Goal: Task Accomplishment & Management: Use online tool/utility

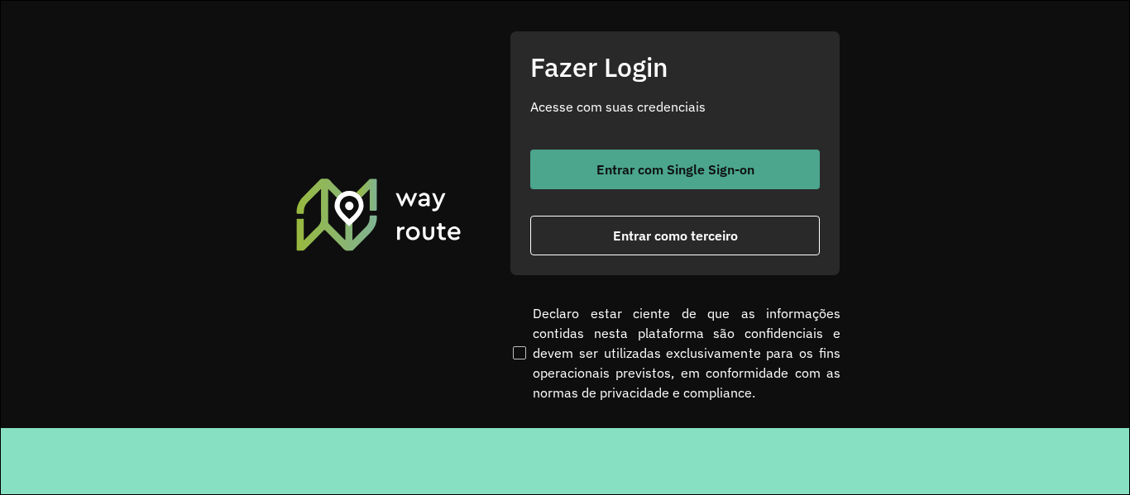
click at [634, 174] on span "Entrar com Single Sign-on" at bounding box center [675, 169] width 158 height 13
click at [638, 155] on button "Entrar com Single Sign-on" at bounding box center [674, 170] width 289 height 40
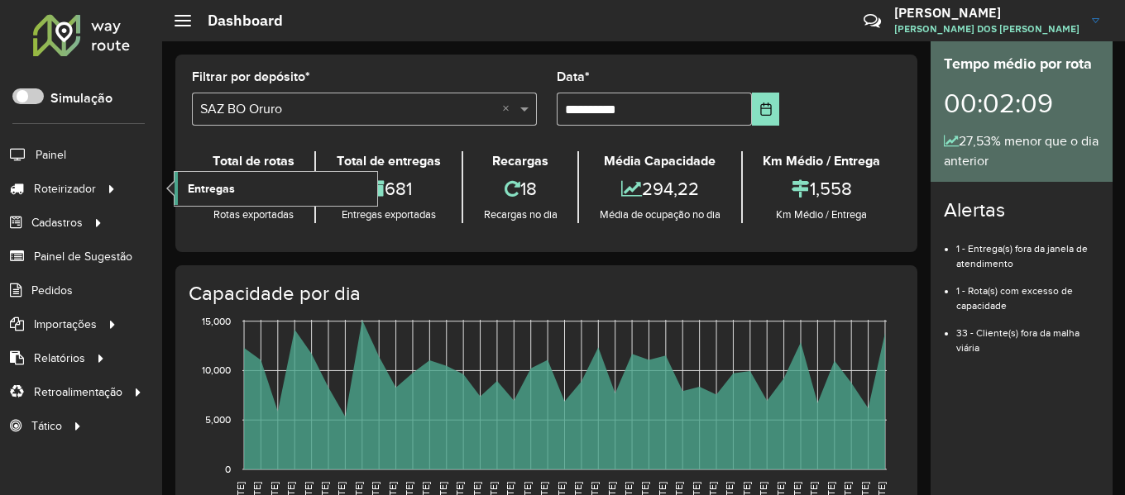
click at [301, 198] on link "Entregas" at bounding box center [276, 188] width 203 height 33
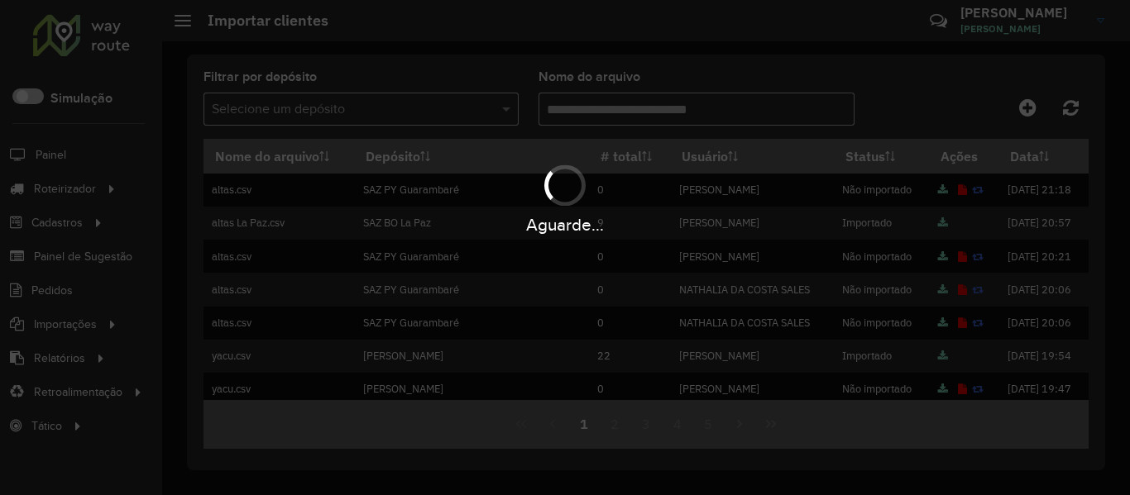
click at [1018, 112] on div "Aguarde..." at bounding box center [565, 247] width 1130 height 495
click at [1028, 105] on hb-app "Aguarde... Pop-up bloqueado! Seu navegador bloqueou automáticamente a abertura …" at bounding box center [565, 247] width 1130 height 495
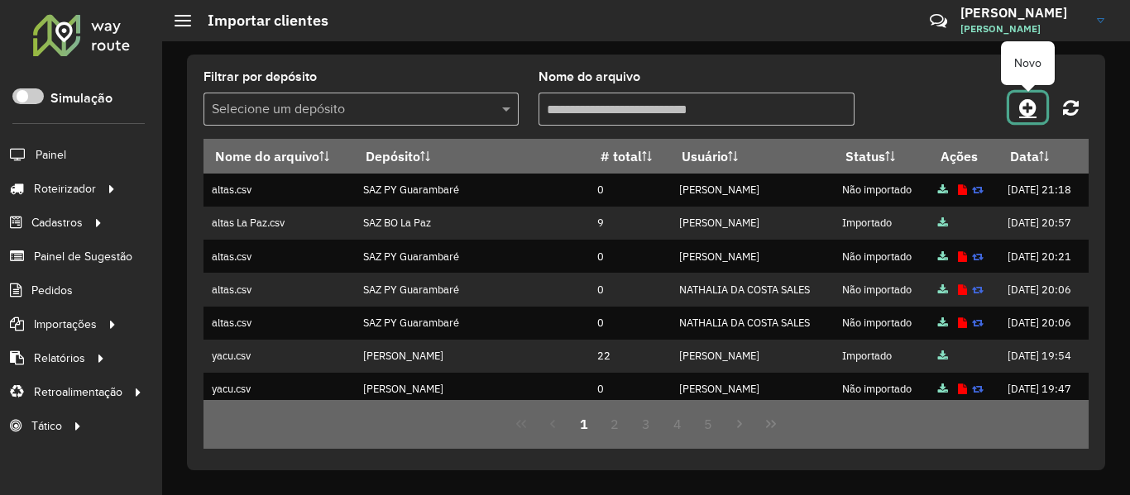
click at [1028, 105] on icon at bounding box center [1027, 108] width 17 height 20
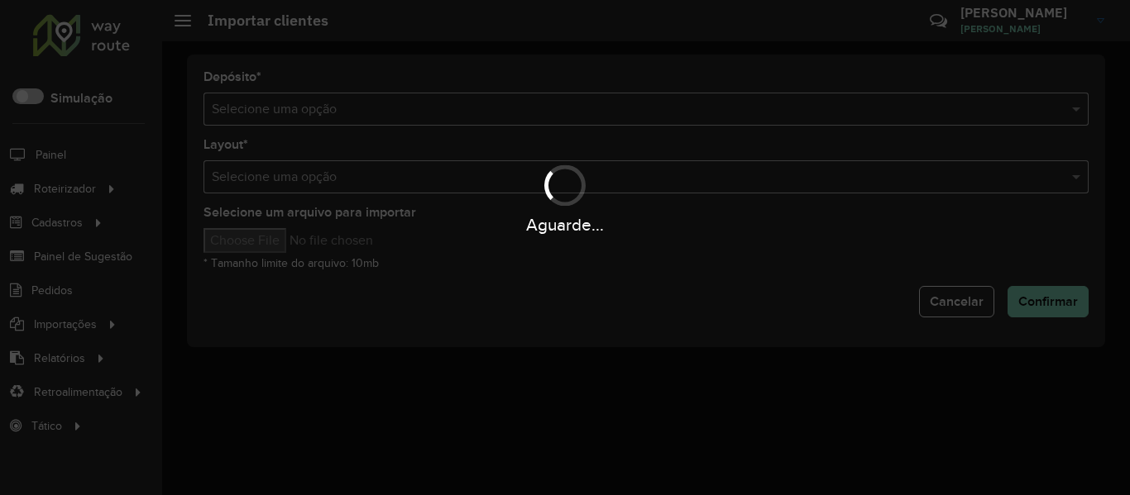
click at [1028, 105] on hb-app "Aguarde... Pop-up bloqueado! Seu navegador bloqueou automáticamente a abertura …" at bounding box center [565, 247] width 1130 height 495
click at [617, 114] on div "Aguarde..." at bounding box center [565, 247] width 1130 height 495
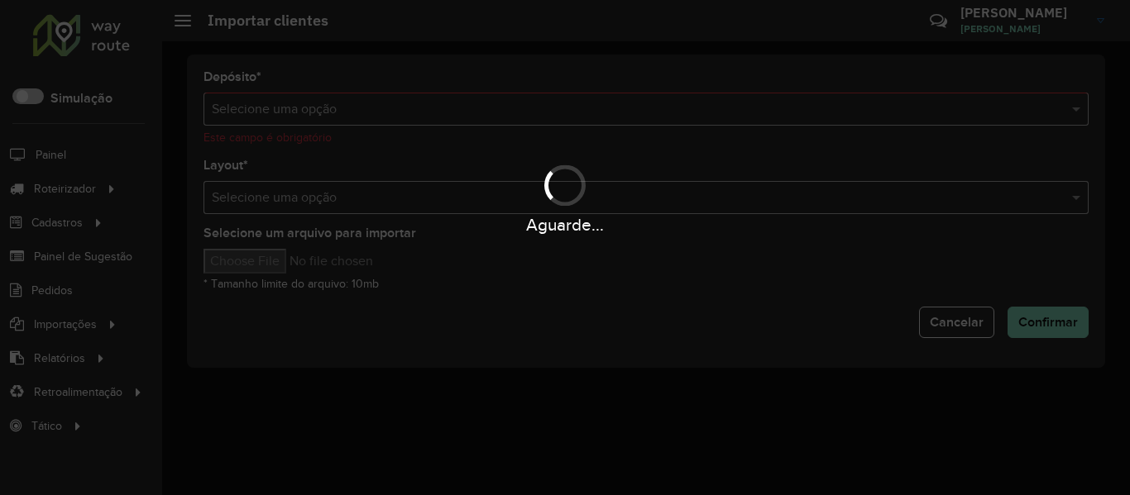
click at [617, 114] on hb-app "Aguarde... Pop-up bloqueado! Seu navegador bloqueou automáticamente a abertura …" at bounding box center [565, 247] width 1130 height 495
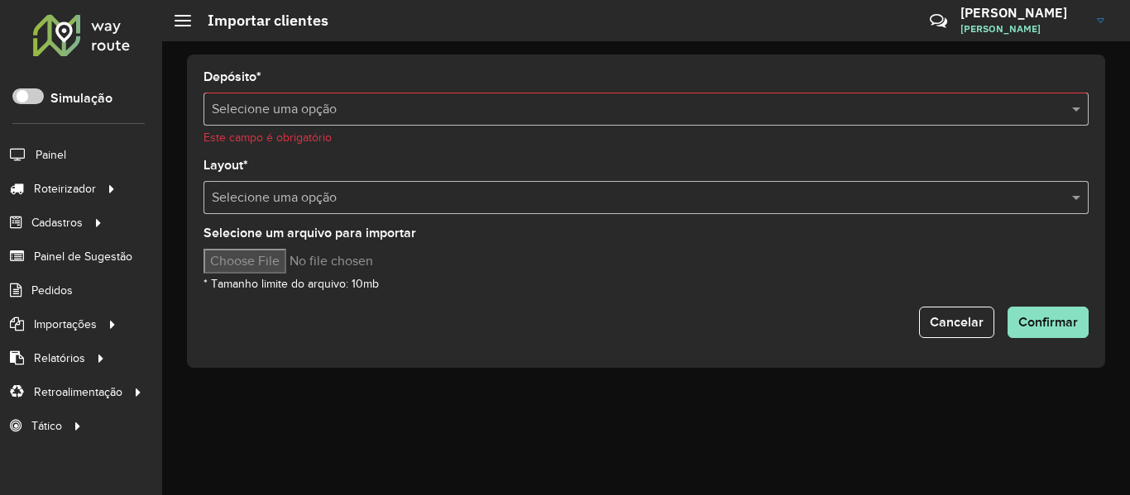
click at [617, 114] on input "text" at bounding box center [629, 110] width 835 height 20
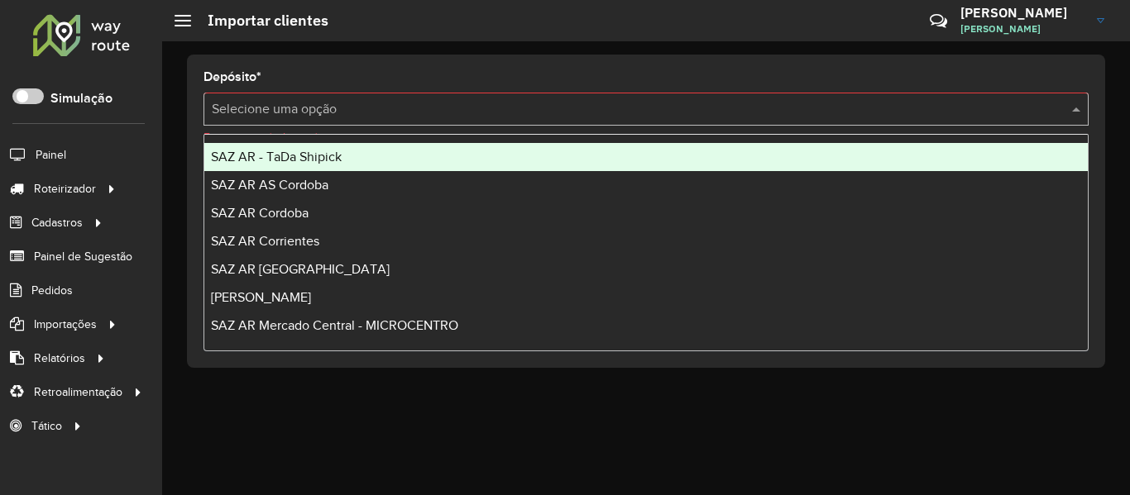
click at [617, 114] on input "text" at bounding box center [629, 110] width 835 height 20
click at [402, 162] on div "SAZ AR - TaDa Shipick" at bounding box center [645, 157] width 883 height 28
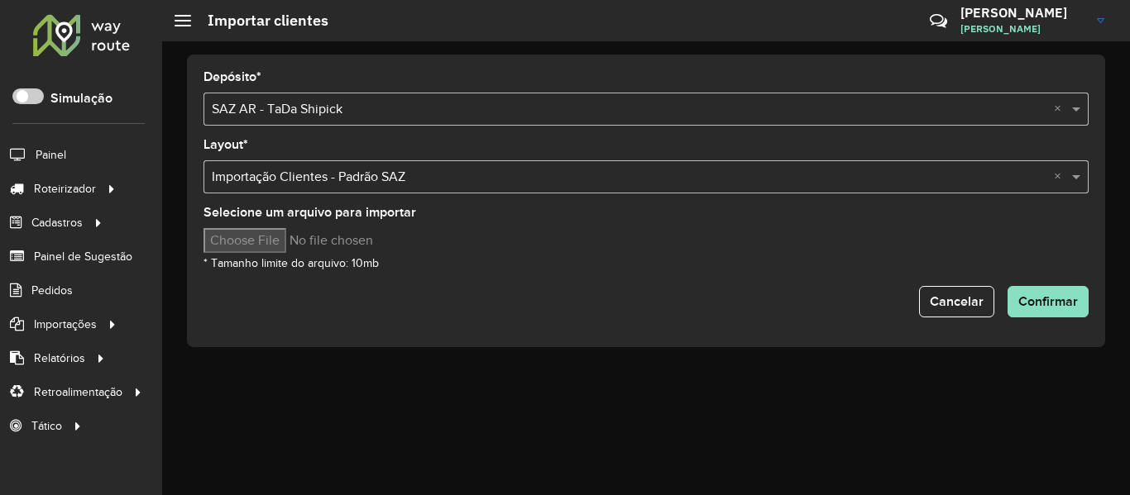
click at [271, 237] on input "Selecione um arquivo para importar" at bounding box center [343, 240] width 281 height 25
type input "**********"
click at [1021, 304] on span "Confirmar" at bounding box center [1048, 301] width 60 height 14
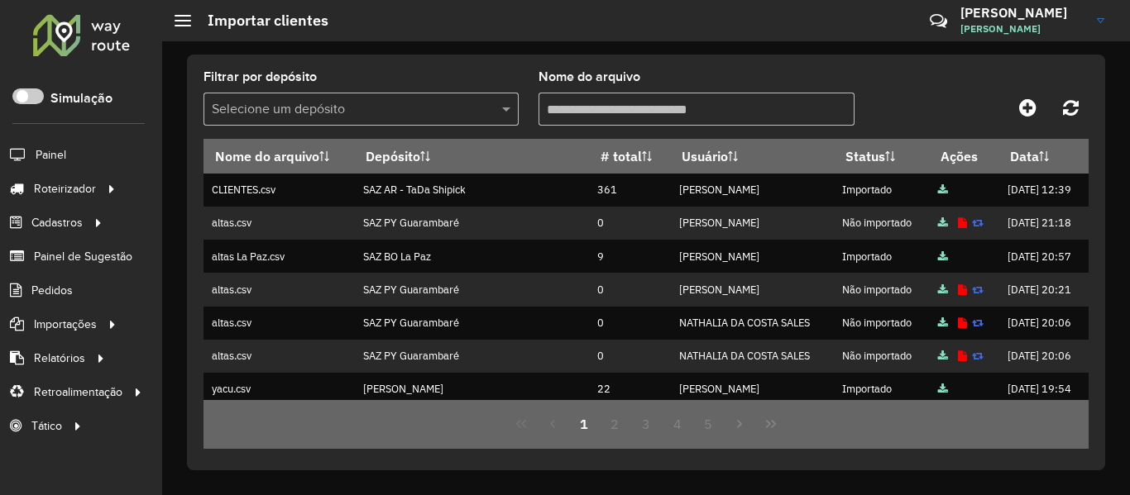
click at [877, 63] on div "Filtrar por depósito Selecione um depósito Nome do arquivo Nome do arquivo Depó…" at bounding box center [646, 263] width 918 height 416
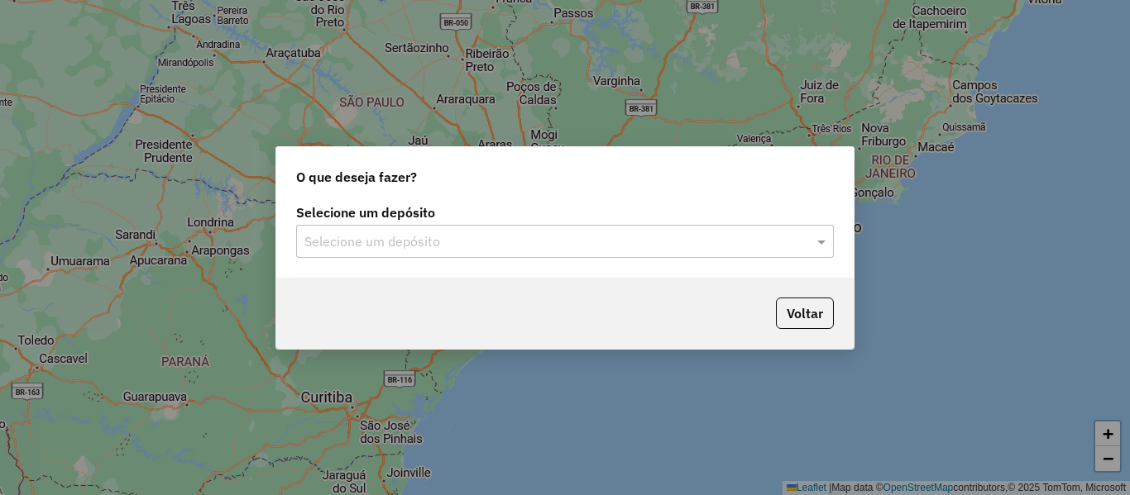
click at [404, 248] on input "text" at bounding box center [548, 242] width 488 height 20
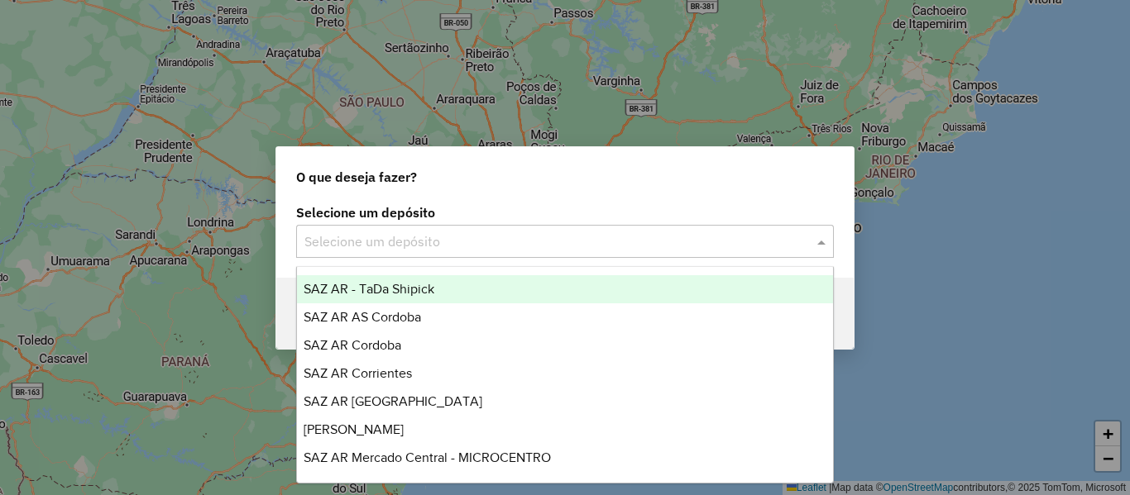
click at [413, 275] on div "SAZ AR - TaDa Shipick" at bounding box center [565, 289] width 536 height 28
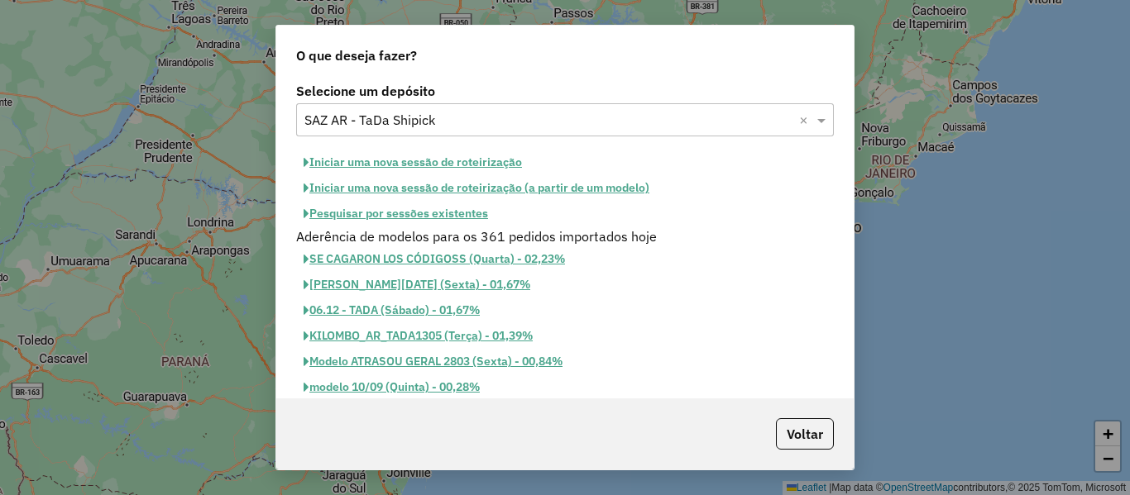
click at [447, 213] on button "Pesquisar por sessões existentes" at bounding box center [395, 214] width 199 height 26
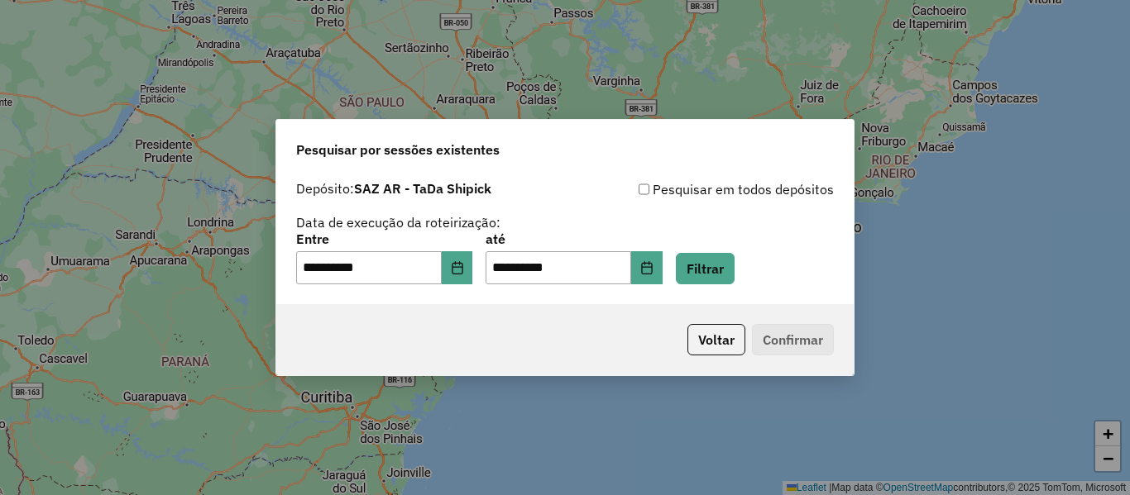
click at [488, 262] on div "**********" at bounding box center [565, 258] width 538 height 51
click at [462, 270] on icon "Choose Date" at bounding box center [457, 267] width 11 height 13
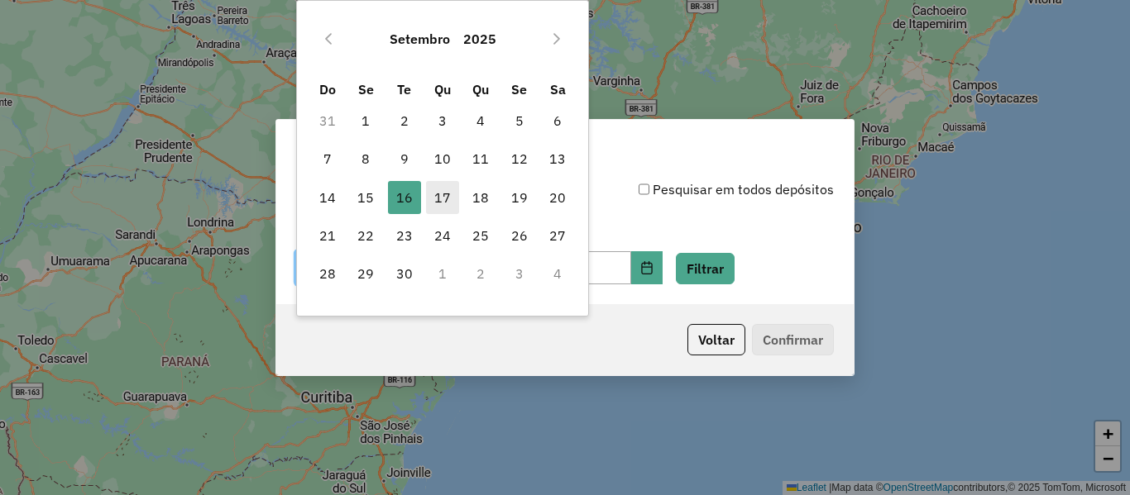
click at [435, 198] on span "17" at bounding box center [442, 197] width 33 height 33
type input "**********"
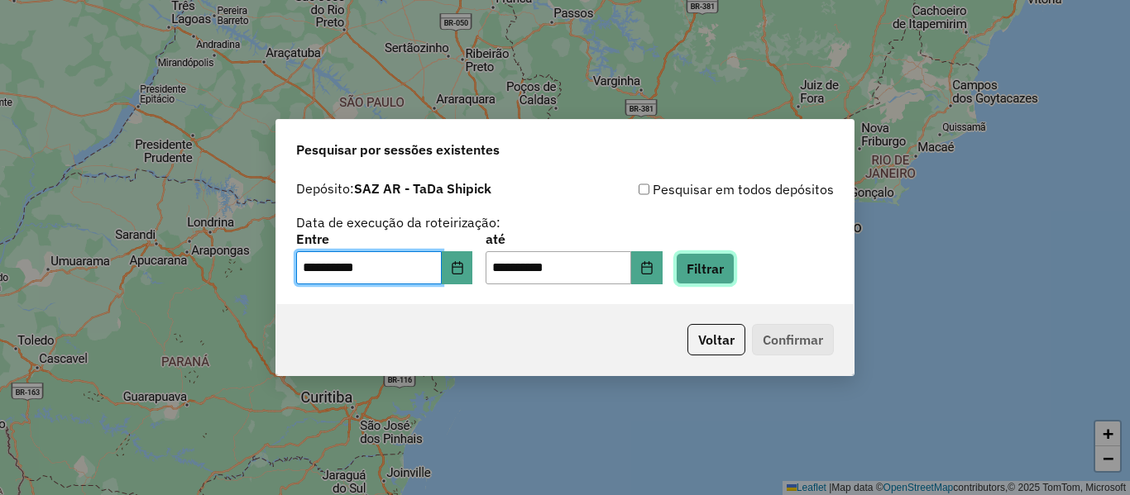
click at [734, 271] on button "Filtrar" at bounding box center [705, 268] width 59 height 31
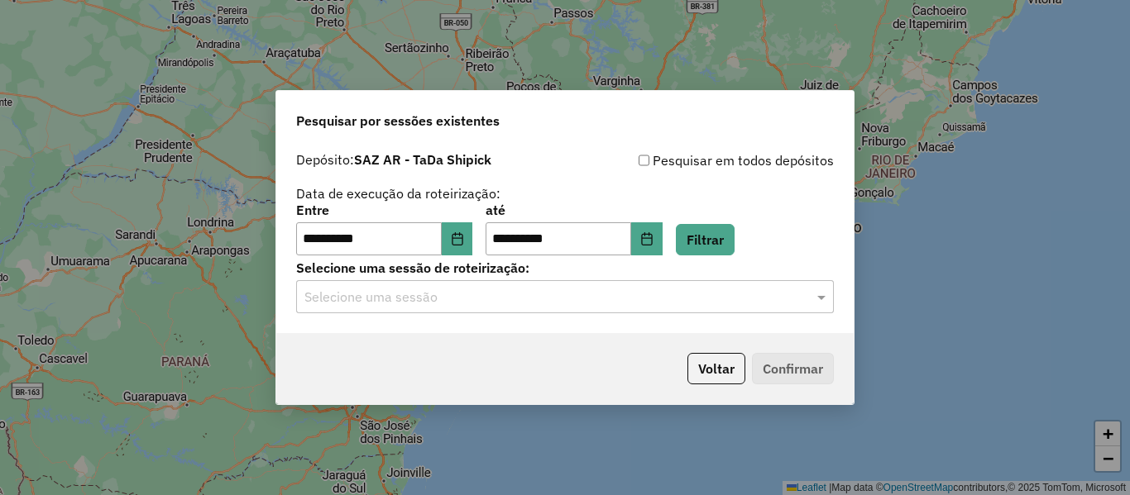
click at [638, 313] on div "Selecione uma sessão" at bounding box center [565, 296] width 538 height 33
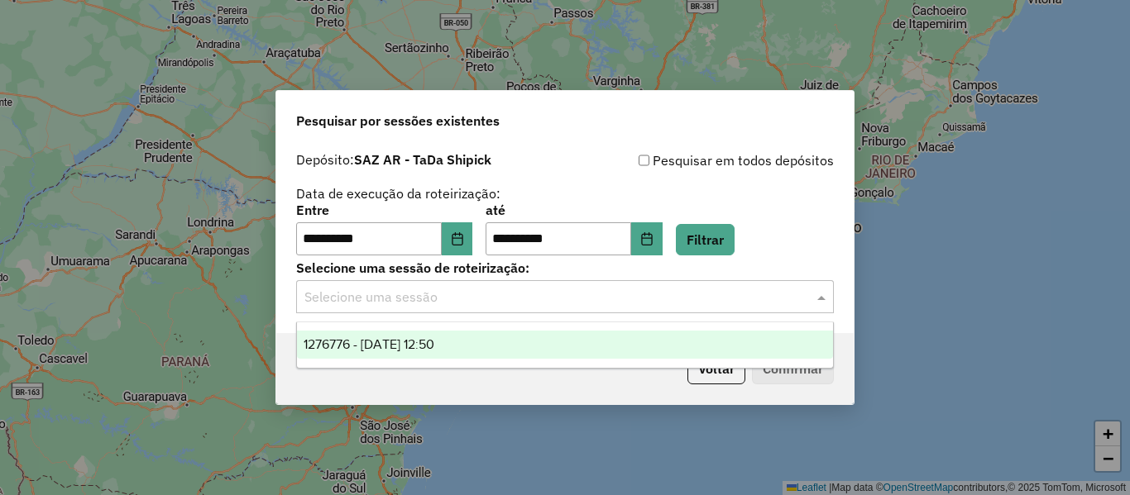
click at [541, 338] on div "1276776 - 17/09/2025 12:50" at bounding box center [565, 345] width 536 height 28
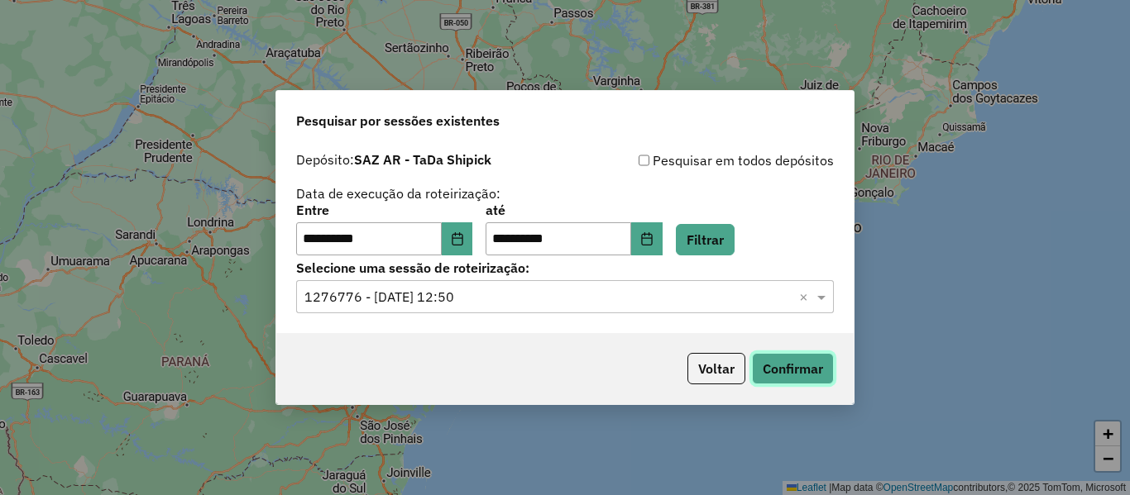
click at [793, 362] on button "Confirmar" at bounding box center [793, 368] width 82 height 31
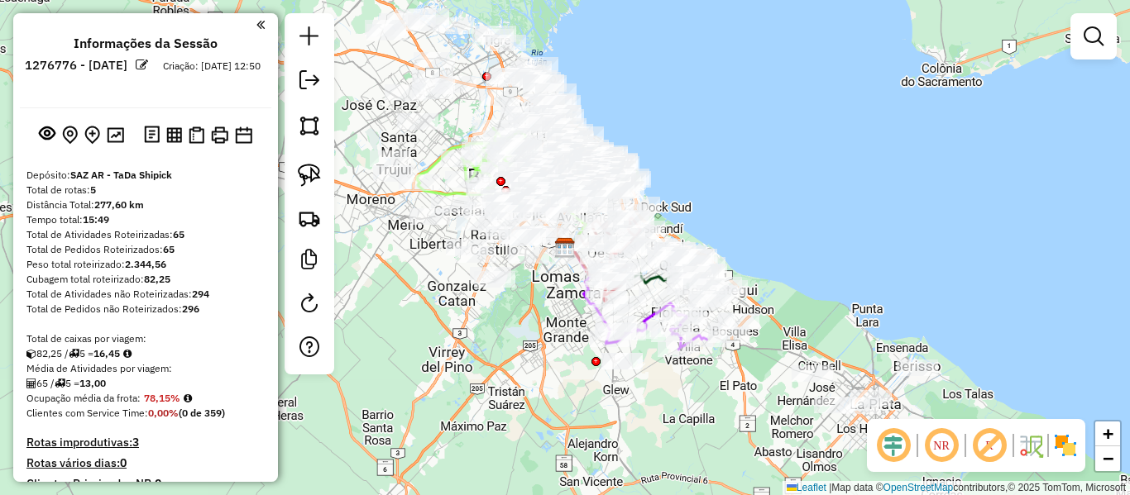
click at [827, 141] on div "Janela de atendimento Grade de atendimento Capacidade Transportadoras Veículos …" at bounding box center [565, 247] width 1130 height 495
drag, startPoint x: 830, startPoint y: 226, endPoint x: 764, endPoint y: 139, distance: 108.7
click at [764, 139] on div "Janela de atendimento Grade de atendimento Capacidade Transportadoras Veículos …" at bounding box center [565, 247] width 1130 height 495
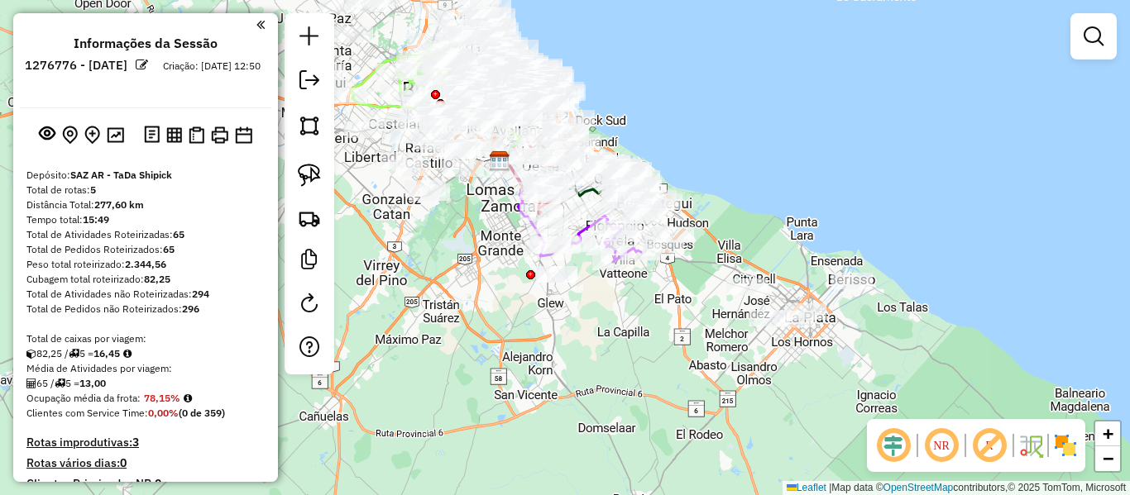
click at [1077, 463] on div "NR R" at bounding box center [976, 445] width 218 height 53
click at [1073, 454] on img at bounding box center [1065, 446] width 26 height 26
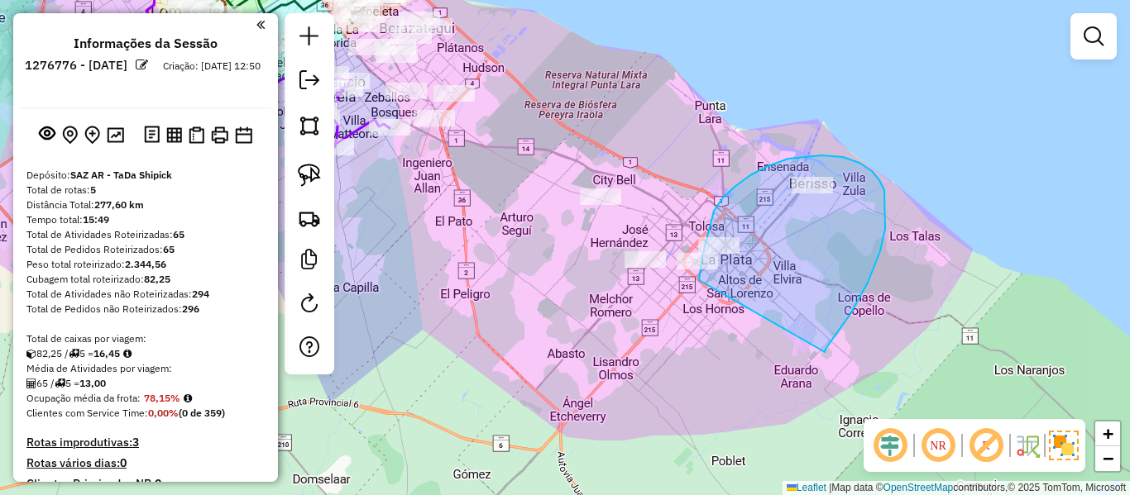
drag, startPoint x: 825, startPoint y: 352, endPoint x: 699, endPoint y: 281, distance: 144.4
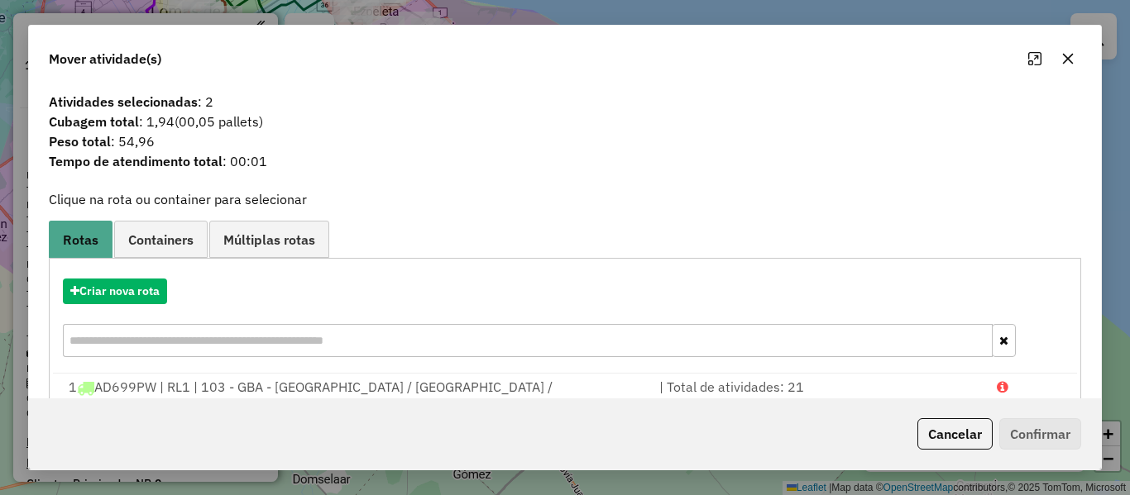
click at [120, 272] on div "Criar nova rota" at bounding box center [565, 320] width 1024 height 108
click at [117, 285] on button "Criar nova rota" at bounding box center [115, 292] width 104 height 26
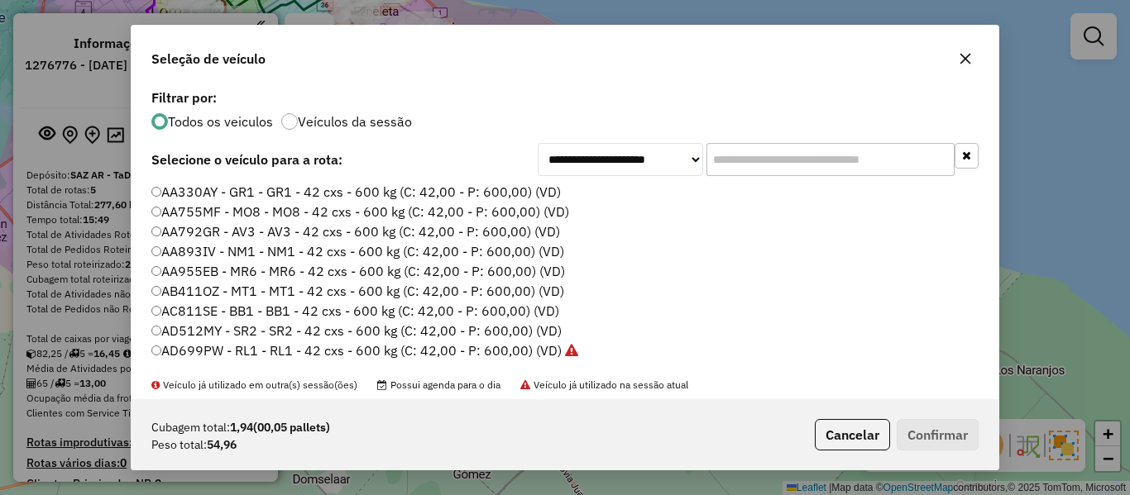
scroll to position [9, 5]
click at [356, 127] on label "Veículos da sessão" at bounding box center [355, 121] width 114 height 13
click at [518, 203] on label "AA755MF - MO8 - MO8 - 42 cxs - 600 kg (C: 42,00 - P: 600,00) (VD)" at bounding box center [360, 212] width 418 height 20
click at [519, 197] on label "AA330AY - GR1 - GR1 - 42 cxs - 600 kg (C: 42,00 - P: 600,00) (VD)" at bounding box center [356, 192] width 410 height 20
drag, startPoint x: 955, startPoint y: 437, endPoint x: 965, endPoint y: 437, distance: 9.9
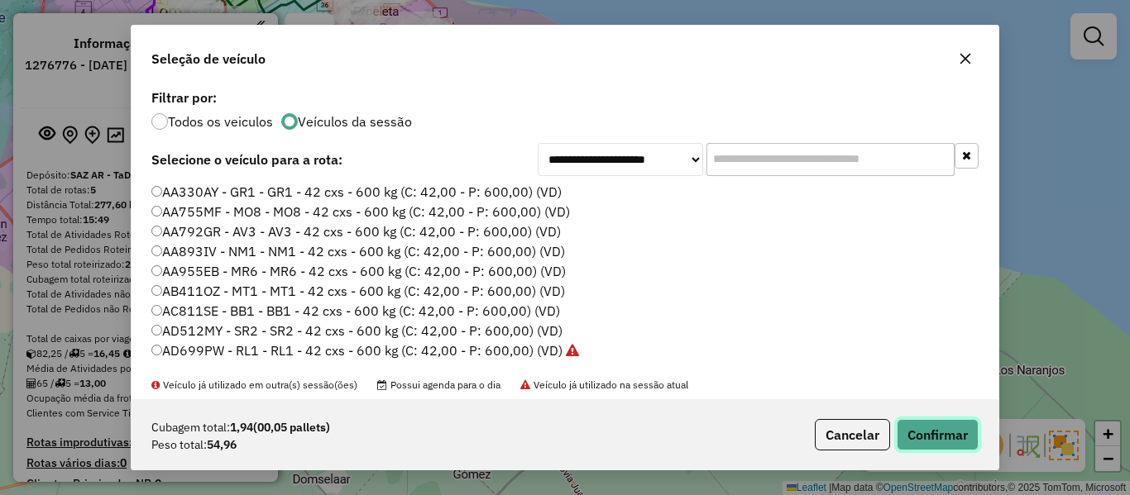
click at [956, 437] on button "Confirmar" at bounding box center [938, 434] width 82 height 31
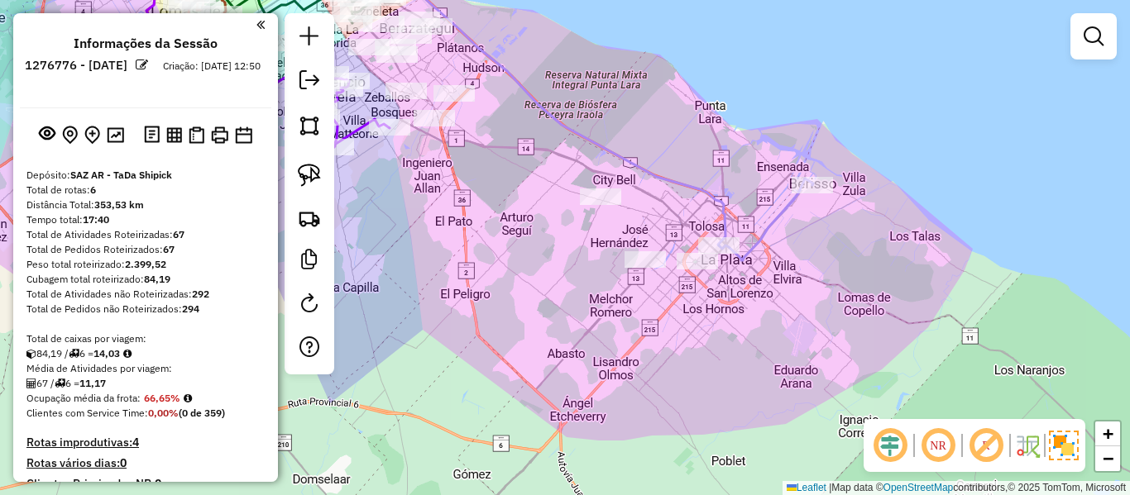
click at [720, 211] on icon at bounding box center [424, 97] width 601 height 295
select select "**********"
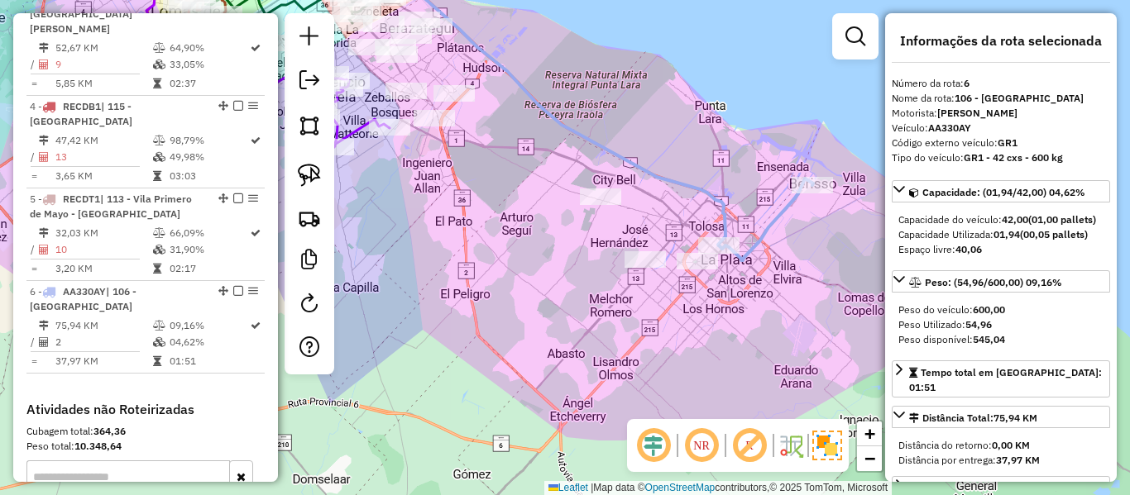
scroll to position [1050, 0]
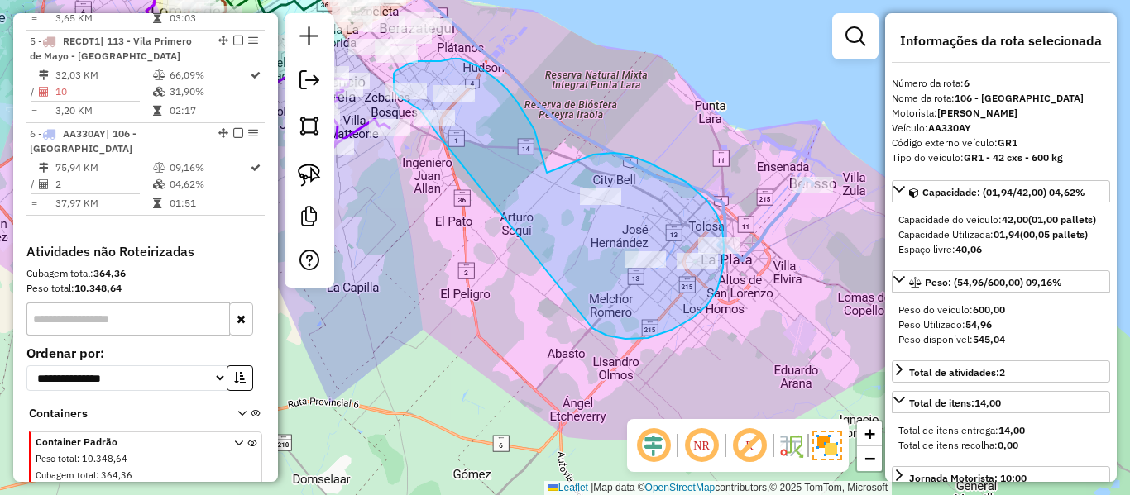
drag, startPoint x: 717, startPoint y: 289, endPoint x: 484, endPoint y: 175, distance: 260.0
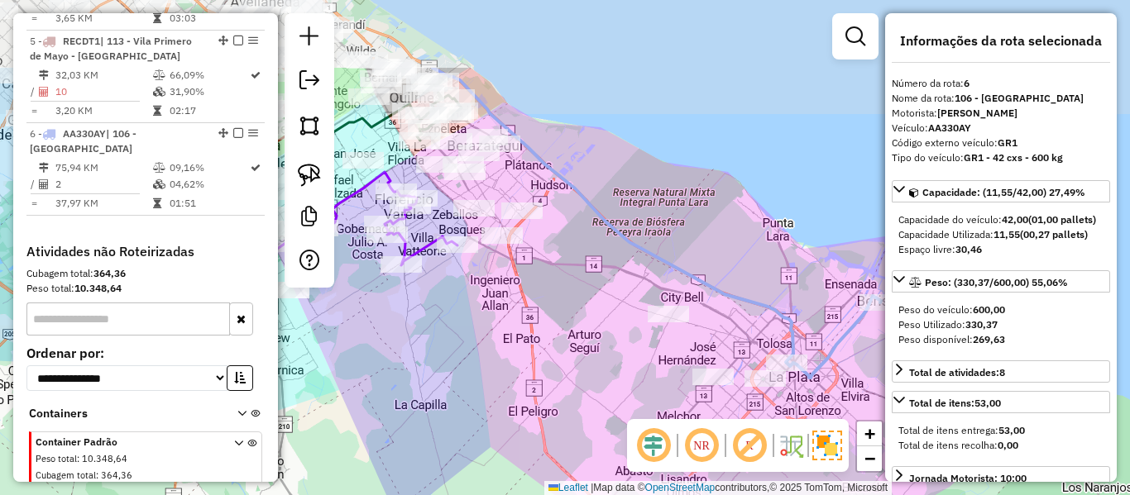
drag, startPoint x: 487, startPoint y: 162, endPoint x: 555, endPoint y: 280, distance: 135.6
click at [555, 280] on div "Janela de atendimento Grade de atendimento Capacidade Transportadoras Veículos …" at bounding box center [565, 247] width 1130 height 495
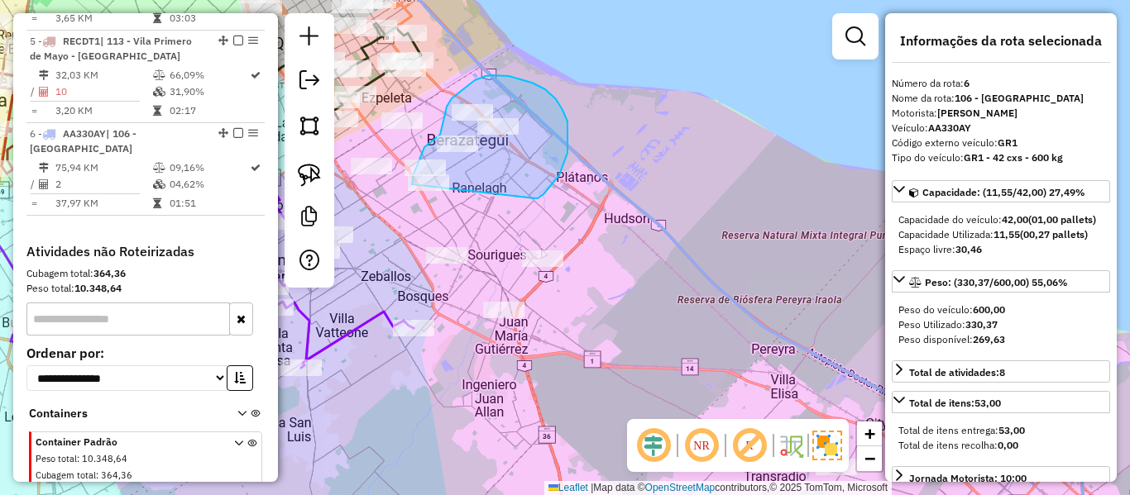
drag, startPoint x: 535, startPoint y: 198, endPoint x: 441, endPoint y: 212, distance: 95.2
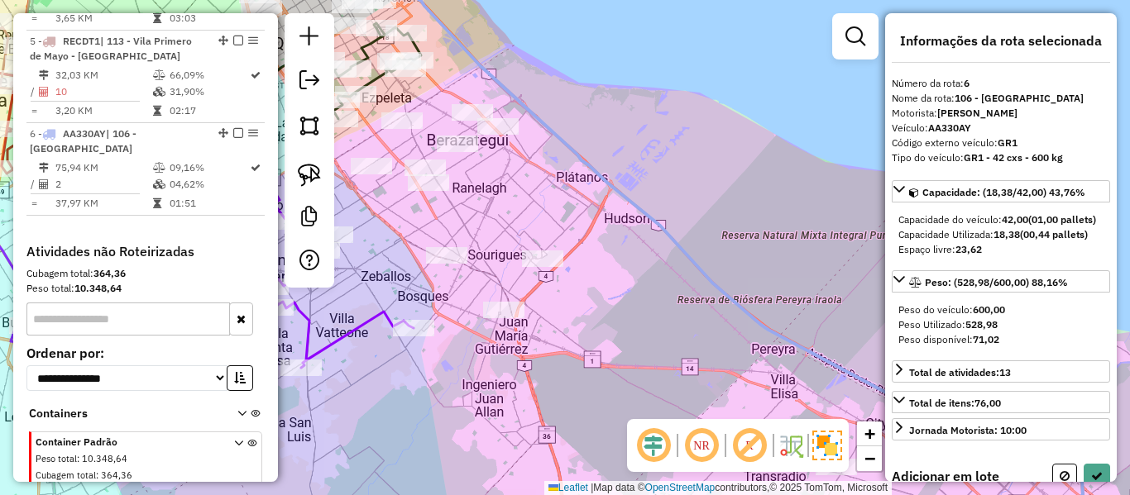
select select "**********"
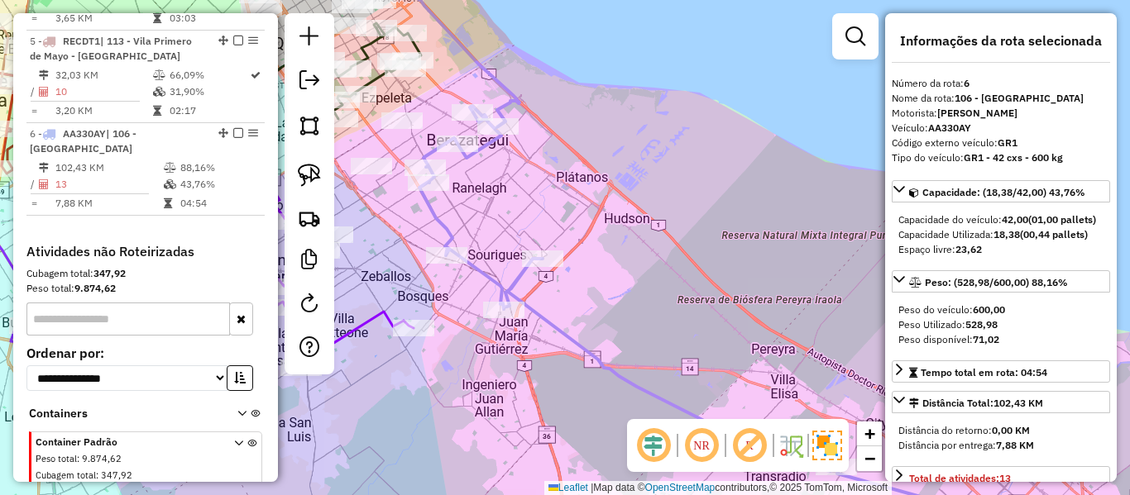
click at [439, 218] on icon at bounding box center [830, 325] width 823 height 439
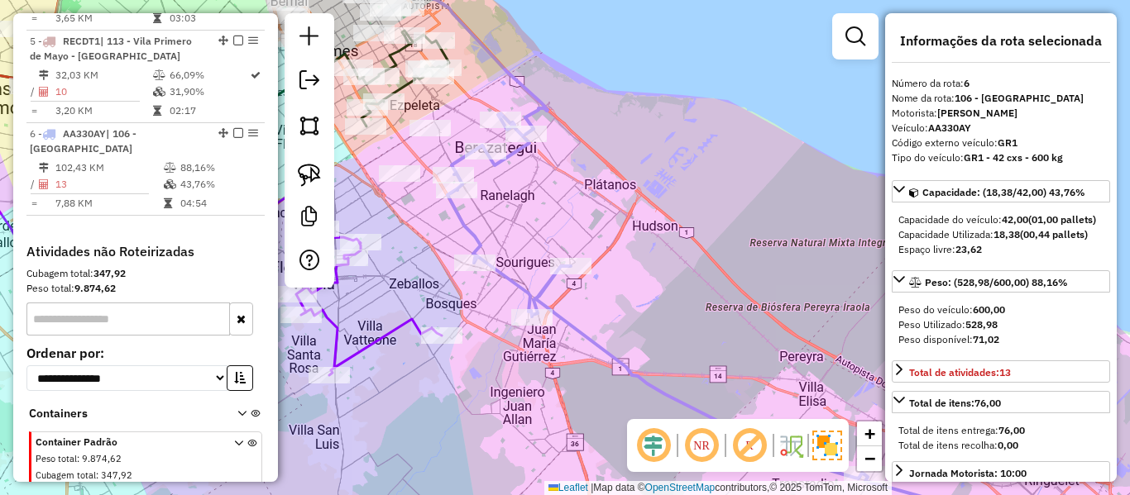
drag, startPoint x: 552, startPoint y: 232, endPoint x: 493, endPoint y: 240, distance: 60.0
click at [555, 232] on div "Janela de atendimento Grade de atendimento Capacidade Transportadoras Veículos …" at bounding box center [565, 247] width 1130 height 495
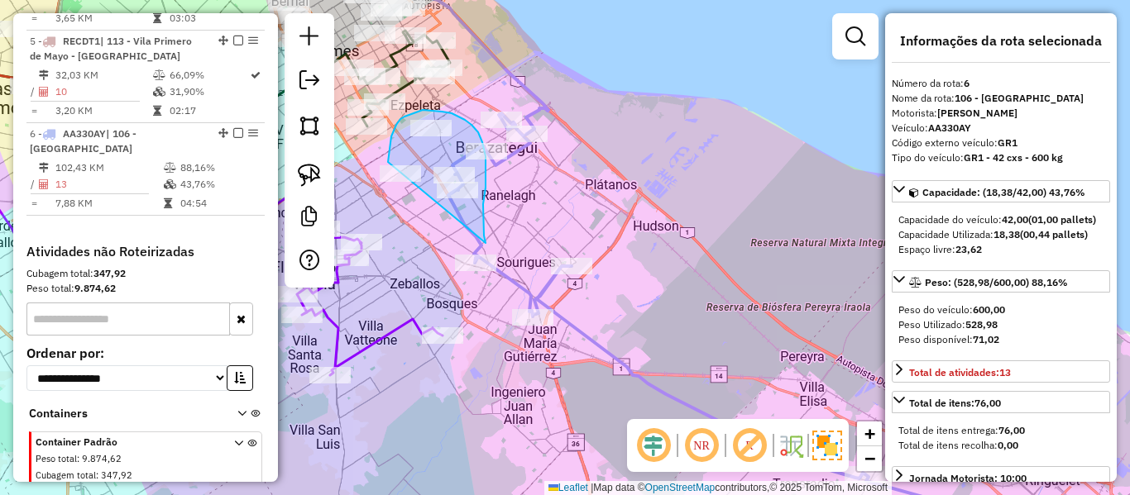
drag, startPoint x: 485, startPoint y: 243, endPoint x: 397, endPoint y: 197, distance: 99.9
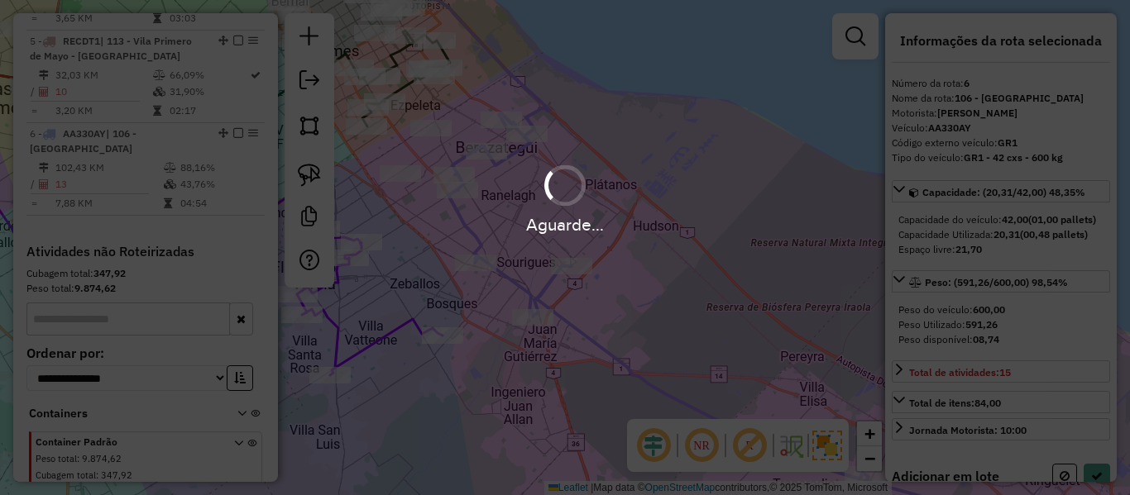
select select "**********"
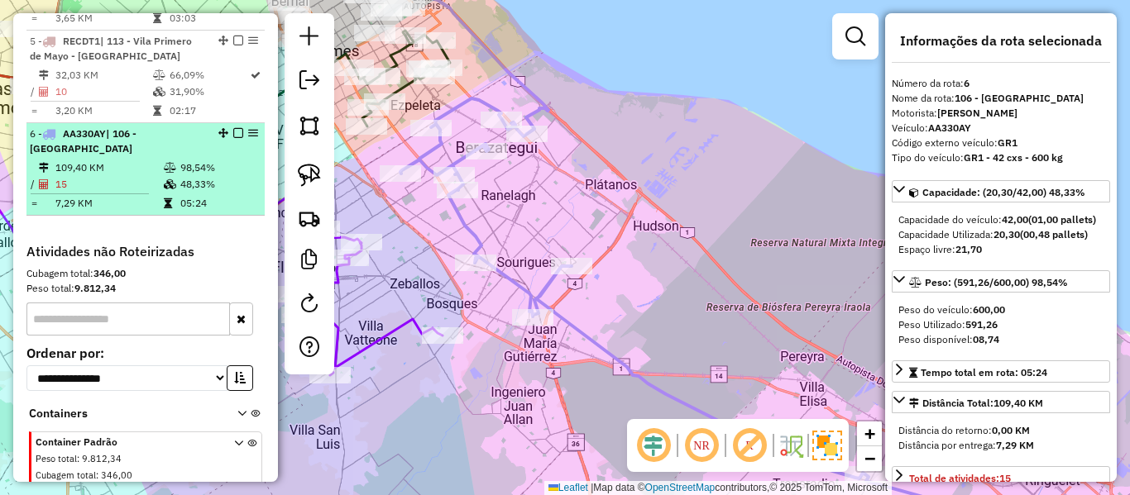
click at [234, 128] on em at bounding box center [238, 133] width 10 height 10
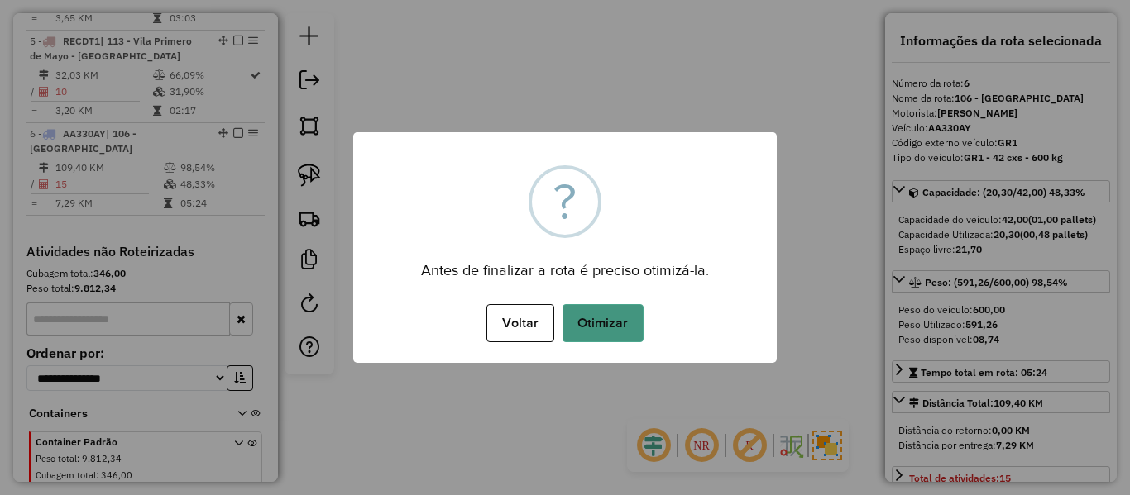
click at [591, 309] on button "Otimizar" at bounding box center [602, 323] width 81 height 38
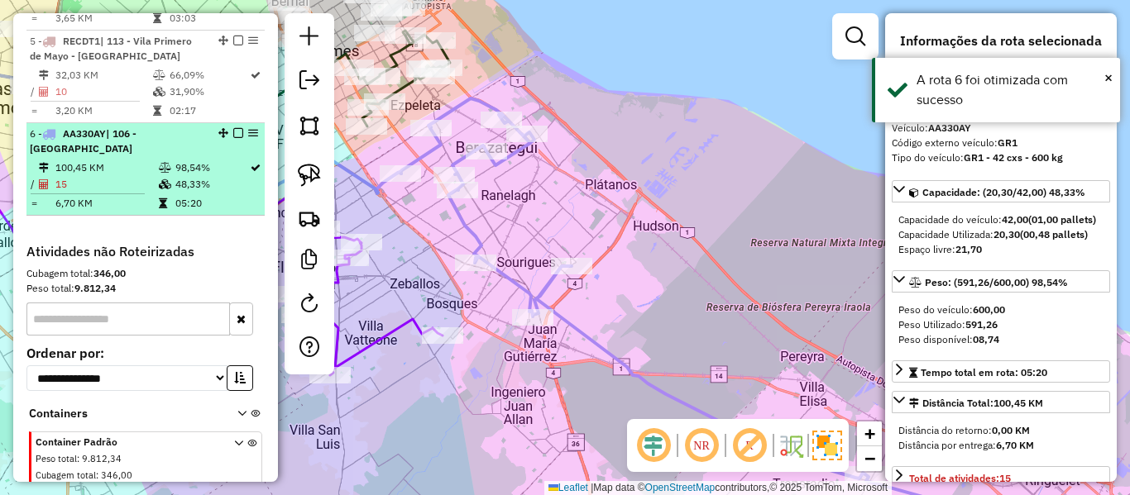
click at [233, 128] on em at bounding box center [238, 133] width 10 height 10
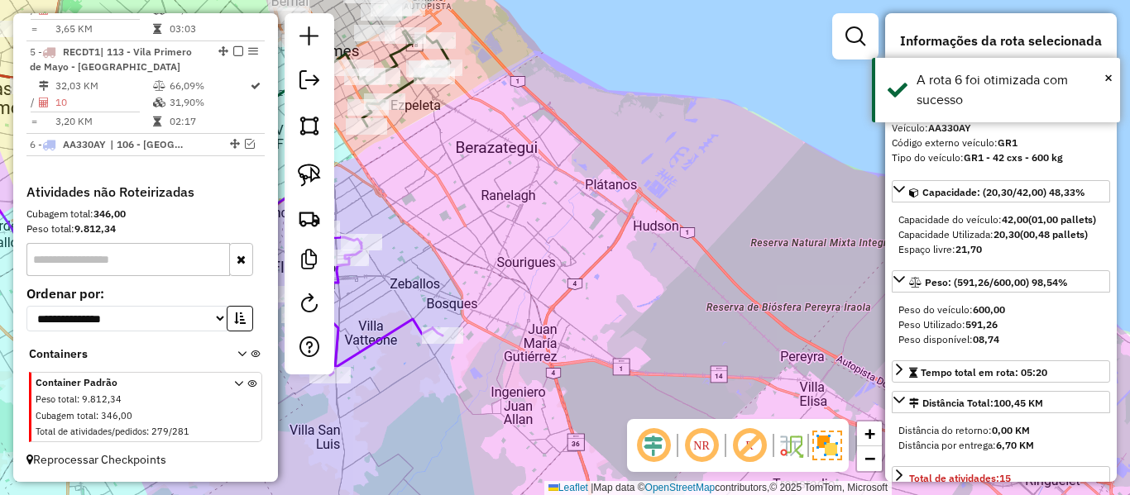
scroll to position [994, 0]
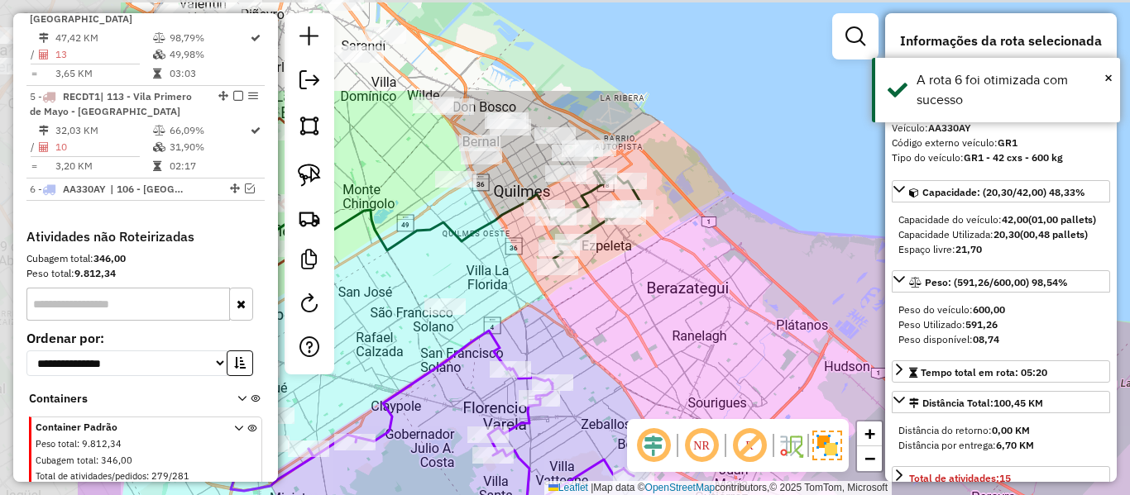
drag, startPoint x: 523, startPoint y: 224, endPoint x: 705, endPoint y: 358, distance: 226.6
click at [705, 358] on div "Janela de atendimento Grade de atendimento Capacidade Transportadoras Veículos …" at bounding box center [565, 247] width 1130 height 495
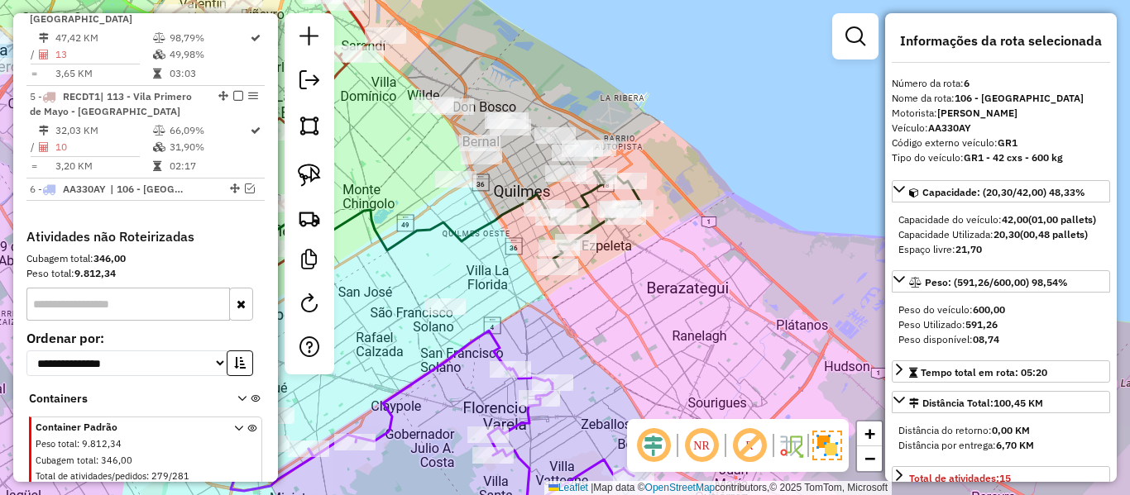
click at [598, 230] on icon at bounding box center [593, 219] width 96 height 96
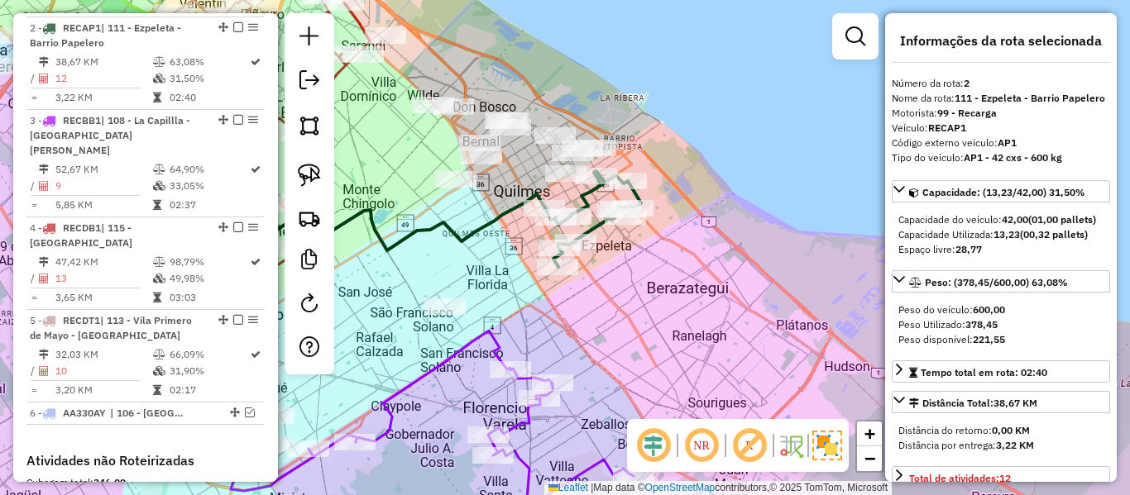
scroll to position [744, 0]
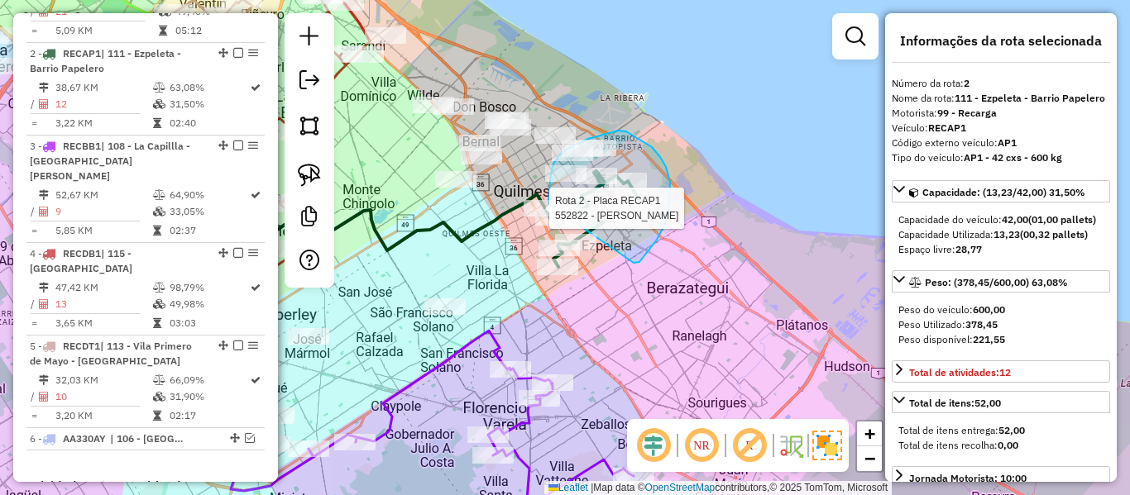
click at [550, 209] on div "Rota 2 - Placa RECAP1 552822 - Cristina Pired Janela de atendimento Grade de at…" at bounding box center [565, 247] width 1130 height 495
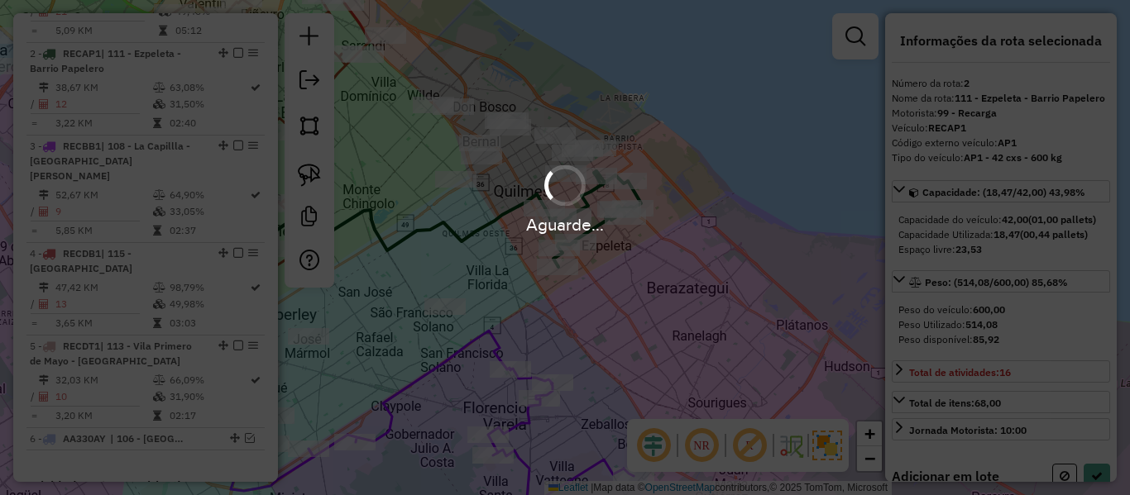
select select "**********"
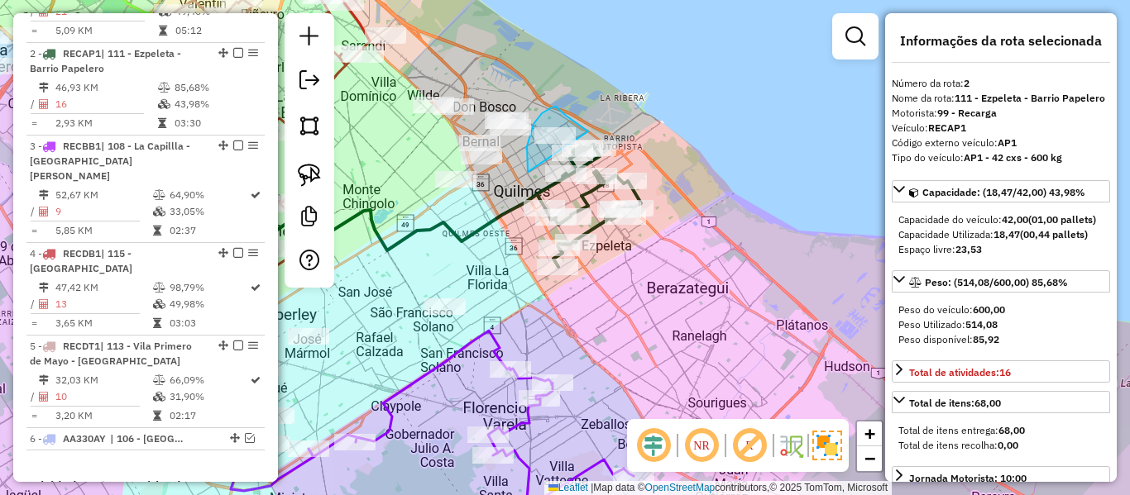
click at [612, 155] on div "Janela de atendimento Grade de atendimento Capacidade Transportadoras Veículos …" at bounding box center [565, 247] width 1130 height 495
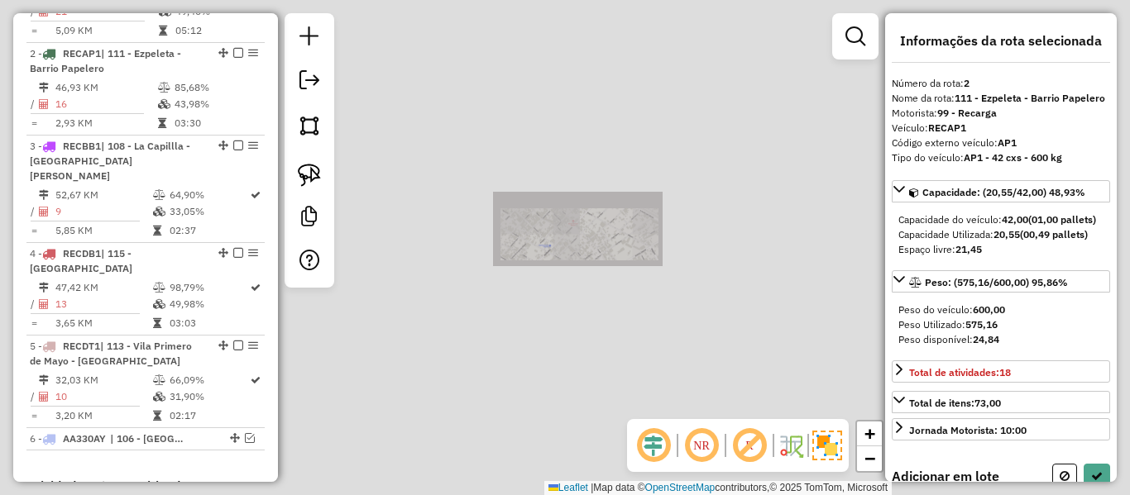
select select "**********"
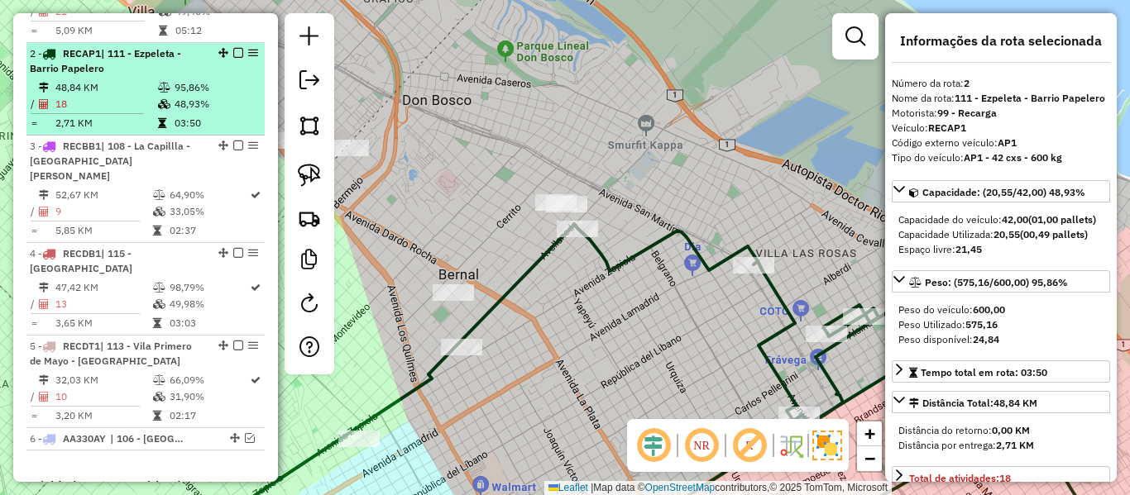
click at [233, 48] on em at bounding box center [238, 53] width 10 height 10
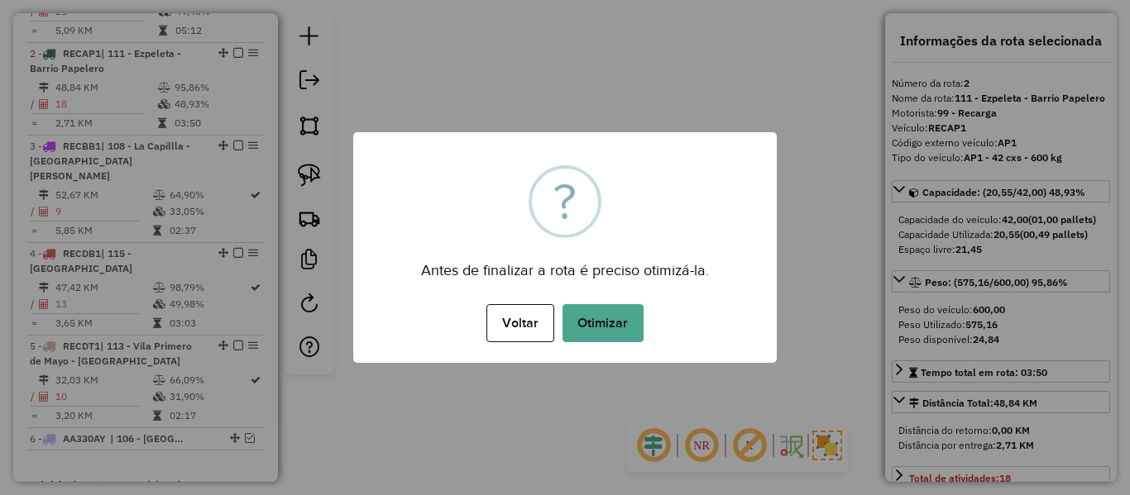
click at [634, 308] on button "Otimizar" at bounding box center [602, 323] width 81 height 38
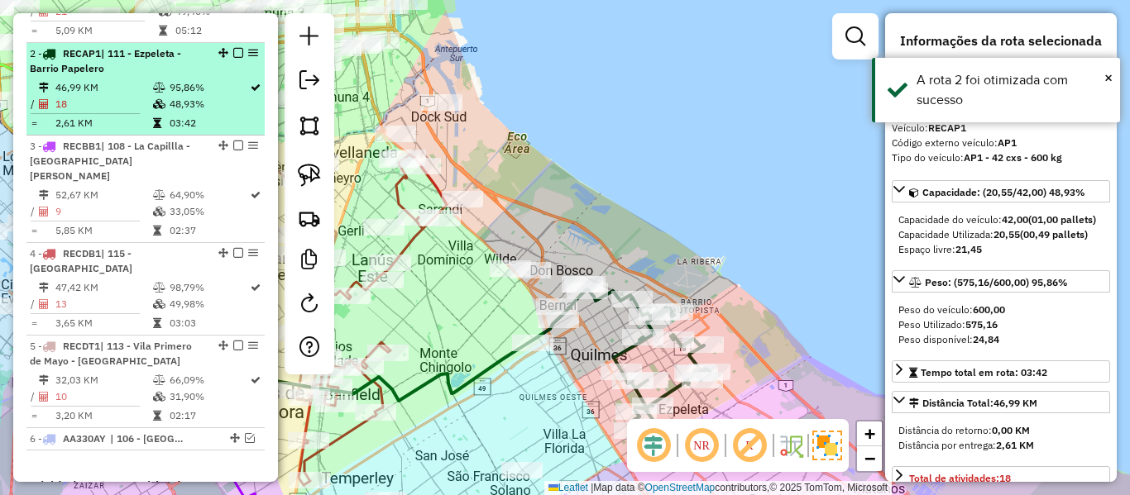
click at [234, 48] on em at bounding box center [238, 53] width 10 height 10
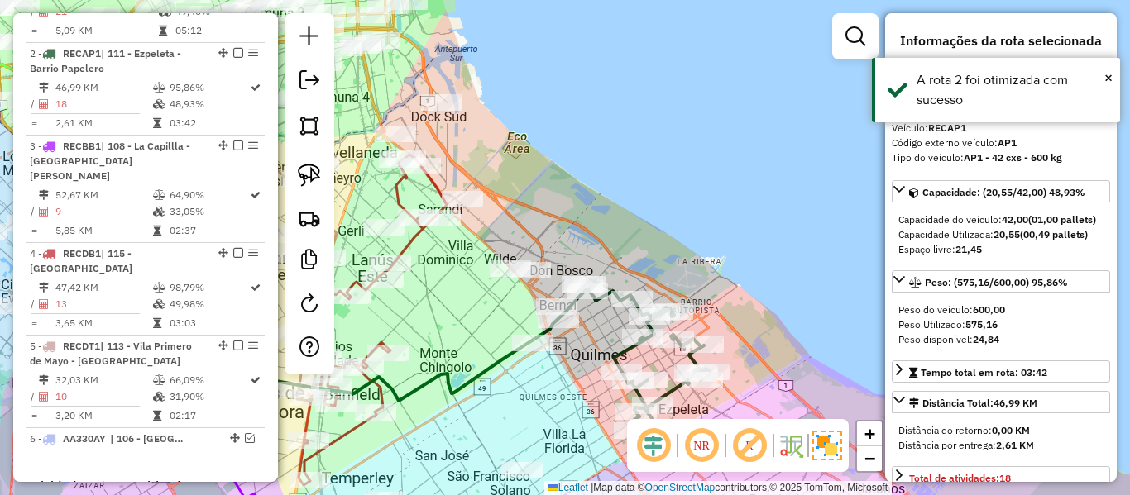
scroll to position [674, 0]
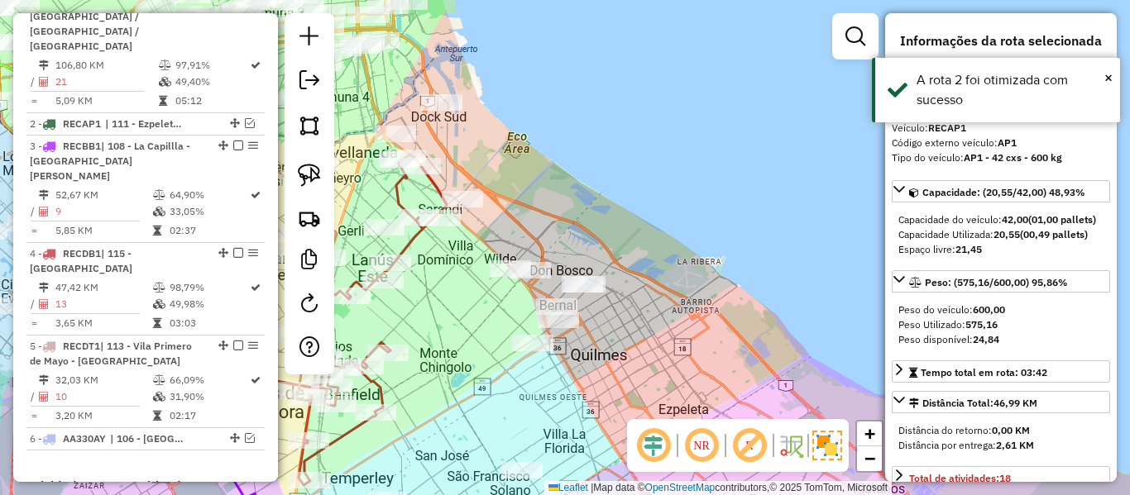
click at [665, 248] on div "Janela de atendimento Grade de atendimento Capacidade Transportadoras Veículos …" at bounding box center [565, 247] width 1130 height 495
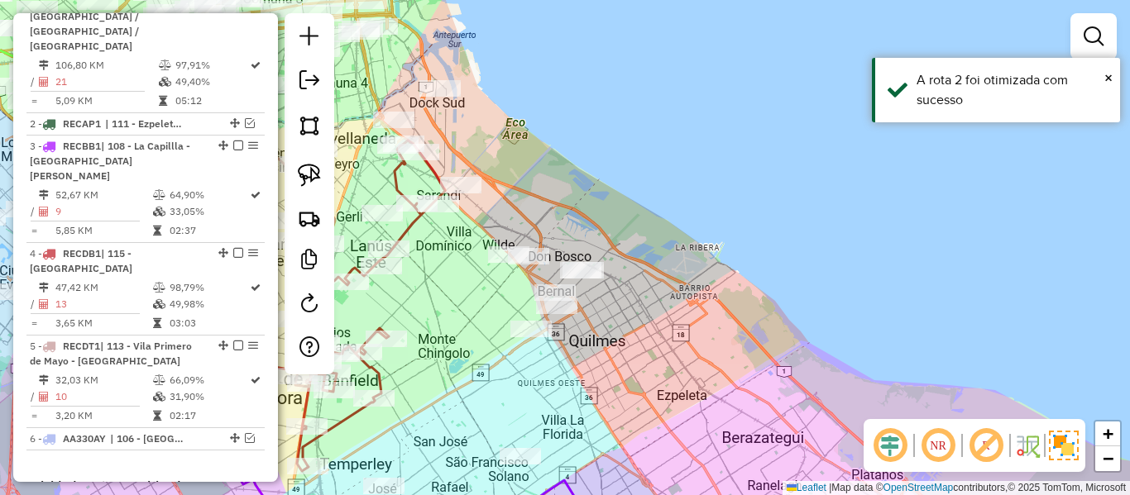
drag, startPoint x: 677, startPoint y: 346, endPoint x: 734, endPoint y: 107, distance: 245.7
click at [733, 106] on div "Janela de atendimento Grade de atendimento Capacidade Transportadoras Veículos …" at bounding box center [565, 247] width 1130 height 495
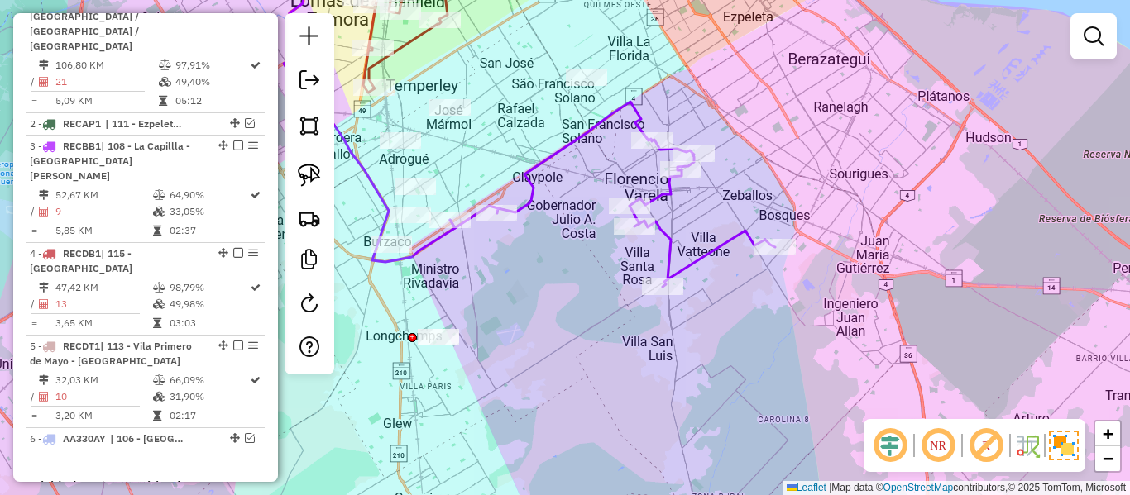
click at [709, 256] on icon at bounding box center [612, 194] width 325 height 185
select select "**********"
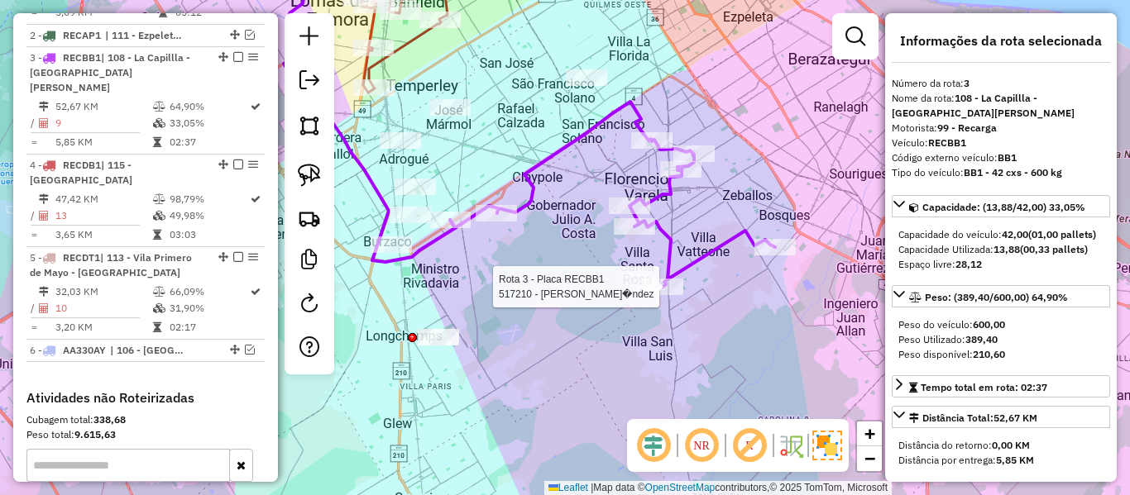
scroll to position [767, 0]
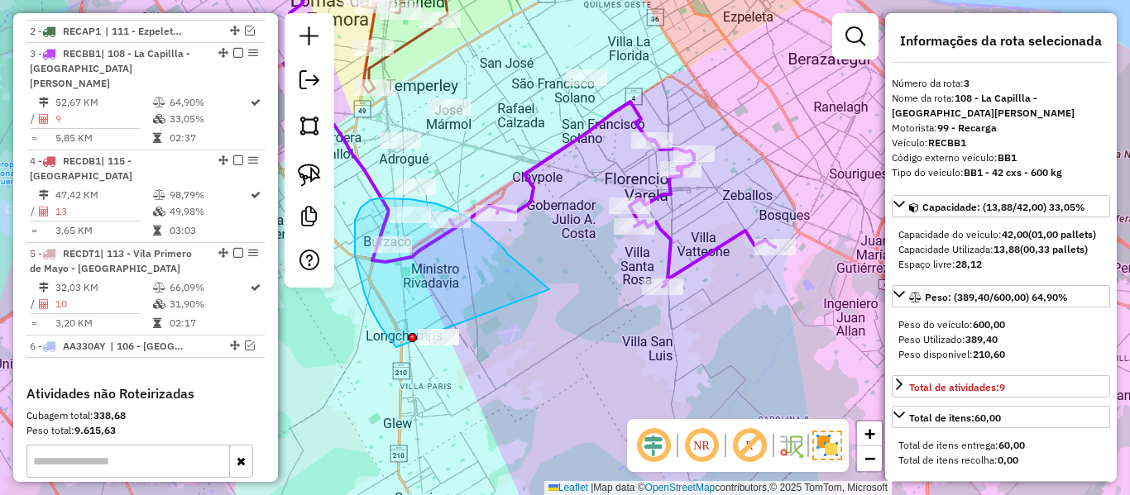
drag, startPoint x: 542, startPoint y: 284, endPoint x: 499, endPoint y: 370, distance: 96.2
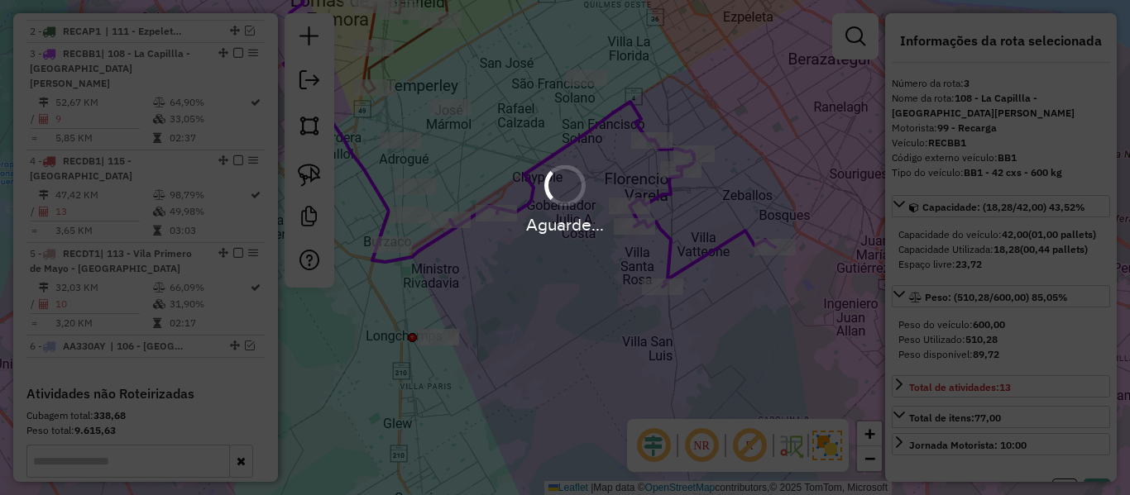
select select "**********"
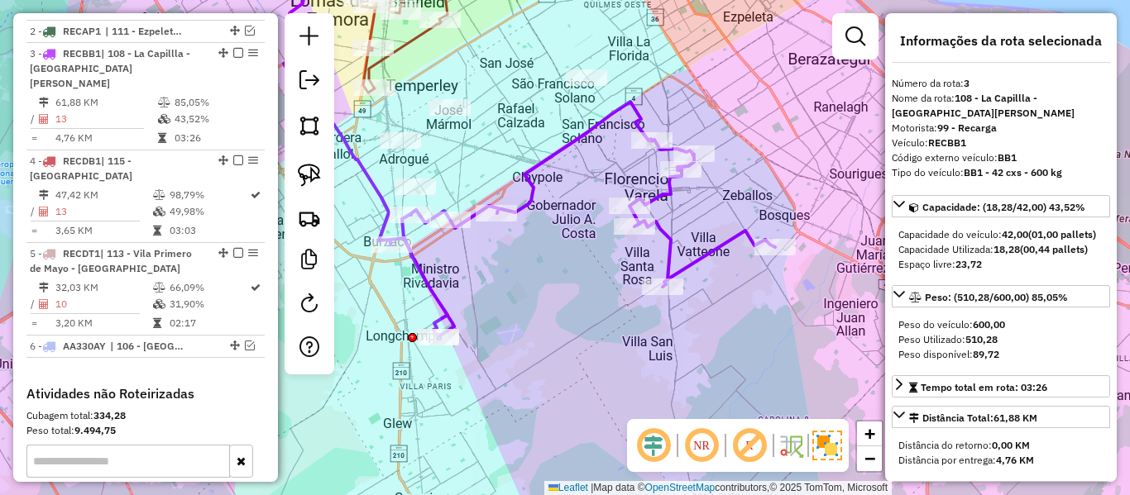
click at [530, 170] on icon at bounding box center [582, 220] width 385 height 236
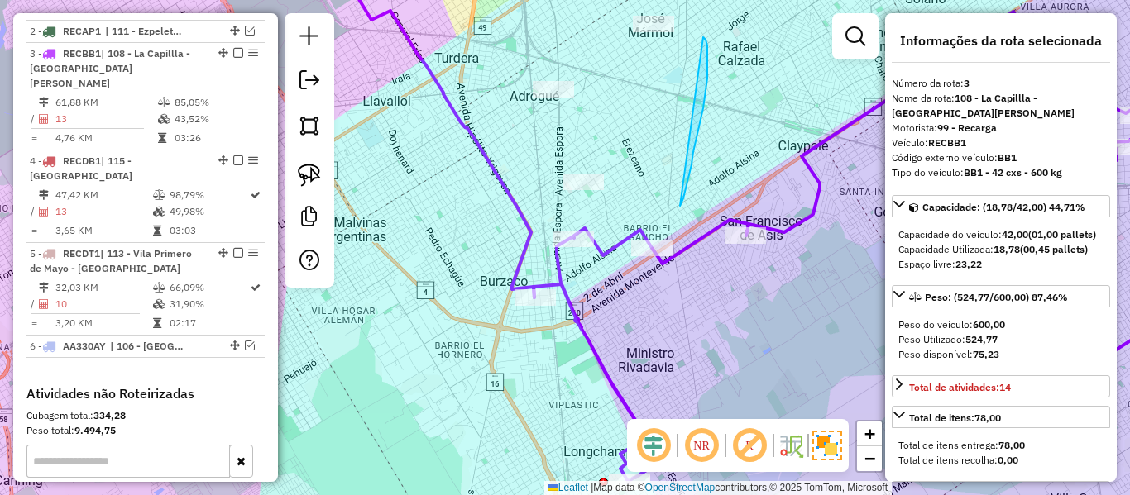
drag, startPoint x: 683, startPoint y: 198, endPoint x: 734, endPoint y: 155, distance: 67.5
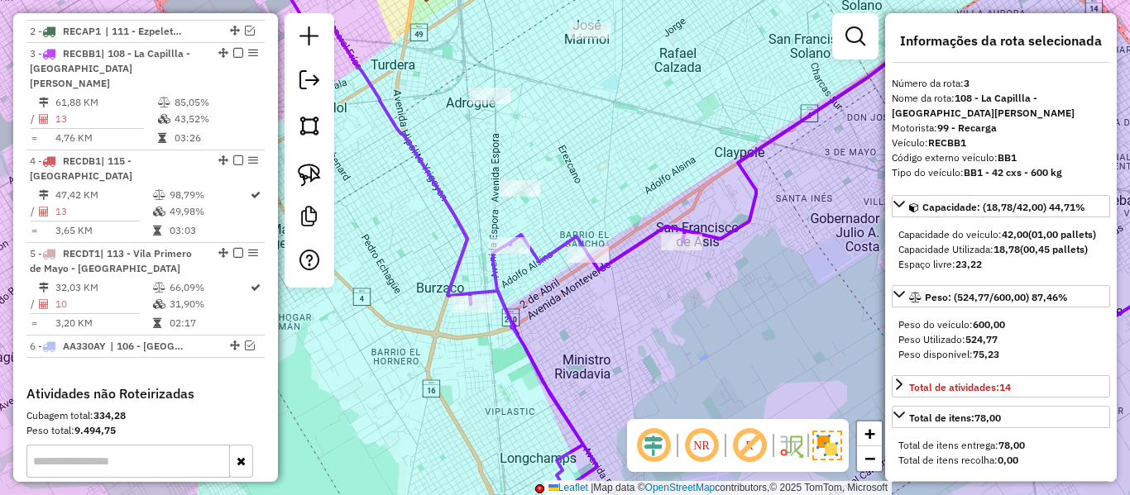
drag, startPoint x: 657, startPoint y: 168, endPoint x: 503, endPoint y: 203, distance: 158.5
click at [472, 215] on div "Janela de atendimento Grade de atendimento Capacidade Transportadoras Veículos …" at bounding box center [565, 247] width 1130 height 495
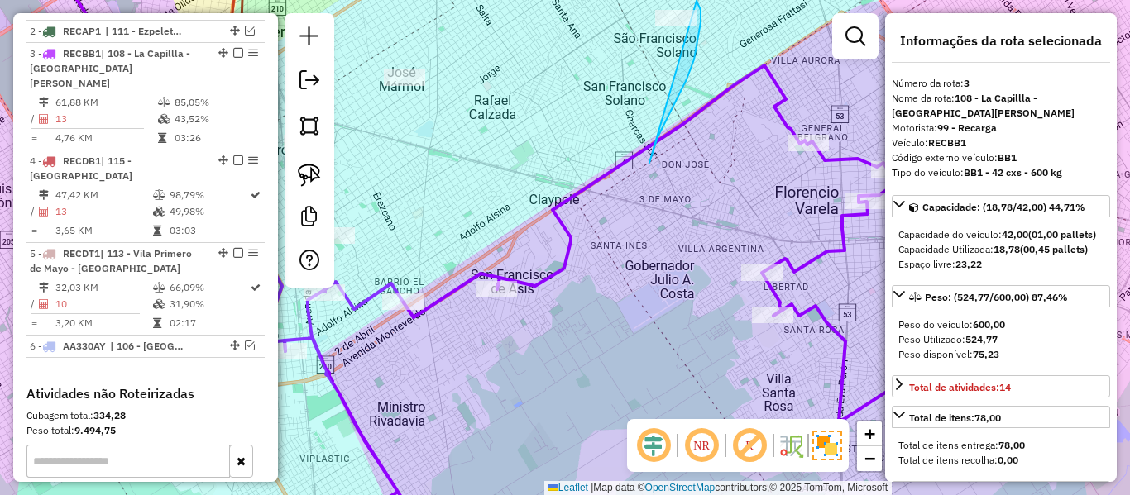
drag, startPoint x: 667, startPoint y: 118, endPoint x: 599, endPoint y: 36, distance: 107.0
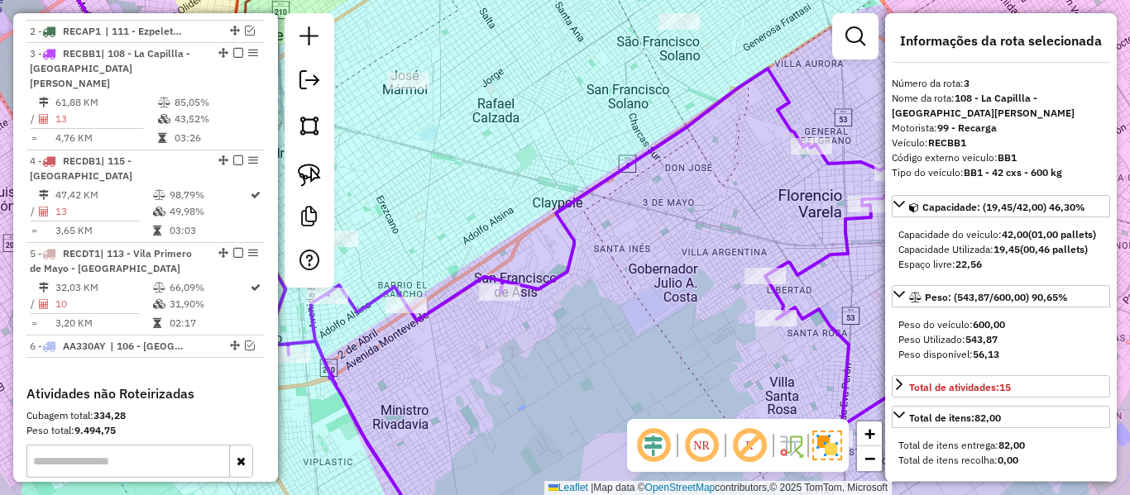
drag, startPoint x: 449, startPoint y: 145, endPoint x: 615, endPoint y: 137, distance: 166.4
click at [640, 136] on div "Janela de atendimento Grade de atendimento Capacidade Transportadoras Veículos …" at bounding box center [565, 247] width 1130 height 495
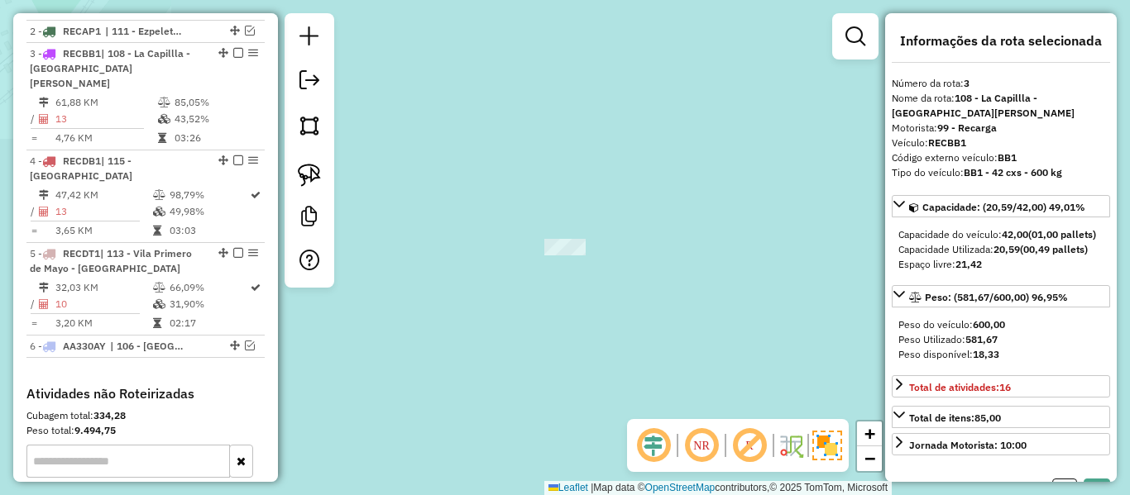
select select "**********"
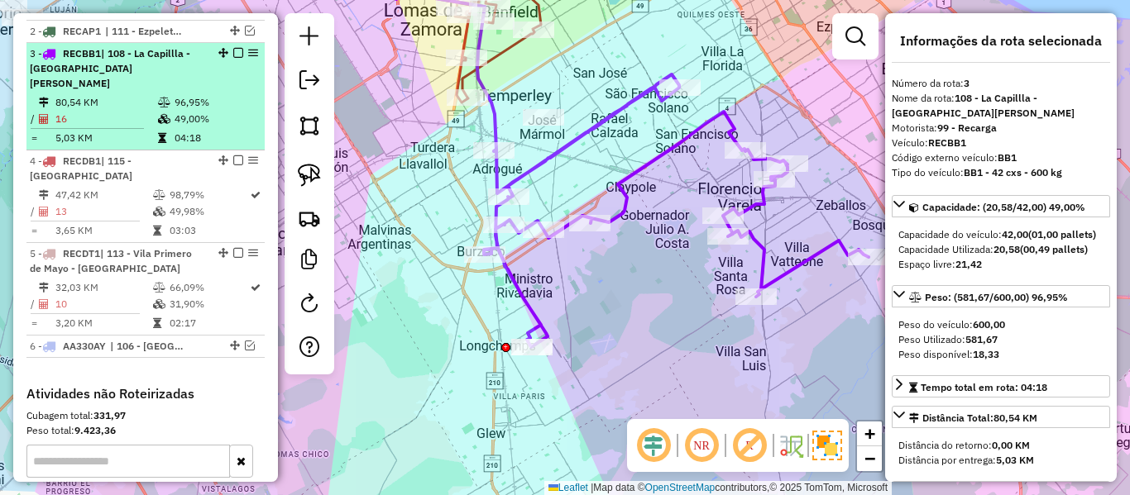
click at [233, 48] on em at bounding box center [238, 53] width 10 height 10
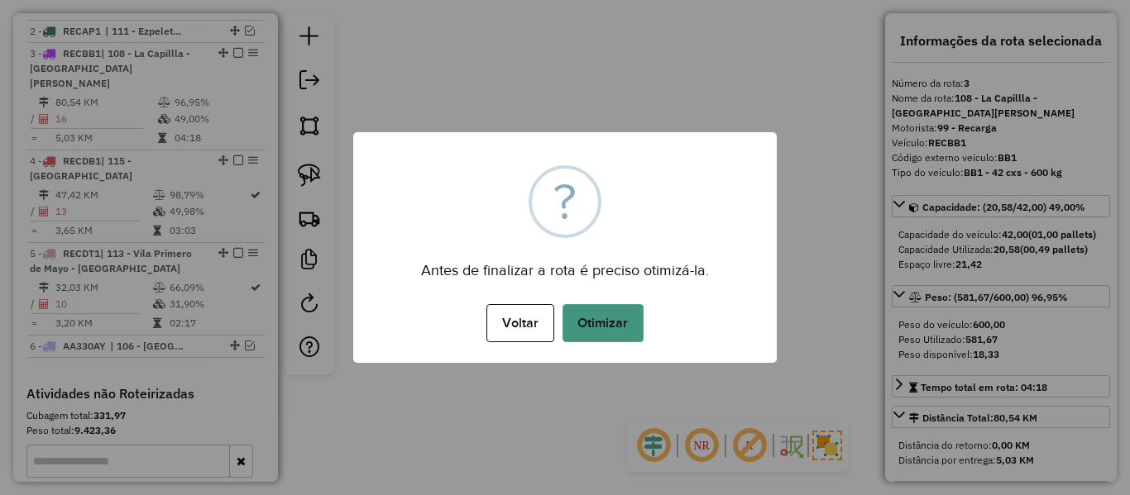
drag, startPoint x: 605, startPoint y: 323, endPoint x: 609, endPoint y: 304, distance: 19.3
click at [605, 319] on button "Otimizar" at bounding box center [602, 323] width 81 height 38
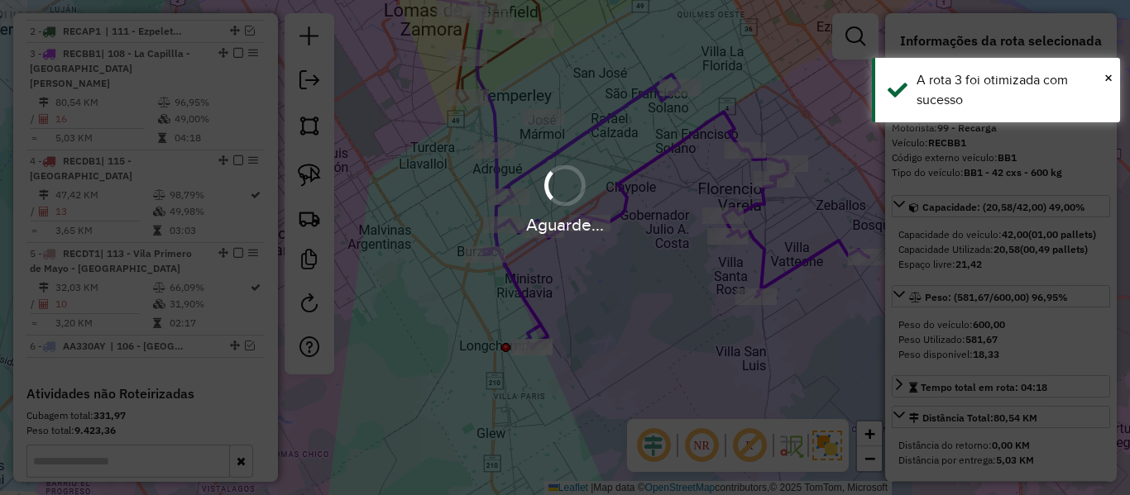
click at [619, 269] on div "Janela de atendimento Grade de atendimento Capacidade Transportadoras Veículos …" at bounding box center [565, 247] width 1130 height 495
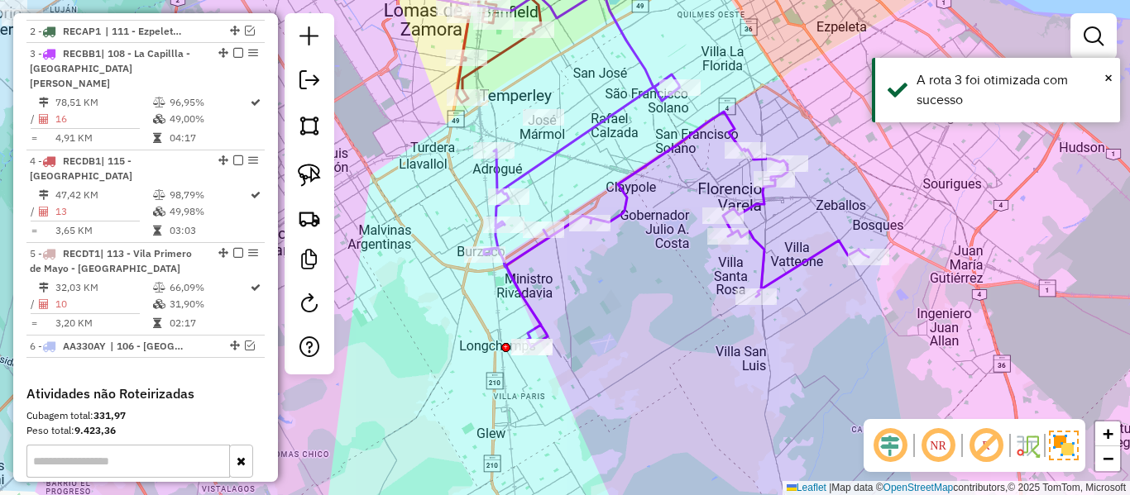
drag, startPoint x: 230, startPoint y: 22, endPoint x: 351, endPoint y: 75, distance: 132.9
click at [233, 48] on em at bounding box center [238, 53] width 10 height 10
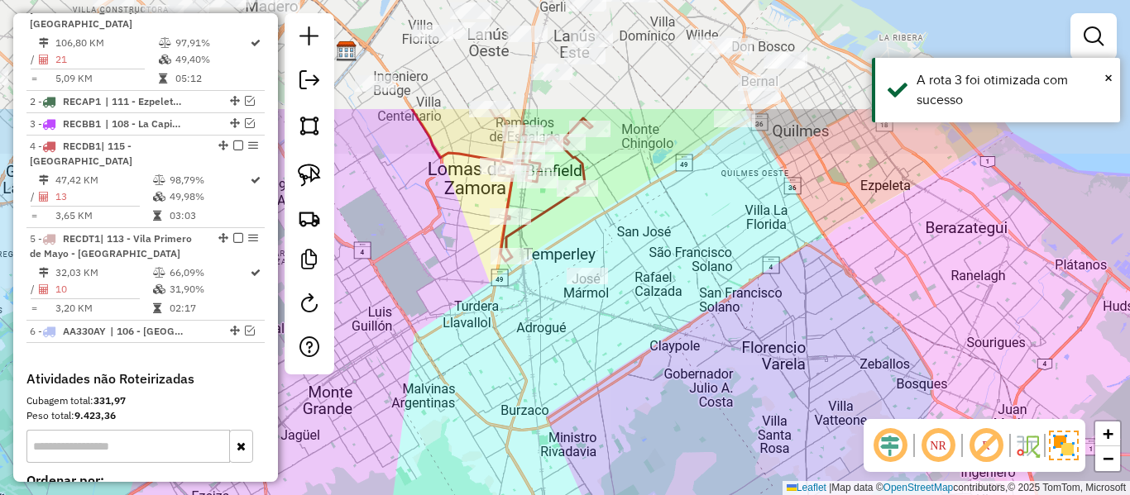
drag, startPoint x: 558, startPoint y: 352, endPoint x: 563, endPoint y: 328, distance: 24.5
click at [560, 357] on div "Janela de atendimento Grade de atendimento Capacidade Transportadoras Veículos …" at bounding box center [565, 247] width 1130 height 495
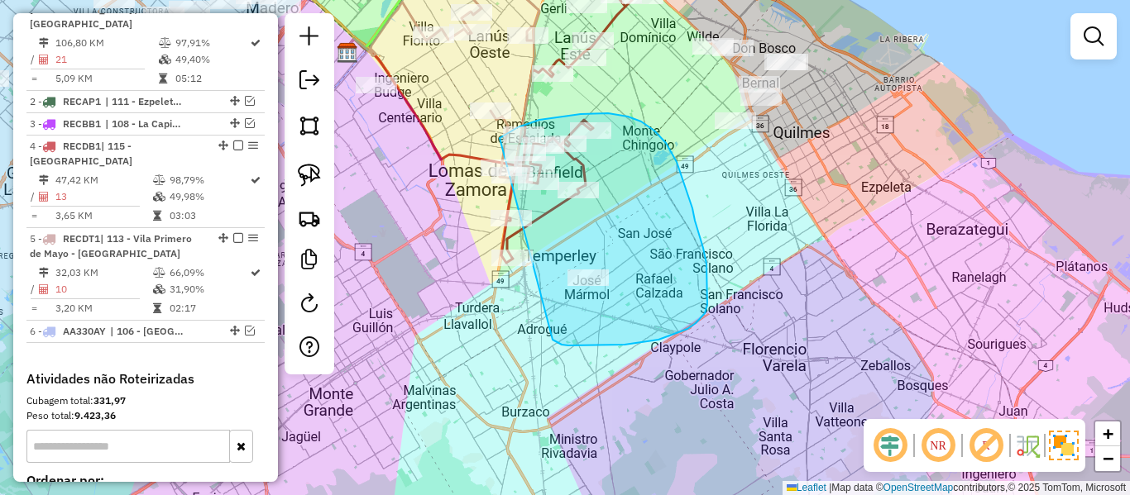
drag, startPoint x: 554, startPoint y: 342, endPoint x: 517, endPoint y: 352, distance: 38.7
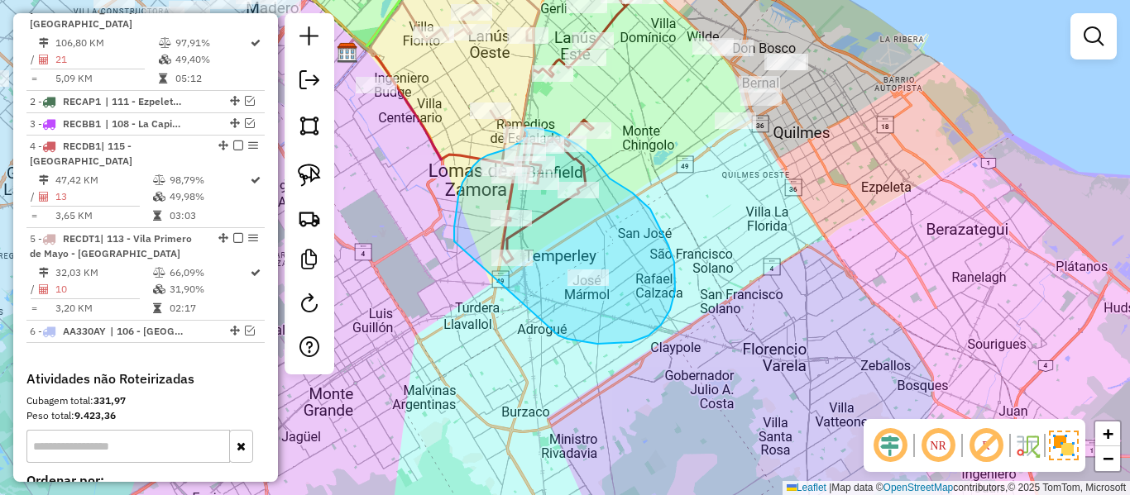
drag, startPoint x: 581, startPoint y: 342, endPoint x: 463, endPoint y: 297, distance: 125.6
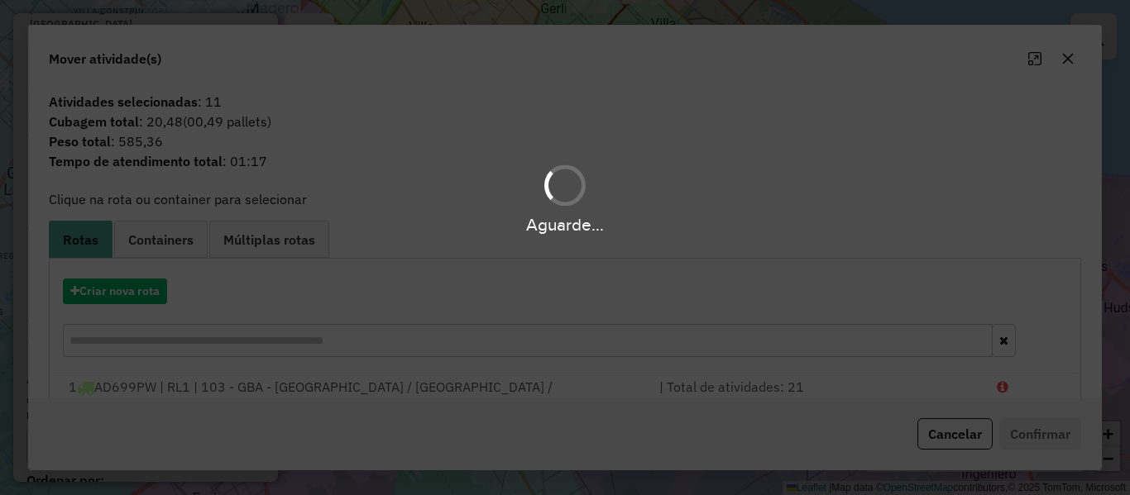
click at [151, 293] on div "Aguarde..." at bounding box center [565, 247] width 1130 height 495
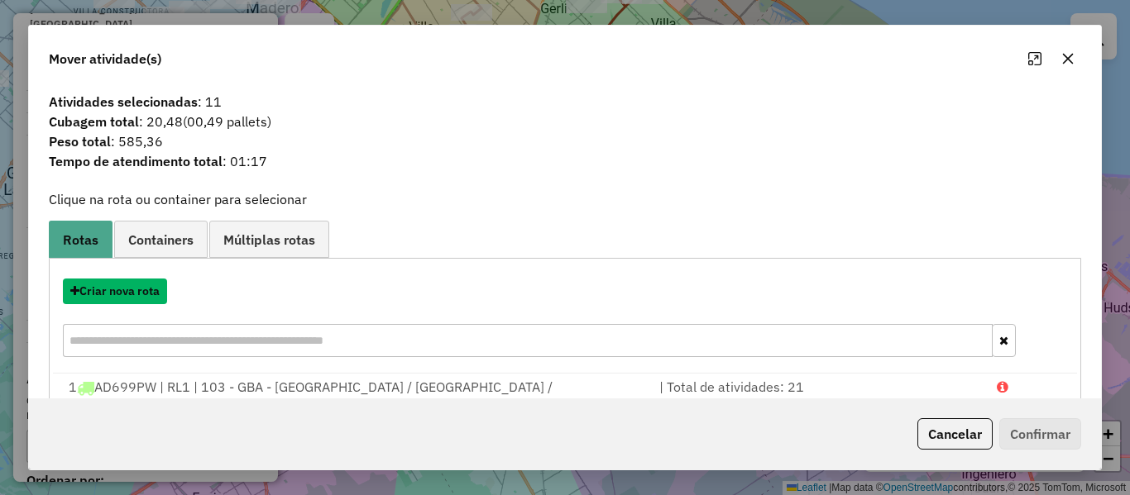
click at [151, 293] on button "Criar nova rota" at bounding box center [115, 292] width 104 height 26
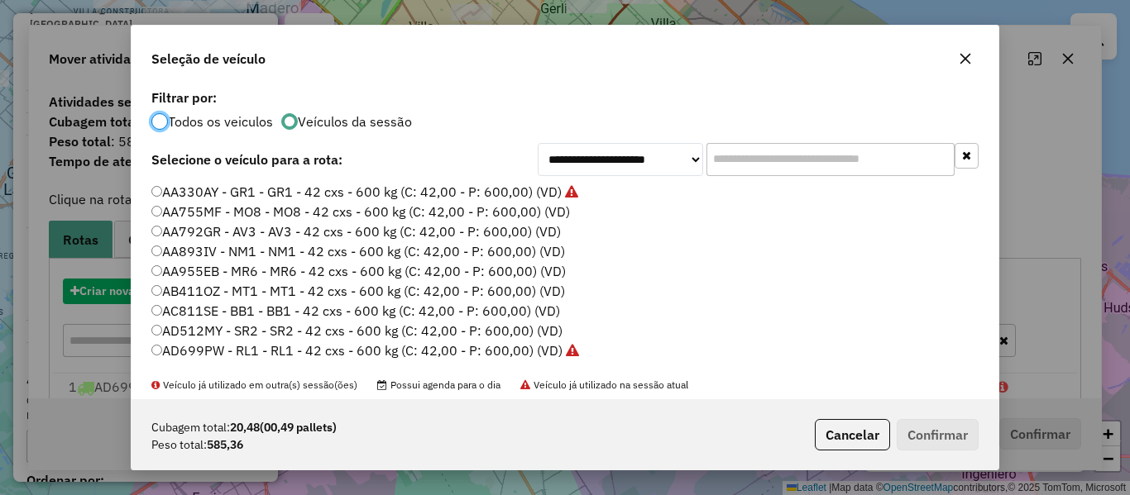
scroll to position [9, 5]
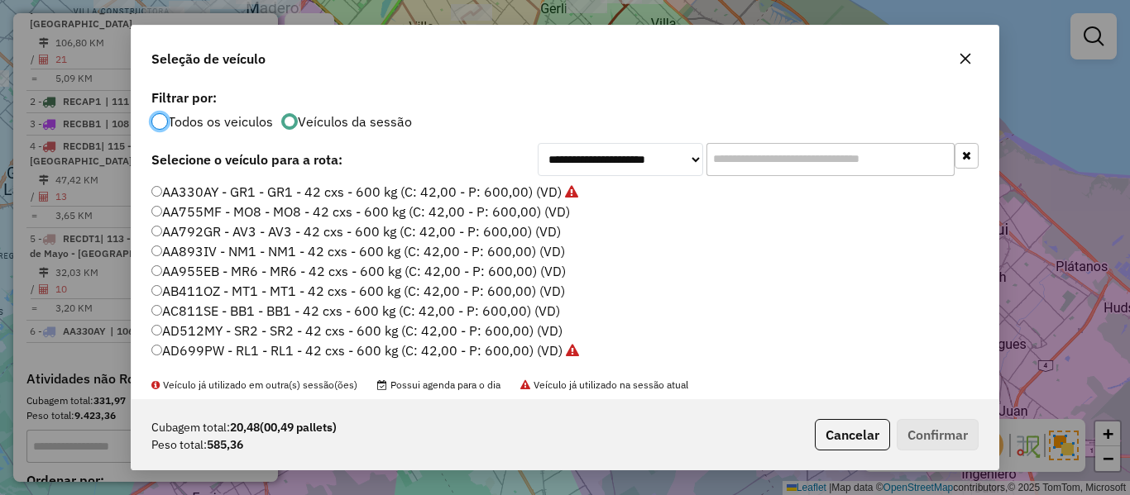
click at [552, 211] on label "AA755MF - MO8 - MO8 - 42 cxs - 600 kg (C: 42,00 - P: 600,00) (VD)" at bounding box center [360, 212] width 418 height 20
click at [958, 422] on button "Confirmar" at bounding box center [938, 434] width 82 height 31
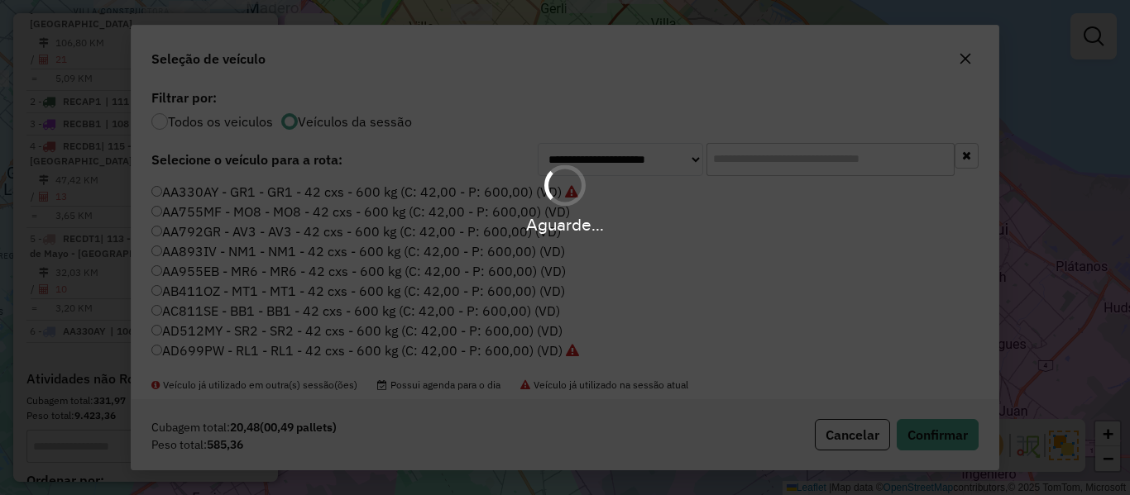
drag, startPoint x: 954, startPoint y: 431, endPoint x: 911, endPoint y: 399, distance: 53.3
click at [953, 431] on div "Aguarde..." at bounding box center [565, 247] width 1130 height 495
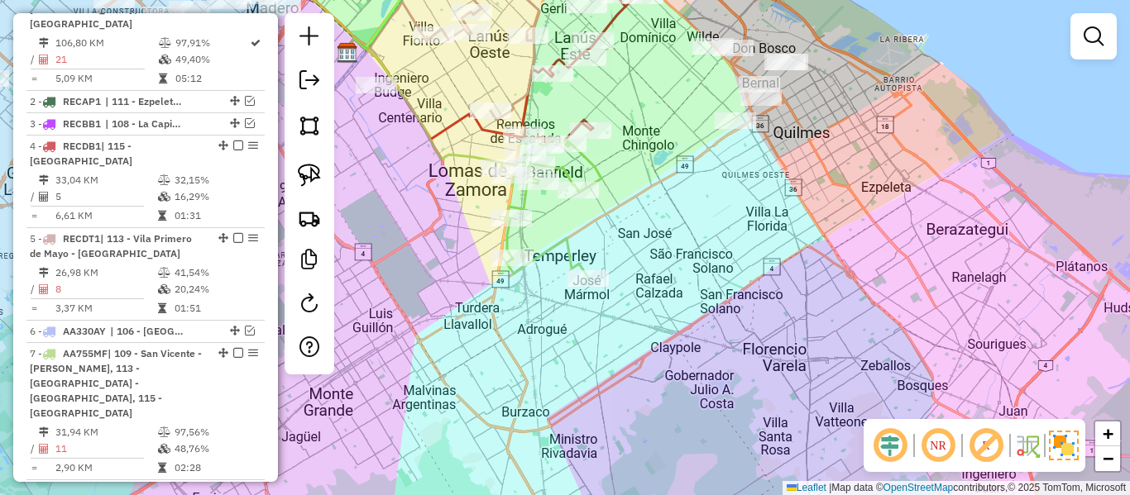
click at [557, 198] on div at bounding box center [577, 190] width 41 height 17
select select "**********"
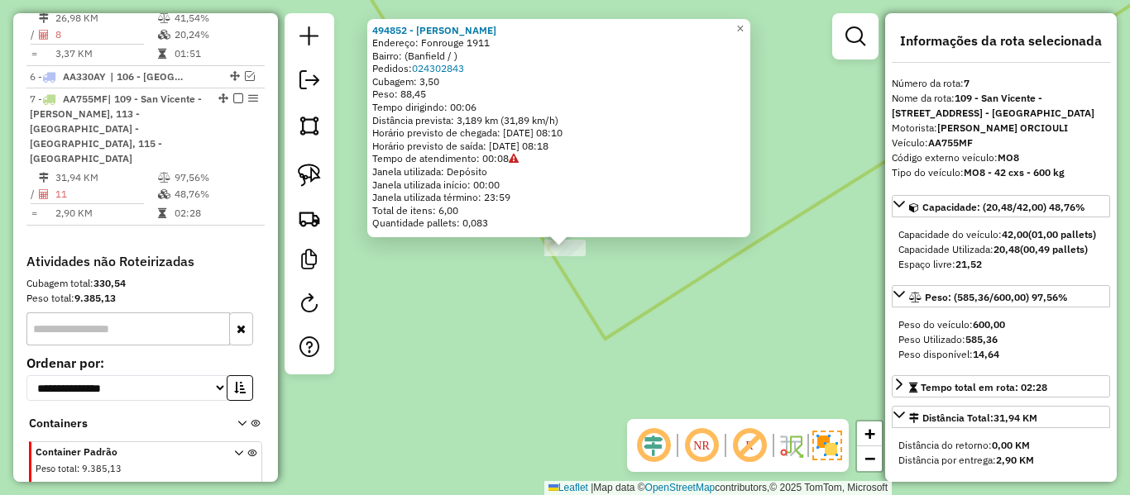
scroll to position [991, 0]
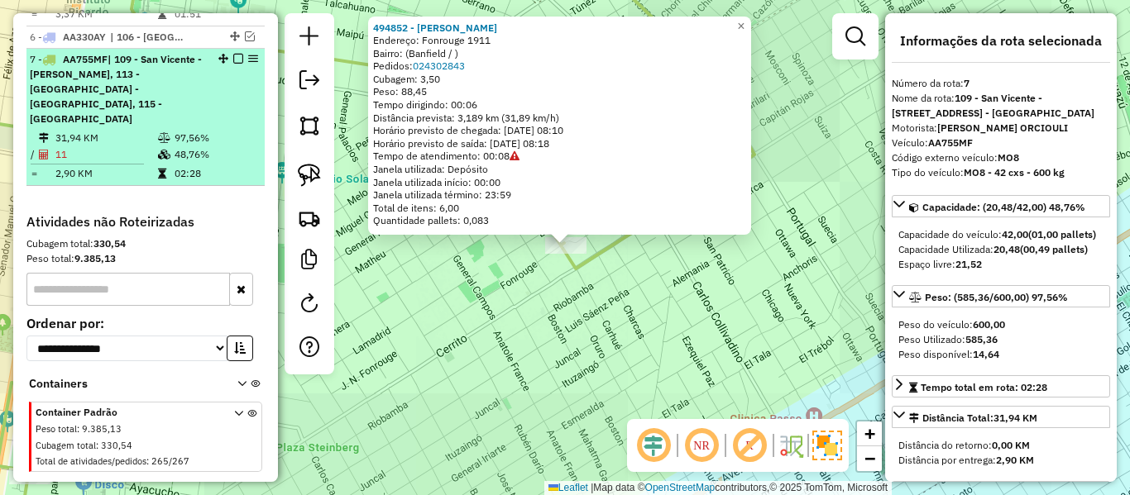
click at [233, 54] on em at bounding box center [238, 59] width 10 height 10
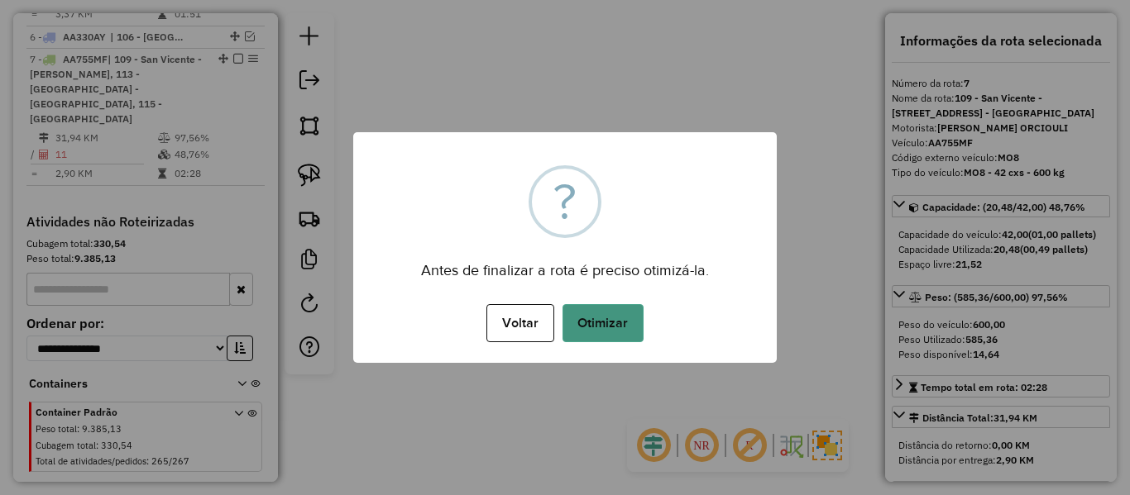
click at [595, 309] on button "Otimizar" at bounding box center [602, 323] width 81 height 38
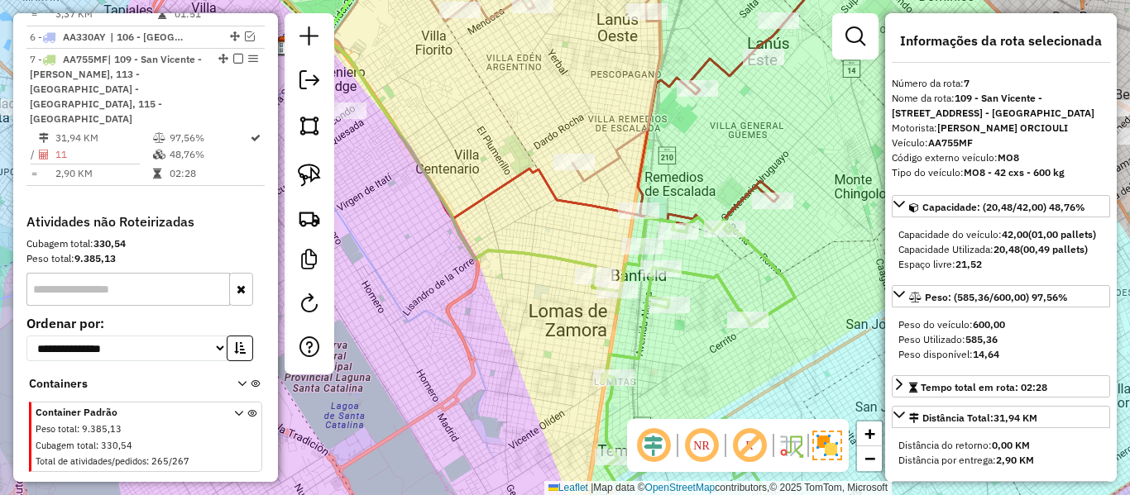
drag, startPoint x: 861, startPoint y: 319, endPoint x: 576, endPoint y: 294, distance: 286.5
click at [591, 302] on div "Janela de atendimento Grade de atendimento Capacidade Transportadoras Veículos …" at bounding box center [565, 247] width 1130 height 495
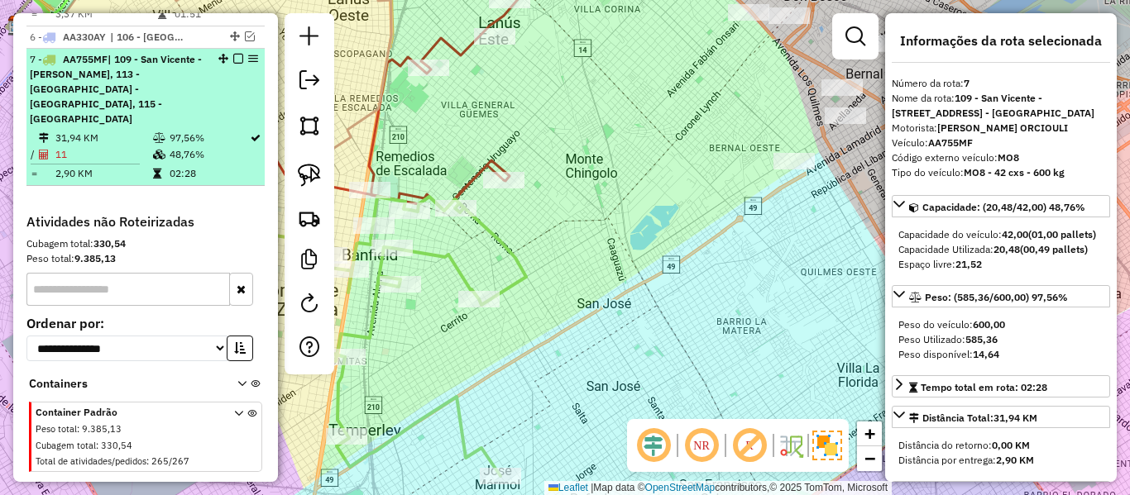
click at [235, 54] on em at bounding box center [238, 59] width 10 height 10
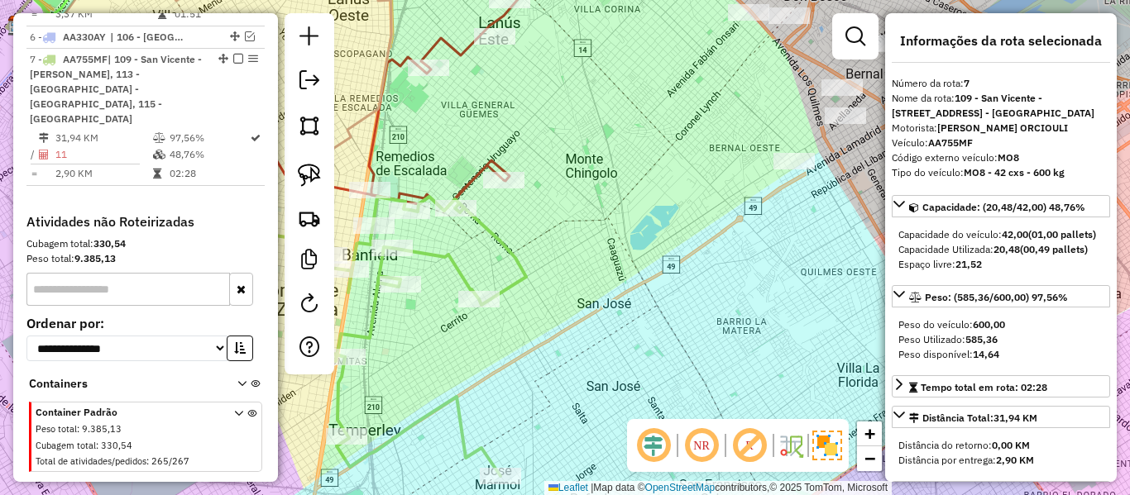
scroll to position [876, 0]
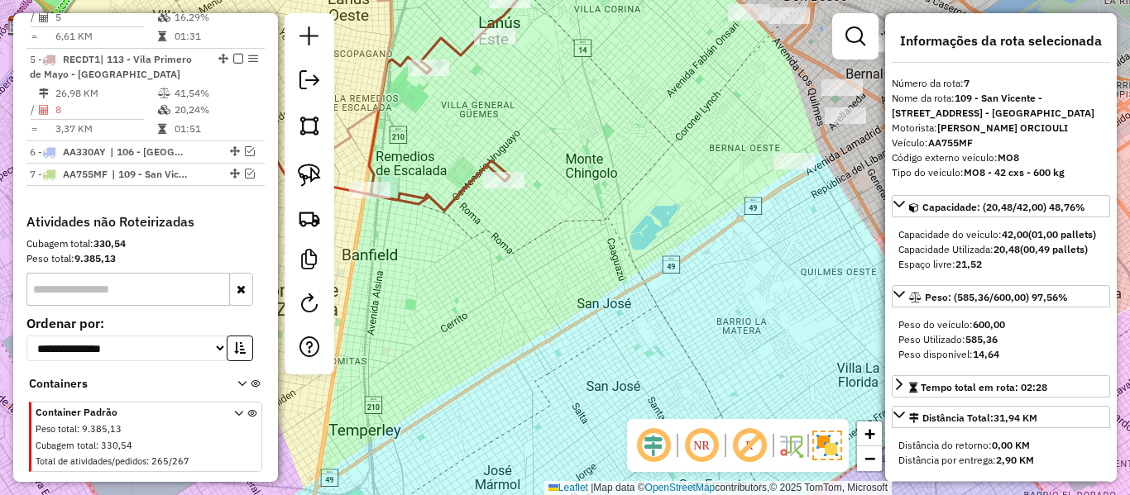
click at [592, 171] on div "Janela de atendimento Grade de atendimento Capacidade Transportadoras Veículos …" at bounding box center [565, 247] width 1130 height 495
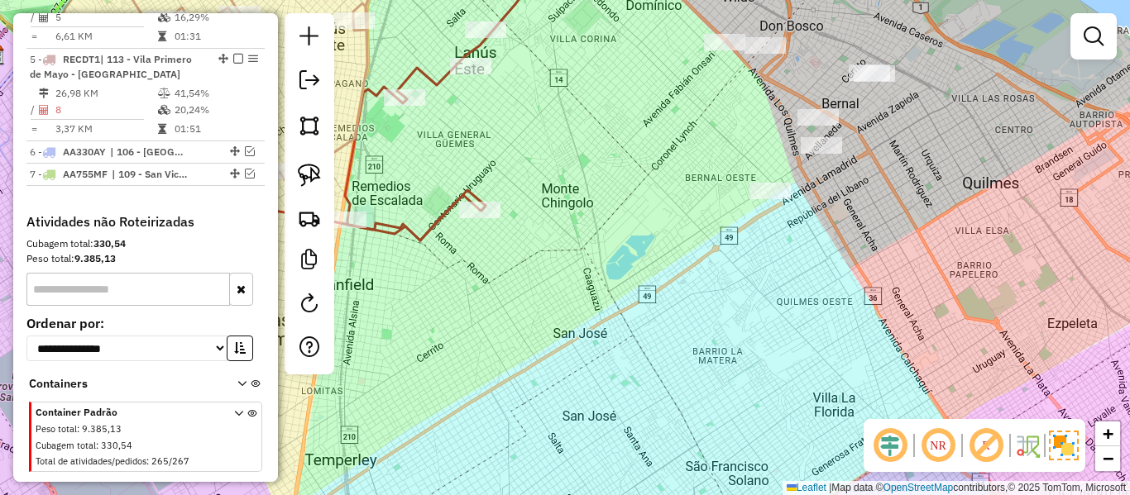
drag, startPoint x: 612, startPoint y: 215, endPoint x: 504, endPoint y: 305, distance: 140.9
click at [502, 306] on div "Janela de atendimento Grade de atendimento Capacidade Transportadoras Veículos …" at bounding box center [565, 247] width 1130 height 495
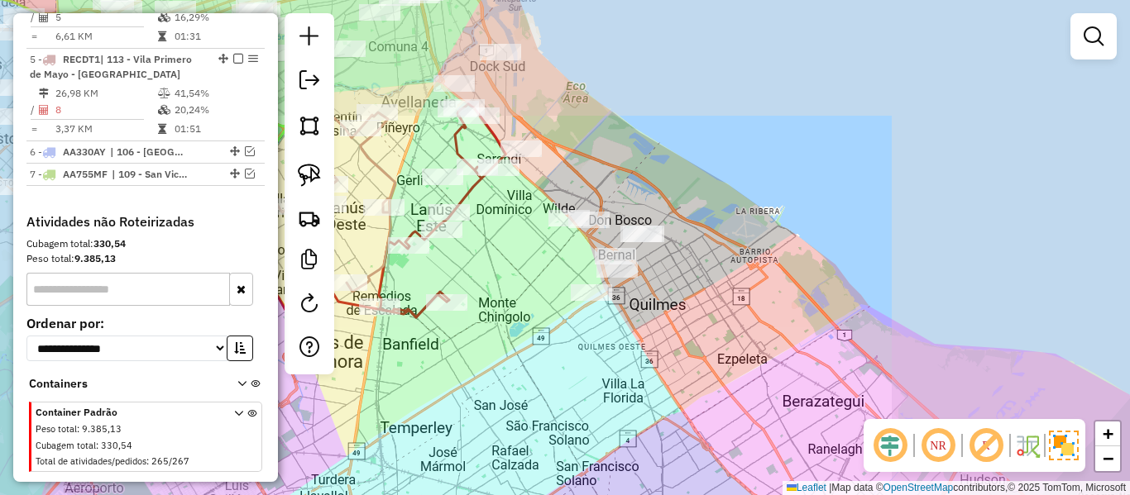
click at [524, 299] on div "Janela de atendimento Grade de atendimento Capacidade Transportadoras Veículos …" at bounding box center [565, 247] width 1130 height 495
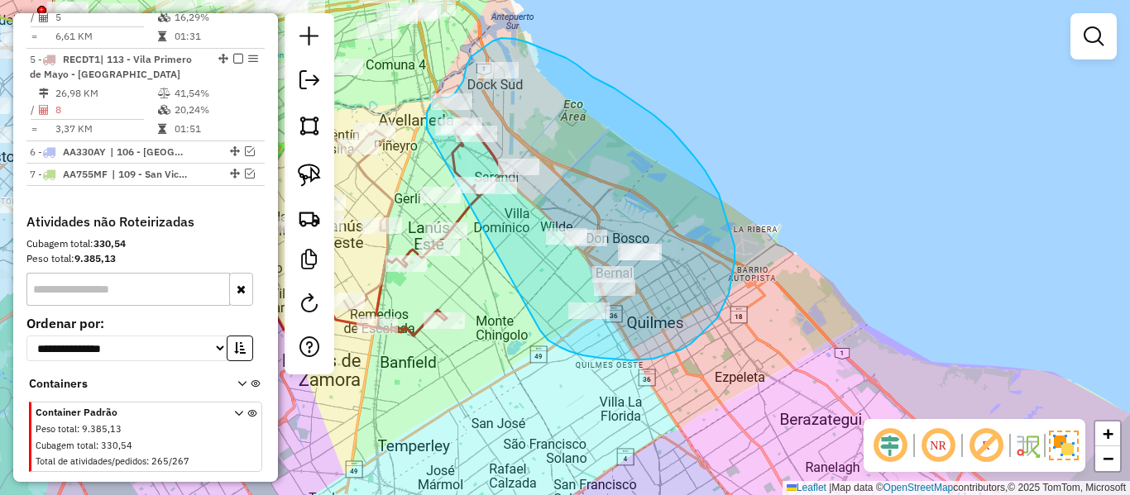
click at [459, 178] on div "Janela de atendimento Grade de atendimento Capacidade Transportadoras Veículos …" at bounding box center [565, 247] width 1130 height 495
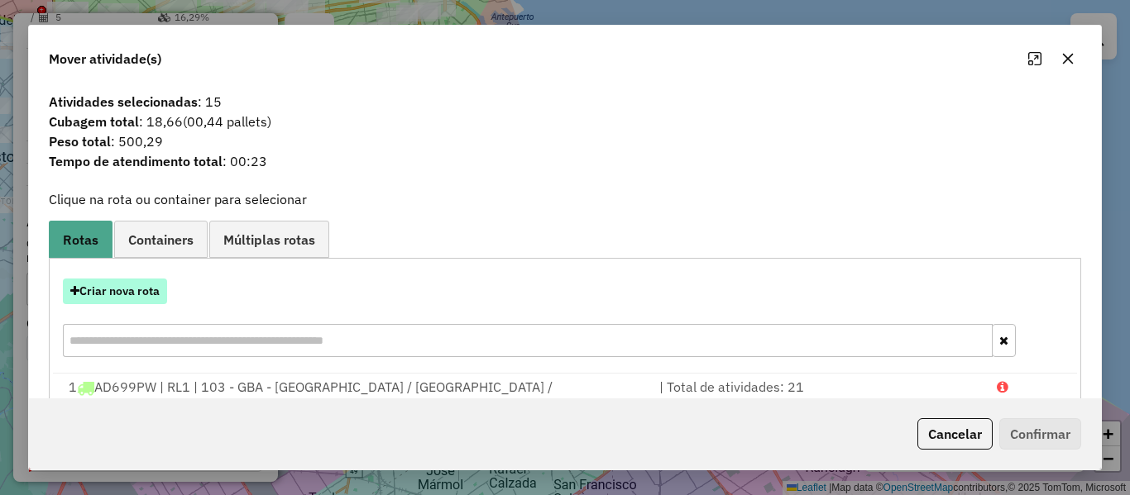
click at [117, 283] on button "Criar nova rota" at bounding box center [115, 292] width 104 height 26
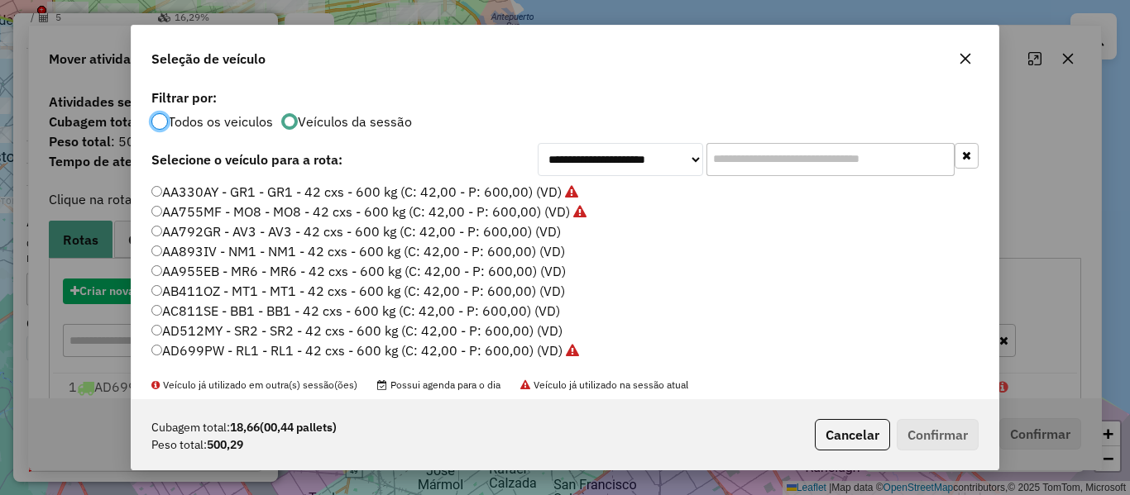
scroll to position [9, 5]
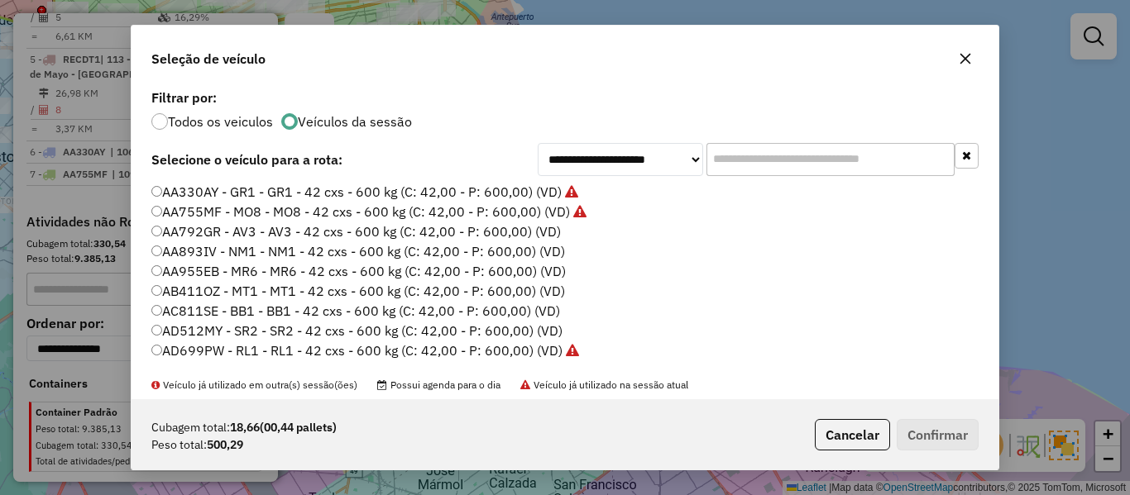
drag, startPoint x: 529, startPoint y: 230, endPoint x: 781, endPoint y: 330, distance: 270.6
click at [529, 231] on label "AA792GR - AV3 - AV3 - 42 cxs - 600 kg (C: 42,00 - P: 600,00) (VD)" at bounding box center [355, 232] width 409 height 20
drag, startPoint x: 946, startPoint y: 433, endPoint x: 930, endPoint y: 419, distance: 21.2
click at [930, 419] on button "Confirmar" at bounding box center [938, 434] width 82 height 31
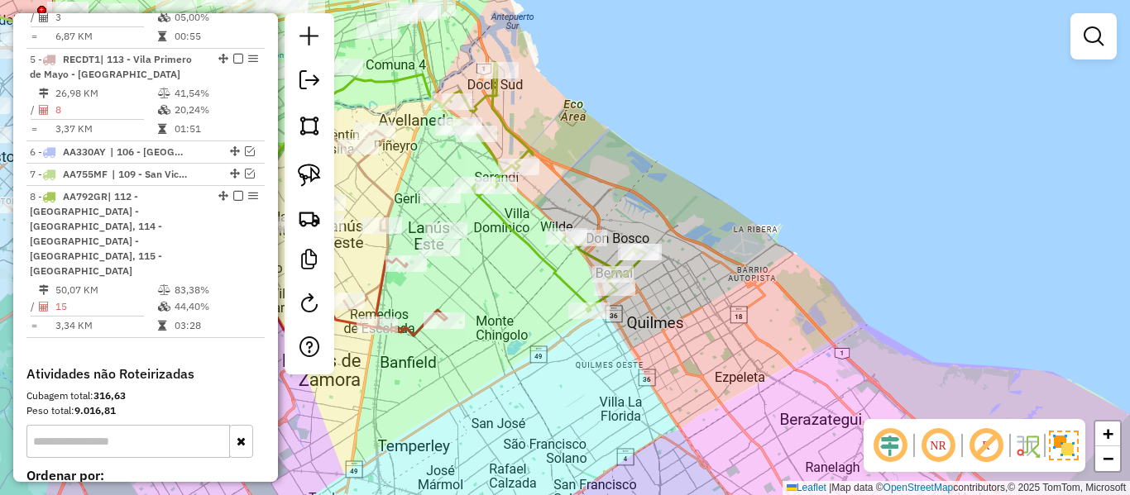
scroll to position [991, 0]
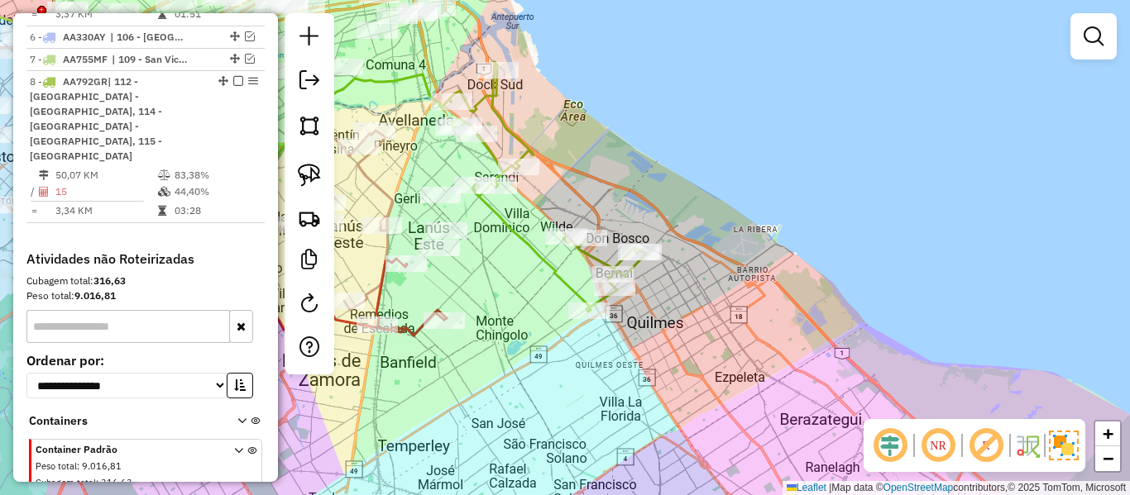
click at [511, 222] on icon at bounding box center [547, 187] width 197 height 250
select select "**********"
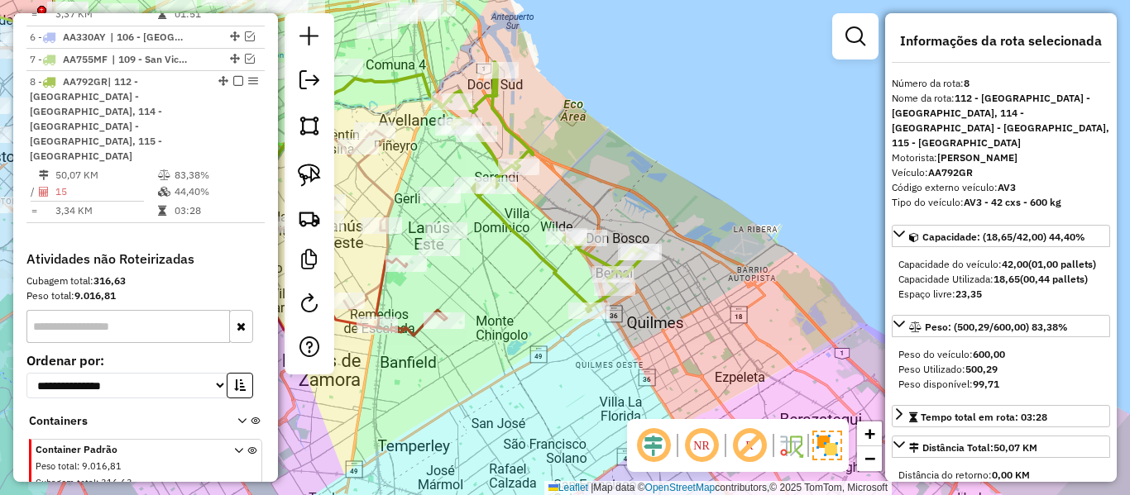
scroll to position [998, 0]
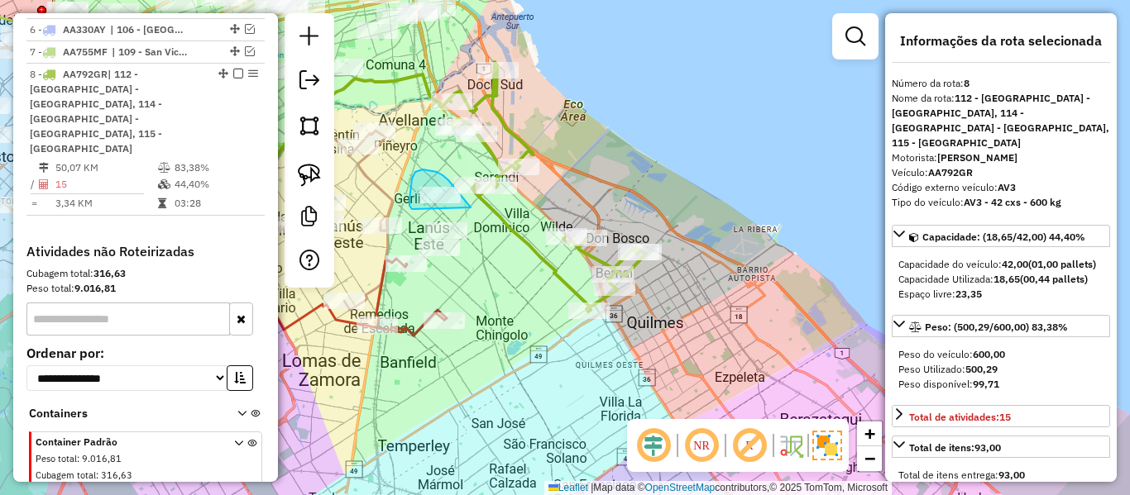
drag, startPoint x: 468, startPoint y: 204, endPoint x: 421, endPoint y: 208, distance: 47.3
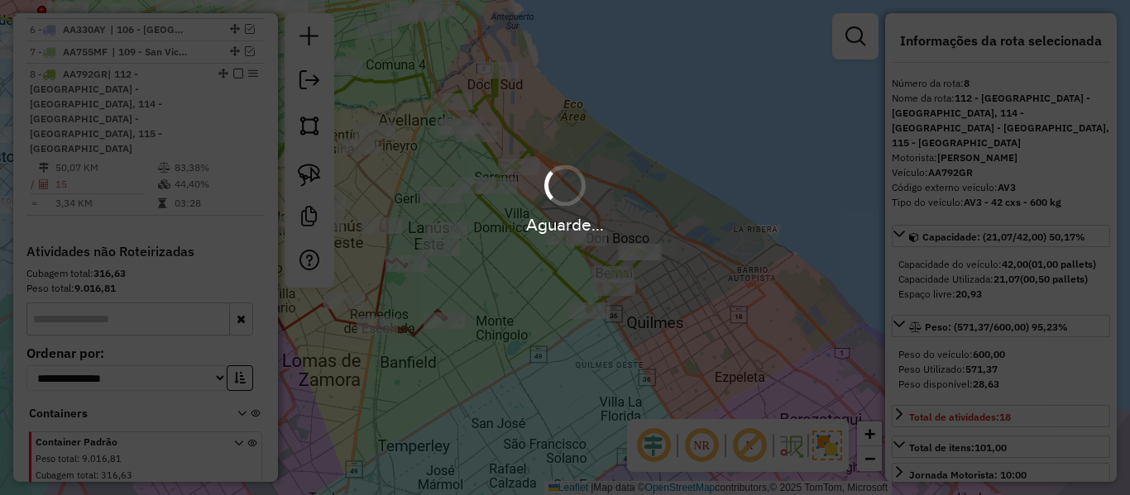
select select "**********"
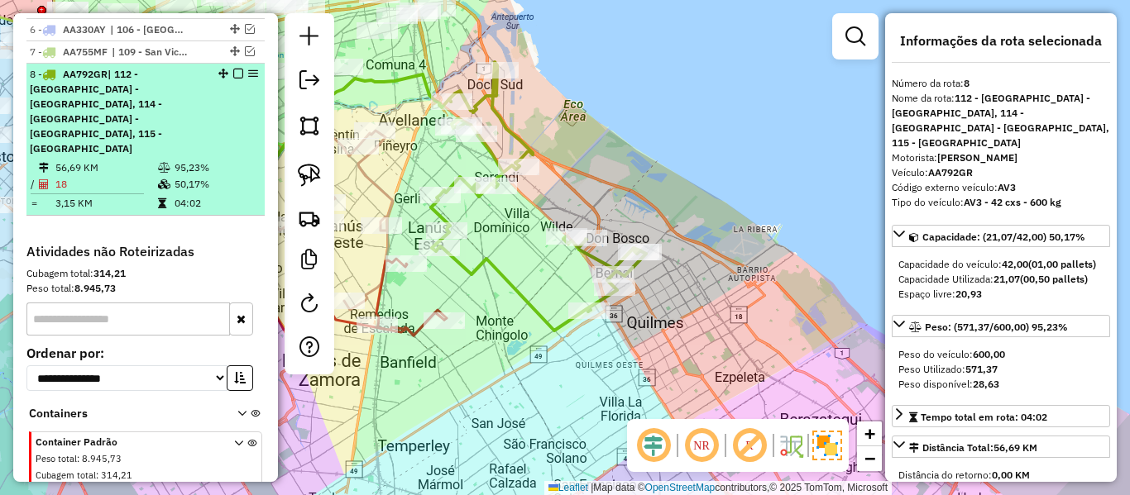
click at [233, 69] on em at bounding box center [238, 74] width 10 height 10
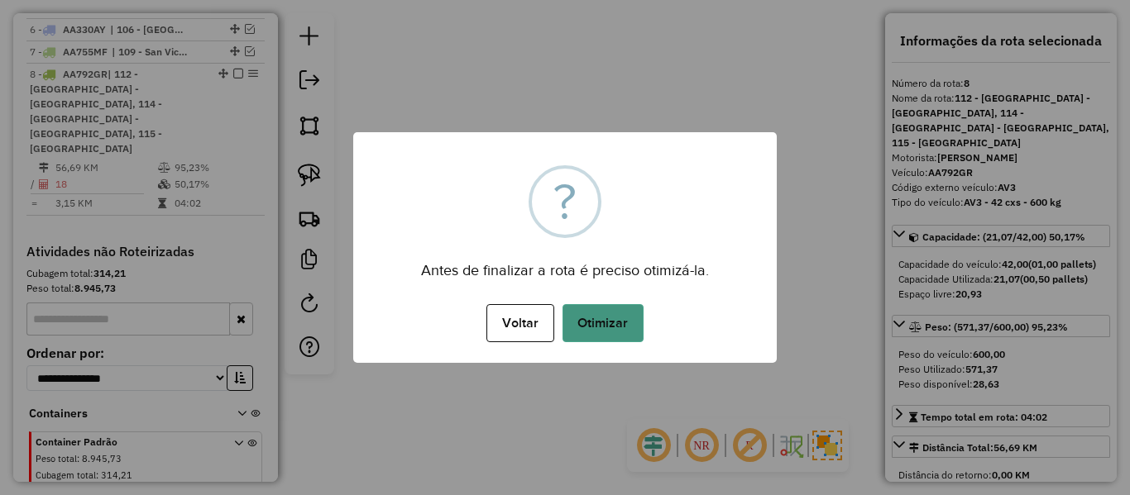
click at [602, 328] on button "Otimizar" at bounding box center [602, 323] width 81 height 38
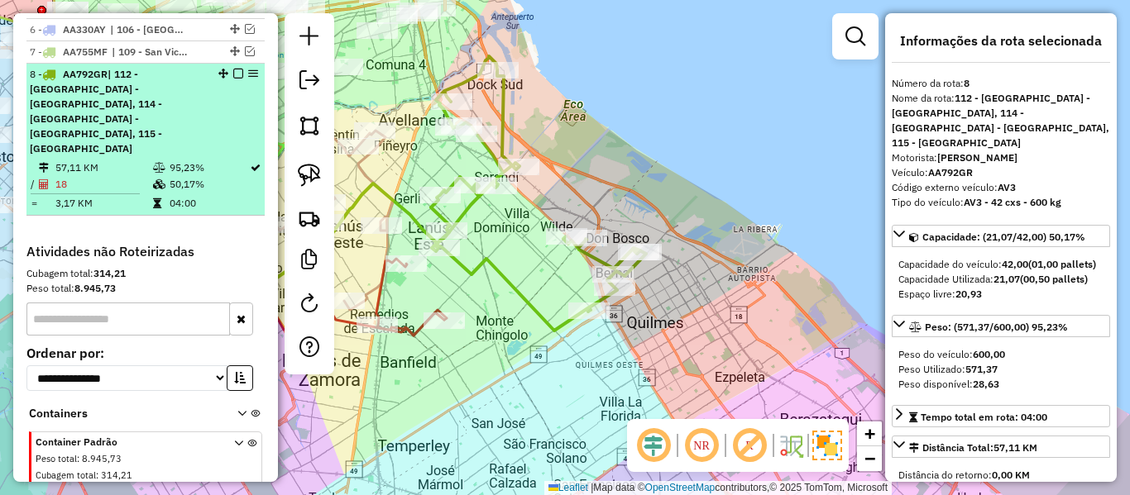
click at [233, 69] on em at bounding box center [238, 74] width 10 height 10
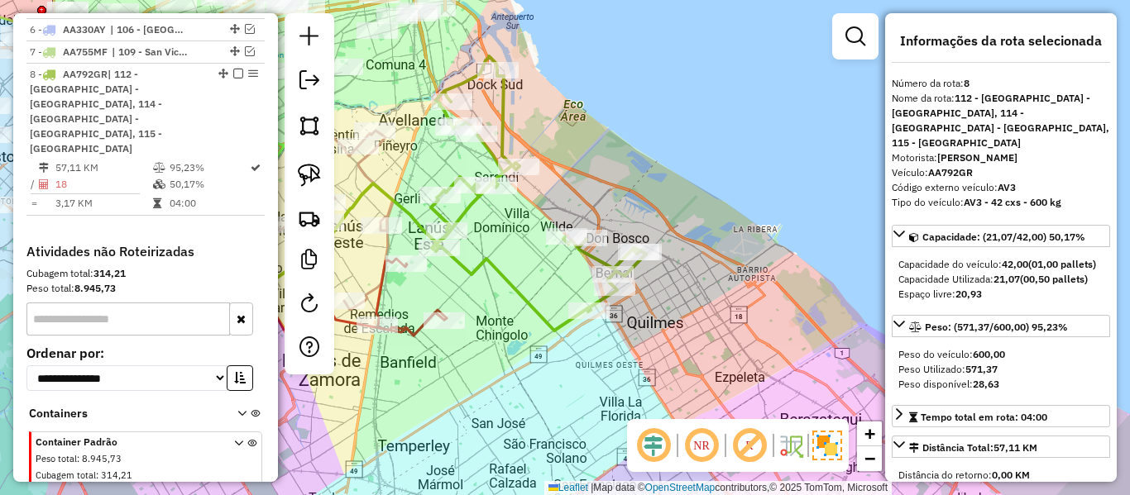
scroll to position [898, 0]
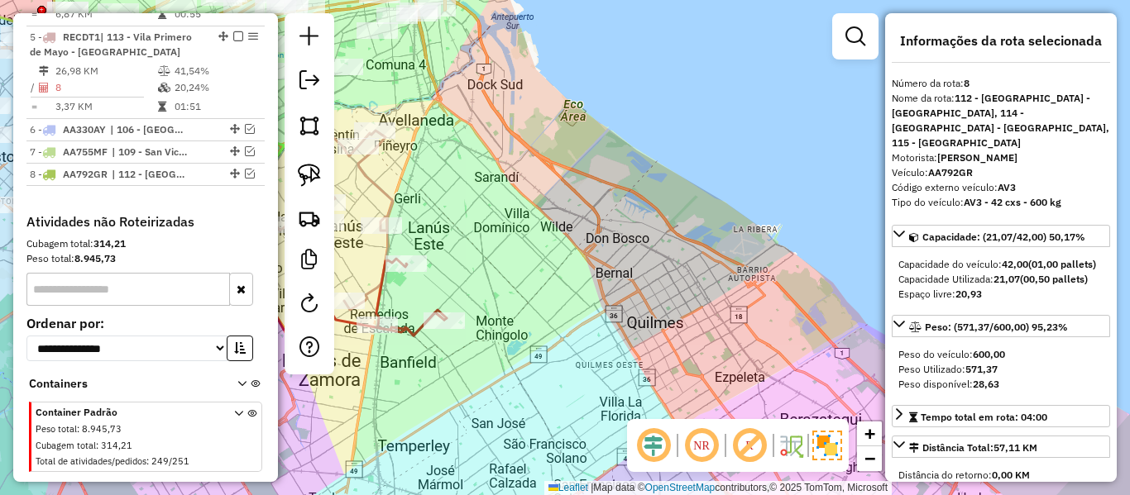
click at [654, 291] on div "Janela de atendimento Grade de atendimento Capacidade Transportadoras Veículos …" at bounding box center [565, 247] width 1130 height 495
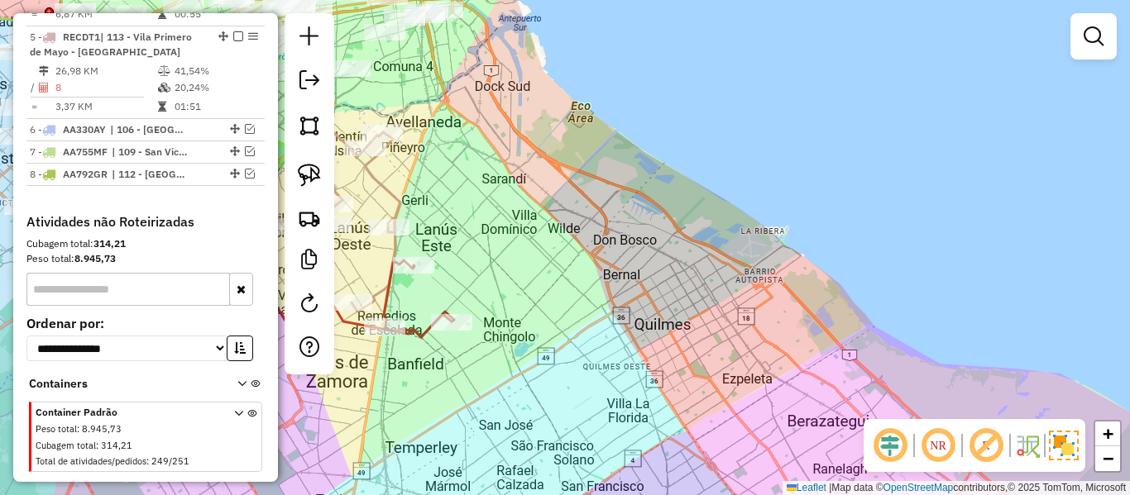
drag, startPoint x: 634, startPoint y: 323, endPoint x: 837, endPoint y: 324, distance: 203.5
click at [837, 323] on div "Janela de atendimento Grade de atendimento Capacidade Transportadoras Veículos …" at bounding box center [565, 247] width 1130 height 495
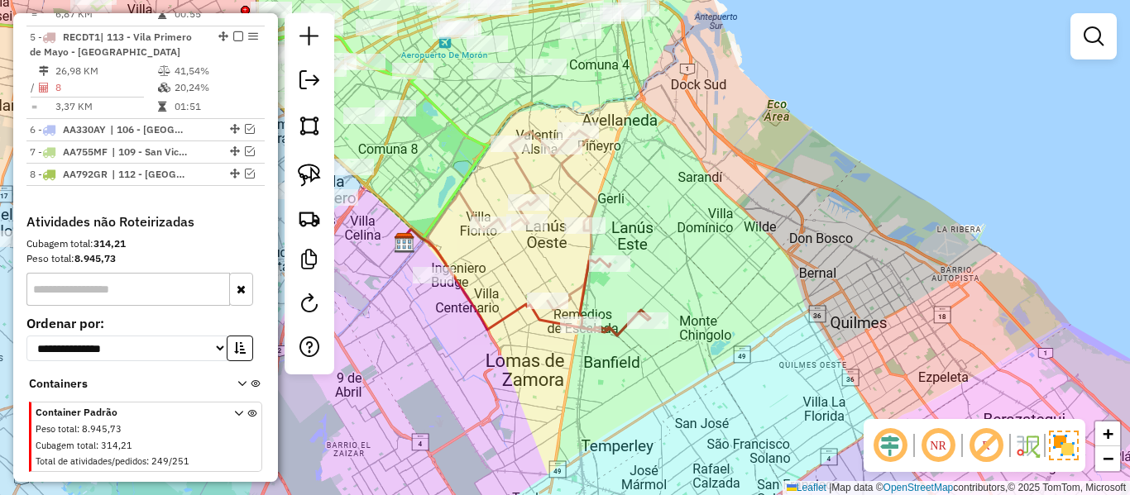
click at [624, 336] on icon at bounding box center [614, 297] width 68 height 77
select select "**********"
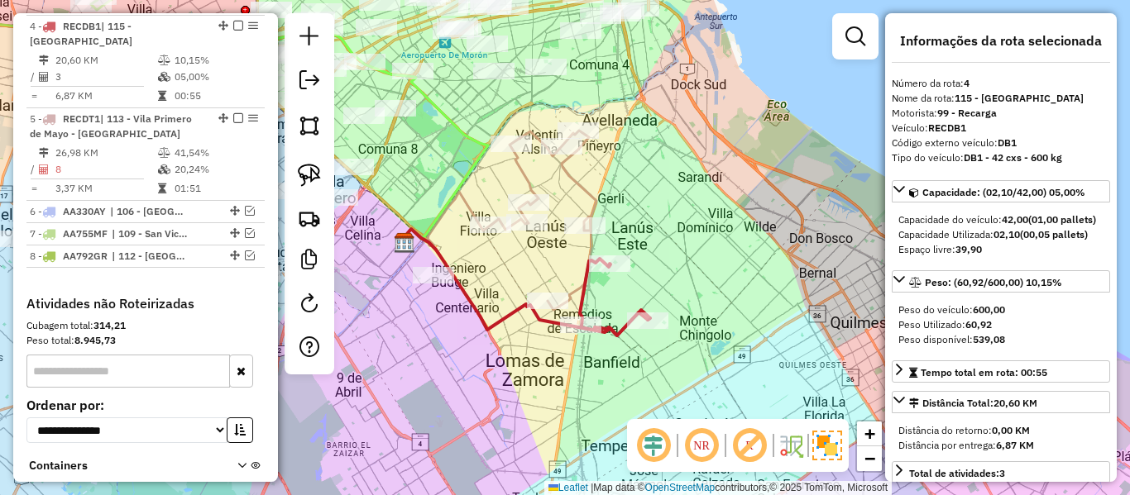
scroll to position [789, 0]
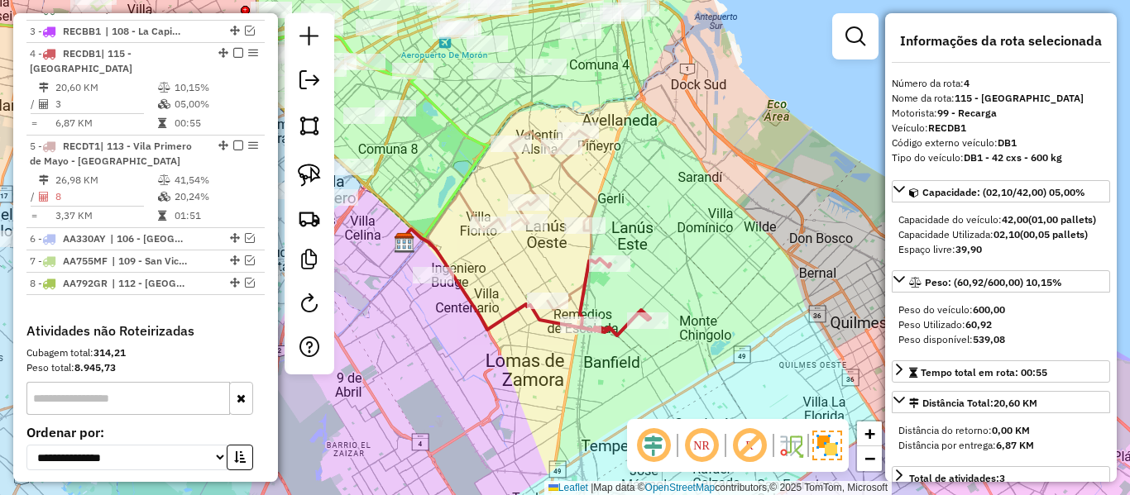
click at [607, 331] on icon at bounding box center [614, 297] width 68 height 77
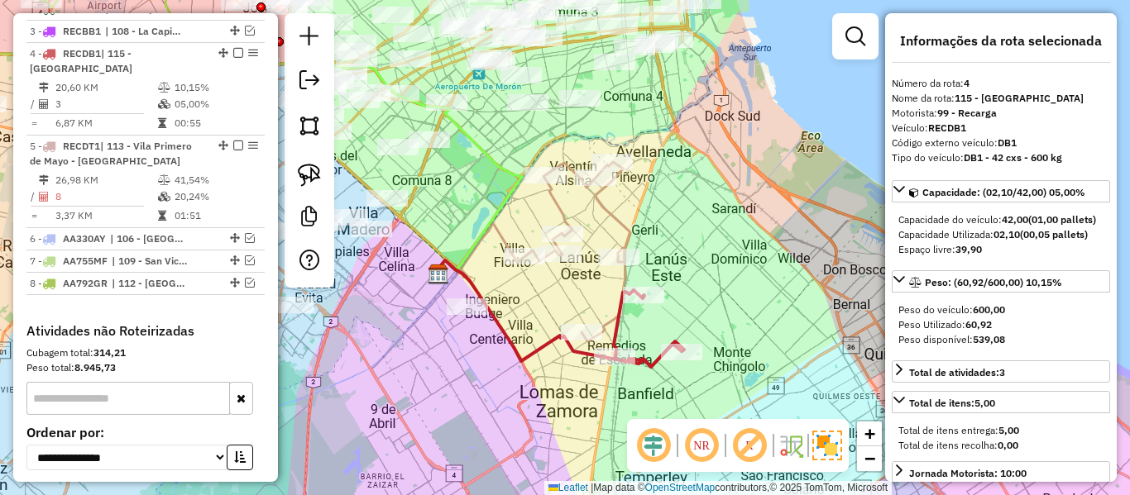
drag, startPoint x: 613, startPoint y: 352, endPoint x: 724, endPoint y: 409, distance: 124.3
click at [724, 409] on div "Janela de atendimento Grade de atendimento Capacidade Transportadoras Veículos …" at bounding box center [565, 247] width 1130 height 495
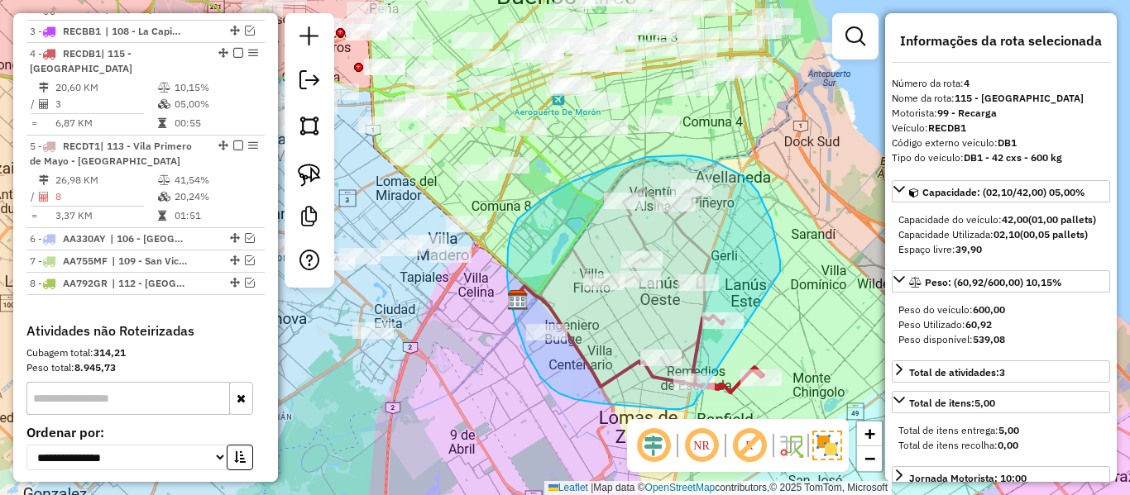
drag, startPoint x: 777, startPoint y: 246, endPoint x: 695, endPoint y: 404, distance: 177.2
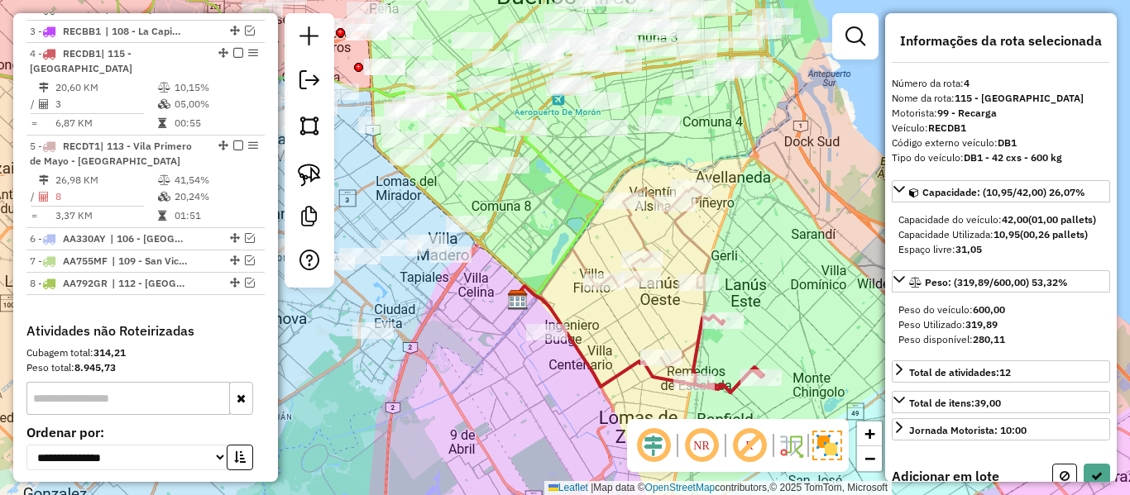
select select "**********"
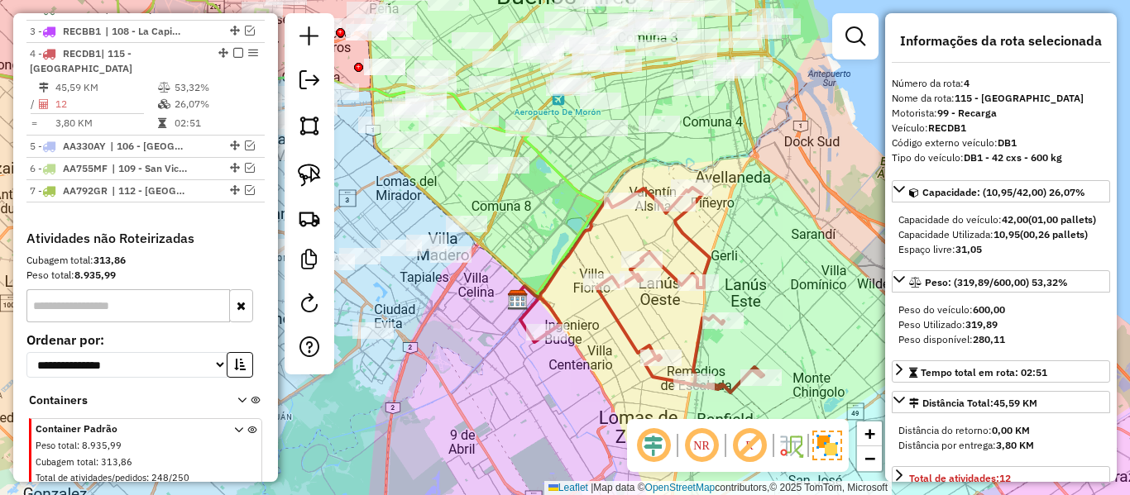
click at [629, 333] on icon at bounding box center [641, 290] width 243 height 205
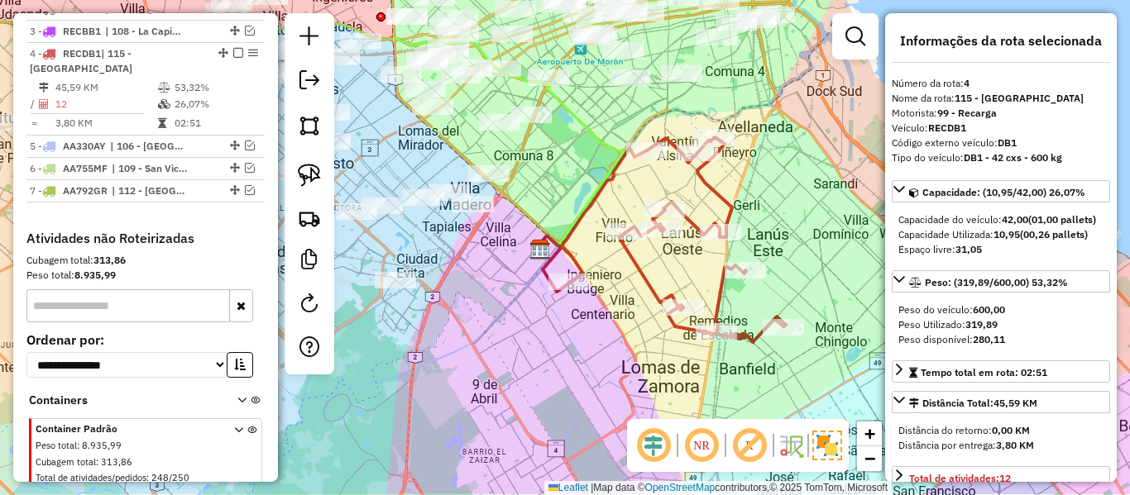
drag, startPoint x: 615, startPoint y: 362, endPoint x: 683, endPoint y: 274, distance: 111.5
click at [683, 274] on div "Janela de atendimento Grade de atendimento Capacidade Transportadoras Veículos …" at bounding box center [565, 247] width 1130 height 495
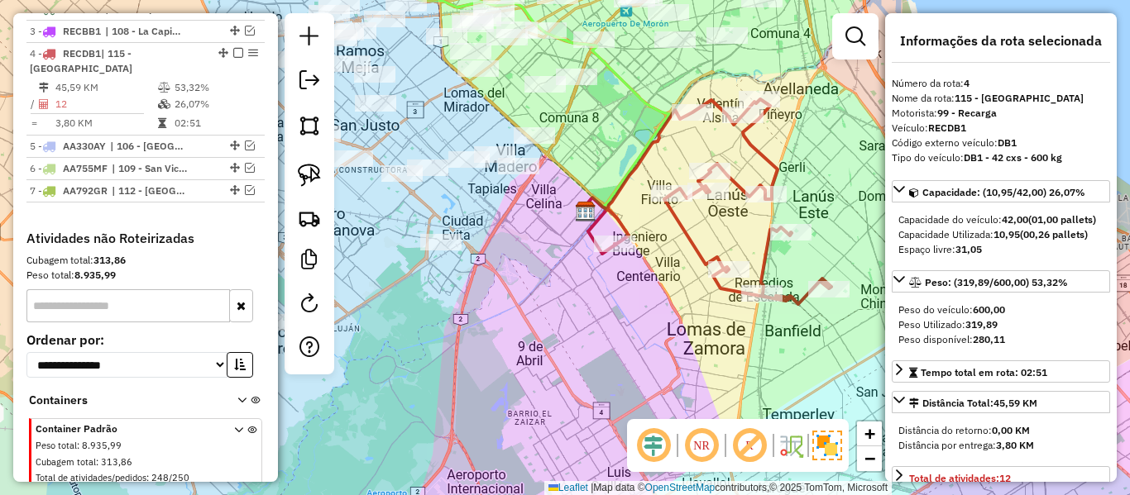
drag, startPoint x: 638, startPoint y: 296, endPoint x: 548, endPoint y: 414, distance: 148.6
click at [546, 414] on div "Janela de atendimento Grade de atendimento Capacidade Transportadoras Veículos …" at bounding box center [565, 247] width 1130 height 495
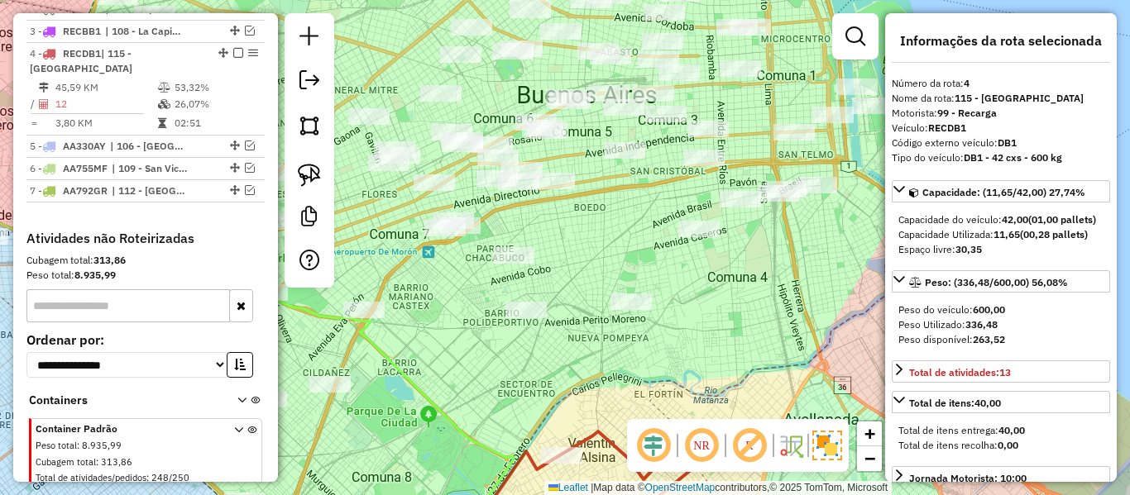
click at [519, 318] on div at bounding box center [525, 310] width 41 height 17
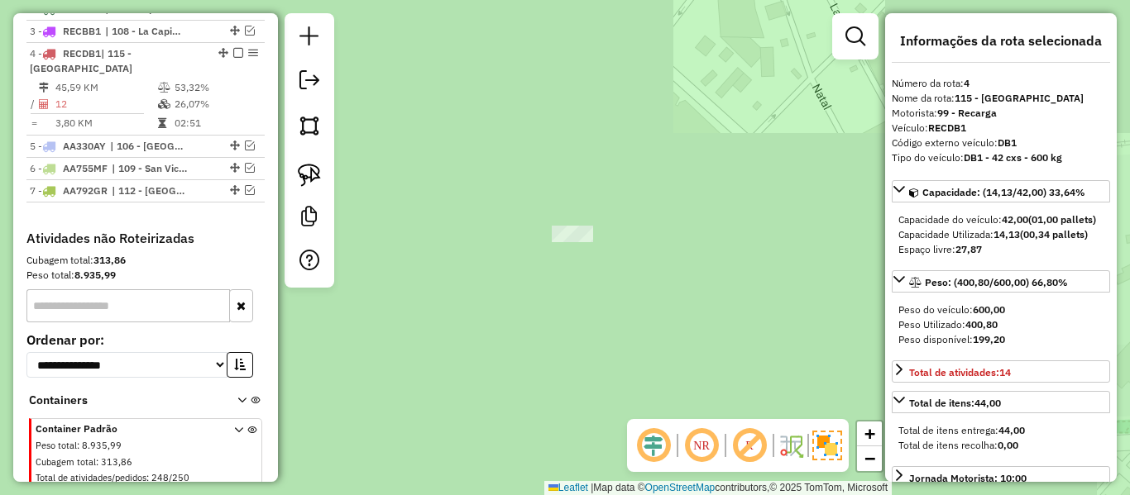
drag, startPoint x: 557, startPoint y: 367, endPoint x: 603, endPoint y: 282, distance: 96.6
click at [601, 288] on div "Janela de atendimento Grade de atendimento Capacidade Transportadoras Veículos …" at bounding box center [565, 247] width 1130 height 495
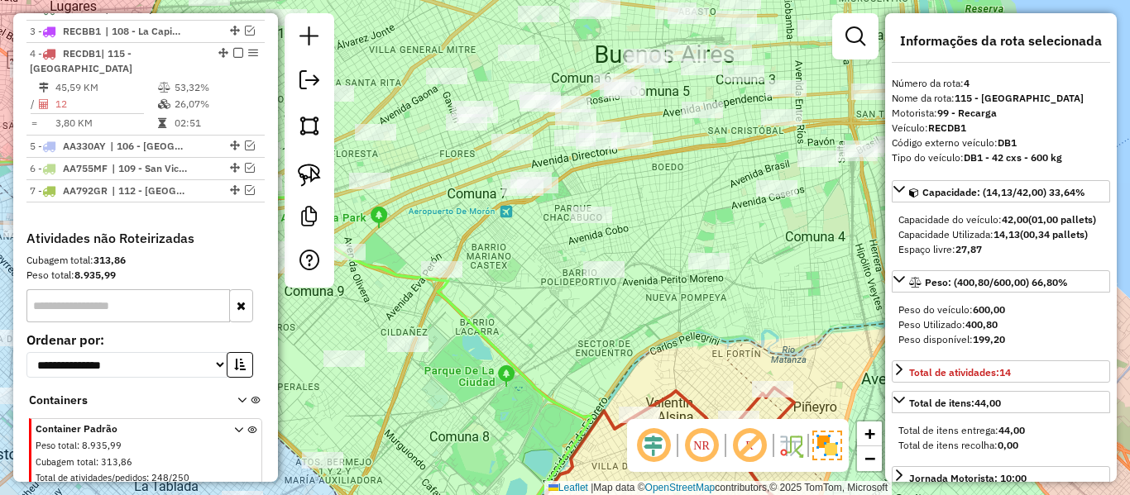
click at [661, 246] on div "Janela de atendimento Grade de atendimento Capacidade Transportadoras Veículos …" at bounding box center [565, 247] width 1130 height 495
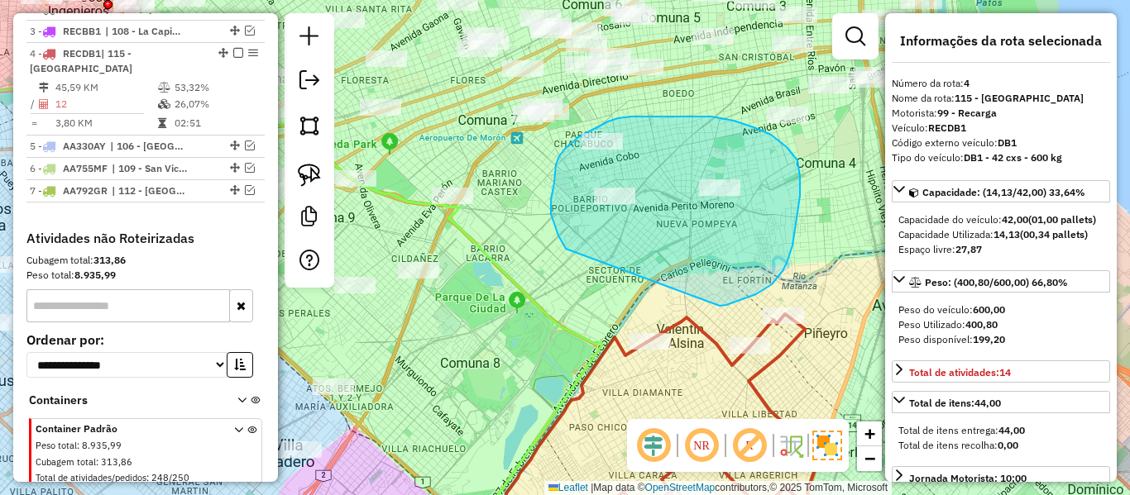
drag, startPoint x: 792, startPoint y: 246, endPoint x: 592, endPoint y: 283, distance: 203.6
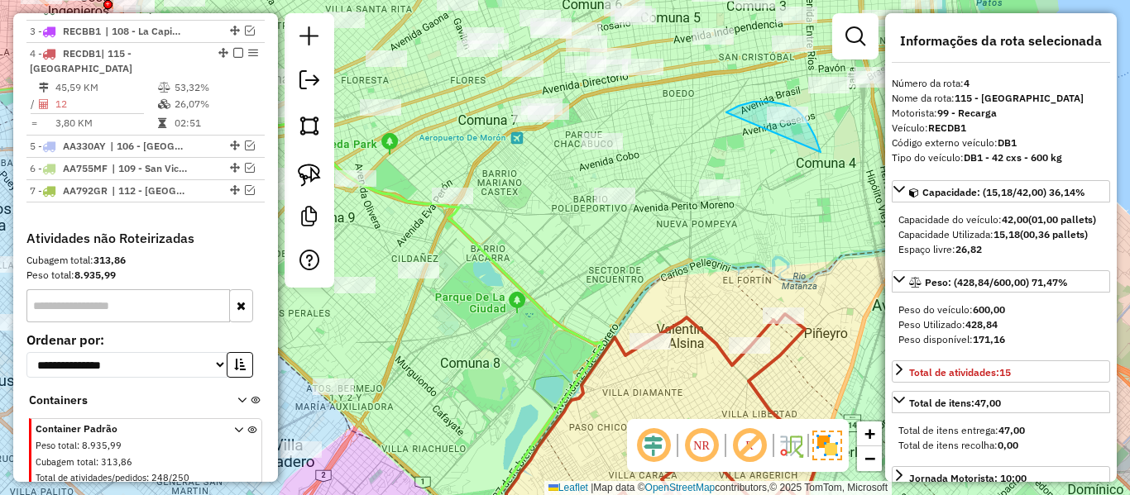
drag, startPoint x: 783, startPoint y: 104, endPoint x: 692, endPoint y: 195, distance: 128.7
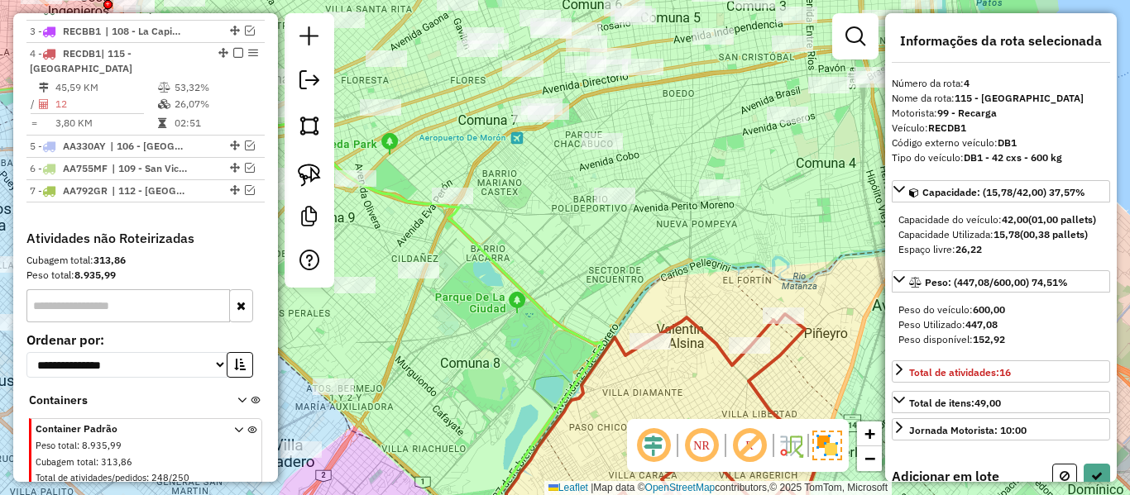
select select "**********"
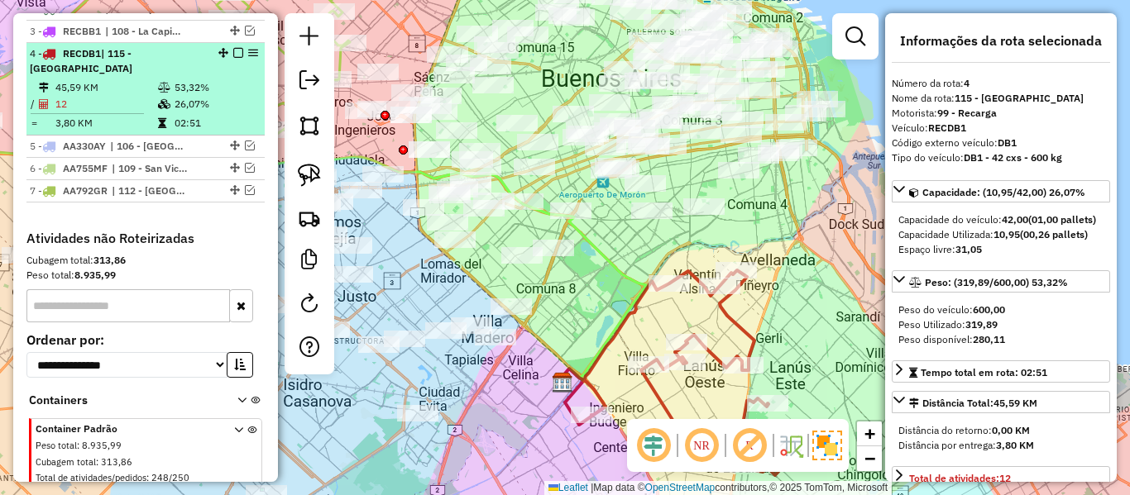
click at [234, 48] on em at bounding box center [238, 53] width 10 height 10
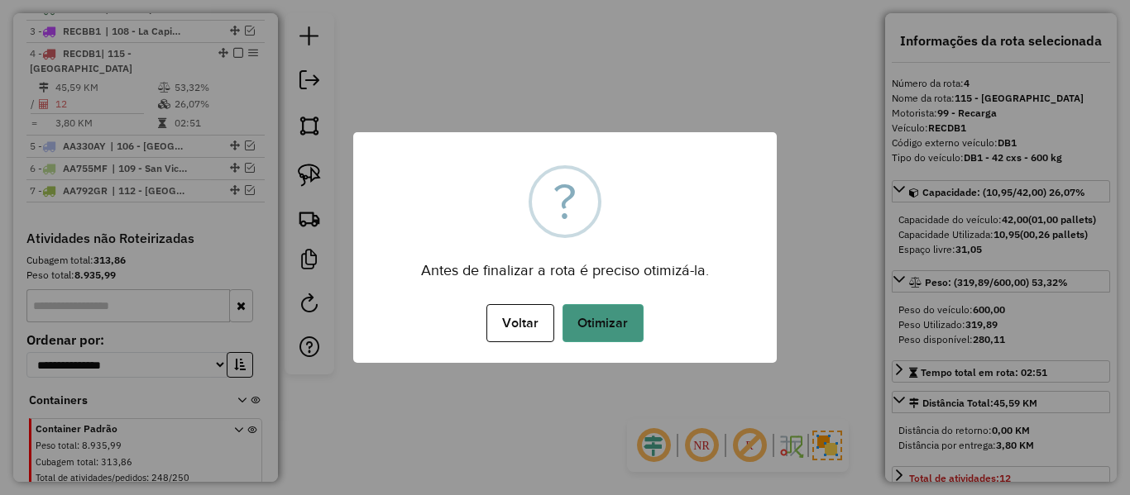
click at [584, 335] on button "Otimizar" at bounding box center [602, 323] width 81 height 38
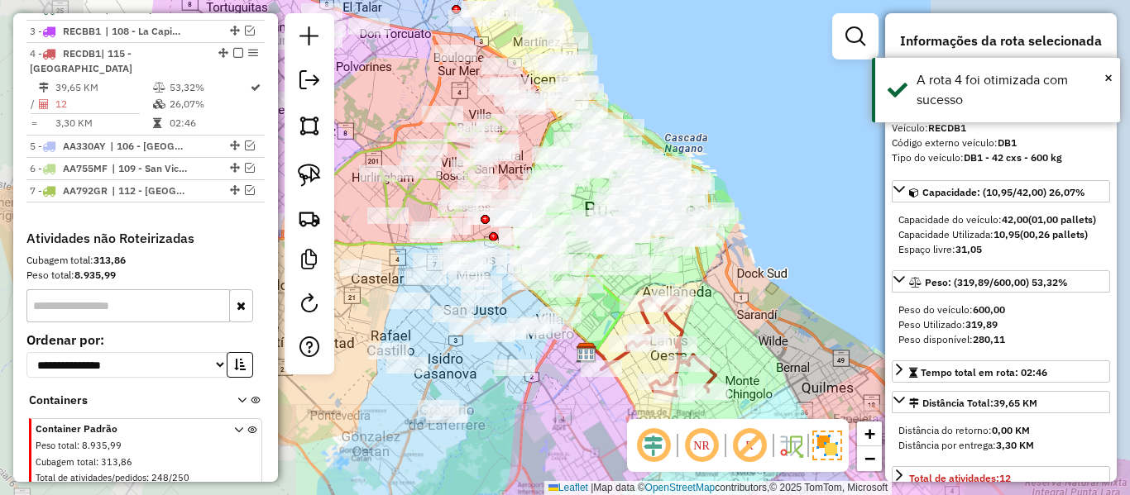
drag, startPoint x: 770, startPoint y: 362, endPoint x: 729, endPoint y: 250, distance: 119.6
click at [729, 250] on div "Janela de atendimento Grade de atendimento Capacidade Transportadoras Veículos …" at bounding box center [565, 247] width 1130 height 495
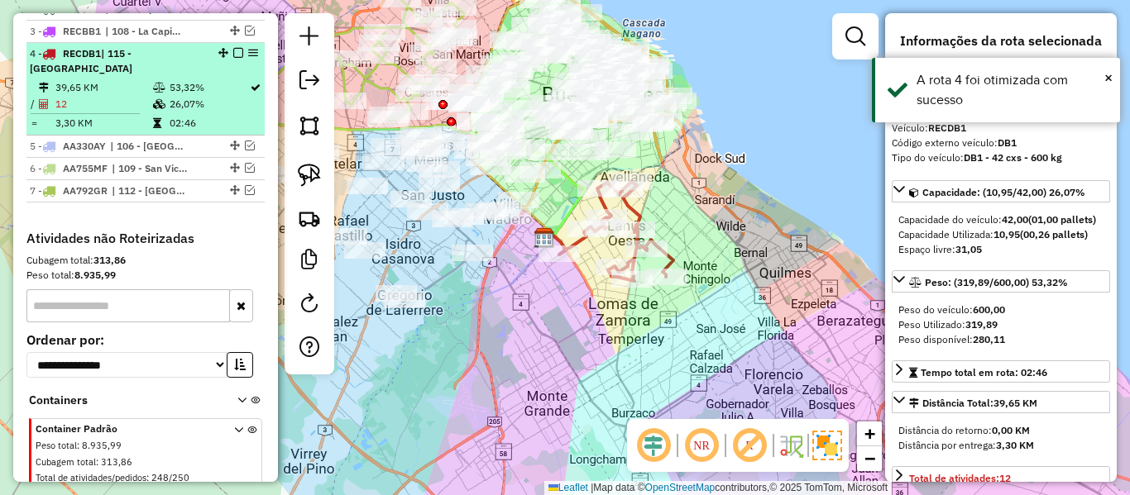
drag, startPoint x: 230, startPoint y: 22, endPoint x: 299, endPoint y: 62, distance: 80.0
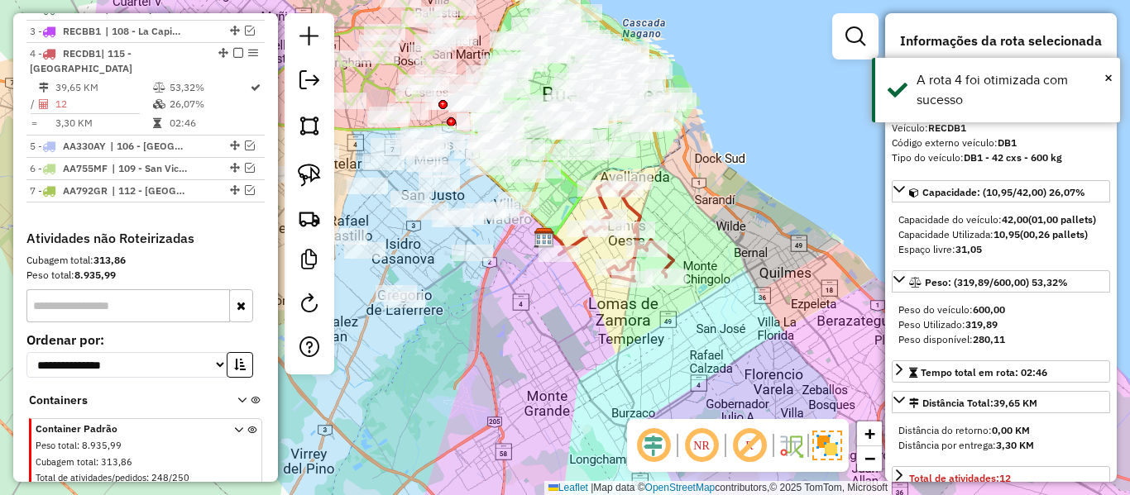
click at [233, 48] on em at bounding box center [238, 53] width 10 height 10
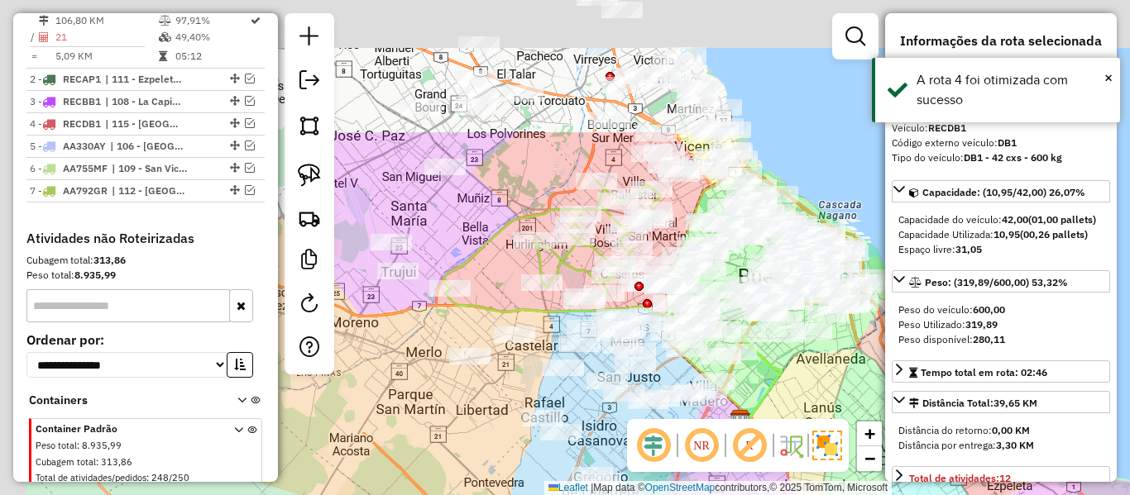
drag, startPoint x: 753, startPoint y: 428, endPoint x: 752, endPoint y: 398, distance: 29.8
click at [761, 438] on hb-router-mapa "Informações da Sessão 1276776 - 17/09/2025 Criação: 16/09/2025 12:50 Depósito: …" at bounding box center [565, 247] width 1130 height 495
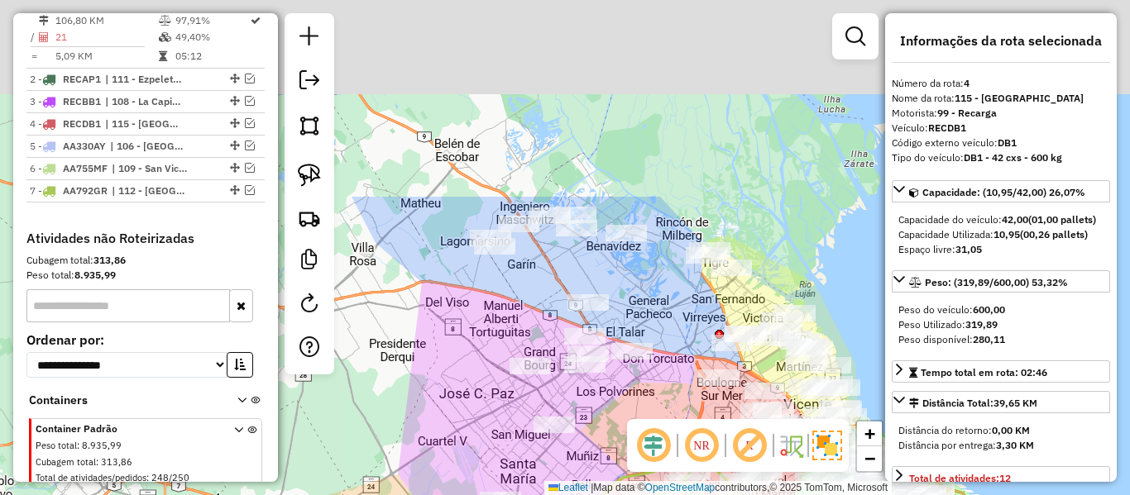
drag, startPoint x: 572, startPoint y: 164, endPoint x: 672, endPoint y: 410, distance: 265.7
click at [672, 410] on div "Janela de atendimento Grade de atendimento Capacidade Transportadoras Veículos …" at bounding box center [565, 247] width 1130 height 495
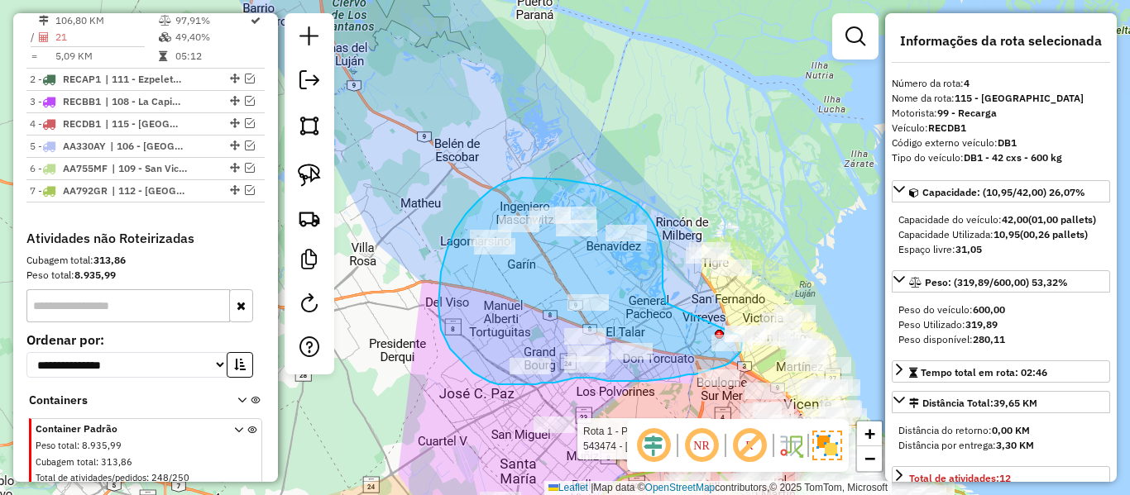
drag, startPoint x: 665, startPoint y: 303, endPoint x: 716, endPoint y: 332, distance: 58.9
click at [716, 332] on div "Rota 1 - Placa AD699PW 543474 - Javier Diaz Janela de atendimento Grade de aten…" at bounding box center [565, 247] width 1130 height 495
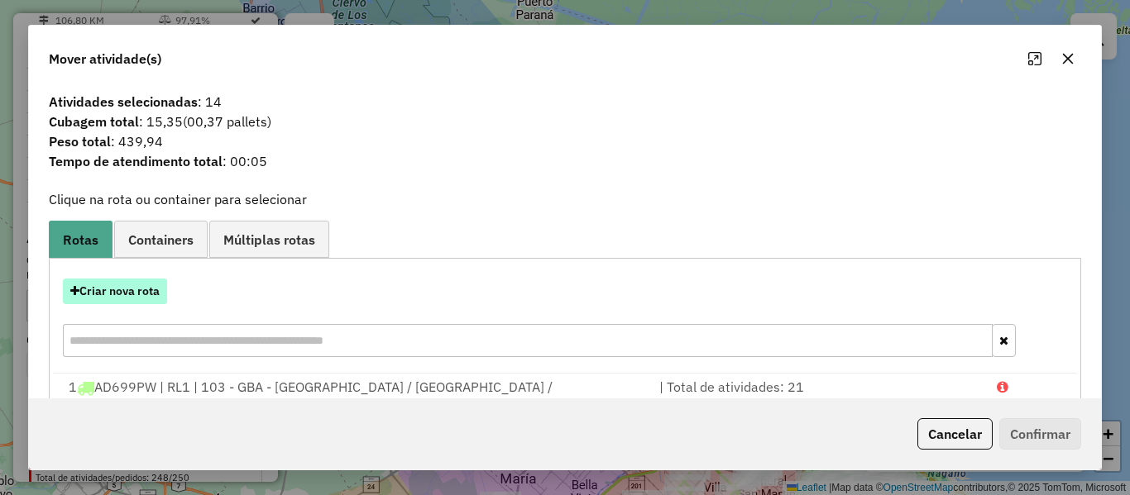
click at [154, 283] on button "Criar nova rota" at bounding box center [115, 292] width 104 height 26
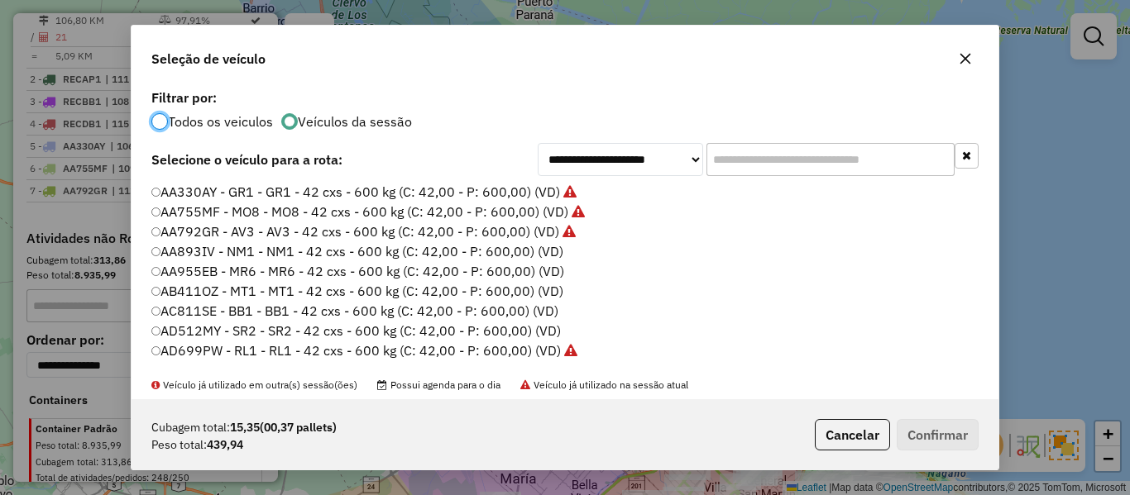
scroll to position [9, 5]
click at [550, 251] on label "AA893IV - NM1 - NM1 - 42 cxs - 600 kg (C: 42,00 - P: 600,00) (VD)" at bounding box center [357, 251] width 413 height 20
click at [938, 429] on button "Confirmar" at bounding box center [938, 434] width 82 height 31
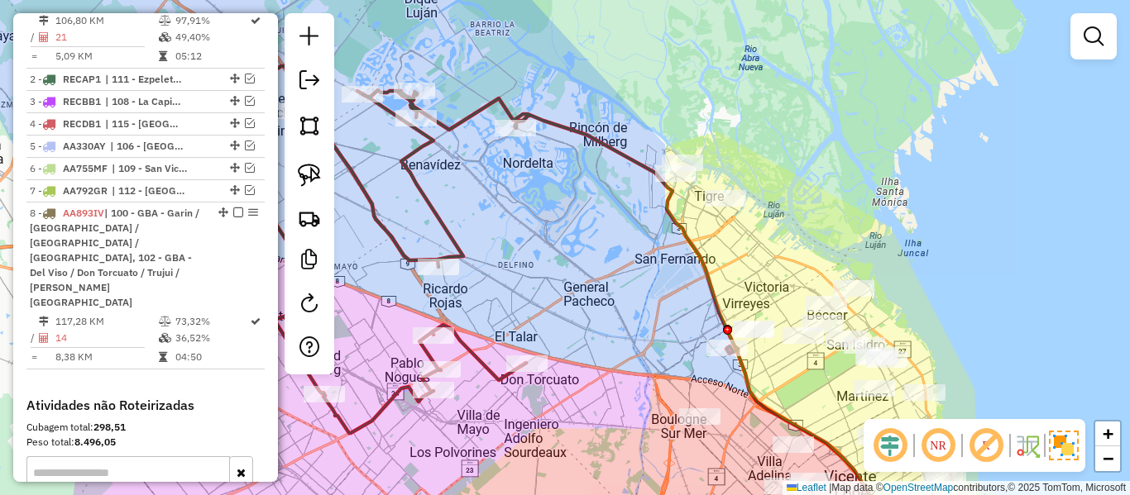
click at [706, 284] on icon at bounding box center [486, 249] width 503 height 367
select select "**********"
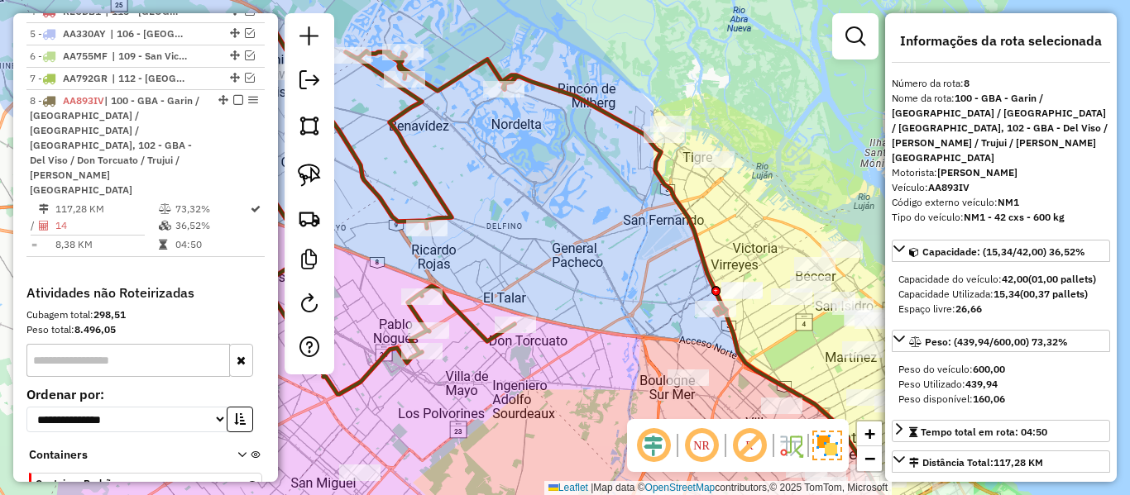
scroll to position [858, 0]
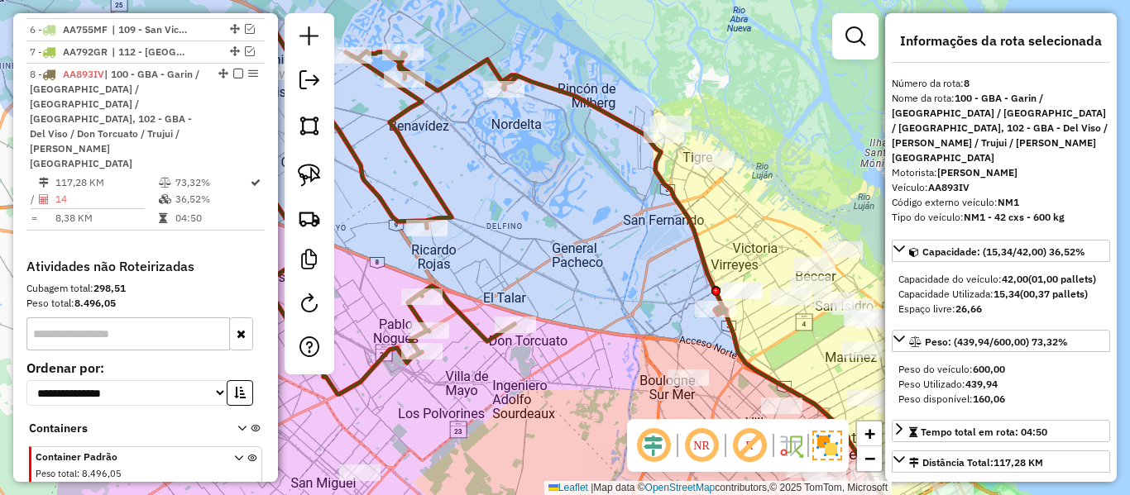
drag, startPoint x: 655, startPoint y: 294, endPoint x: 653, endPoint y: 284, distance: 11.0
click at [653, 285] on div "Janela de atendimento Grade de atendimento Capacidade Transportadoras Veículos …" at bounding box center [565, 247] width 1130 height 495
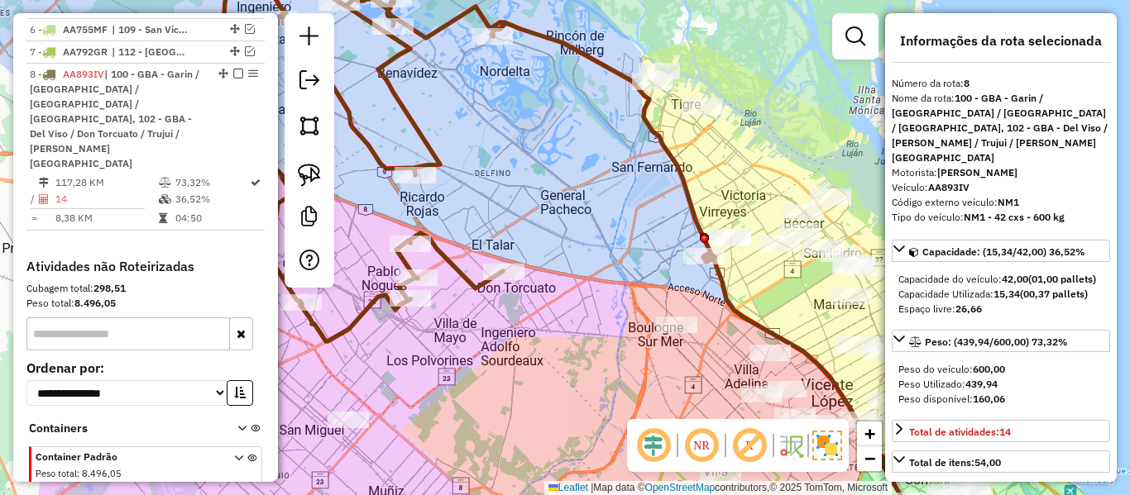
drag, startPoint x: 612, startPoint y: 275, endPoint x: 588, endPoint y: 258, distance: 29.1
click at [586, 255] on div "Janela de atendimento Grade de atendimento Capacidade Transportadoras Veículos …" at bounding box center [565, 247] width 1130 height 495
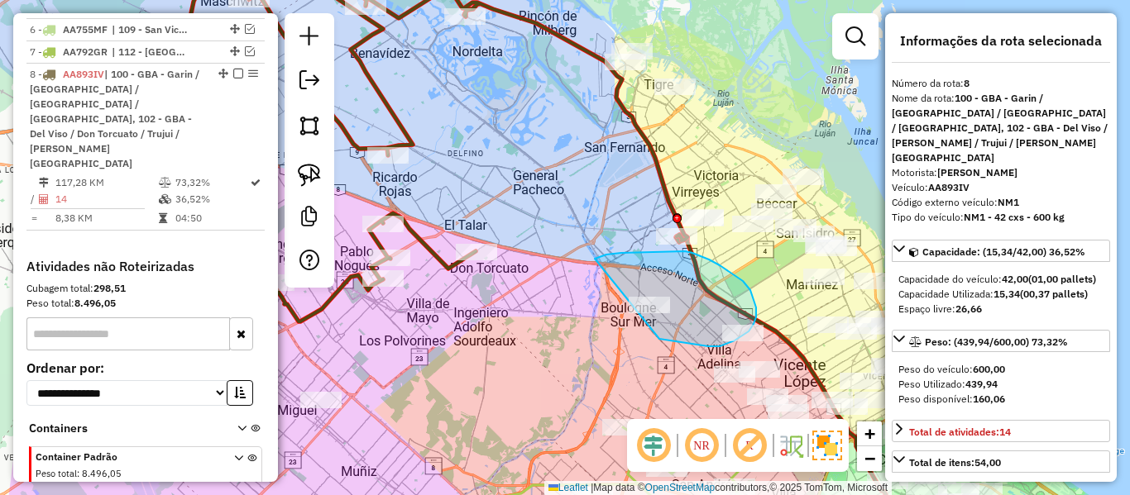
drag, startPoint x: 675, startPoint y: 251, endPoint x: 621, endPoint y: 340, distance: 103.5
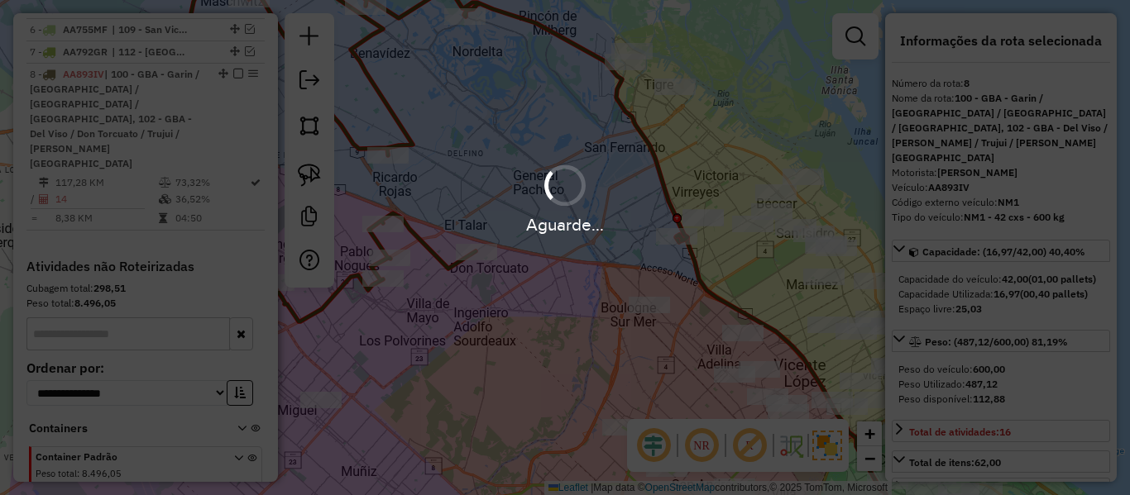
select select "**********"
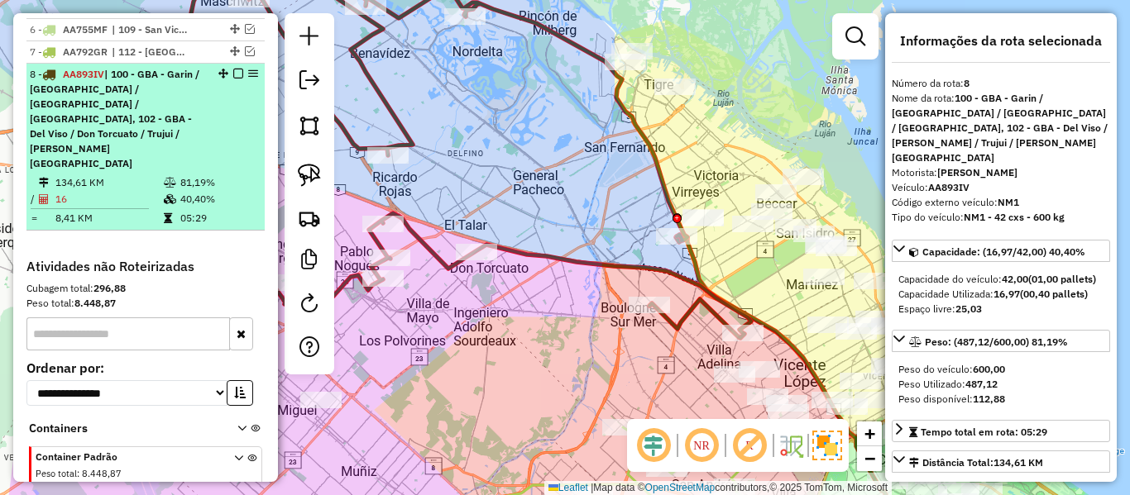
click at [234, 69] on em at bounding box center [238, 74] width 10 height 10
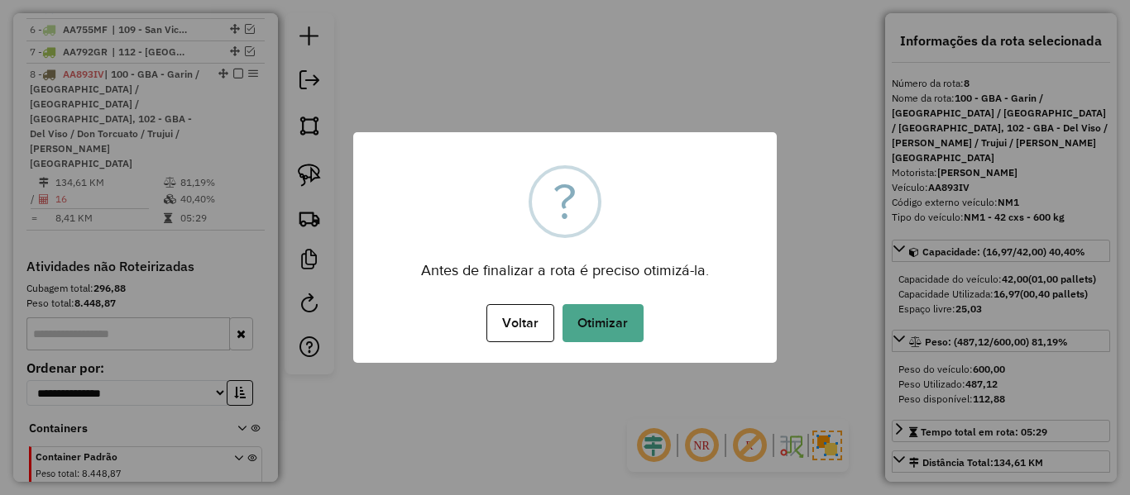
click at [582, 313] on button "Otimizar" at bounding box center [602, 323] width 81 height 38
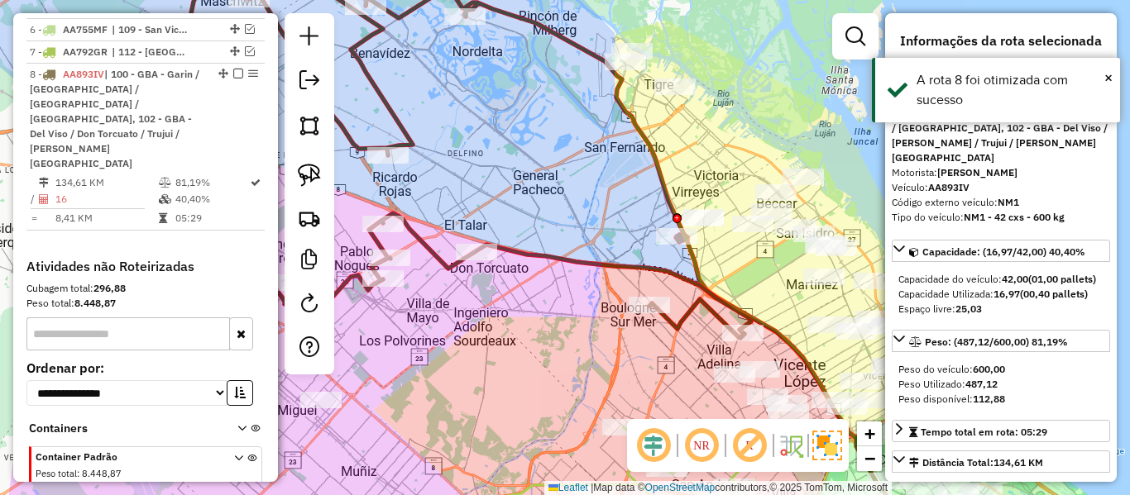
click at [233, 69] on em at bounding box center [238, 74] width 10 height 10
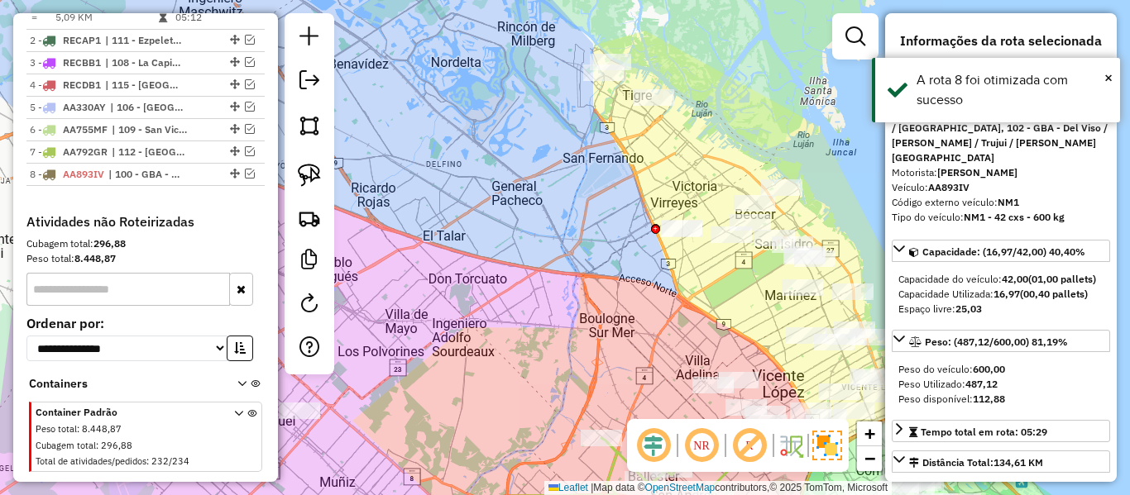
drag, startPoint x: 530, startPoint y: 179, endPoint x: 389, endPoint y: 236, distance: 152.5
click at [363, 232] on div "Janela de atendimento Grade de atendimento Capacidade Transportadoras Veículos …" at bounding box center [565, 247] width 1130 height 495
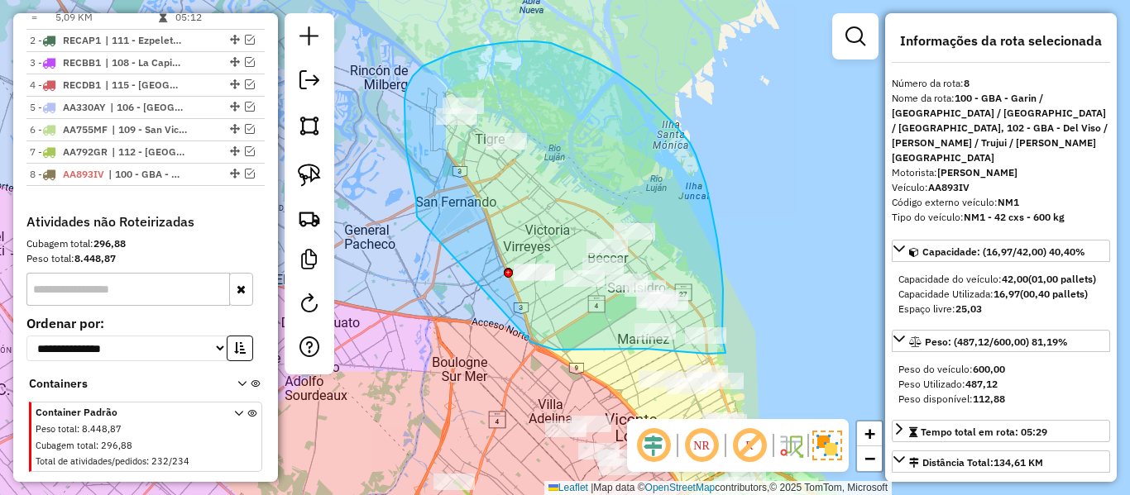
drag, startPoint x: 414, startPoint y: 187, endPoint x: 531, endPoint y: 342, distance: 194.9
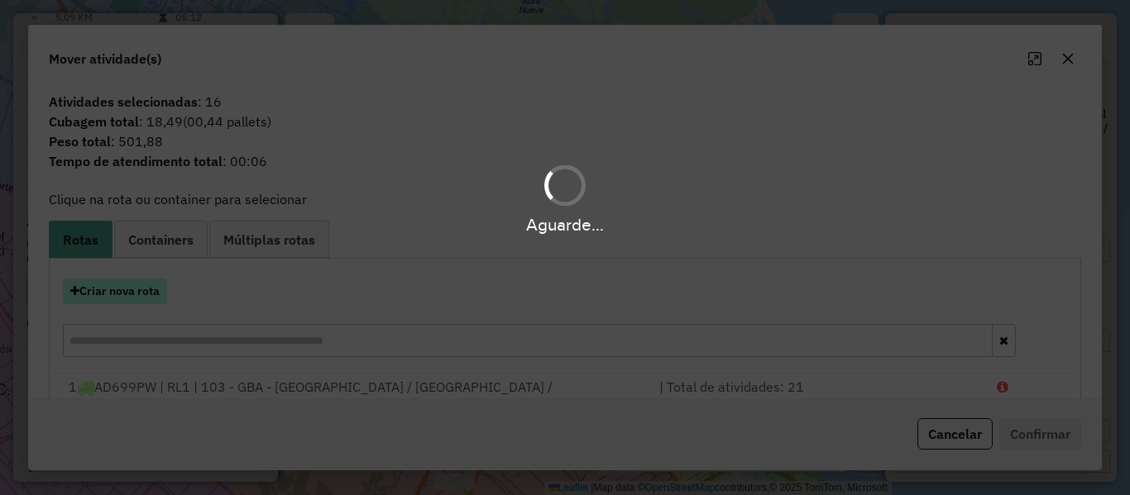
click at [151, 295] on hb-app "Aguarde... Pop-up bloqueado! Seu navegador bloqueou automáticamente a abertura …" at bounding box center [565, 247] width 1130 height 495
click at [151, 295] on button "Criar nova rota" at bounding box center [115, 292] width 104 height 26
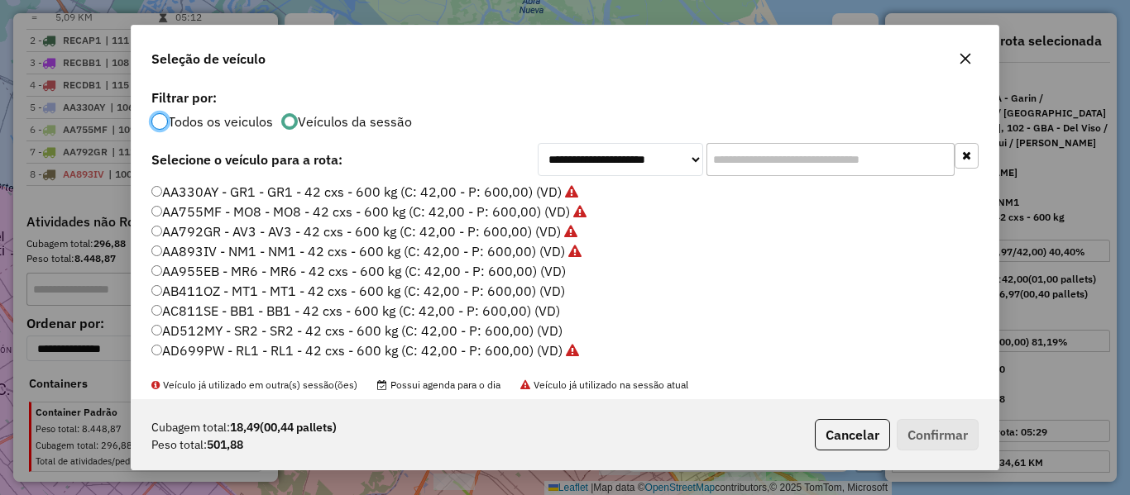
scroll to position [9, 5]
click at [552, 269] on label "AA955EB - MR6 - MR6 - 42 cxs - 600 kg (C: 42,00 - P: 600,00) (VD)" at bounding box center [358, 271] width 414 height 20
click at [914, 431] on button "Confirmar" at bounding box center [938, 434] width 82 height 31
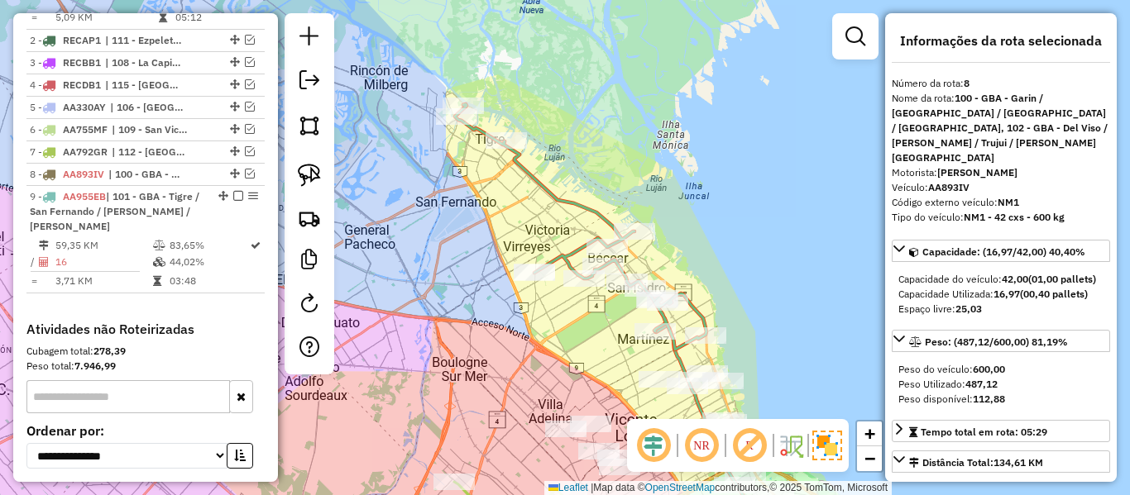
scroll to position [865, 0]
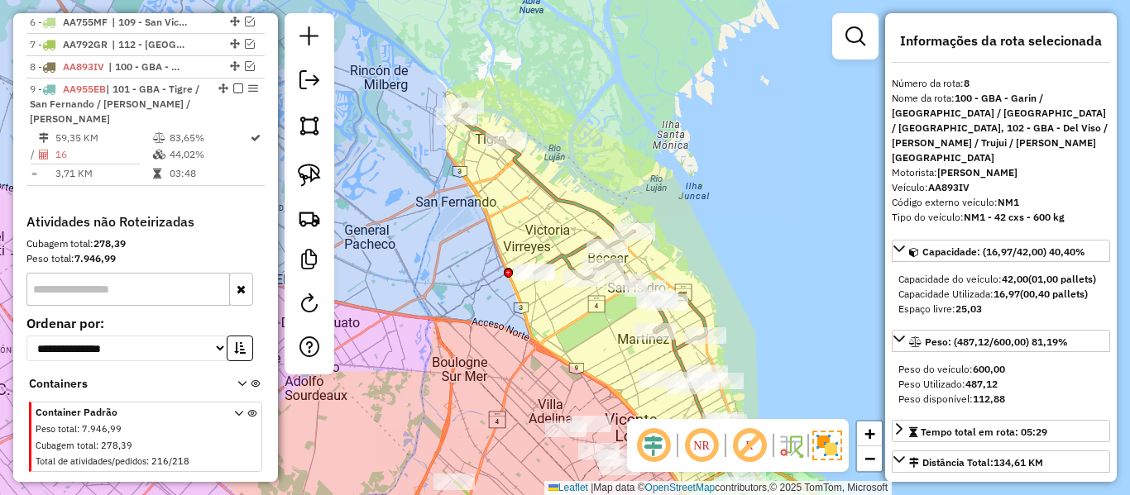
click at [701, 311] on icon at bounding box center [580, 227] width 251 height 246
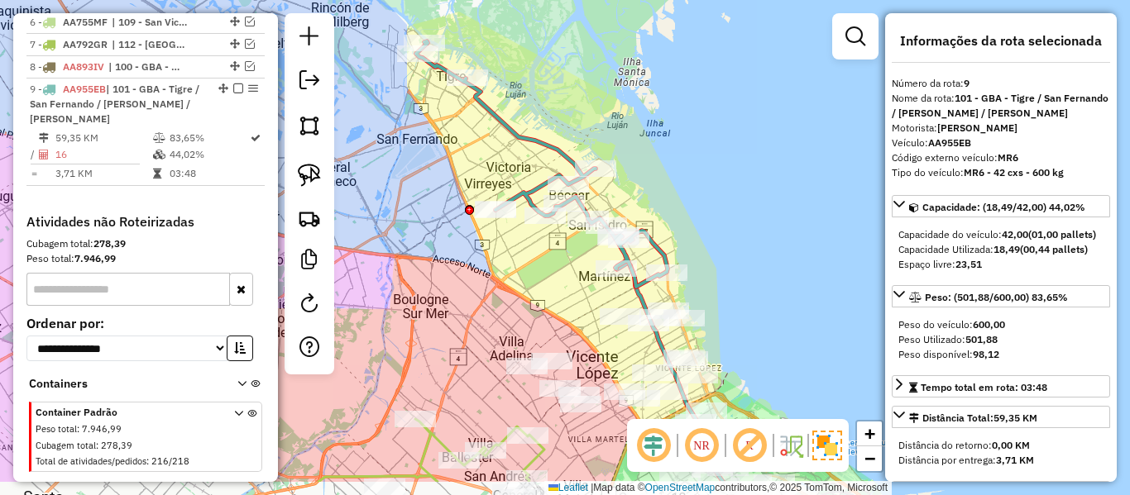
drag, startPoint x: 721, startPoint y: 276, endPoint x: 675, endPoint y: 224, distance: 69.7
click at [675, 224] on div "Janela de atendimento Grade de atendimento Capacidade Transportadoras Veículos …" at bounding box center [565, 247] width 1130 height 495
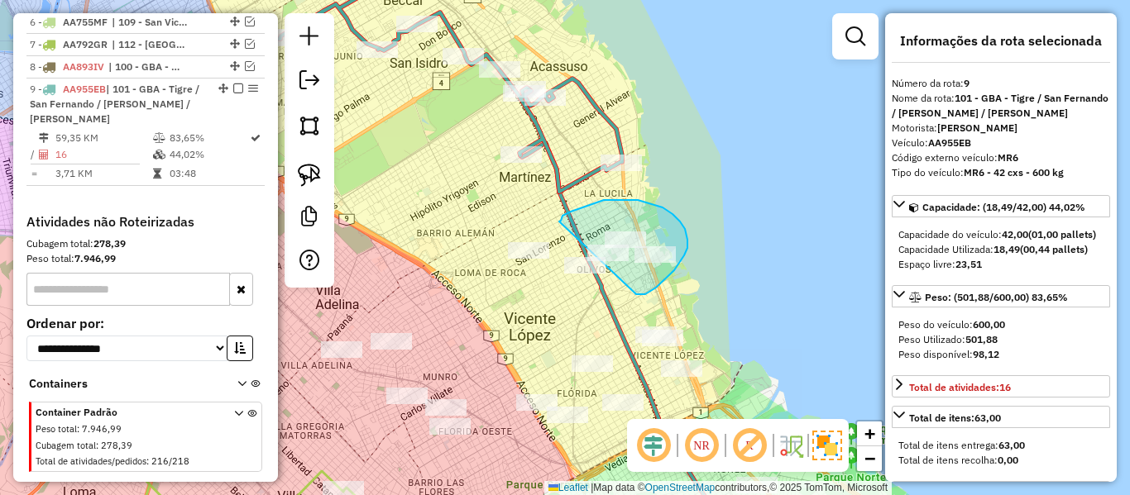
drag, startPoint x: 636, startPoint y: 294, endPoint x: 559, endPoint y: 222, distance: 105.3
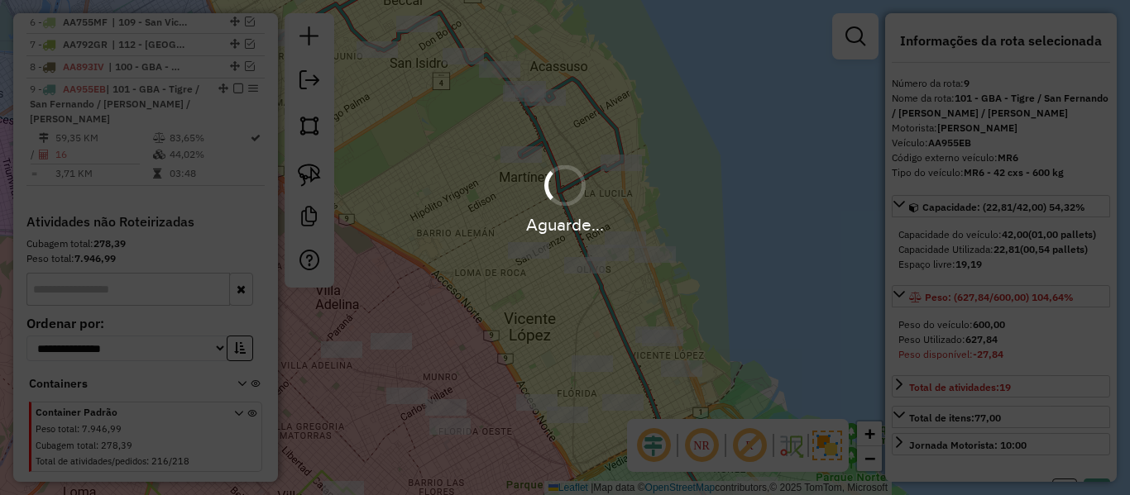
select select "**********"
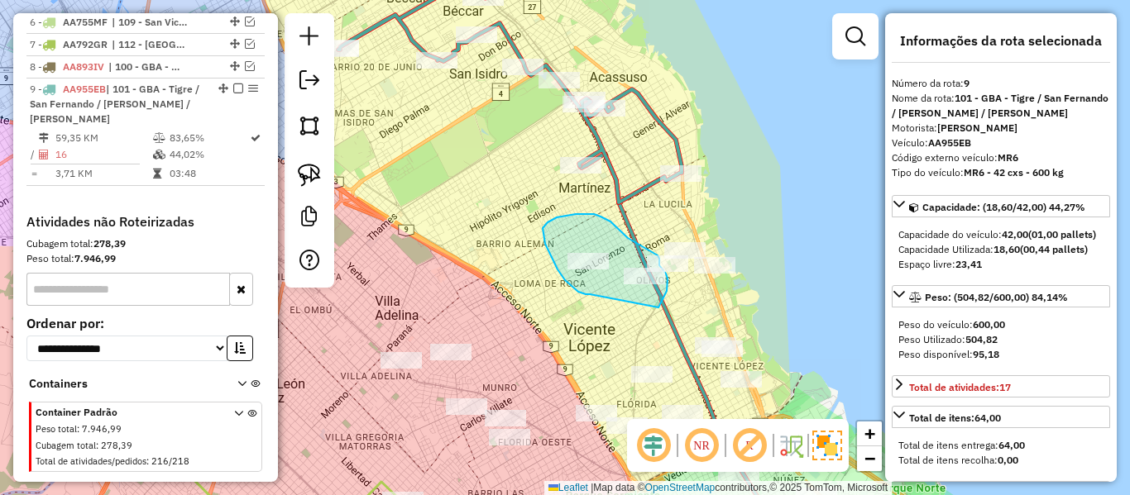
drag, startPoint x: 565, startPoint y: 280, endPoint x: 658, endPoint y: 308, distance: 97.6
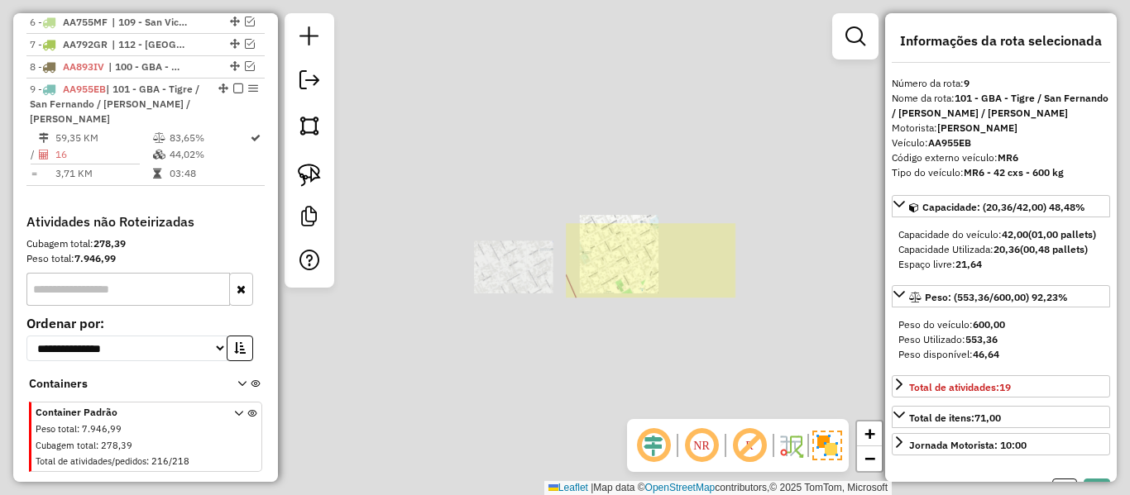
select select "**********"
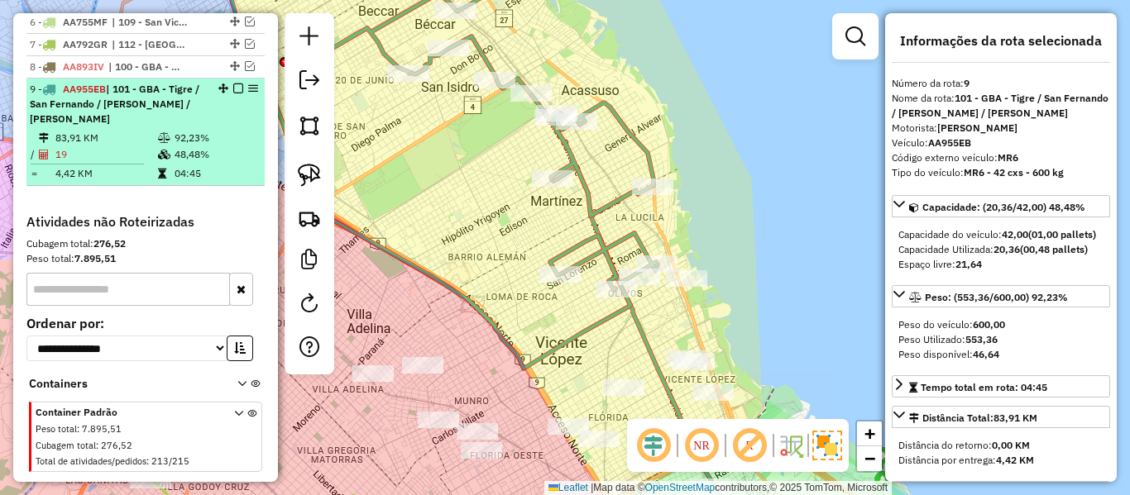
click at [233, 84] on em at bounding box center [238, 89] width 10 height 10
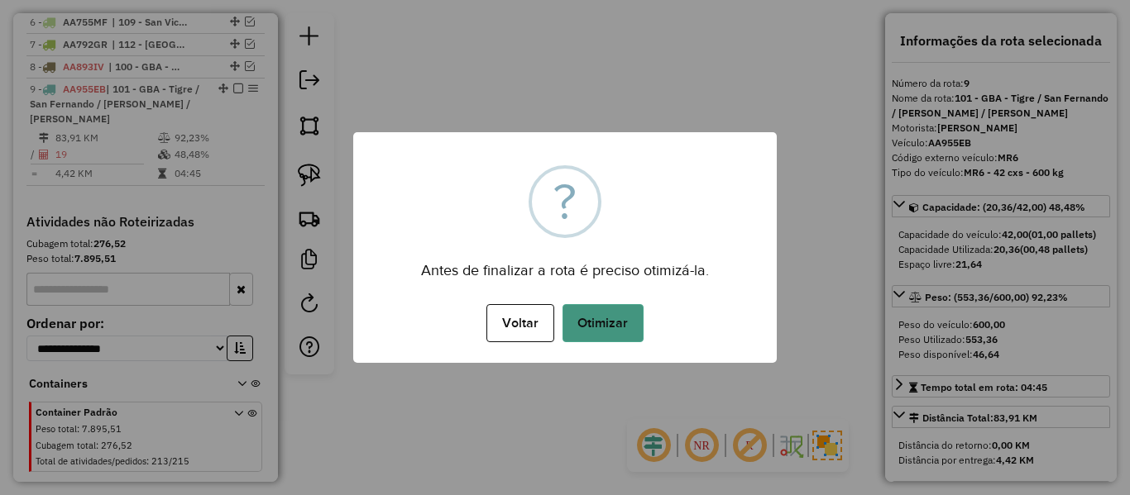
click at [600, 315] on button "Otimizar" at bounding box center [602, 323] width 81 height 38
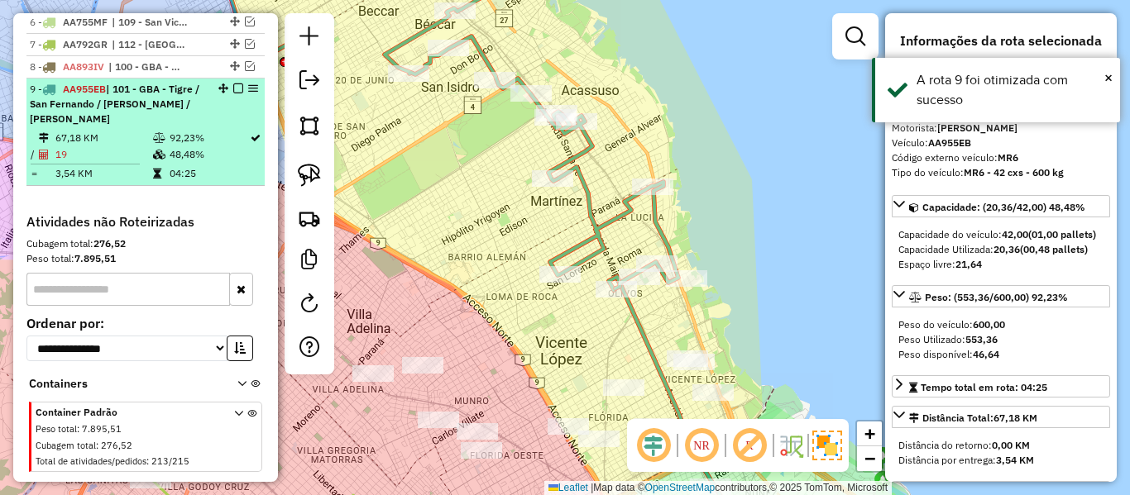
click at [233, 84] on em at bounding box center [238, 89] width 10 height 10
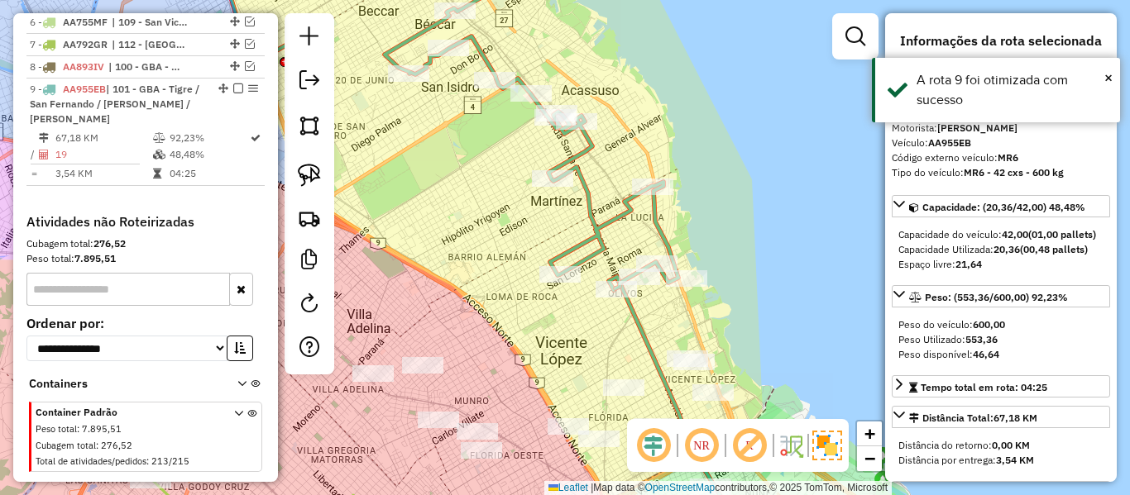
scroll to position [780, 0]
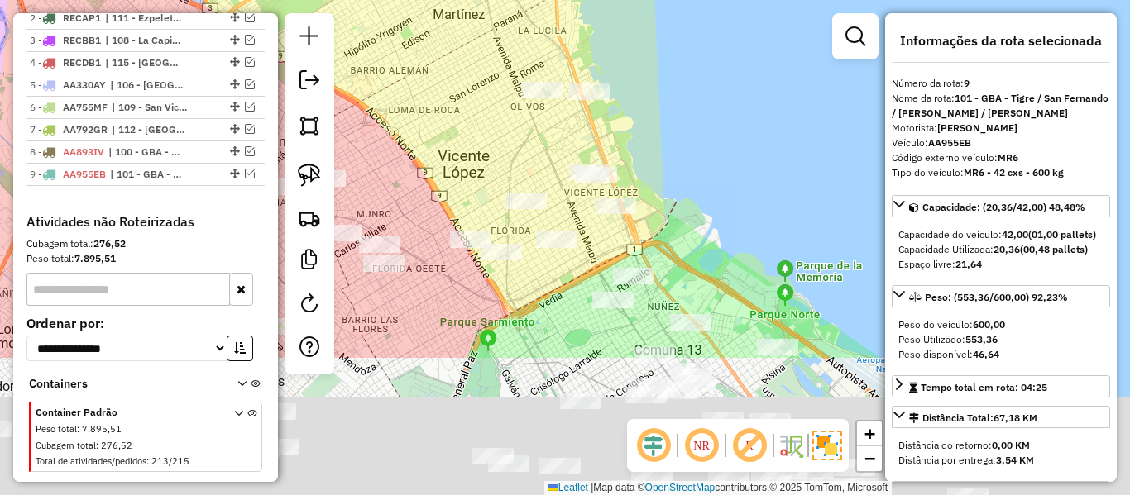
click at [691, 112] on div "Janela de atendimento Grade de atendimento Capacidade Transportadoras Veículos …" at bounding box center [565, 247] width 1130 height 495
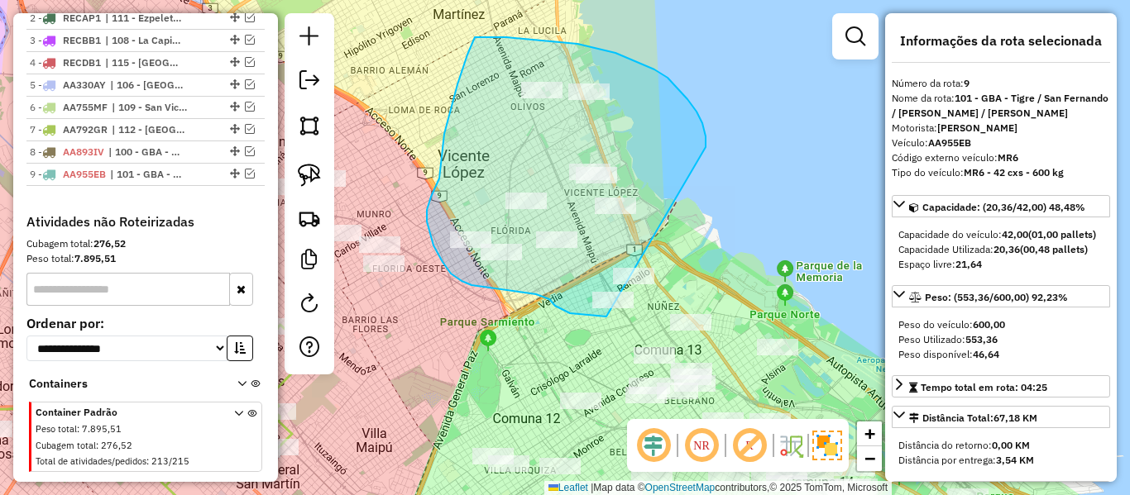
drag, startPoint x: 577, startPoint y: 44, endPoint x: 669, endPoint y: 309, distance: 280.9
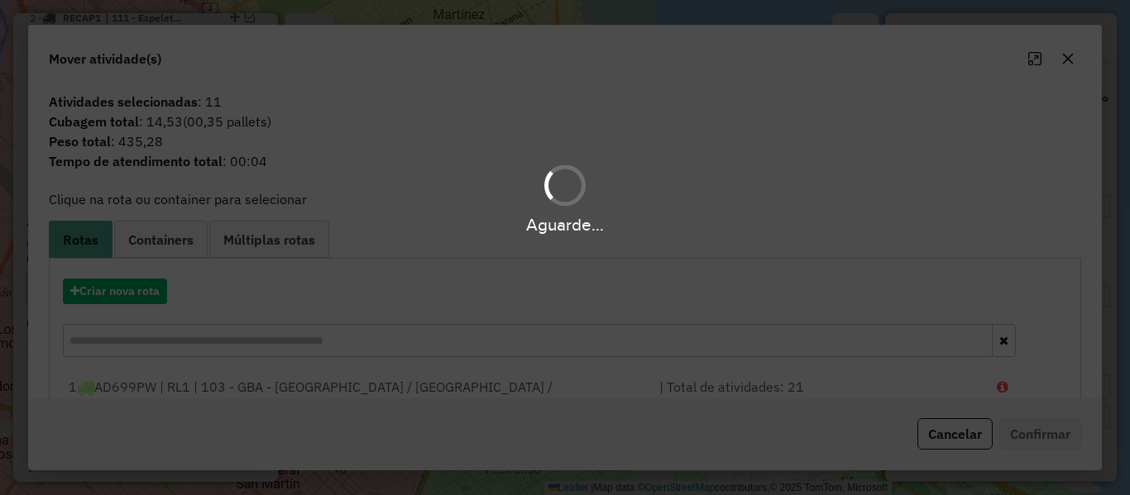
click at [127, 289] on div "Aguarde..." at bounding box center [565, 247] width 1130 height 495
click at [127, 289] on button "Criar nova rota" at bounding box center [115, 292] width 104 height 26
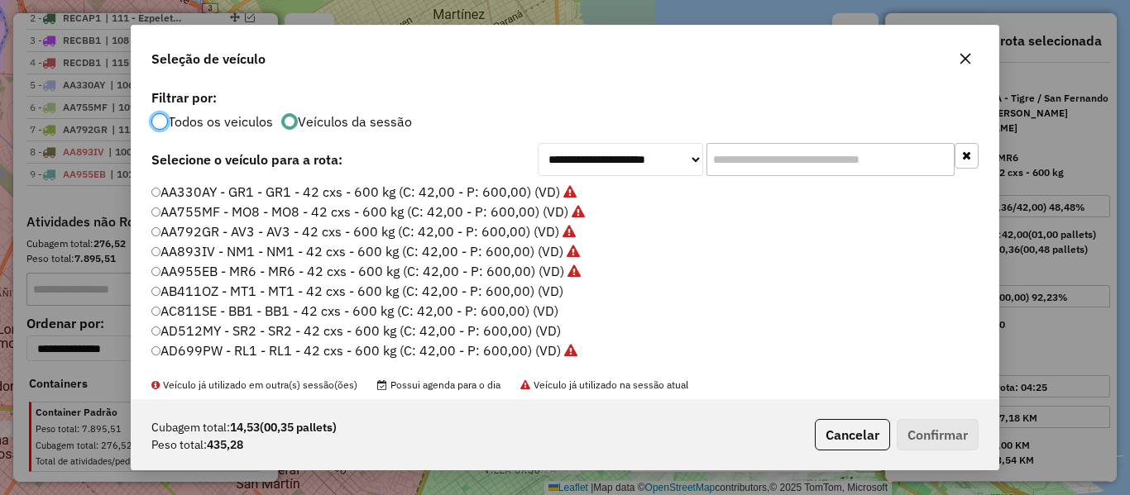
scroll to position [9, 5]
drag, startPoint x: 532, startPoint y: 301, endPoint x: 551, endPoint y: 303, distance: 19.1
click at [535, 301] on label "AC811SE - BB1 - BB1 - 42 cxs - 600 kg (C: 42,00 - P: 600,00) (VD)" at bounding box center [355, 311] width 408 height 20
click at [528, 291] on label "AB411OZ - MT1 - MT1 - 42 cxs - 600 kg (C: 42,00 - P: 600,00) (VD)" at bounding box center [357, 291] width 413 height 20
click at [903, 434] on button "Confirmar" at bounding box center [938, 434] width 82 height 31
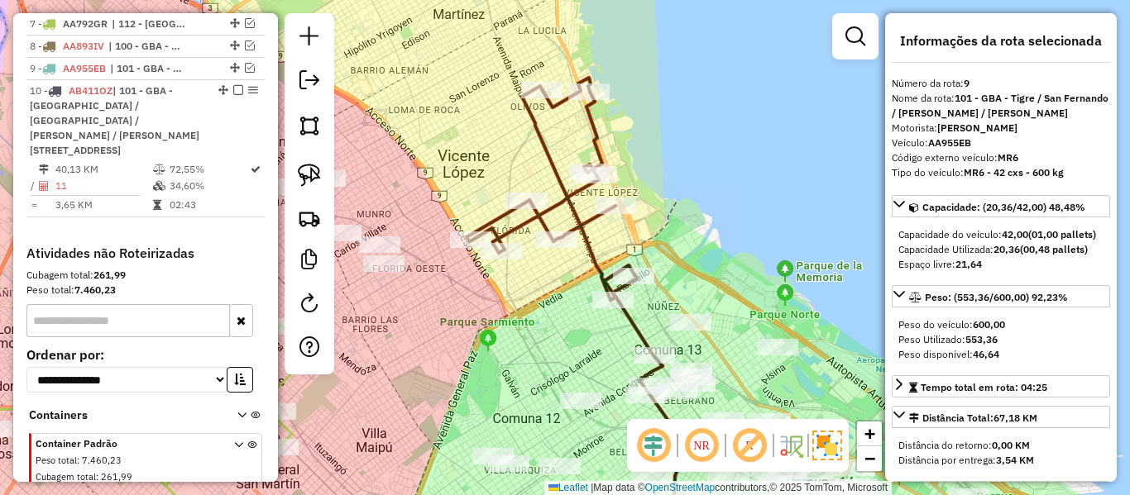
scroll to position [901, 0]
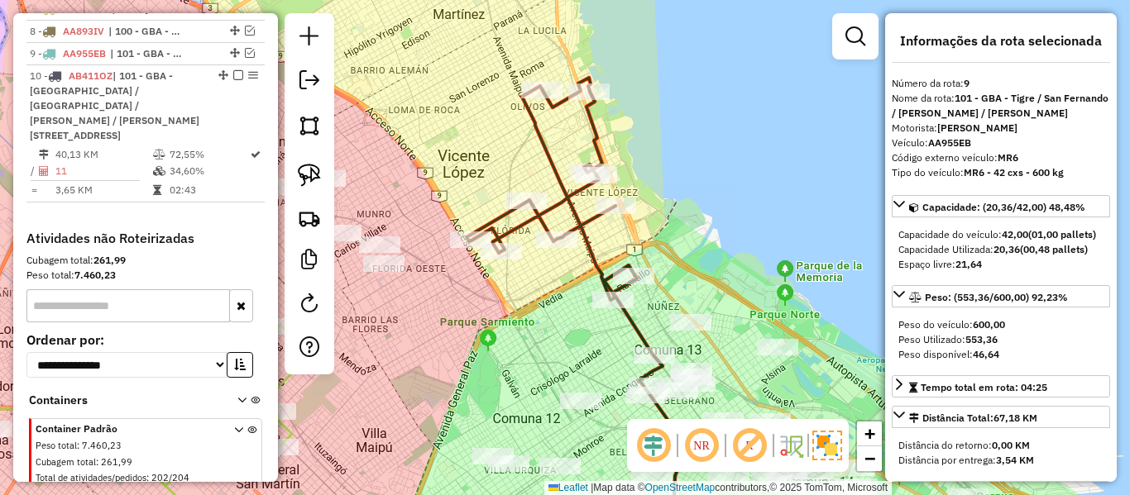
click at [580, 223] on icon at bounding box center [550, 189] width 169 height 222
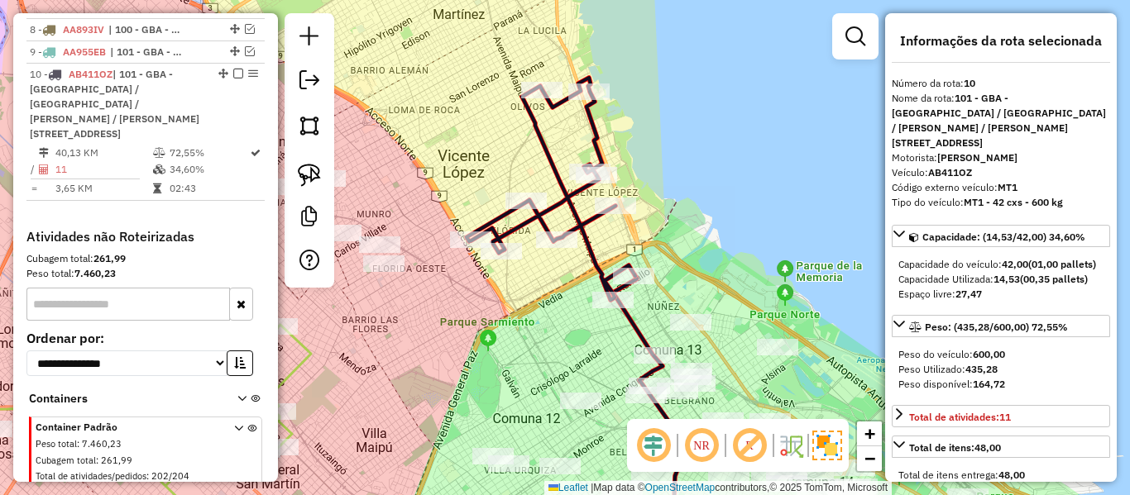
click at [712, 280] on div "Janela de atendimento Grade de atendimento Capacidade Transportadoras Veículos …" at bounding box center [565, 247] width 1130 height 495
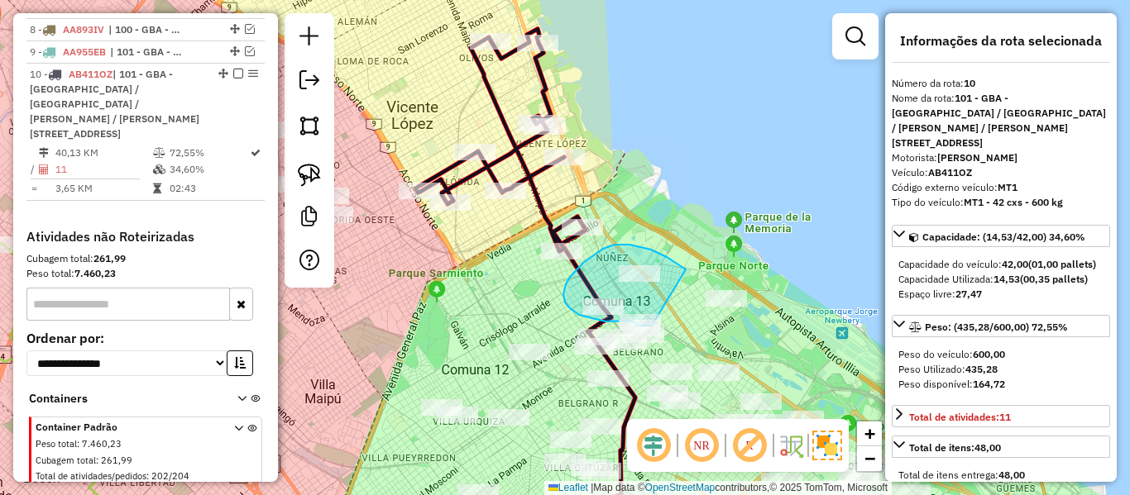
click at [653, 325] on div "Janela de atendimento Grade de atendimento Capacidade Transportadoras Veículos …" at bounding box center [565, 247] width 1130 height 495
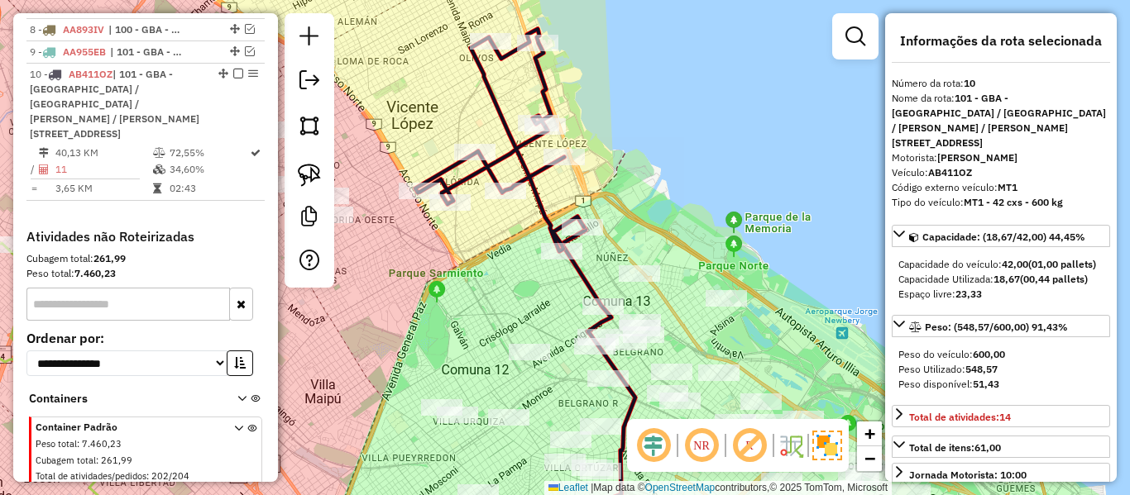
select select "**********"
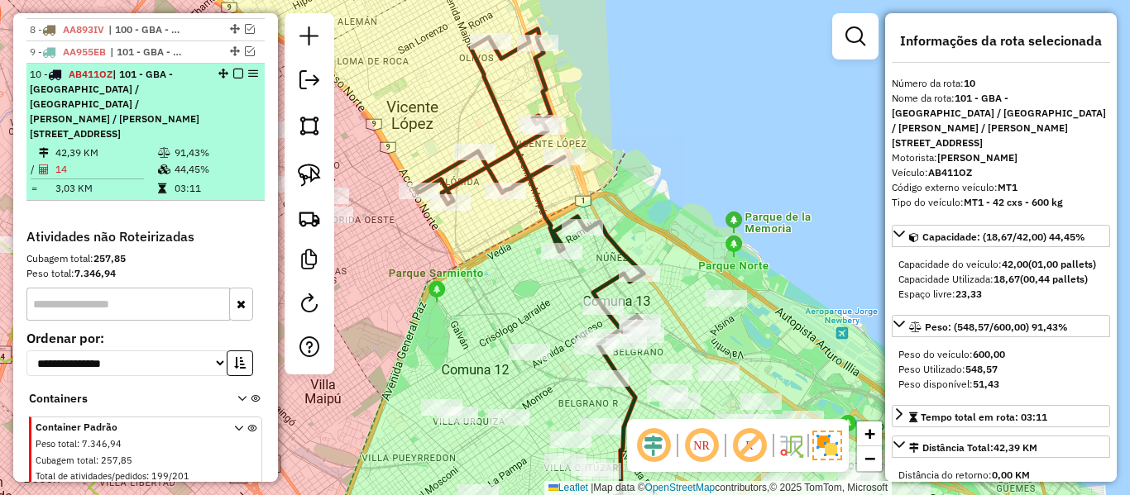
click at [233, 69] on em at bounding box center [238, 74] width 10 height 10
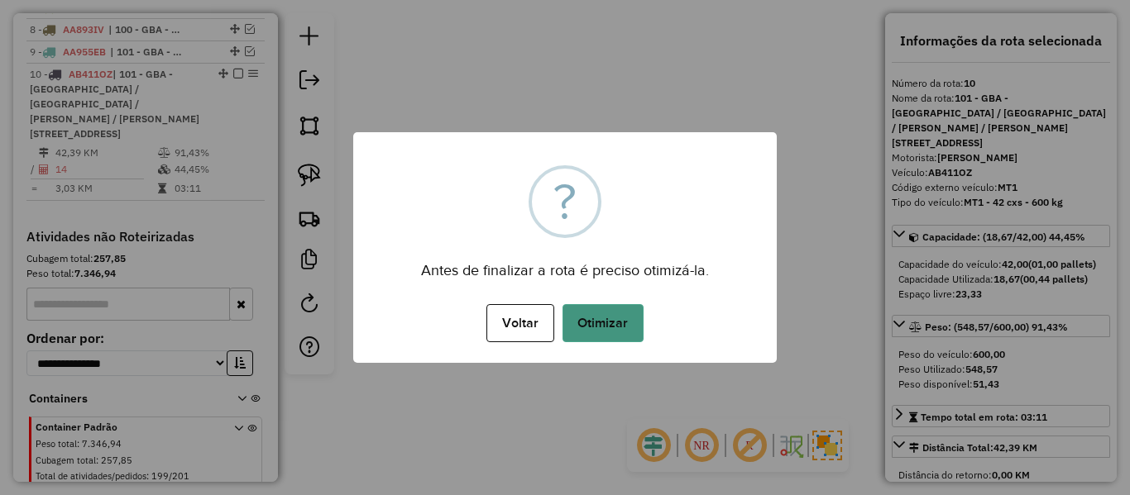
click at [598, 324] on button "Otimizar" at bounding box center [602, 323] width 81 height 38
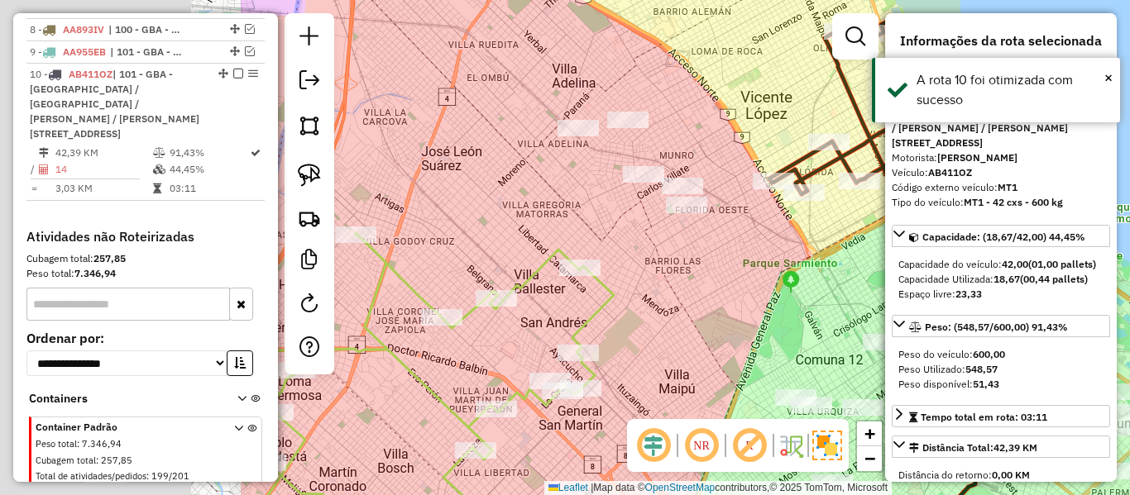
drag, startPoint x: 618, startPoint y: 271, endPoint x: 801, endPoint y: 275, distance: 183.6
click at [805, 274] on div "Janela de atendimento Grade de atendimento Capacidade Transportadoras Veículos …" at bounding box center [565, 247] width 1130 height 495
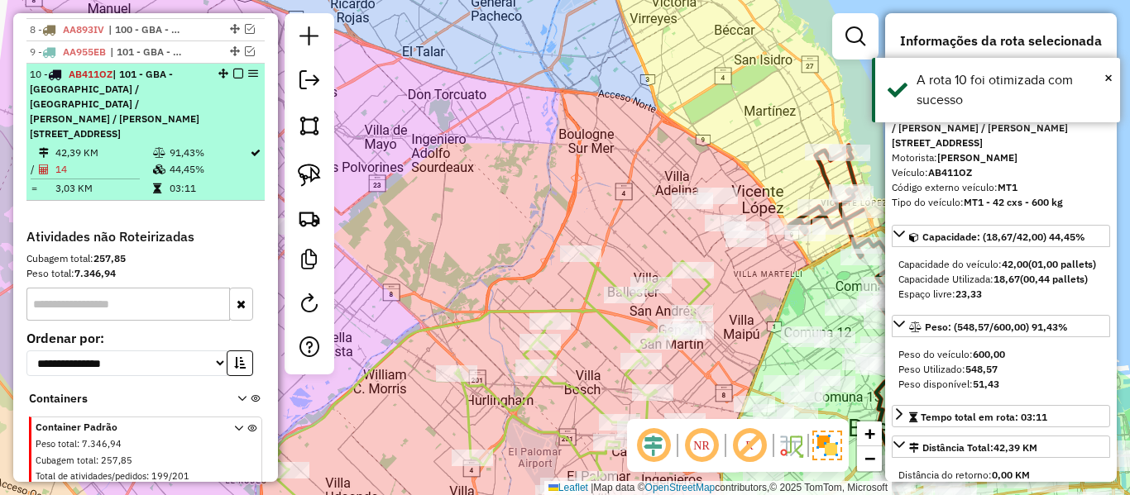
click at [233, 69] on em at bounding box center [238, 74] width 10 height 10
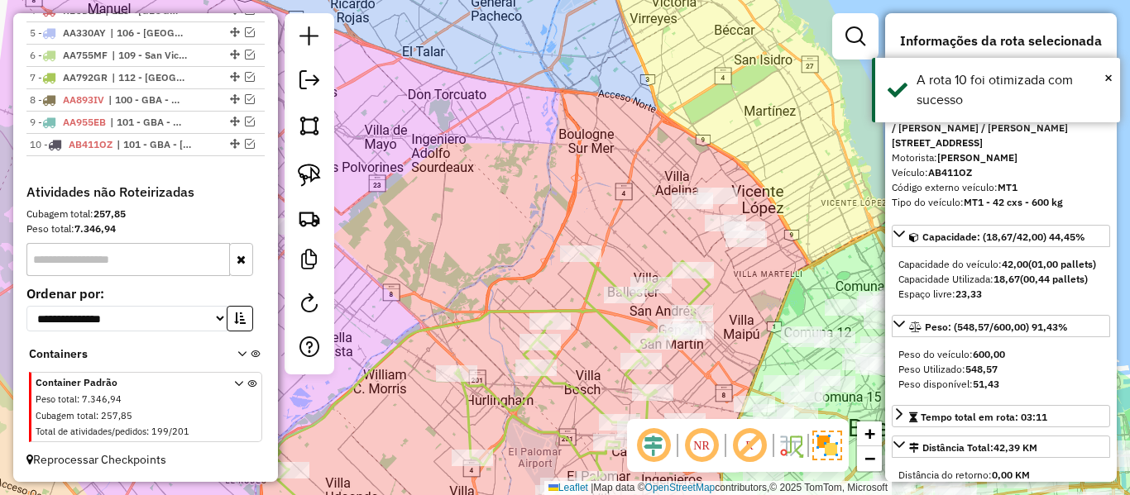
scroll to position [802, 0]
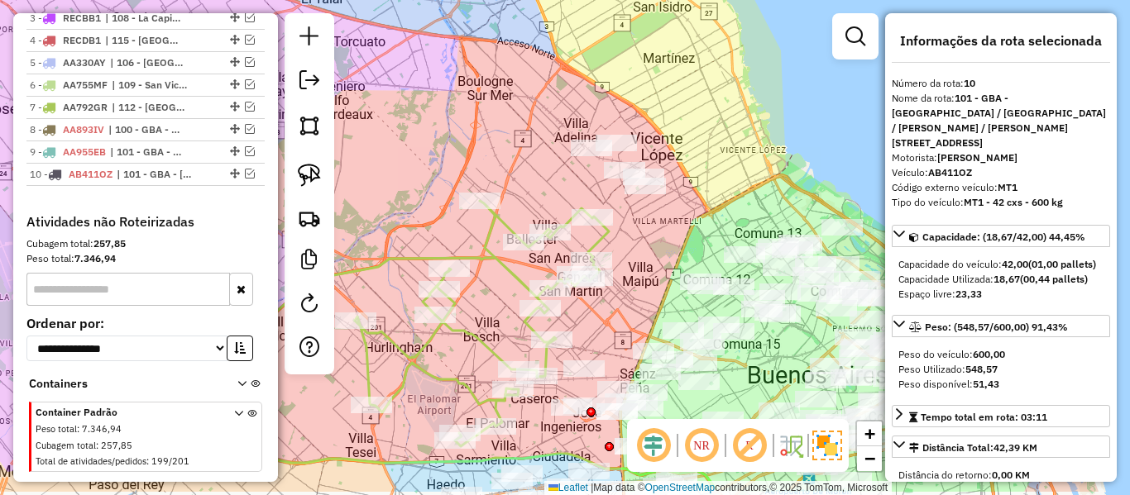
drag, startPoint x: 801, startPoint y: 299, endPoint x: 700, endPoint y: 251, distance: 112.1
click at [700, 251] on div "Janela de atendimento Grade de atendimento Capacidade Transportadoras Veículos …" at bounding box center [565, 247] width 1130 height 495
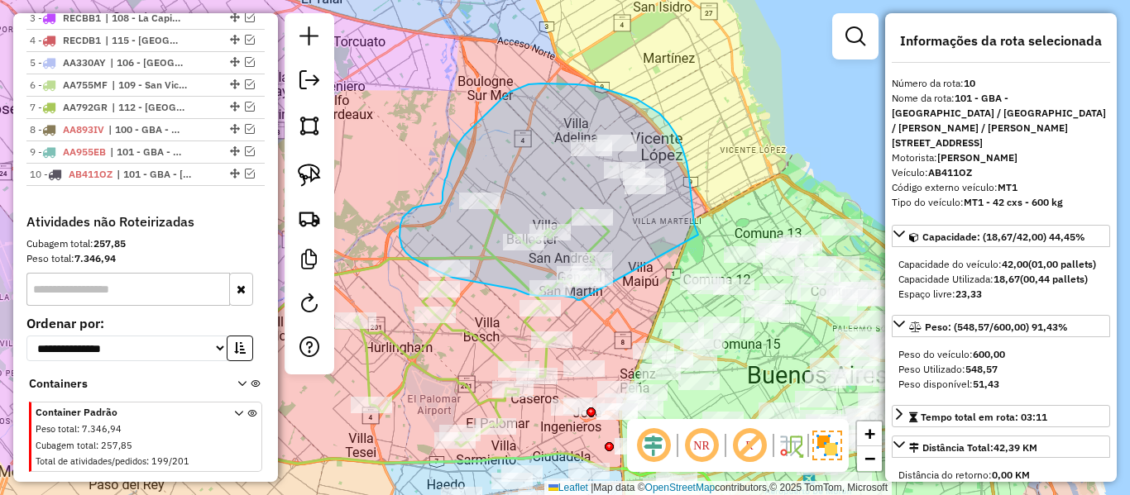
drag, startPoint x: 686, startPoint y: 162, endPoint x: 581, endPoint y: 300, distance: 174.0
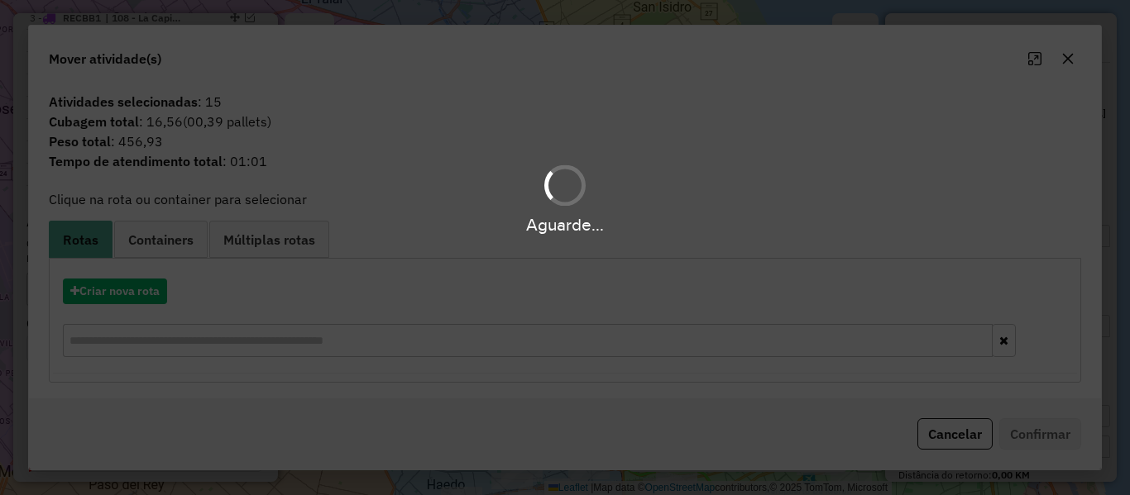
click at [146, 285] on div "Aguarde..." at bounding box center [565, 247] width 1130 height 495
click at [146, 285] on button "Criar nova rota" at bounding box center [115, 292] width 104 height 26
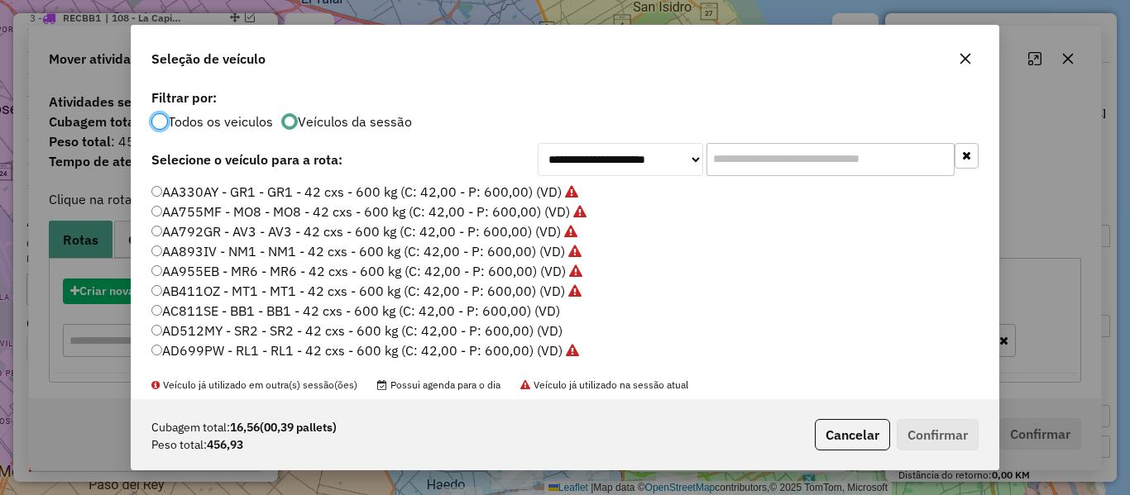
scroll to position [9, 5]
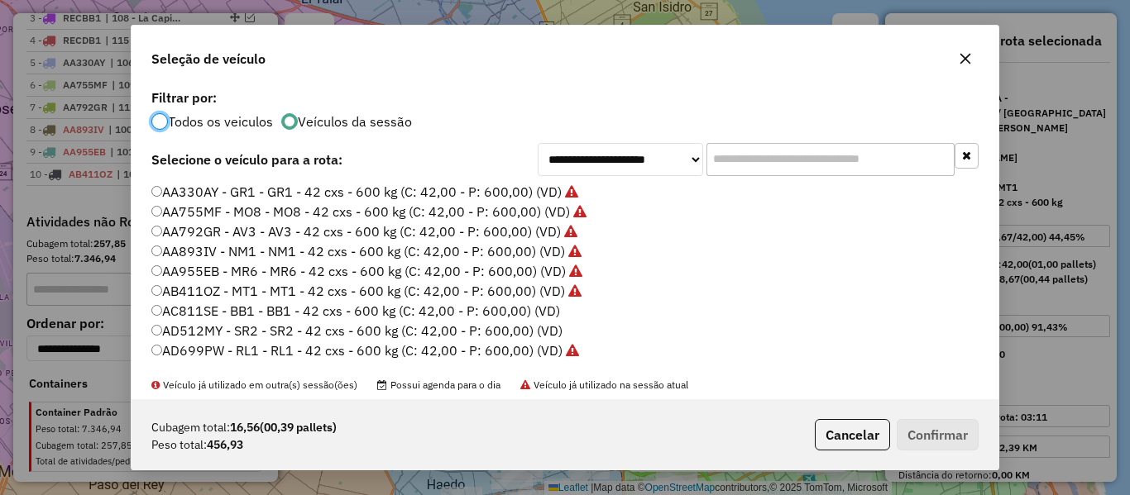
click at [528, 310] on label "AC811SE - BB1 - BB1 - 42 cxs - 600 kg (C: 42,00 - P: 600,00) (VD)" at bounding box center [355, 311] width 409 height 20
click at [962, 445] on button "Confirmar" at bounding box center [938, 434] width 82 height 31
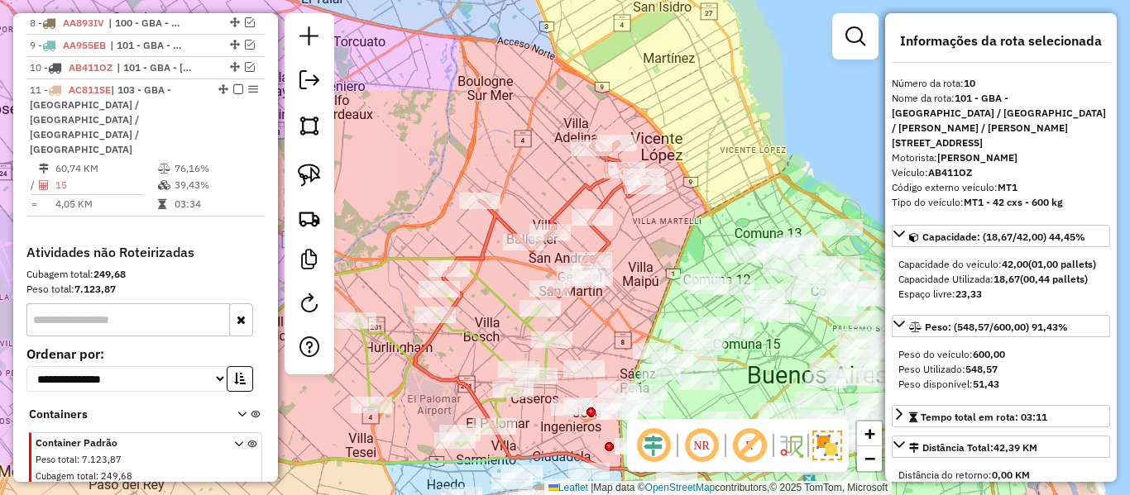
scroll to position [910, 0]
click at [580, 190] on icon at bounding box center [549, 219] width 201 height 156
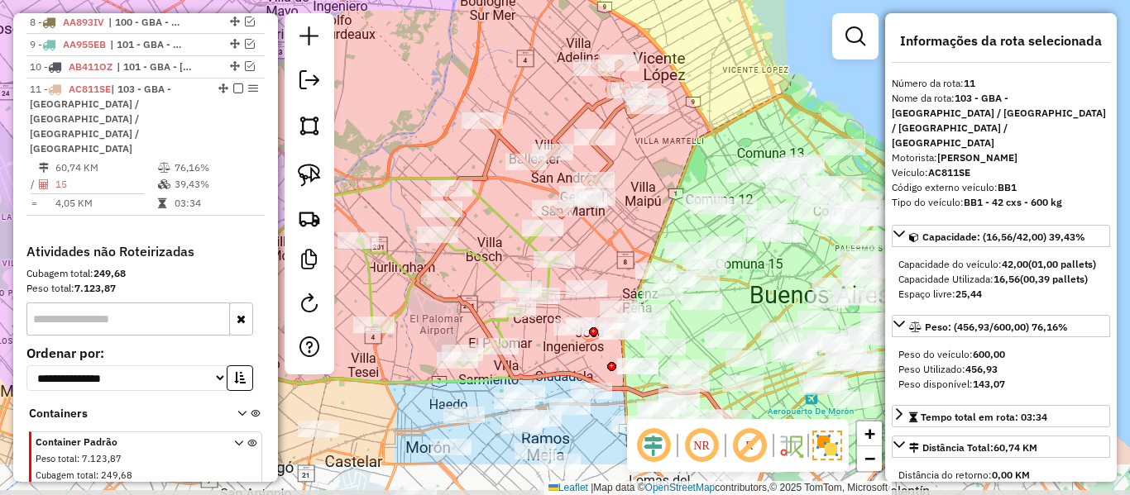
drag, startPoint x: 542, startPoint y: 197, endPoint x: 544, endPoint y: 117, distance: 80.3
click at [544, 117] on div "Janela de atendimento Grade de atendimento Capacidade Transportadoras Veículos …" at bounding box center [565, 247] width 1130 height 495
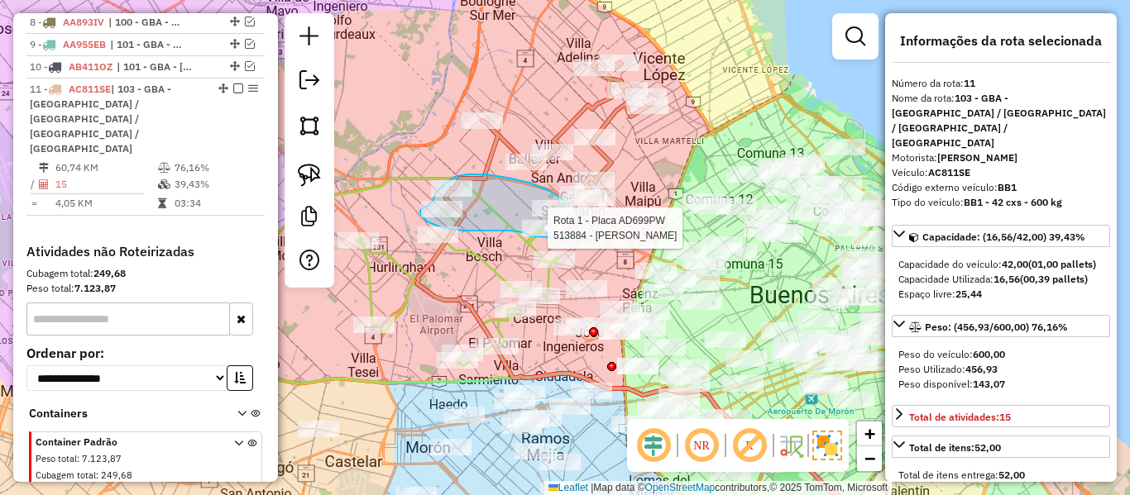
drag, startPoint x: 507, startPoint y: 178, endPoint x: 555, endPoint y: 236, distance: 75.2
click at [546, 237] on div "Rota 1 - Placa AD699PW 513884 - Esther Gutierrez Janela de atendimento Grade de…" at bounding box center [565, 247] width 1130 height 495
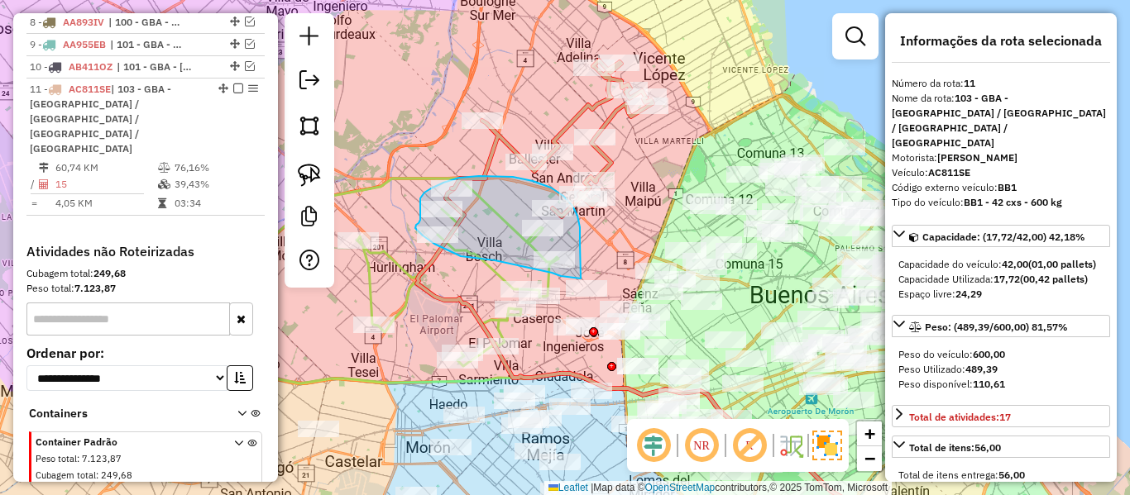
drag, startPoint x: 513, startPoint y: 177, endPoint x: 581, endPoint y: 271, distance: 116.1
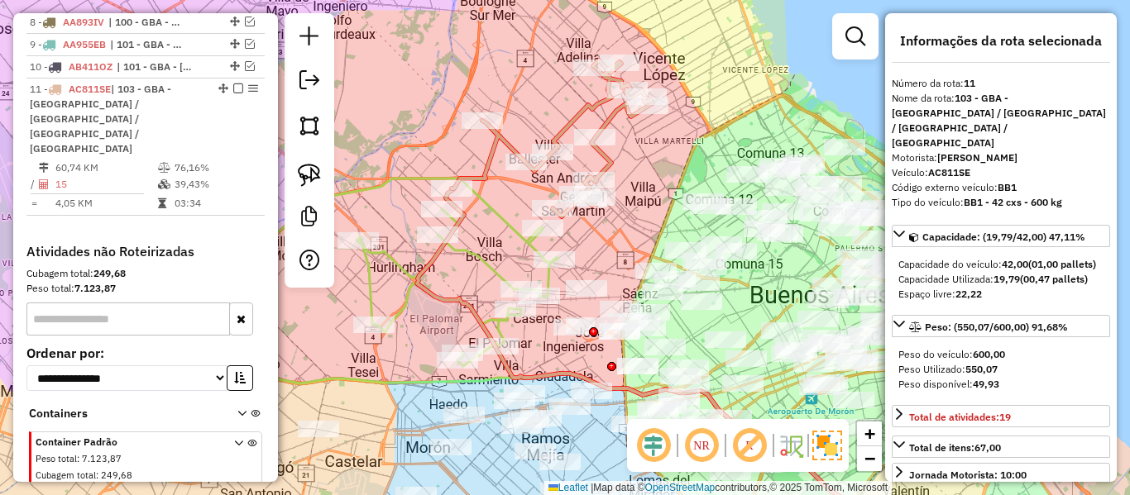
select select "**********"
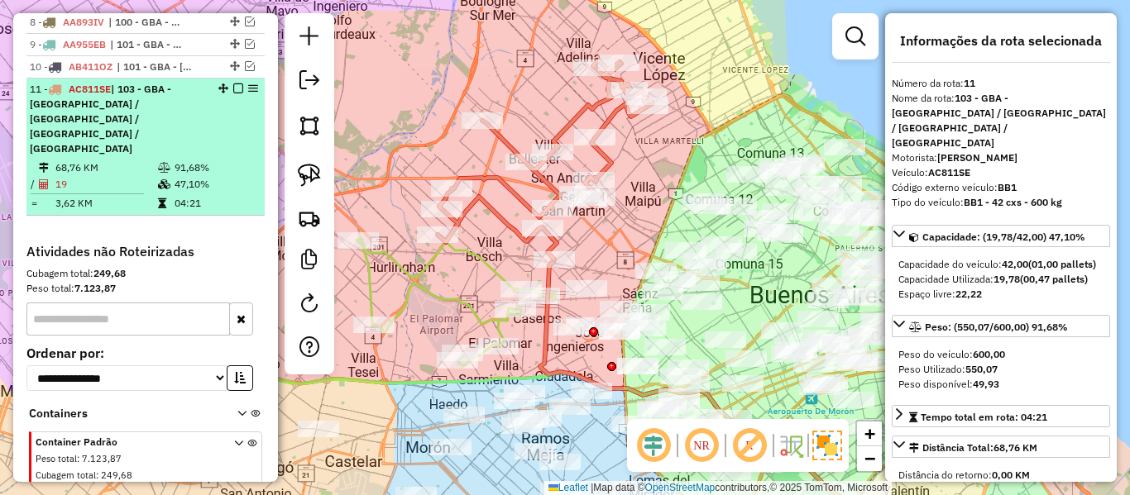
click at [235, 84] on em at bounding box center [238, 89] width 10 height 10
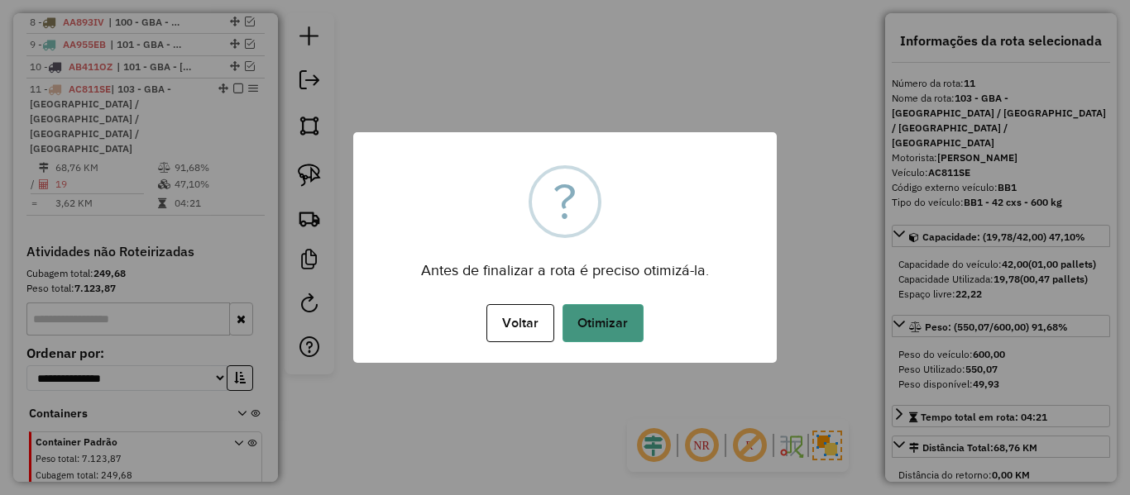
drag, startPoint x: 614, startPoint y: 313, endPoint x: 615, endPoint y: 323, distance: 10.8
click at [614, 320] on button "Otimizar" at bounding box center [602, 323] width 81 height 38
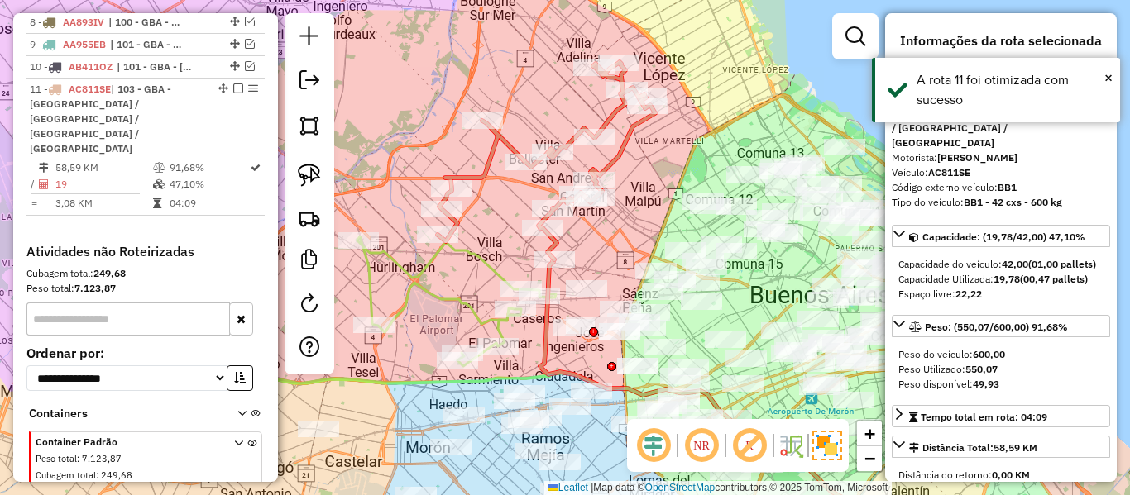
drag, startPoint x: 234, startPoint y: 55, endPoint x: 262, endPoint y: 58, distance: 28.3
click at [233, 84] on em at bounding box center [238, 89] width 10 height 10
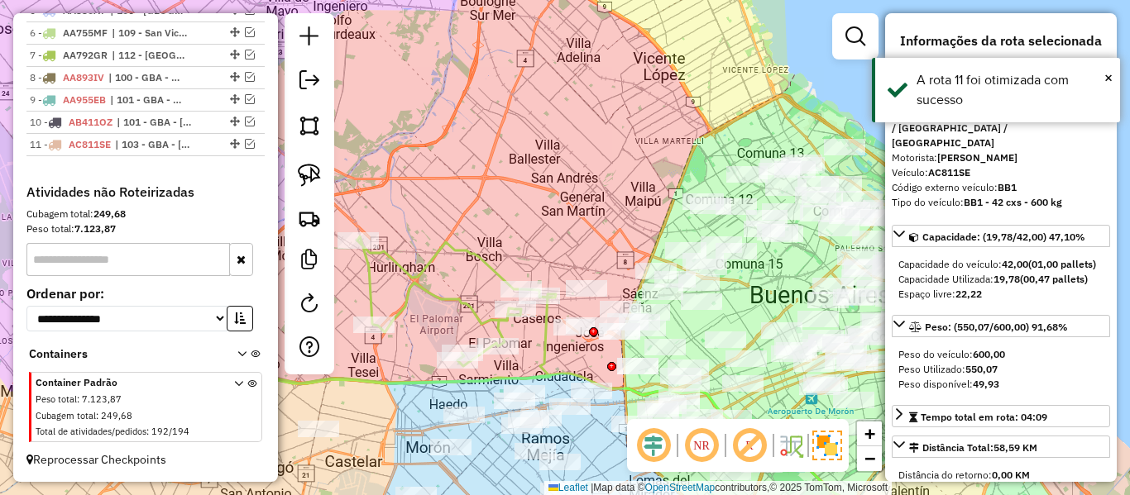
scroll to position [825, 0]
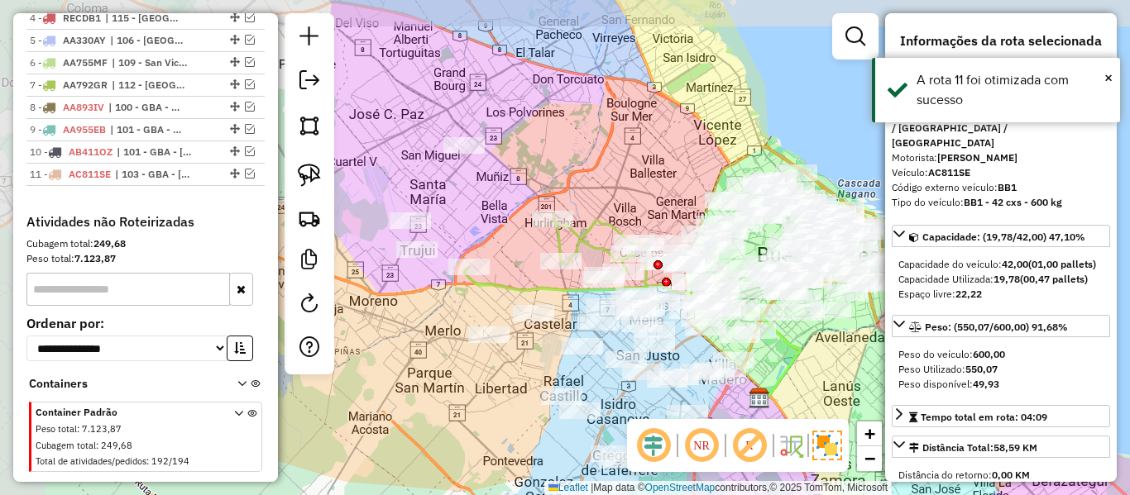
drag, startPoint x: 547, startPoint y: 158, endPoint x: 631, endPoint y: 184, distance: 88.2
click at [631, 184] on div "Janela de atendimento Grade de atendimento Capacidade Transportadoras Veículos …" at bounding box center [565, 247] width 1130 height 495
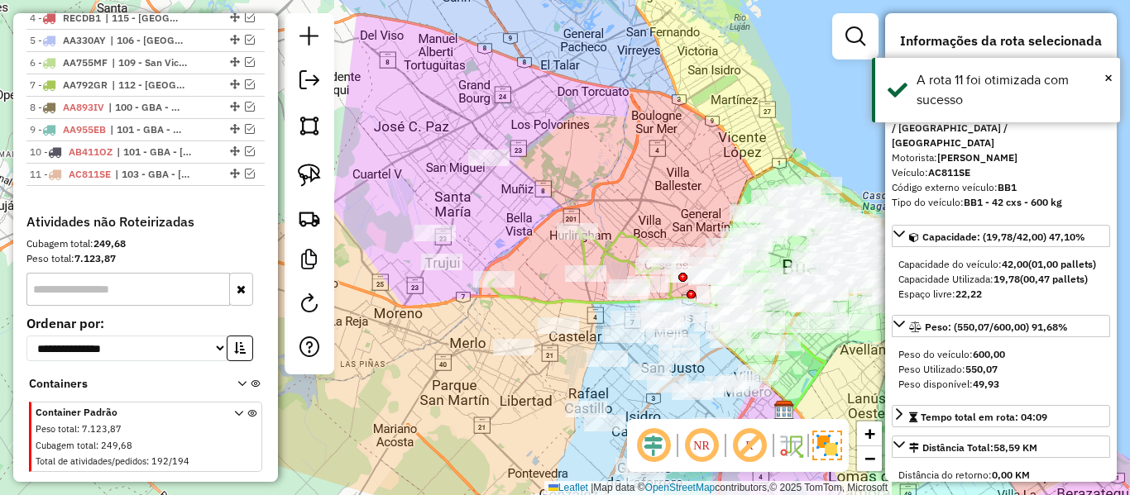
click at [618, 247] on icon at bounding box center [583, 266] width 188 height 74
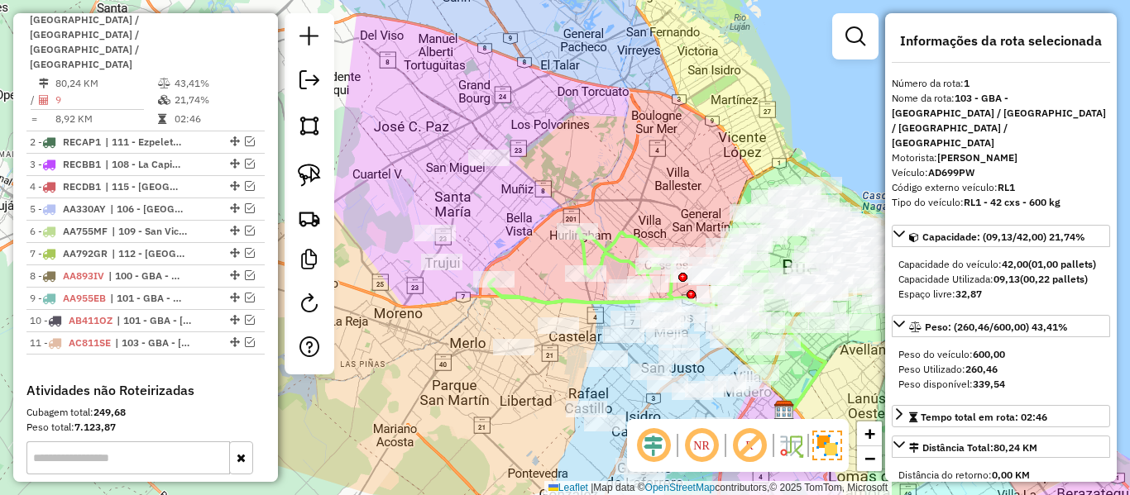
scroll to position [637, 0]
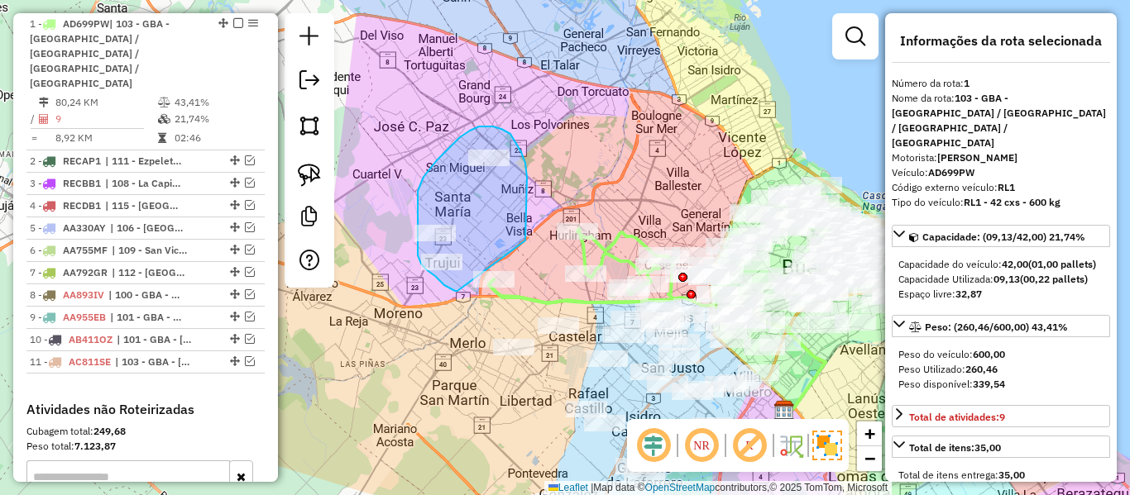
drag, startPoint x: 527, startPoint y: 209, endPoint x: 467, endPoint y: 293, distance: 102.6
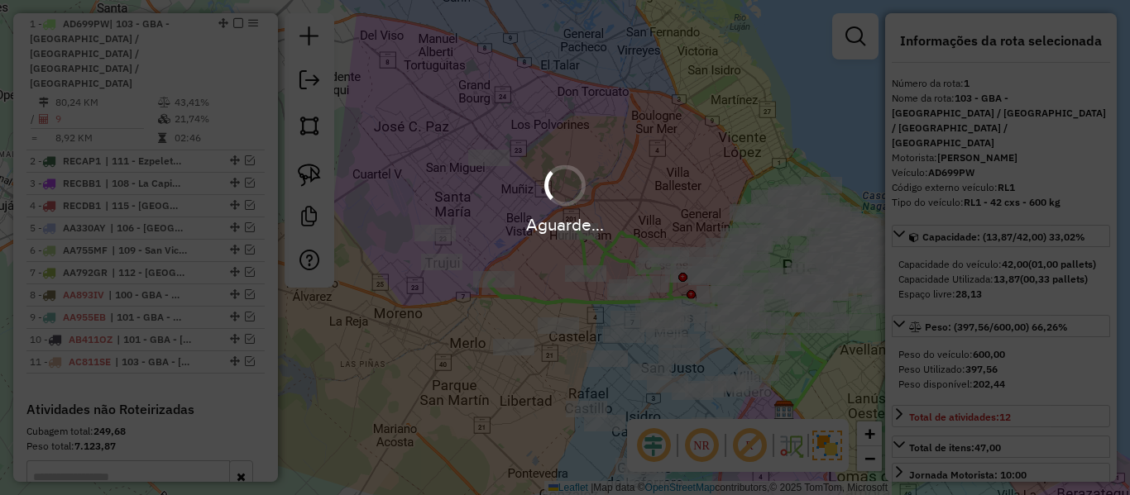
select select "**********"
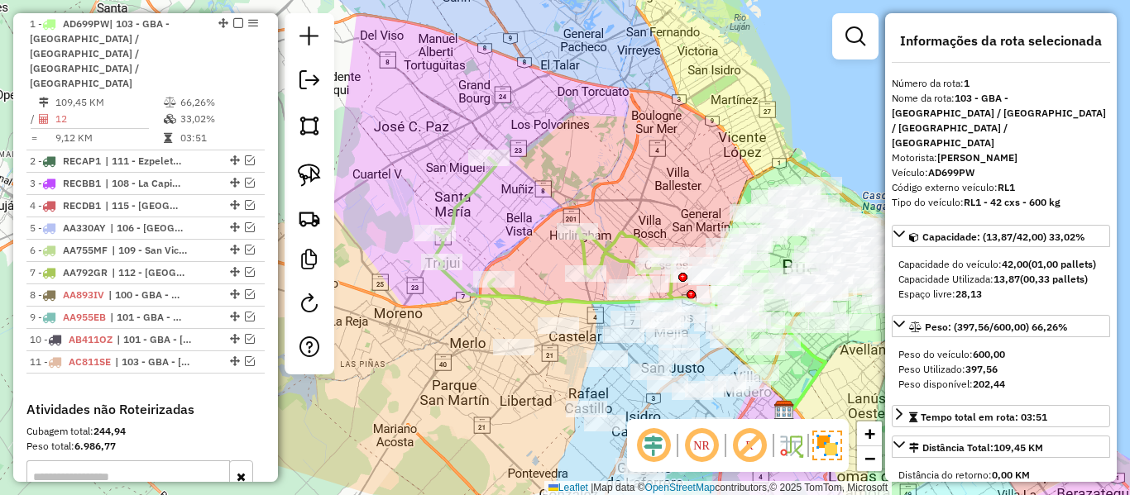
click at [610, 258] on icon at bounding box center [555, 231] width 241 height 146
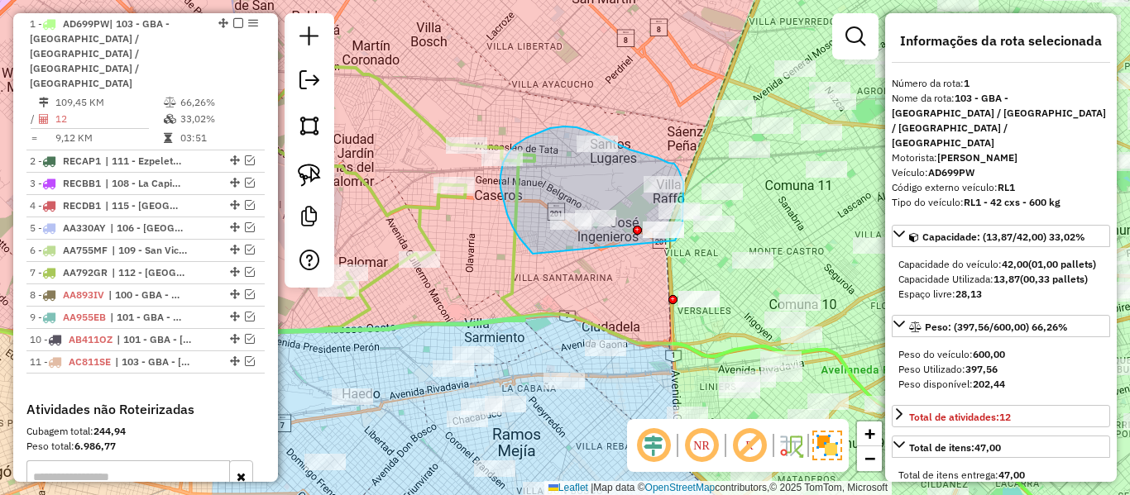
drag, startPoint x: 500, startPoint y: 188, endPoint x: 650, endPoint y: 270, distance: 170.6
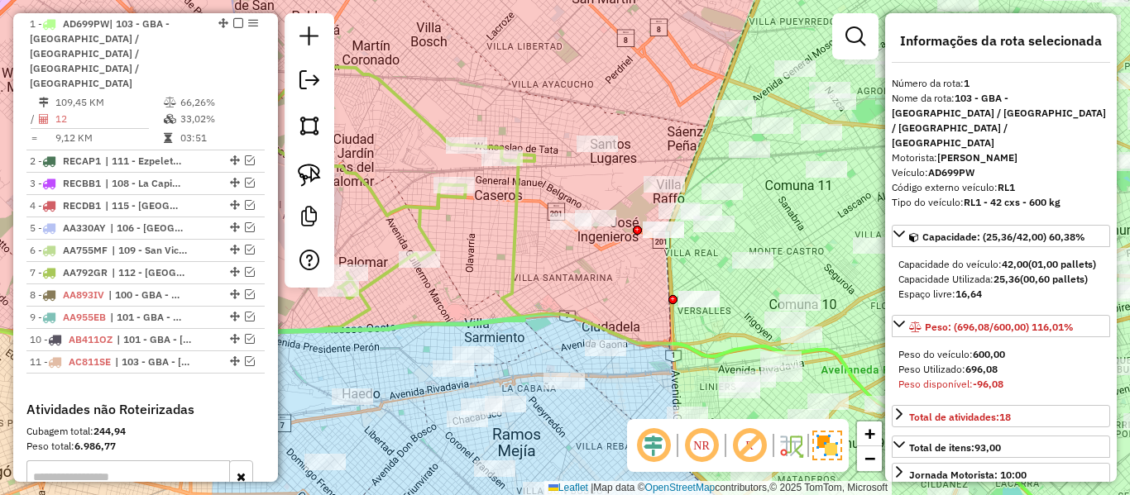
select select "**********"
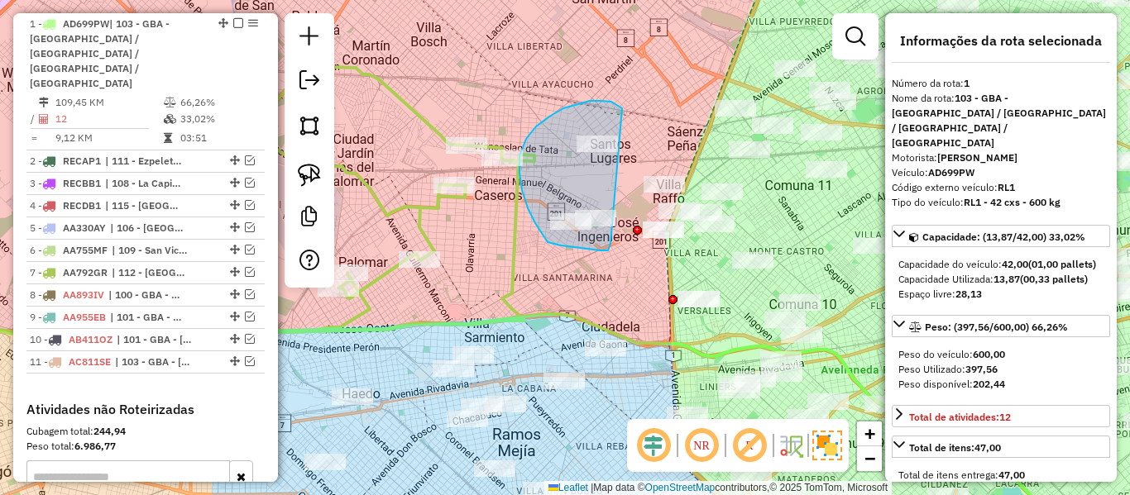
drag, startPoint x: 590, startPoint y: 101, endPoint x: 612, endPoint y: 240, distance: 140.7
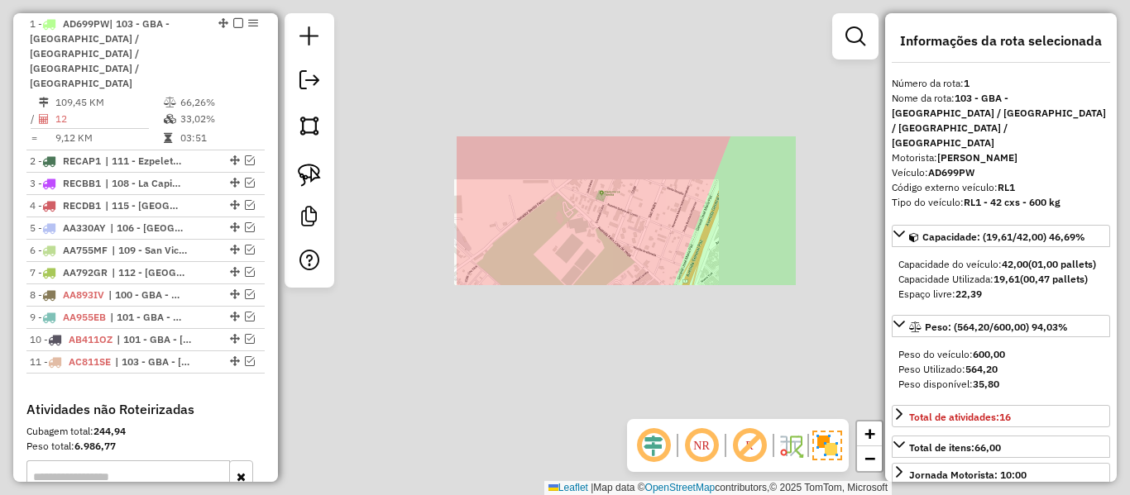
select select "**********"
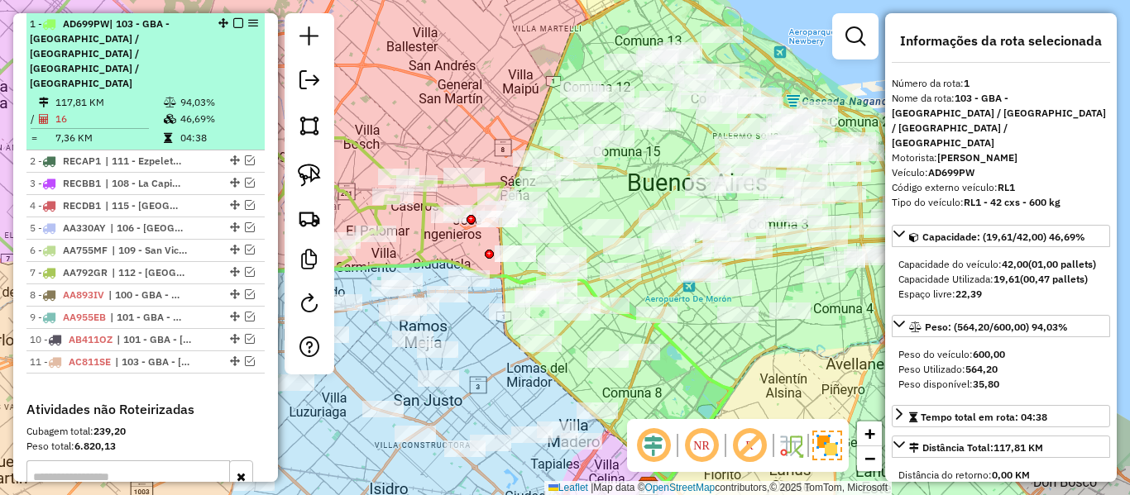
click at [237, 19] on em at bounding box center [238, 23] width 10 height 10
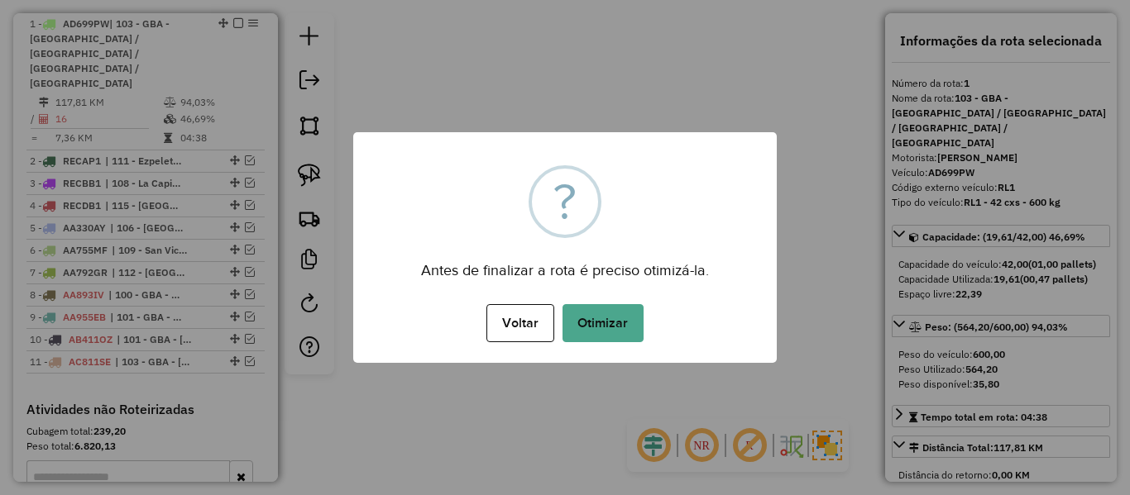
drag, startPoint x: 584, startPoint y: 306, endPoint x: 593, endPoint y: 312, distance: 10.8
click at [584, 308] on button "Otimizar" at bounding box center [602, 323] width 81 height 38
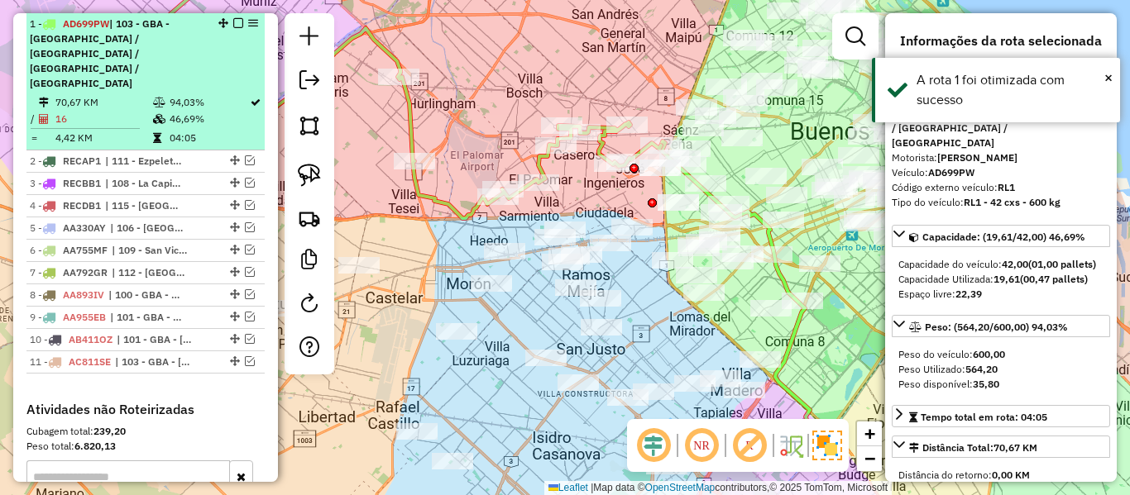
click at [235, 25] on em at bounding box center [238, 23] width 10 height 10
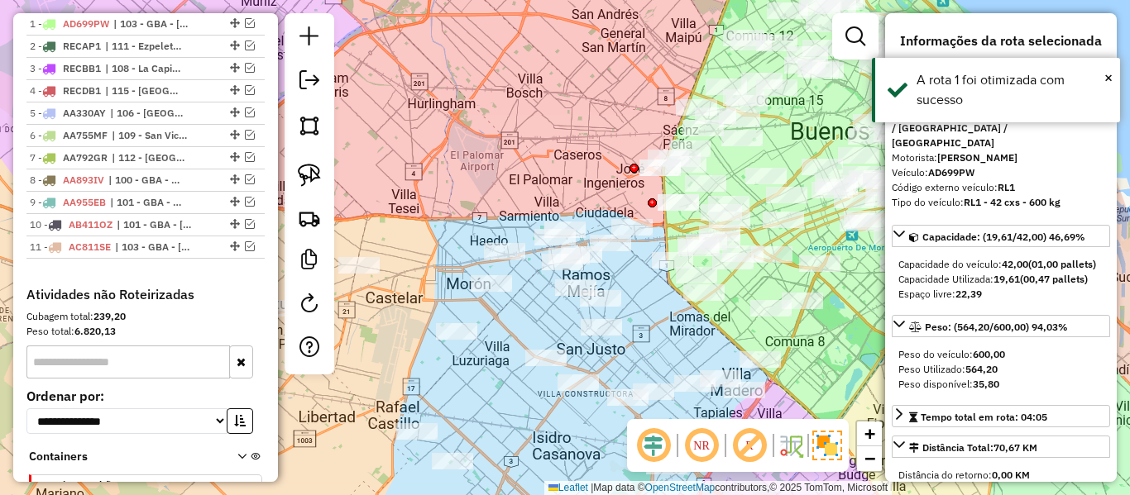
scroll to position [552, 0]
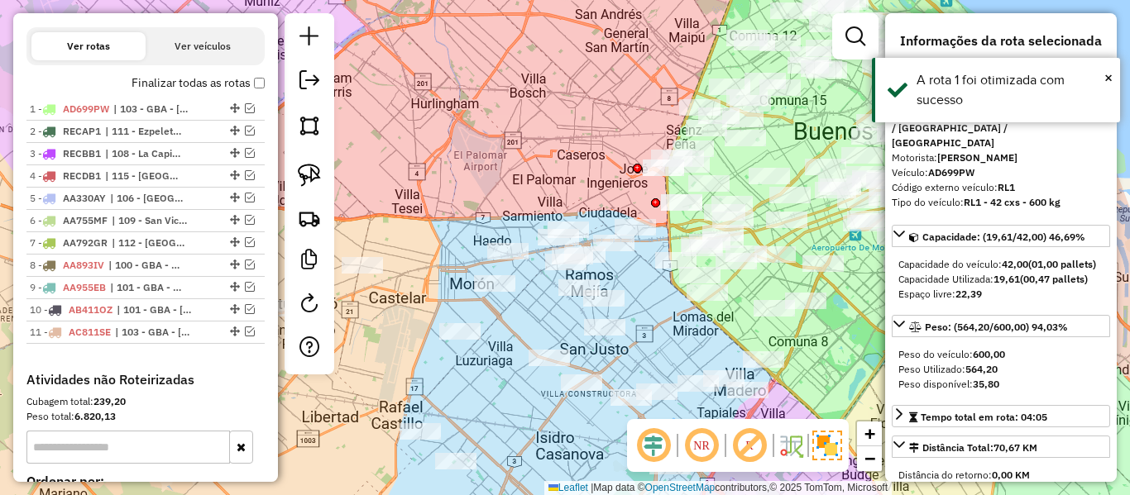
drag, startPoint x: 500, startPoint y: 198, endPoint x: 680, endPoint y: 160, distance: 183.5
click at [681, 160] on div "Janela de atendimento Grade de atendimento Capacidade Transportadoras Veículos …" at bounding box center [565, 247] width 1130 height 495
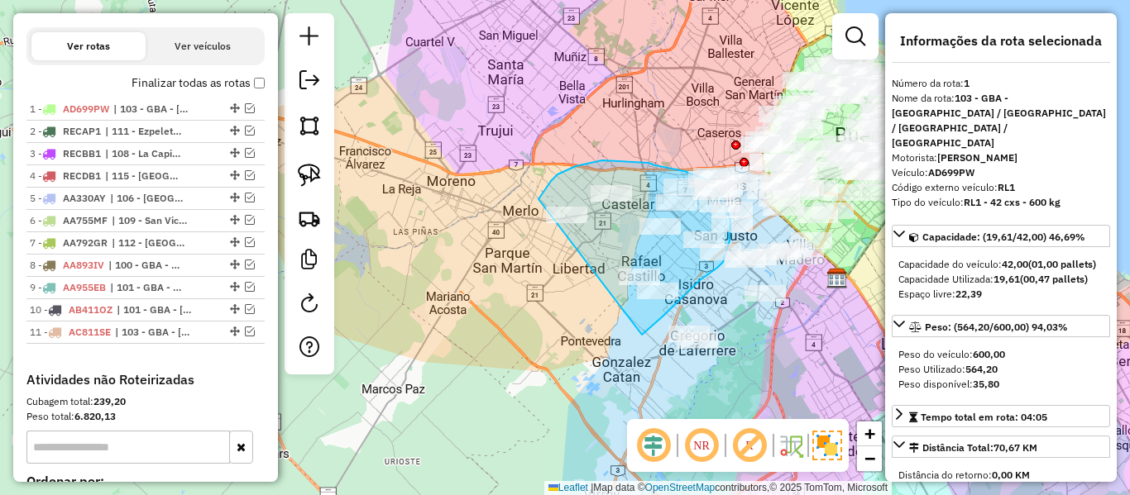
drag, startPoint x: 643, startPoint y: 334, endPoint x: 513, endPoint y: 264, distance: 147.7
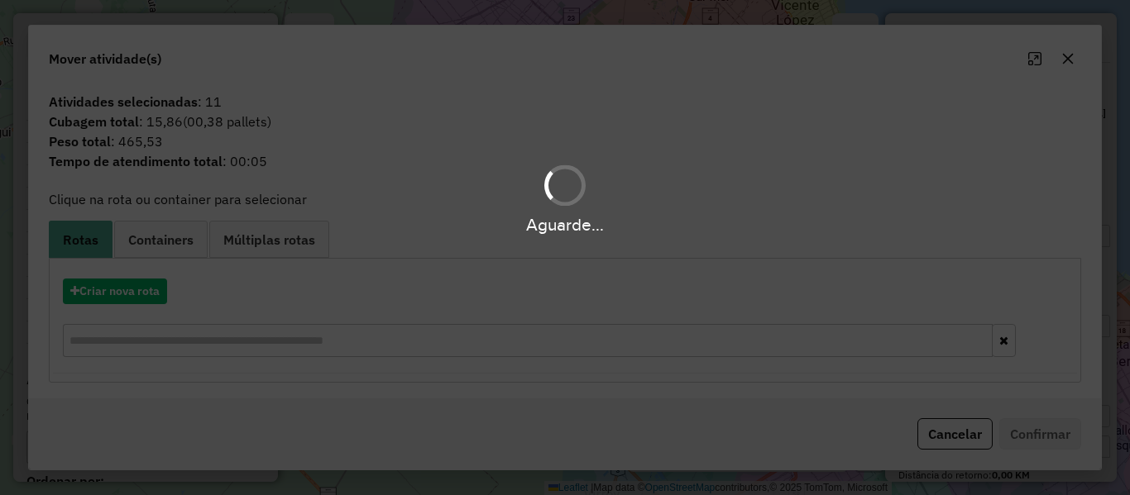
click at [153, 294] on div "Aguarde..." at bounding box center [565, 247] width 1130 height 495
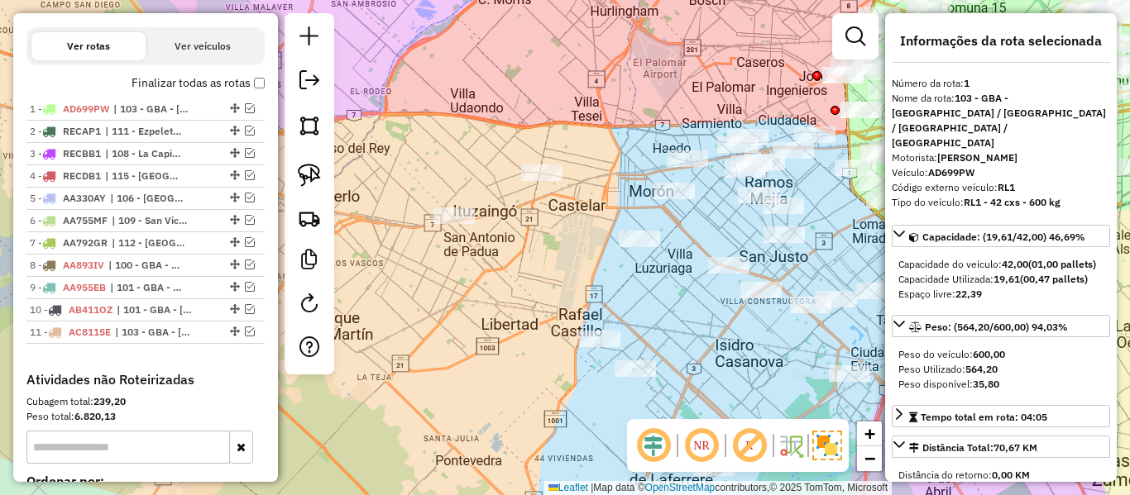
click at [667, 298] on div "Janela de atendimento Grade de atendimento Capacidade Transportadoras Veículos …" at bounding box center [565, 247] width 1130 height 495
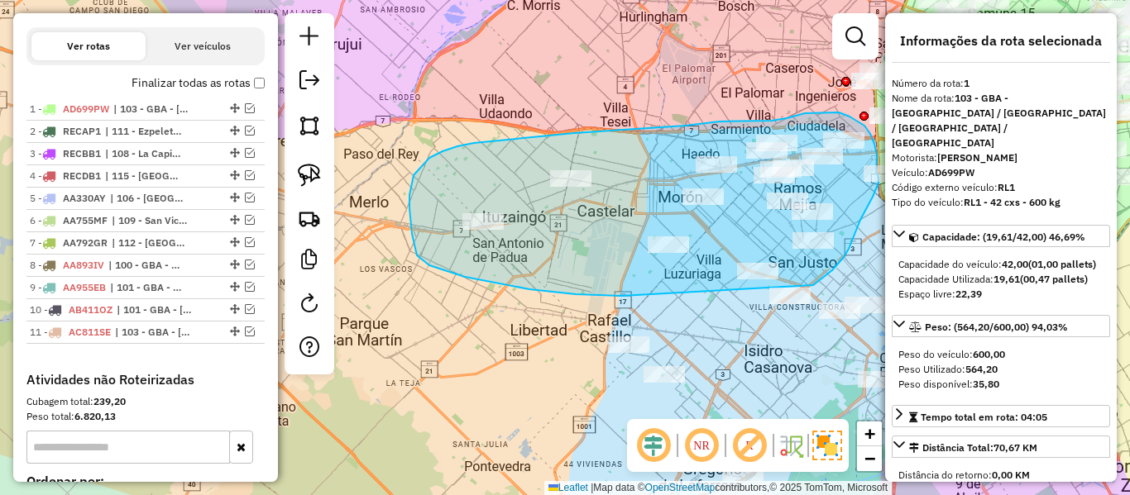
click at [806, 288] on div "Janela de atendimento Grade de atendimento Capacidade Transportadoras Veículos …" at bounding box center [565, 247] width 1130 height 495
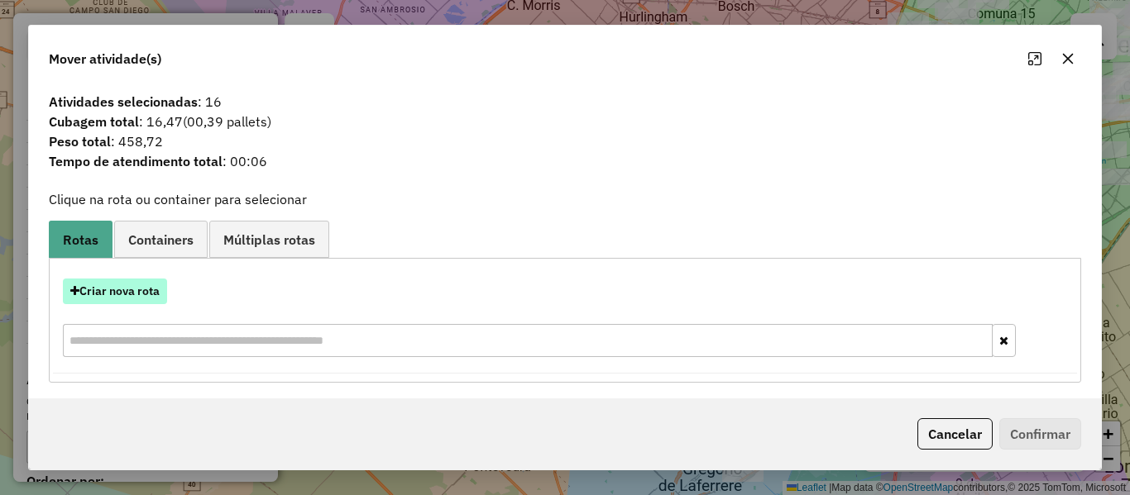
click at [125, 288] on button "Criar nova rota" at bounding box center [115, 292] width 104 height 26
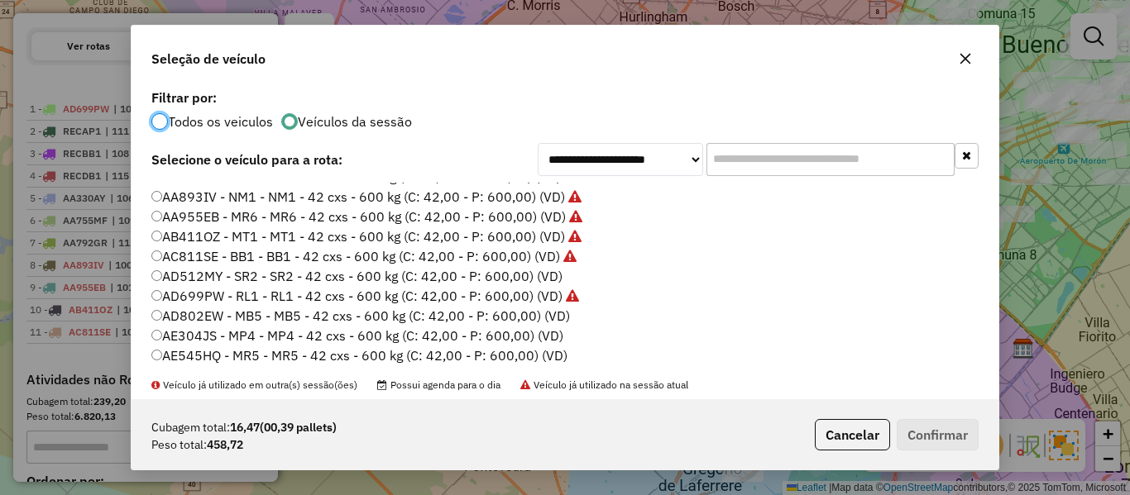
scroll to position [83, 0]
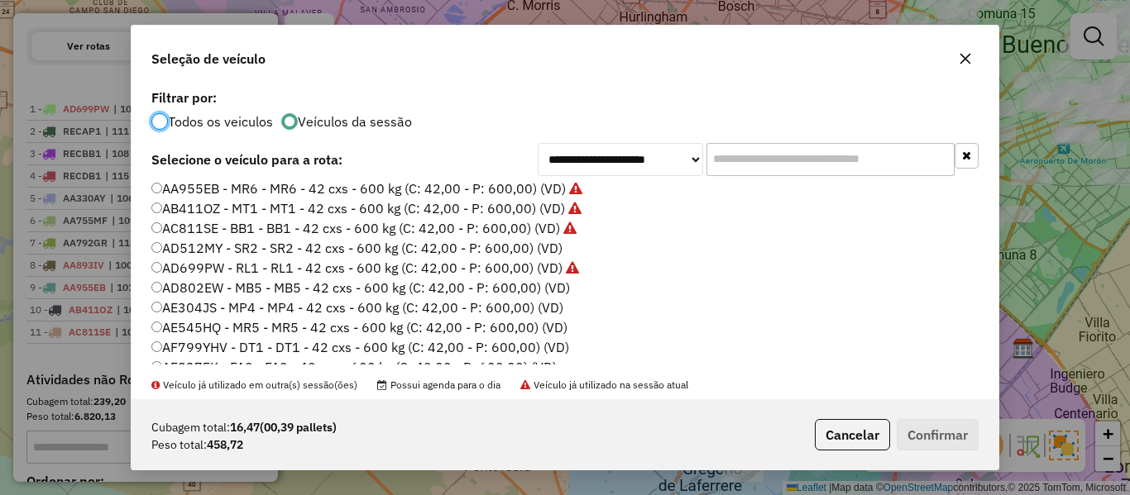
drag, startPoint x: 538, startPoint y: 242, endPoint x: 717, endPoint y: 309, distance: 190.8
click at [540, 242] on label "AD512MY - SR2 - SR2 - 42 cxs - 600 kg (C: 42,00 - P: 600,00) (VD)" at bounding box center [356, 248] width 411 height 20
click at [937, 436] on button "Confirmar" at bounding box center [938, 434] width 82 height 31
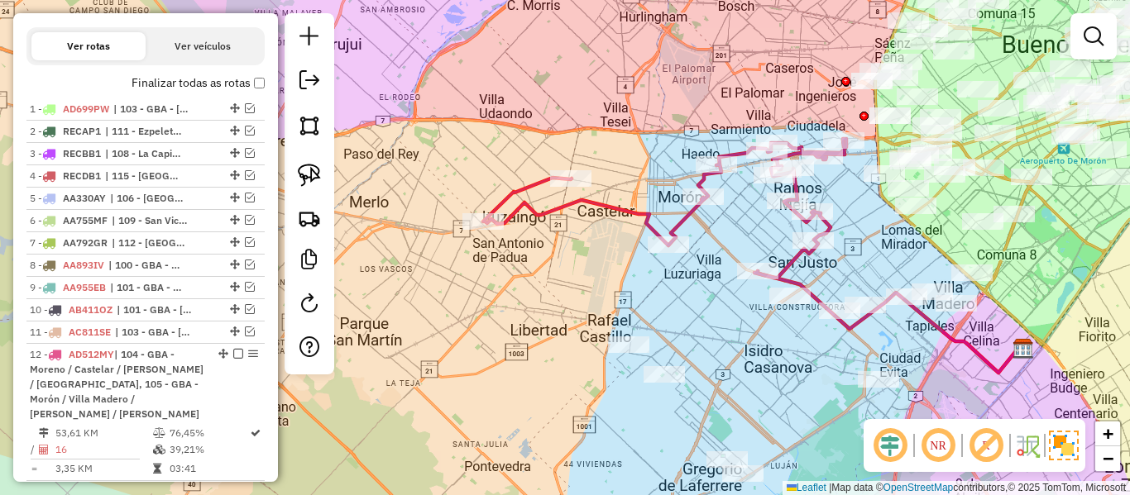
click at [683, 218] on icon at bounding box center [664, 208] width 363 height 139
select select "**********"
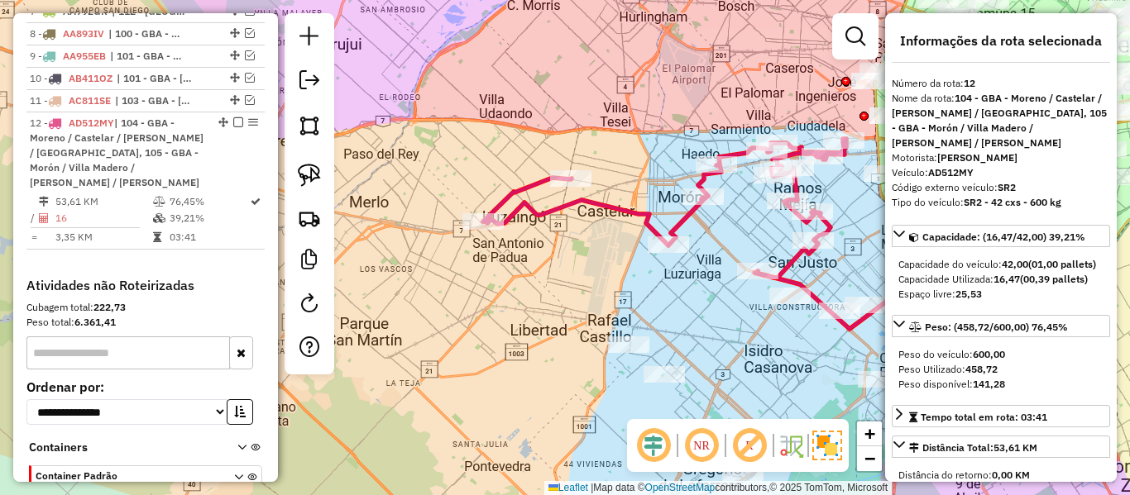
scroll to position [877, 0]
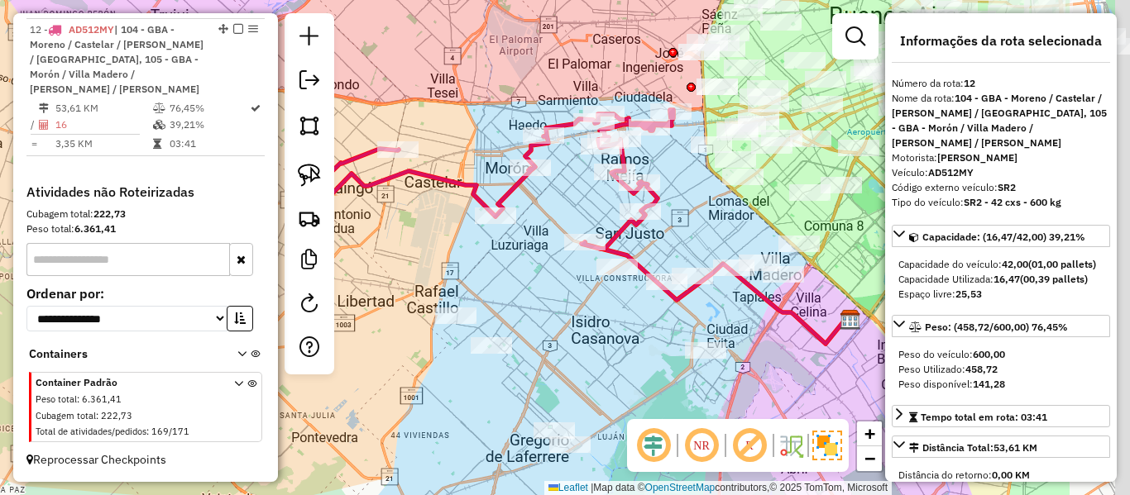
drag, startPoint x: 614, startPoint y: 212, endPoint x: 538, endPoint y: 202, distance: 75.9
click at [538, 202] on div "Janela de atendimento Grade de atendimento Capacidade Transportadoras Veículos …" at bounding box center [565, 247] width 1130 height 495
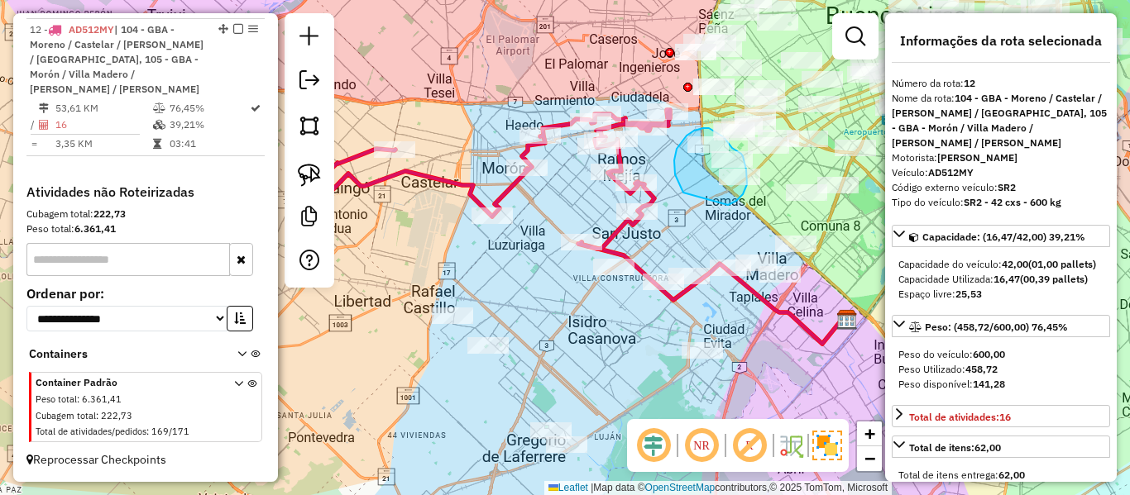
drag, startPoint x: 674, startPoint y: 167, endPoint x: 727, endPoint y: 206, distance: 65.7
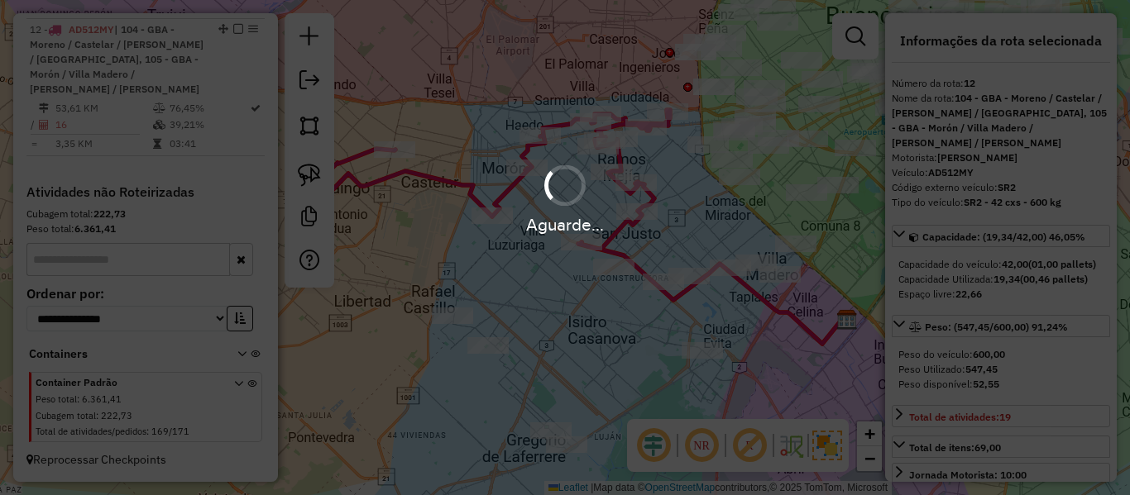
select select "**********"
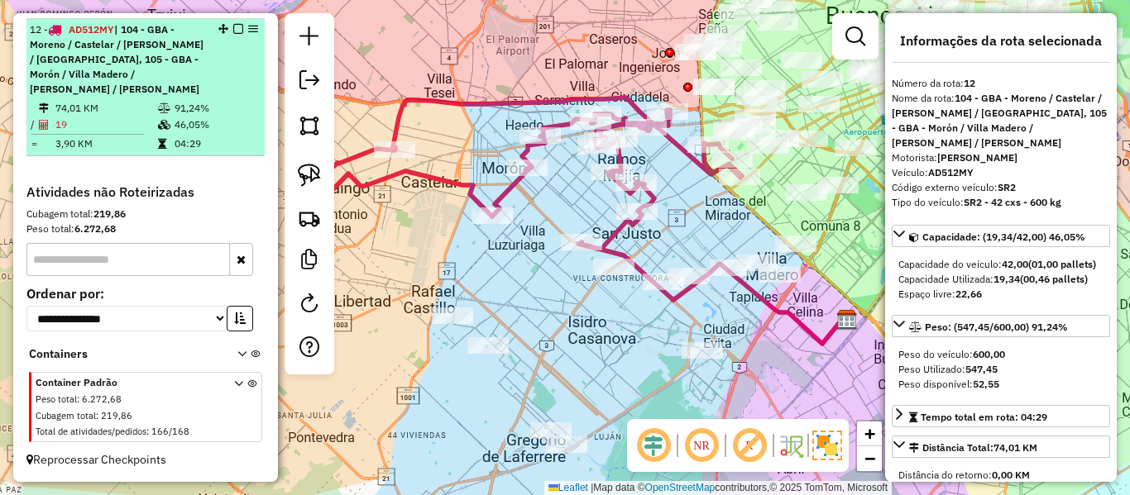
click at [233, 28] on em at bounding box center [238, 29] width 10 height 10
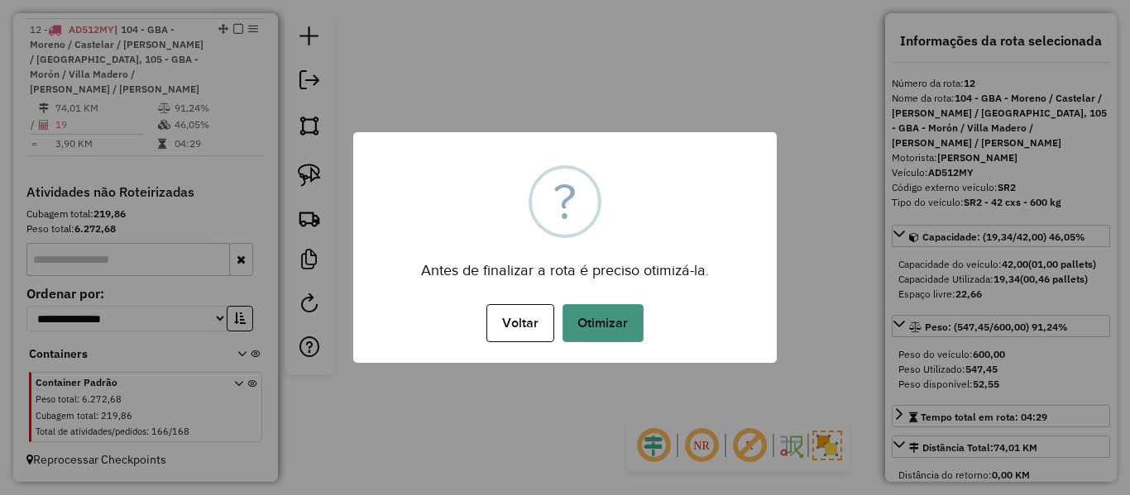
click at [598, 313] on button "Otimizar" at bounding box center [602, 323] width 81 height 38
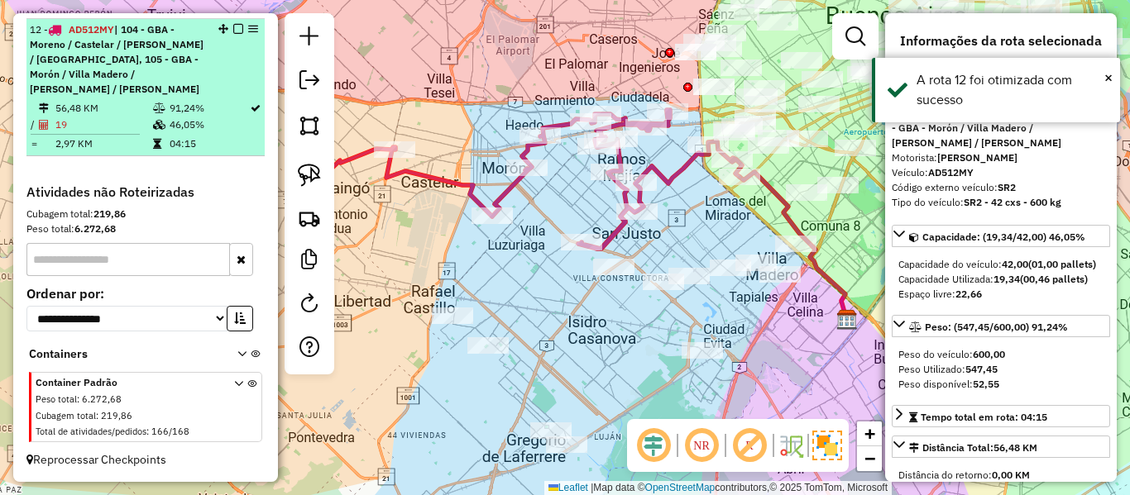
click at [233, 26] on em at bounding box center [238, 29] width 10 height 10
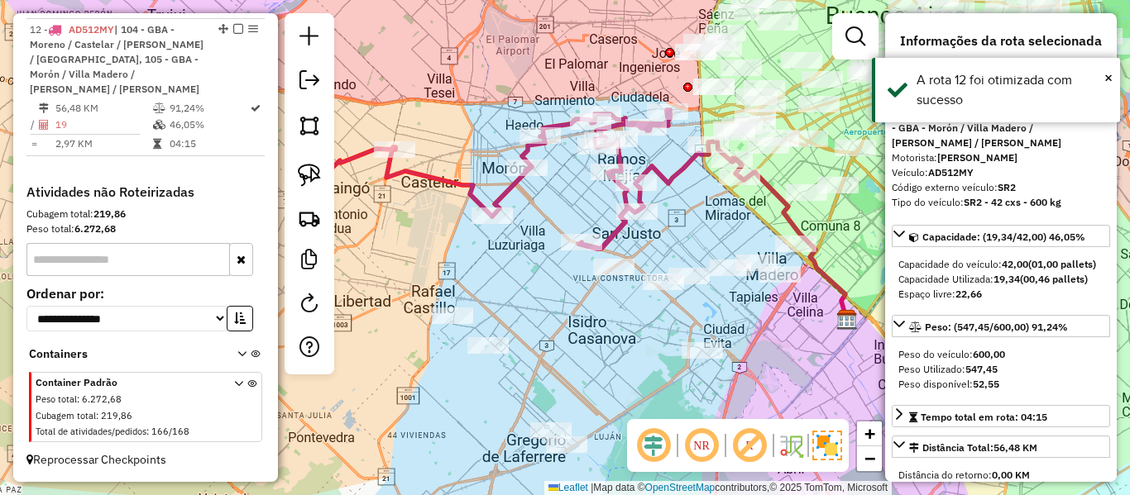
scroll to position [762, 0]
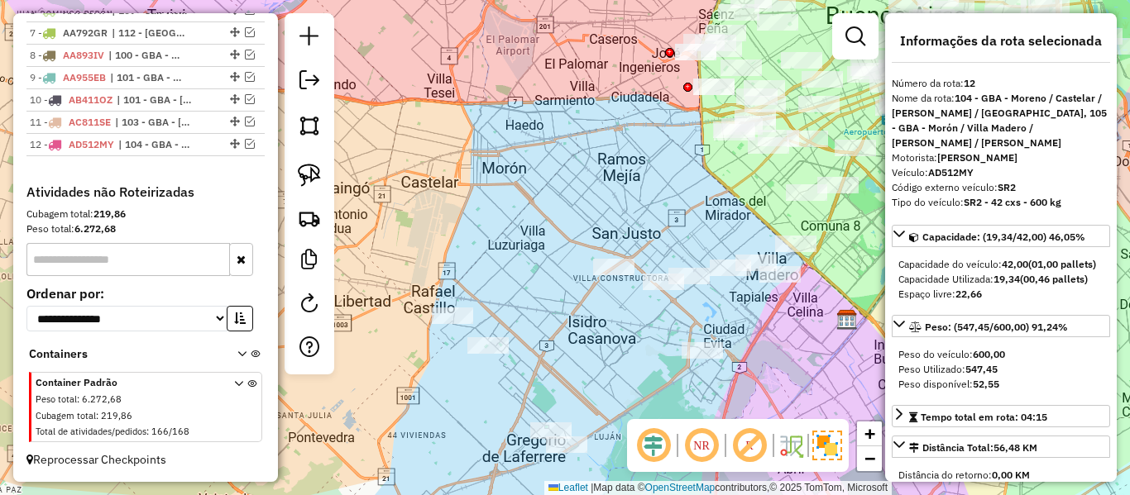
drag, startPoint x: 513, startPoint y: 244, endPoint x: 507, endPoint y: 177, distance: 67.2
click at [507, 177] on div "Janela de atendimento Grade de atendimento Capacidade Transportadoras Veículos …" at bounding box center [565, 247] width 1130 height 495
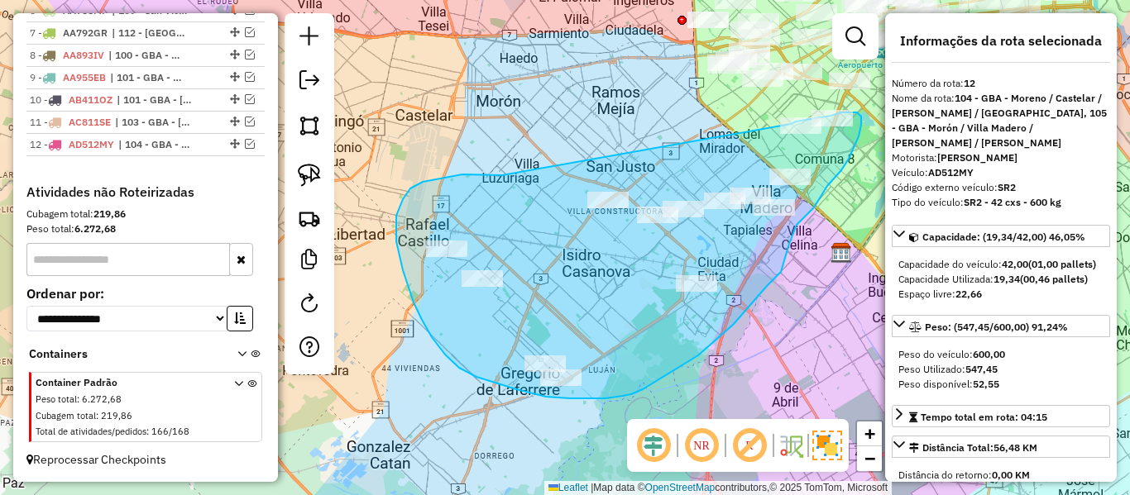
drag, startPoint x: 442, startPoint y: 178, endPoint x: 770, endPoint y: 131, distance: 331.6
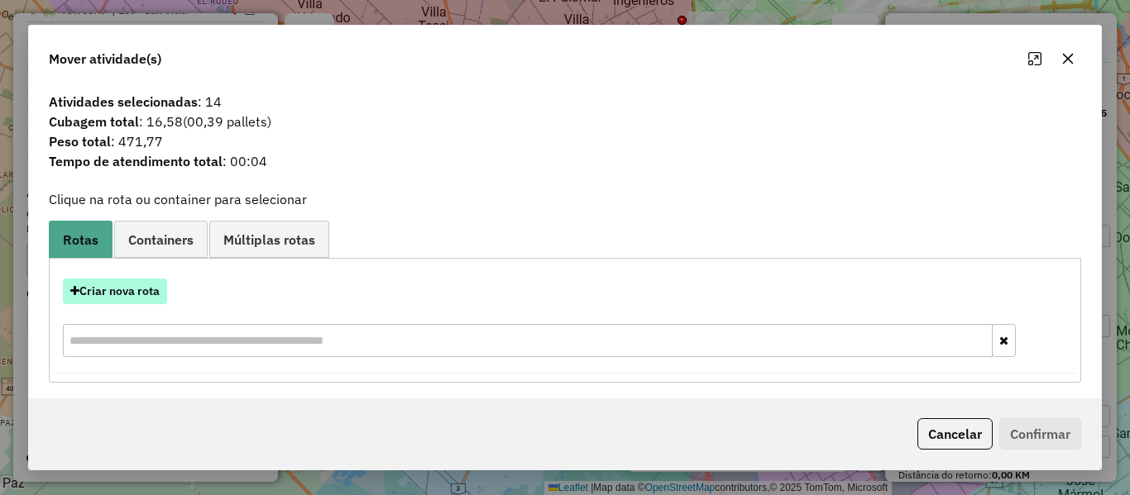
click at [155, 290] on button "Criar nova rota" at bounding box center [115, 292] width 104 height 26
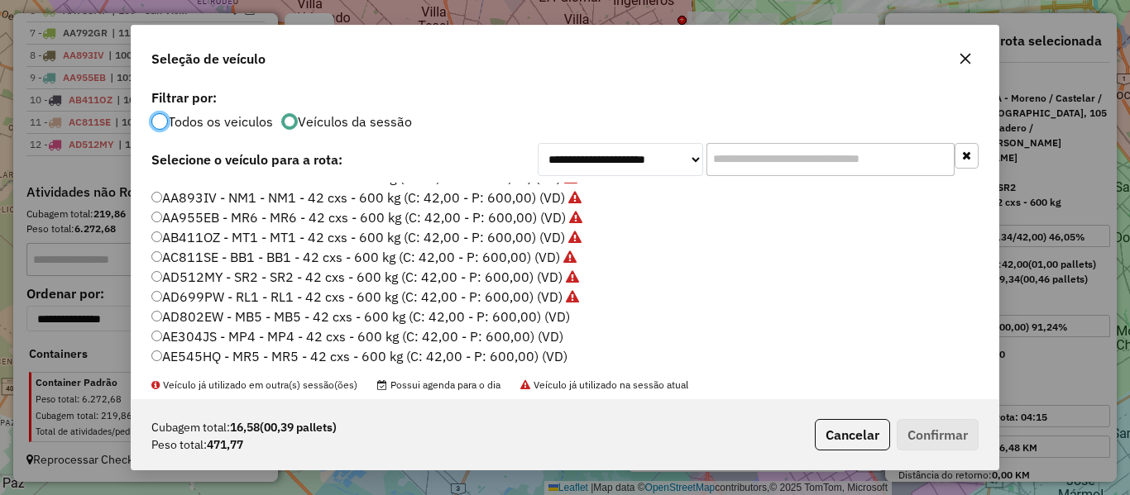
scroll to position [83, 0]
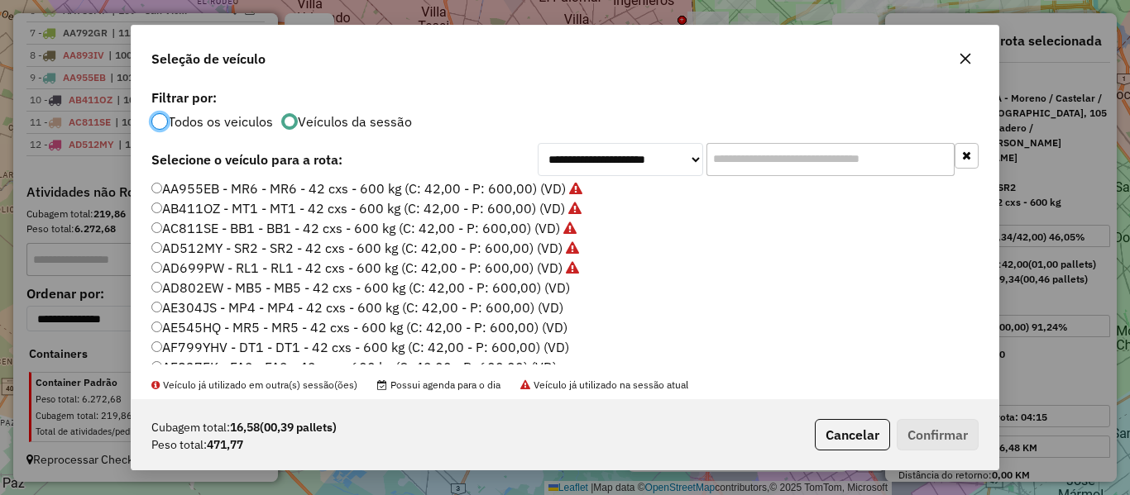
click at [564, 285] on label "AD802EW - MB5 - MB5 - 42 cxs - 600 kg (C: 42,00 - P: 600,00) (VD)" at bounding box center [360, 288] width 418 height 20
click at [937, 438] on button "Confirmar" at bounding box center [938, 434] width 82 height 31
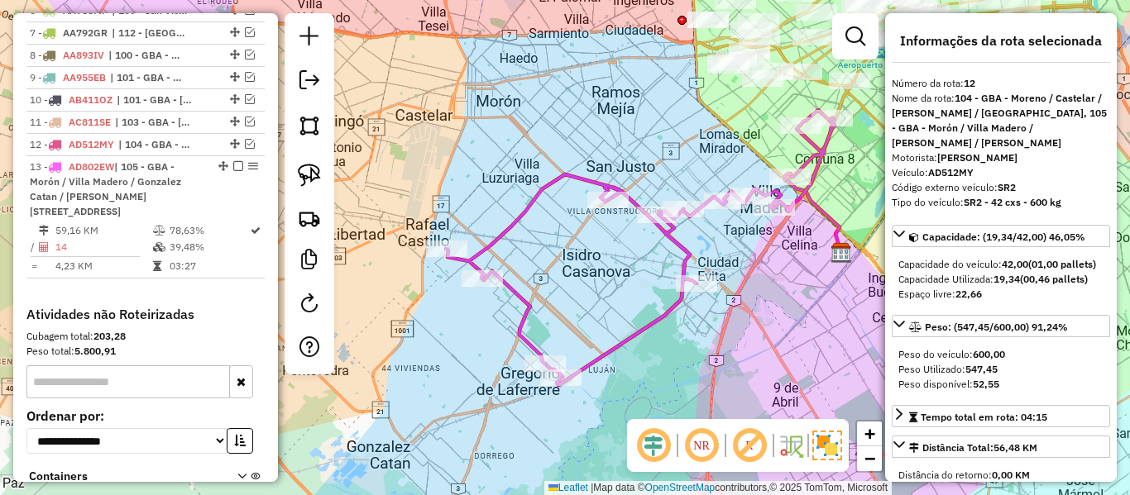
scroll to position [882, 0]
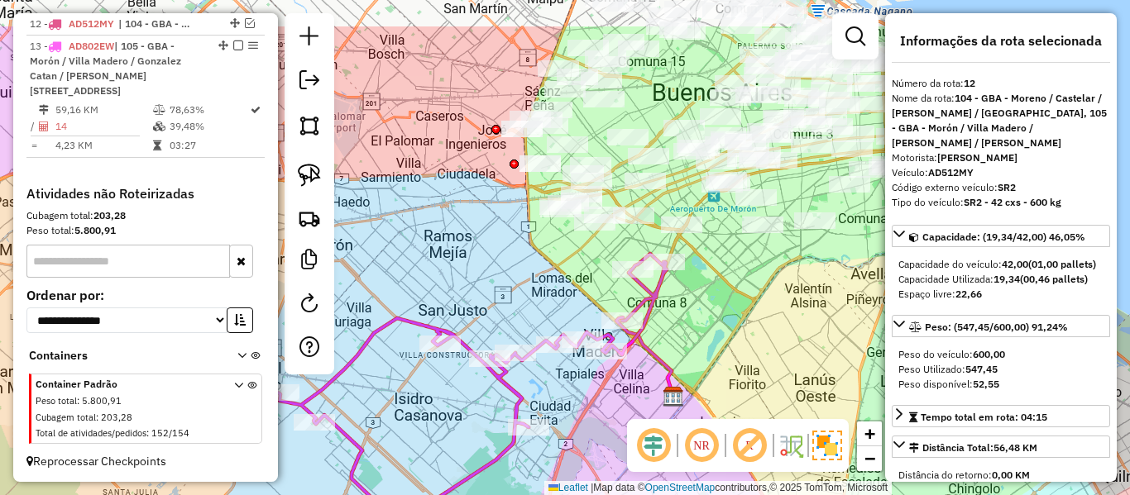
drag, startPoint x: 711, startPoint y: 318, endPoint x: 667, endPoint y: 317, distance: 44.7
click at [710, 320] on div "Janela de atendimento Grade de atendimento Capacidade Transportadoras Veículos …" at bounding box center [565, 247] width 1130 height 495
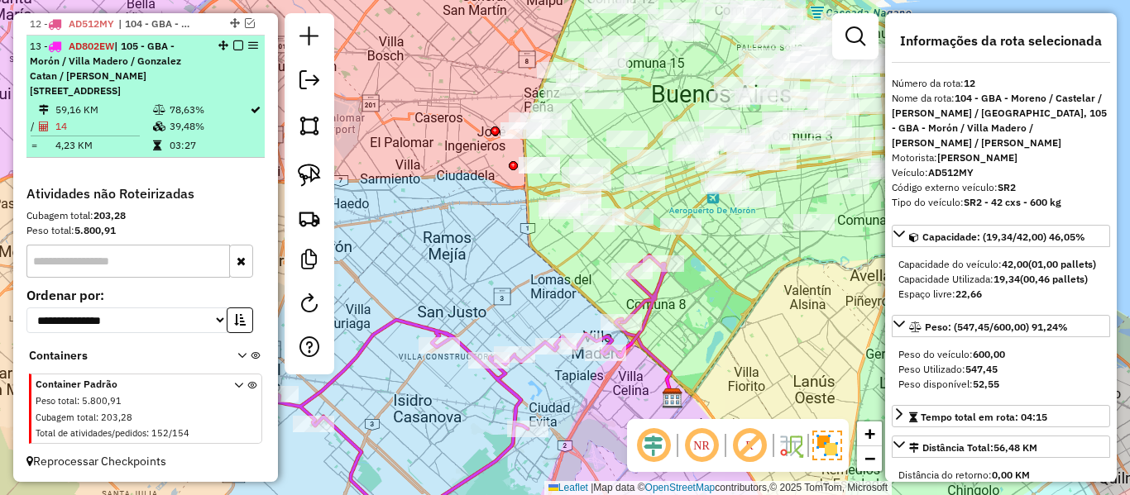
click at [233, 46] on em at bounding box center [238, 46] width 10 height 10
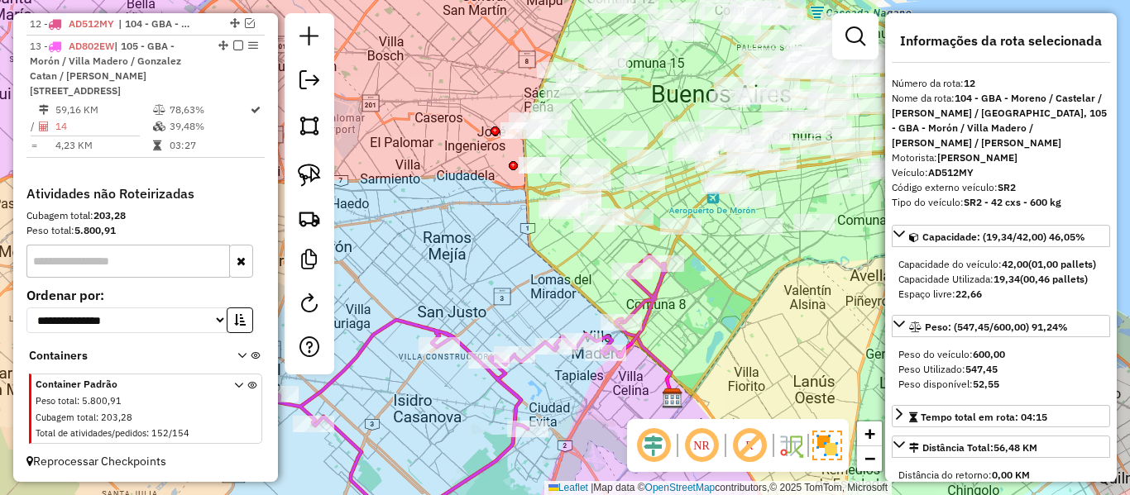
scroll to position [784, 0]
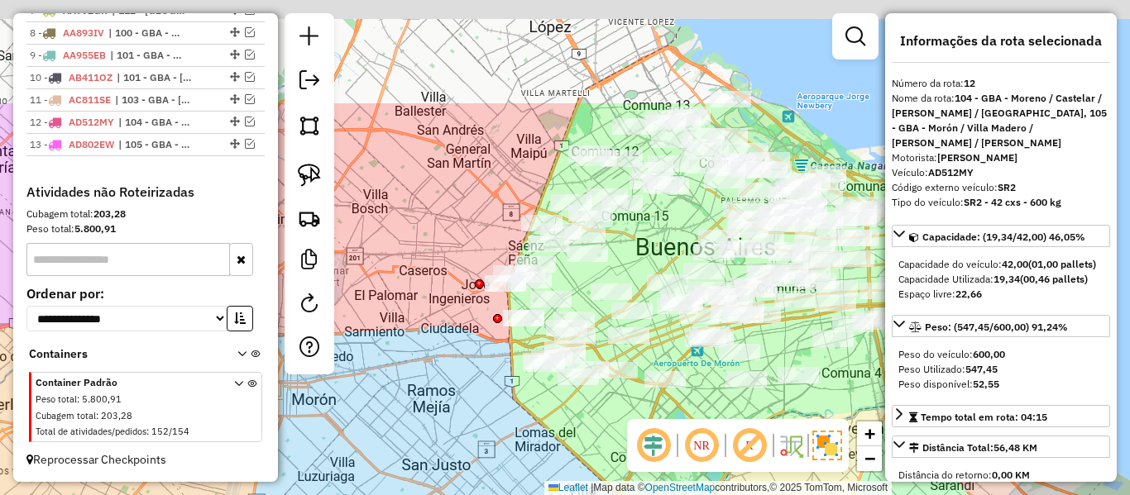
drag, startPoint x: 637, startPoint y: 442, endPoint x: 634, endPoint y: 406, distance: 36.5
click at [639, 451] on hb-router-mapa "Informações da Sessão 1276776 - 17/09/2025 Criação: 16/09/2025 12:50 Depósito: …" at bounding box center [565, 247] width 1130 height 495
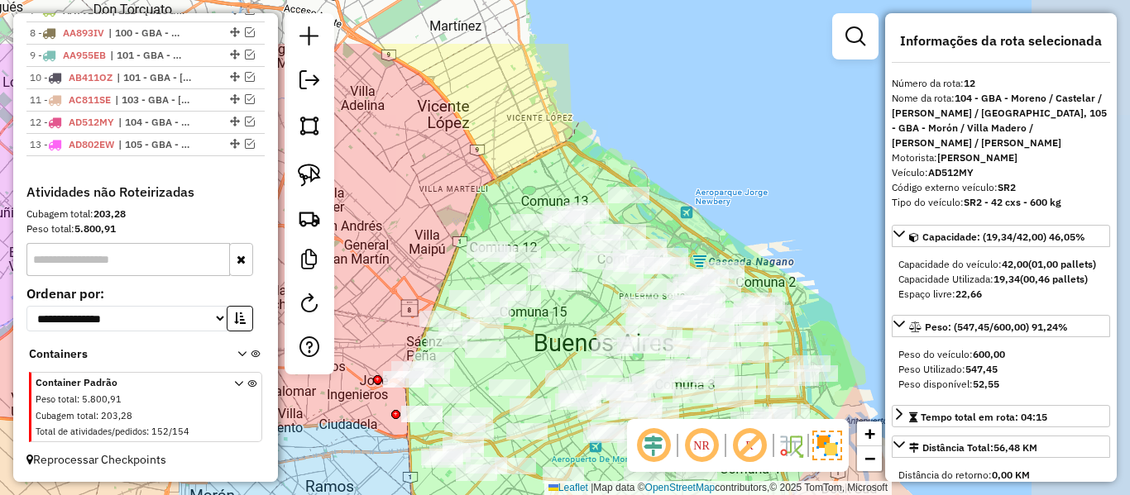
click at [420, 236] on div "Janela de atendimento Grade de atendimento Capacidade Transportadoras Veículos …" at bounding box center [565, 247] width 1130 height 495
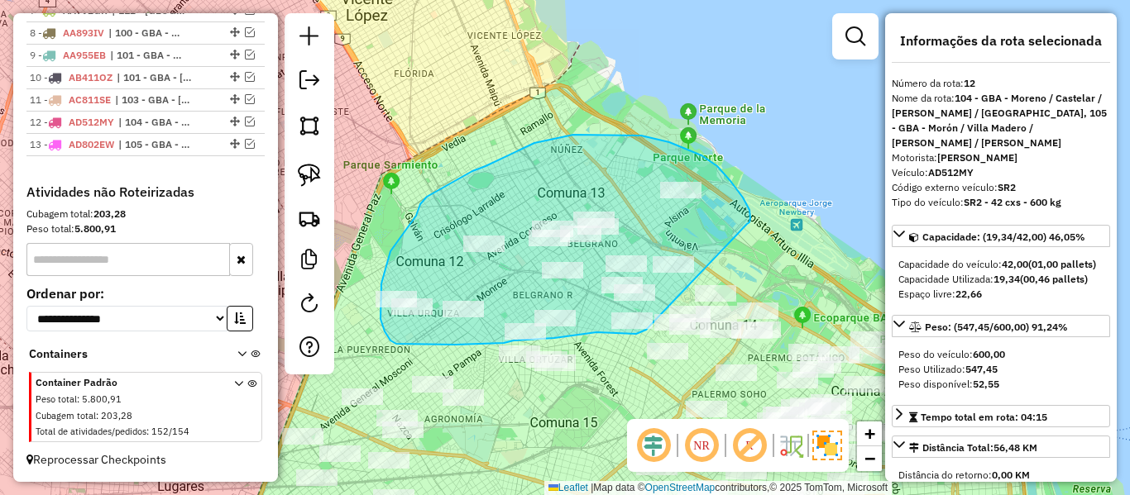
drag, startPoint x: 747, startPoint y: 224, endPoint x: 655, endPoint y: 331, distance: 140.7
click at [655, 331] on div "Janela de atendimento Grade de atendimento Capacidade Transportadoras Veículos …" at bounding box center [565, 247] width 1130 height 495
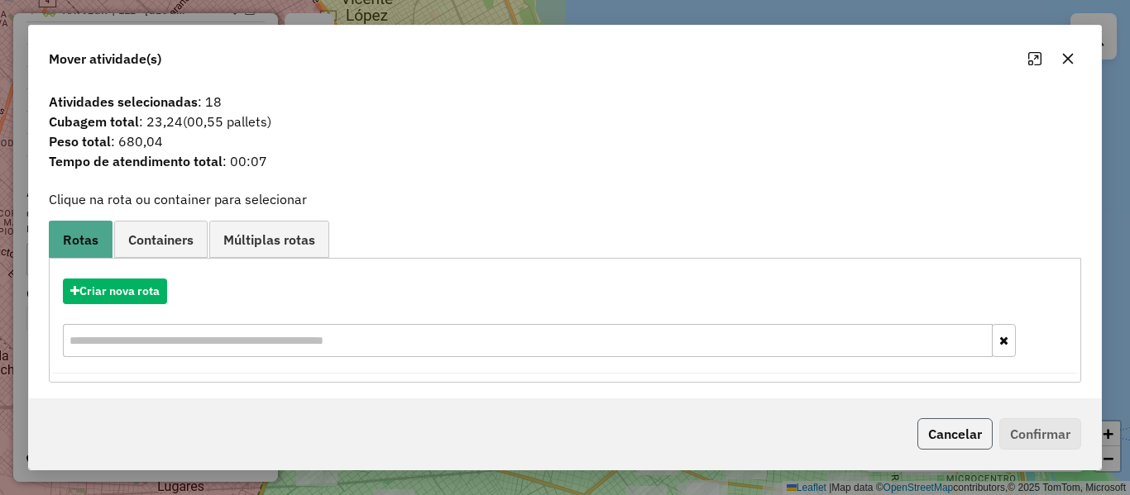
click at [951, 433] on button "Cancelar" at bounding box center [954, 433] width 75 height 31
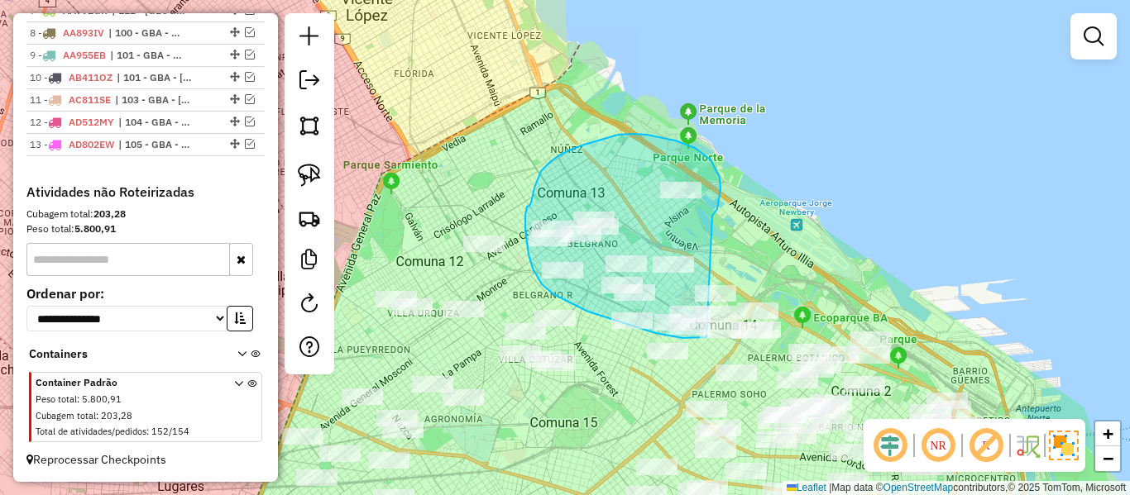
drag, startPoint x: 712, startPoint y: 216, endPoint x: 743, endPoint y: 300, distance: 89.7
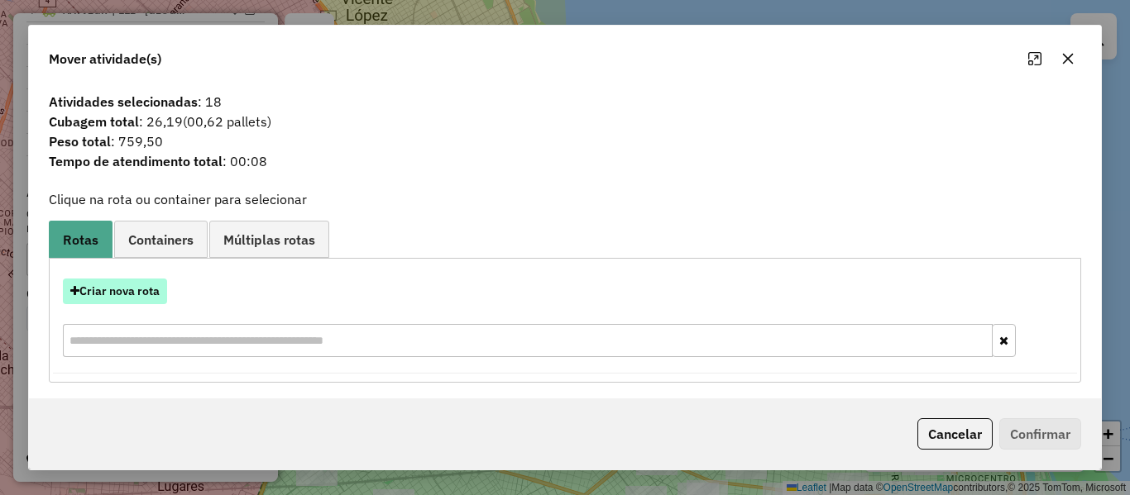
click at [128, 289] on button "Criar nova rota" at bounding box center [115, 292] width 104 height 26
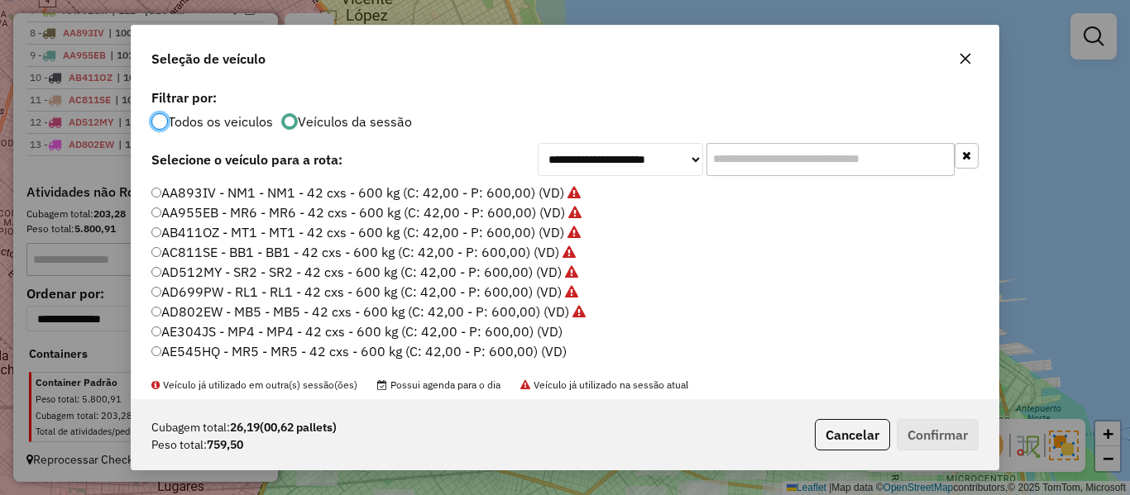
scroll to position [83, 0]
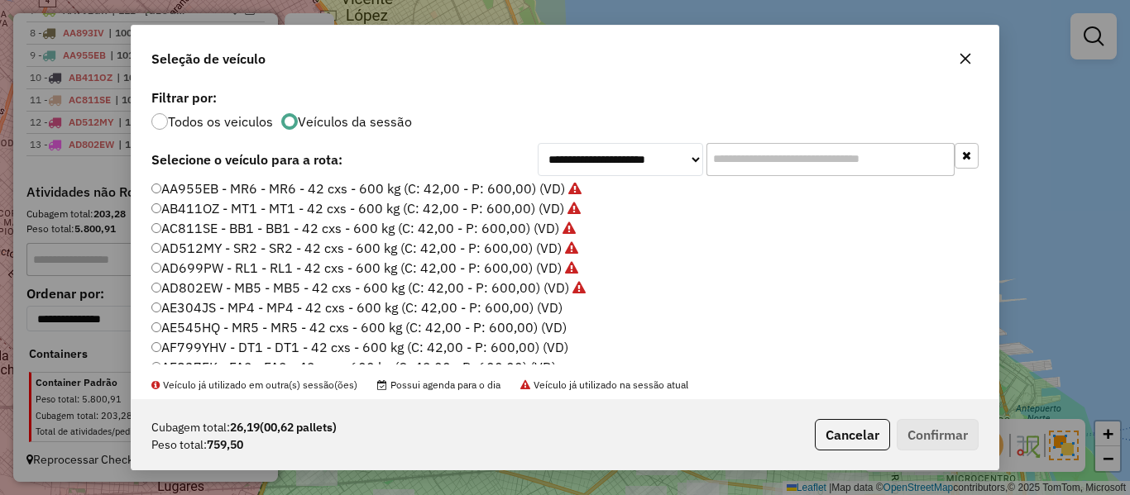
click at [538, 305] on label "AE304JS - MP4 - MP4 - 42 cxs - 600 kg (C: 42,00 - P: 600,00) (VD)" at bounding box center [356, 308] width 411 height 20
click at [974, 443] on button "Confirmar" at bounding box center [938, 434] width 82 height 31
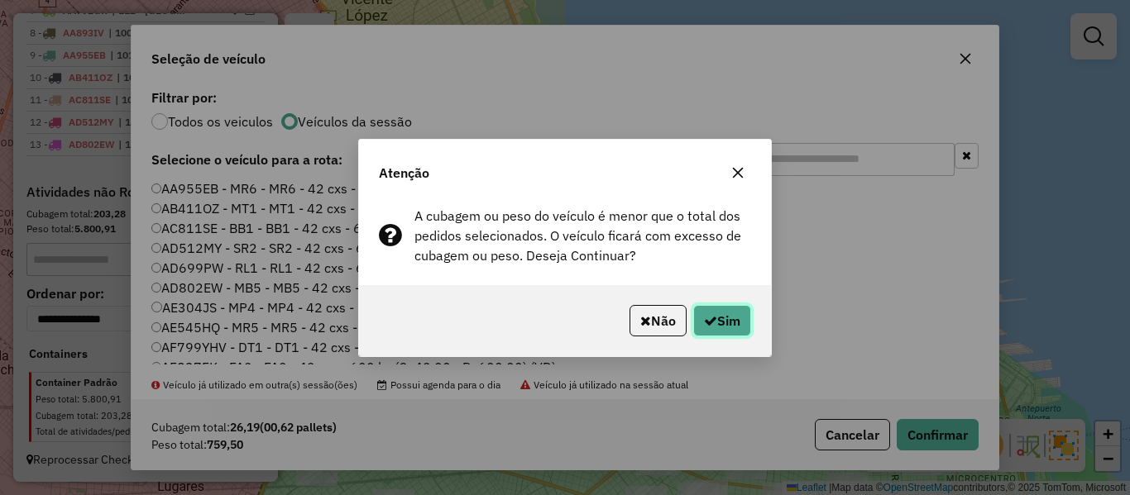
click at [733, 327] on button "Sim" at bounding box center [722, 320] width 58 height 31
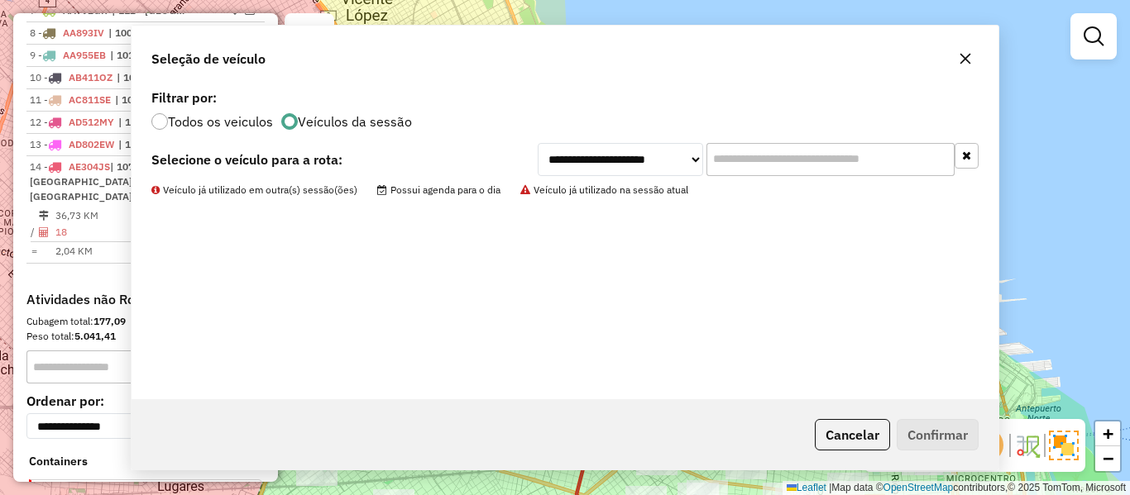
scroll to position [877, 0]
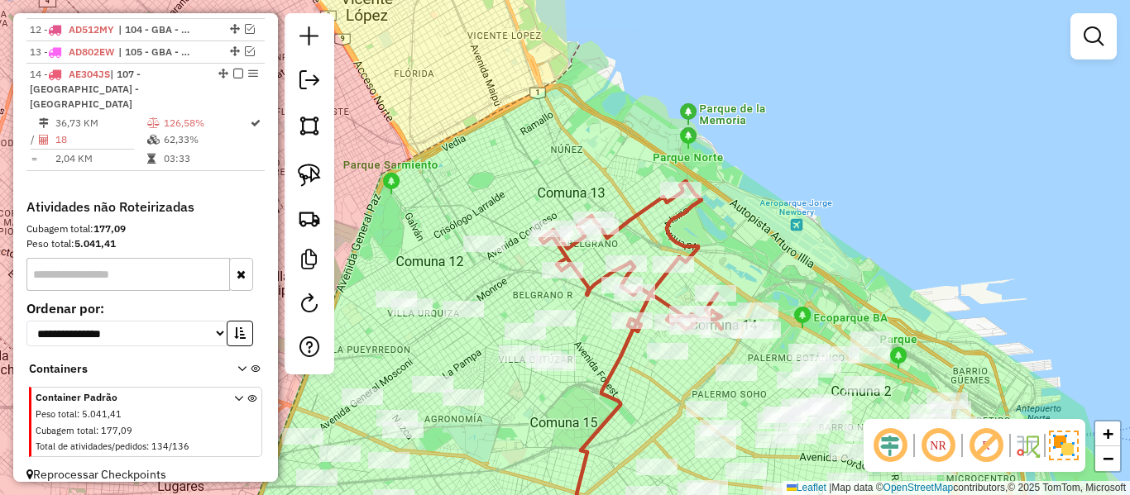
drag, startPoint x: 694, startPoint y: 257, endPoint x: 656, endPoint y: 214, distance: 57.4
click at [656, 214] on icon at bounding box center [630, 255] width 181 height 148
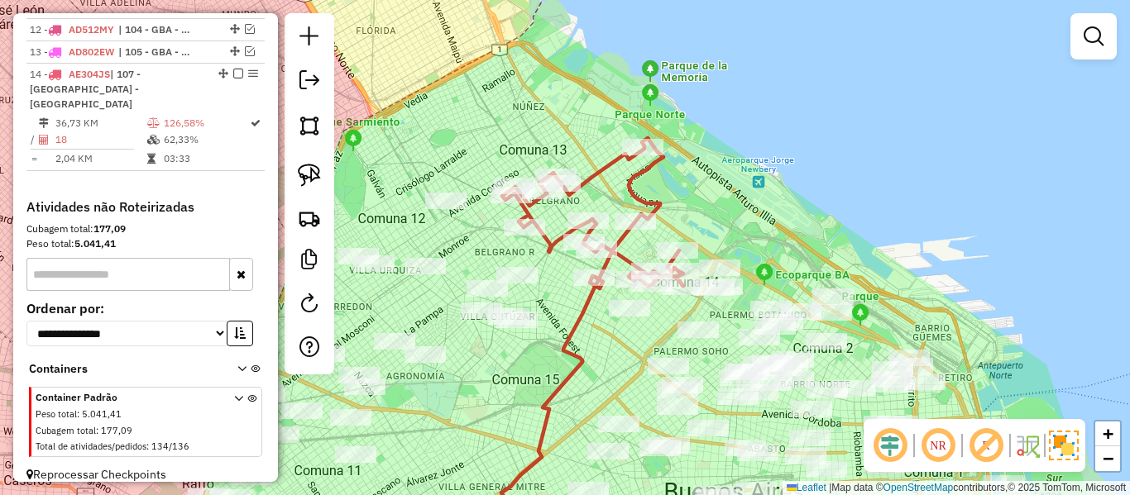
click at [656, 210] on icon at bounding box center [592, 212] width 181 height 148
select select "**********"
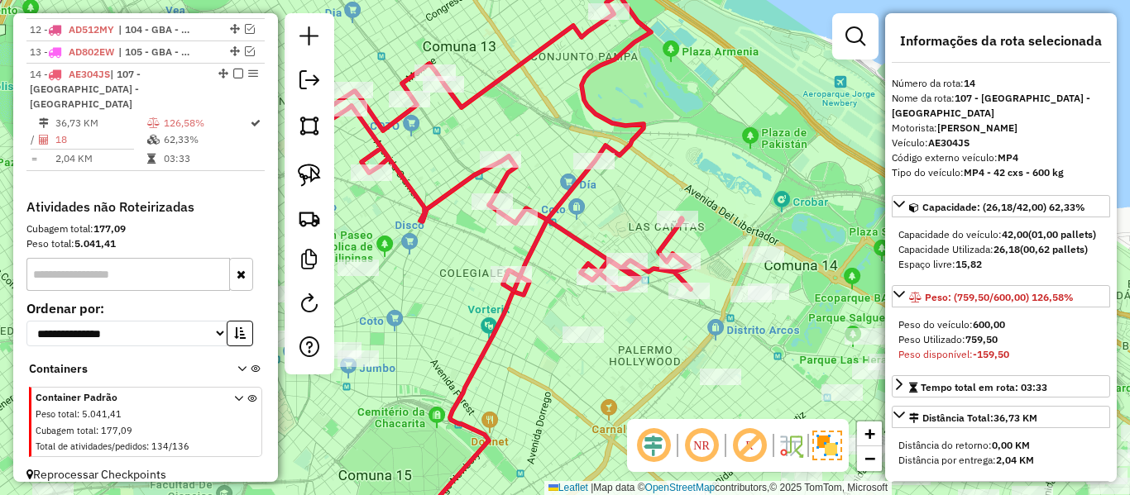
click at [825, 342] on div "Janela de atendimento Grade de atendimento Capacidade Transportadoras Veículos …" at bounding box center [565, 247] width 1130 height 495
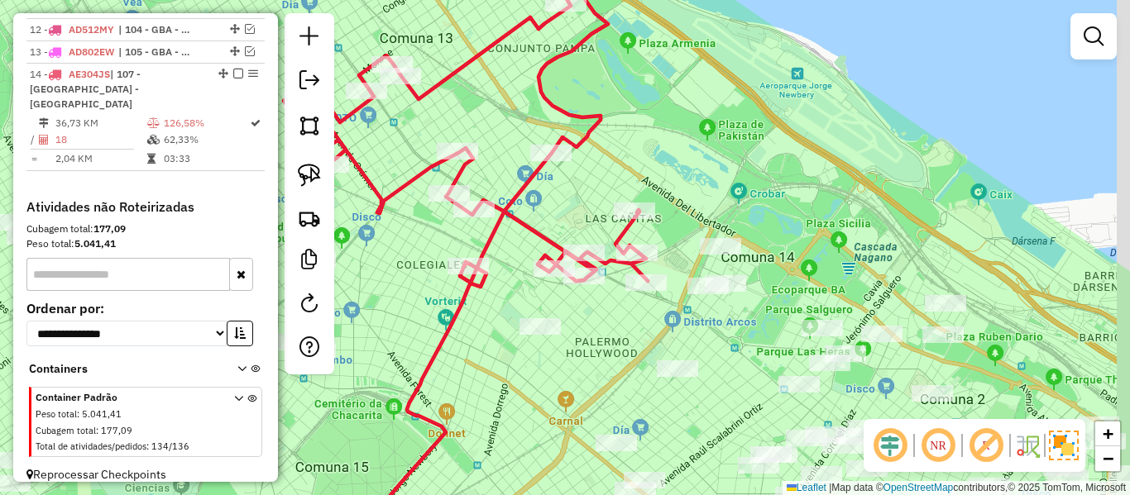
drag, startPoint x: 764, startPoint y: 324, endPoint x: 686, endPoint y: 310, distance: 79.0
click at [686, 310] on div "Janela de atendimento Grade de atendimento Capacidade Transportadoras Veículos …" at bounding box center [565, 247] width 1130 height 495
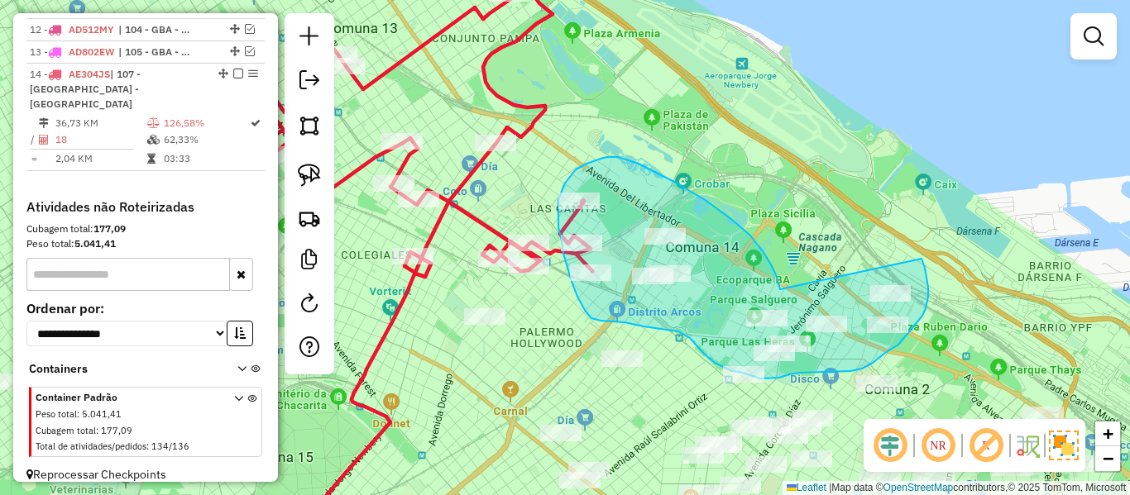
drag, startPoint x: 706, startPoint y: 201, endPoint x: 885, endPoint y: 213, distance: 179.0
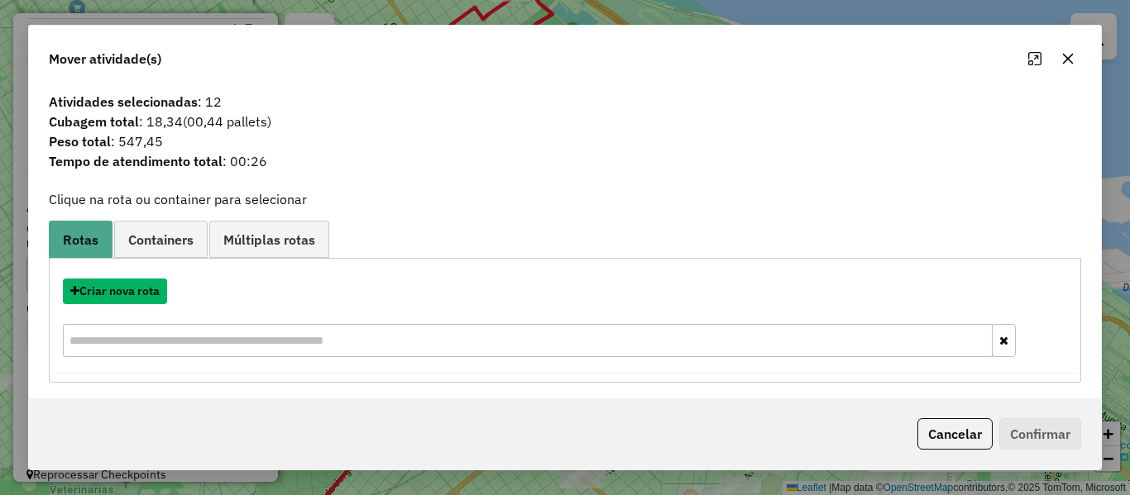
click at [144, 291] on button "Criar nova rota" at bounding box center [115, 292] width 104 height 26
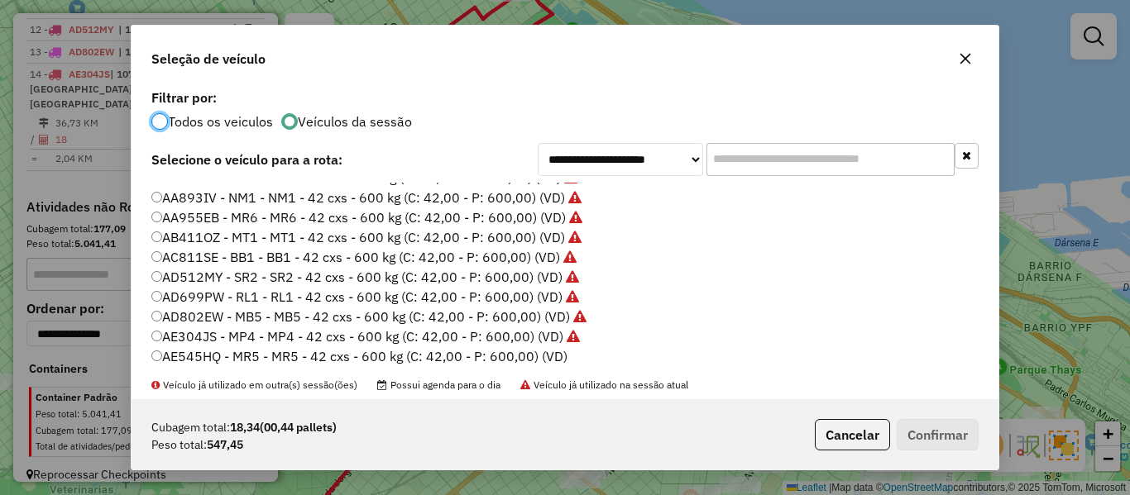
scroll to position [83, 0]
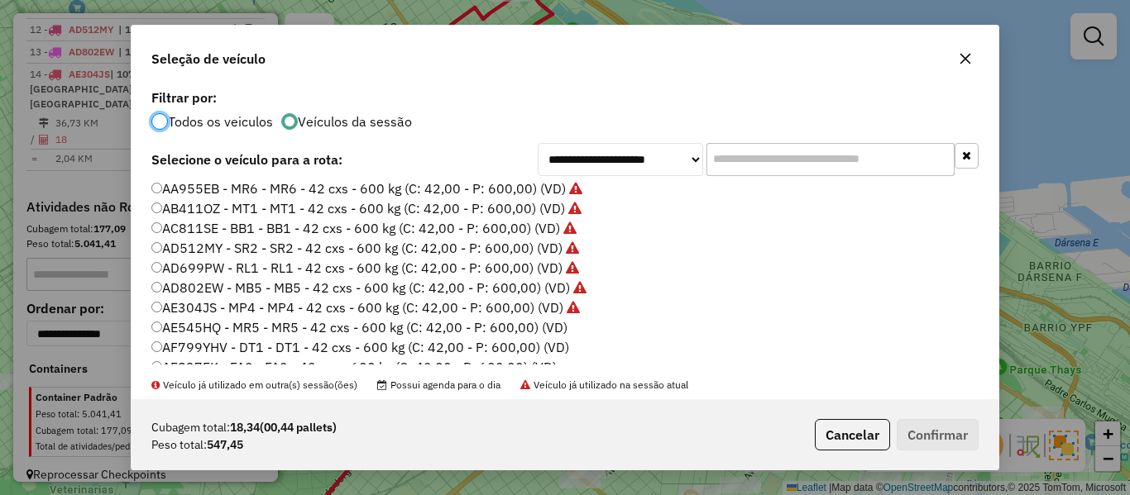
click at [539, 323] on label "AE545HQ - MR5 - MR5 - 42 cxs - 600 kg (C: 42,00 - P: 600,00) (VD)" at bounding box center [359, 328] width 416 height 20
click at [946, 433] on button "Confirmar" at bounding box center [938, 434] width 82 height 31
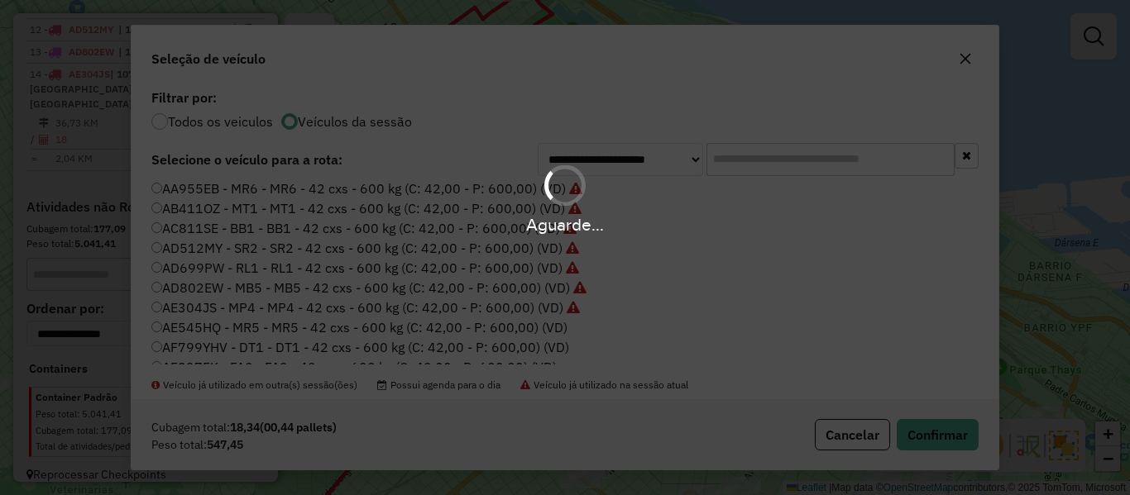
scroll to position [882, 0]
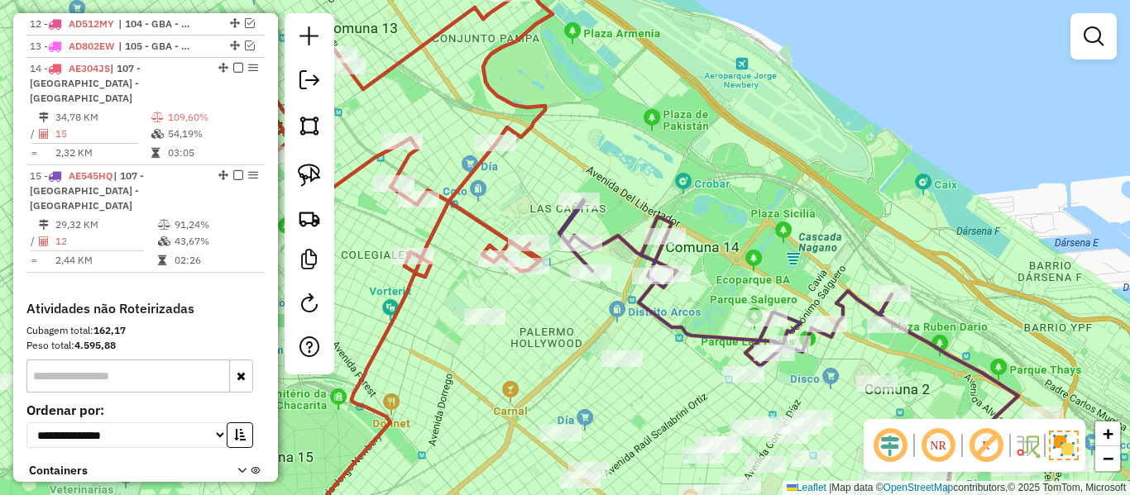
click at [642, 247] on icon at bounding box center [725, 283] width 332 height 166
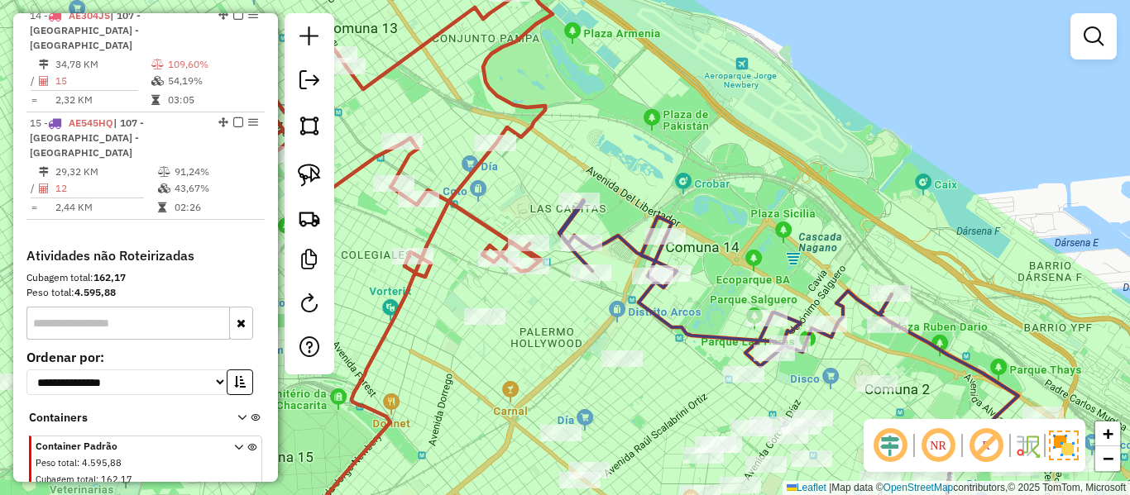
select select "**********"
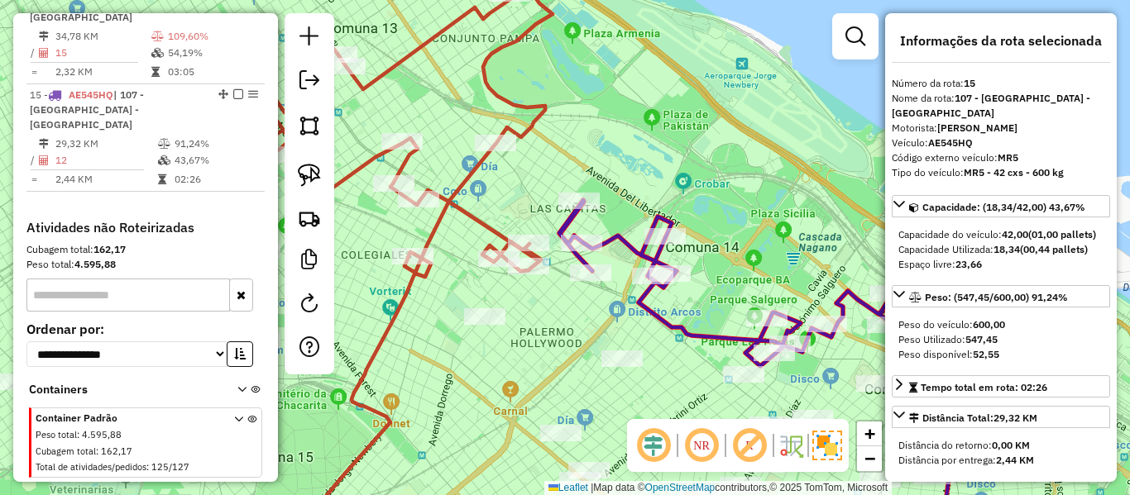
scroll to position [969, 0]
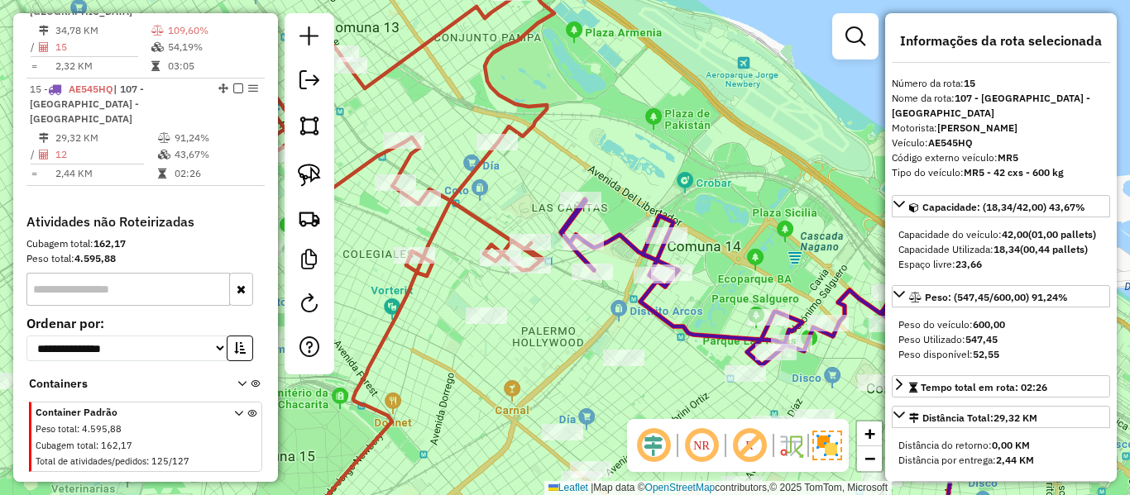
drag, startPoint x: 657, startPoint y: 213, endPoint x: 721, endPoint y: 195, distance: 66.8
click at [721, 199] on icon at bounding box center [727, 282] width 332 height 166
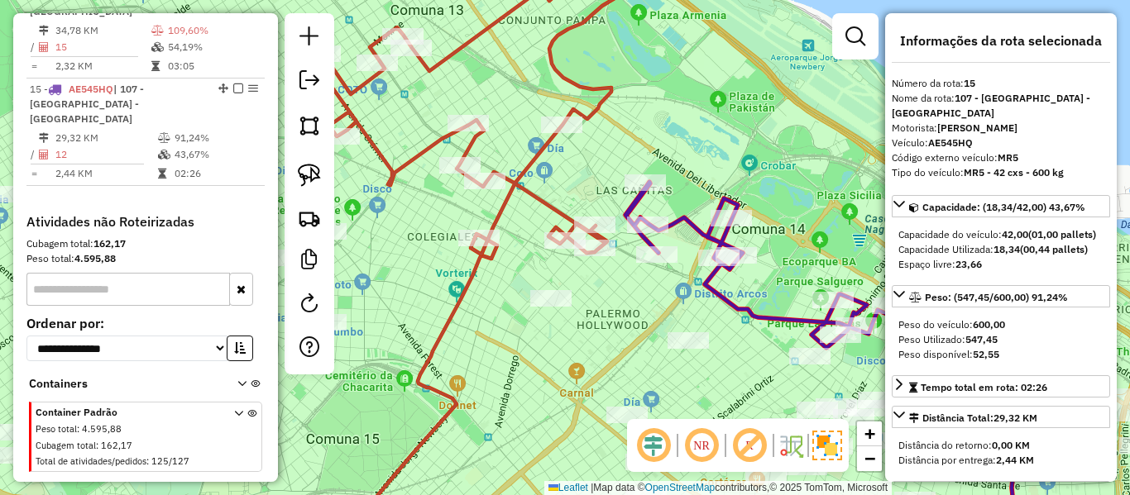
click at [551, 198] on icon at bounding box center [456, 106] width 324 height 298
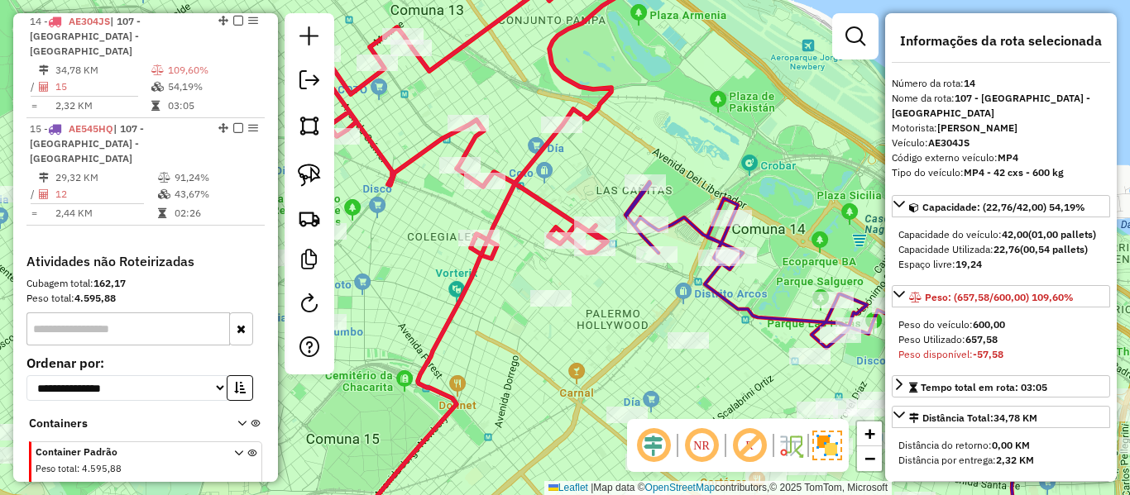
scroll to position [927, 0]
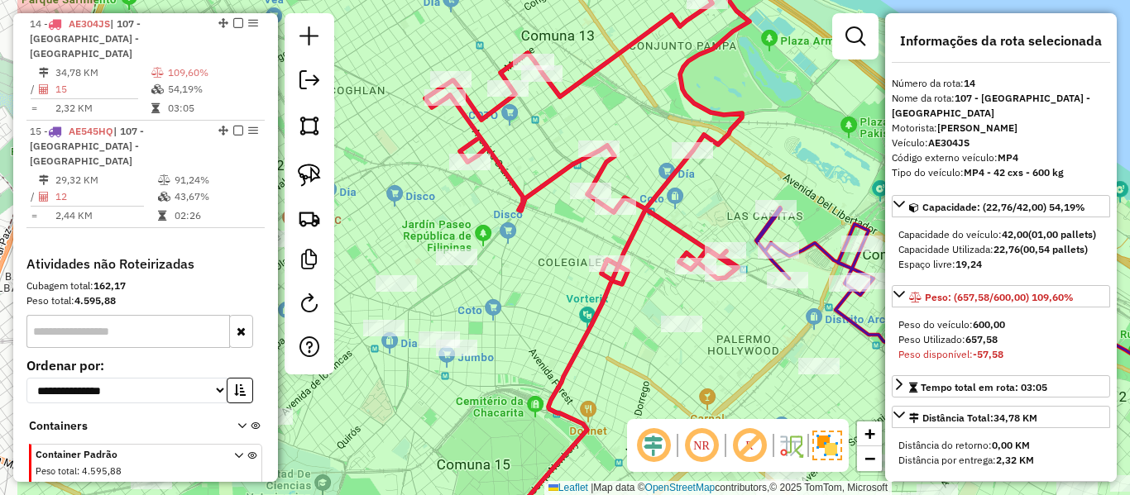
drag, startPoint x: 684, startPoint y: 305, endPoint x: 714, endPoint y: 315, distance: 31.4
click at [741, 322] on div "Janela de atendimento Grade de atendimento Capacidade Transportadoras Veículos …" at bounding box center [565, 247] width 1130 height 495
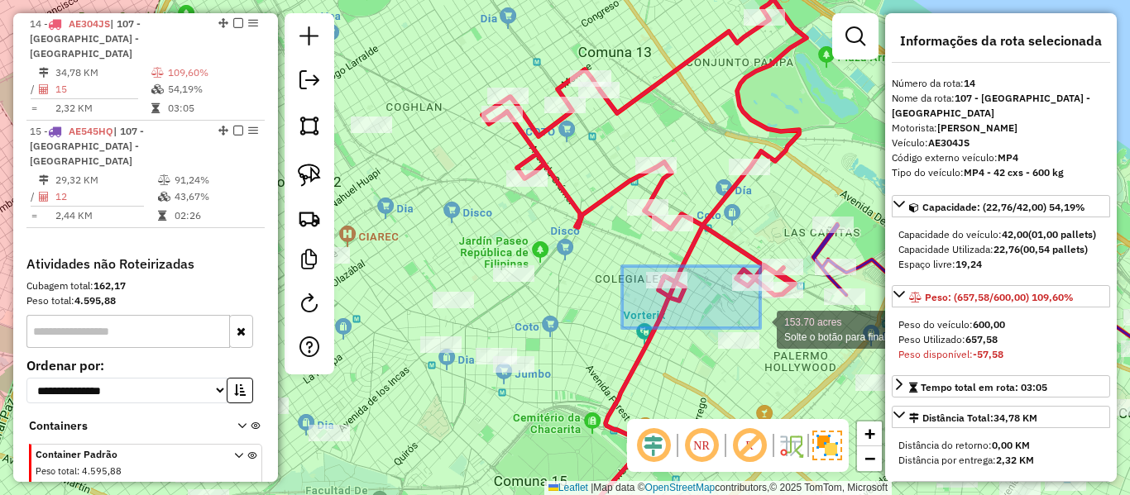
drag, startPoint x: 715, startPoint y: 304, endPoint x: 760, endPoint y: 328, distance: 51.1
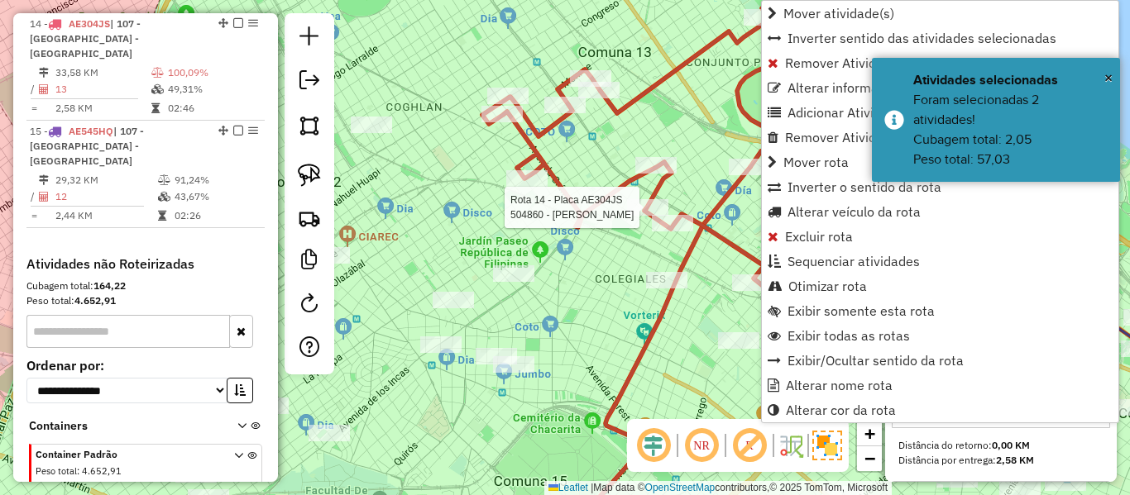
click at [626, 200] on div "Rota 14 - Placa AE304JS 504860 - Sonia Maria DIEHL Janela de atendimento Grade …" at bounding box center [565, 247] width 1130 height 495
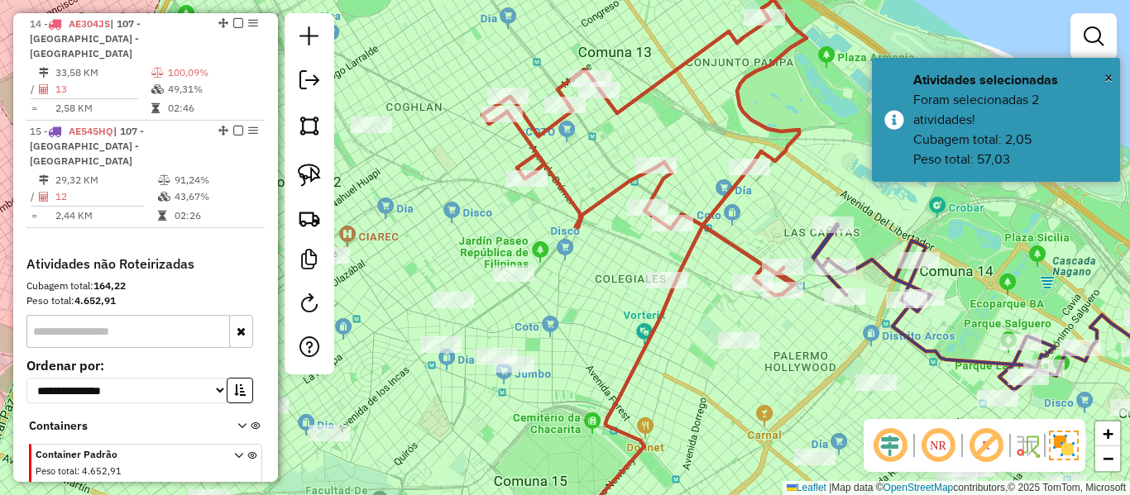
click at [621, 193] on icon at bounding box center [644, 147] width 324 height 296
select select "**********"
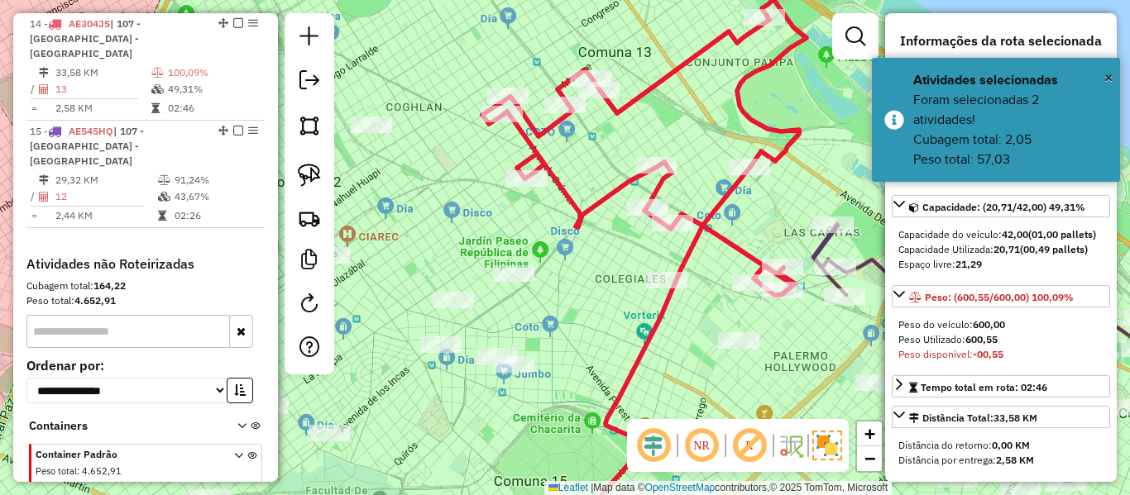
drag, startPoint x: 574, startPoint y: 254, endPoint x: 529, endPoint y: 246, distance: 45.3
click at [529, 246] on div "Janela de atendimento Grade de atendimento Capacidade Transportadoras Veículos …" at bounding box center [565, 247] width 1130 height 495
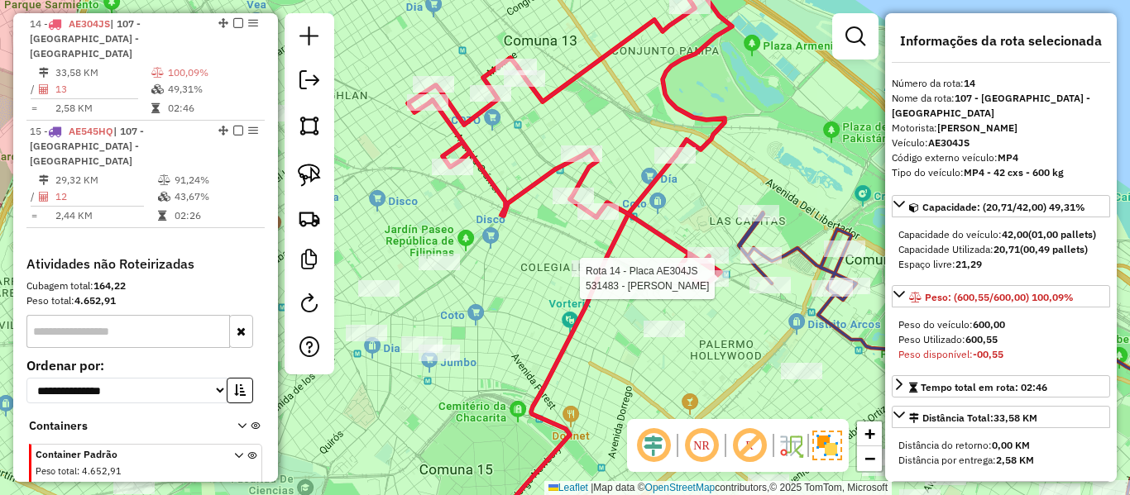
click at [702, 287] on div at bounding box center [707, 278] width 41 height 17
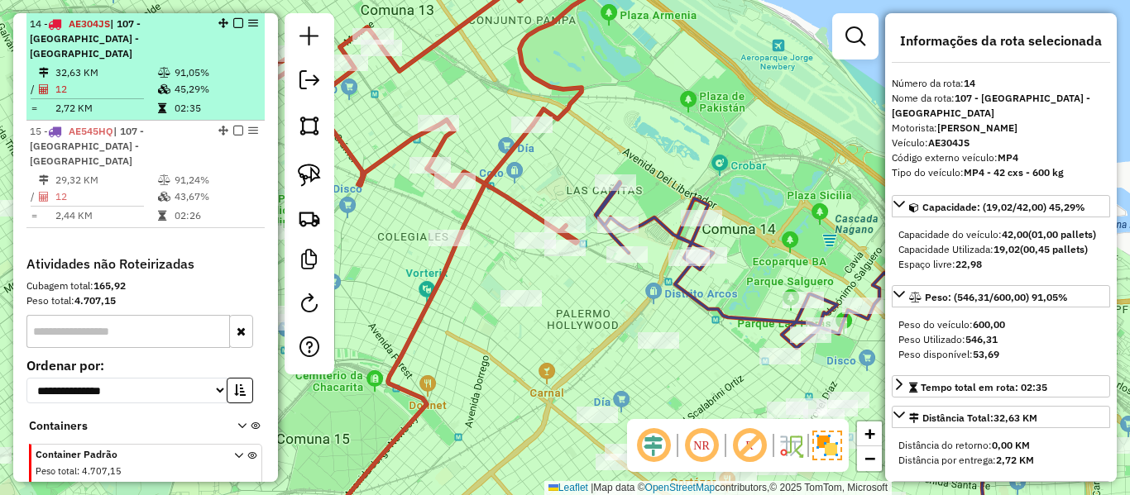
click at [233, 25] on div at bounding box center [233, 23] width 50 height 10
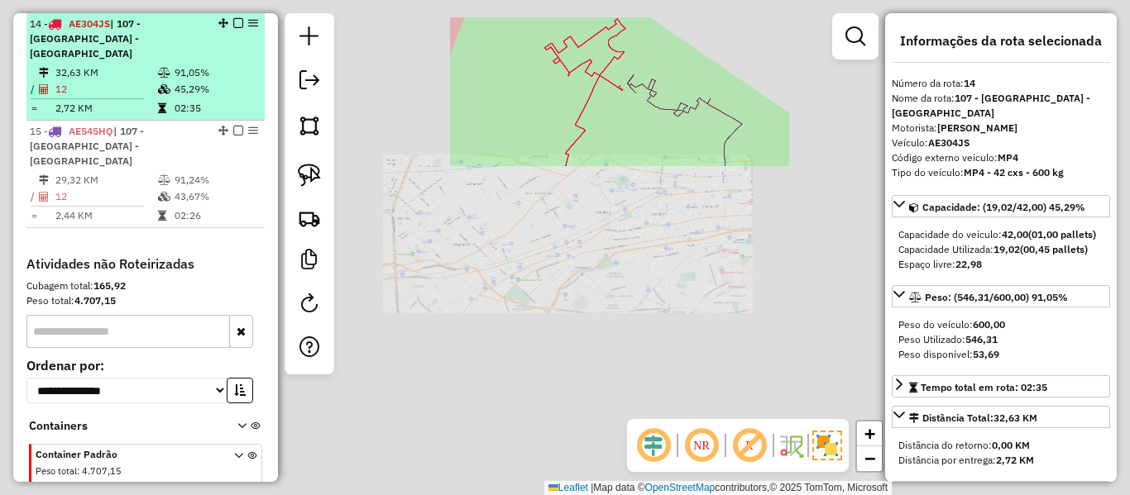
click at [233, 24] on em at bounding box center [238, 23] width 10 height 10
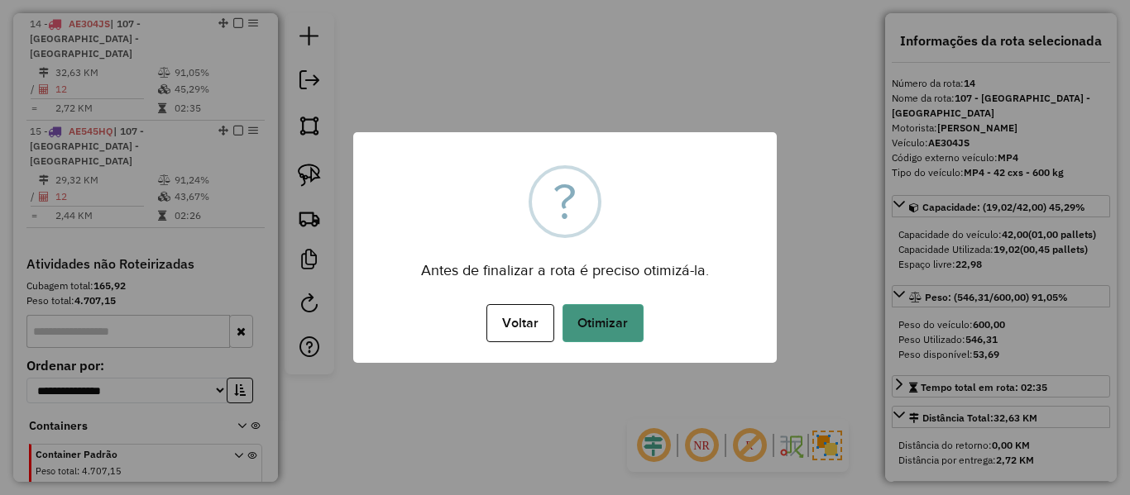
click at [635, 320] on button "Otimizar" at bounding box center [602, 323] width 81 height 38
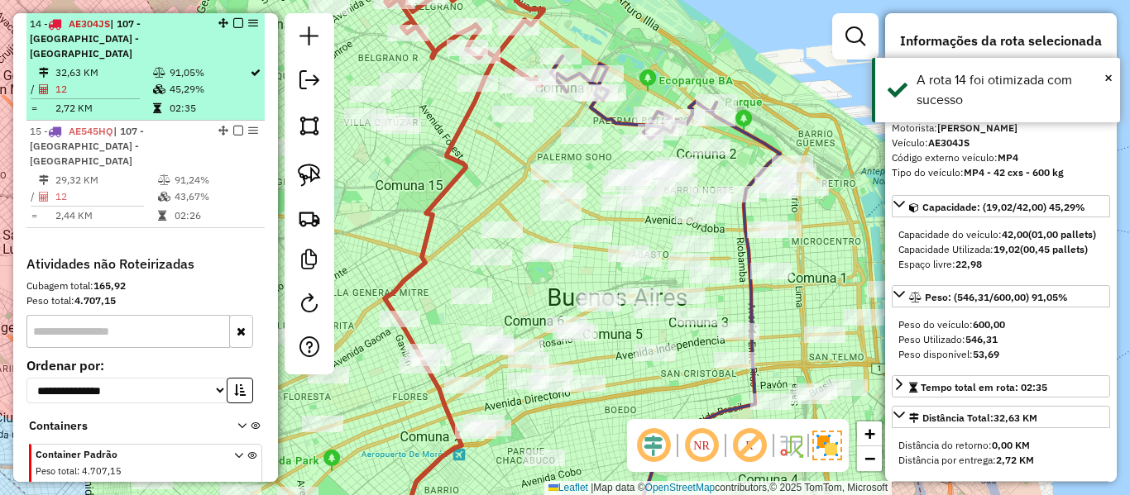
click at [233, 20] on em at bounding box center [238, 23] width 10 height 10
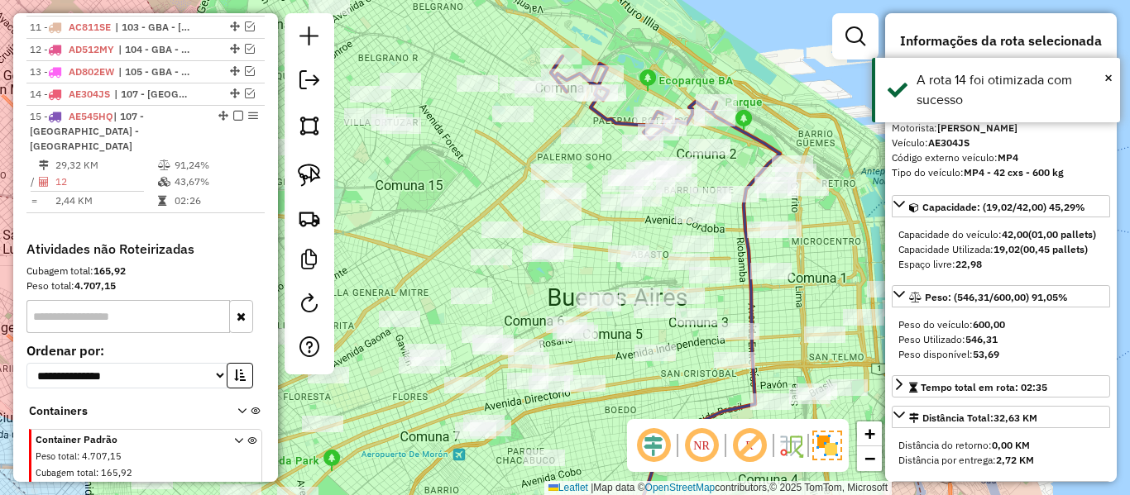
click at [619, 115] on icon at bounding box center [633, 97] width 165 height 83
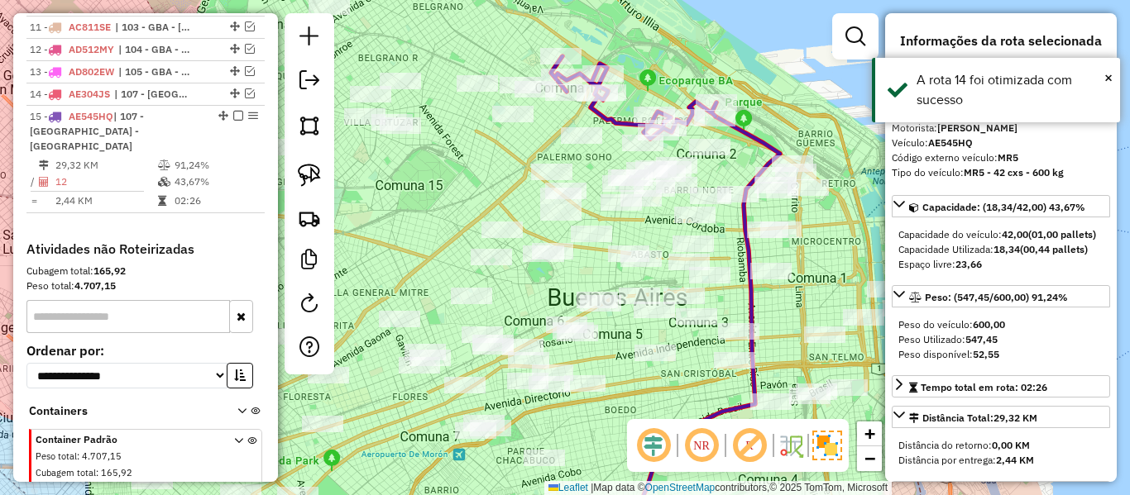
scroll to position [899, 0]
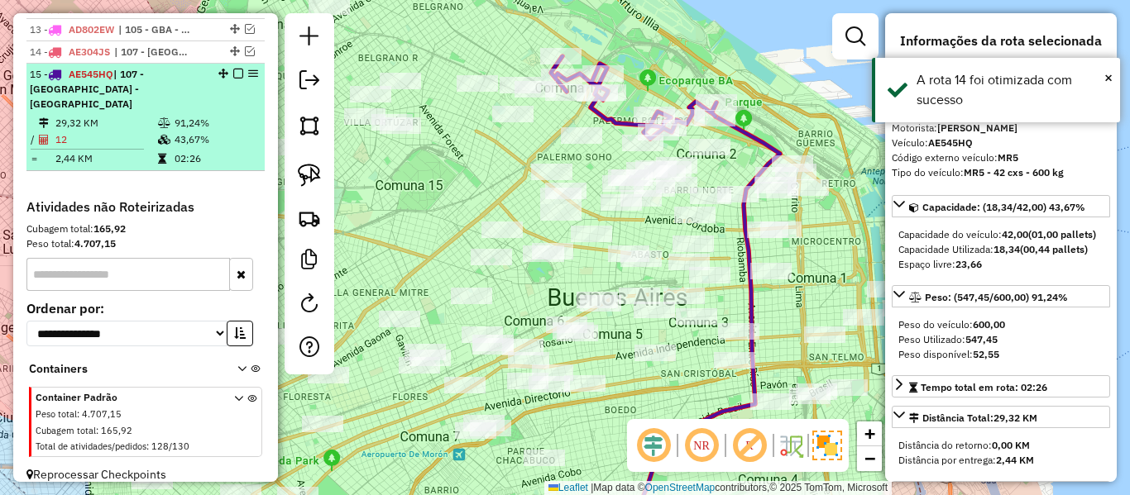
click at [237, 71] on em at bounding box center [238, 74] width 10 height 10
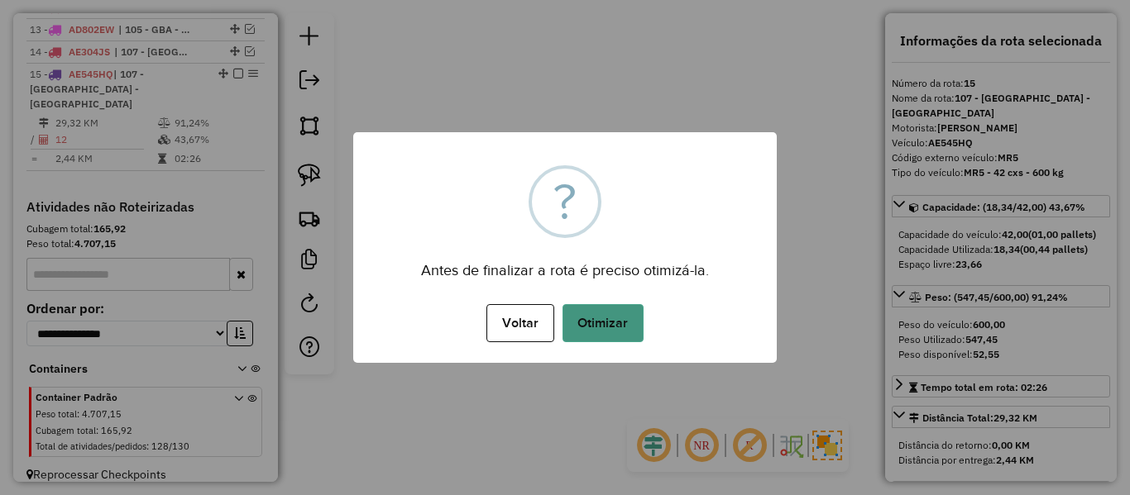
click at [610, 331] on button "Otimizar" at bounding box center [602, 323] width 81 height 38
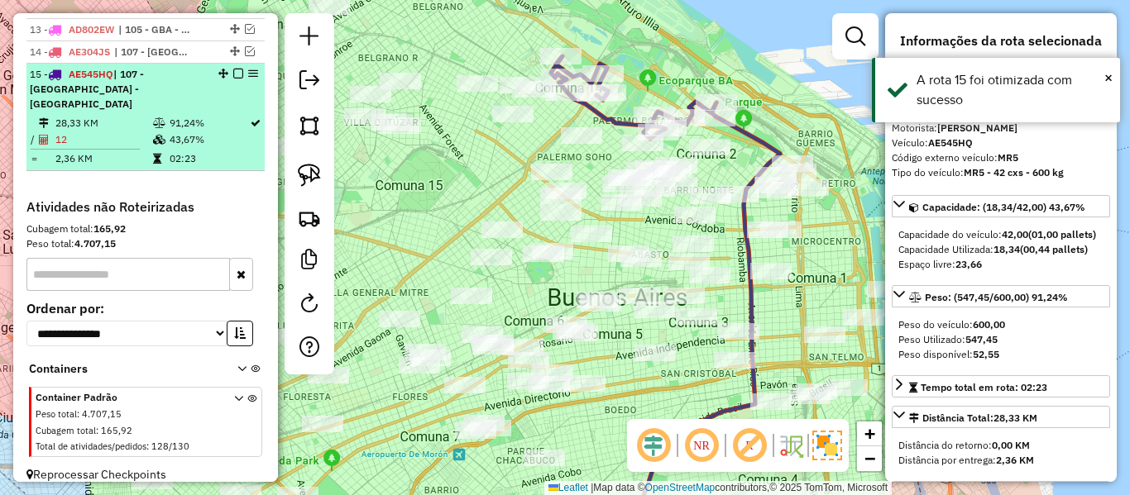
click at [235, 70] on em at bounding box center [238, 74] width 10 height 10
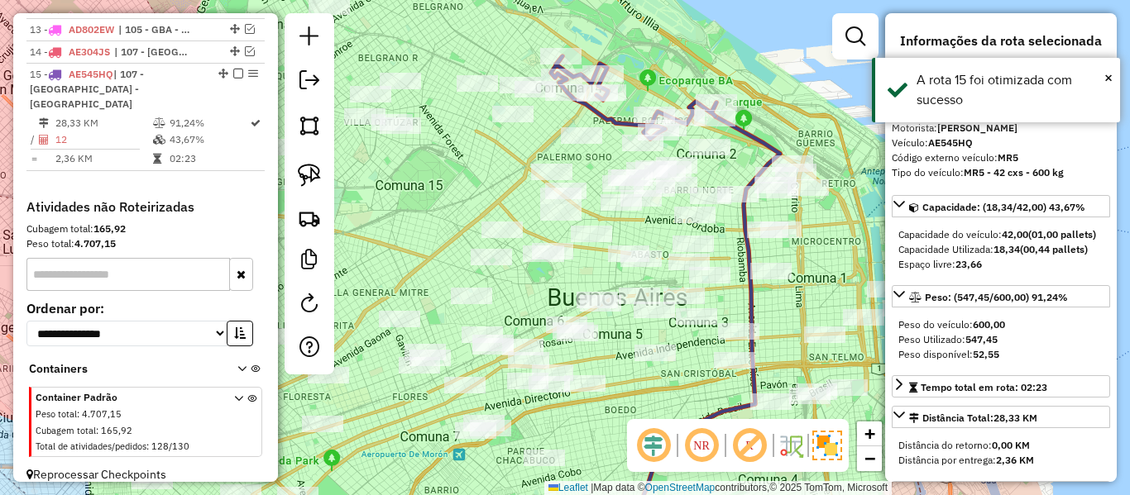
scroll to position [829, 0]
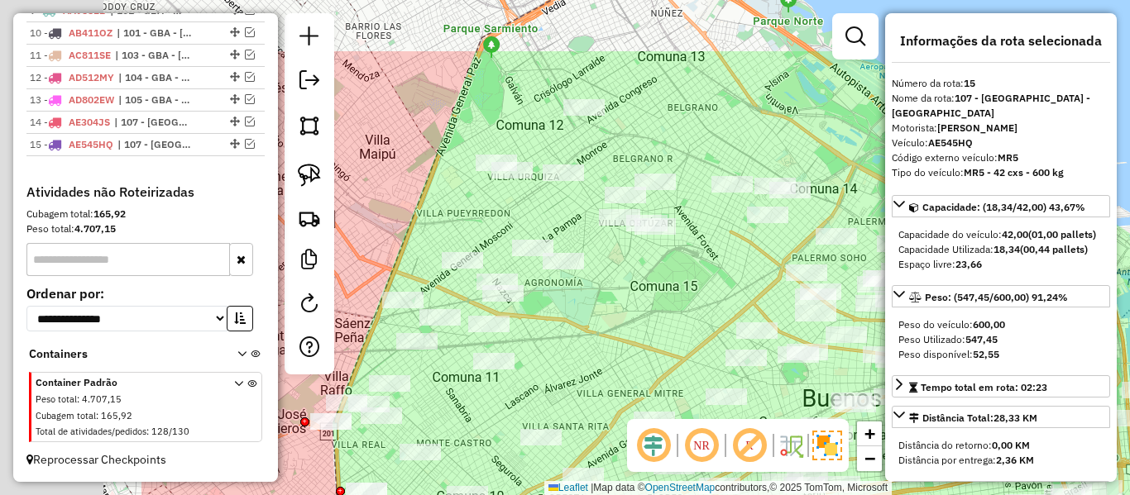
drag, startPoint x: 600, startPoint y: 65, endPoint x: 845, endPoint y: 167, distance: 266.2
click at [854, 167] on div "Janela de atendimento Grade de atendimento Capacidade Transportadoras Veículos …" at bounding box center [565, 247] width 1130 height 495
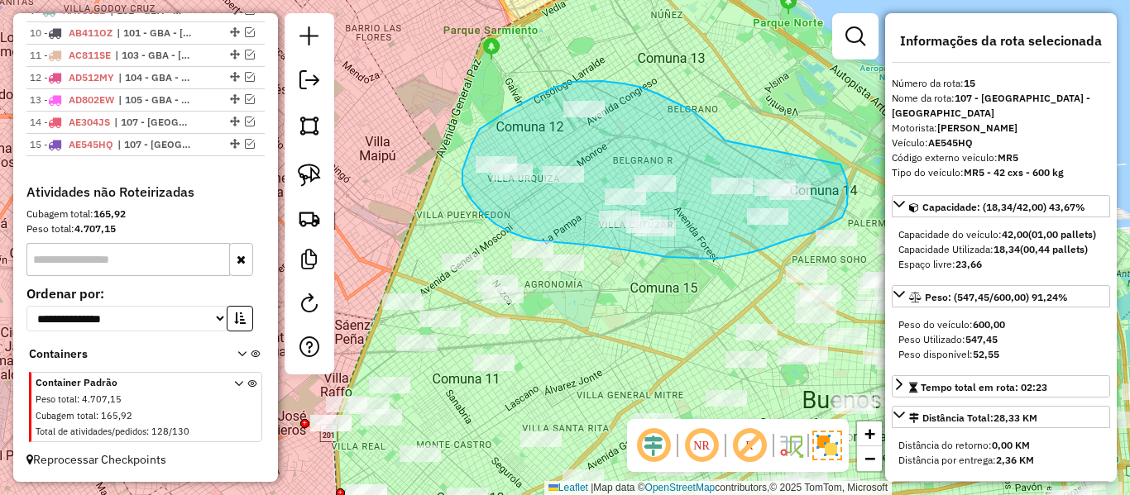
drag, startPoint x: 705, startPoint y: 121, endPoint x: 835, endPoint y: 151, distance: 133.4
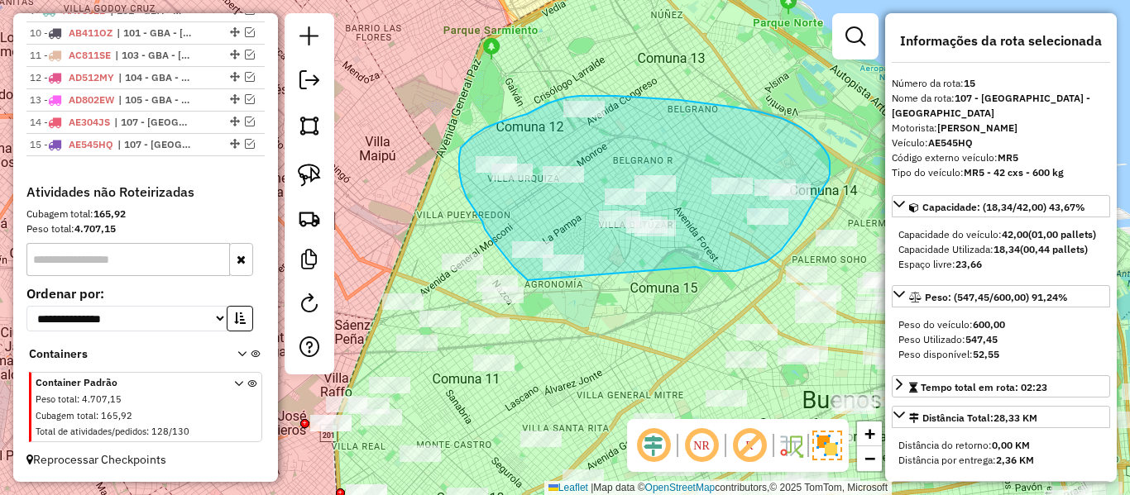
drag, startPoint x: 712, startPoint y: 271, endPoint x: 567, endPoint y: 305, distance: 148.7
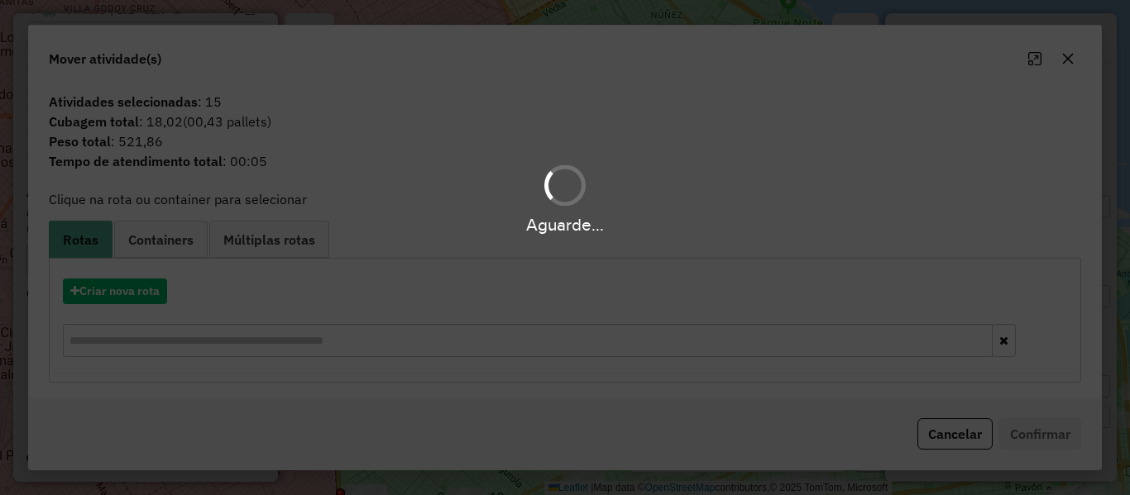
click at [146, 291] on div "Aguarde..." at bounding box center [565, 247] width 1130 height 495
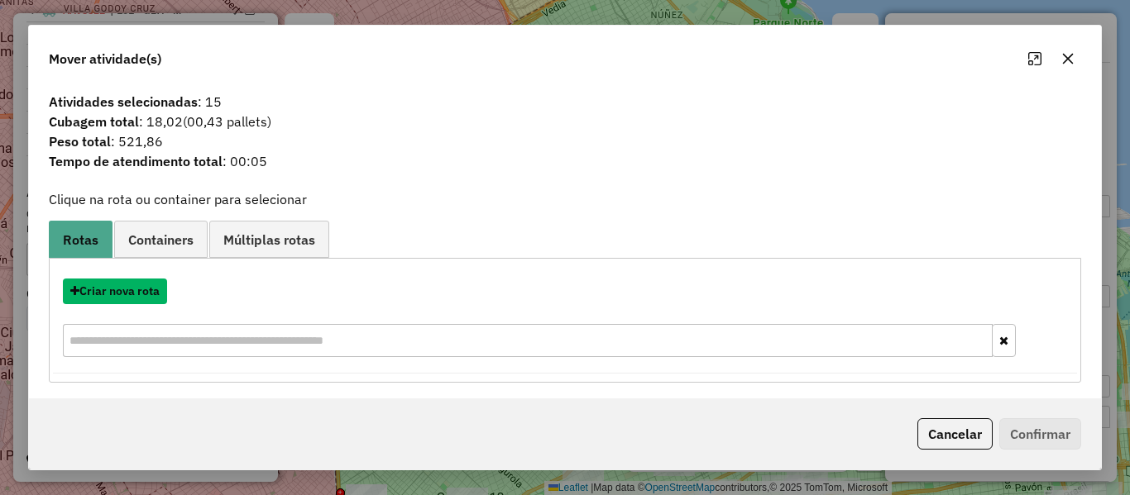
click at [146, 291] on button "Criar nova rota" at bounding box center [115, 292] width 104 height 26
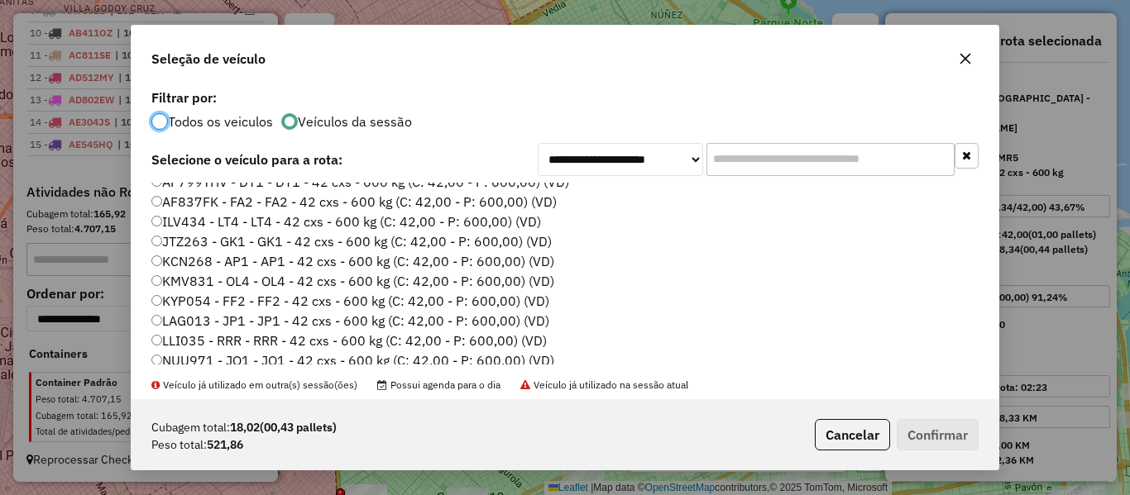
scroll to position [165, 0]
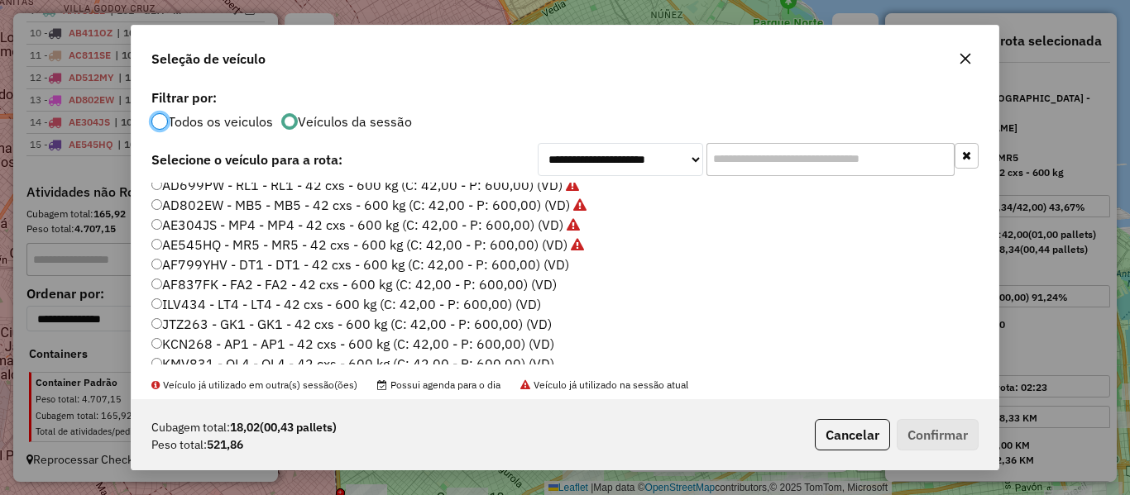
click at [554, 277] on label "AF837FK - FA2 - FA2 - 42 cxs - 600 kg (C: 42,00 - P: 600,00) (VD)" at bounding box center [353, 285] width 405 height 20
click at [553, 269] on label "AF799YHV - DT1 - DT1 - 42 cxs - 600 kg (C: 42,00 - P: 600,00) (VD)" at bounding box center [360, 265] width 418 height 20
click at [966, 434] on button "Confirmar" at bounding box center [938, 434] width 82 height 31
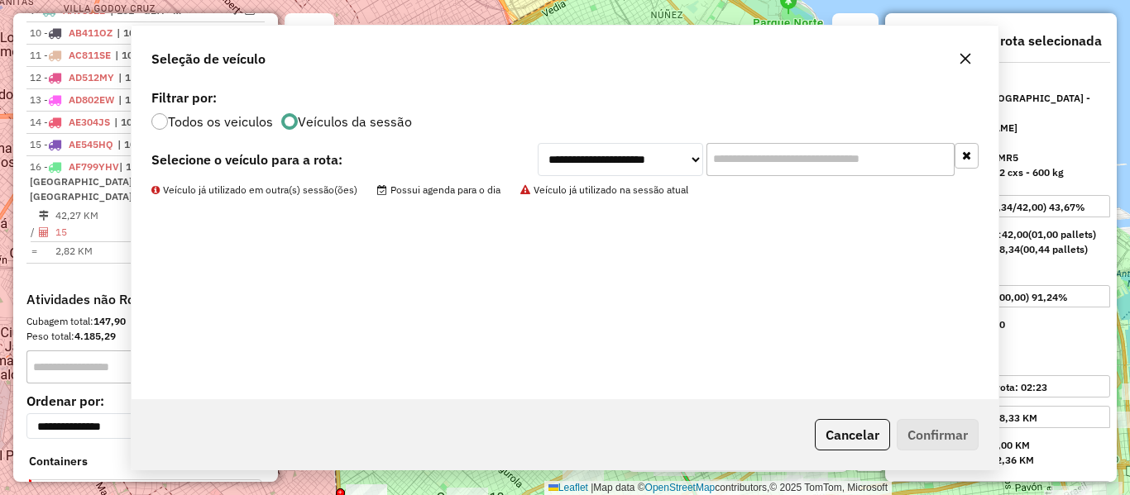
scroll to position [921, 0]
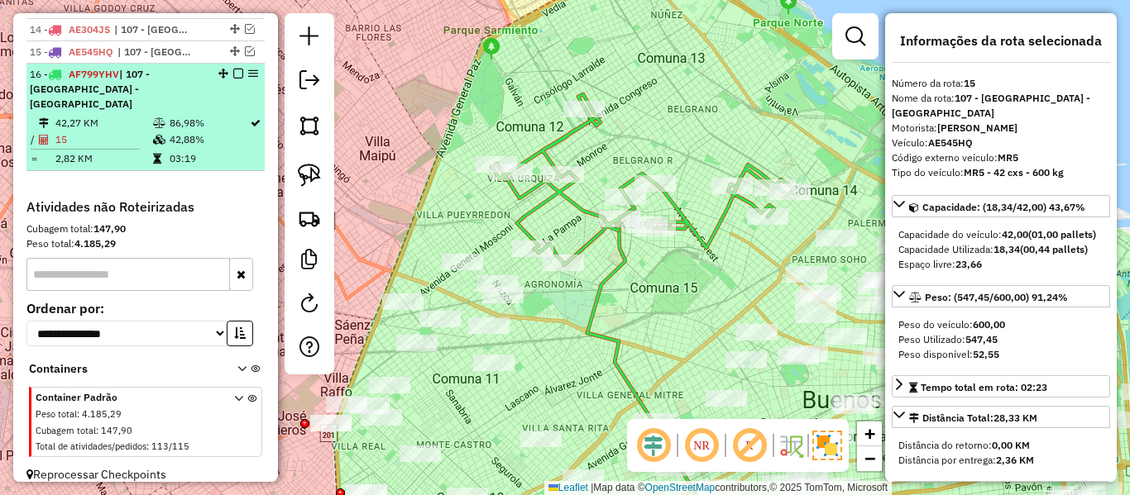
click at [233, 74] on em at bounding box center [238, 74] width 10 height 10
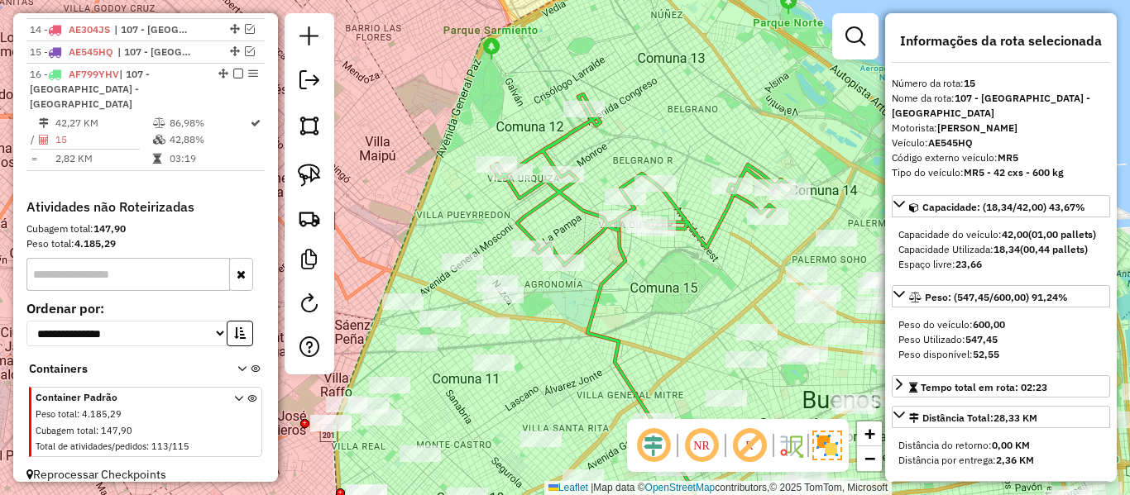
scroll to position [851, 0]
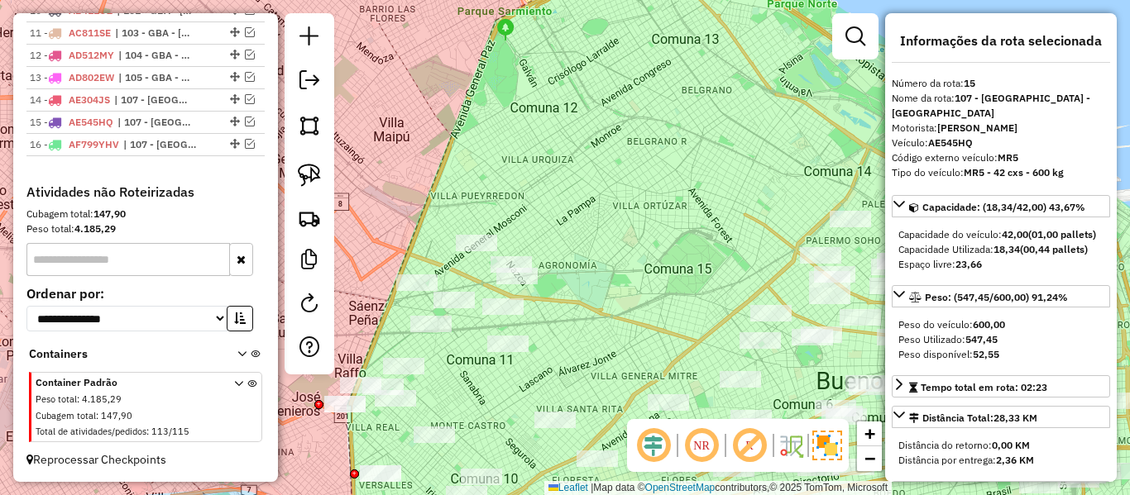
drag, startPoint x: 603, startPoint y: 241, endPoint x: 672, endPoint y: 119, distance: 140.7
click at [672, 108] on div "Janela de atendimento Grade de atendimento Capacidade Transportadoras Veículos …" at bounding box center [565, 247] width 1130 height 495
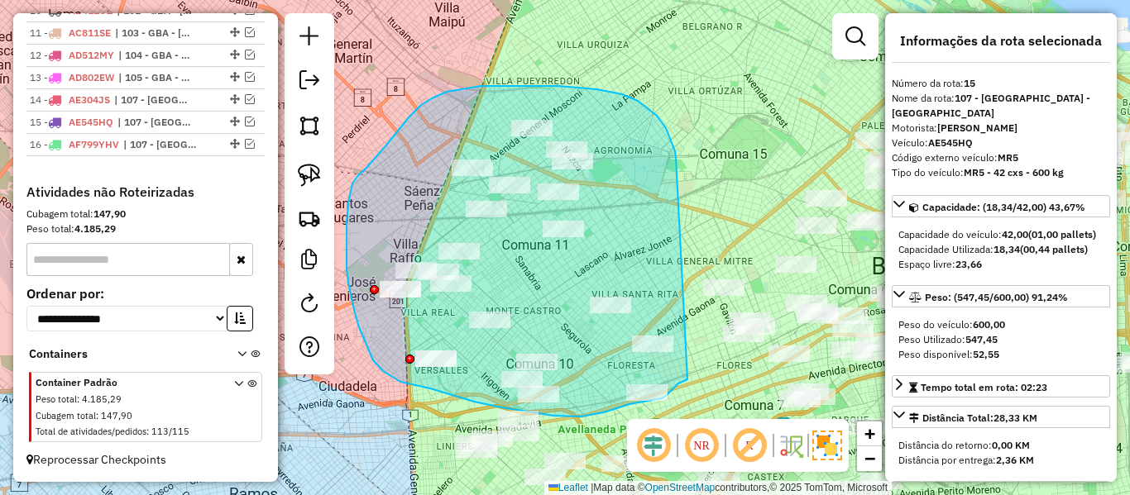
drag, startPoint x: 675, startPoint y: 151, endPoint x: 678, endPoint y: 347, distance: 195.2
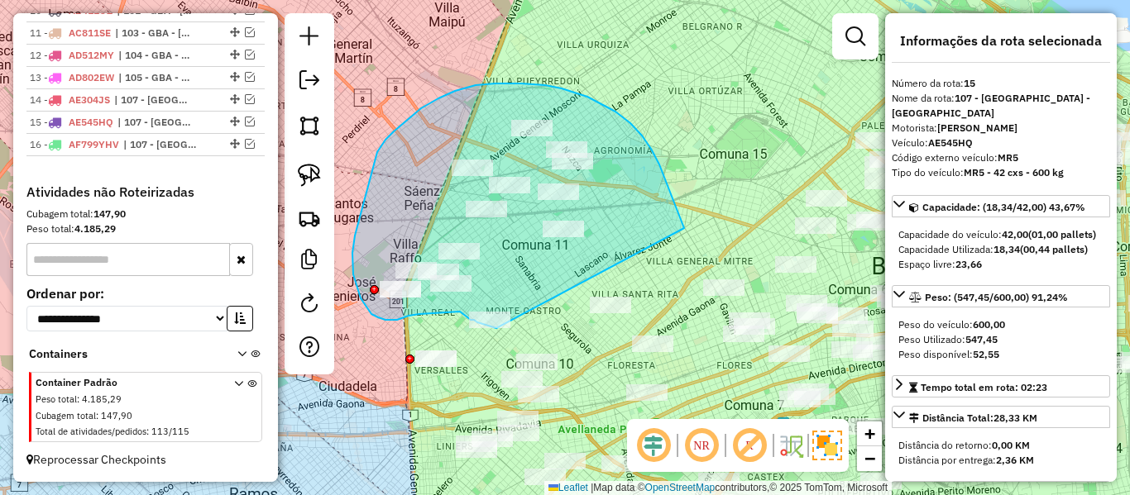
drag, startPoint x: 615, startPoint y: 112, endPoint x: 505, endPoint y: 331, distance: 245.2
click at [505, 331] on div "Janela de atendimento Grade de atendimento Capacidade Transportadoras Veículos …" at bounding box center [565, 247] width 1130 height 495
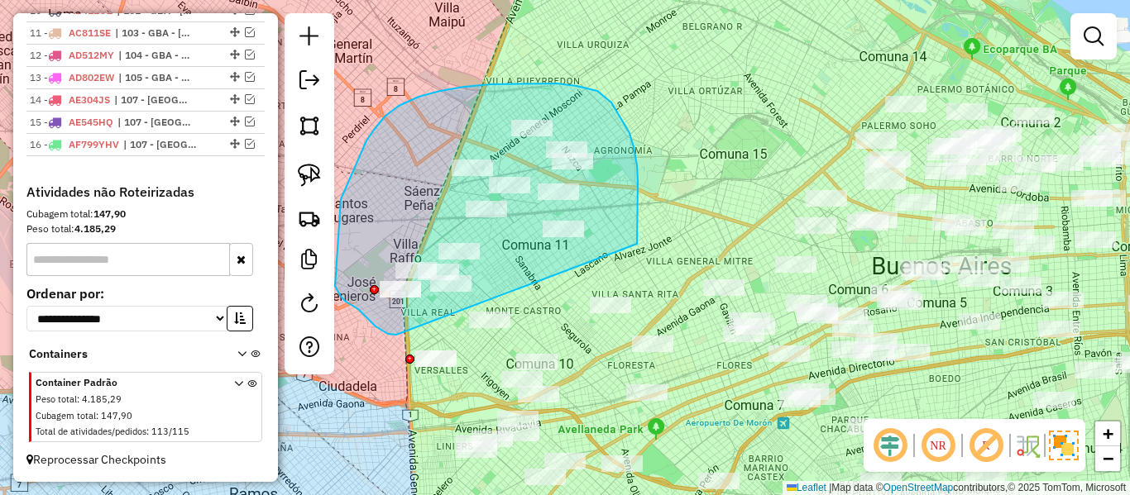
drag, startPoint x: 638, startPoint y: 224, endPoint x: 403, endPoint y: 330, distance: 257.6
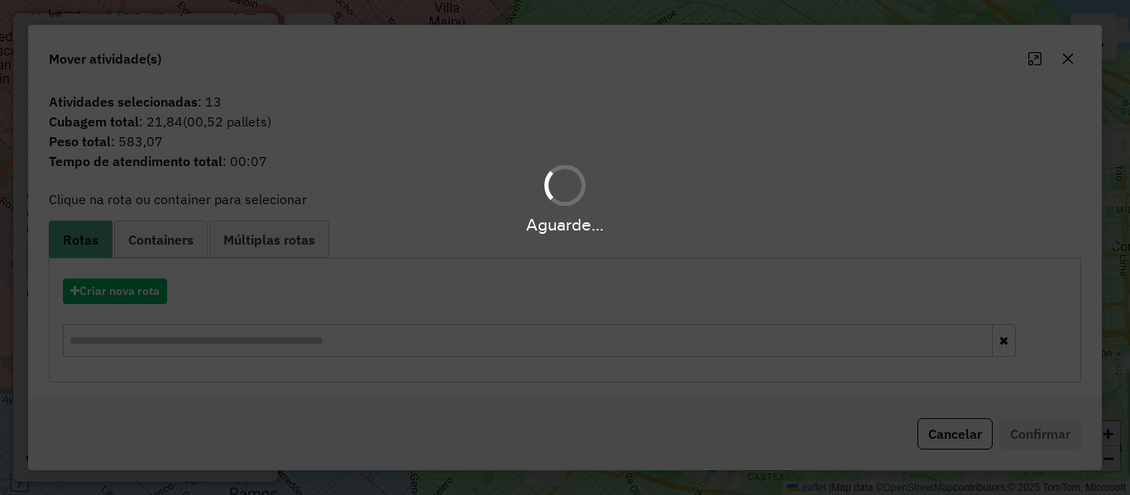
click at [155, 298] on div "Aguarde..." at bounding box center [565, 247] width 1130 height 495
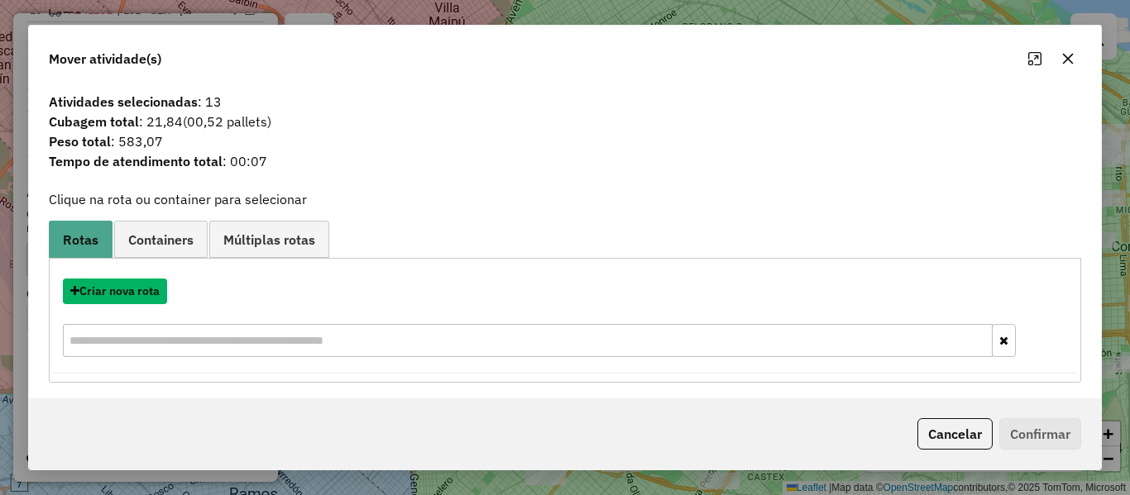
click at [155, 298] on button "Criar nova rota" at bounding box center [115, 292] width 104 height 26
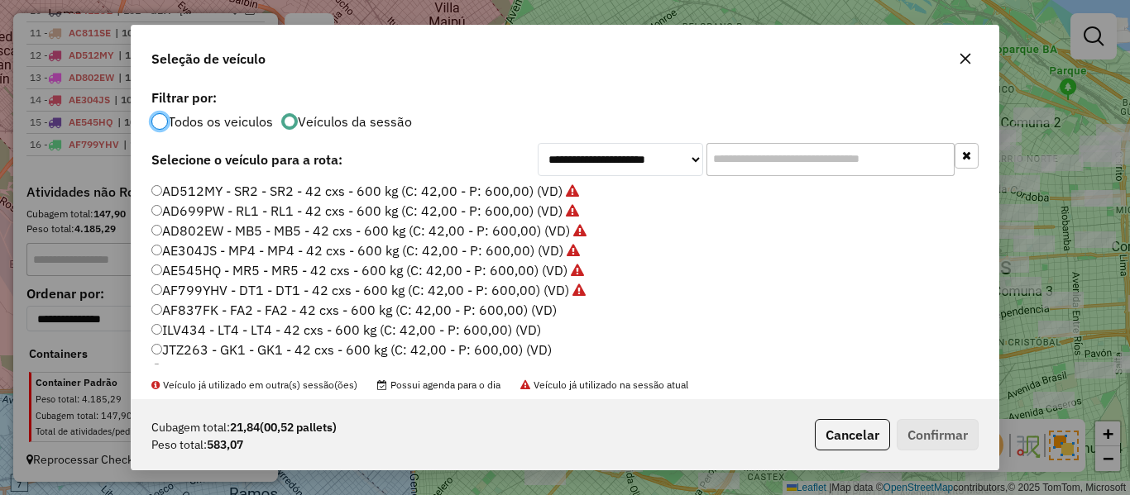
scroll to position [165, 0]
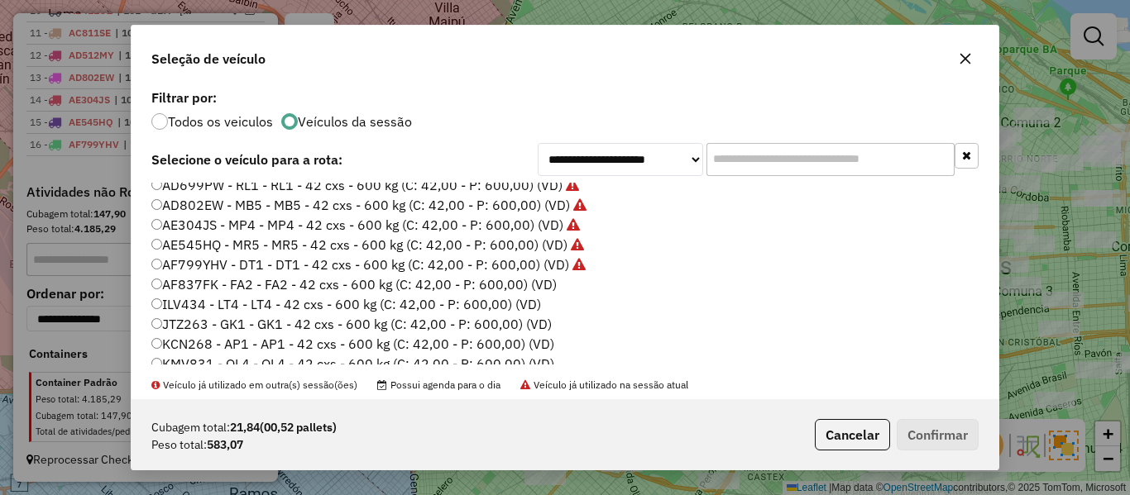
click at [510, 290] on label "AF837FK - FA2 - FA2 - 42 cxs - 600 kg (C: 42,00 - P: 600,00) (VD)" at bounding box center [353, 285] width 405 height 20
click at [948, 436] on button "Confirmar" at bounding box center [938, 434] width 82 height 31
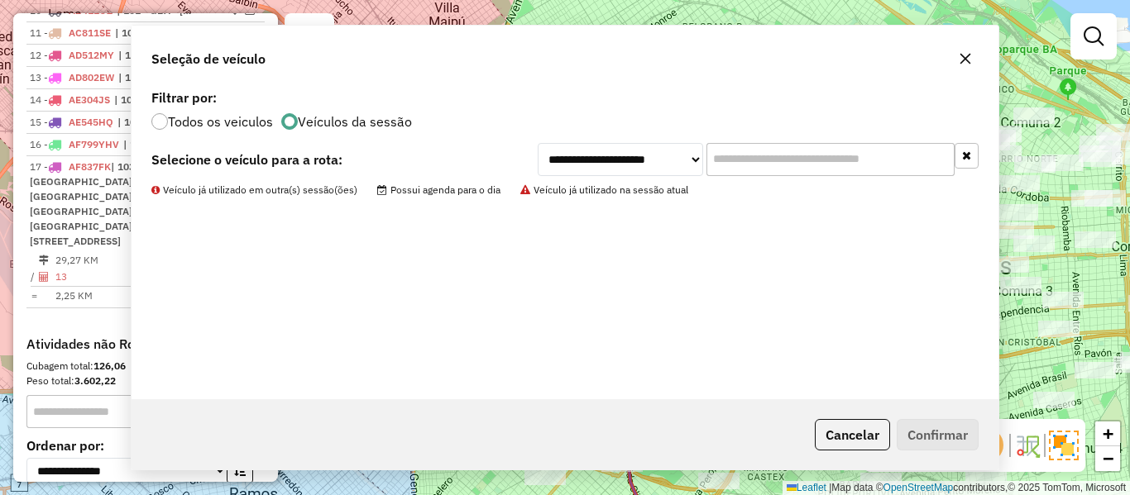
scroll to position [921, 0]
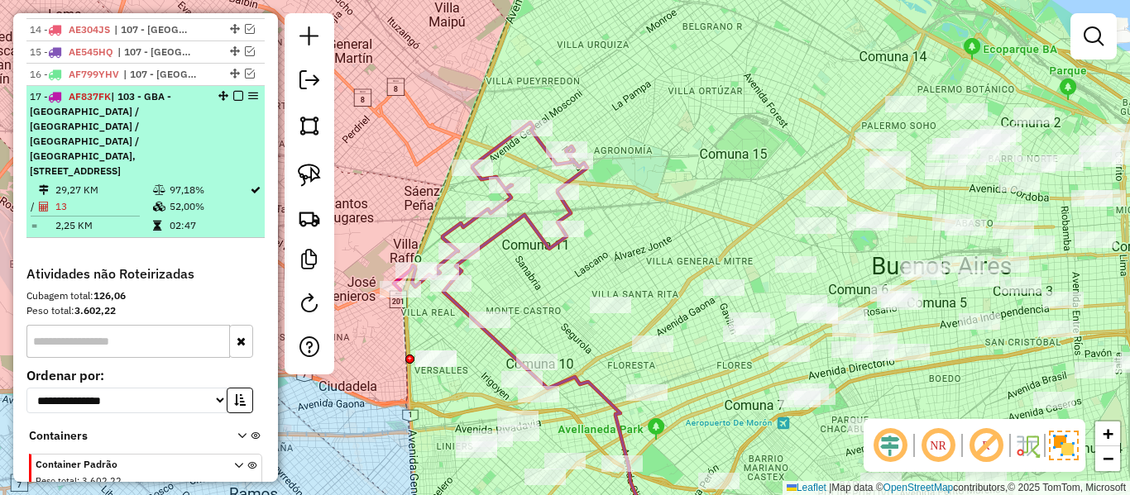
click at [237, 97] on em at bounding box center [238, 96] width 10 height 10
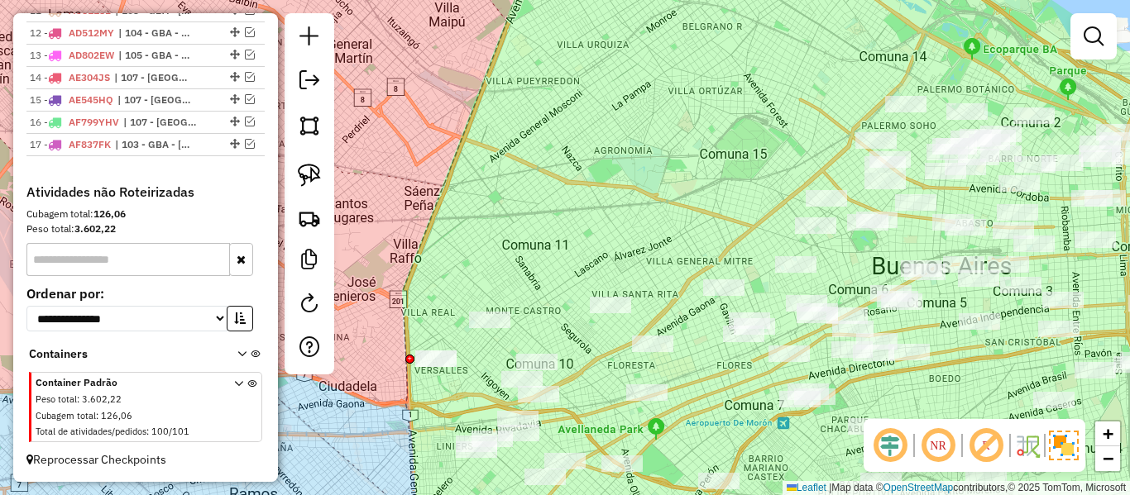
scroll to position [873, 0]
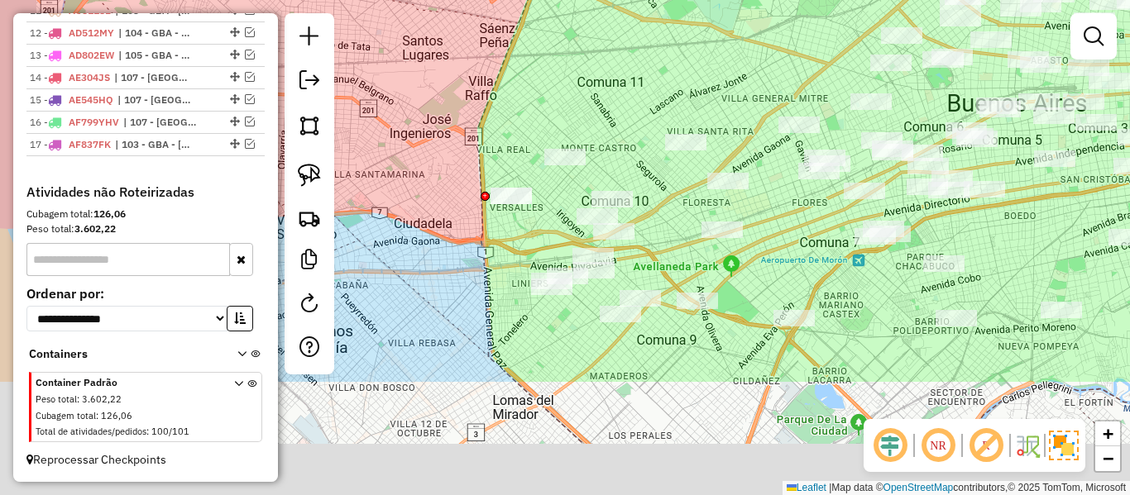
drag, startPoint x: 478, startPoint y: 273, endPoint x: 555, endPoint y: 103, distance: 186.2
click at [555, 103] on div "Janela de atendimento Grade de atendimento Capacidade Transportadoras Veículos …" at bounding box center [565, 247] width 1130 height 495
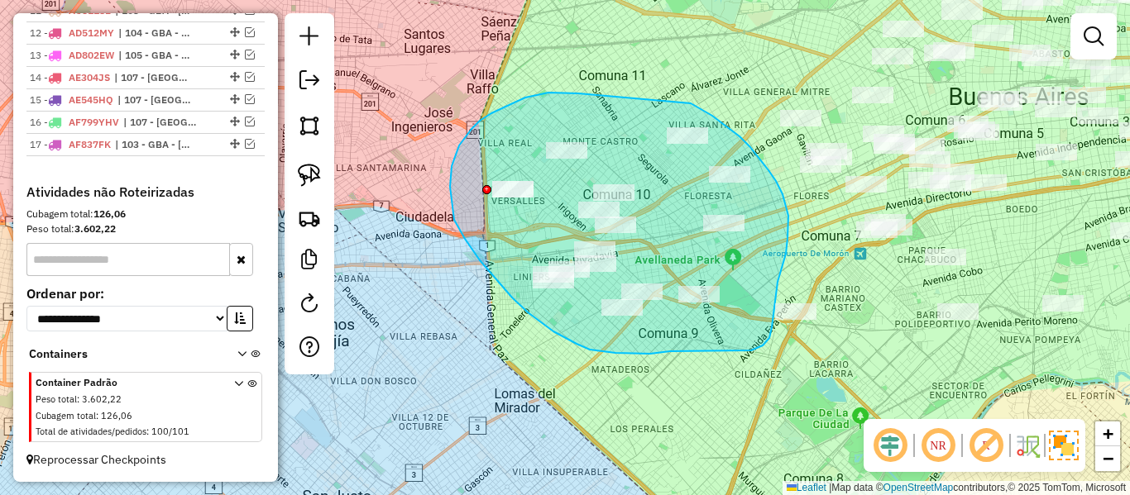
drag, startPoint x: 558, startPoint y: 93, endPoint x: 686, endPoint y: 102, distance: 128.5
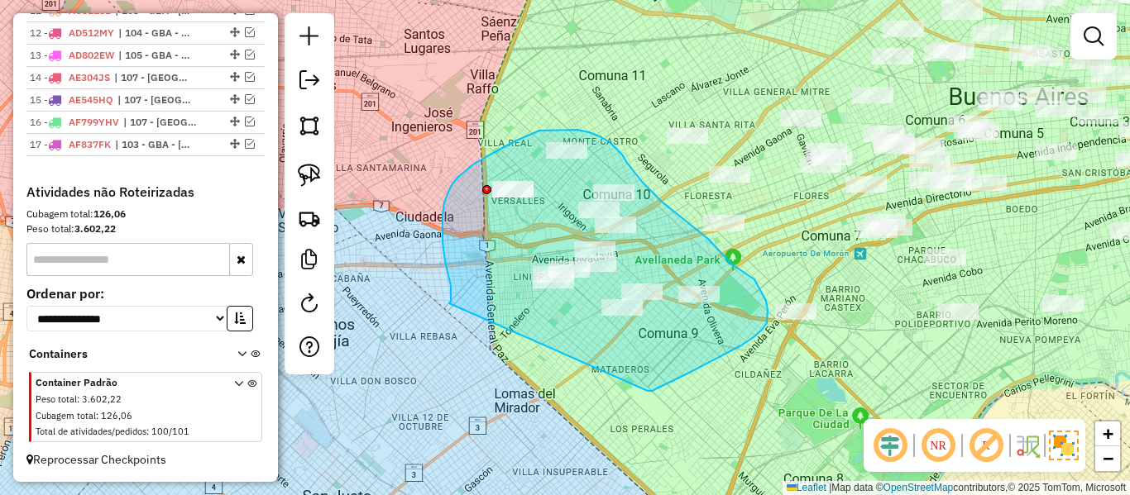
drag, startPoint x: 648, startPoint y: 391, endPoint x: 436, endPoint y: 306, distance: 228.2
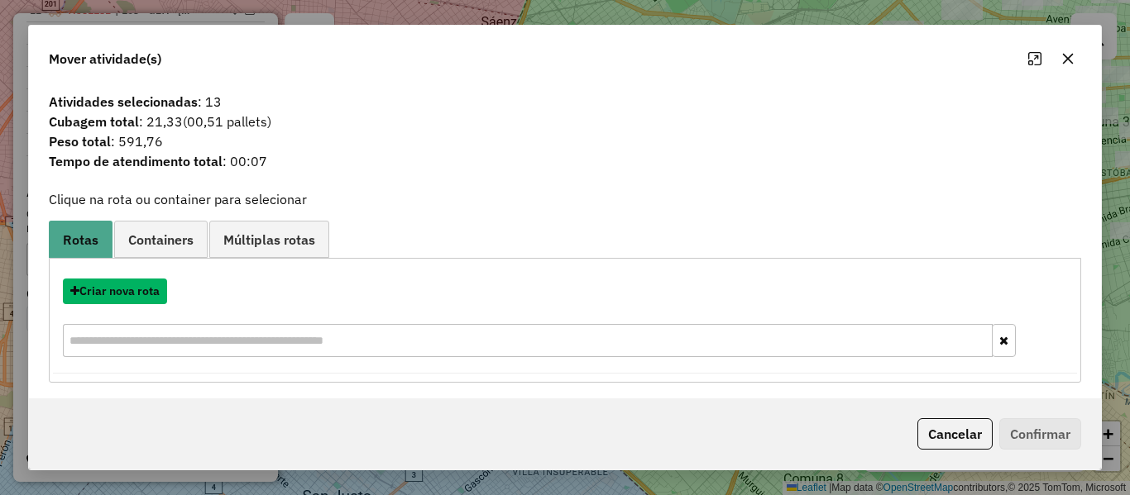
click at [122, 289] on button "Criar nova rota" at bounding box center [115, 292] width 104 height 26
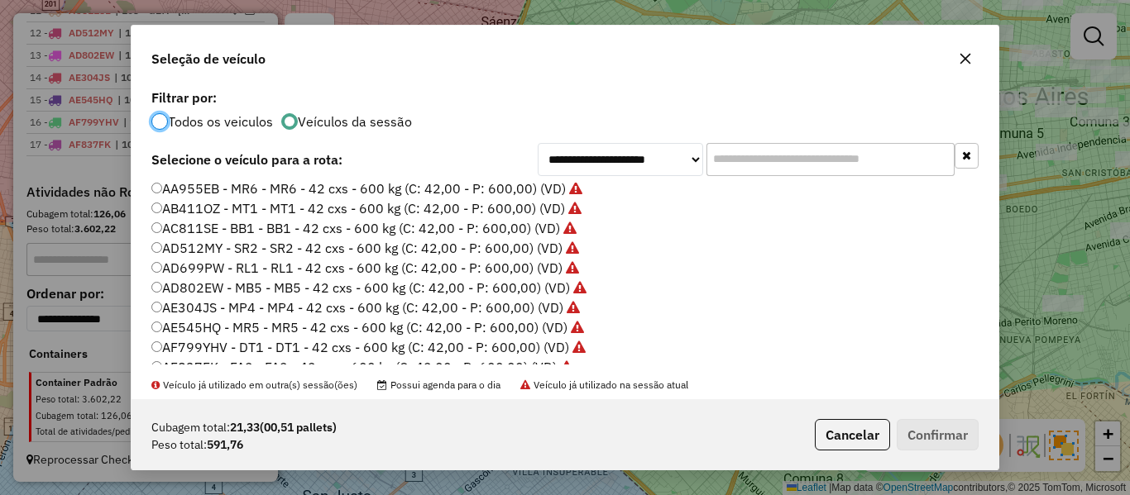
scroll to position [165, 0]
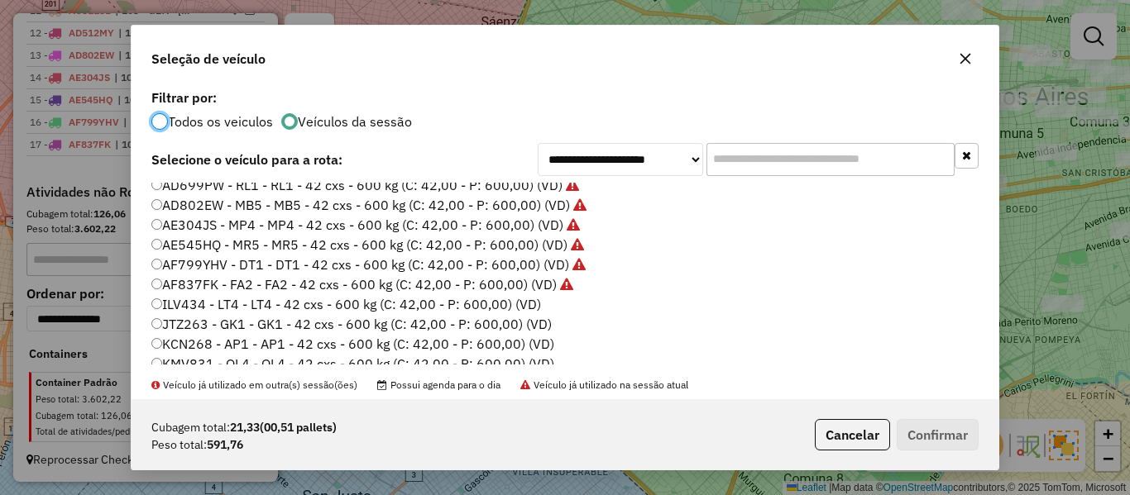
click at [529, 304] on label "ILV434 - LT4 - LT4 - 42 cxs - 600 kg (C: 42,00 - P: 600,00) (VD)" at bounding box center [346, 304] width 390 height 20
click at [941, 427] on button "Confirmar" at bounding box center [938, 434] width 82 height 31
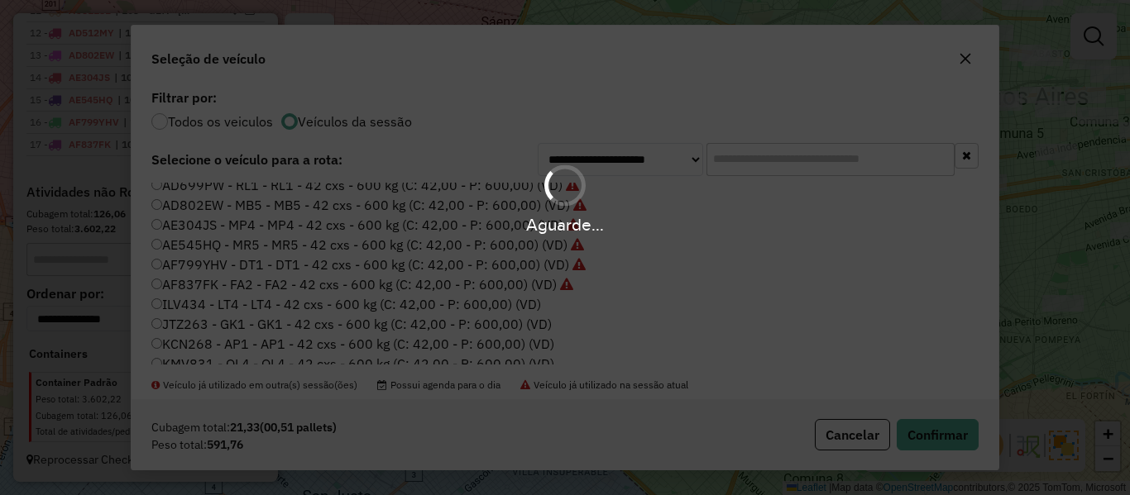
scroll to position [921, 0]
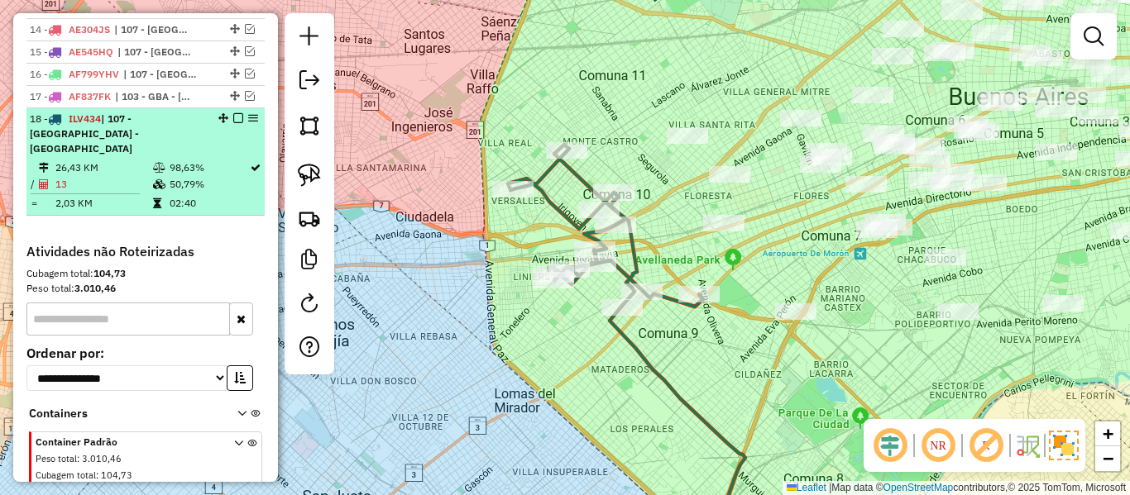
click at [233, 119] on em at bounding box center [238, 118] width 10 height 10
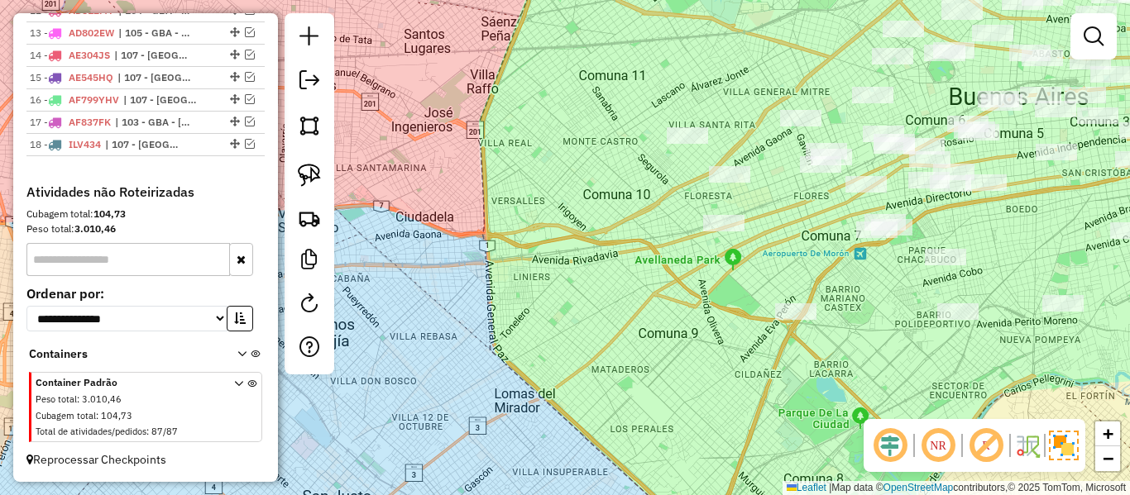
scroll to position [896, 0]
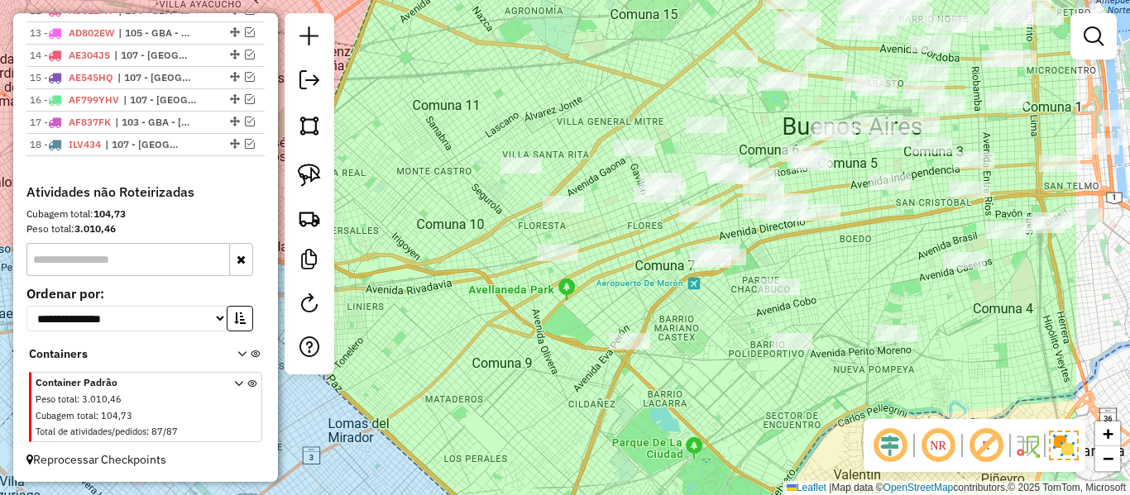
drag, startPoint x: 629, startPoint y: 406, endPoint x: 603, endPoint y: 407, distance: 25.7
click at [603, 407] on div "Janela de atendimento Grade de atendimento Capacidade Transportadoras Veículos …" at bounding box center [565, 247] width 1130 height 495
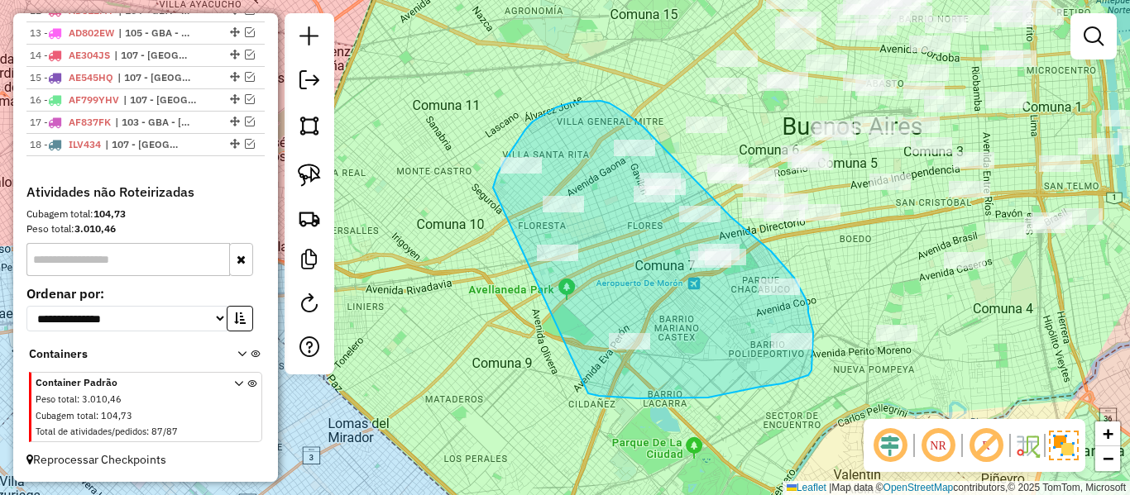
drag, startPoint x: 782, startPoint y: 384, endPoint x: 501, endPoint y: 248, distance: 312.2
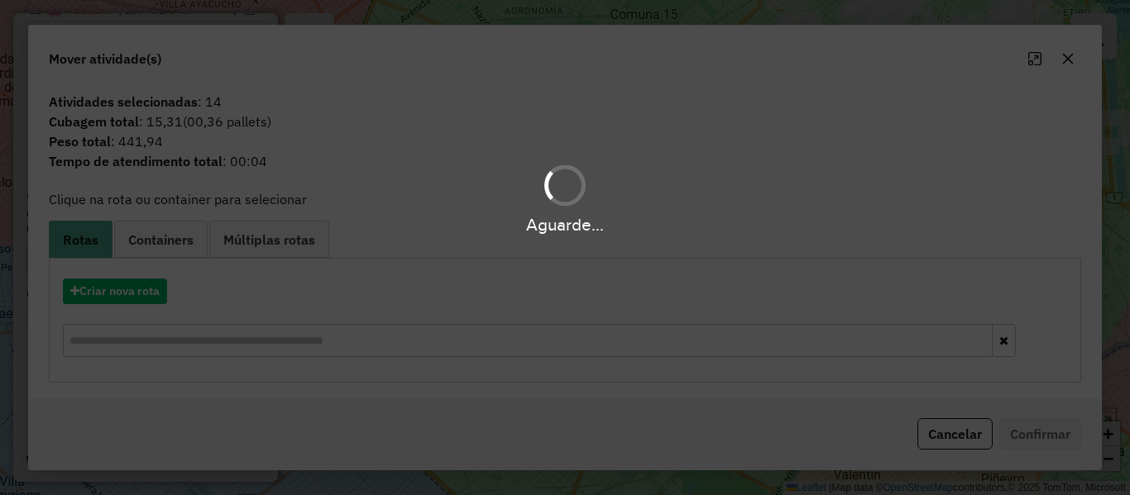
click at [135, 298] on hb-app "Aguarde... Pop-up bloqueado! Seu navegador bloqueou automáticamente a abertura …" at bounding box center [565, 247] width 1130 height 495
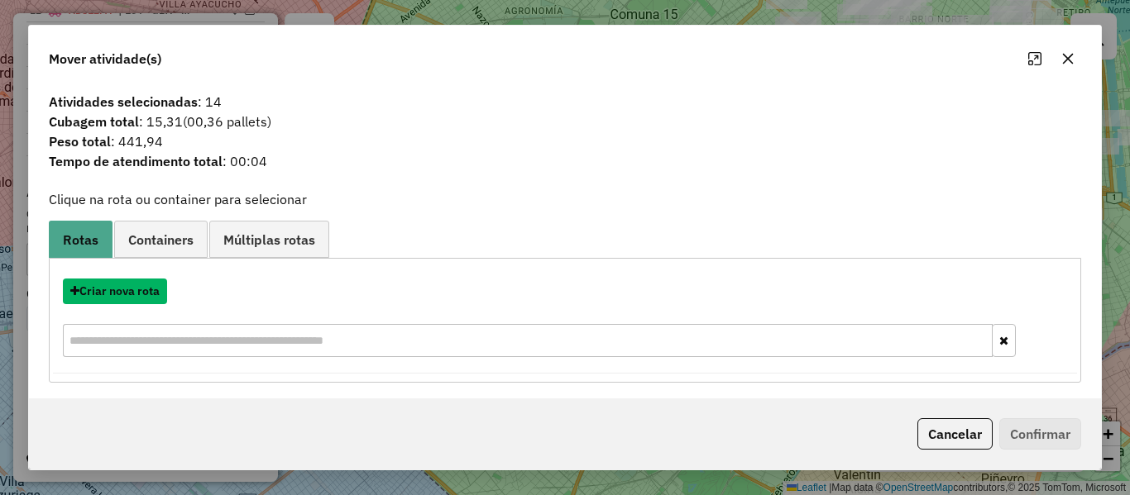
click at [135, 298] on button "Criar nova rota" at bounding box center [115, 292] width 104 height 26
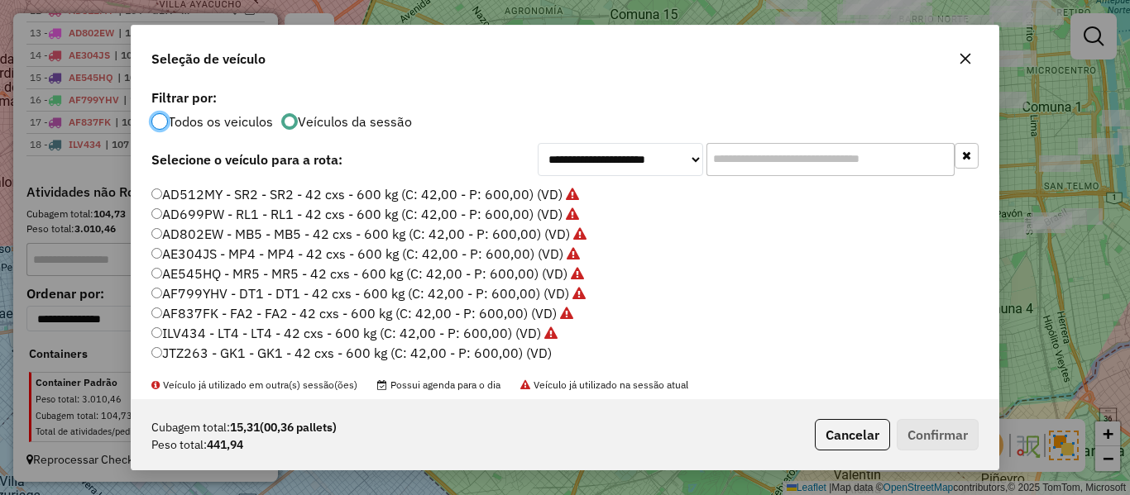
scroll to position [165, 0]
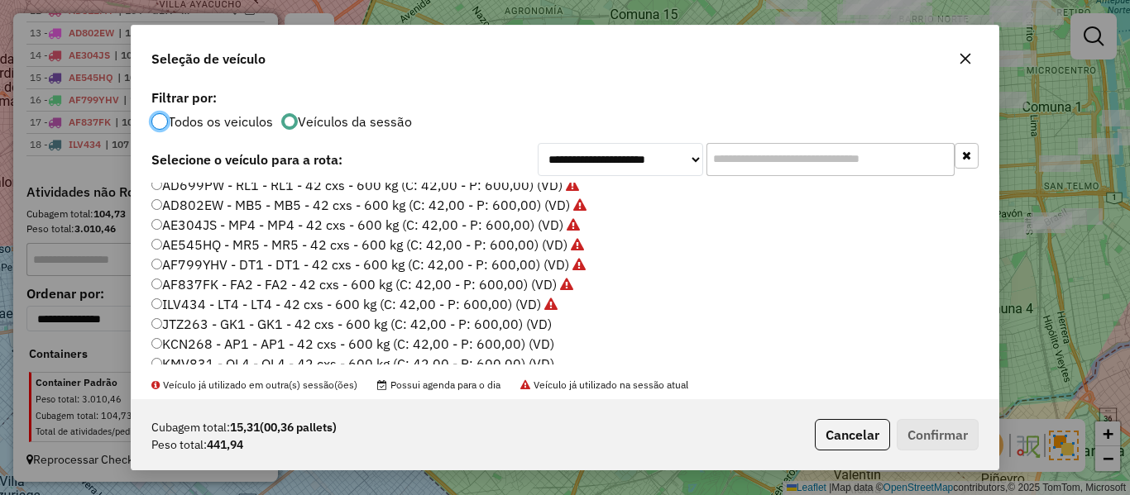
drag, startPoint x: 529, startPoint y: 327, endPoint x: 579, endPoint y: 337, distance: 50.8
click at [528, 327] on label "JTZ263 - GK1 - GK1 - 42 cxs - 600 kg (C: 42,00 - P: 600,00) (VD)" at bounding box center [351, 324] width 400 height 20
click at [907, 430] on button "Confirmar" at bounding box center [938, 434] width 82 height 31
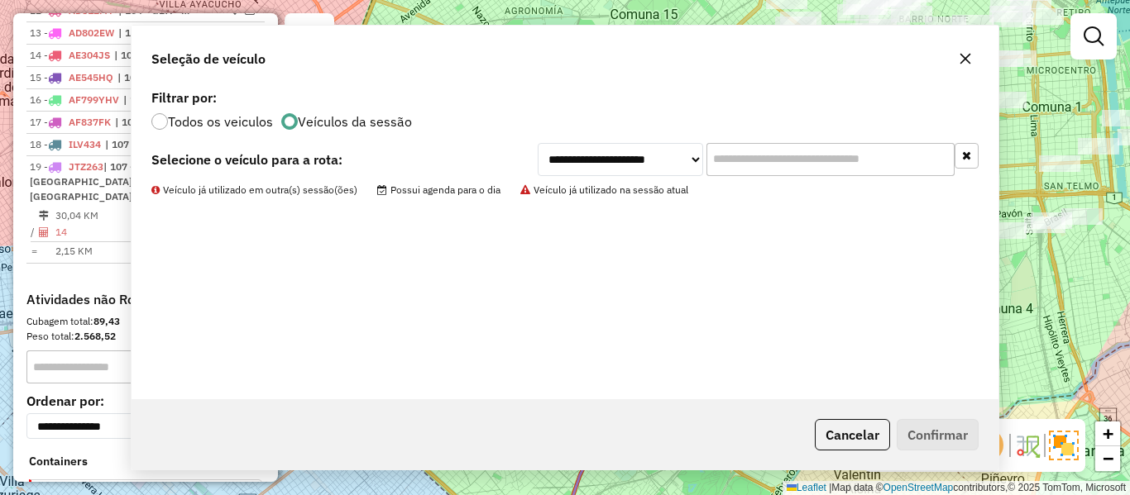
scroll to position [921, 0]
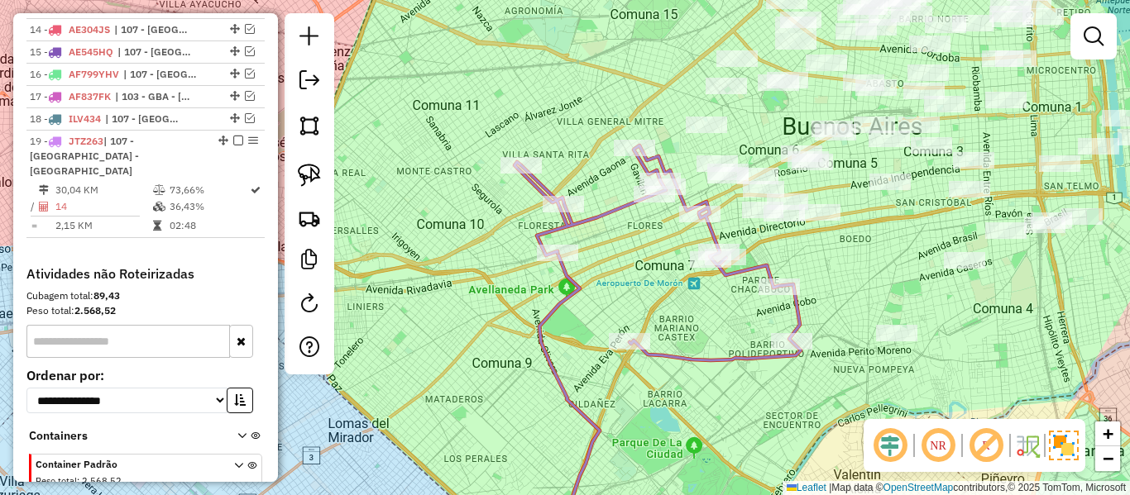
click at [793, 321] on icon at bounding box center [657, 253] width 286 height 215
select select "**********"
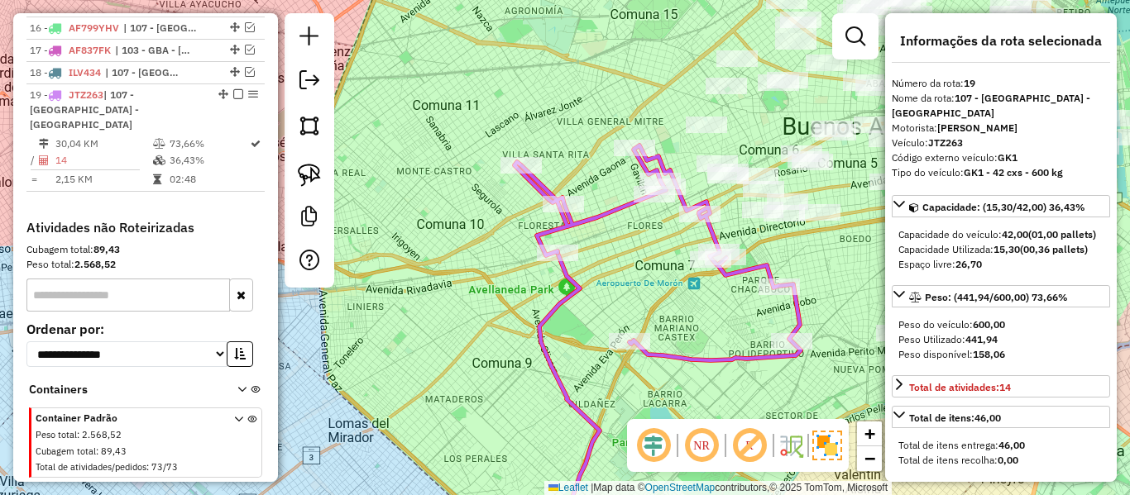
scroll to position [988, 0]
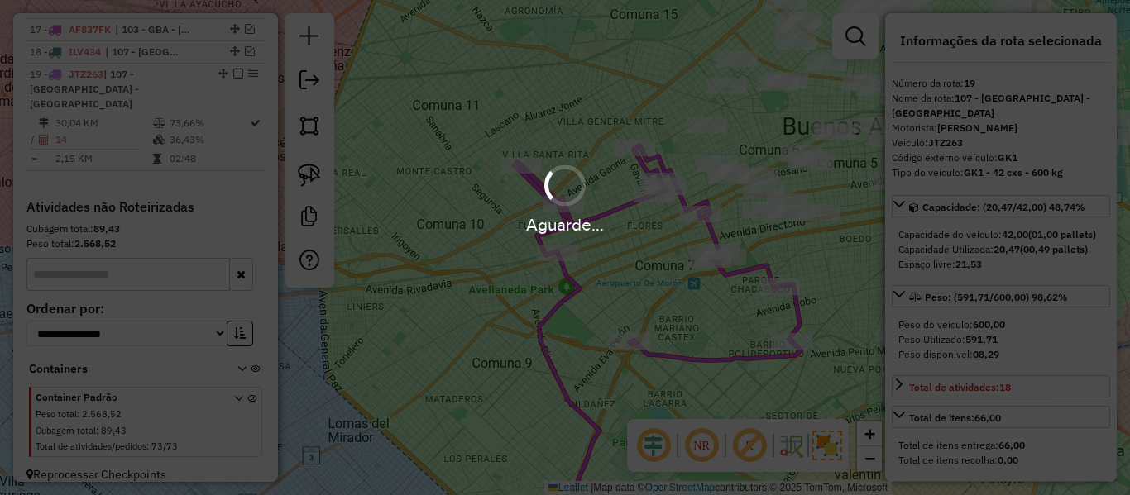
select select "**********"
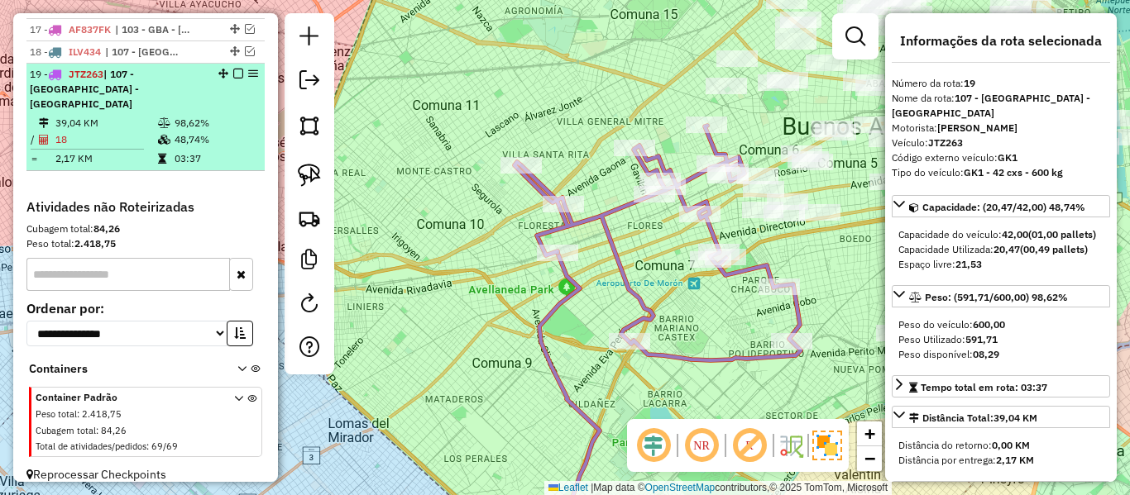
click at [233, 74] on em at bounding box center [238, 74] width 10 height 10
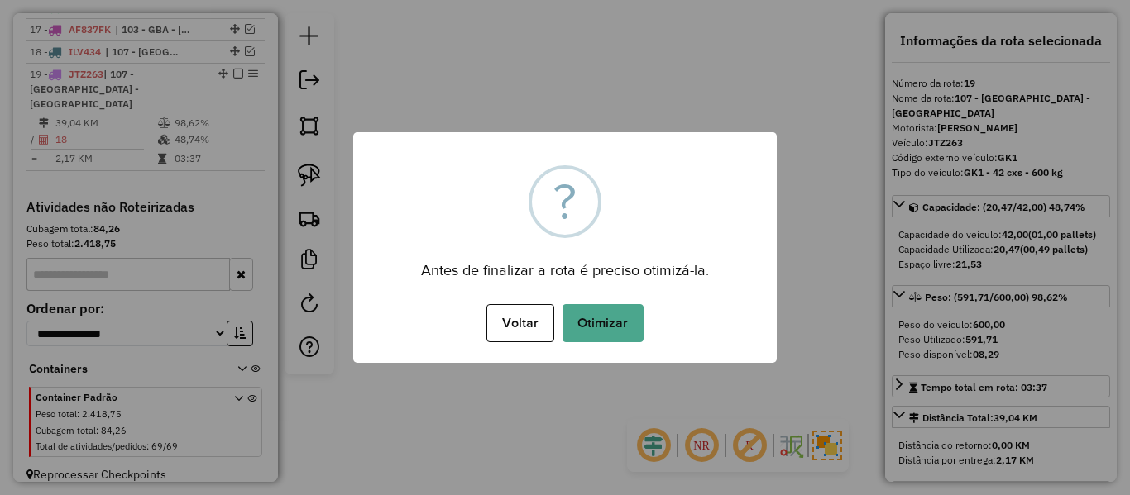
click at [739, 309] on div "Voltar No Otimizar" at bounding box center [564, 323] width 423 height 46
click at [634, 323] on button "Otimizar" at bounding box center [602, 323] width 81 height 38
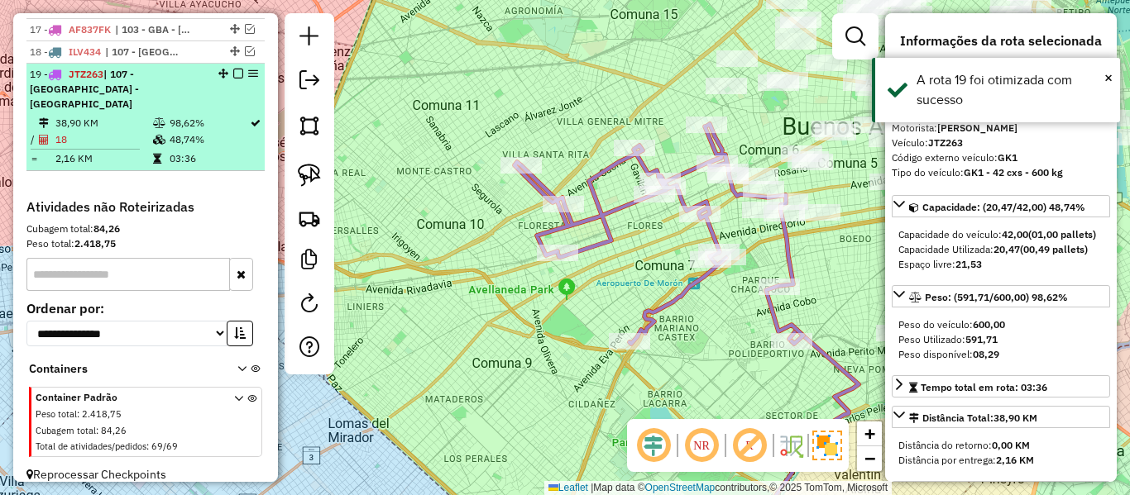
click at [233, 73] on em at bounding box center [238, 74] width 10 height 10
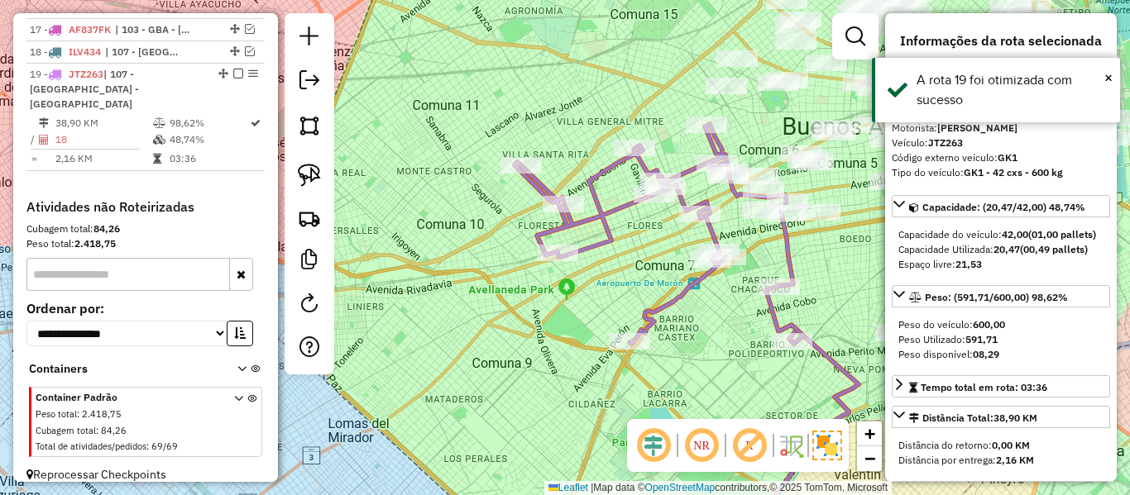
scroll to position [918, 0]
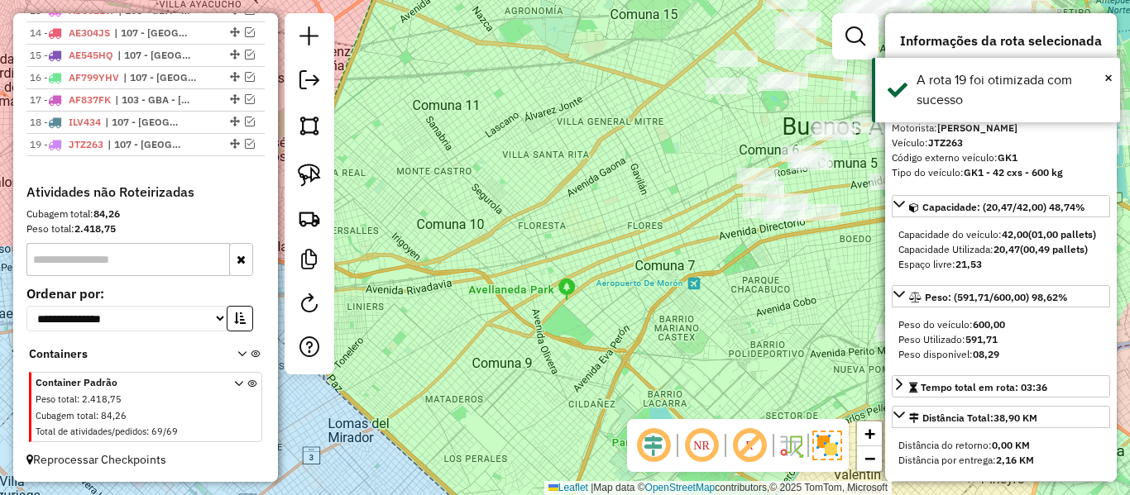
drag, startPoint x: 695, startPoint y: 262, endPoint x: 788, endPoint y: 264, distance: 93.5
click at [696, 263] on div "Janela de atendimento Grade de atendimento Capacidade Transportadoras Veículos …" at bounding box center [565, 247] width 1130 height 495
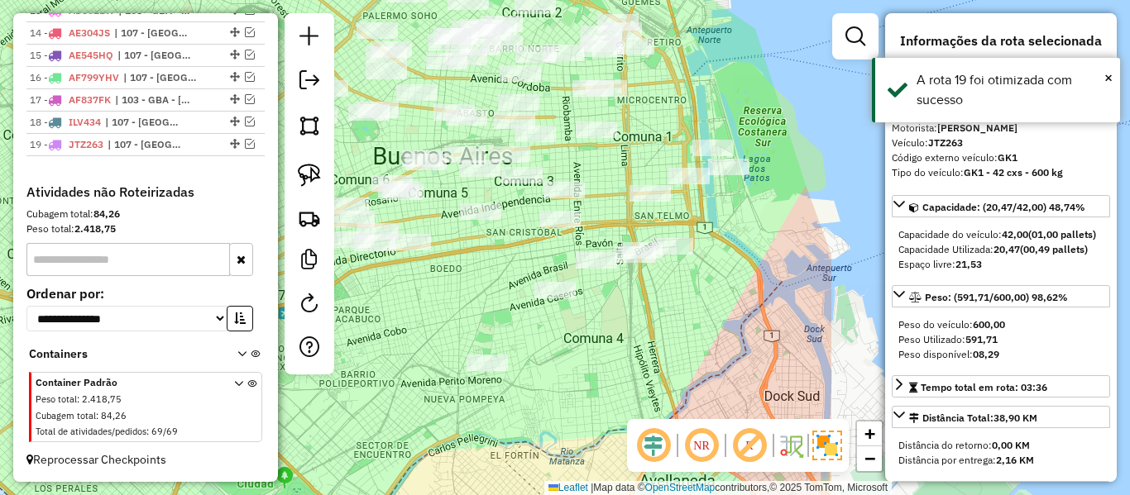
drag, startPoint x: 432, startPoint y: 295, endPoint x: 380, endPoint y: 302, distance: 52.5
click at [380, 302] on div "Janela de atendimento Grade de atendimento Capacidade Transportadoras Veículos …" at bounding box center [565, 247] width 1130 height 495
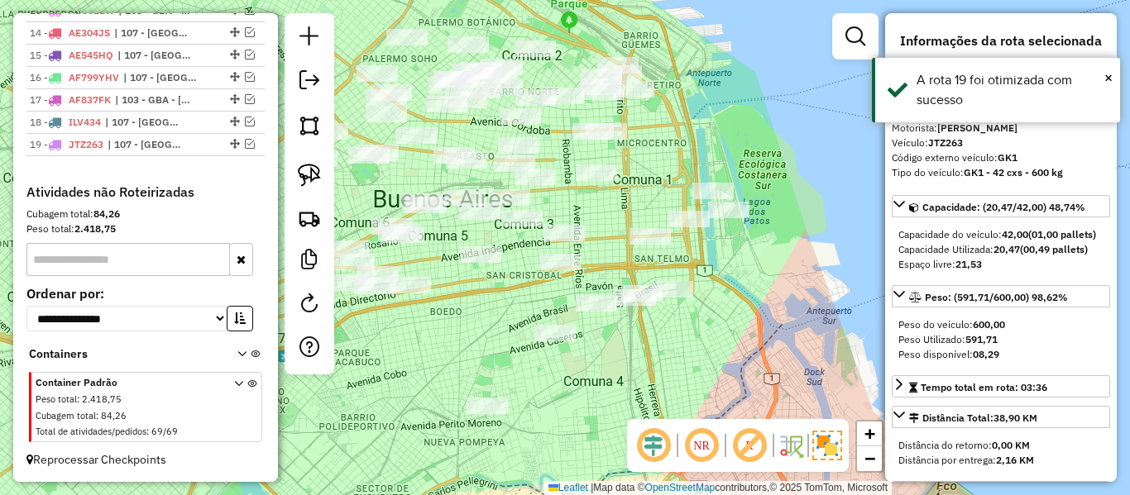
drag, startPoint x: 676, startPoint y: 318, endPoint x: 681, endPoint y: 347, distance: 29.4
click at [667, 420] on hb-router-mapa "Informações da Sessão 1276776 - 17/09/2025 Criação: 16/09/2025 12:50 Depósito: …" at bounding box center [565, 247] width 1130 height 495
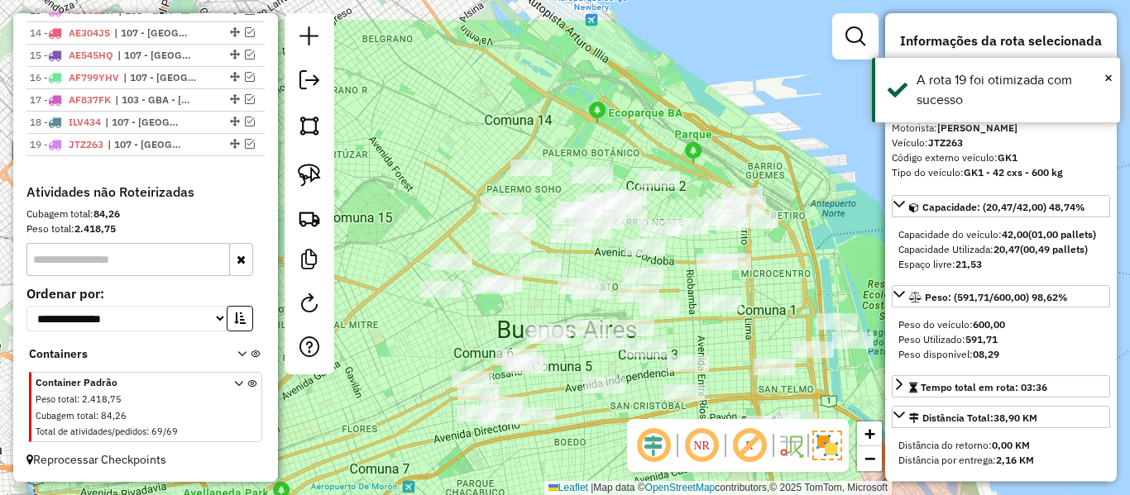
drag, startPoint x: 696, startPoint y: 162, endPoint x: 835, endPoint y: 232, distance: 155.3
click at [835, 232] on div "Janela de atendimento Grade de atendimento Capacidade Transportadoras Veículos …" at bounding box center [565, 247] width 1130 height 495
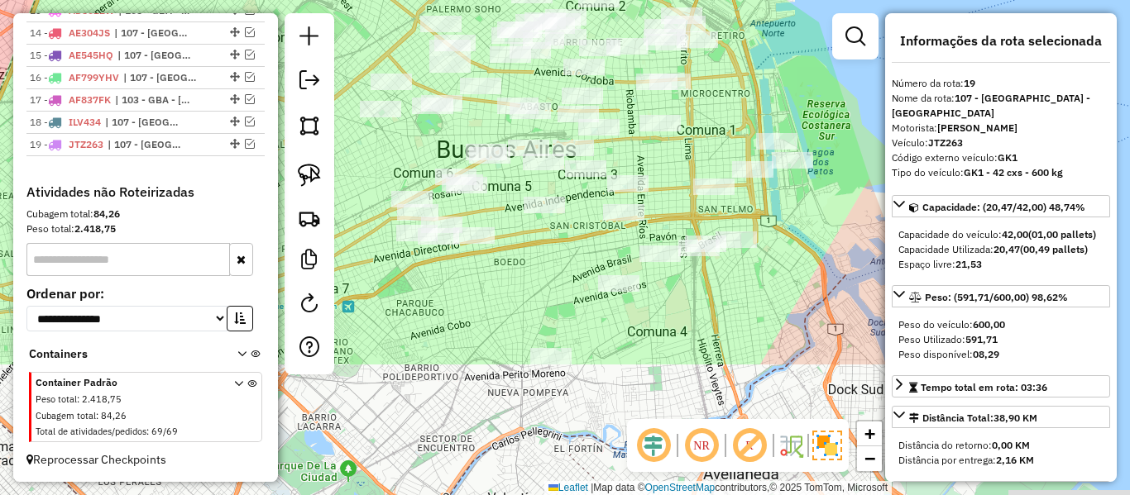
drag, startPoint x: 804, startPoint y: 188, endPoint x: 774, endPoint y: 55, distance: 135.6
click at [774, 55] on div "Janela de atendimento Grade de atendimento Capacidade Transportadoras Veículos …" at bounding box center [565, 247] width 1130 height 495
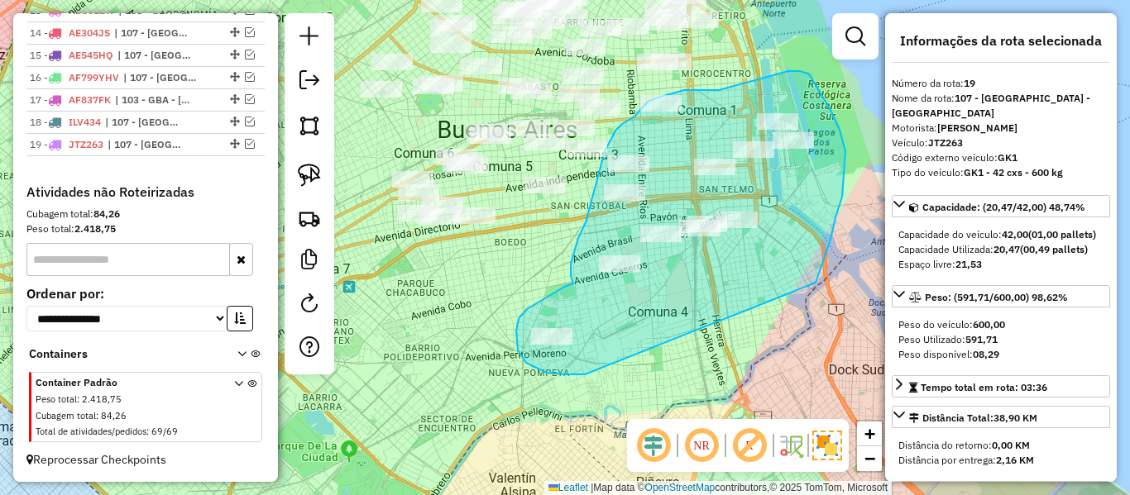
drag, startPoint x: 839, startPoint y: 130, endPoint x: 597, endPoint y: 375, distance: 344.5
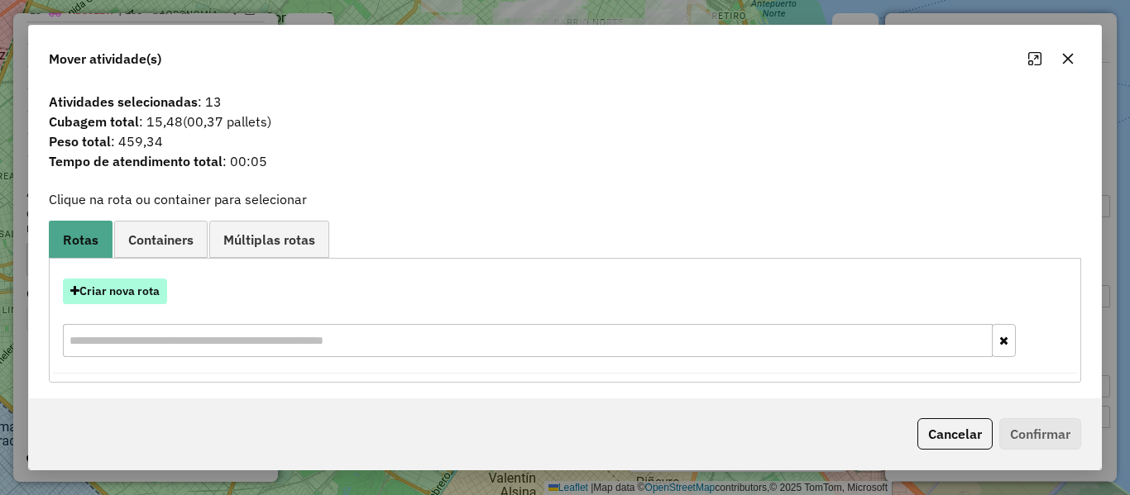
click at [141, 293] on button "Criar nova rota" at bounding box center [115, 292] width 104 height 26
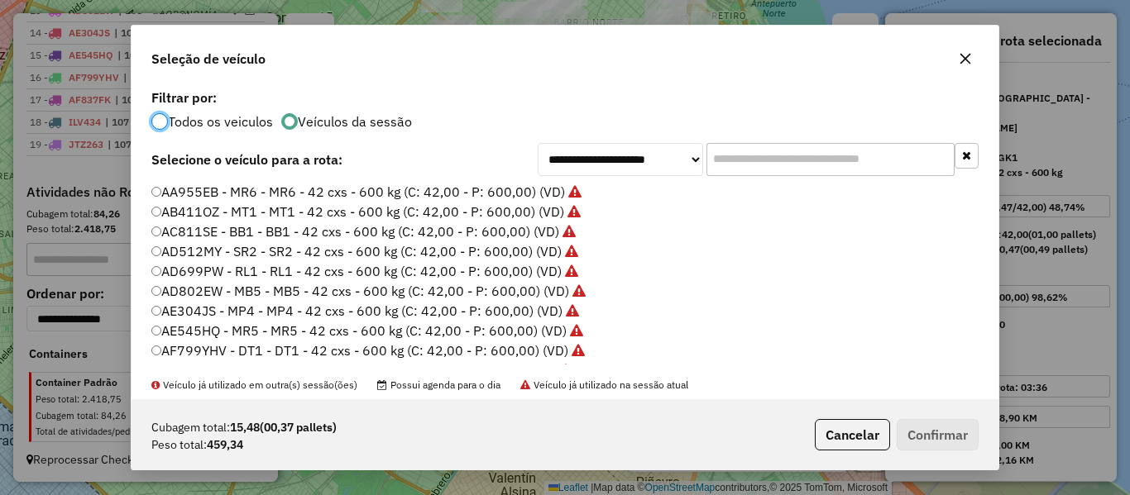
scroll to position [248, 0]
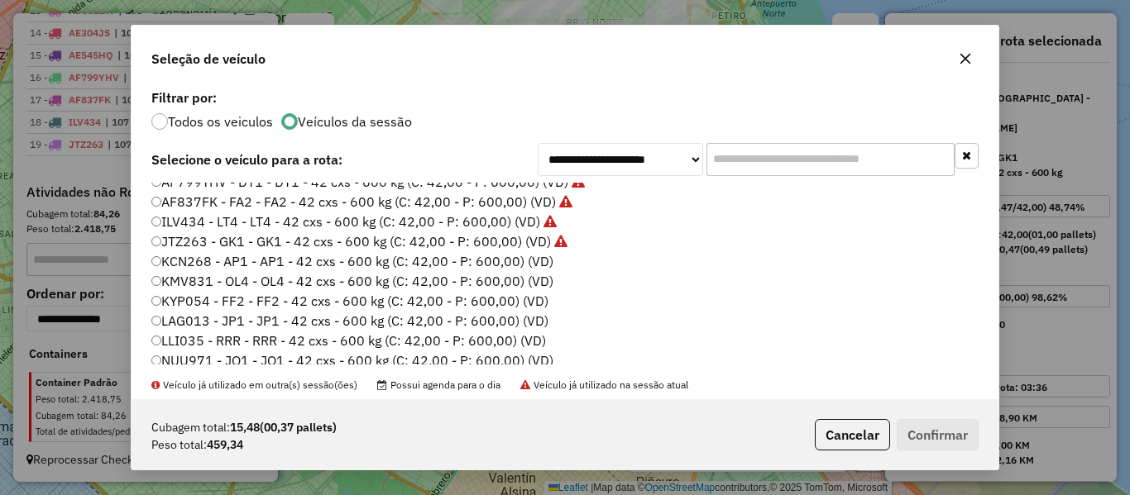
click at [540, 269] on label "KCN268 - AP1 - AP1 - 42 cxs - 600 kg (C: 42,00 - P: 600,00) (VD)" at bounding box center [352, 261] width 402 height 20
click at [959, 444] on button "Confirmar" at bounding box center [938, 434] width 82 height 31
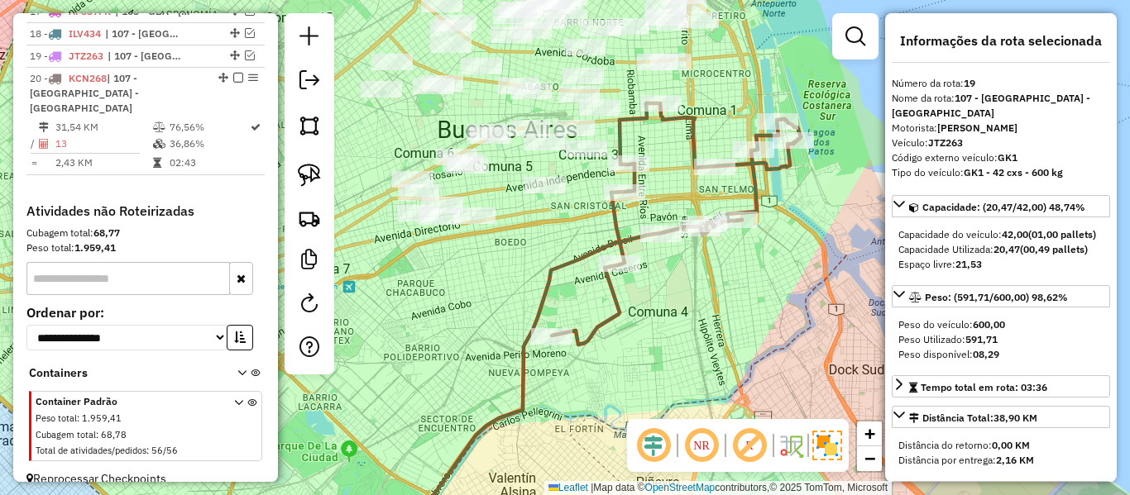
scroll to position [1011, 0]
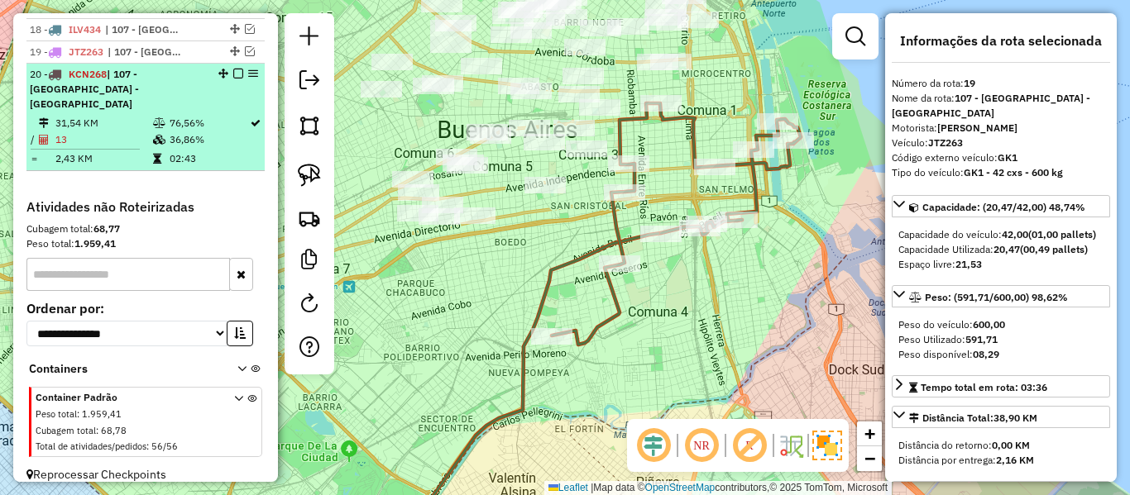
click at [233, 71] on em at bounding box center [238, 74] width 10 height 10
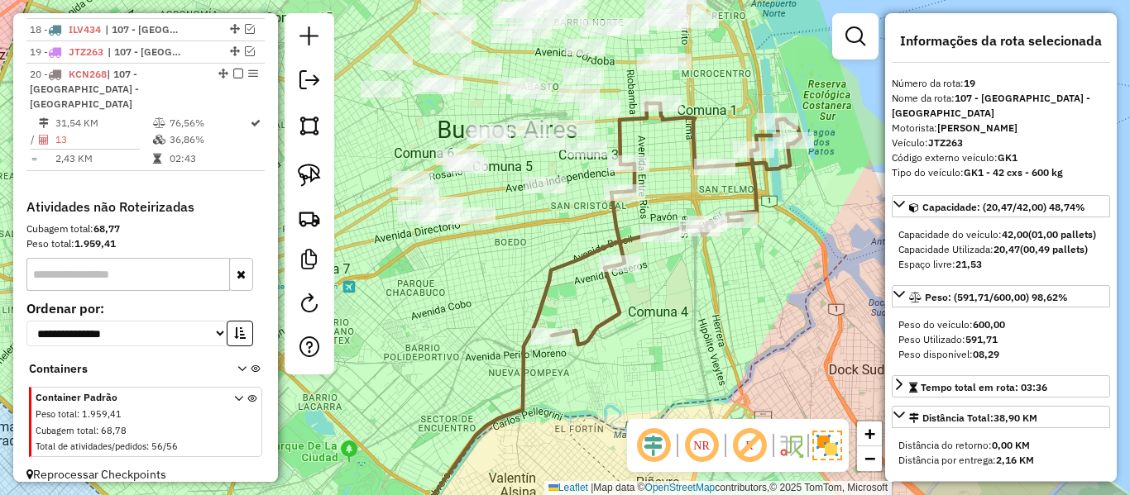
scroll to position [940, 0]
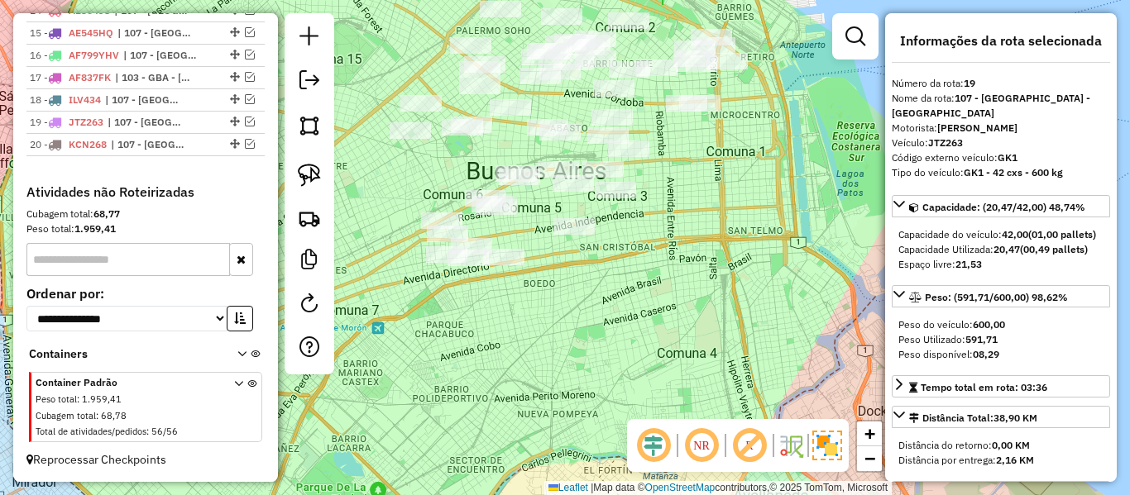
drag, startPoint x: 724, startPoint y: 219, endPoint x: 721, endPoint y: 336, distance: 116.6
click at [792, 263] on div "Janela de atendimento Grade de atendimento Capacidade Transportadoras Veículos …" at bounding box center [565, 247] width 1130 height 495
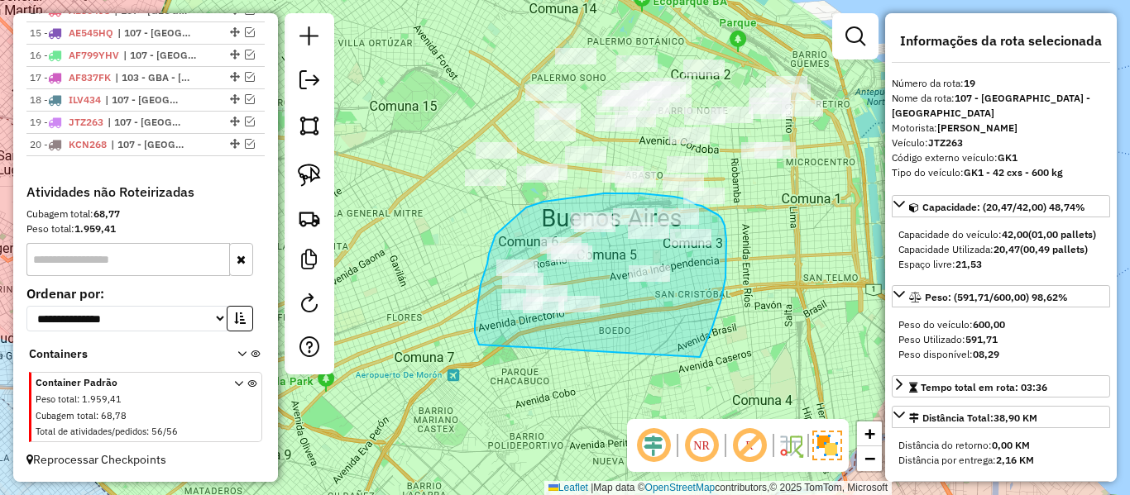
drag, startPoint x: 700, startPoint y: 357, endPoint x: 531, endPoint y: 370, distance: 169.2
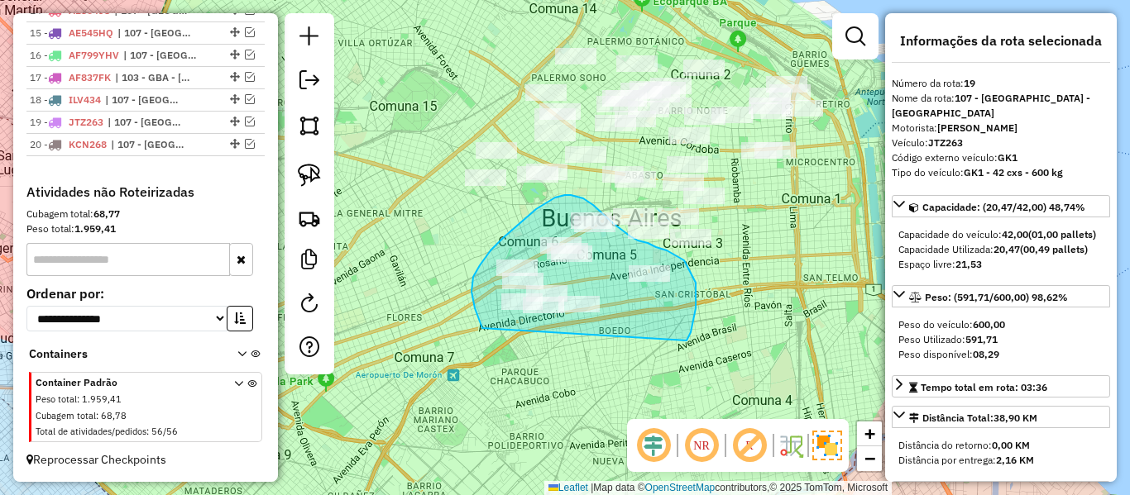
drag, startPoint x: 687, startPoint y: 339, endPoint x: 562, endPoint y: 380, distance: 131.6
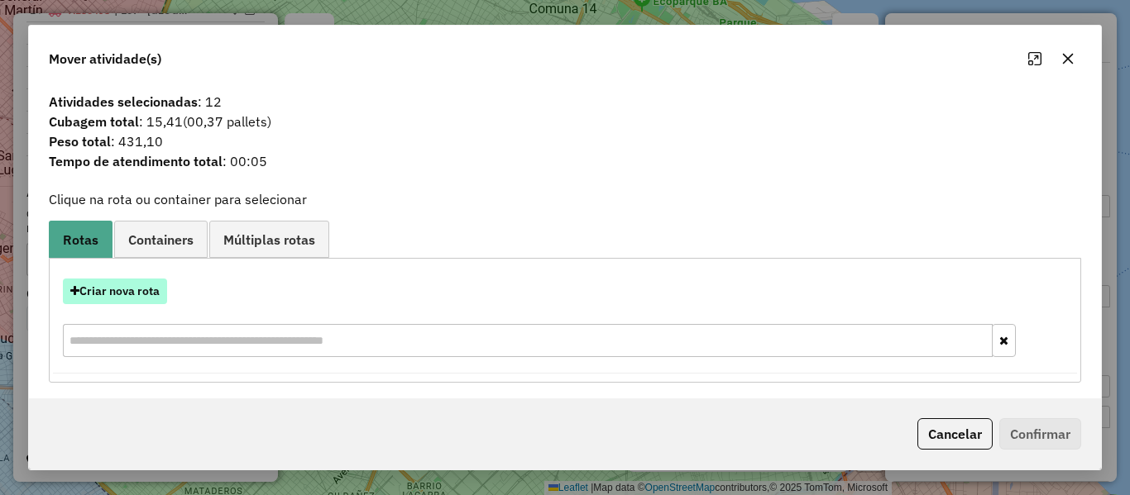
click at [145, 289] on button "Criar nova rota" at bounding box center [115, 292] width 104 height 26
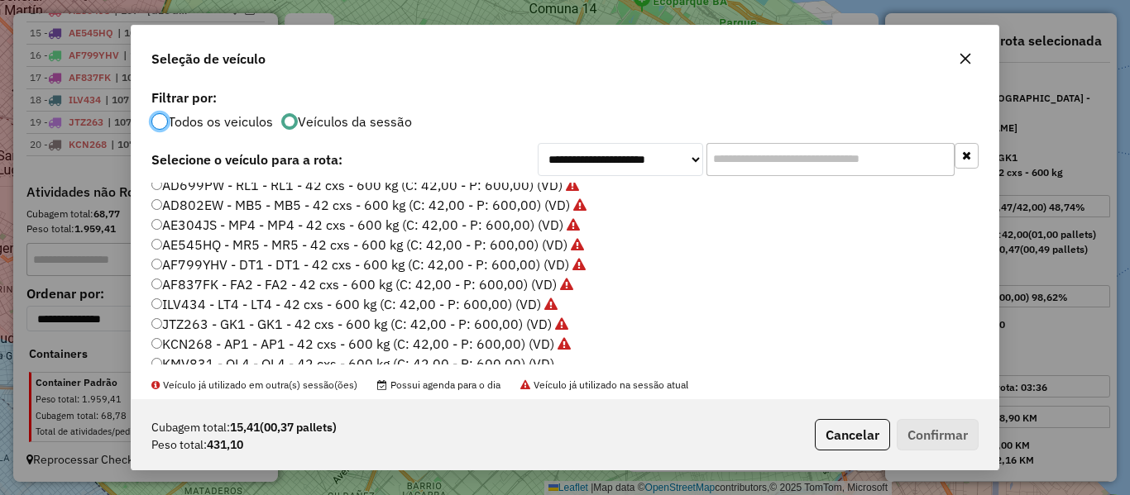
scroll to position [248, 0]
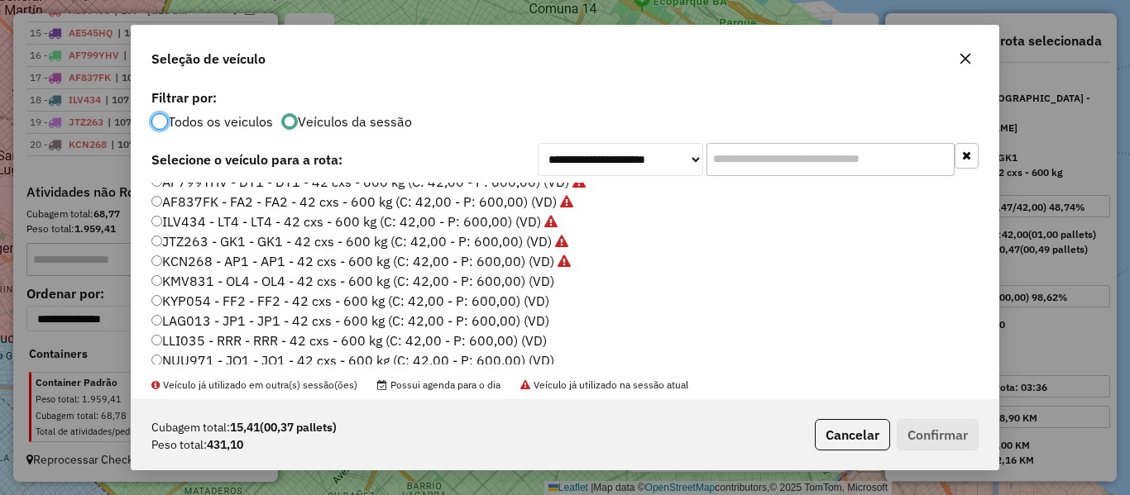
click at [535, 280] on label "KMV831 - OL4 - OL4 - 42 cxs - 600 kg (C: 42,00 - P: 600,00) (VD)" at bounding box center [352, 281] width 403 height 20
click at [948, 434] on button "Confirmar" at bounding box center [938, 434] width 82 height 31
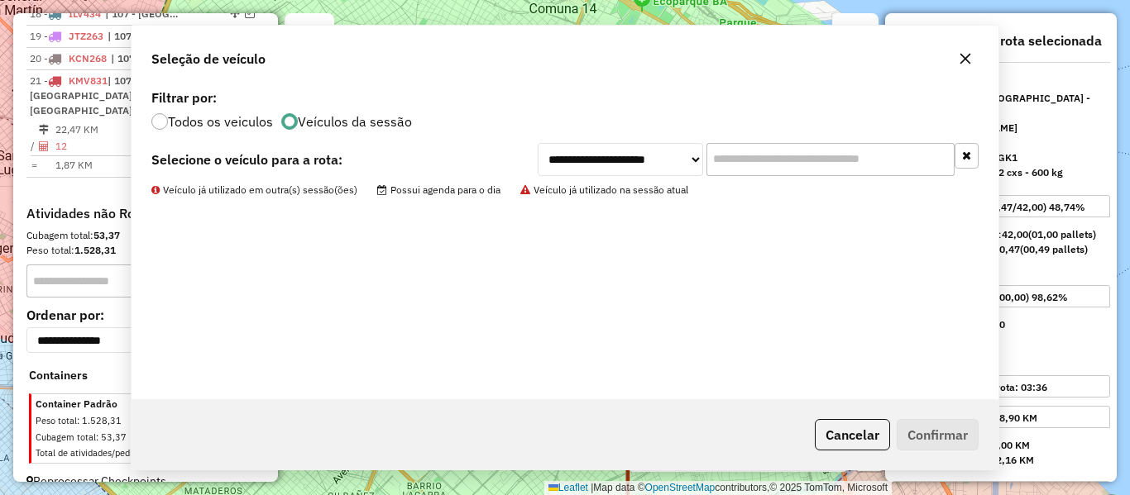
scroll to position [1033, 0]
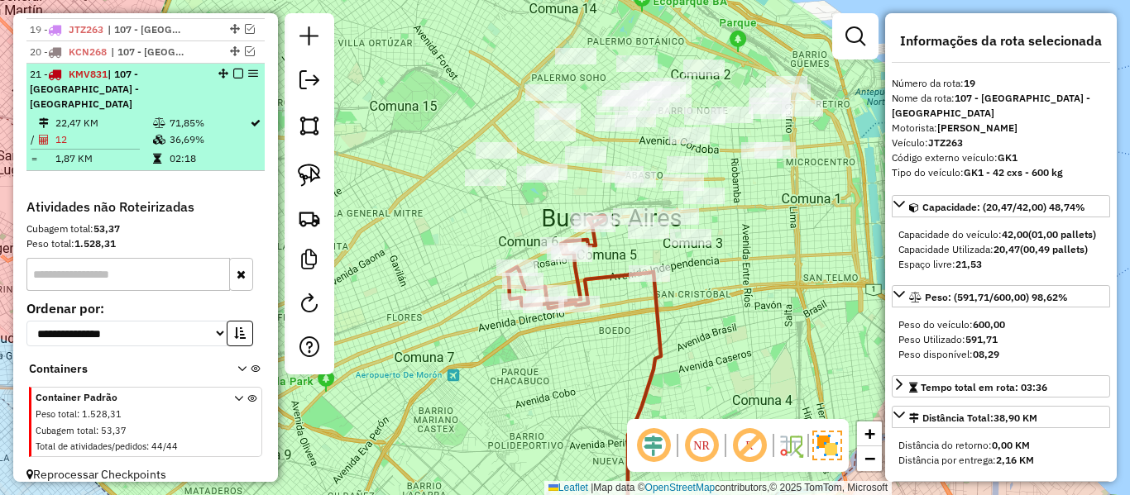
click at [233, 69] on em at bounding box center [238, 74] width 10 height 10
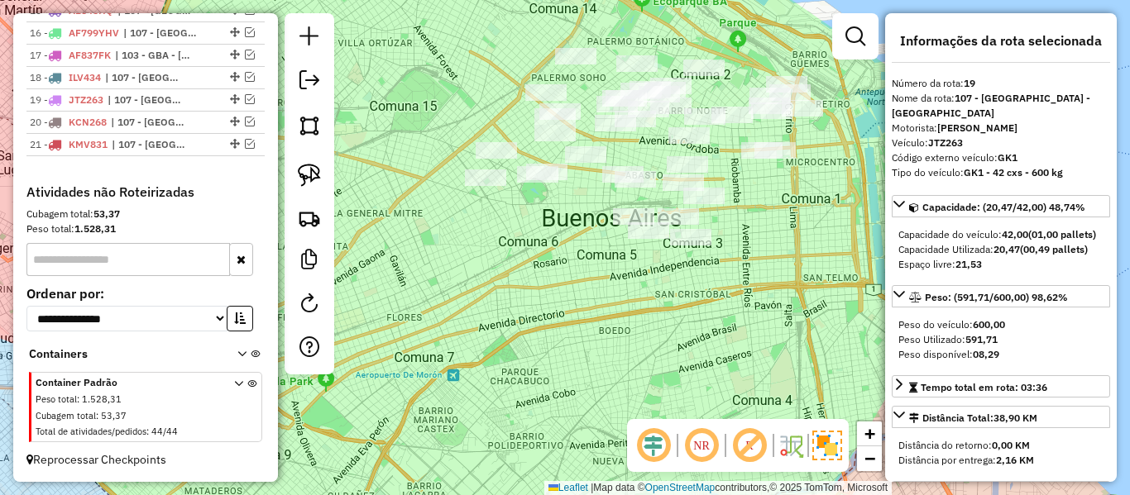
scroll to position [963, 0]
drag, startPoint x: 681, startPoint y: 316, endPoint x: 807, endPoint y: 259, distance: 138.1
click at [687, 329] on div "Janela de atendimento Grade de atendimento Capacidade Transportadoras Veículos …" at bounding box center [565, 247] width 1130 height 495
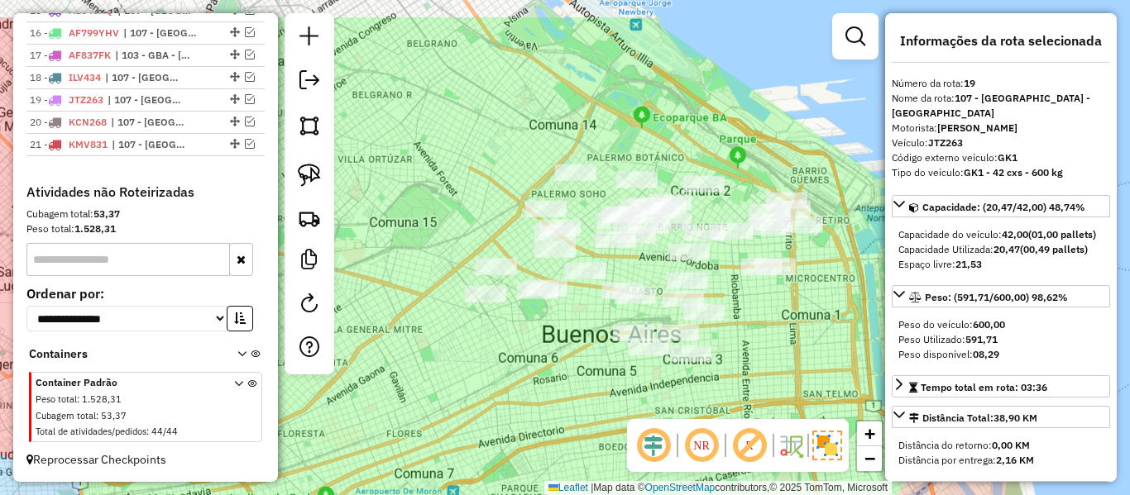
drag, startPoint x: 801, startPoint y: 236, endPoint x: 724, endPoint y: 336, distance: 126.7
click at [724, 336] on div "Janela de atendimento Grade de atendimento Capacidade Transportadoras Veículos …" at bounding box center [565, 247] width 1130 height 495
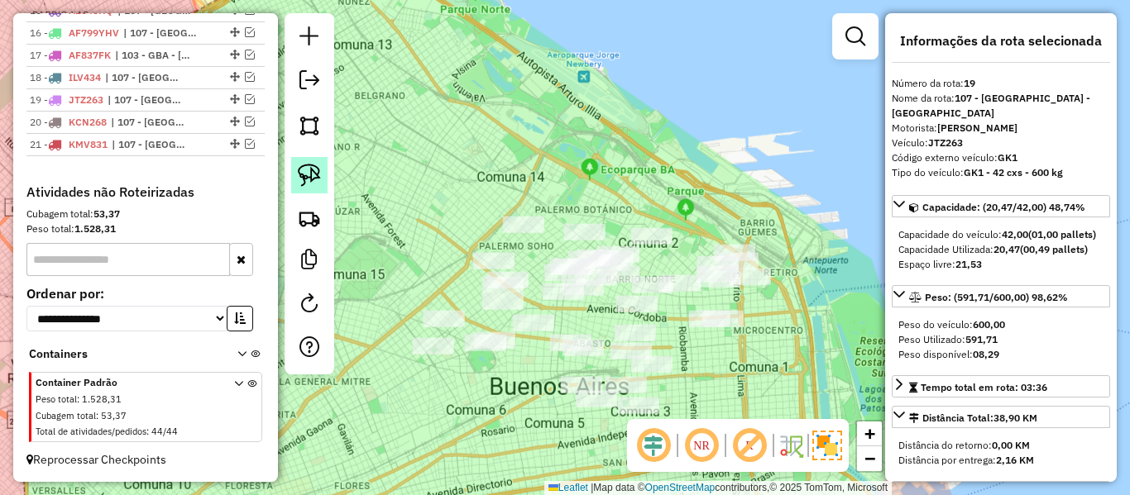
click at [312, 184] on img at bounding box center [309, 175] width 23 height 23
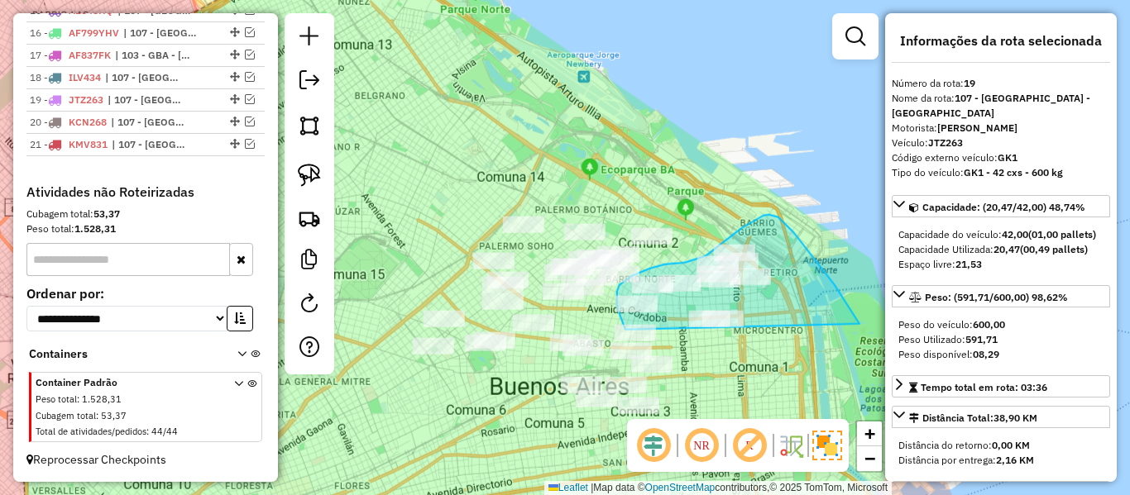
drag, startPoint x: 844, startPoint y: 301, endPoint x: 738, endPoint y: 352, distance: 118.4
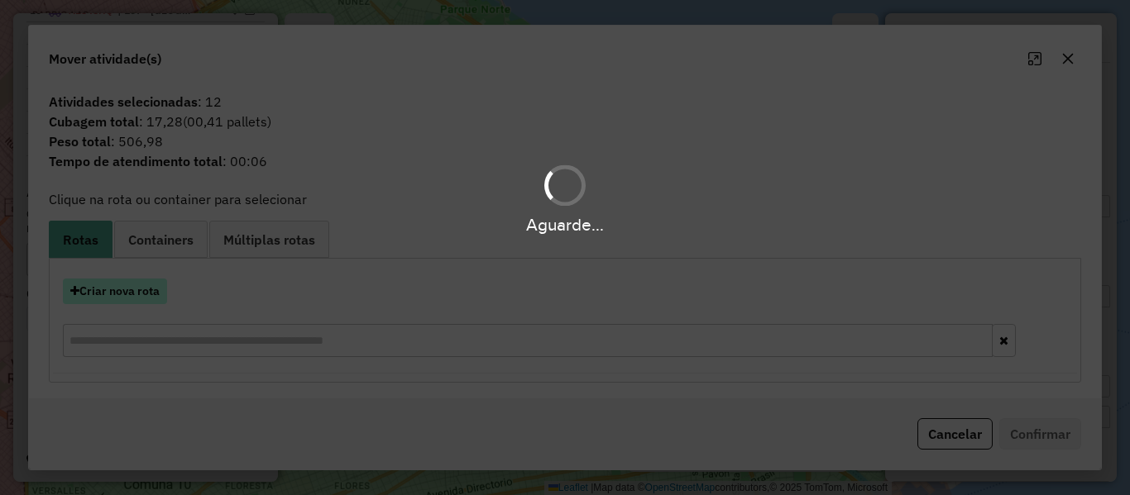
click at [156, 304] on div "Criar nova rota" at bounding box center [565, 320] width 1024 height 108
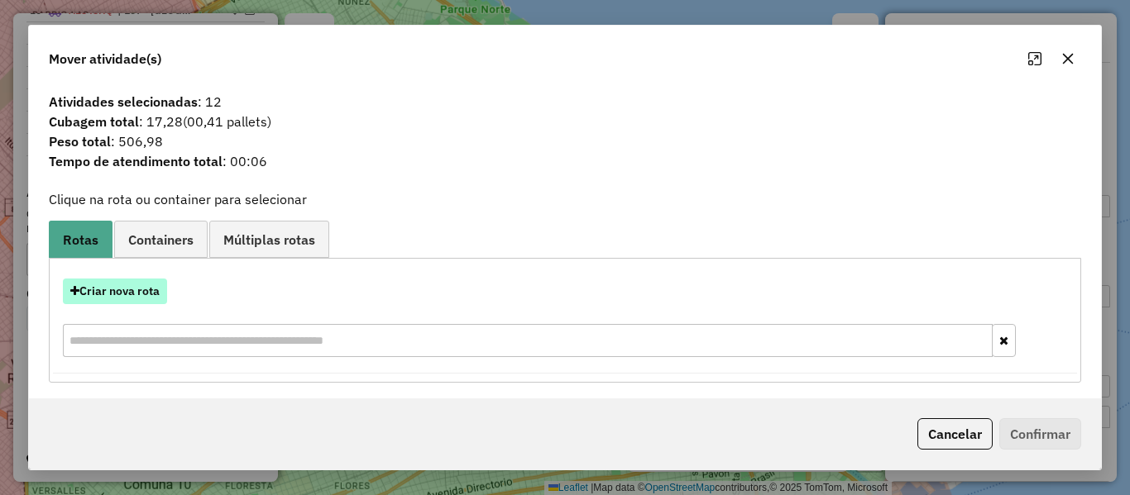
click at [153, 292] on button "Criar nova rota" at bounding box center [115, 292] width 104 height 26
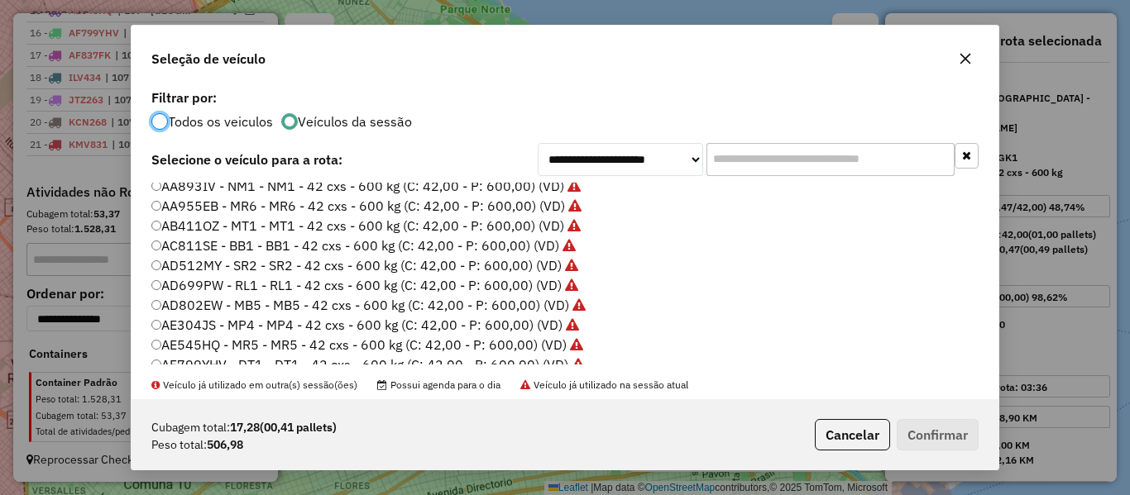
scroll to position [248, 0]
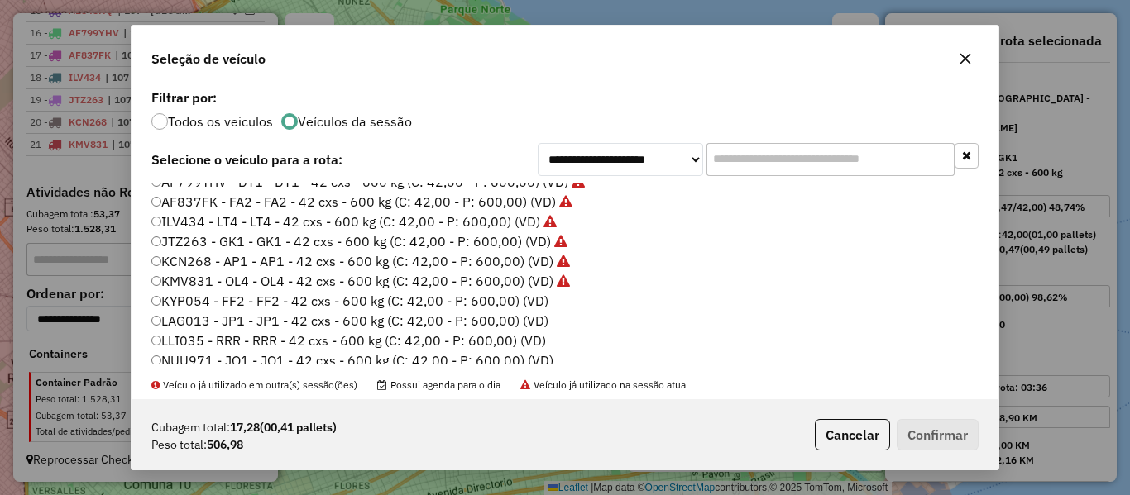
drag, startPoint x: 514, startPoint y: 295, endPoint x: 650, endPoint y: 308, distance: 136.3
click at [514, 295] on label "KYP054 - FF2 - FF2 - 42 cxs - 600 kg (C: 42,00 - P: 600,00) (VD)" at bounding box center [349, 301] width 397 height 20
click at [524, 299] on label "KYP054 - FF2 - FF2 - 42 cxs - 600 kg (C: 42,00 - P: 600,00) (VD)" at bounding box center [349, 301] width 397 height 20
click at [891, 426] on p-footer "Cubagem total: 17,28 (00,41 pallets) Peso total: 506,98 Cancelar Confirmar" at bounding box center [893, 434] width 170 height 31
click at [901, 428] on button "Confirmar" at bounding box center [938, 434] width 82 height 31
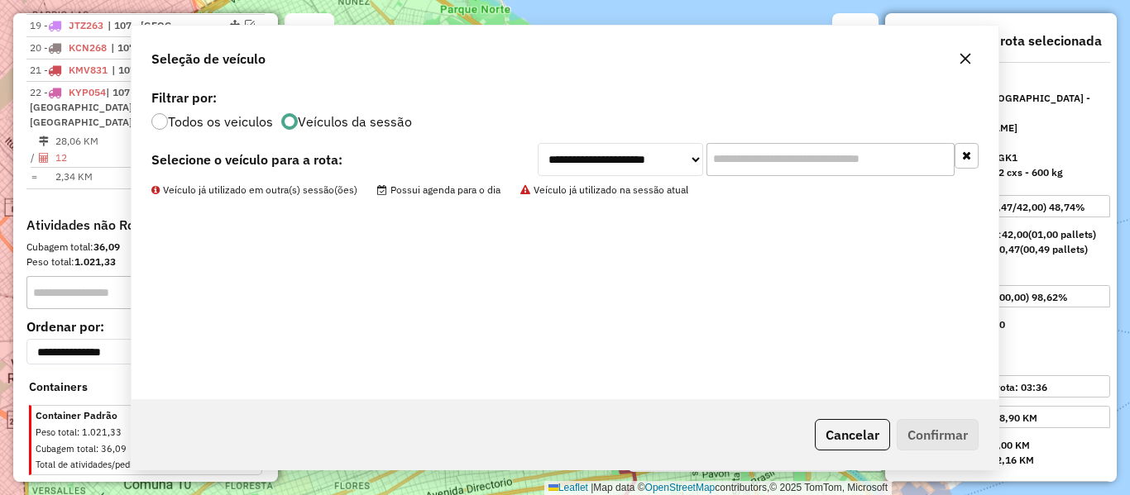
scroll to position [1039, 0]
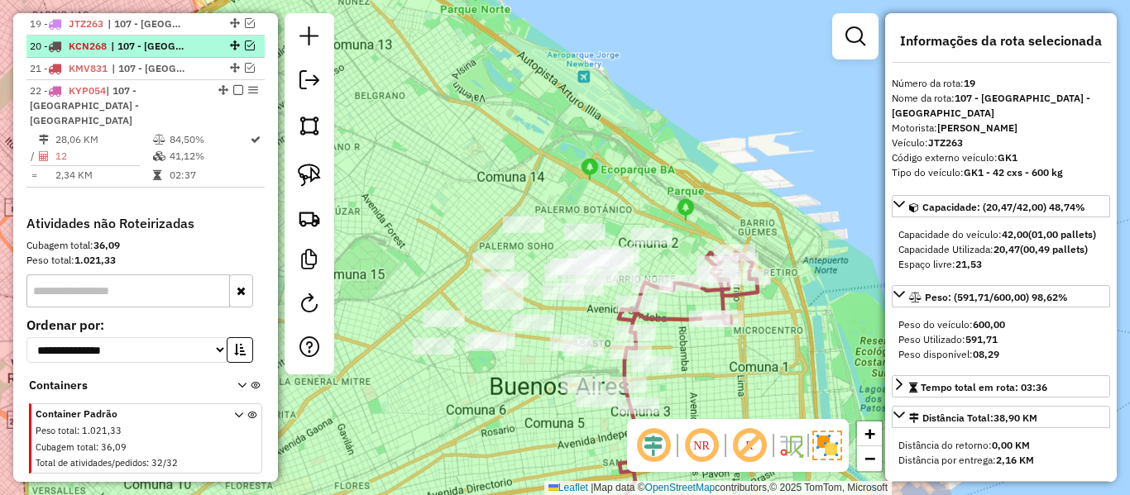
click at [233, 88] on em at bounding box center [238, 90] width 10 height 10
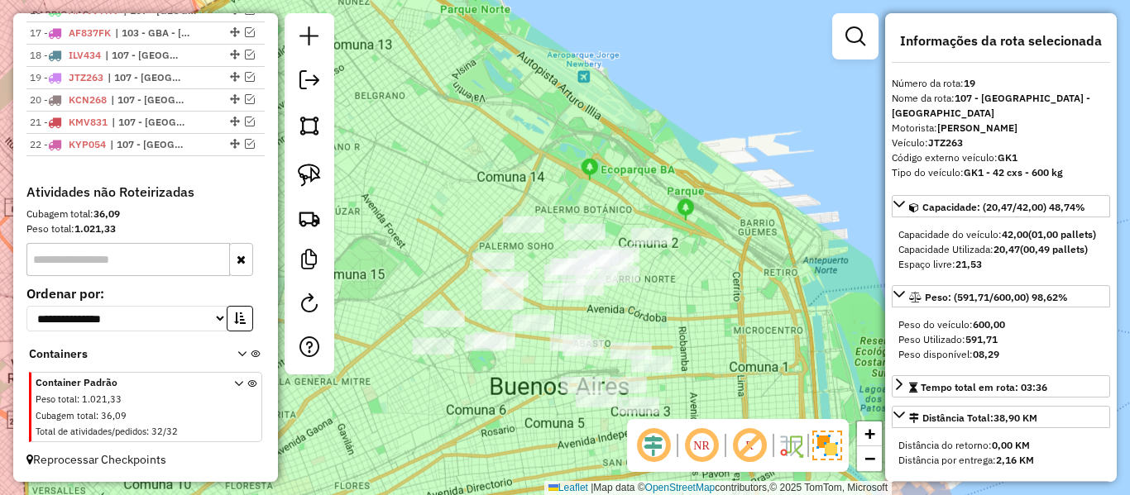
scroll to position [985, 0]
drag, startPoint x: 705, startPoint y: 169, endPoint x: 694, endPoint y: 128, distance: 41.9
click at [699, 123] on div "Janela de atendimento Grade de atendimento Capacidade Transportadoras Veículos …" at bounding box center [565, 247] width 1130 height 495
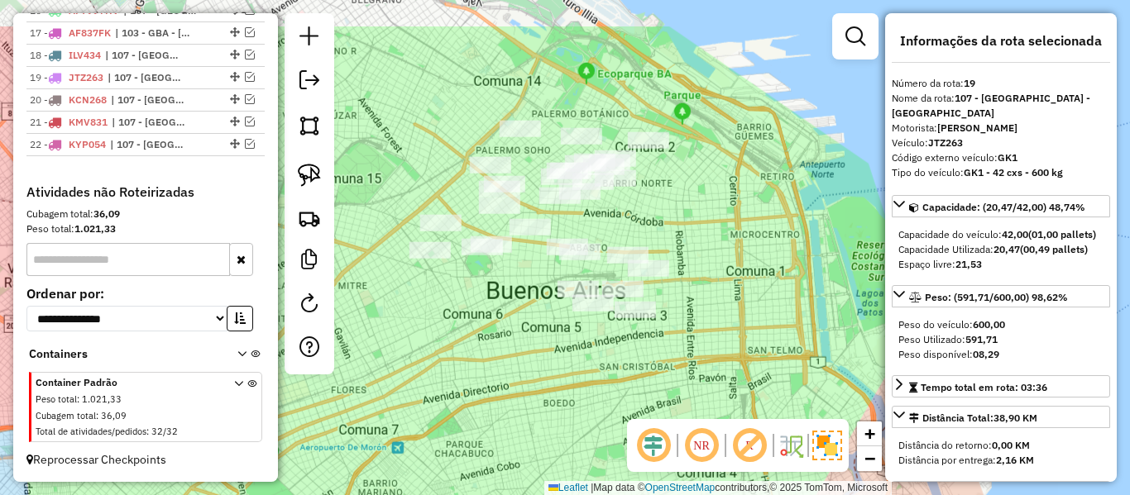
drag, startPoint x: 600, startPoint y: 121, endPoint x: 626, endPoint y: 191, distance: 74.8
click at [673, 196] on div "Janela de atendimento Grade de atendimento Capacidade Transportadoras Veículos …" at bounding box center [565, 247] width 1130 height 495
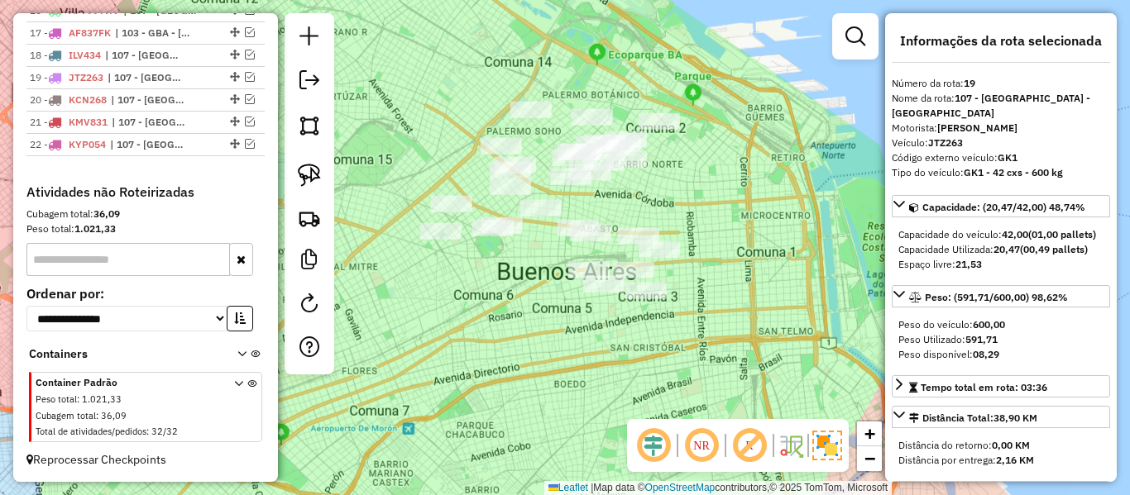
drag, startPoint x: 661, startPoint y: 382, endPoint x: 410, endPoint y: 273, distance: 273.3
click at [675, 365] on div "Janela de atendimento Grade de atendimento Capacidade Transportadoras Veículos …" at bounding box center [565, 247] width 1130 height 495
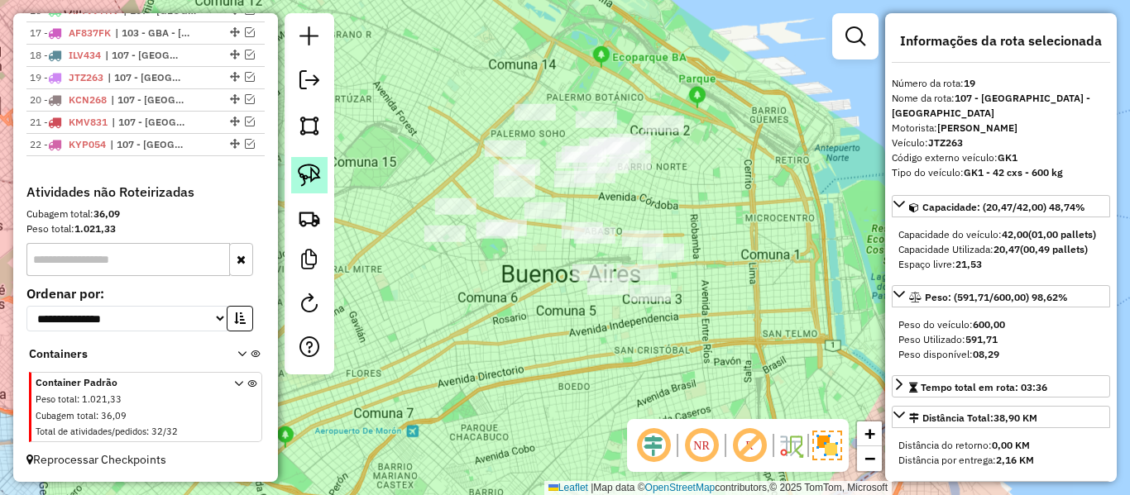
click at [318, 182] on img at bounding box center [309, 175] width 23 height 23
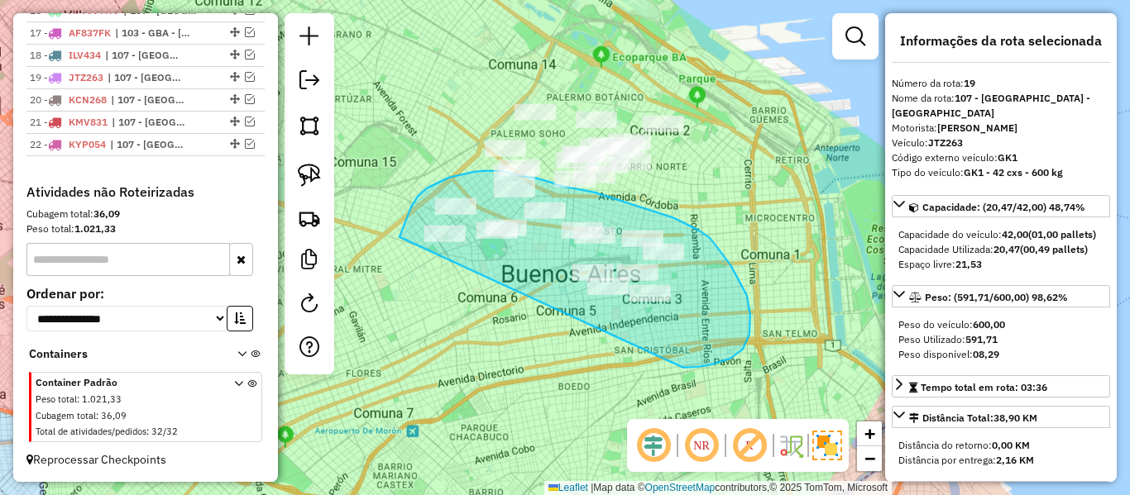
drag, startPoint x: 747, startPoint y: 296, endPoint x: 411, endPoint y: 273, distance: 336.6
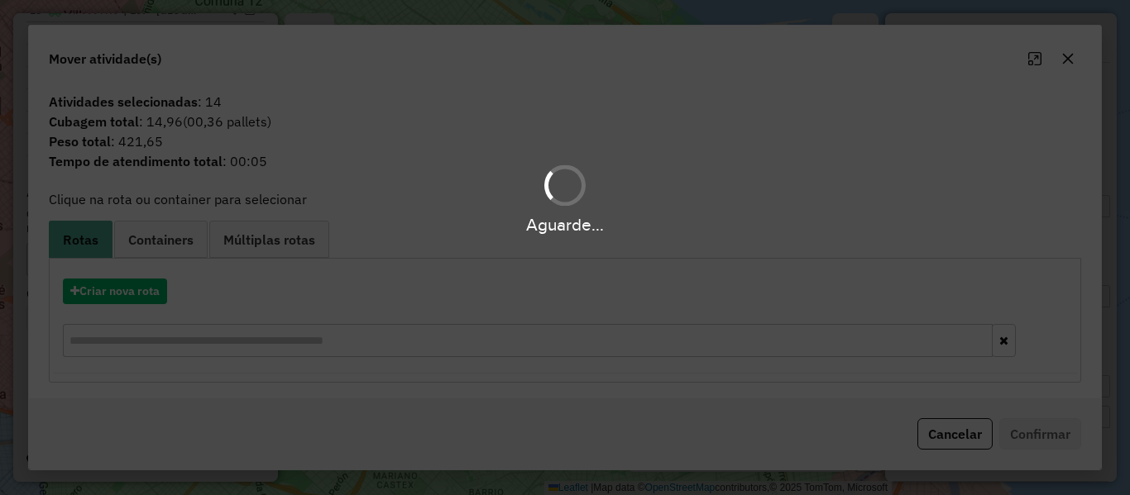
click at [144, 281] on div "Aguarde..." at bounding box center [565, 247] width 1130 height 495
click at [142, 286] on hb-app "Aguarde... Pop-up bloqueado! Seu navegador bloqueou automáticamente a abertura …" at bounding box center [565, 247] width 1130 height 495
click at [142, 286] on button "Criar nova rota" at bounding box center [115, 292] width 104 height 26
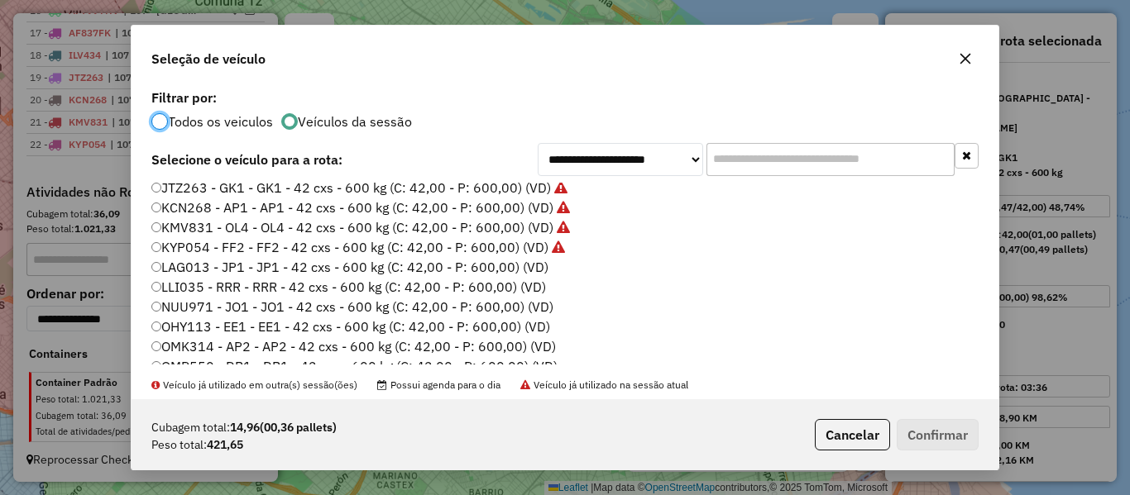
scroll to position [331, 0]
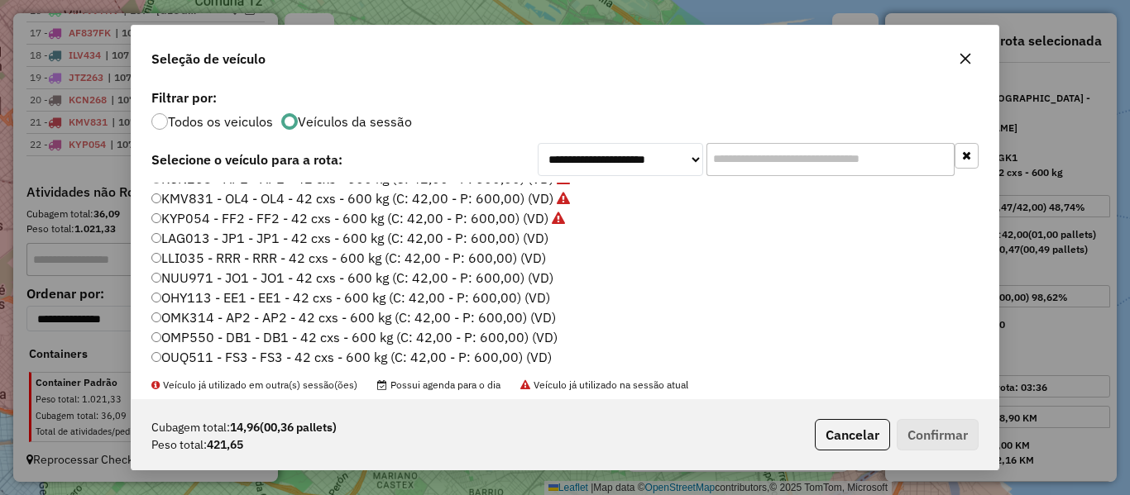
click at [528, 244] on label "LAG013 - JP1 - JP1 - 42 cxs - 600 kg (C: 42,00 - P: 600,00) (VD)" at bounding box center [349, 238] width 397 height 20
click at [941, 433] on button "Confirmar" at bounding box center [938, 434] width 82 height 31
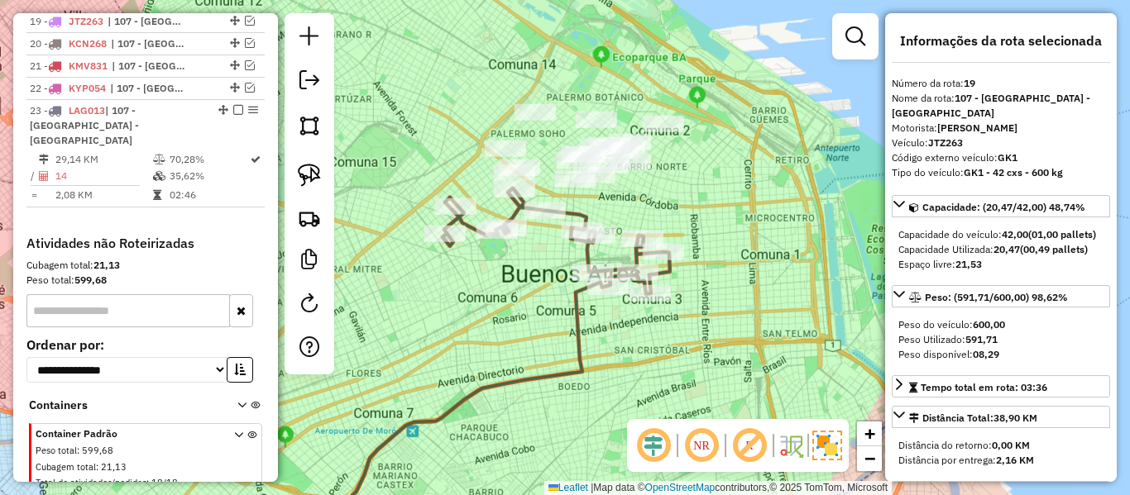
scroll to position [1039, 0]
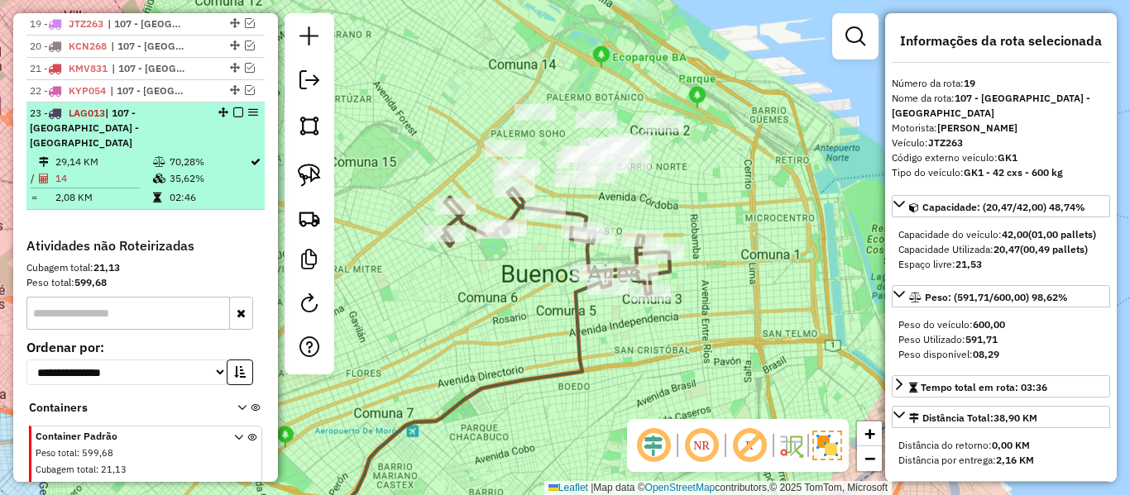
click at [234, 110] on em at bounding box center [238, 113] width 10 height 10
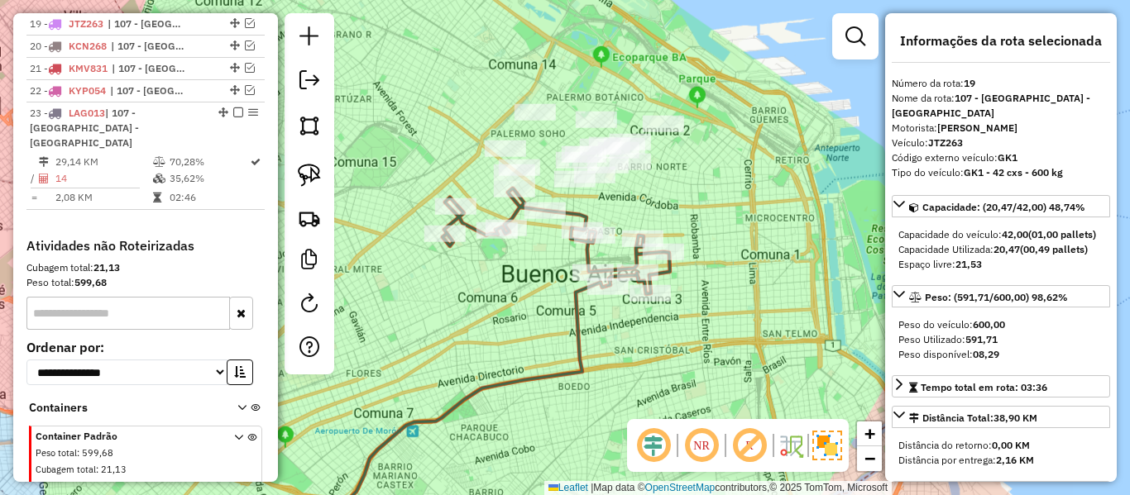
scroll to position [1007, 0]
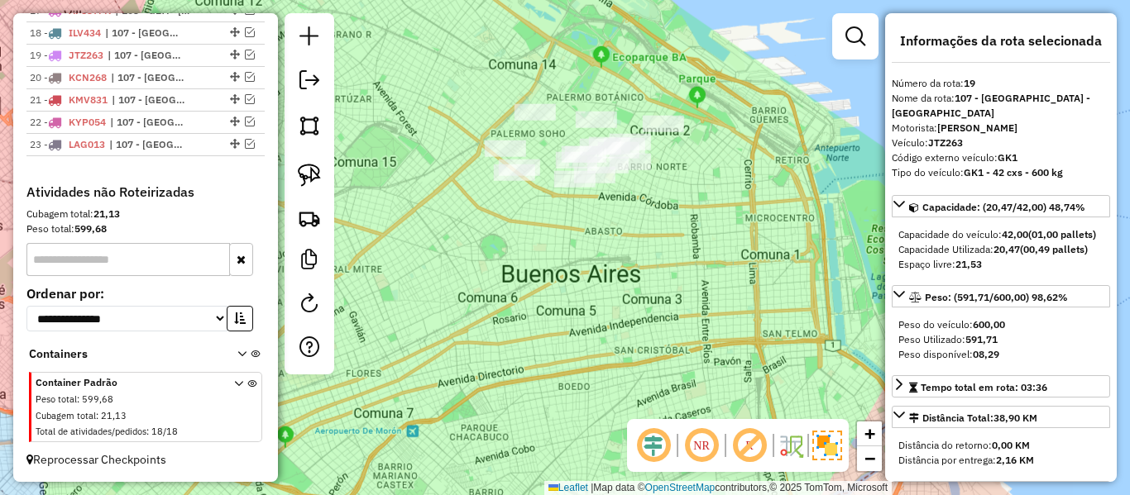
drag, startPoint x: 637, startPoint y: 377, endPoint x: 629, endPoint y: 399, distance: 22.8
click at [643, 405] on div "Janela de atendimento Grade de atendimento Capacidade Transportadoras Veículos …" at bounding box center [565, 247] width 1130 height 495
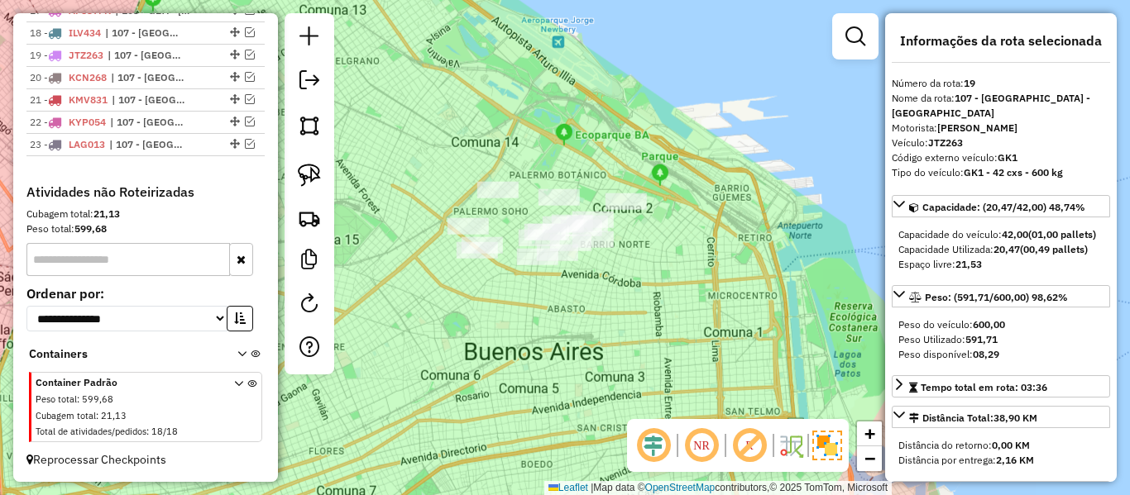
drag, startPoint x: 623, startPoint y: 388, endPoint x: 399, endPoint y: 299, distance: 241.3
click at [437, 323] on div "Janela de atendimento Grade de atendimento Capacidade Transportadoras Veículos …" at bounding box center [565, 247] width 1130 height 495
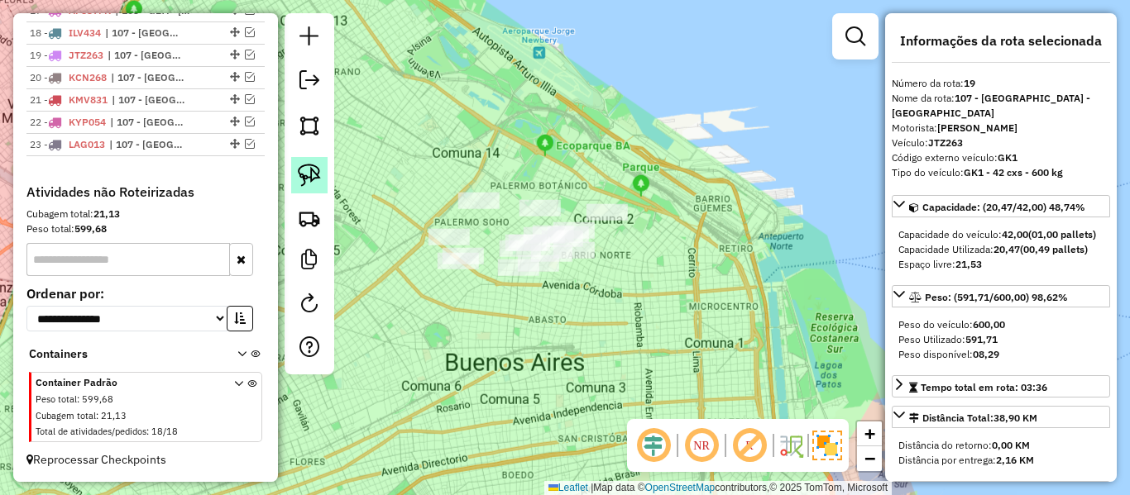
click at [304, 182] on img at bounding box center [309, 175] width 23 height 23
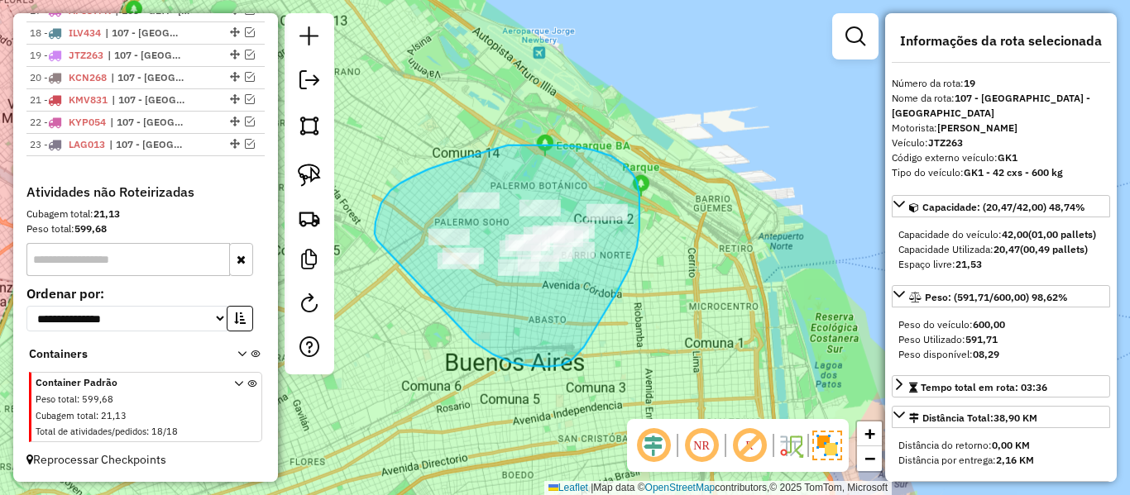
drag, startPoint x: 600, startPoint y: 321, endPoint x: 388, endPoint y: 258, distance: 220.9
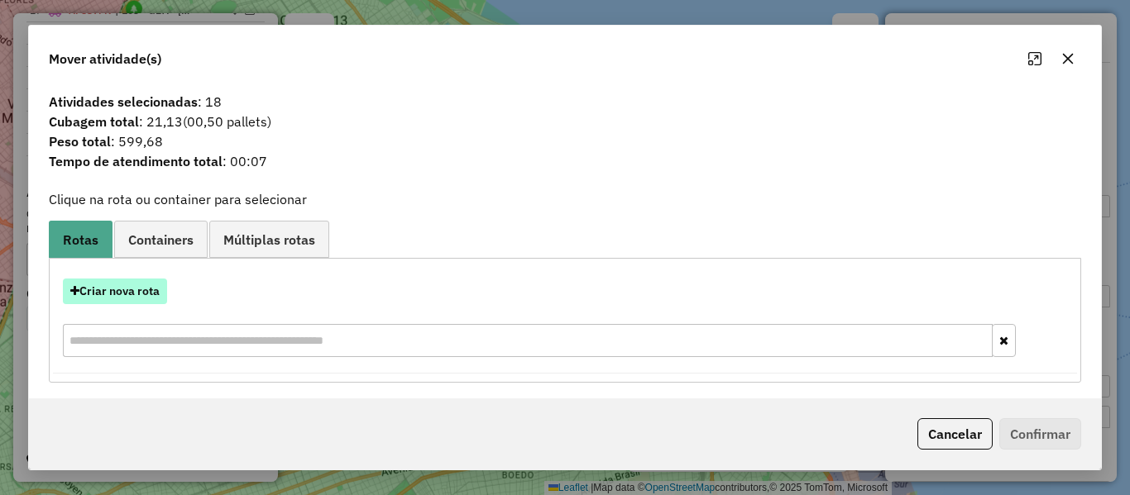
click at [141, 288] on button "Criar nova rota" at bounding box center [115, 292] width 104 height 26
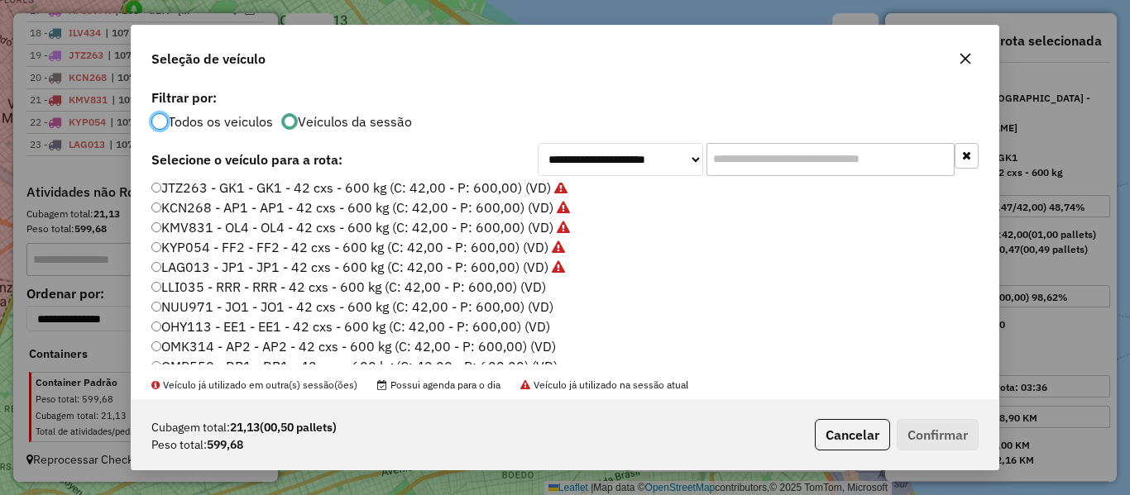
scroll to position [331, 0]
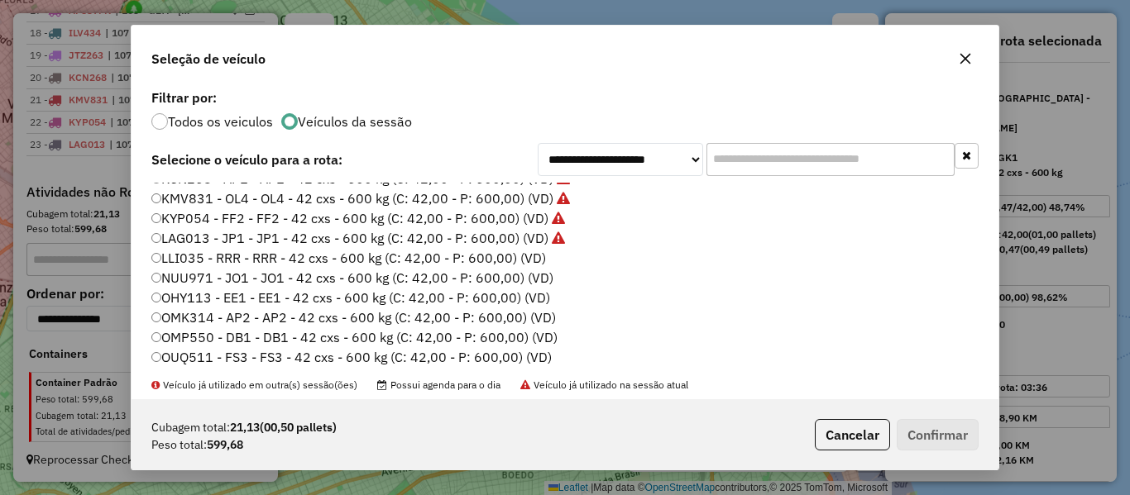
click at [522, 252] on label "LLI035 - RRR - RRR - 42 cxs - 600 kg (C: 42,00 - P: 600,00) (VD)" at bounding box center [348, 258] width 394 height 20
click at [937, 436] on button "Confirmar" at bounding box center [938, 434] width 82 height 31
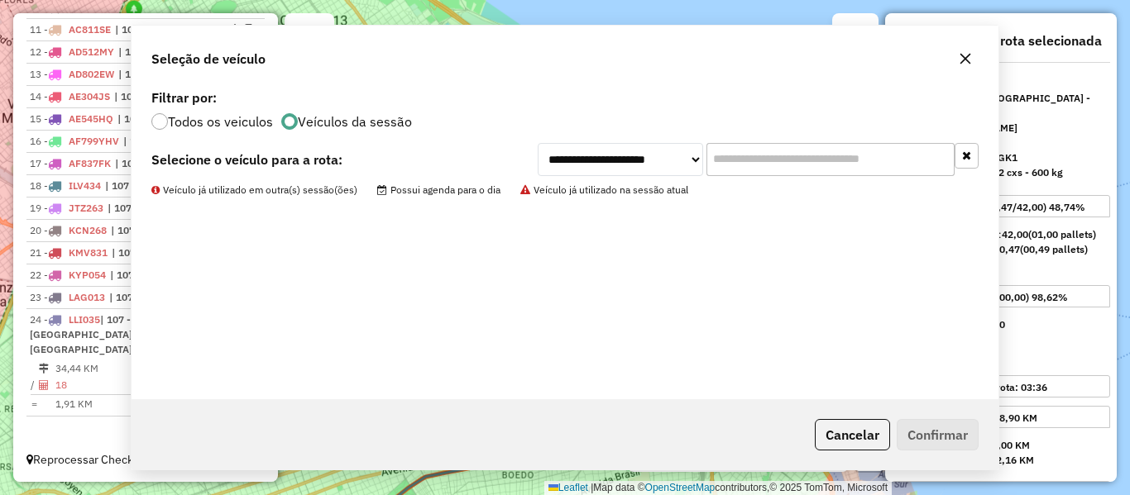
scroll to position [839, 0]
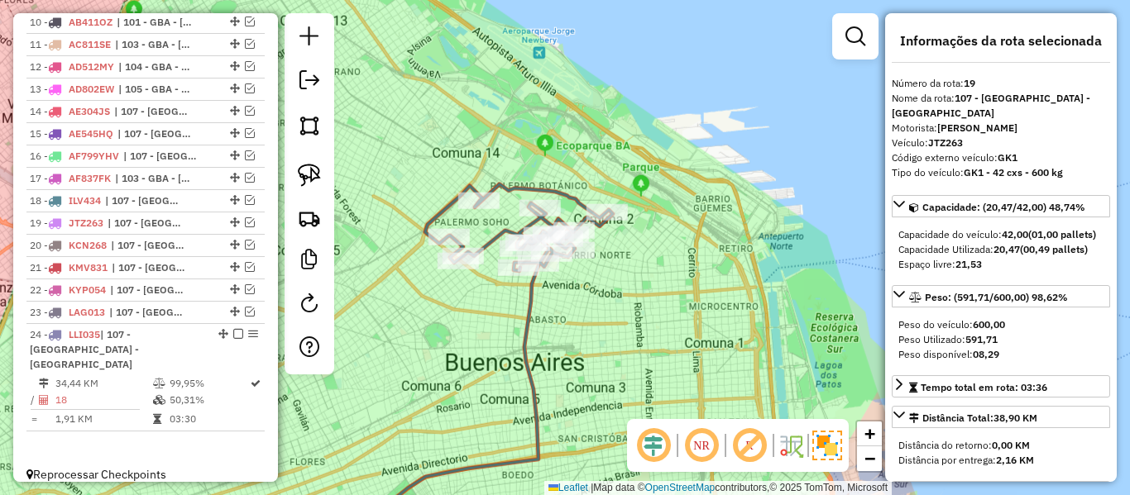
click at [533, 300] on icon at bounding box center [427, 404] width 223 height 281
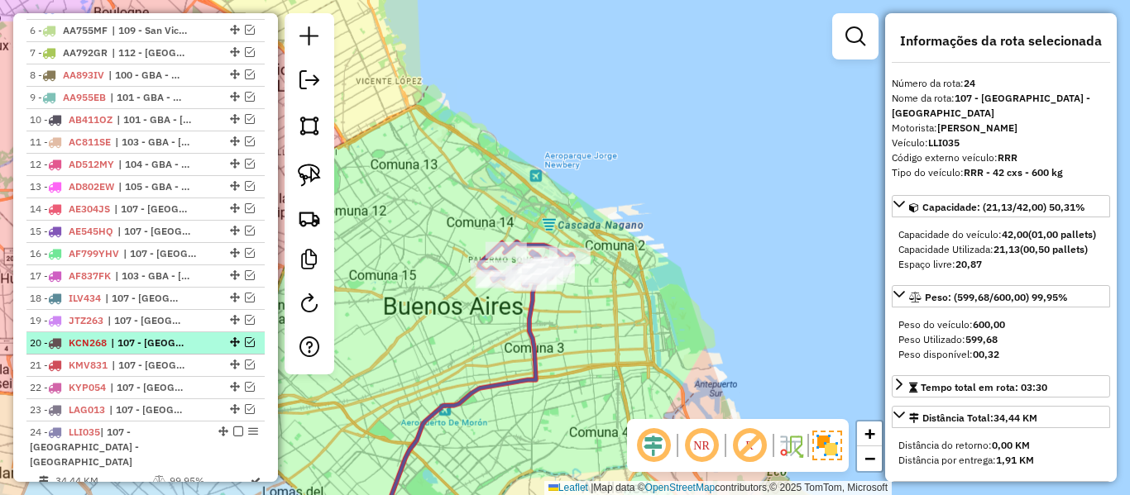
scroll to position [591, 0]
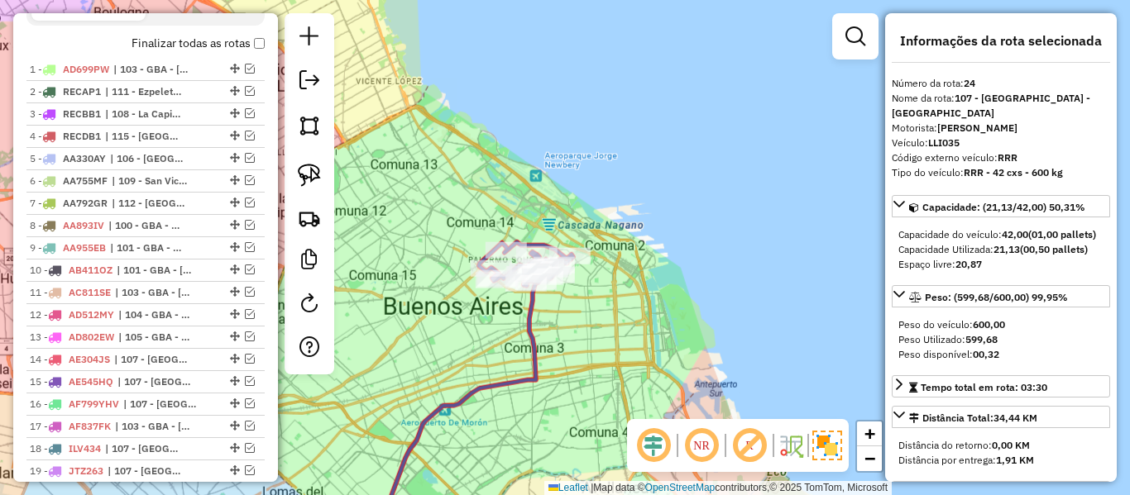
click at [208, 42] on label "Finalizar todas as rotas" at bounding box center [197, 43] width 133 height 17
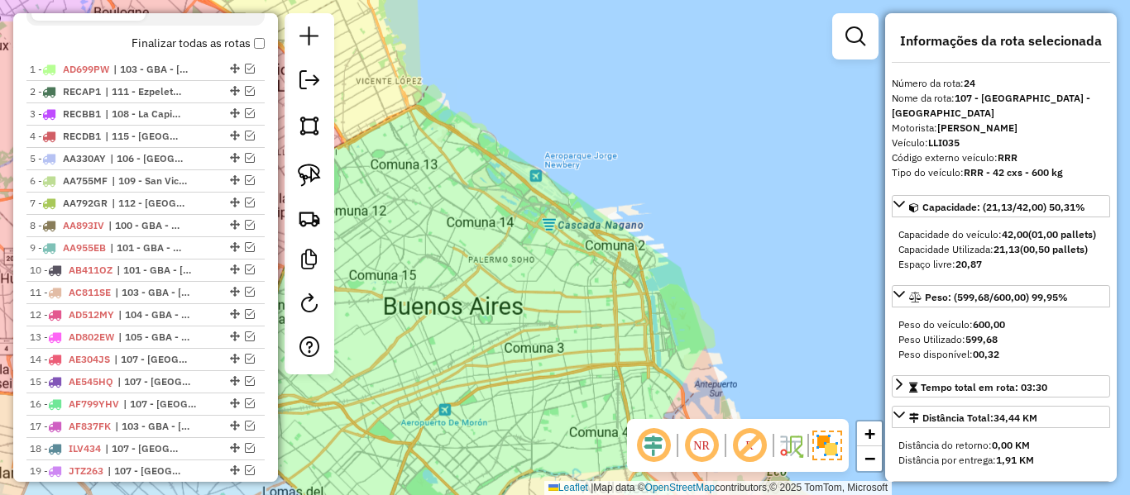
click at [208, 42] on label "Finalizar todas as rotas" at bounding box center [197, 43] width 133 height 17
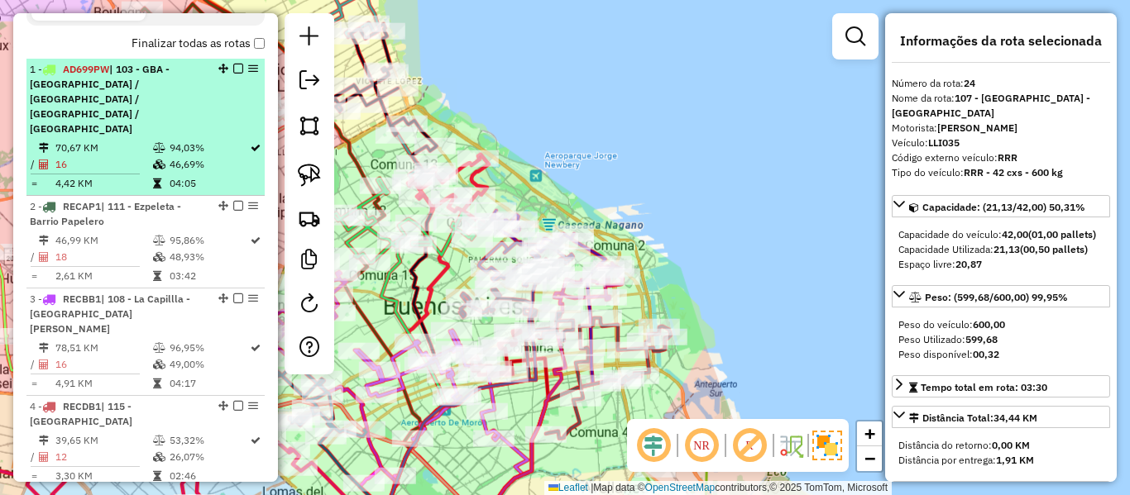
scroll to position [509, 0]
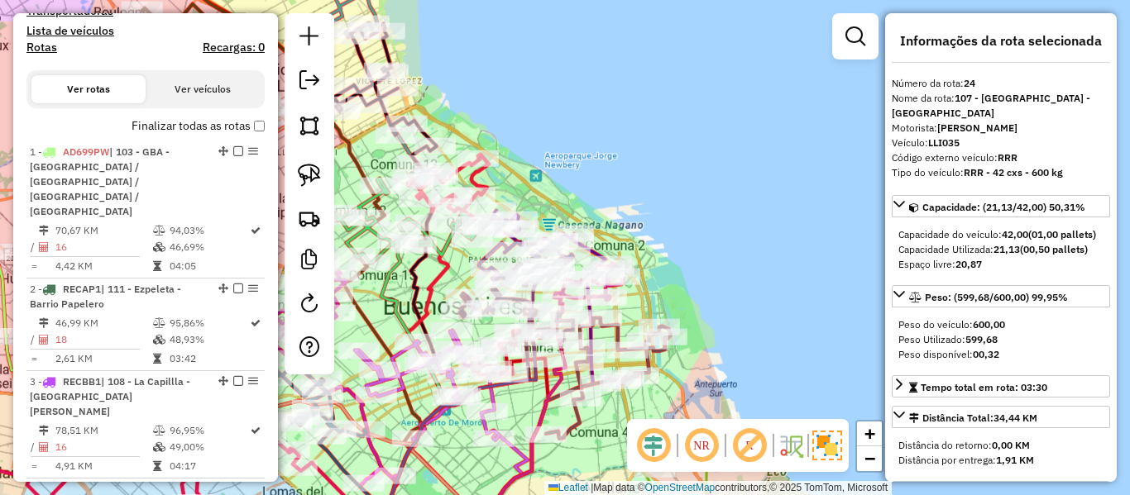
click at [31, 46] on h4 "Rotas" at bounding box center [41, 48] width 31 height 14
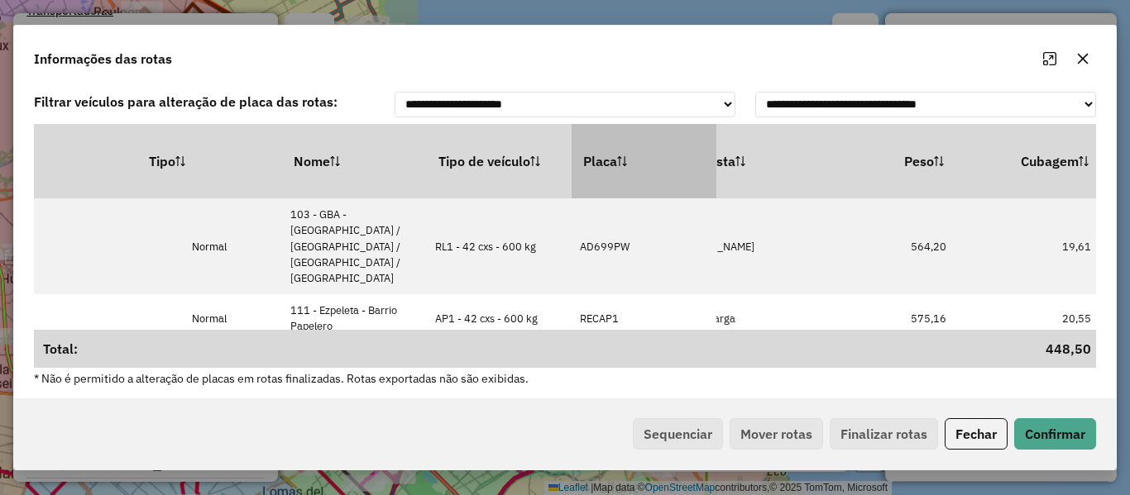
drag, startPoint x: 543, startPoint y: 185, endPoint x: 572, endPoint y: 189, distance: 29.1
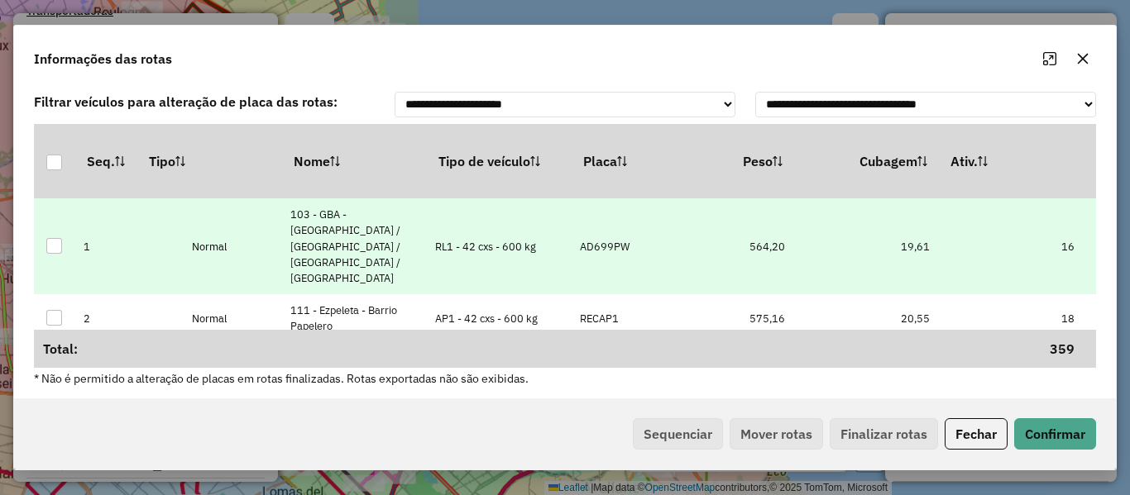
drag, startPoint x: 878, startPoint y: 227, endPoint x: 892, endPoint y: 227, distance: 13.2
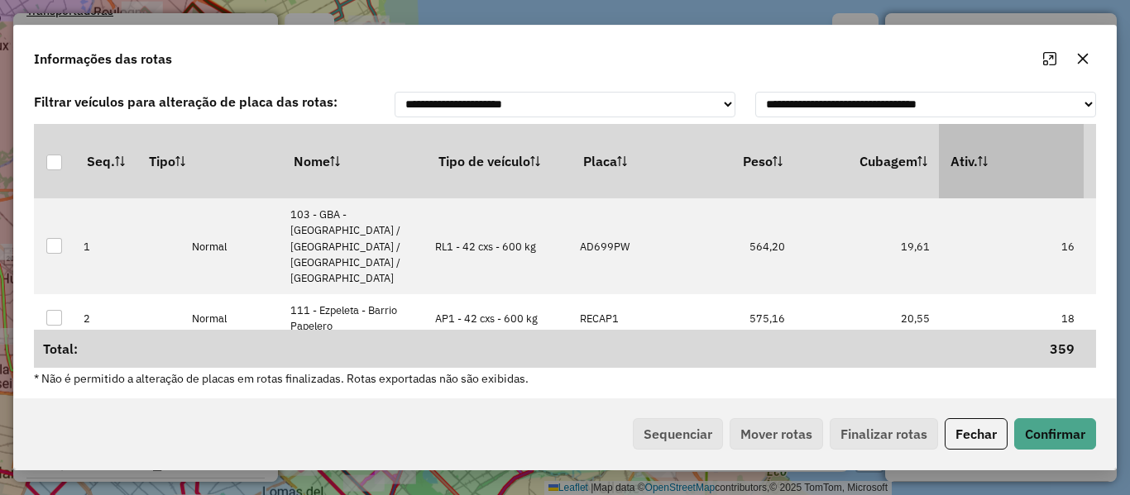
scroll to position [0, 321]
click at [997, 184] on th "Ativ." at bounding box center [1001, 161] width 145 height 74
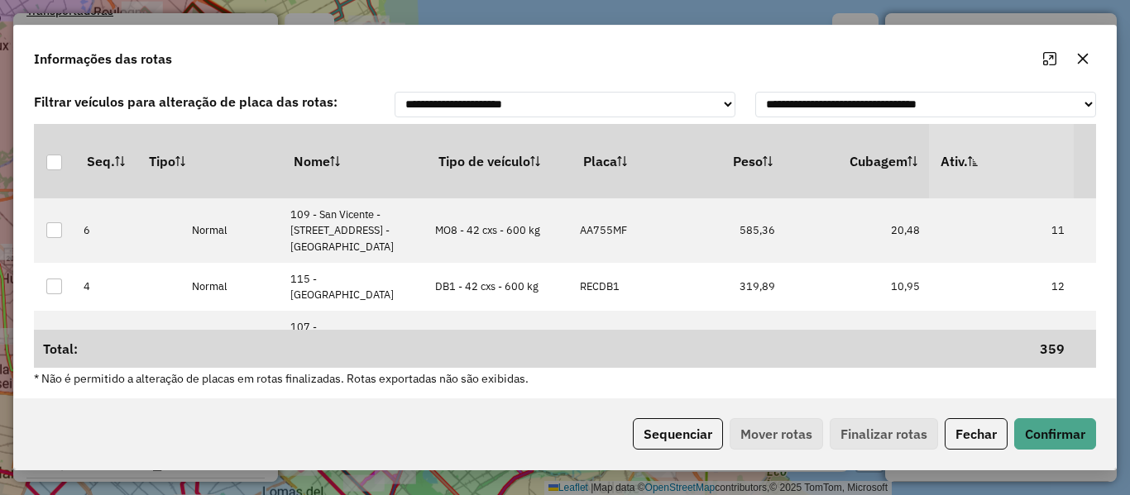
click at [997, 169] on th "Ativ." at bounding box center [1001, 161] width 145 height 74
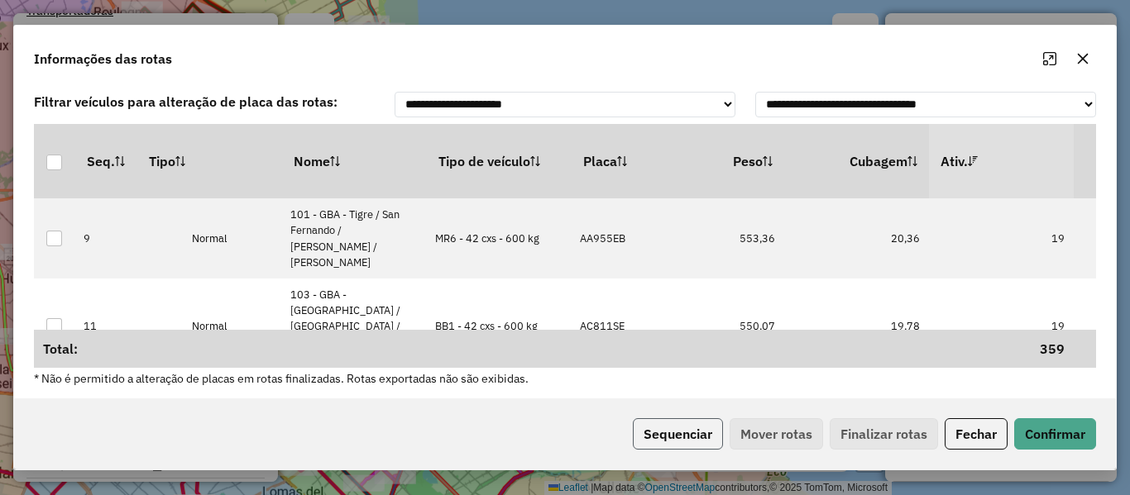
click at [678, 441] on button "Sequenciar" at bounding box center [678, 433] width 90 height 31
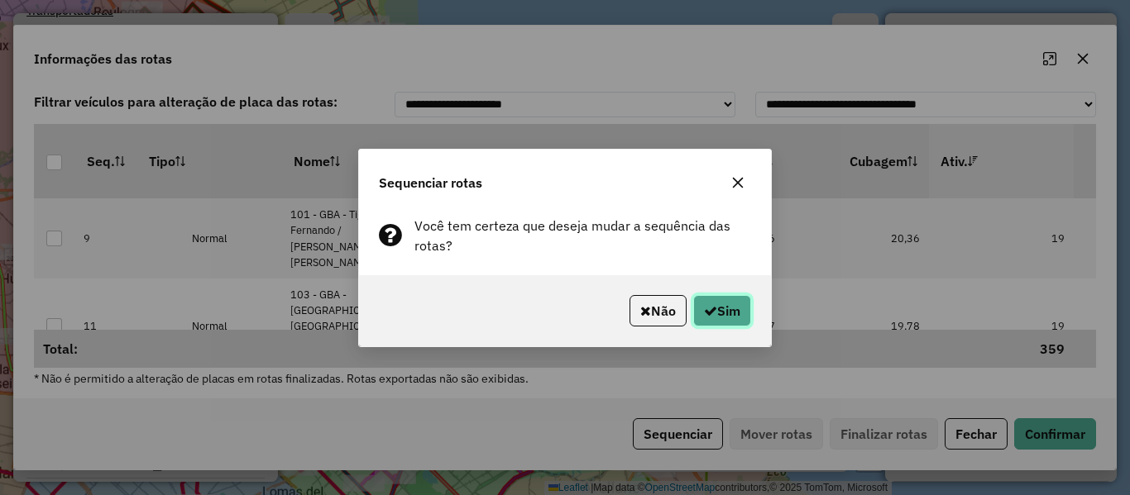
click at [718, 313] on button "Sim" at bounding box center [722, 310] width 58 height 31
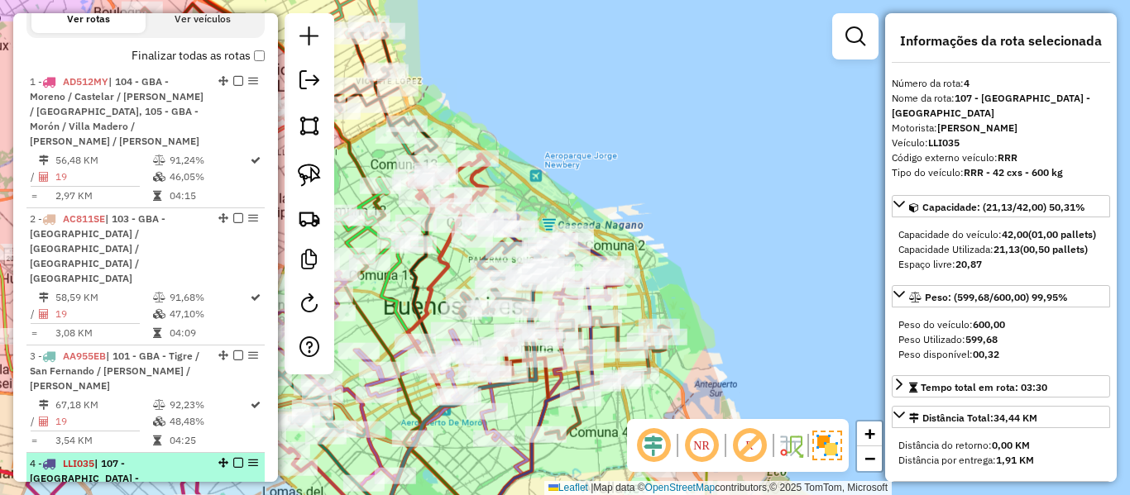
scroll to position [409, 0]
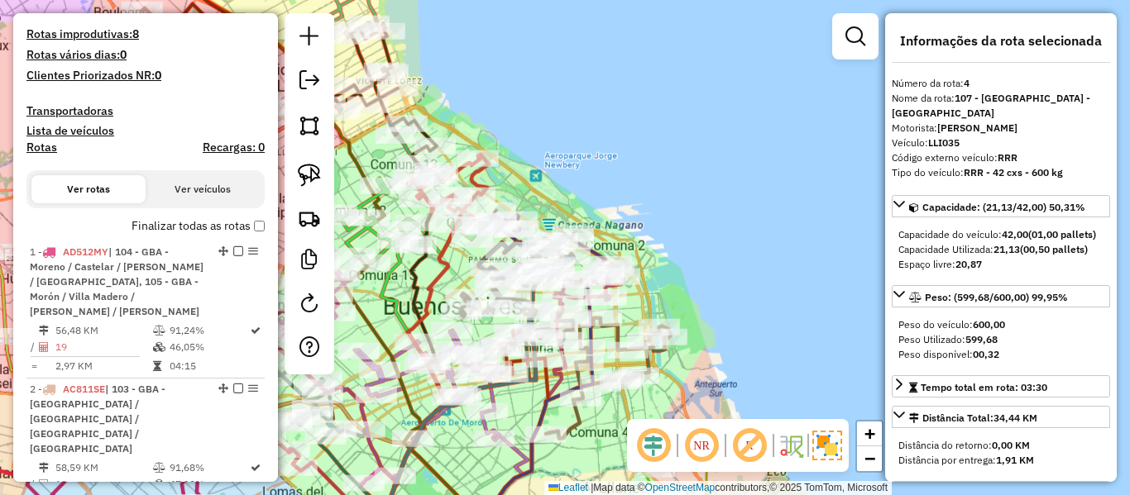
click at [238, 226] on label "Finalizar todas as rotas" at bounding box center [197, 226] width 133 height 17
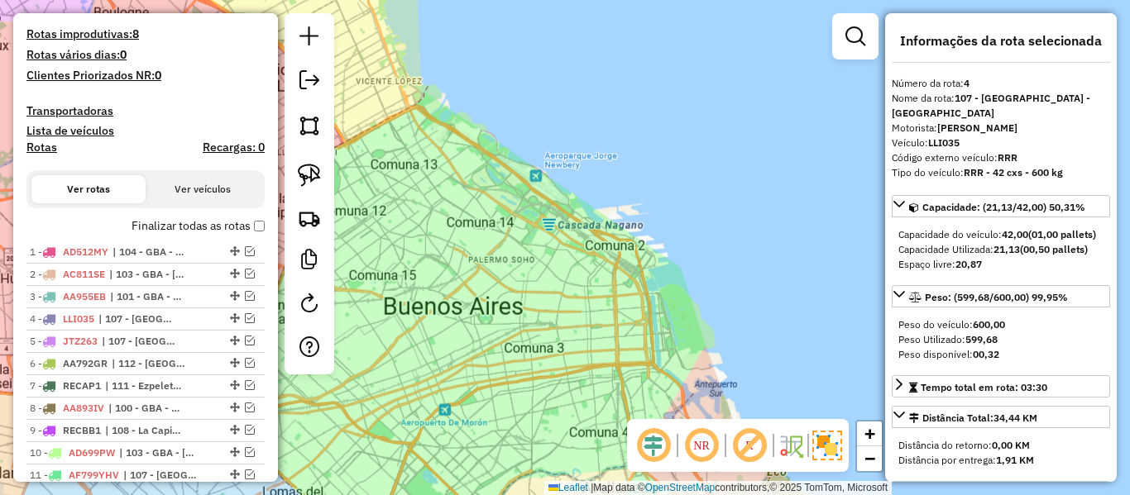
click at [533, 245] on div "Janela de atendimento Grade de atendimento Capacidade Transportadoras Veículos …" at bounding box center [565, 247] width 1130 height 495
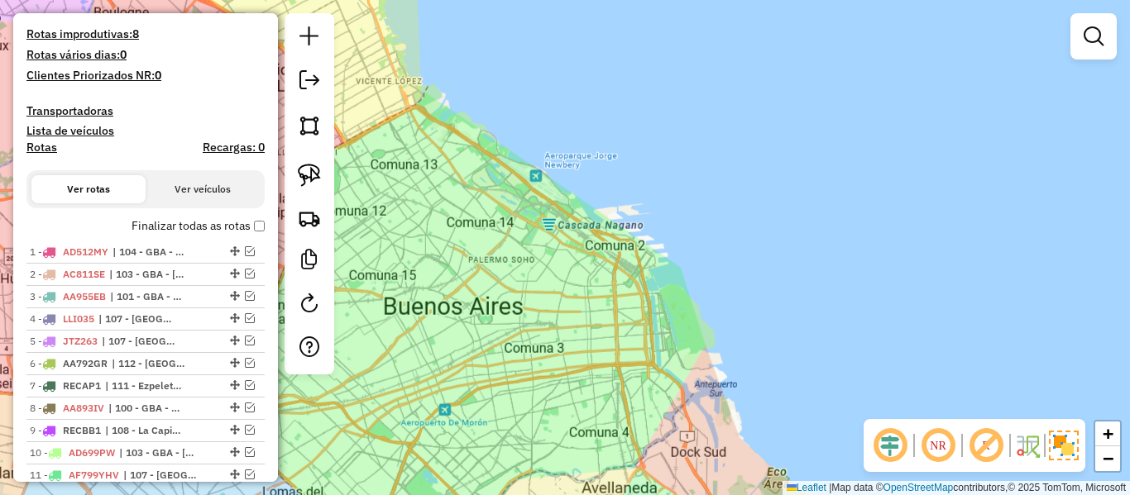
drag, startPoint x: 517, startPoint y: 256, endPoint x: 711, endPoint y: 265, distance: 194.6
click at [711, 265] on div "Janela de atendimento Grade de atendimento Capacidade Transportadoras Veículos …" at bounding box center [565, 247] width 1130 height 495
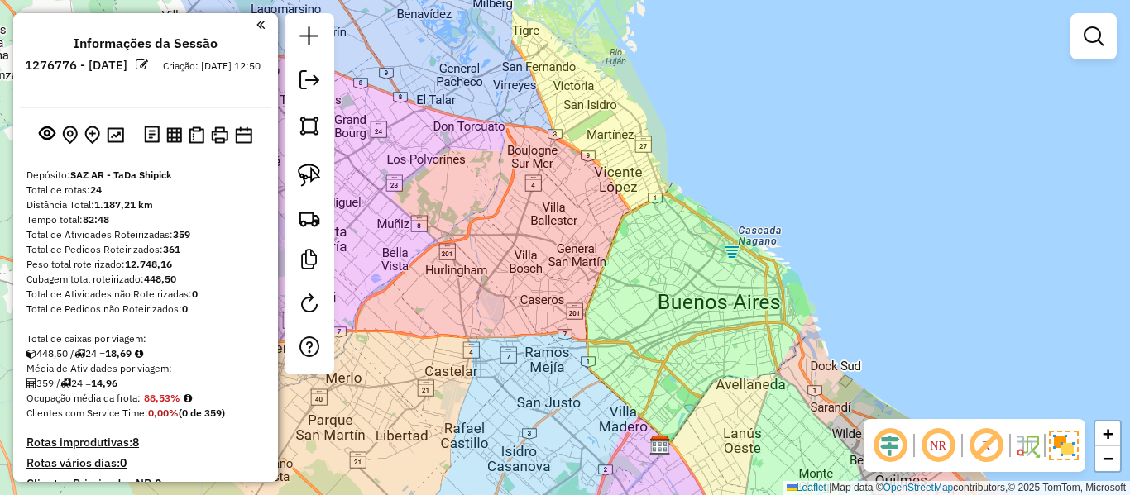
scroll to position [409, 0]
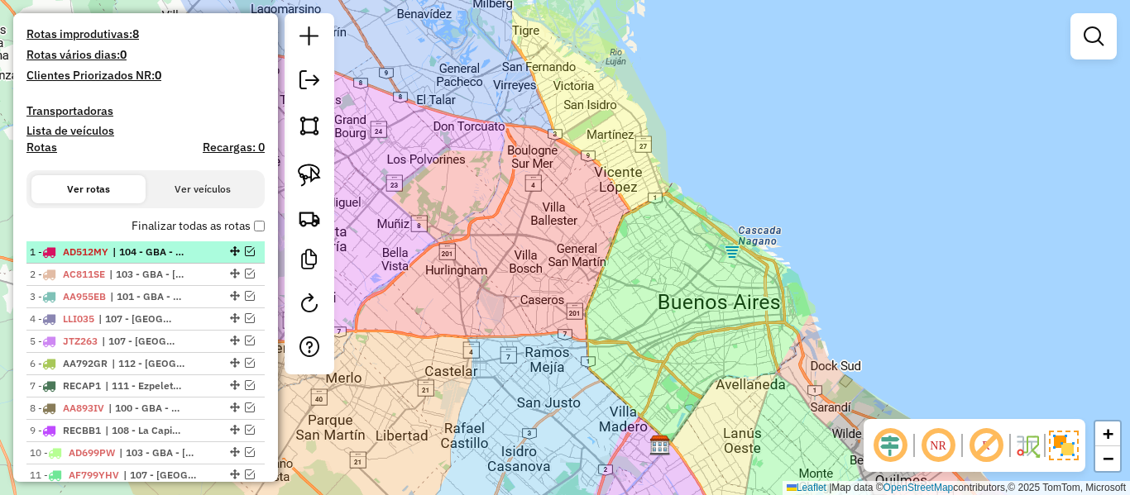
click at [245, 251] on em at bounding box center [250, 251] width 10 height 10
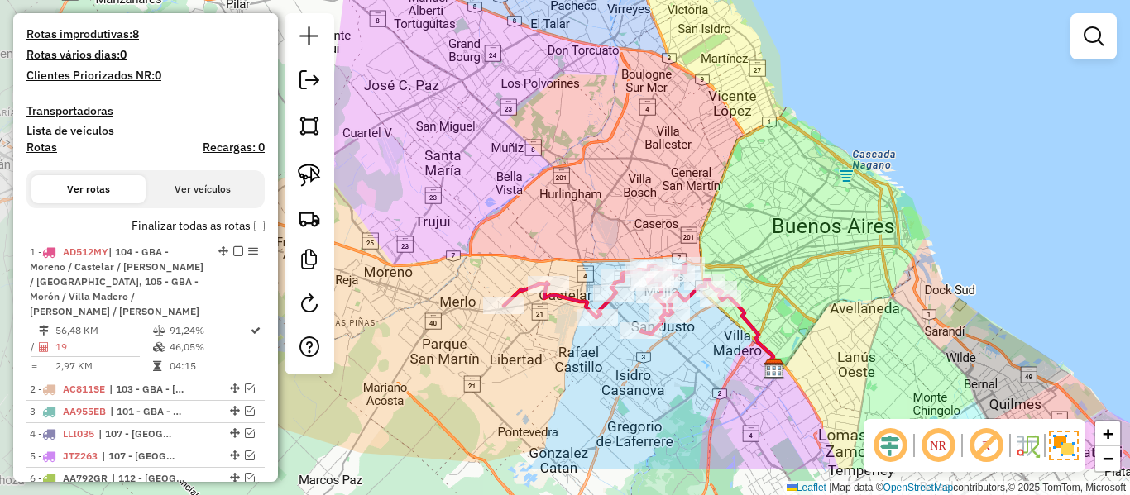
drag, startPoint x: 677, startPoint y: 328, endPoint x: 791, endPoint y: 251, distance: 137.2
click at [791, 251] on div "Janela de atendimento Grade de atendimento Capacidade Transportadoras Veículos …" at bounding box center [565, 247] width 1130 height 495
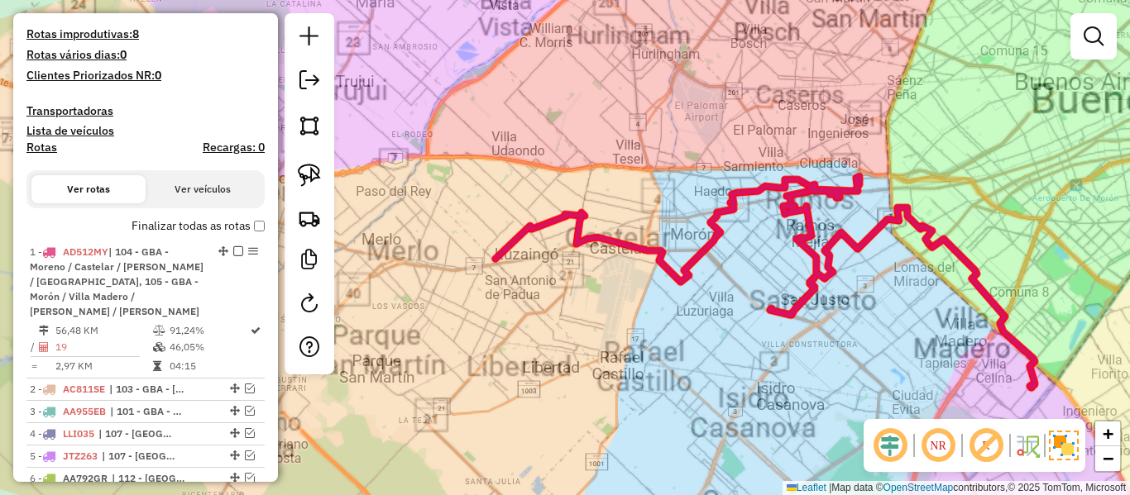
click at [541, 352] on div "Janela de atendimento Grade de atendimento Capacidade Transportadoras Veículos …" at bounding box center [565, 247] width 1130 height 495
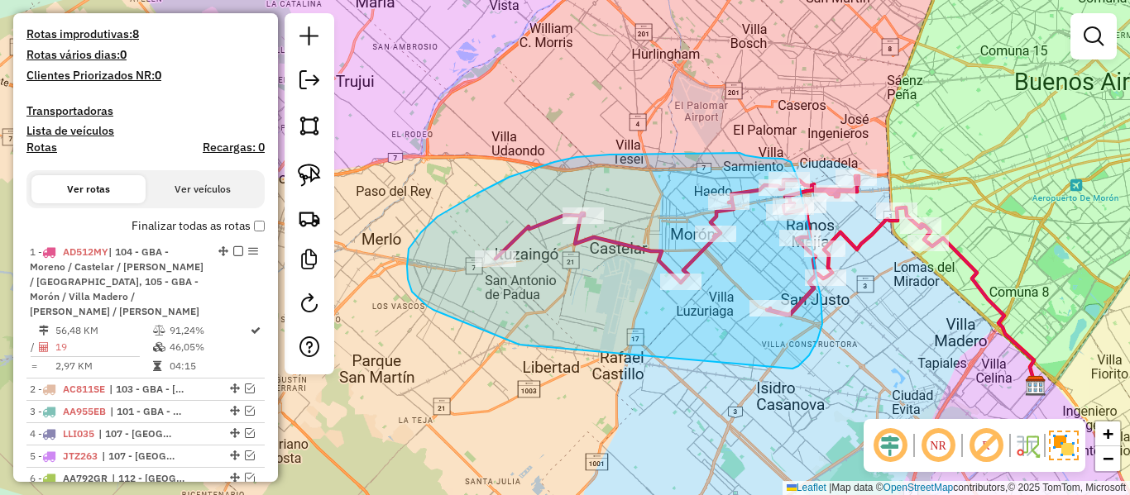
drag, startPoint x: 408, startPoint y: 280, endPoint x: 783, endPoint y: 366, distance: 385.2
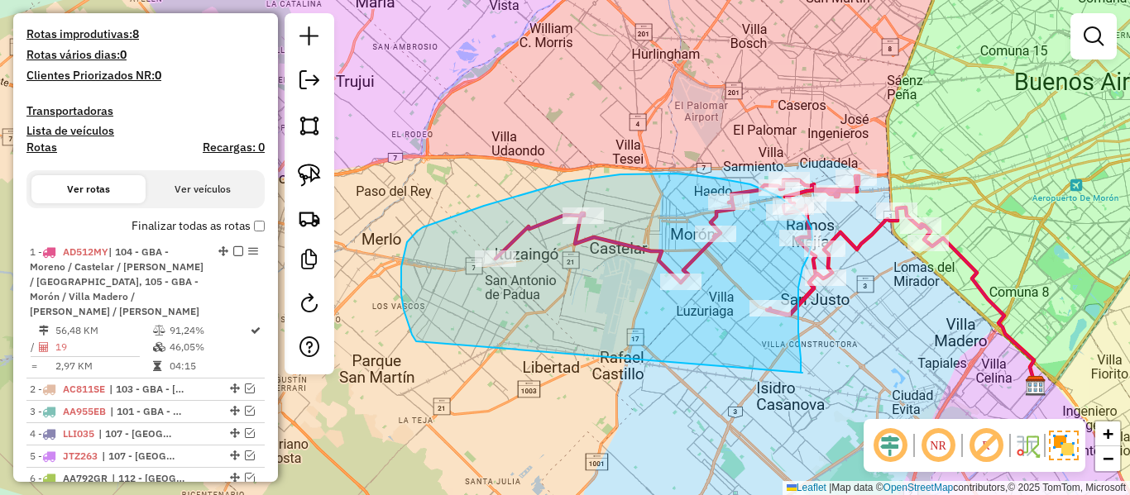
drag, startPoint x: 799, startPoint y: 347, endPoint x: 512, endPoint y: 364, distance: 287.5
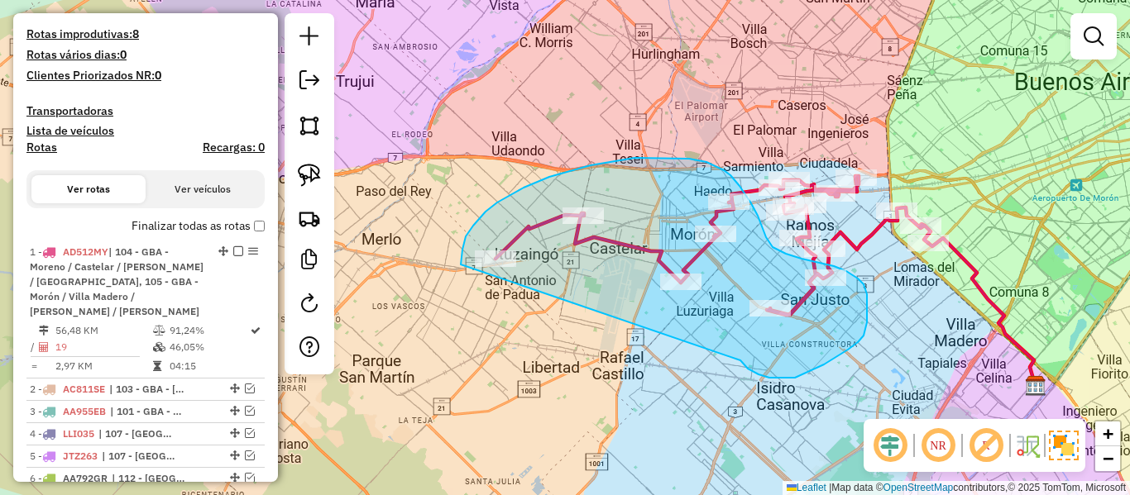
drag, startPoint x: 769, startPoint y: 378, endPoint x: 475, endPoint y: 318, distance: 300.6
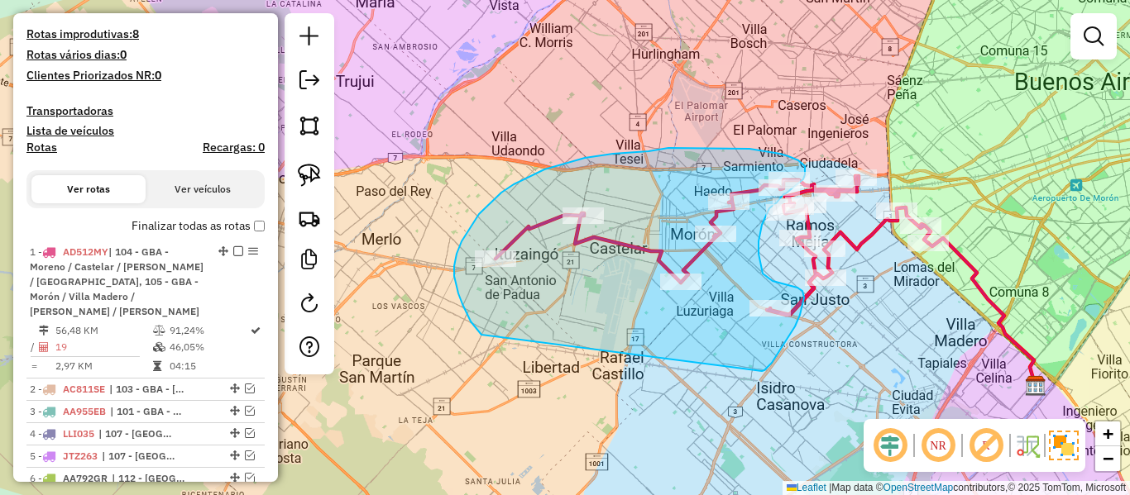
drag, startPoint x: 762, startPoint y: 371, endPoint x: 540, endPoint y: 347, distance: 222.9
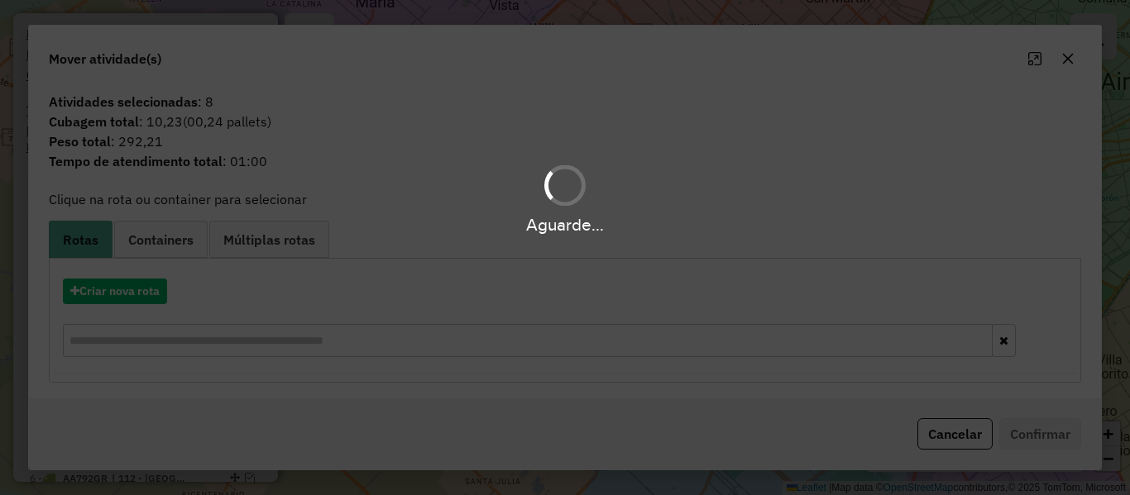
drag, startPoint x: 160, startPoint y: 301, endPoint x: 115, endPoint y: 297, distance: 45.7
click at [148, 301] on div "Aguarde..." at bounding box center [565, 247] width 1130 height 495
click at [115, 297] on div "Aguarde..." at bounding box center [565, 247] width 1130 height 495
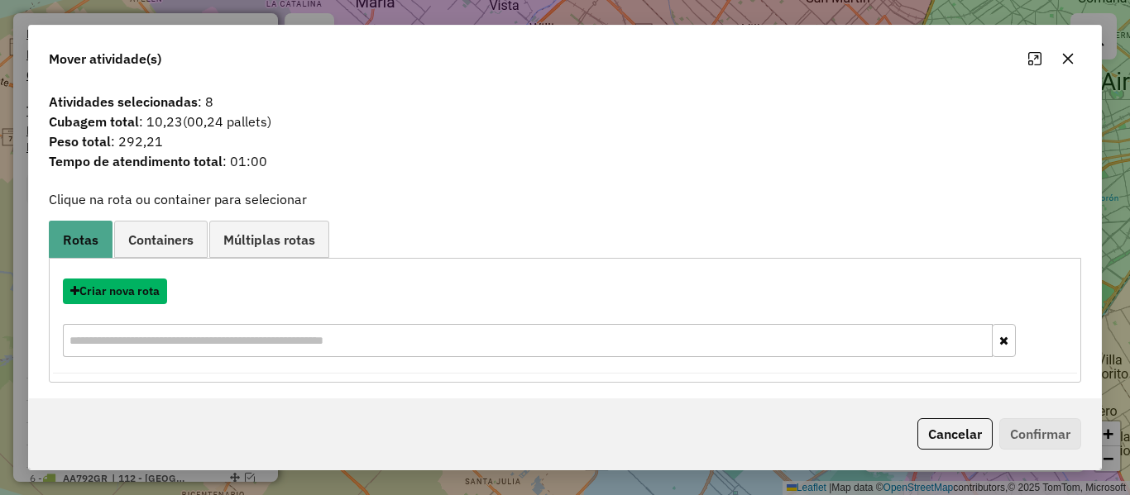
click at [115, 297] on button "Criar nova rota" at bounding box center [115, 292] width 104 height 26
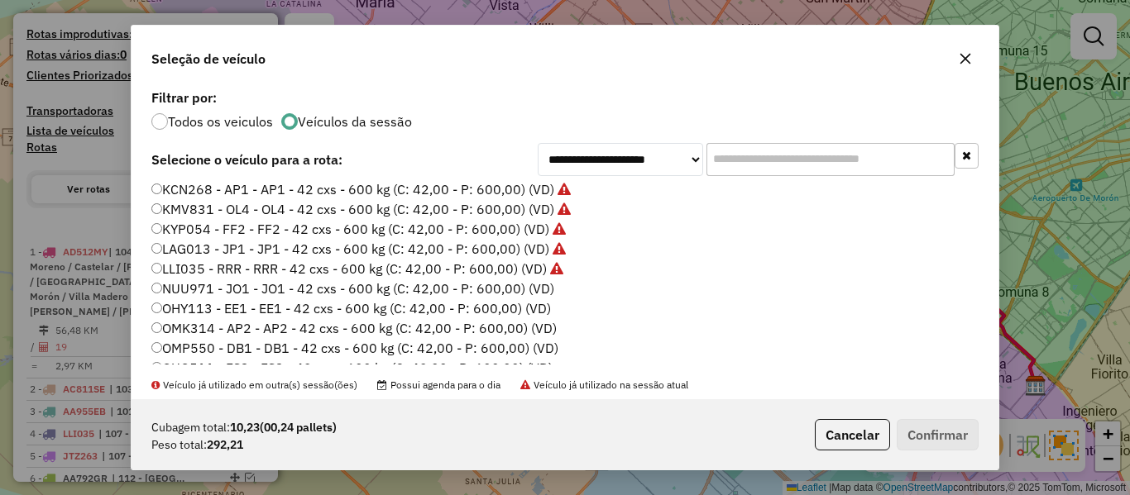
scroll to position [331, 0]
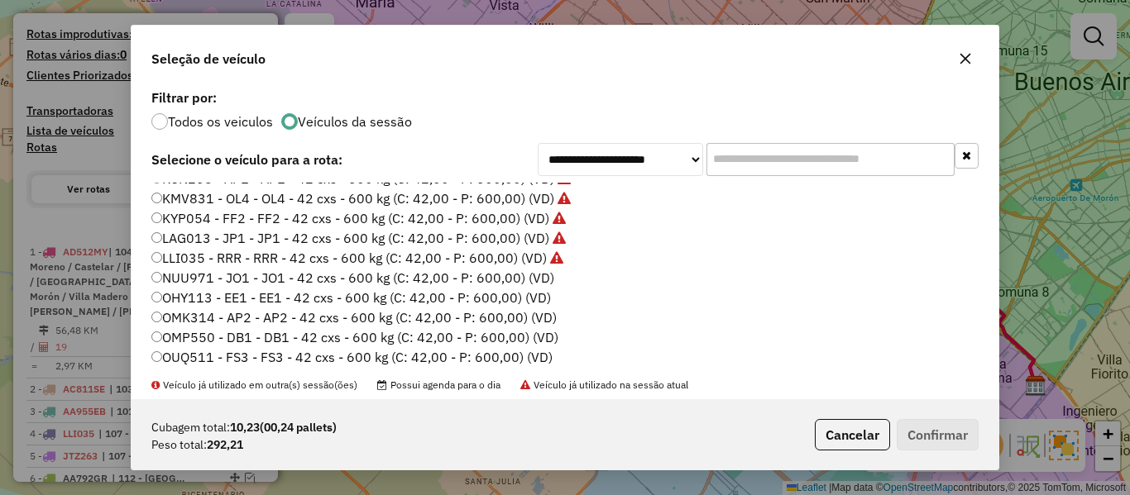
click at [539, 281] on label "NUU971 - JO1 - JO1 - 42 cxs - 600 kg (C: 42,00 - P: 600,00) (VD)" at bounding box center [352, 278] width 403 height 20
drag, startPoint x: 983, startPoint y: 465, endPoint x: 974, endPoint y: 456, distance: 12.3
click at [978, 458] on div "Cubagem total: 10,23 (00,24 pallets) Peso total: 292,21 Cancelar Confirmar" at bounding box center [564, 434] width 867 height 71
click at [959, 445] on button "Confirmar" at bounding box center [938, 434] width 82 height 31
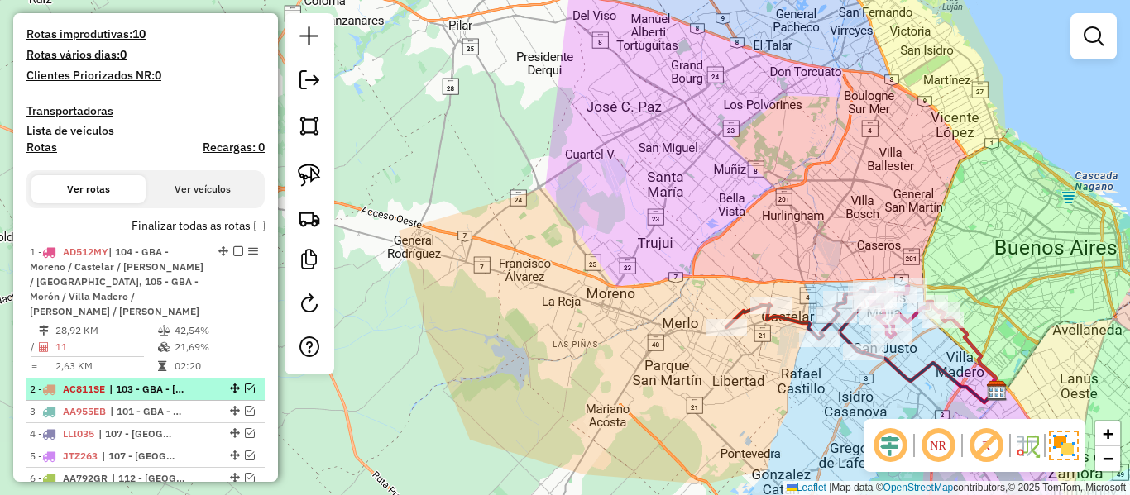
click at [245, 386] on em at bounding box center [250, 389] width 10 height 10
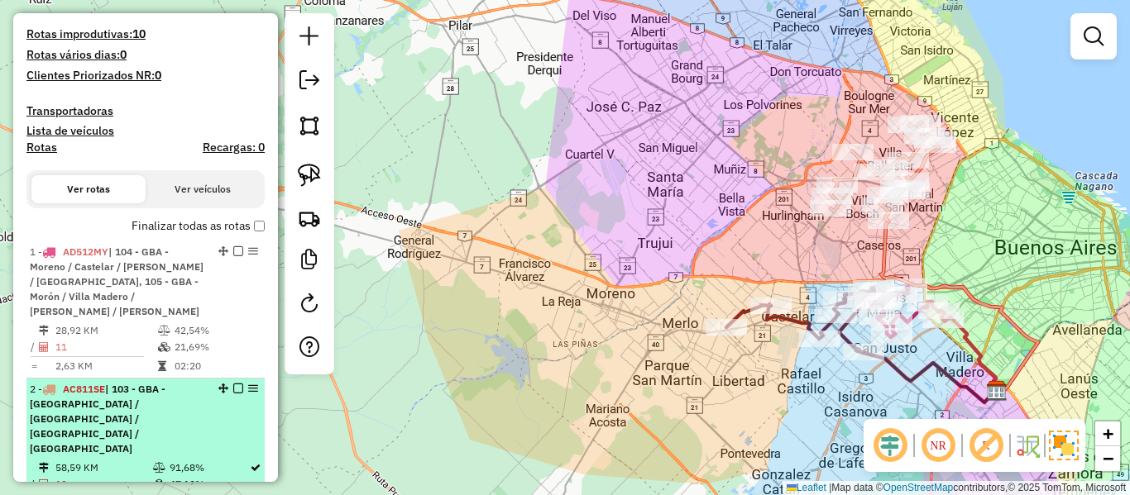
click at [186, 390] on div "2 - AC811SE | 103 - GBA - Boulogne Sur / Villa Adelina / Villa Udaondo / Caseros" at bounding box center [117, 419] width 175 height 74
select select "**********"
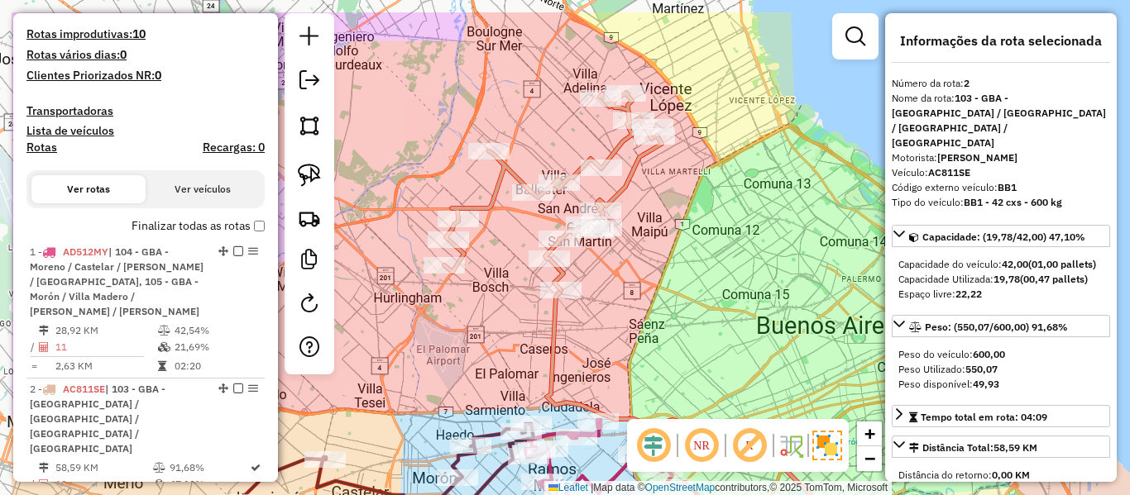
drag, startPoint x: 565, startPoint y: 217, endPoint x: 732, endPoint y: 308, distance: 190.2
click at [730, 313] on div "Janela de atendimento Grade de atendimento Capacidade Transportadoras Veículos …" at bounding box center [565, 247] width 1130 height 495
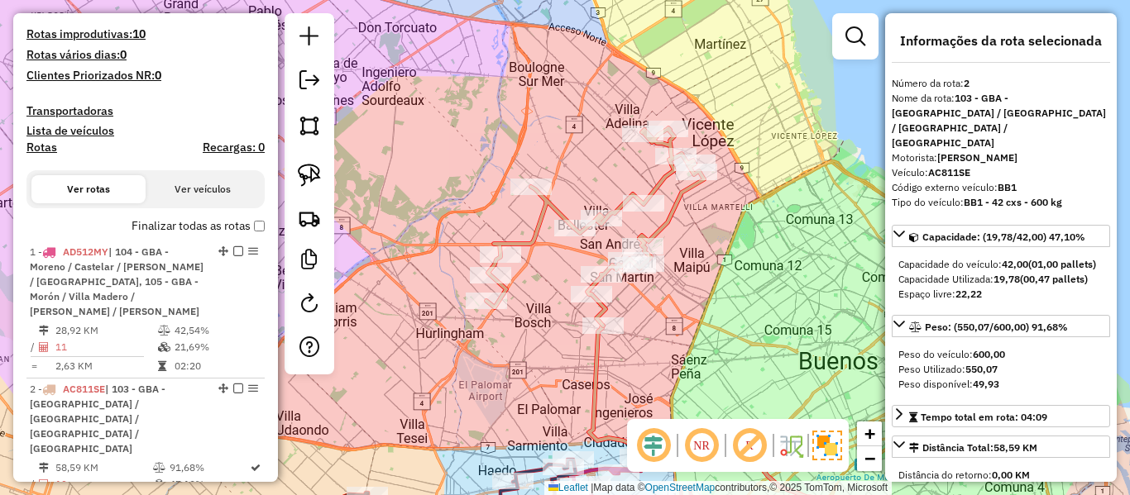
click at [677, 205] on icon at bounding box center [595, 227] width 218 height 198
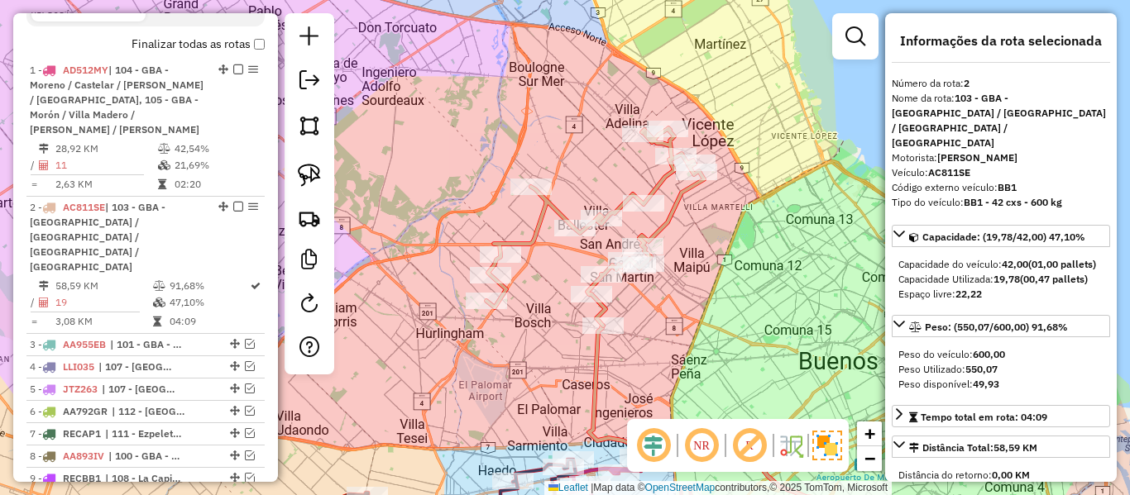
scroll to position [774, 0]
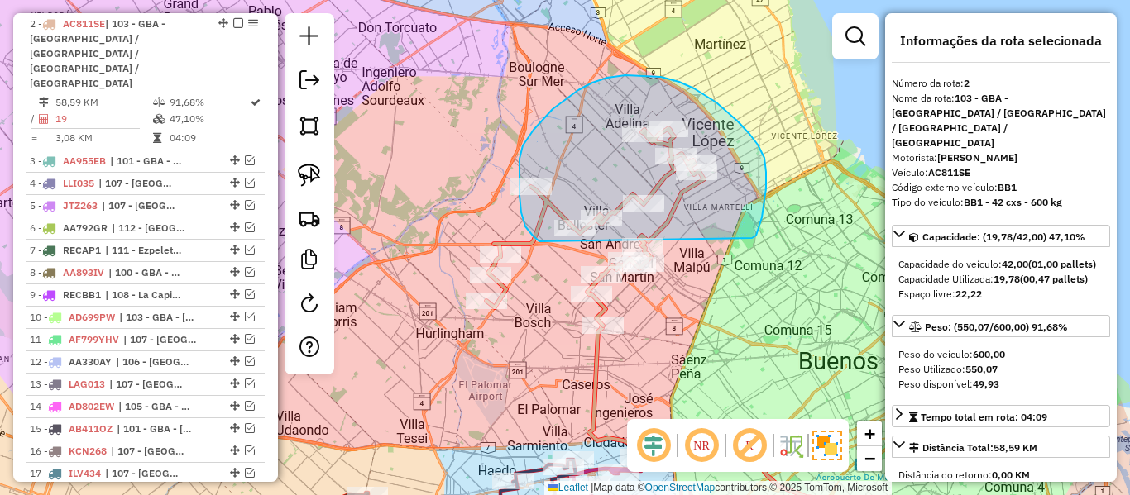
drag, startPoint x: 752, startPoint y: 238, endPoint x: 545, endPoint y: 250, distance: 207.1
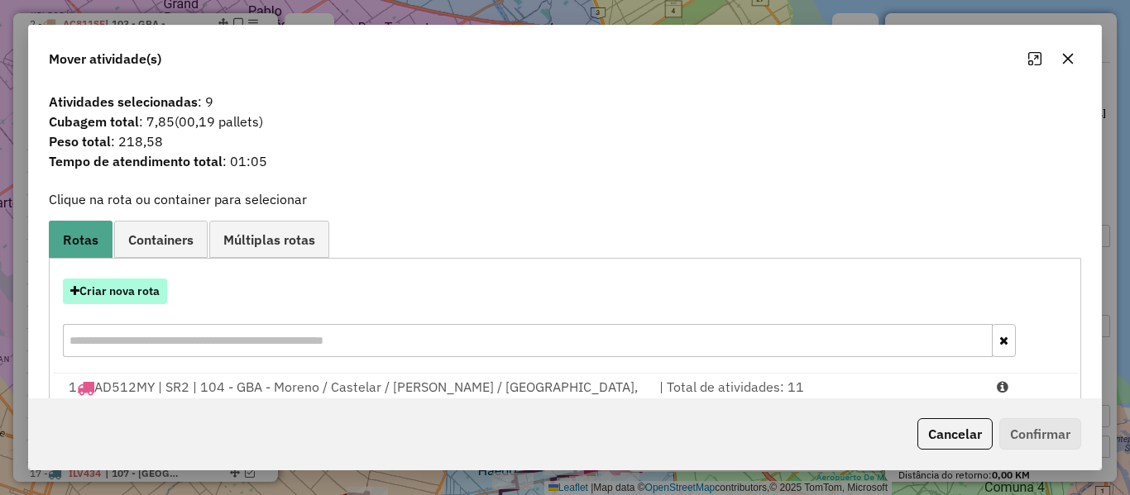
click at [123, 286] on button "Criar nova rota" at bounding box center [115, 292] width 104 height 26
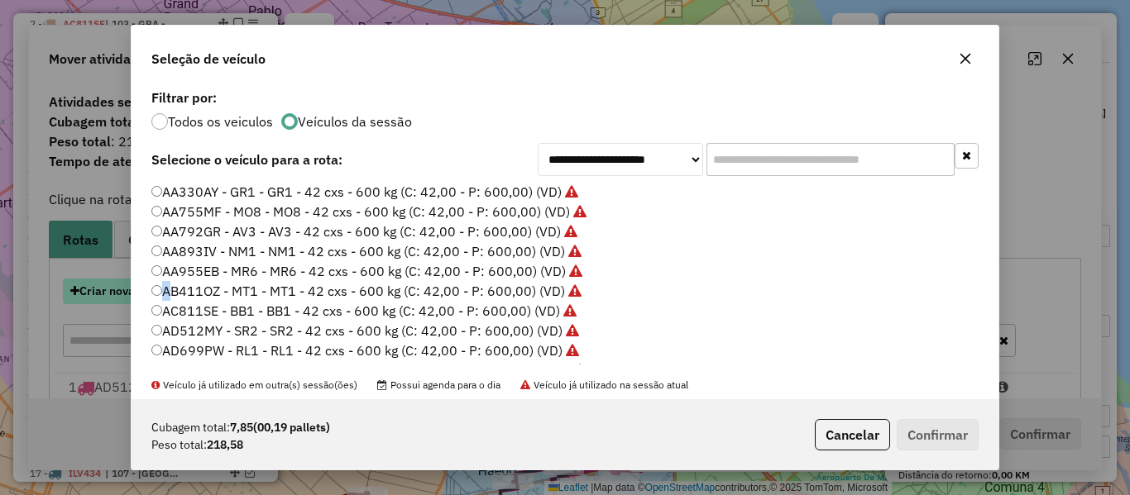
click at [123, 286] on div "**********" at bounding box center [565, 247] width 1130 height 495
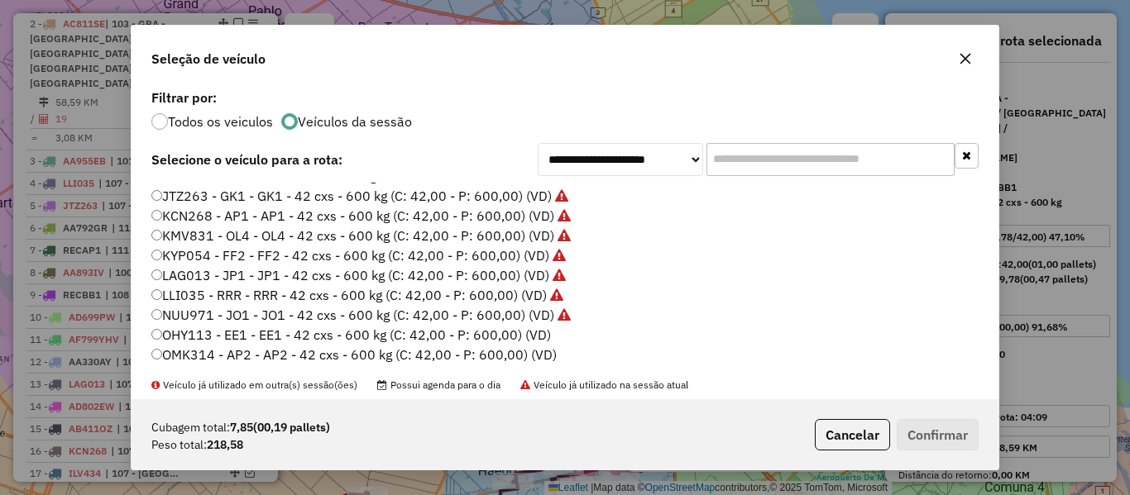
scroll to position [331, 0]
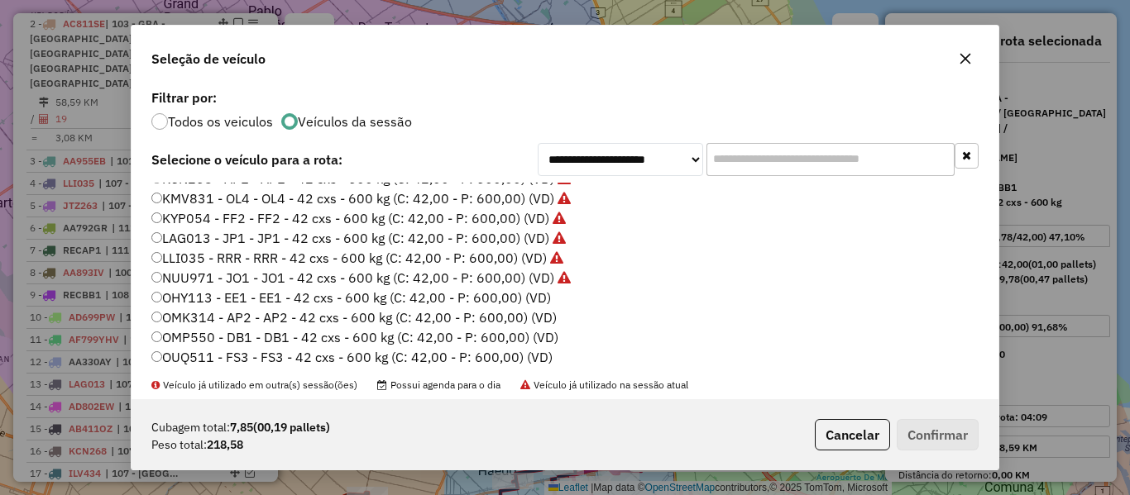
click at [539, 297] on label "OHY113 - EE1 - EE1 - 42 cxs - 600 kg (C: 42,00 - P: 600,00) (VD)" at bounding box center [350, 298] width 399 height 20
click at [949, 438] on button "Confirmar" at bounding box center [938, 434] width 82 height 31
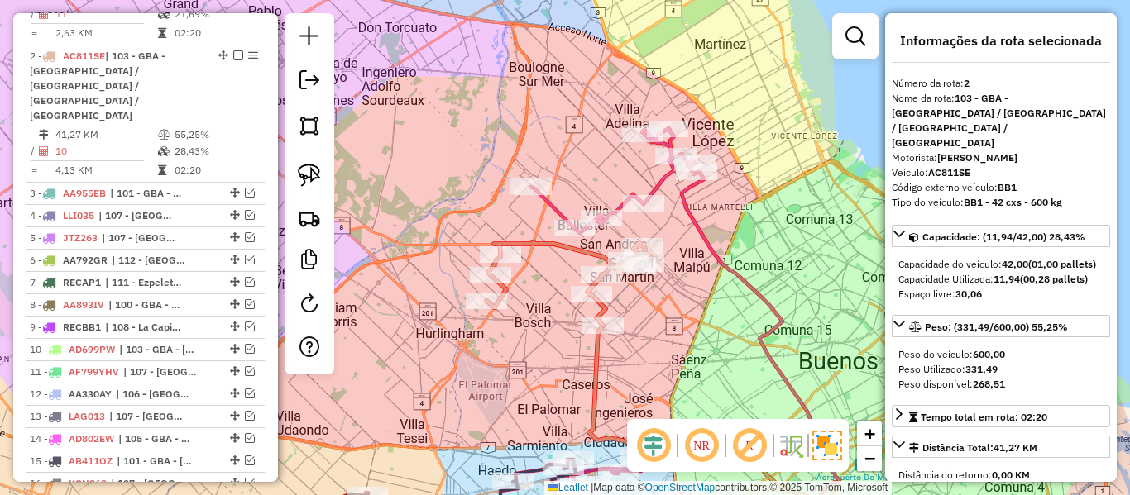
scroll to position [774, 0]
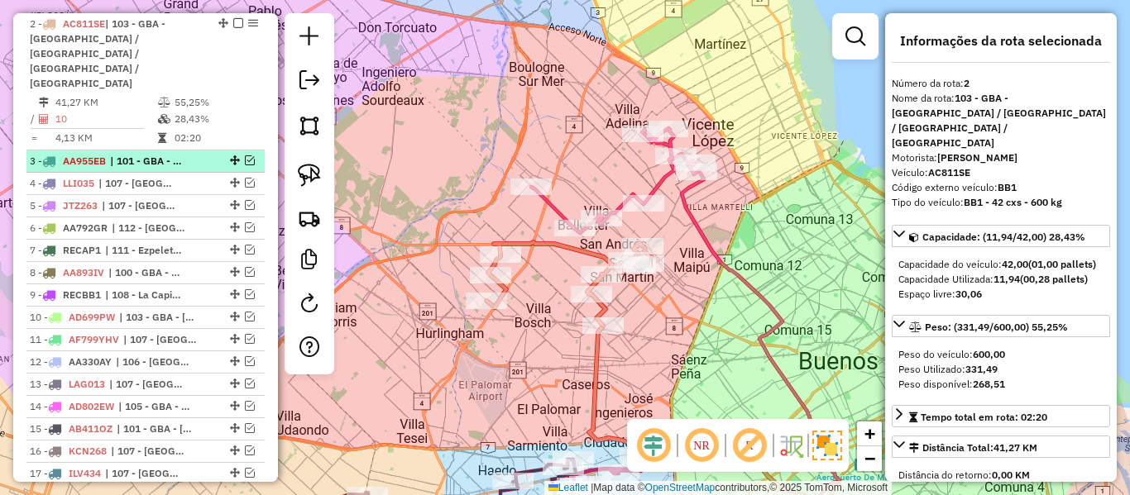
click at [169, 154] on span "| 101 - GBA - Tigre / San Fernando / Martínez / Vicente López" at bounding box center [148, 161] width 76 height 15
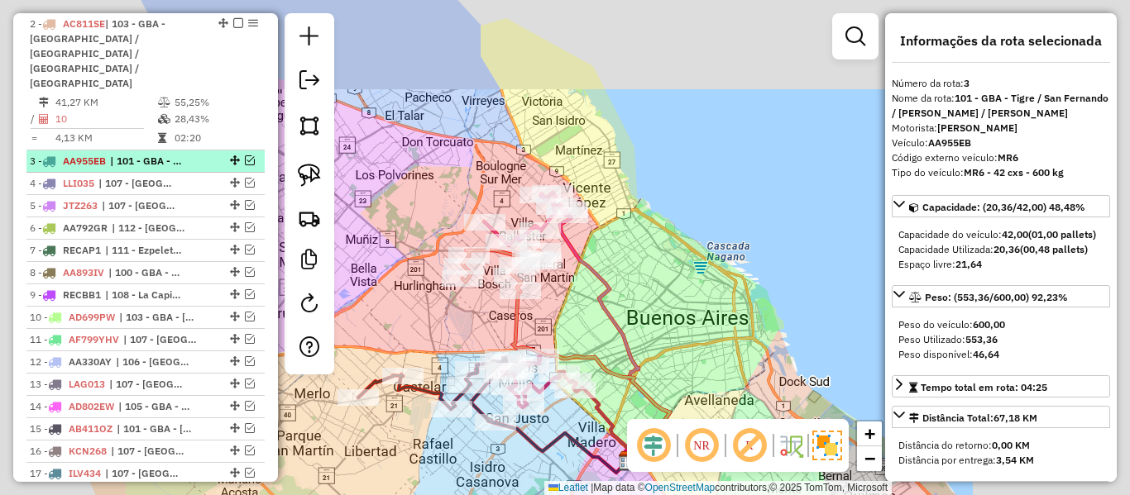
click at [246, 155] on em at bounding box center [250, 160] width 10 height 10
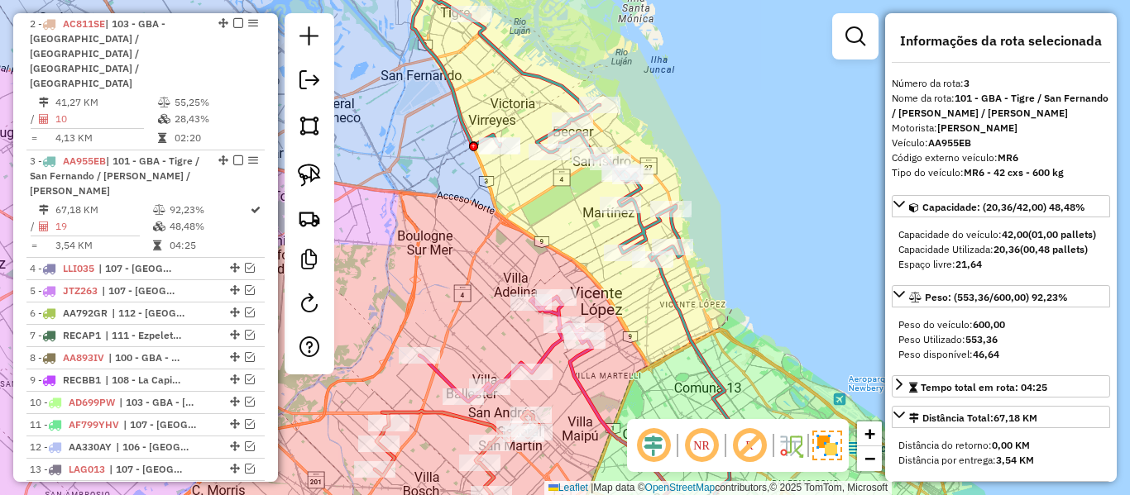
click at [530, 77] on icon at bounding box center [547, 119] width 271 height 282
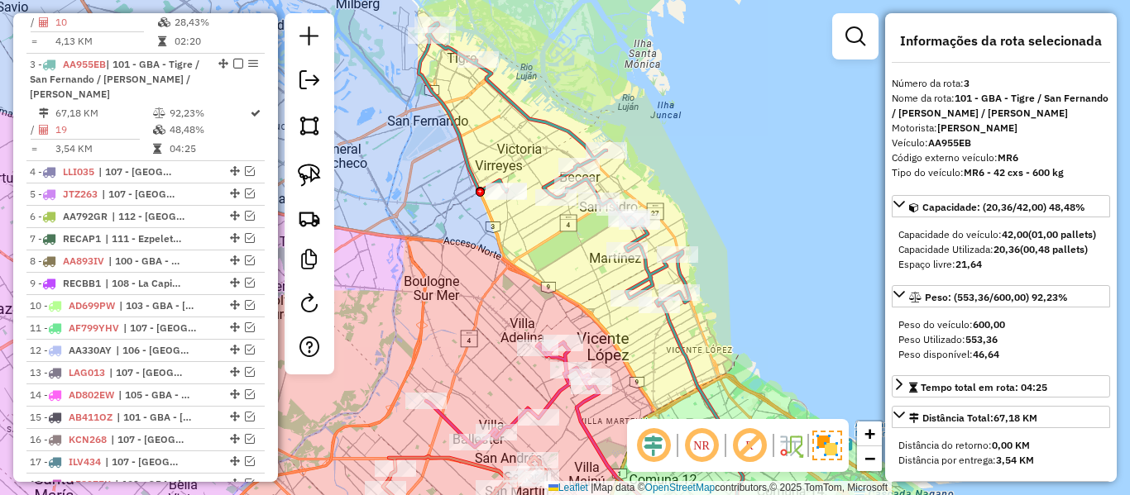
scroll to position [882, 0]
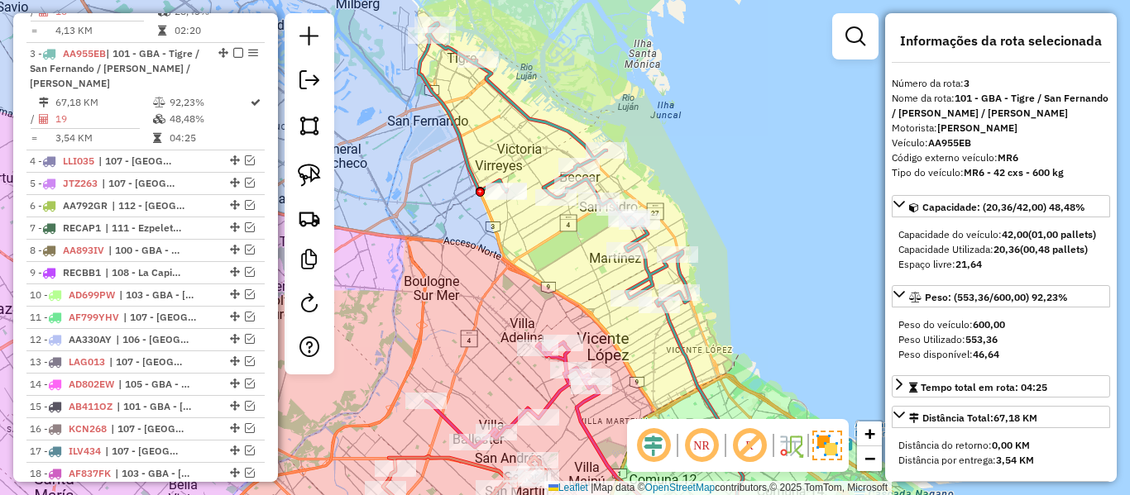
drag, startPoint x: 502, startPoint y: 133, endPoint x: 509, endPoint y: 160, distance: 28.3
click at [521, 160] on div "Janela de atendimento Grade de atendimento Capacidade Transportadoras Veículos …" at bounding box center [565, 247] width 1130 height 495
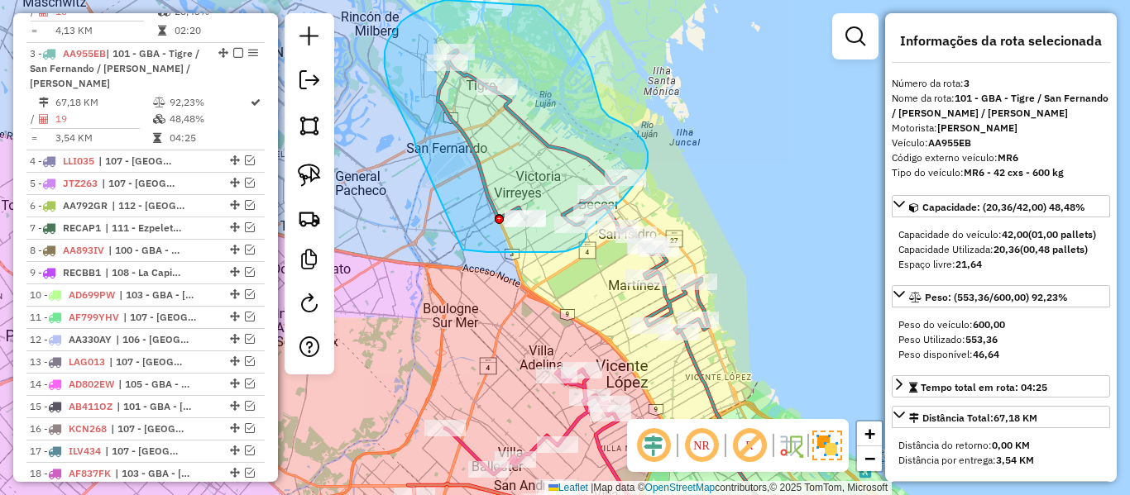
drag, startPoint x: 385, startPoint y: 59, endPoint x: 455, endPoint y: 247, distance: 201.2
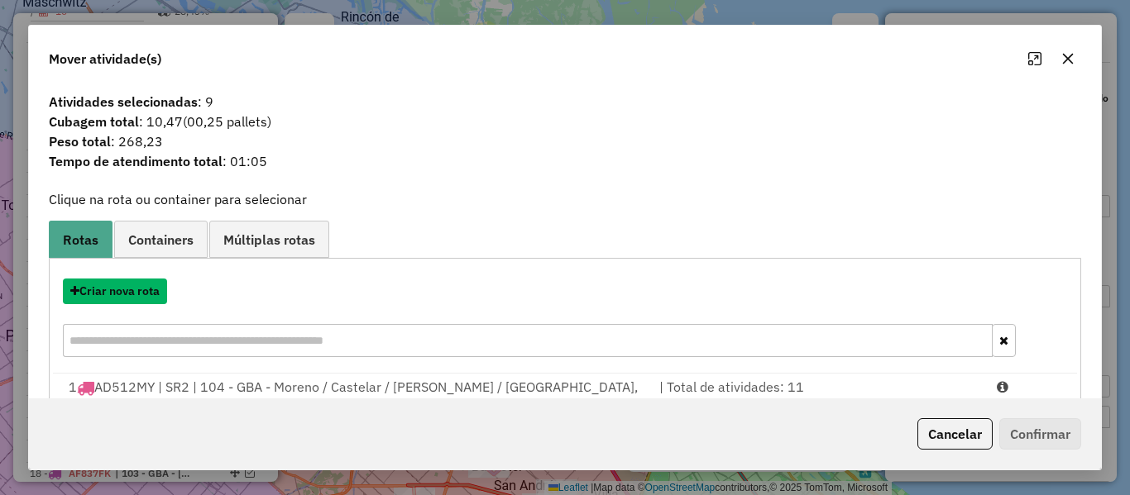
click at [141, 287] on button "Criar nova rota" at bounding box center [115, 292] width 104 height 26
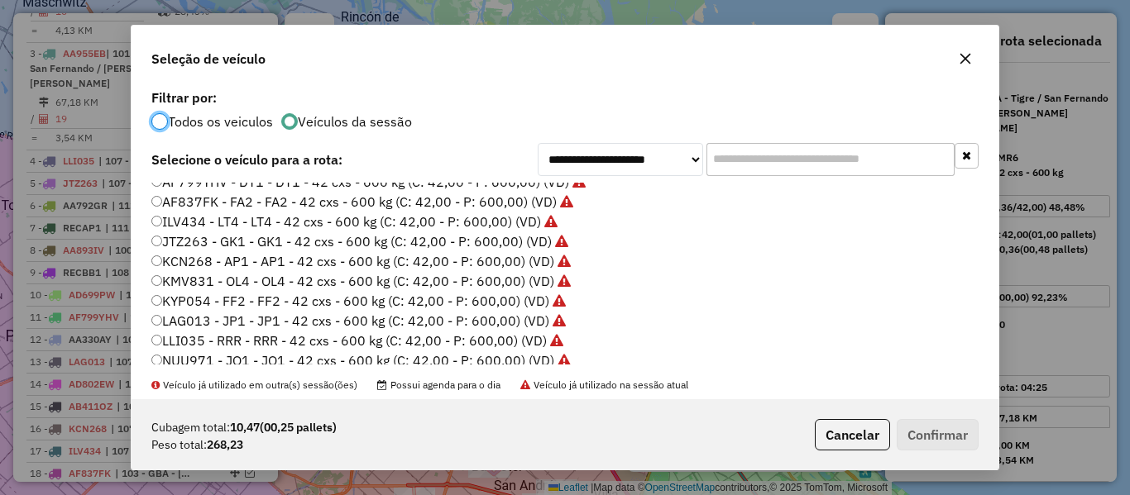
scroll to position [331, 0]
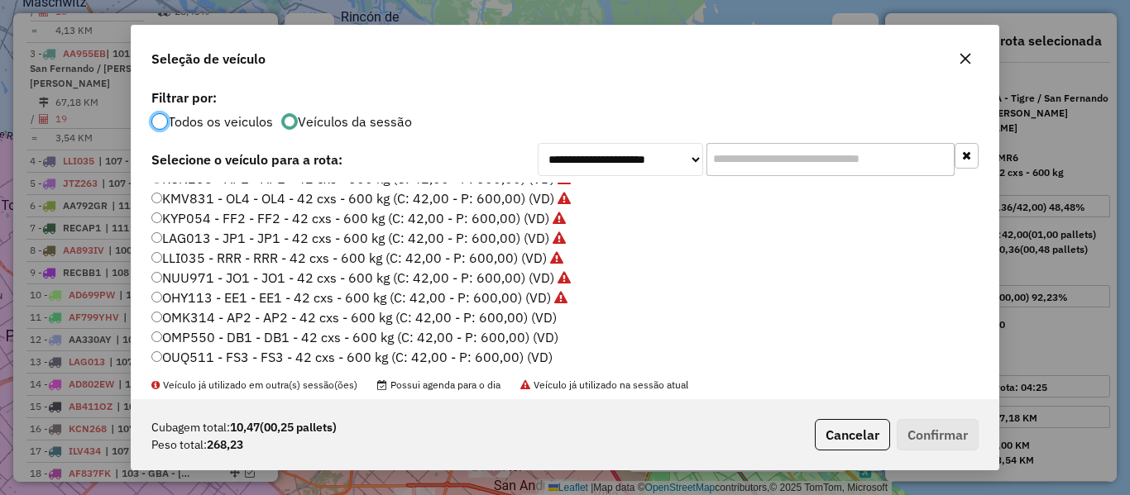
click at [543, 321] on label "OMK314 - AP2 - AP2 - 42 cxs - 600 kg (C: 42,00 - P: 600,00) (VD)" at bounding box center [353, 318] width 405 height 20
click at [944, 432] on button "Confirmar" at bounding box center [938, 434] width 82 height 31
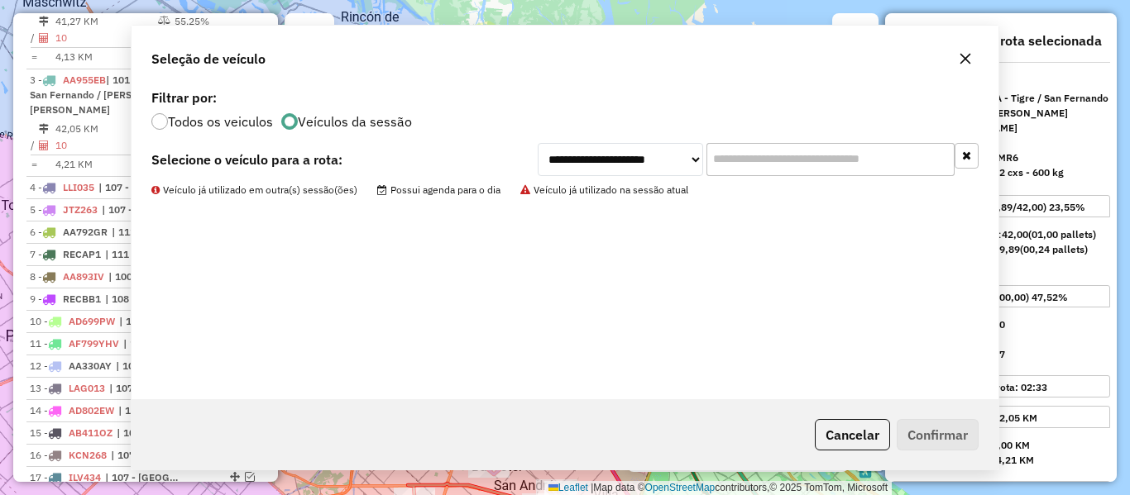
scroll to position [882, 0]
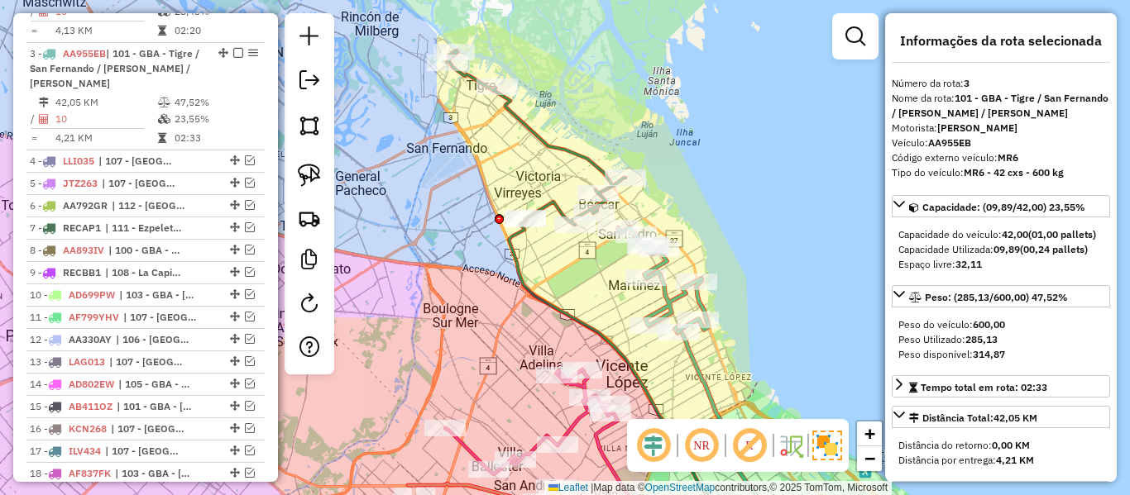
click at [668, 299] on icon at bounding box center [663, 279] width 91 height 105
click at [584, 157] on icon at bounding box center [536, 137] width 179 height 175
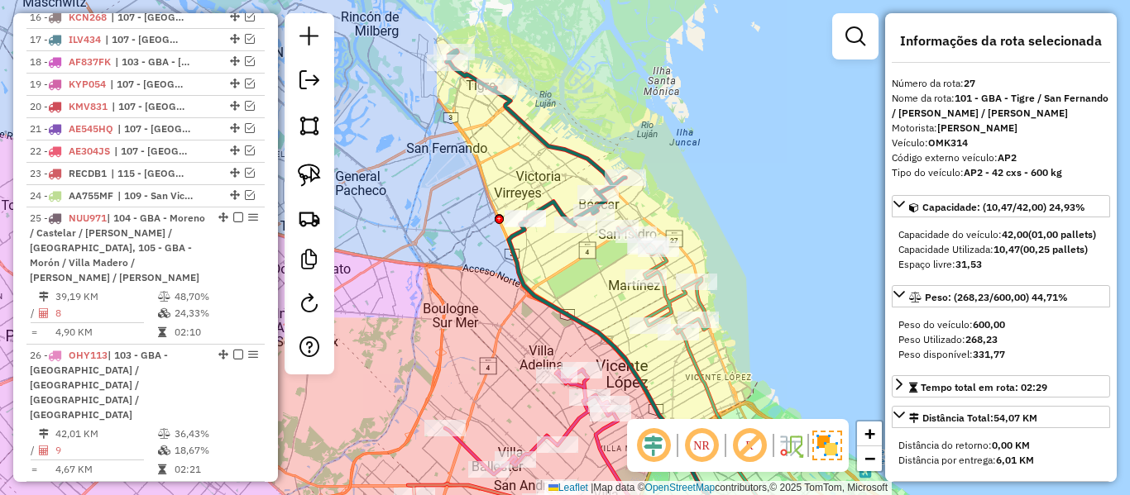
scroll to position [1407, 0]
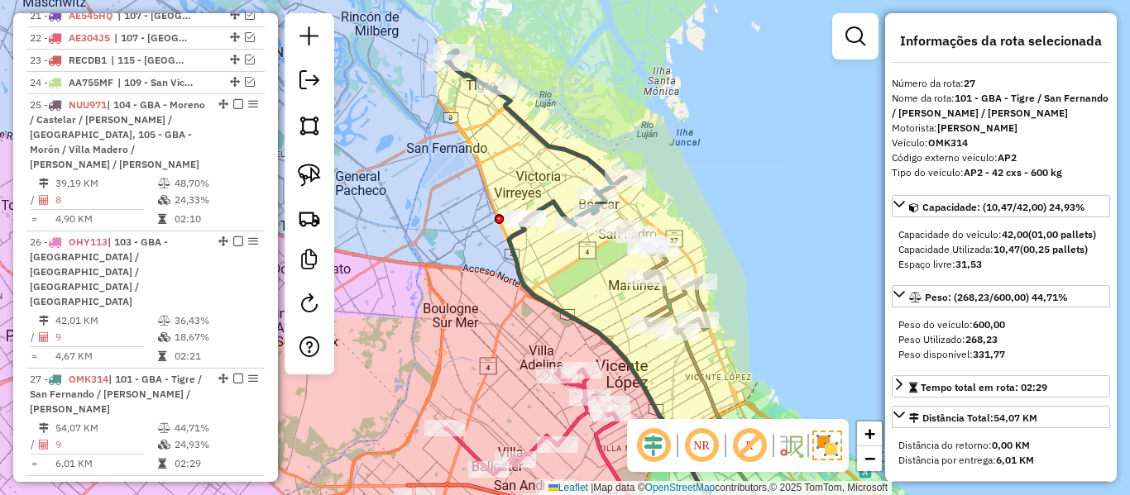
click at [586, 165] on icon at bounding box center [536, 137] width 179 height 175
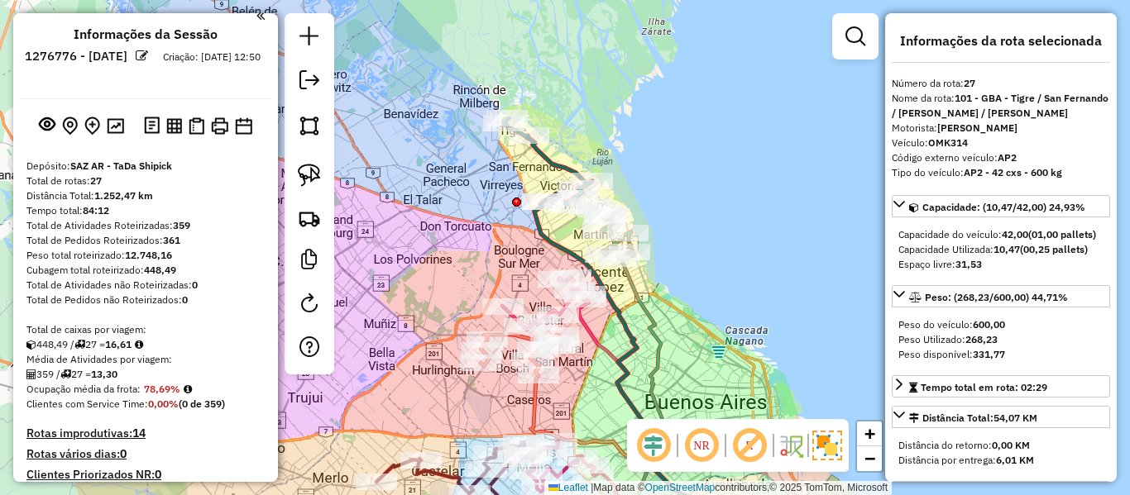
scroll to position [0, 0]
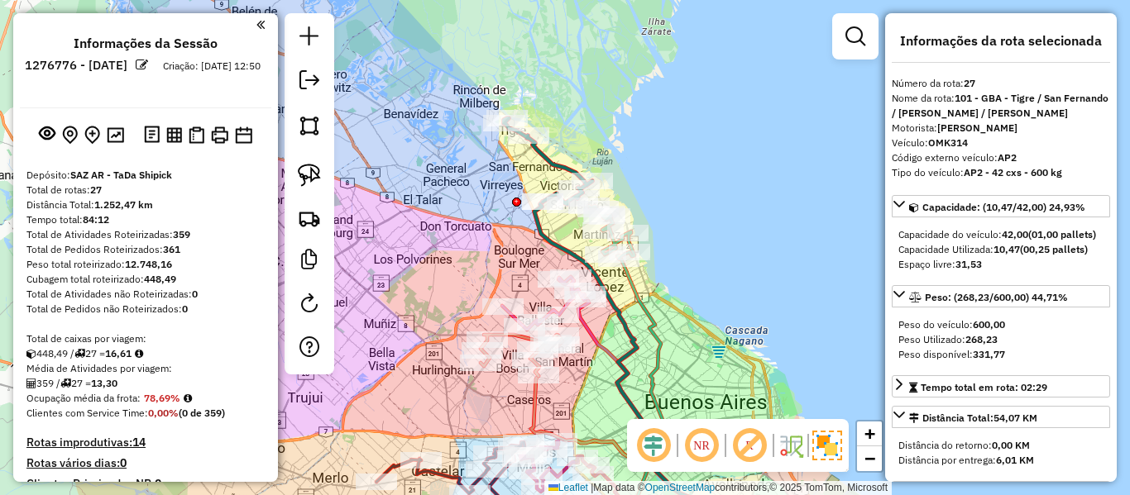
drag, startPoint x: 180, startPoint y: 200, endPoint x: 192, endPoint y: 144, distance: 57.4
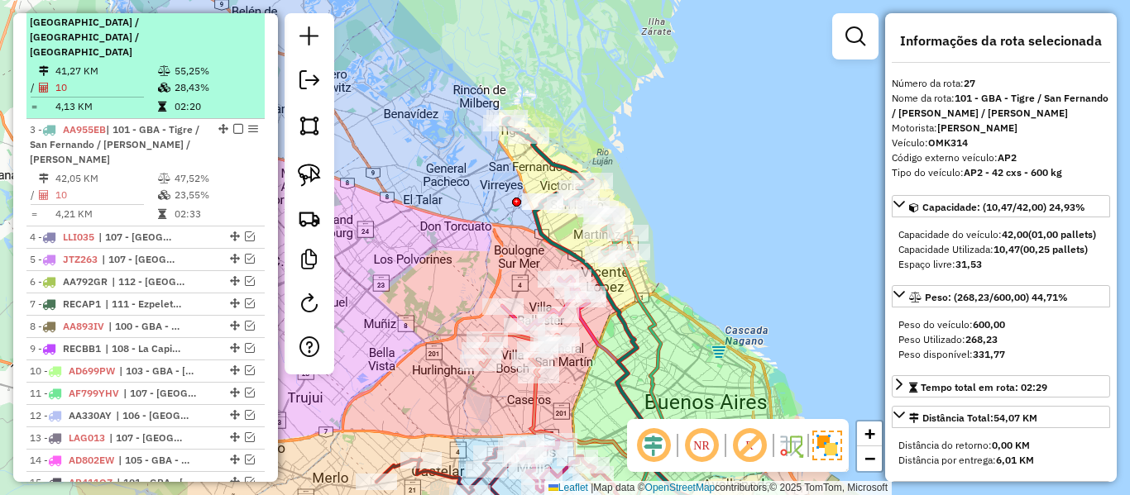
scroll to position [827, 0]
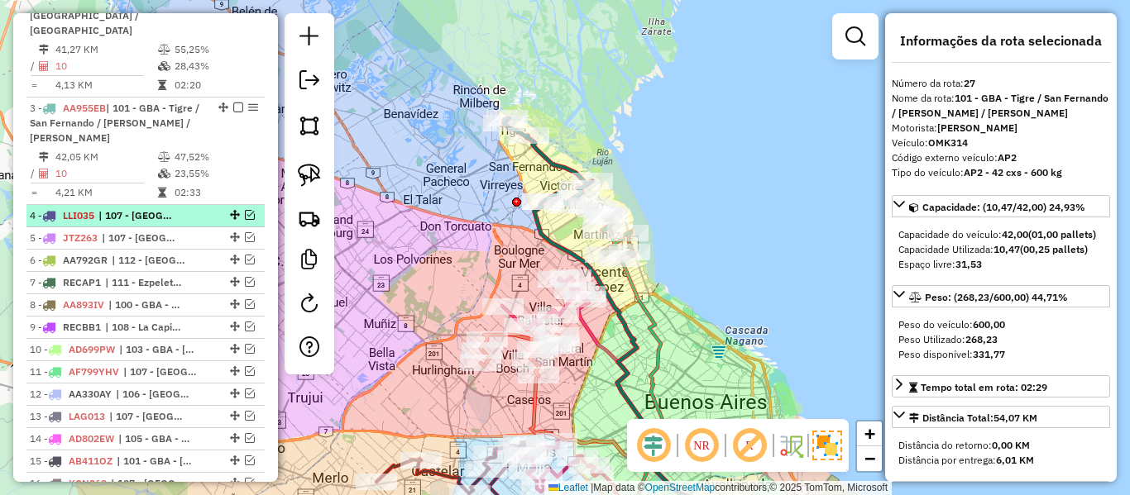
drag, startPoint x: 191, startPoint y: 183, endPoint x: 204, endPoint y: 183, distance: 13.2
click at [193, 208] on div "4 - LLI035 | 107 - Ciudad Autónoma de Buenos Aires - CABA" at bounding box center [117, 215] width 175 height 15
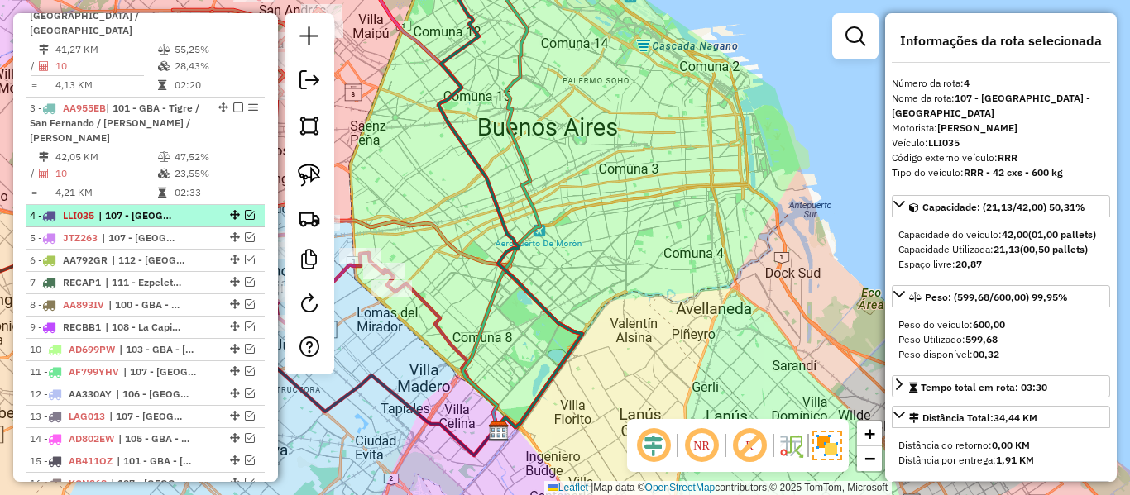
drag, startPoint x: 244, startPoint y: 183, endPoint x: 358, endPoint y: 205, distance: 116.3
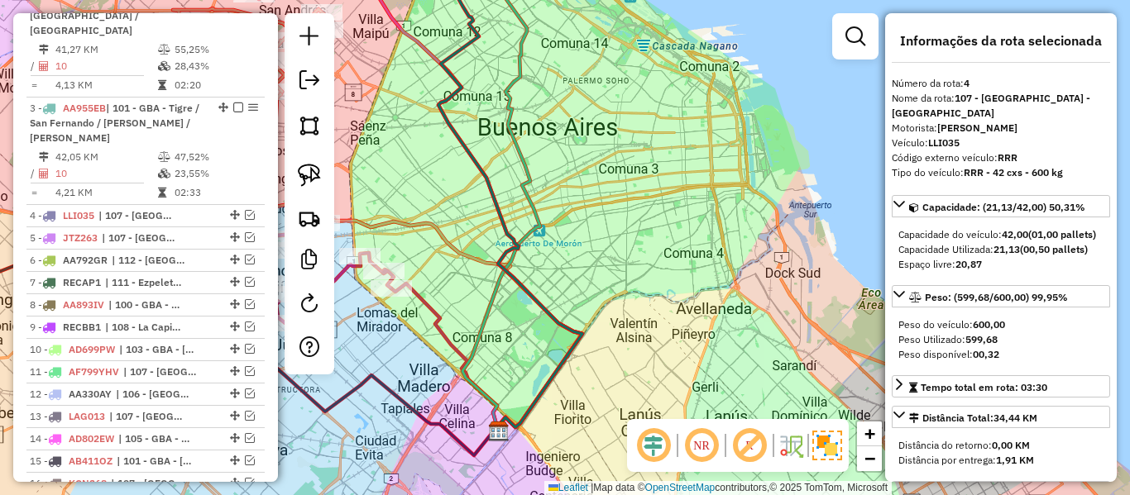
click at [245, 210] on em at bounding box center [250, 215] width 10 height 10
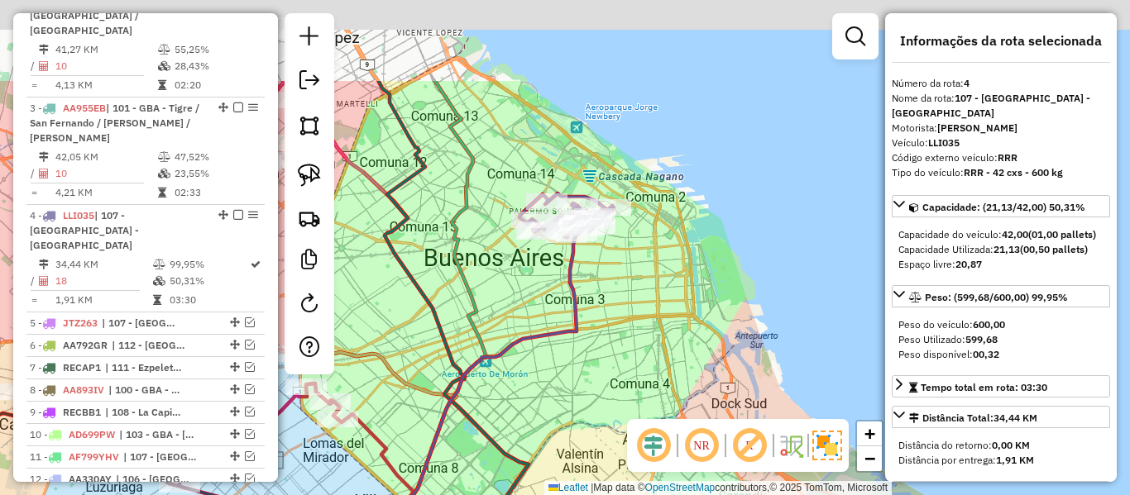
drag, startPoint x: 614, startPoint y: 183, endPoint x: 561, endPoint y: 307, distance: 134.9
click at [561, 307] on div "Janela de atendimento Grade de atendimento Capacidade Transportadoras Veículos …" at bounding box center [565, 247] width 1130 height 495
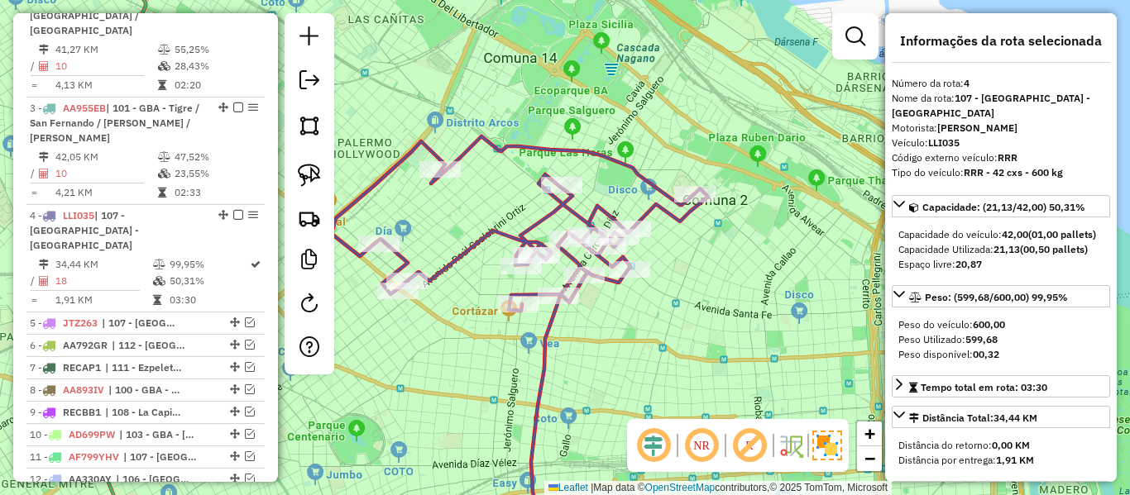
click at [654, 175] on icon at bounding box center [520, 223] width 376 height 175
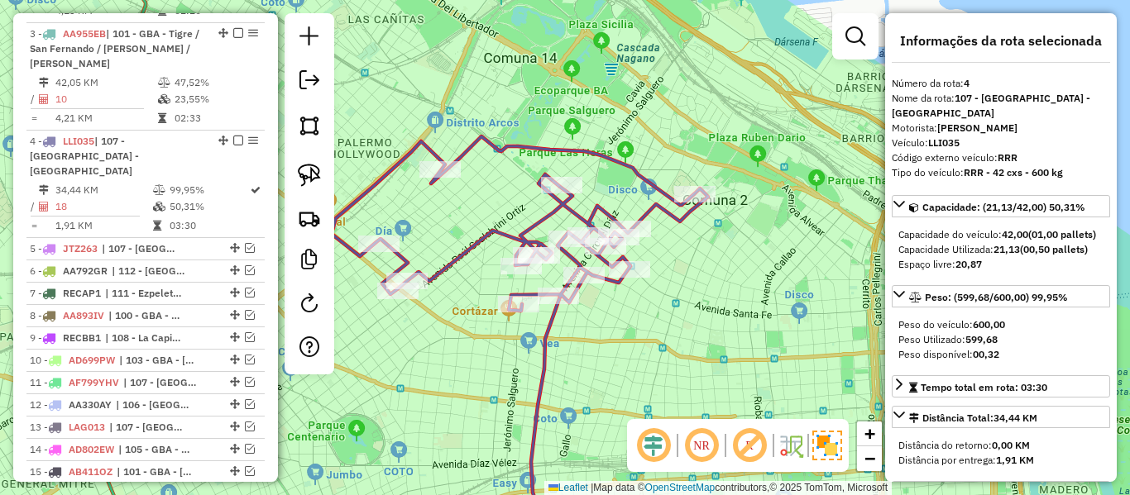
scroll to position [989, 0]
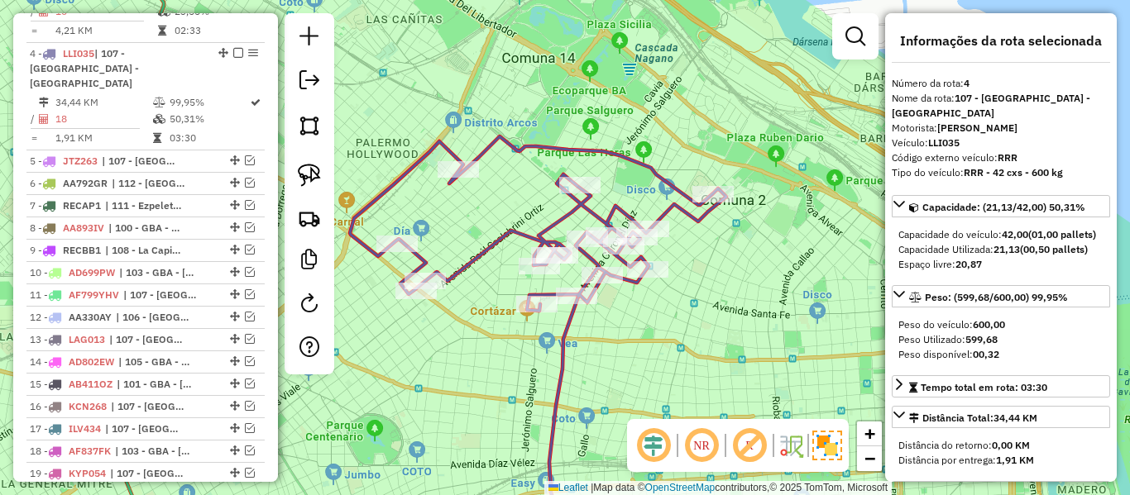
drag, startPoint x: 660, startPoint y: 300, endPoint x: 717, endPoint y: 295, distance: 57.3
click at [717, 295] on div "Janela de atendimento Grade de atendimento Capacidade Transportadoras Veículos …" at bounding box center [565, 247] width 1130 height 495
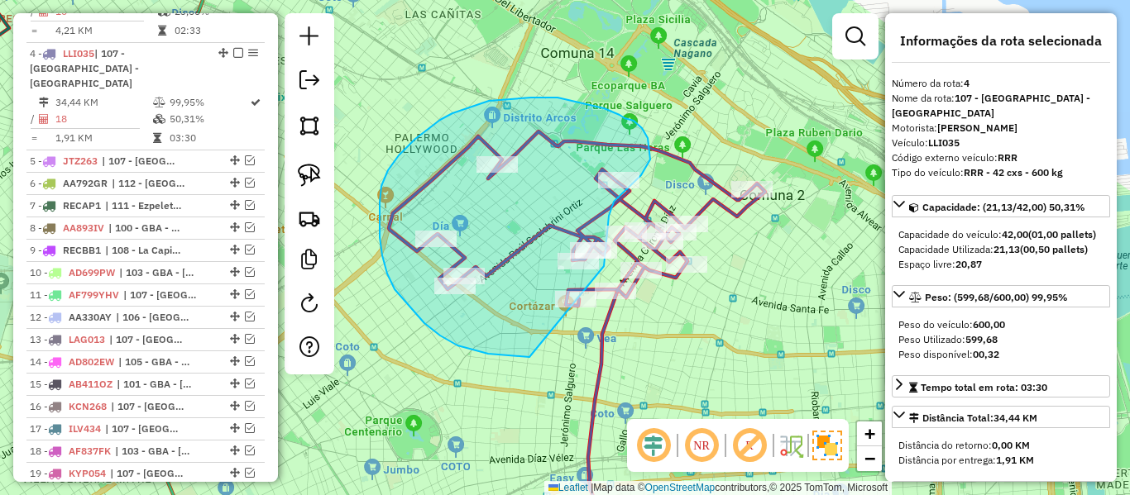
drag, startPoint x: 440, startPoint y: 336, endPoint x: 560, endPoint y: 333, distance: 119.9
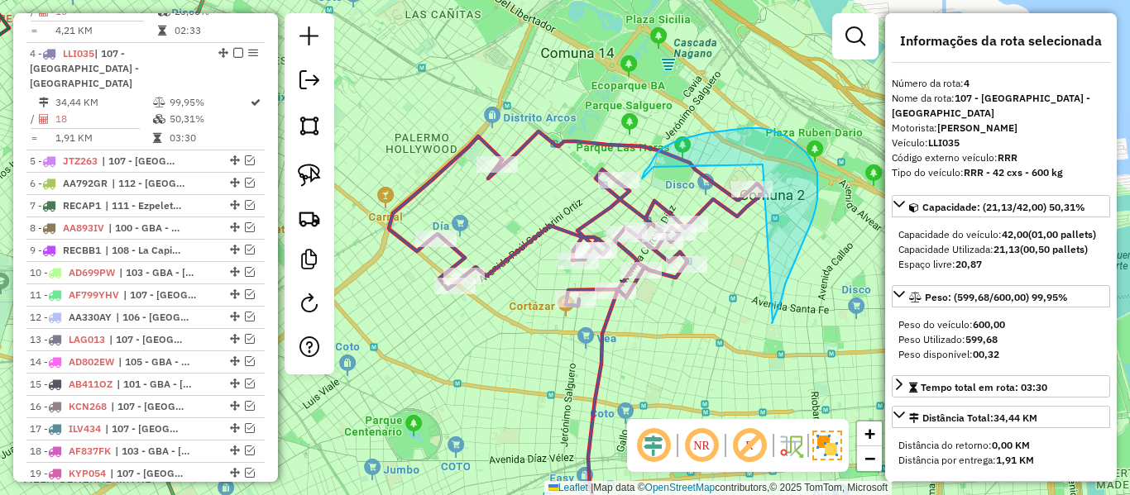
drag, startPoint x: 772, startPoint y: 323, endPoint x: 713, endPoint y: 323, distance: 59.5
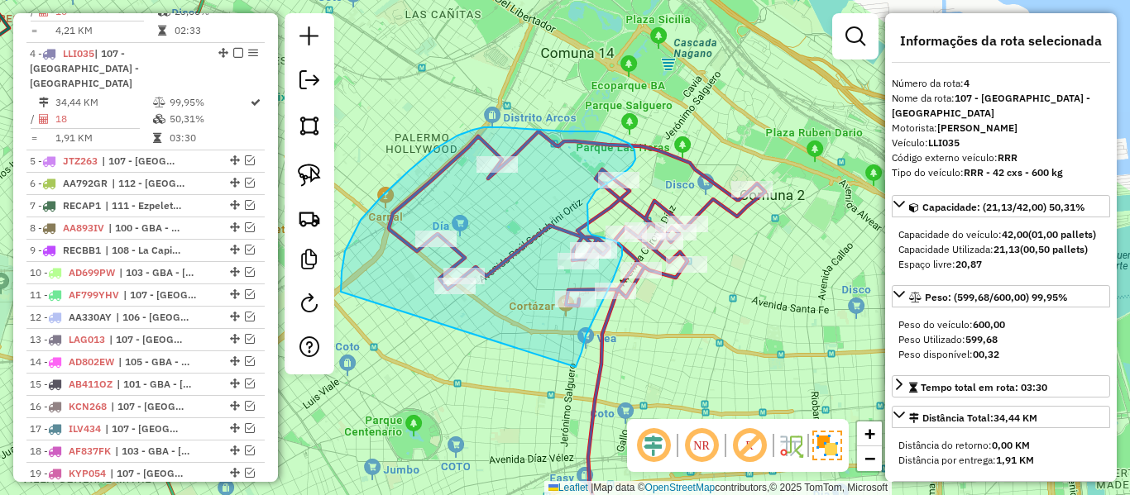
drag, startPoint x: 583, startPoint y: 347, endPoint x: 361, endPoint y: 375, distance: 223.5
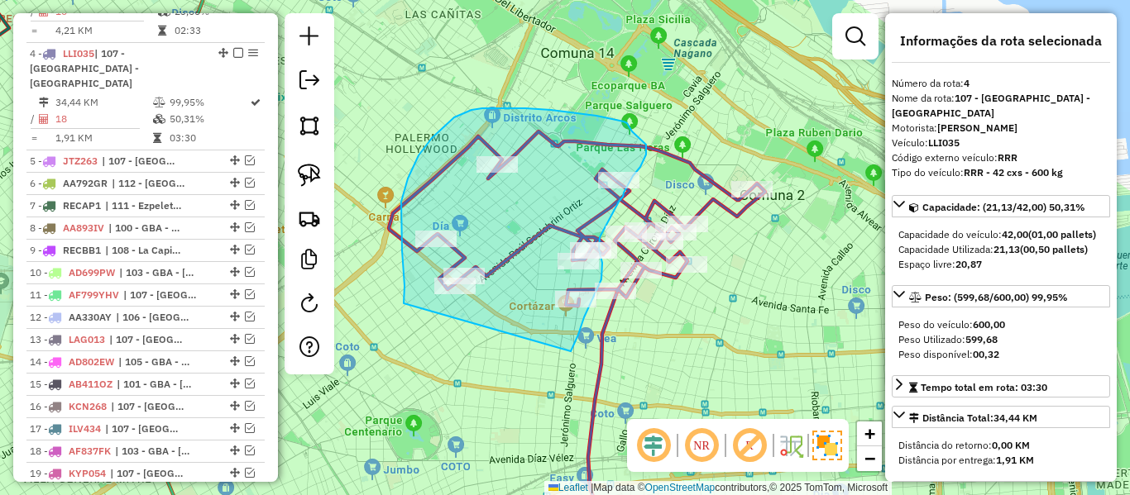
drag, startPoint x: 418, startPoint y: 155, endPoint x: 552, endPoint y: 375, distance: 257.2
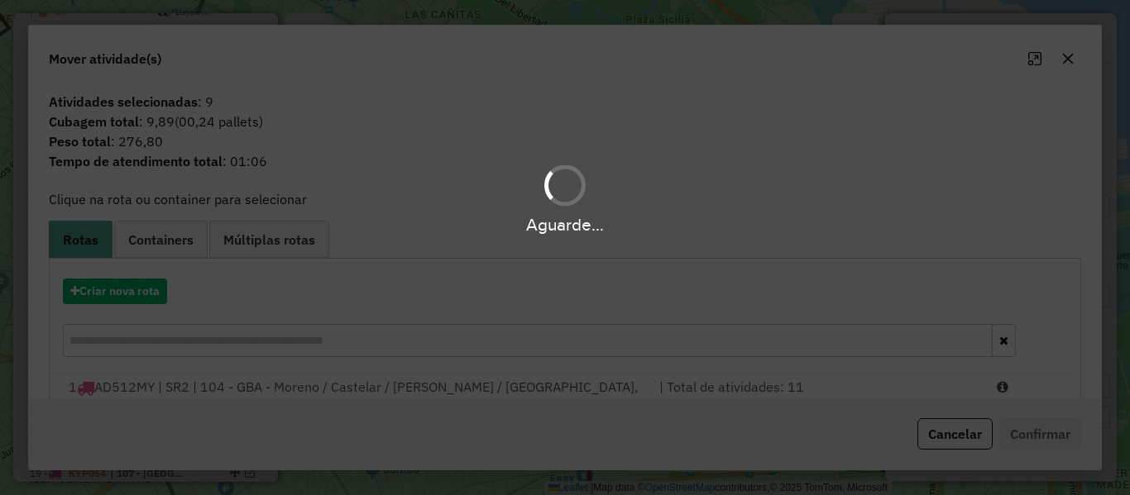
click at [140, 298] on div "Aguarde..." at bounding box center [565, 247] width 1130 height 495
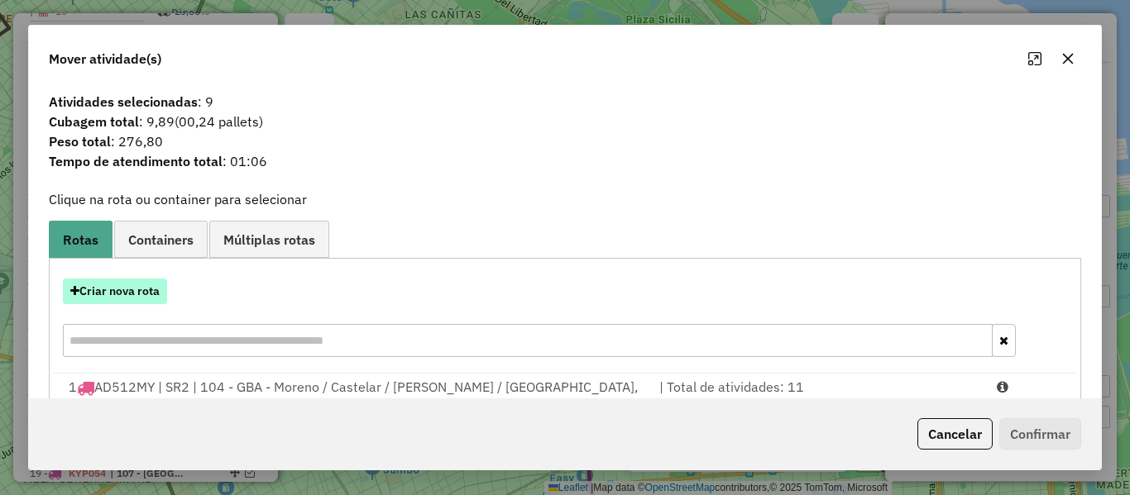
click at [139, 295] on button "Criar nova rota" at bounding box center [115, 292] width 104 height 26
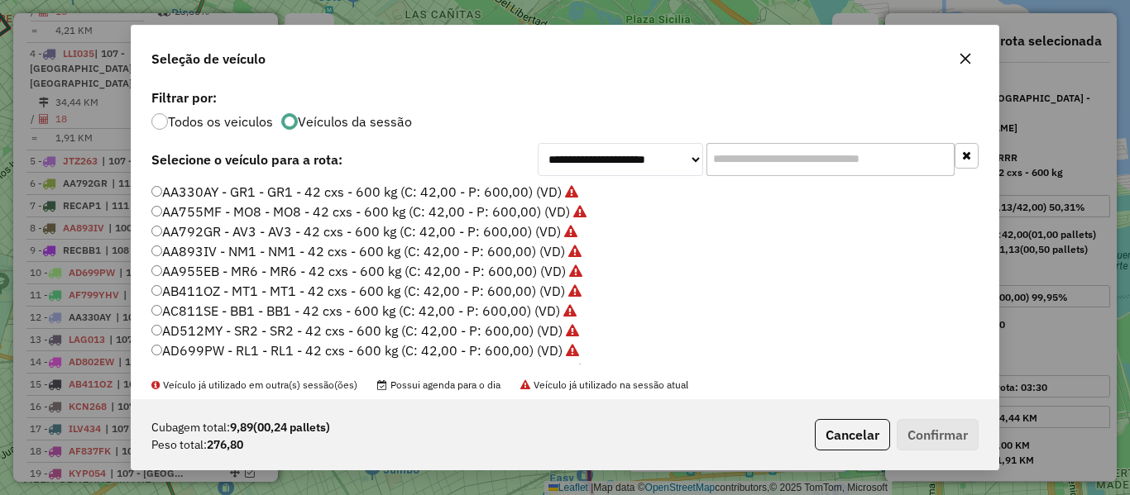
click at [139, 295] on div "**********" at bounding box center [565, 247] width 1130 height 495
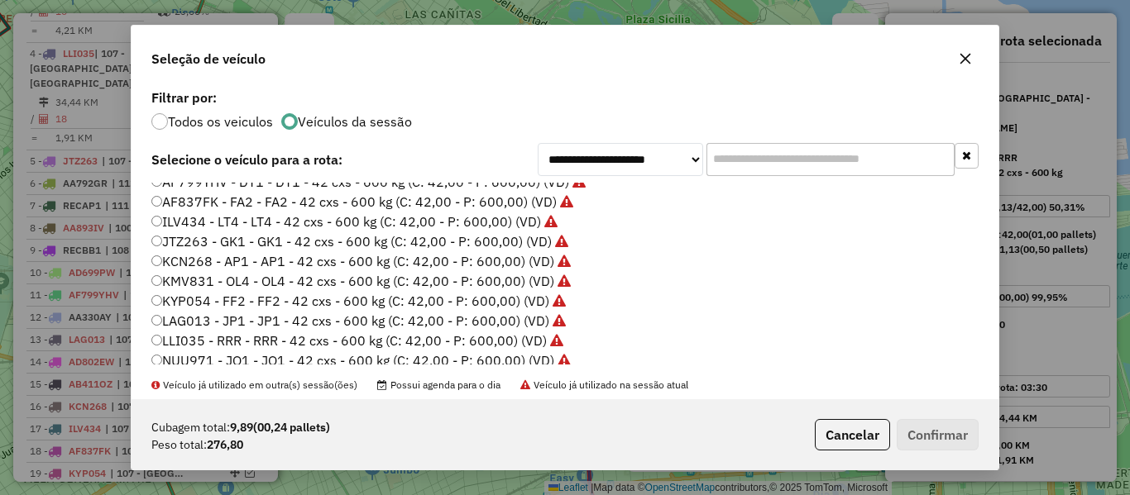
scroll to position [331, 0]
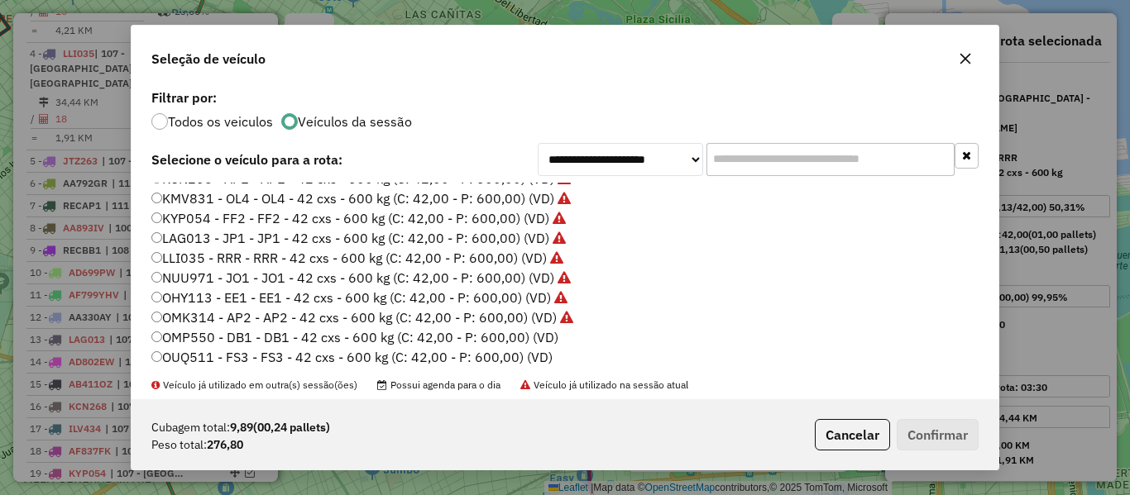
click at [537, 332] on label "OMP550 - DB1 - DB1 - 42 cxs - 600 kg (C: 42,00 - P: 600,00) (VD)" at bounding box center [354, 338] width 407 height 20
click at [959, 428] on button "Confirmar" at bounding box center [938, 434] width 82 height 31
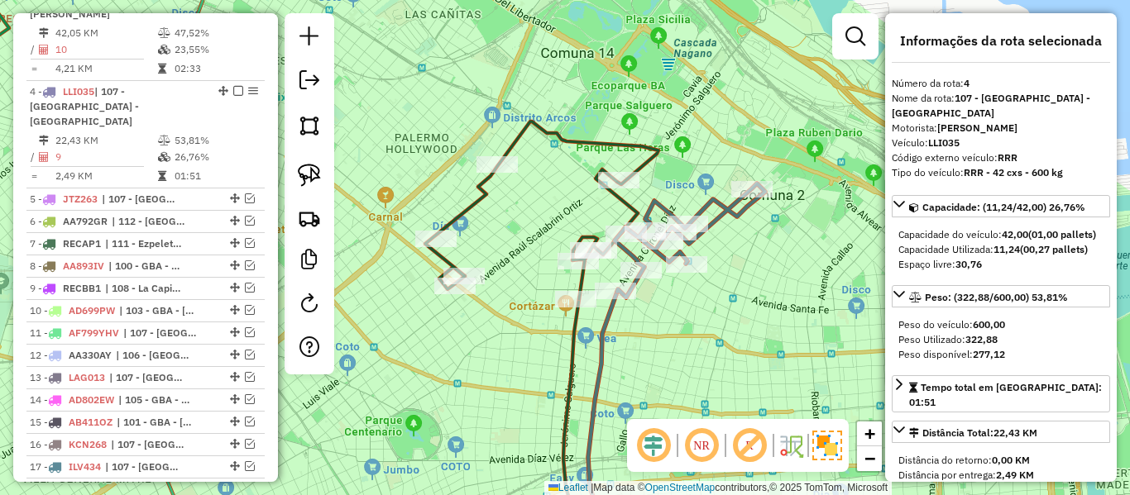
scroll to position [989, 0]
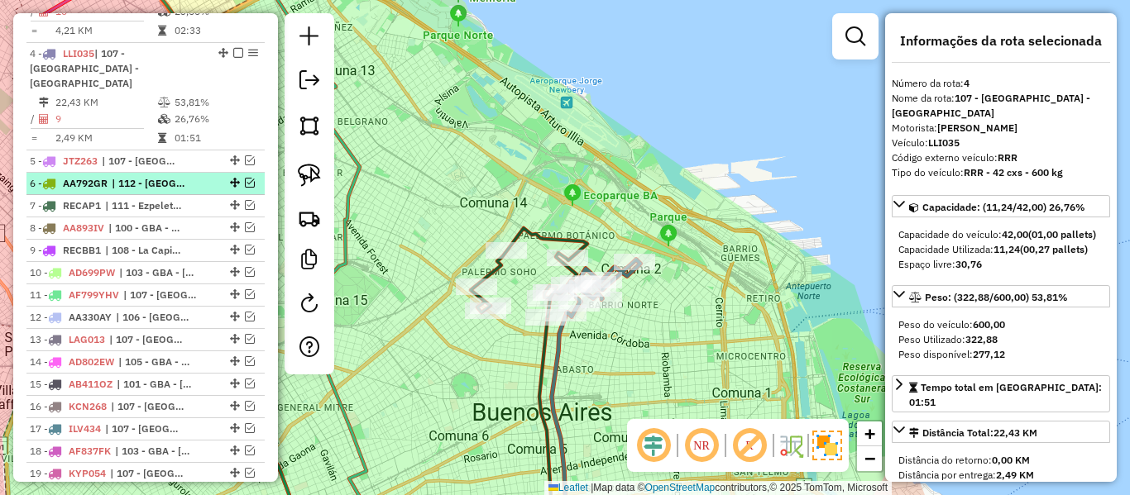
click at [157, 176] on span "| 112 - Vila Las Posas - Coronel Olmos, 114 - Villa Cristóbal Colon - Isla Maci…" at bounding box center [150, 183] width 76 height 15
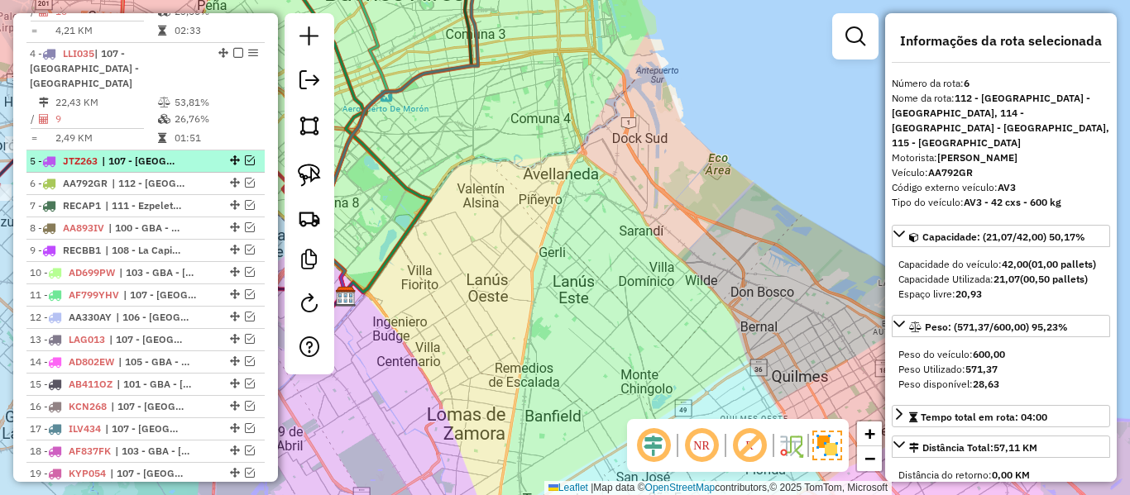
click at [174, 154] on span "| 107 - Ciudad Autónoma de Buenos Aires - CABA" at bounding box center [140, 161] width 76 height 15
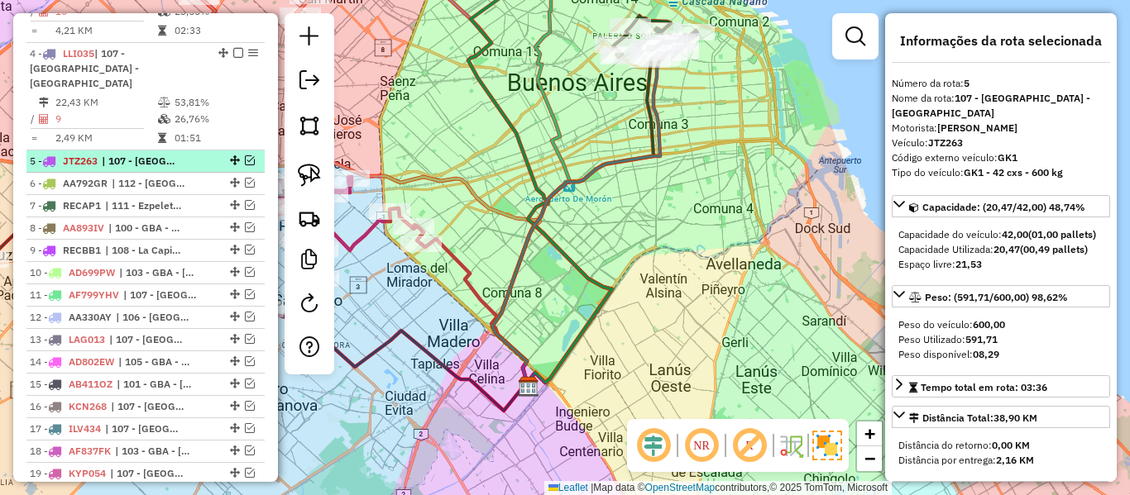
click at [247, 155] on em at bounding box center [250, 160] width 10 height 10
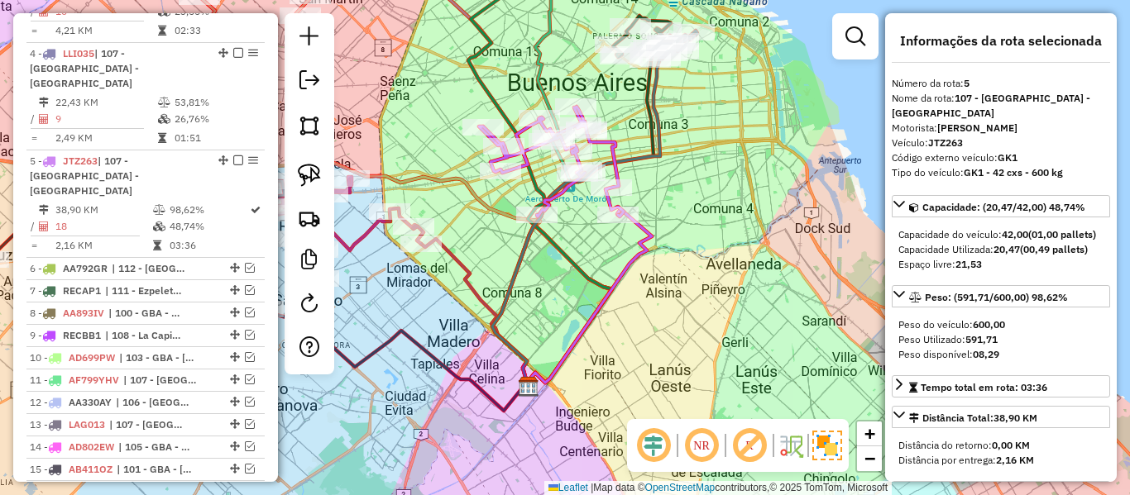
click at [614, 147] on icon at bounding box center [551, 162] width 145 height 110
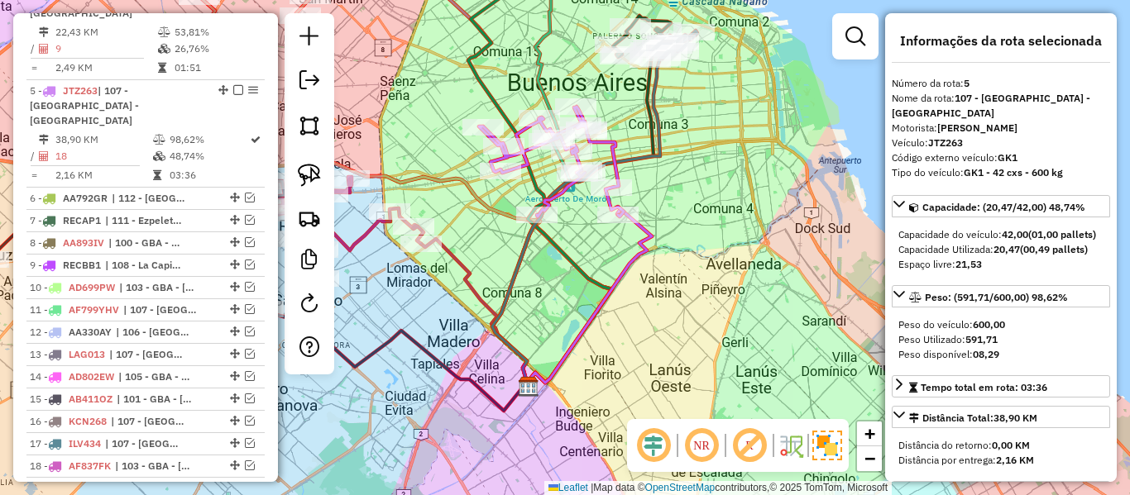
scroll to position [1082, 0]
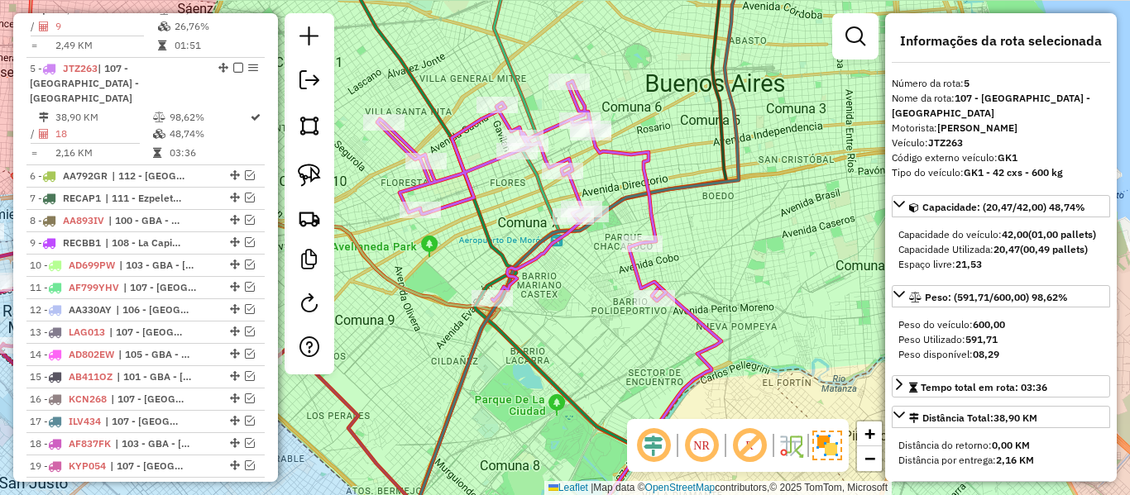
drag, startPoint x: 614, startPoint y: 146, endPoint x: 680, endPoint y: 184, distance: 76.3
click at [666, 184] on icon at bounding box center [521, 191] width 289 height 220
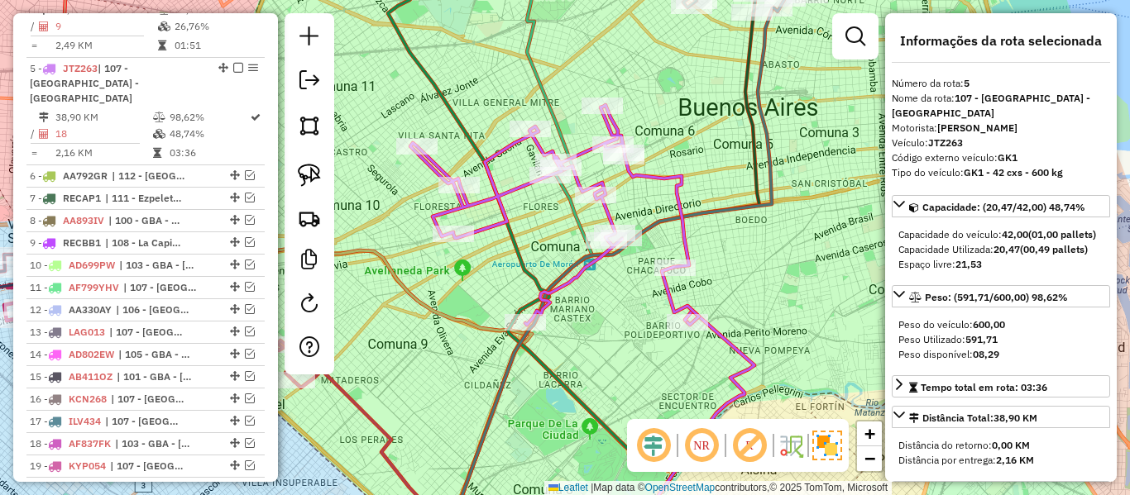
click at [677, 184] on icon at bounding box center [554, 215] width 289 height 220
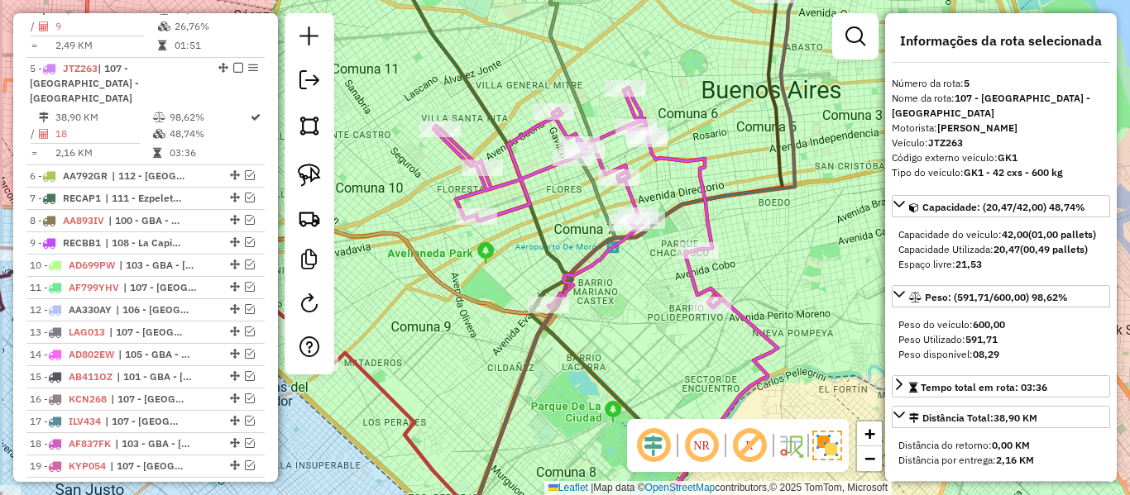
drag, startPoint x: 739, startPoint y: 239, endPoint x: 762, endPoint y: 222, distance: 28.9
click at [762, 222] on div "Janela de atendimento Grade de atendimento Capacidade Transportadoras Veículos …" at bounding box center [565, 247] width 1130 height 495
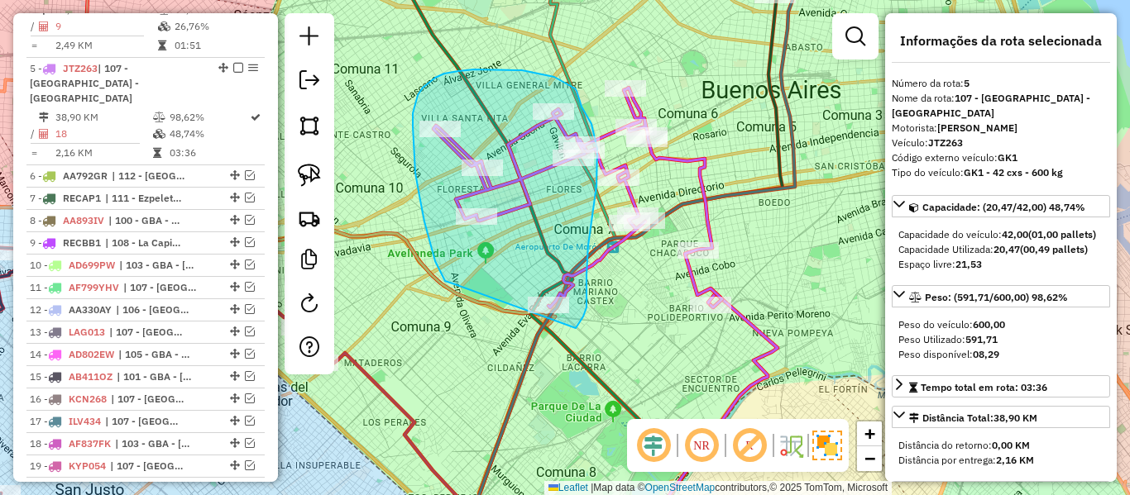
drag, startPoint x: 452, startPoint y: 284, endPoint x: 522, endPoint y: 356, distance: 100.0
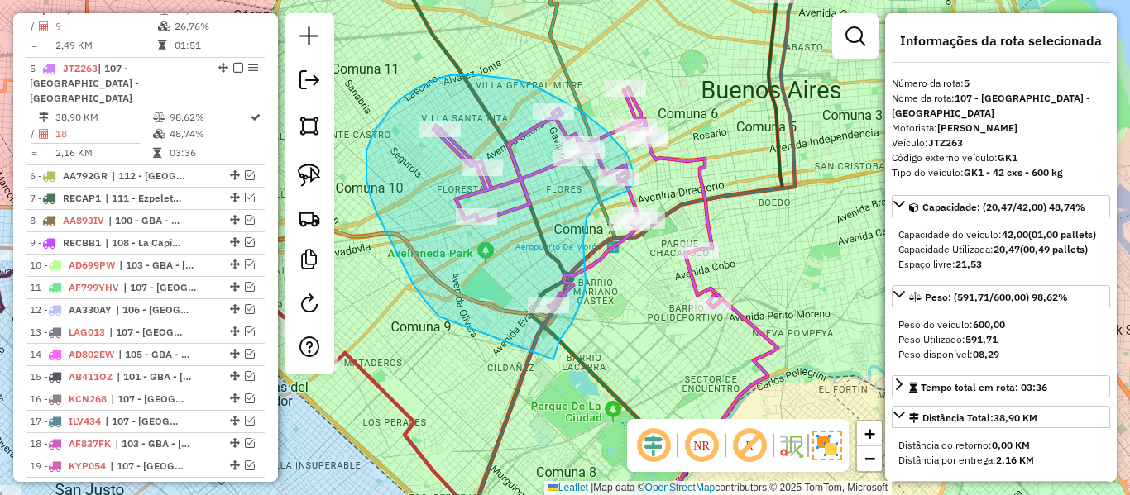
drag, startPoint x: 554, startPoint y: 357, endPoint x: 439, endPoint y: 317, distance: 121.9
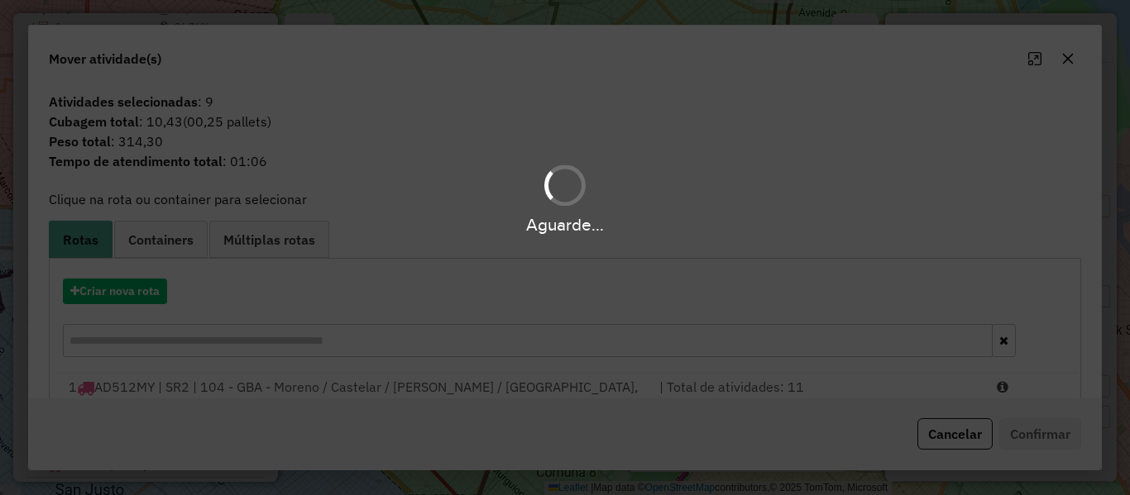
click at [144, 298] on div "Aguarde..." at bounding box center [565, 247] width 1130 height 495
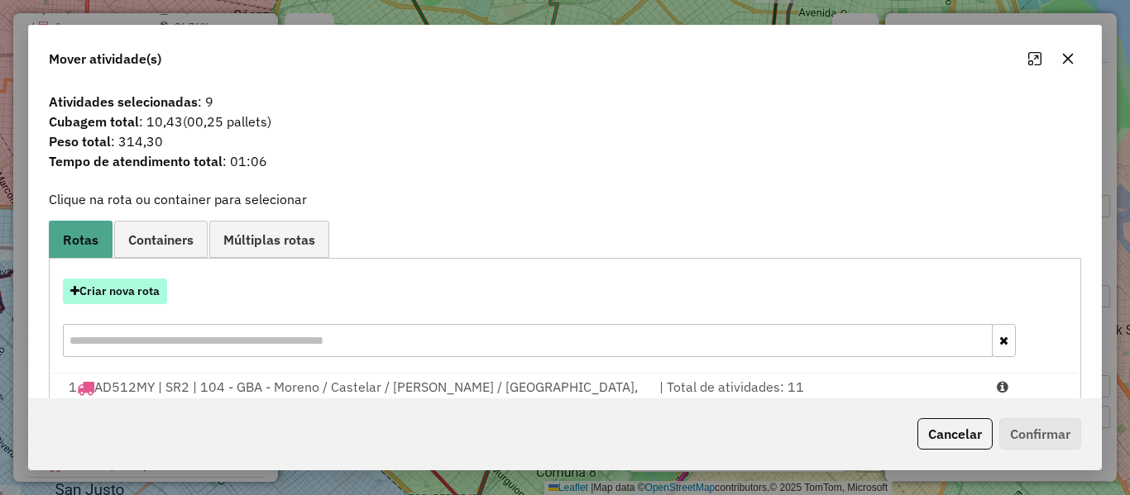
click at [144, 295] on button "Criar nova rota" at bounding box center [115, 292] width 104 height 26
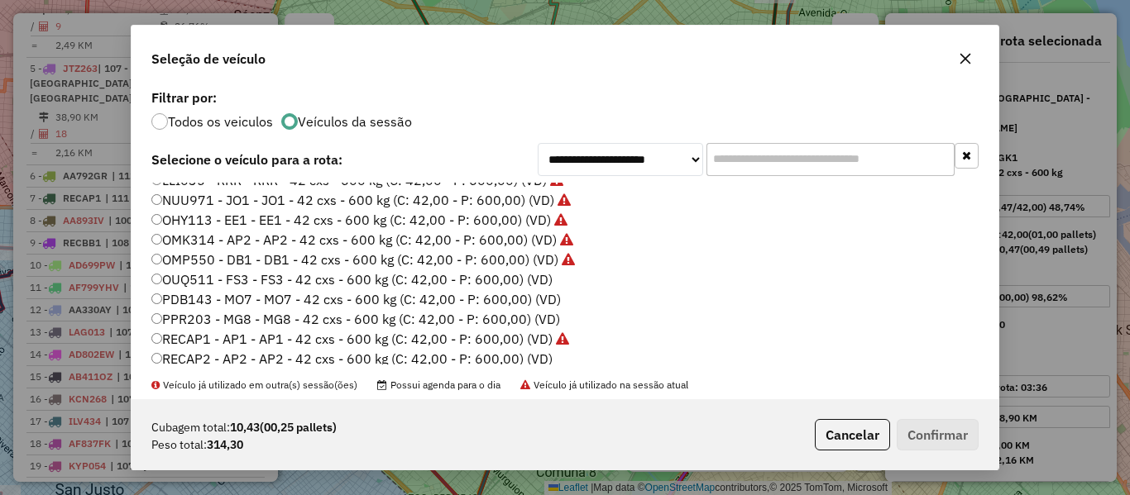
scroll to position [414, 0]
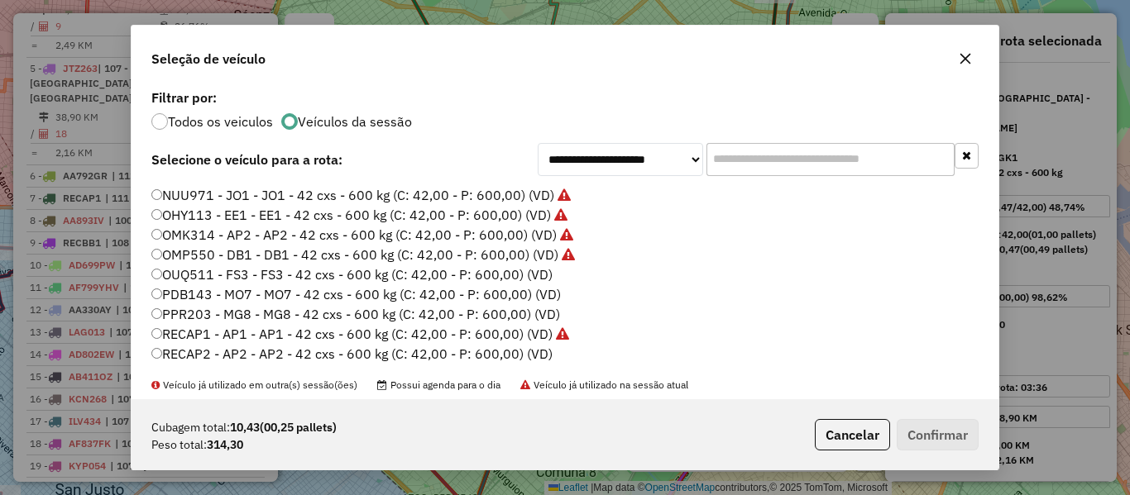
click at [542, 279] on label "OUQ511 - FS3 - FS3 - 42 cxs - 600 kg (C: 42,00 - P: 600,00) (VD)" at bounding box center [351, 275] width 401 height 20
click at [931, 431] on button "Confirmar" at bounding box center [938, 434] width 82 height 31
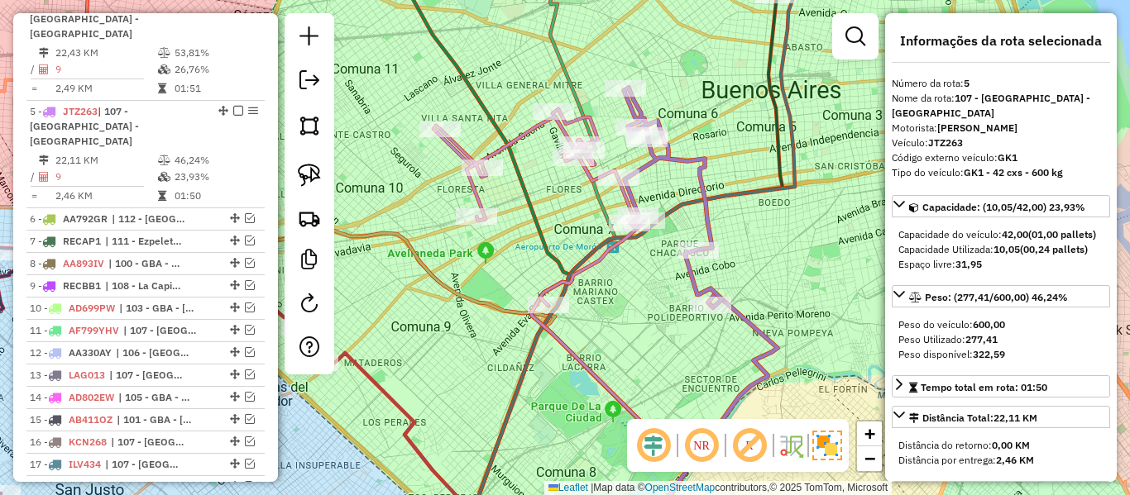
scroll to position [1082, 0]
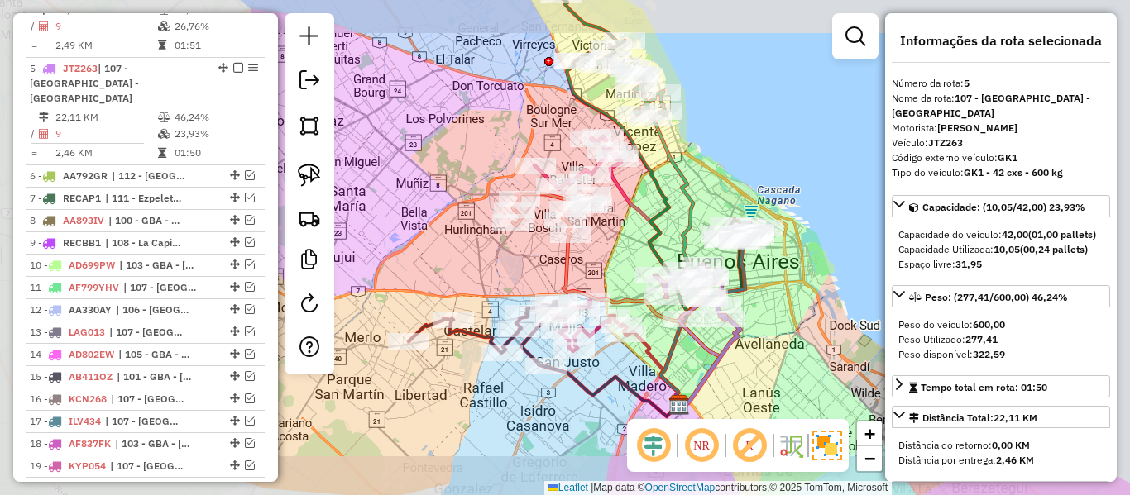
drag, startPoint x: 797, startPoint y: 366, endPoint x: 710, endPoint y: 283, distance: 119.9
click at [711, 283] on div "Janela de atendimento Grade de atendimento Capacidade Transportadoras Veículos …" at bounding box center [565, 247] width 1130 height 495
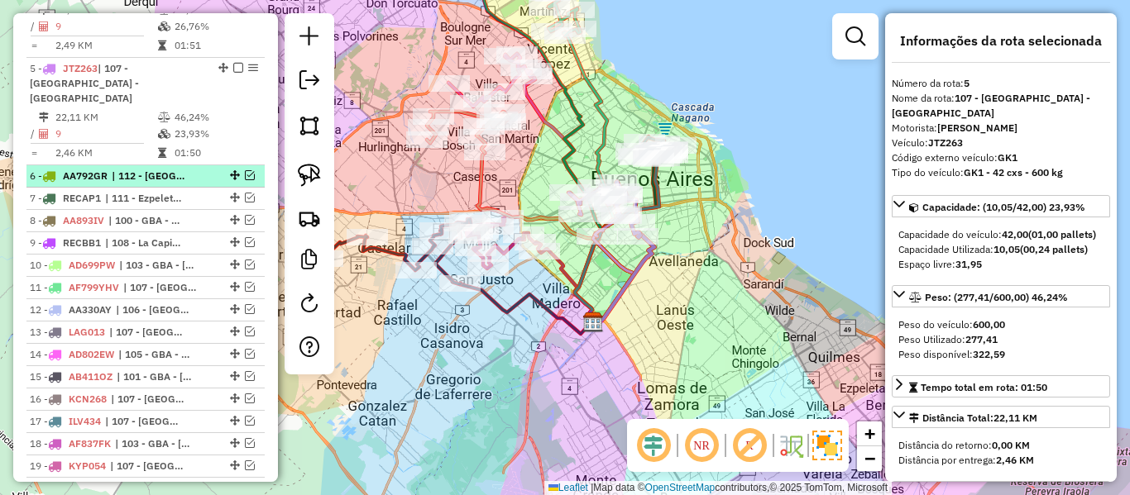
click at [210, 169] on div "6 - AA792GR | 112 - Vila Las Posas - Coronel Olmos, 114 - Villa Cristóbal Colon…" at bounding box center [146, 176] width 232 height 15
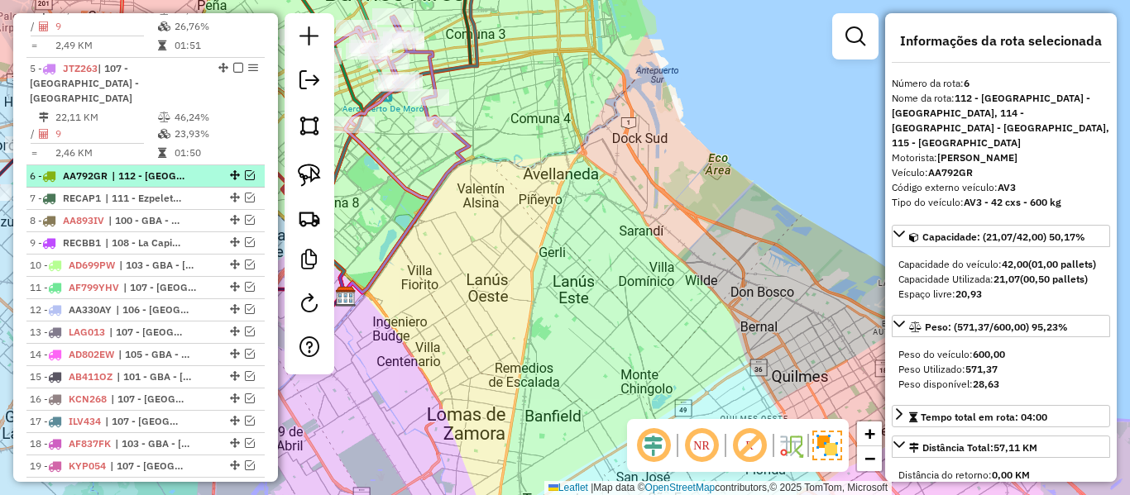
click at [245, 170] on em at bounding box center [250, 175] width 10 height 10
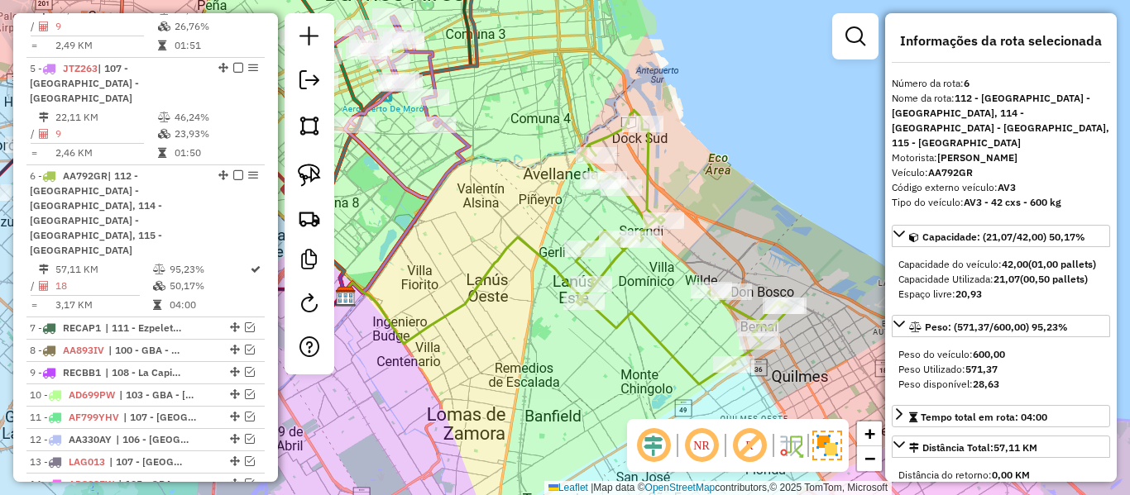
click at [650, 318] on icon at bounding box center [683, 247] width 215 height 275
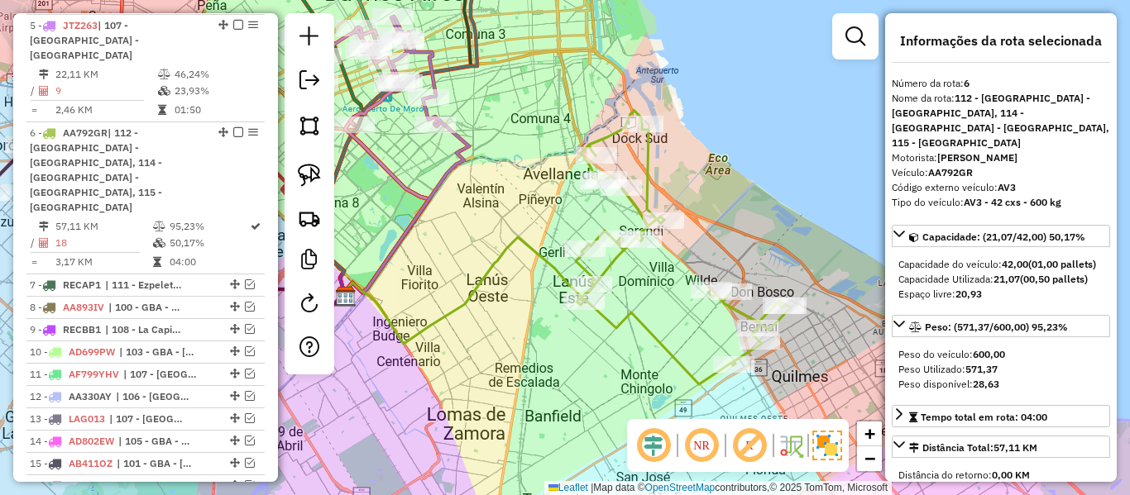
scroll to position [1174, 0]
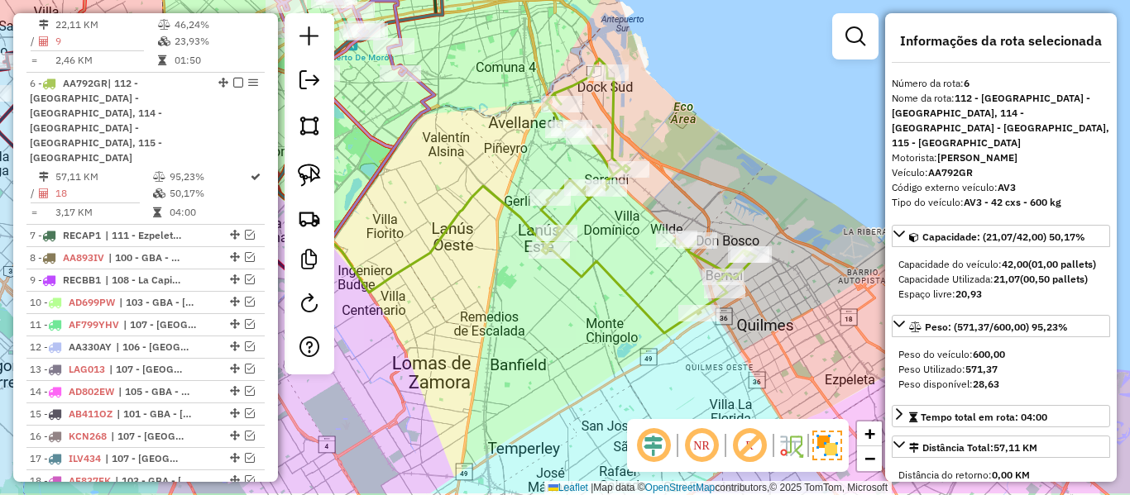
drag, startPoint x: 635, startPoint y: 349, endPoint x: 596, endPoint y: 286, distance: 73.9
click at [596, 286] on div "Janela de atendimento Grade de atendimento Capacidade Transportadoras Veículos …" at bounding box center [565, 247] width 1130 height 495
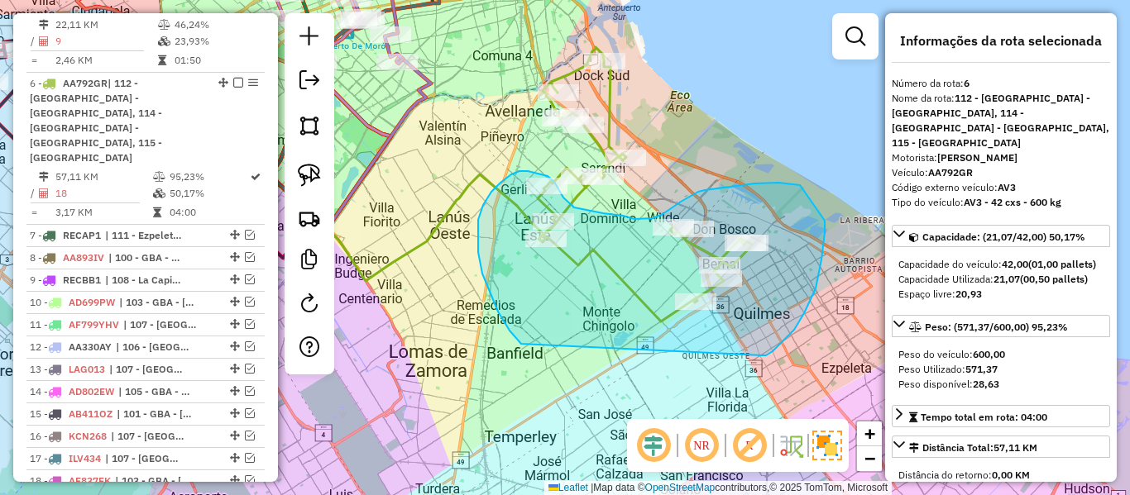
drag, startPoint x: 804, startPoint y: 313, endPoint x: 546, endPoint y: 353, distance: 261.1
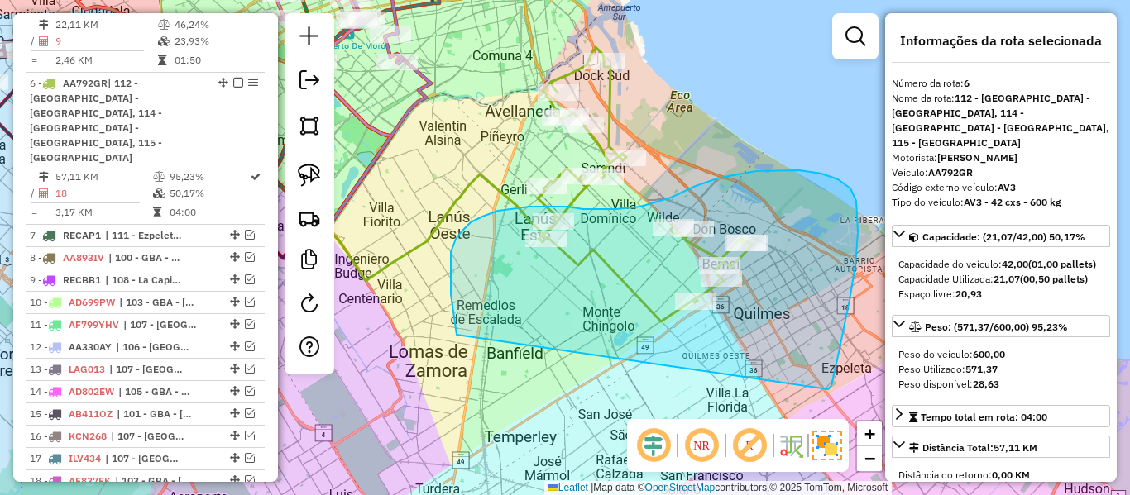
drag, startPoint x: 855, startPoint y: 265, endPoint x: 458, endPoint y: 342, distance: 404.2
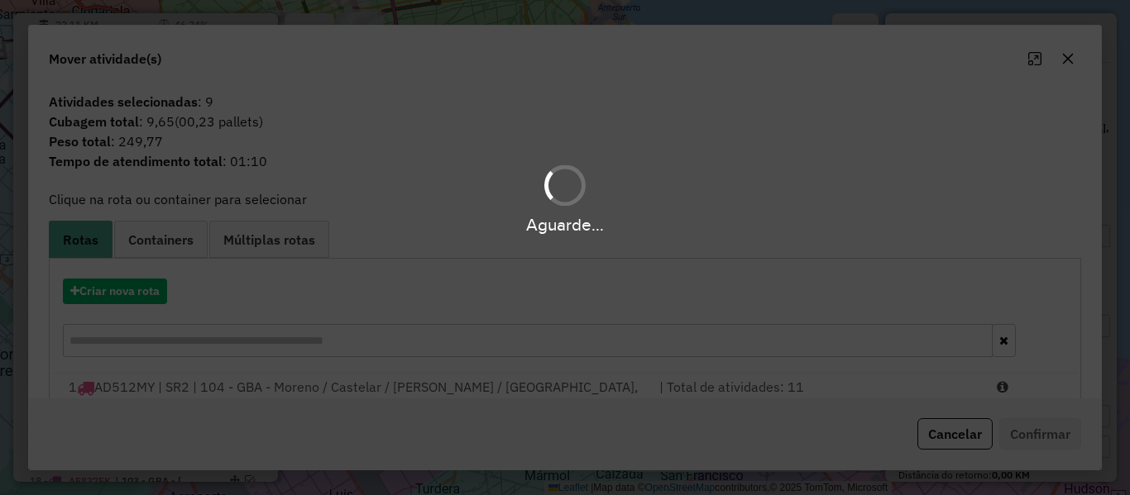
click at [161, 286] on div "Aguarde..." at bounding box center [565, 247] width 1130 height 495
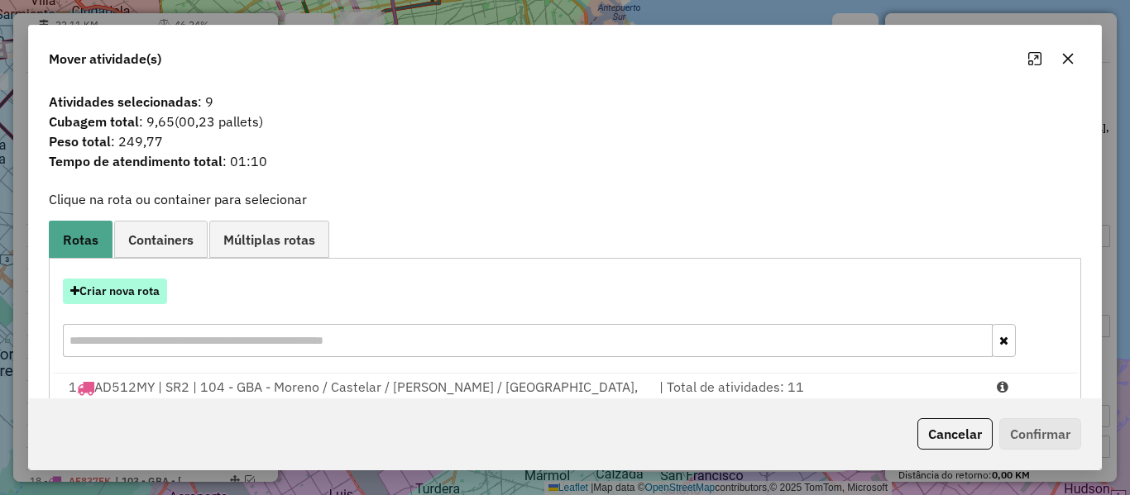
click at [151, 290] on button "Criar nova rota" at bounding box center [115, 292] width 104 height 26
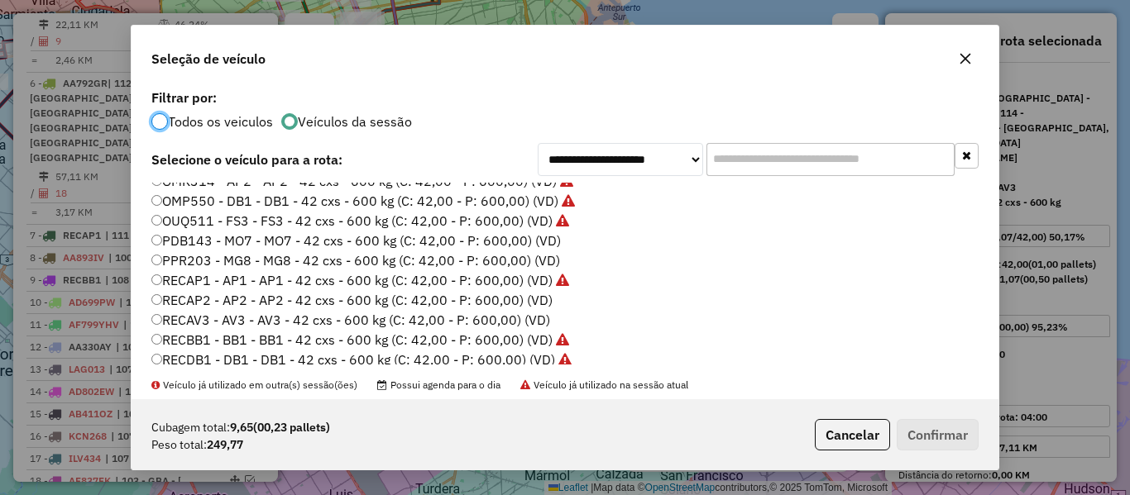
scroll to position [493, 0]
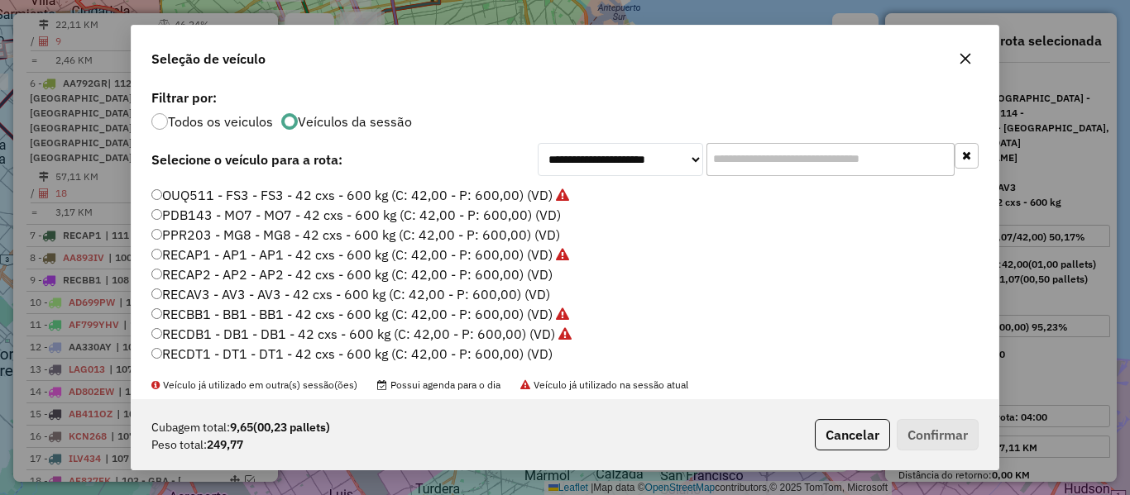
click at [543, 212] on label "PDB143 - MO7 - MO7 - 42 cxs - 600 kg (C: 42,00 - P: 600,00) (VD)" at bounding box center [355, 215] width 409 height 20
click at [931, 423] on button "Confirmar" at bounding box center [938, 434] width 82 height 31
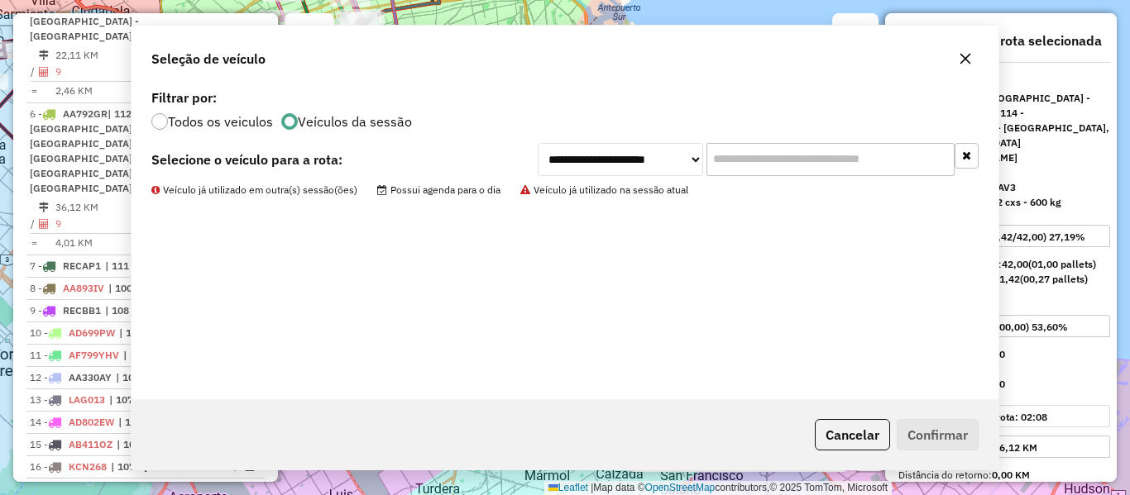
scroll to position [1174, 0]
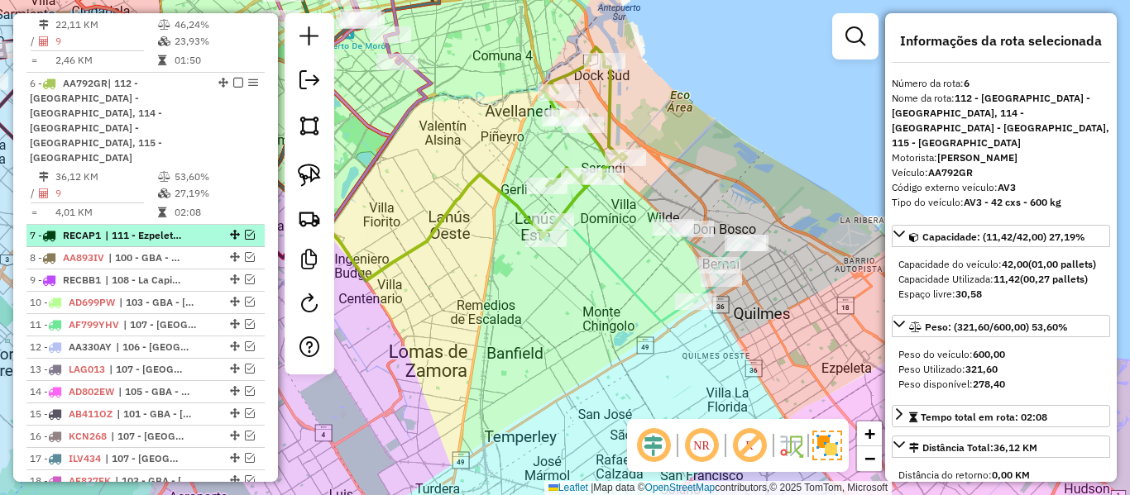
click at [183, 225] on li "7 - RECAP1 | 111 - Ezpeleta - Barrio Papelero" at bounding box center [145, 236] width 238 height 22
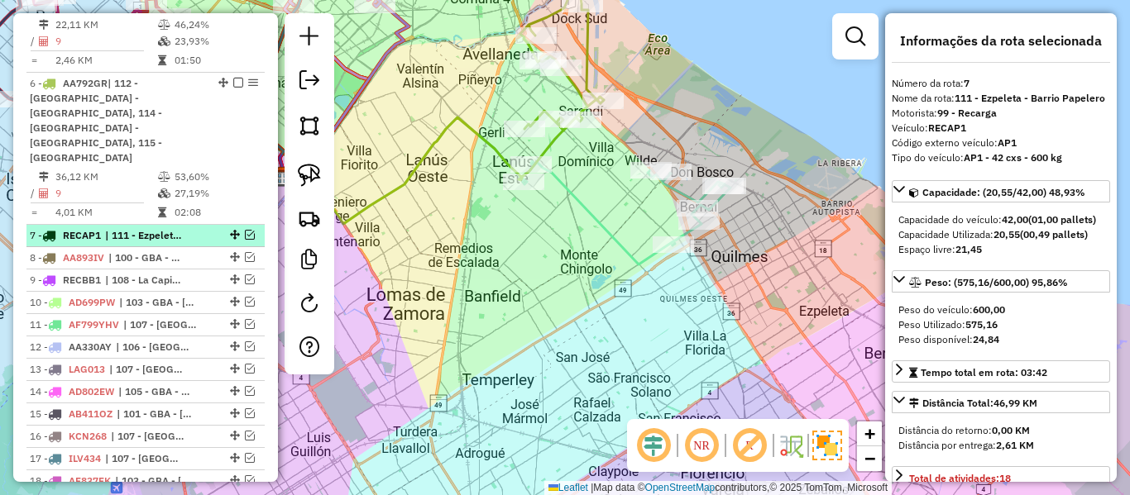
click at [245, 230] on em at bounding box center [250, 235] width 10 height 10
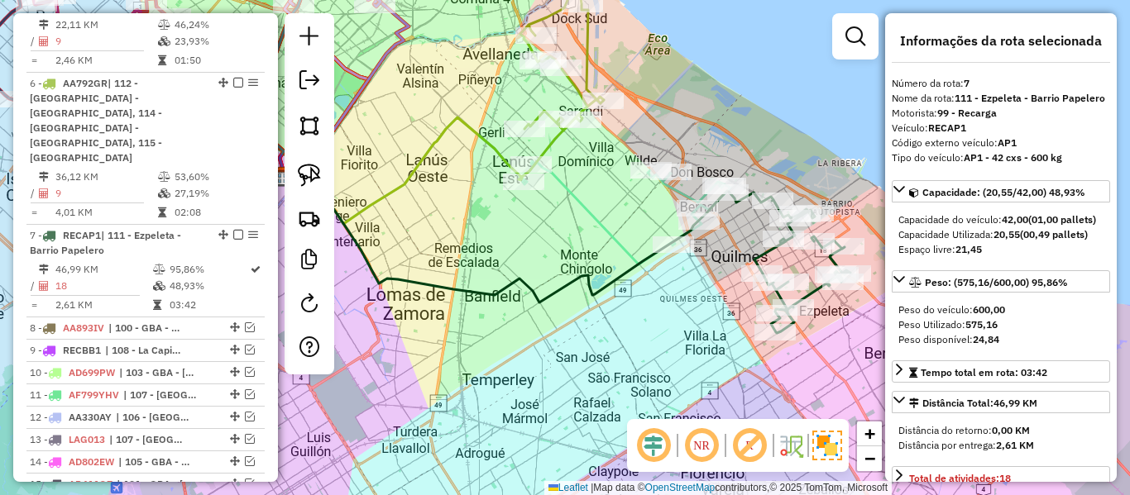
click at [448, 305] on div "Janela de atendimento Grade de atendimento Capacidade Transportadoras Veículos …" at bounding box center [565, 247] width 1130 height 495
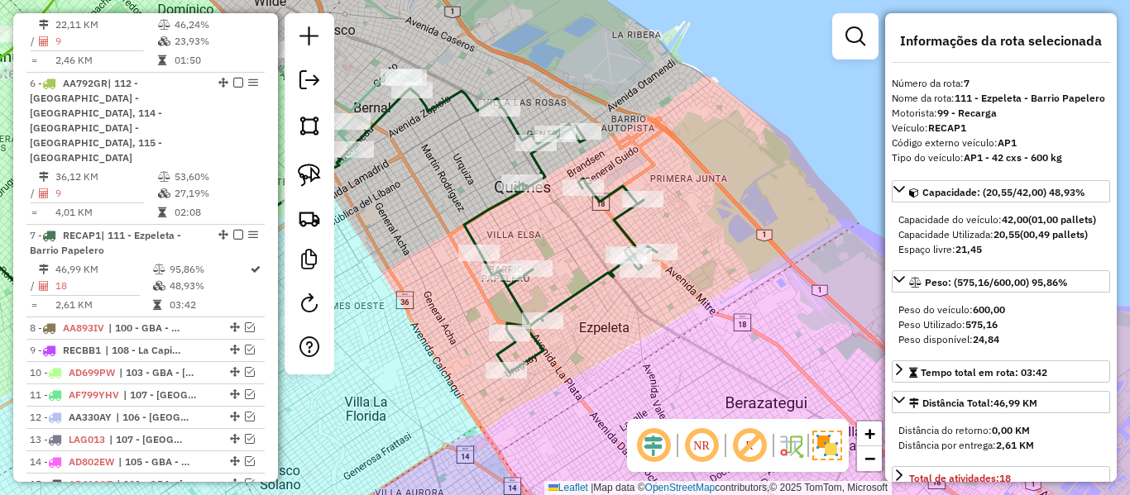
click at [569, 284] on div "Janela de atendimento Grade de atendimento Capacidade Transportadoras Veículos …" at bounding box center [565, 247] width 1130 height 495
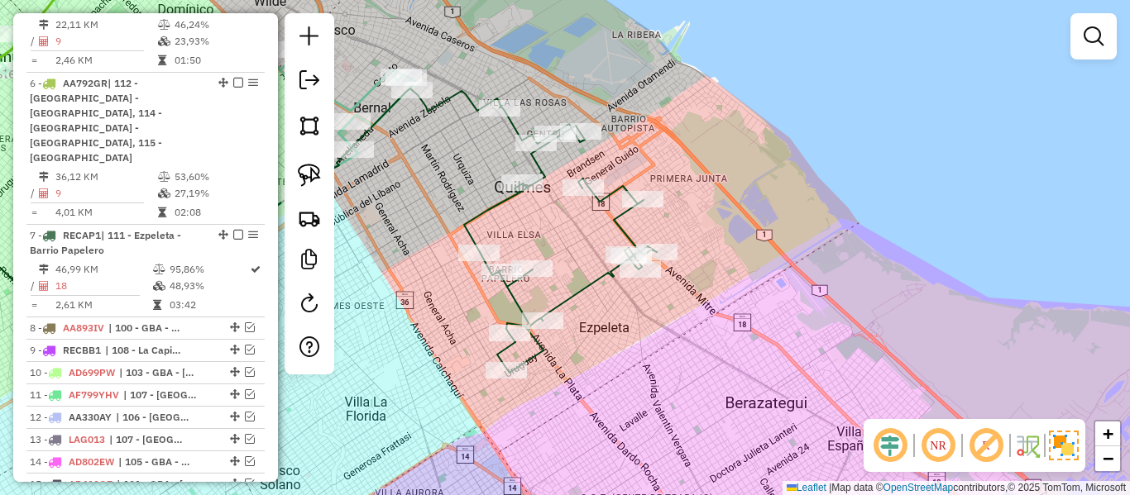
click at [576, 289] on icon at bounding box center [534, 231] width 245 height 283
select select "**********"
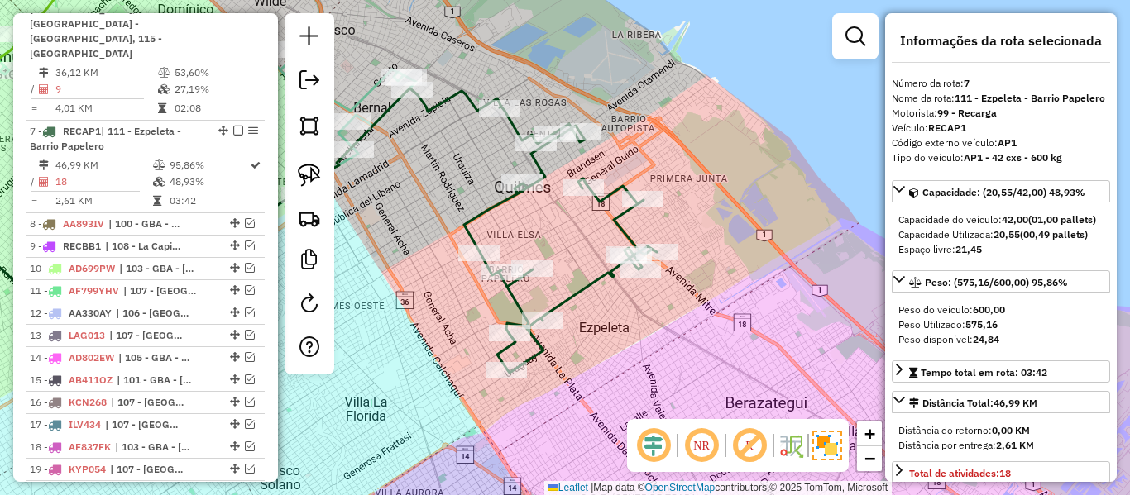
scroll to position [1297, 0]
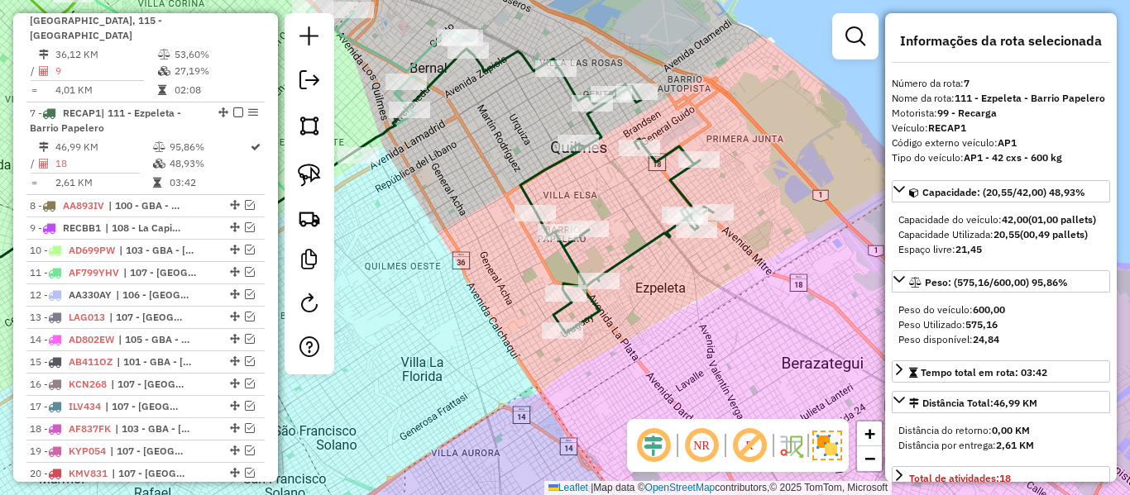
click at [683, 289] on div "Janela de atendimento Grade de atendimento Capacidade Transportadoras Veículos …" at bounding box center [565, 247] width 1130 height 495
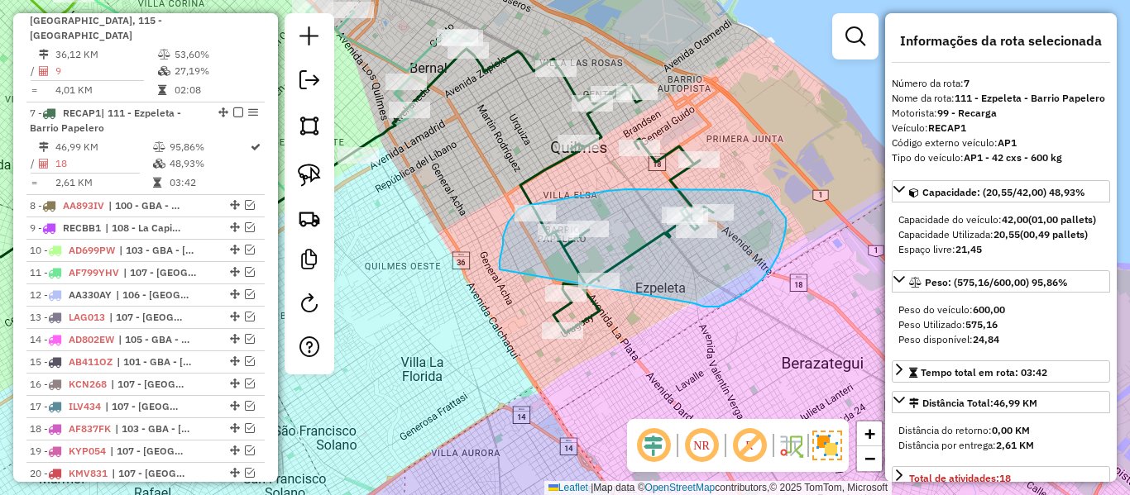
drag, startPoint x: 719, startPoint y: 307, endPoint x: 568, endPoint y: 380, distance: 167.6
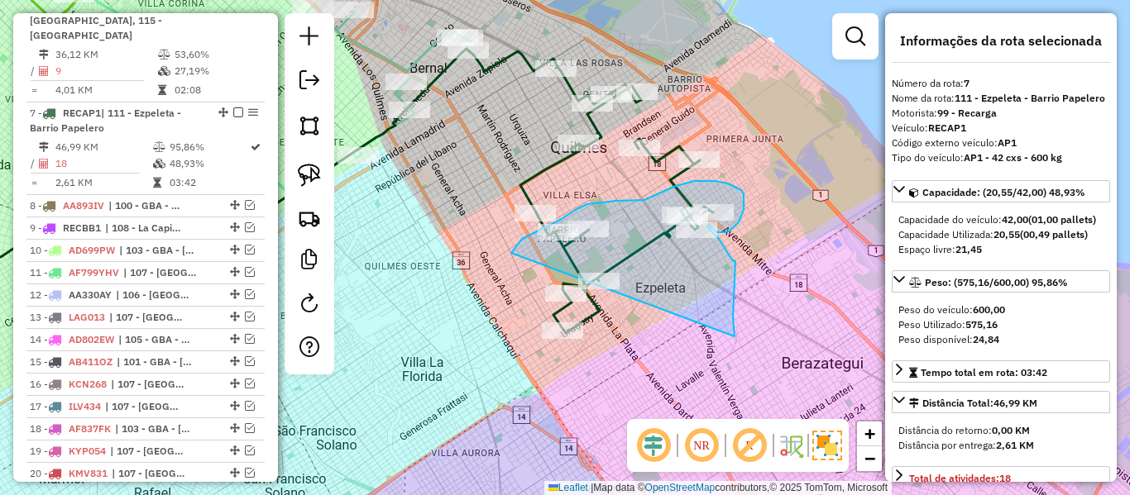
drag, startPoint x: 733, startPoint y: 318, endPoint x: 523, endPoint y: 401, distance: 226.1
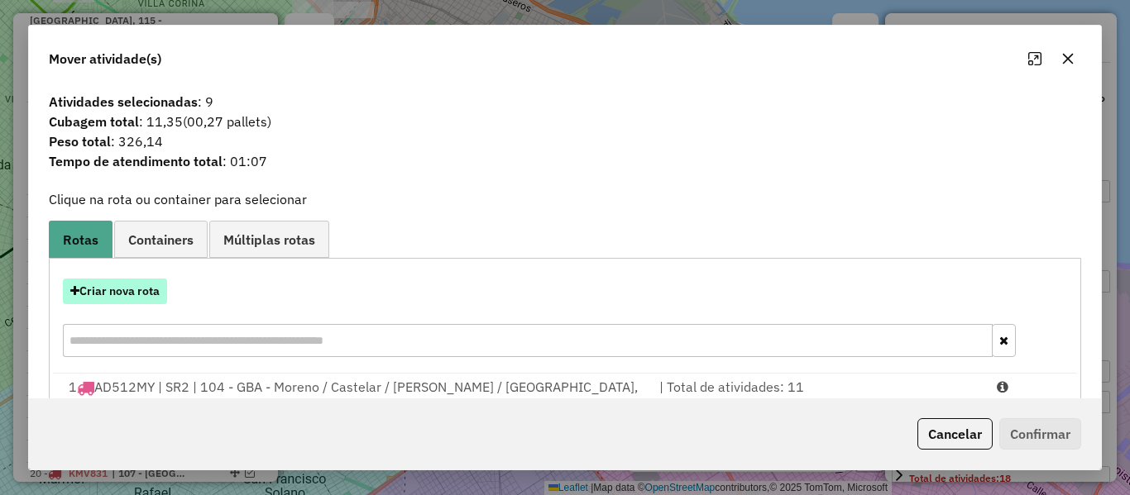
click at [115, 300] on button "Criar nova rota" at bounding box center [115, 292] width 104 height 26
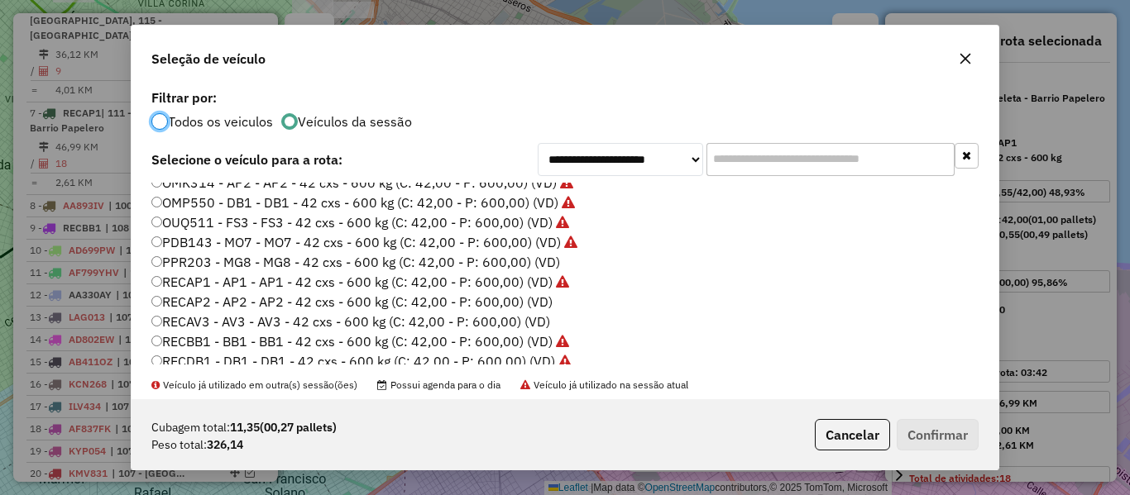
scroll to position [493, 0]
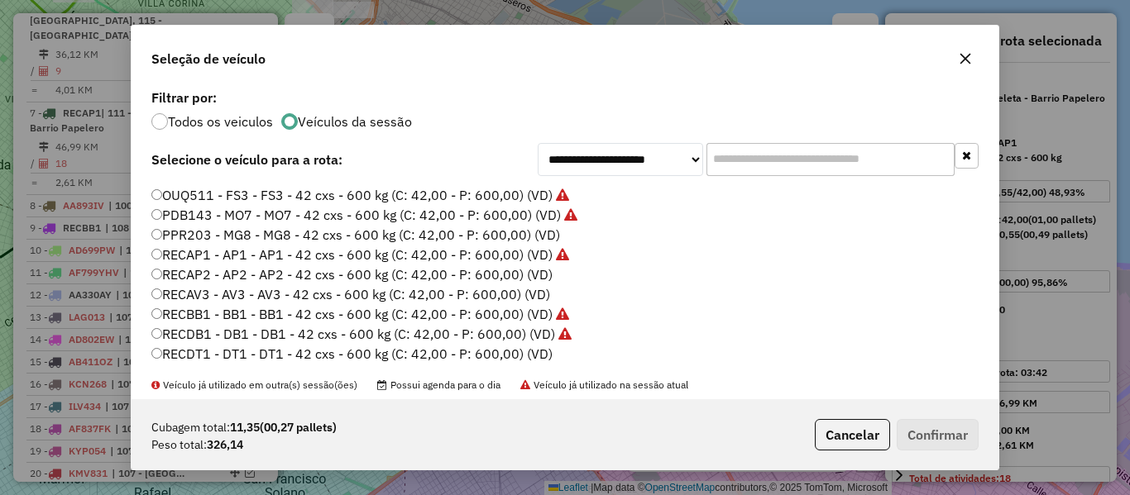
click at [538, 239] on label "PPR203 - MG8 - MG8 - 42 cxs - 600 kg (C: 42,00 - P: 600,00) (VD)" at bounding box center [355, 235] width 409 height 20
drag, startPoint x: 906, startPoint y: 407, endPoint x: 923, endPoint y: 428, distance: 27.0
click at [907, 411] on div "Cubagem total: 11,35 (00,27 pallets) Peso total: 326,14 Cancelar Confirmar" at bounding box center [564, 434] width 867 height 71
click at [923, 428] on button "Confirmar" at bounding box center [938, 434] width 82 height 31
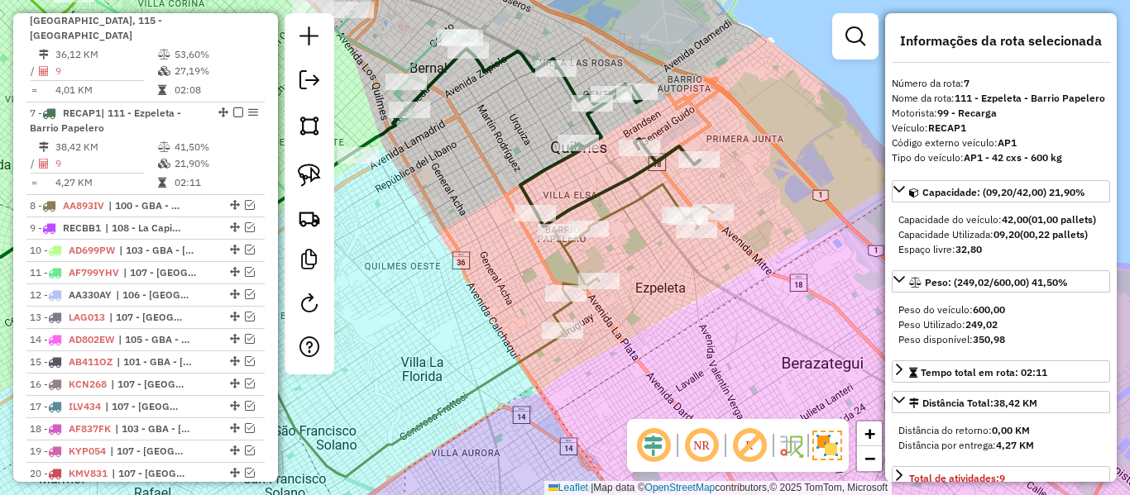
scroll to position [414, 0]
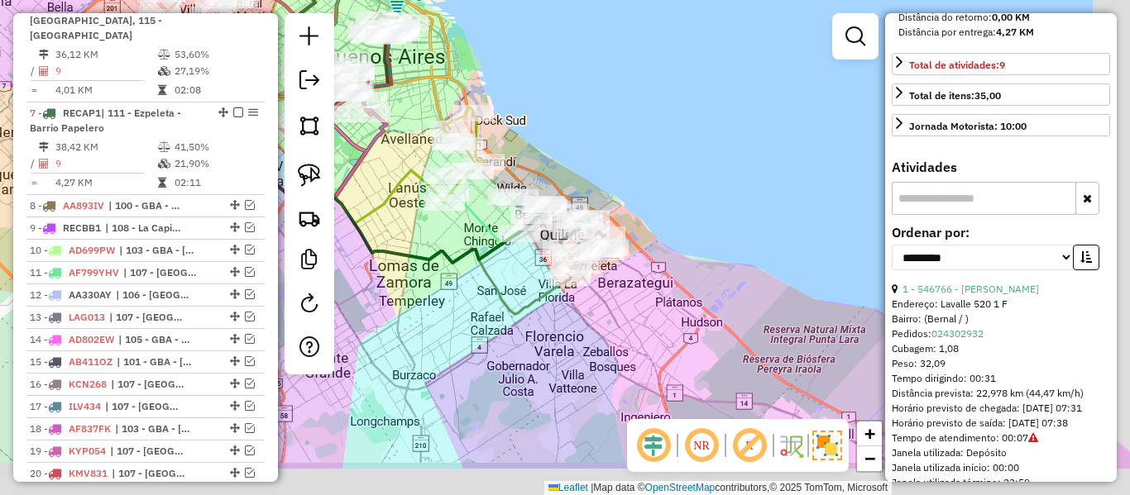
drag, startPoint x: 724, startPoint y: 265, endPoint x: 401, endPoint y: 198, distance: 329.3
click at [685, 234] on div "Janela de atendimento Grade de atendimento Capacidade Transportadoras Veículos …" at bounding box center [565, 247] width 1130 height 495
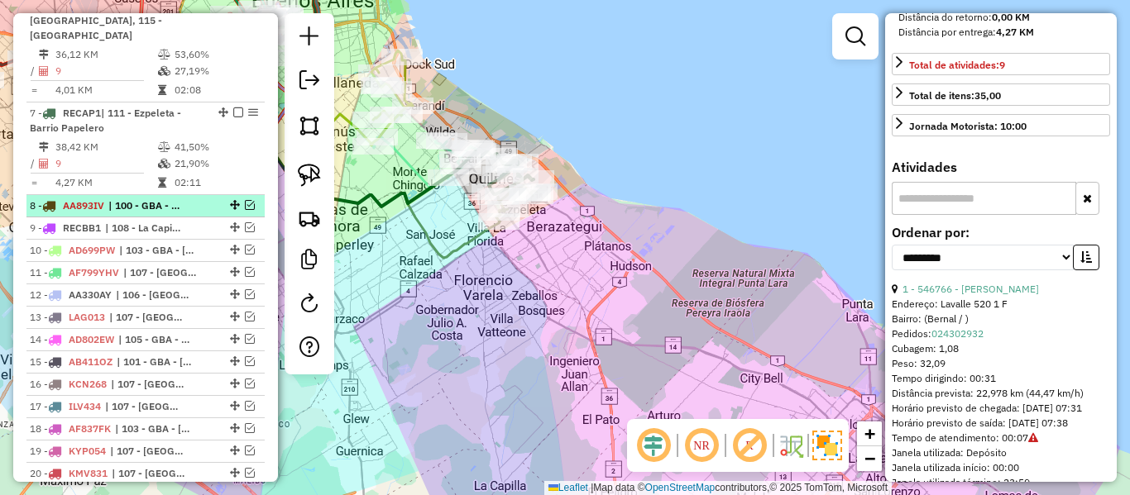
click at [184, 198] on span "| 100 - GBA - Garin / Nordelta / Loma Verde / Troncos, 102 - GBA - Del Viso / D…" at bounding box center [146, 205] width 76 height 15
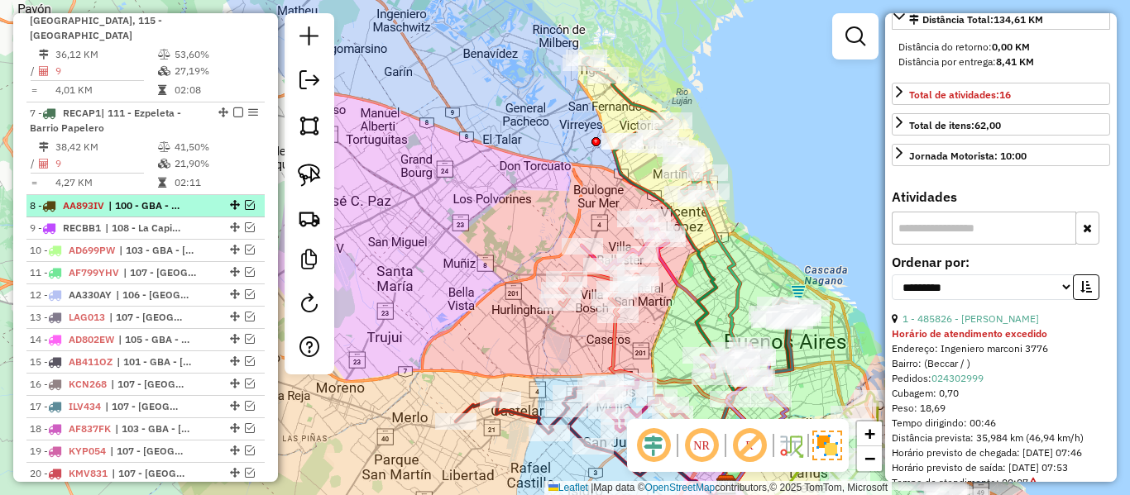
drag, startPoint x: 246, startPoint y: 112, endPoint x: 265, endPoint y: 117, distance: 18.7
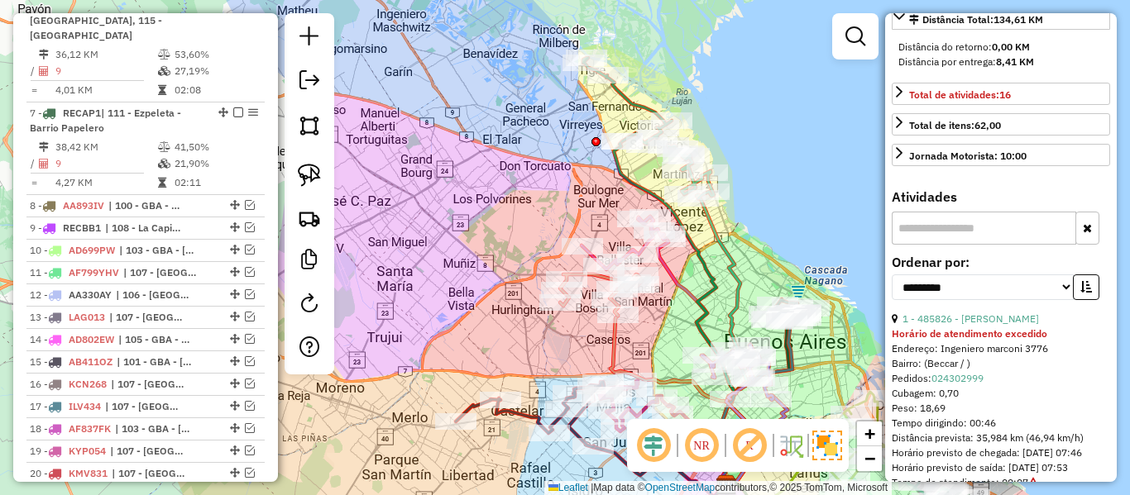
click at [246, 200] on em at bounding box center [250, 205] width 10 height 10
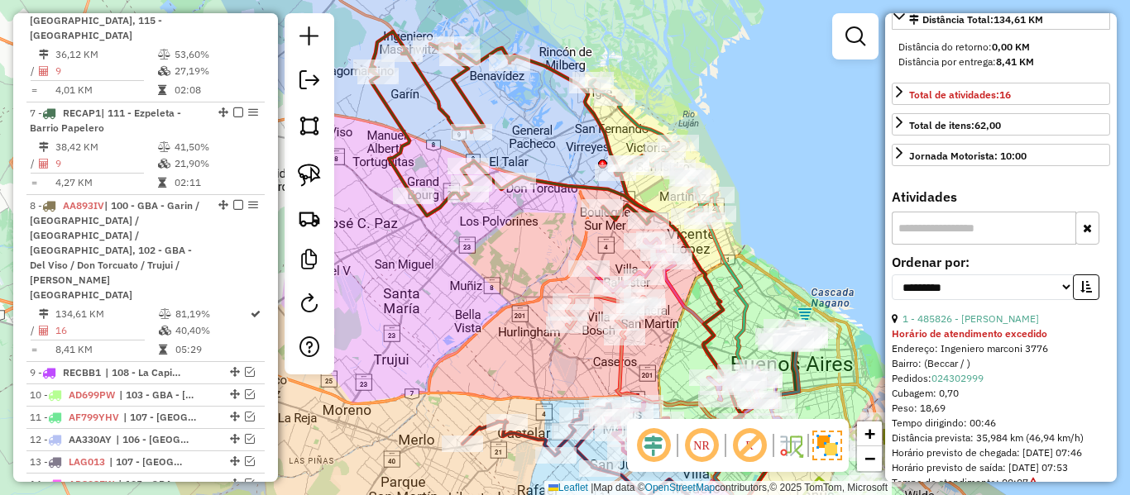
drag, startPoint x: 502, startPoint y: 221, endPoint x: 567, endPoint y: 353, distance: 147.2
click at [565, 354] on div "Rota 8 - Placa AA893IV 552828 - Liliana Noemi Garcia Janela de atendimento Grad…" at bounding box center [565, 247] width 1130 height 495
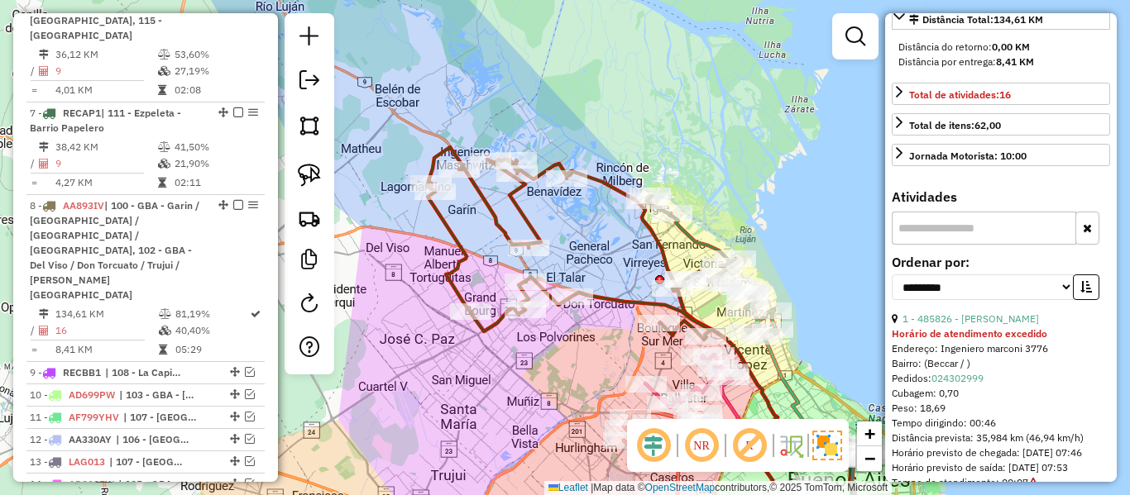
click at [515, 213] on icon at bounding box center [568, 243] width 283 height 193
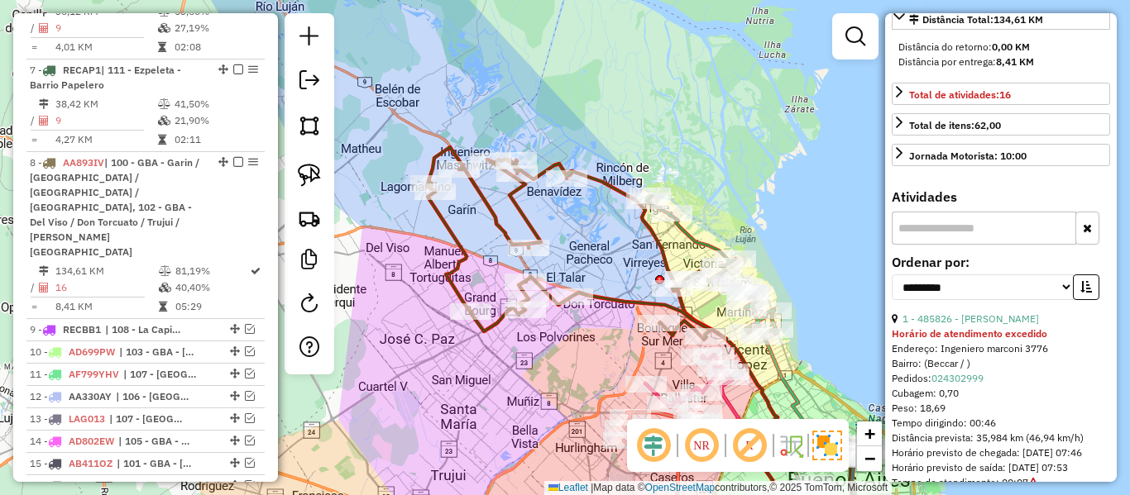
scroll to position [1389, 0]
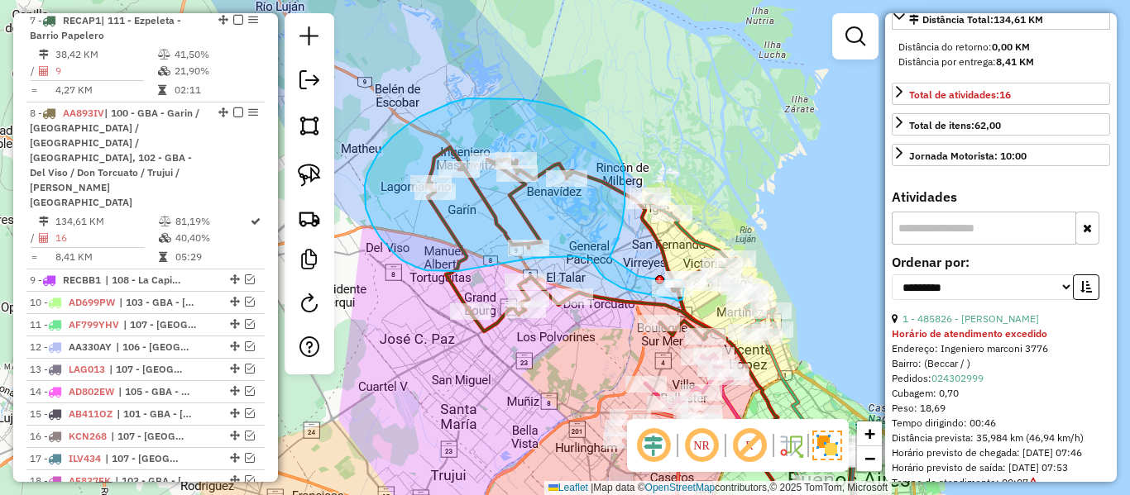
drag, startPoint x: 623, startPoint y: 165, endPoint x: 621, endPoint y: 265, distance: 99.3
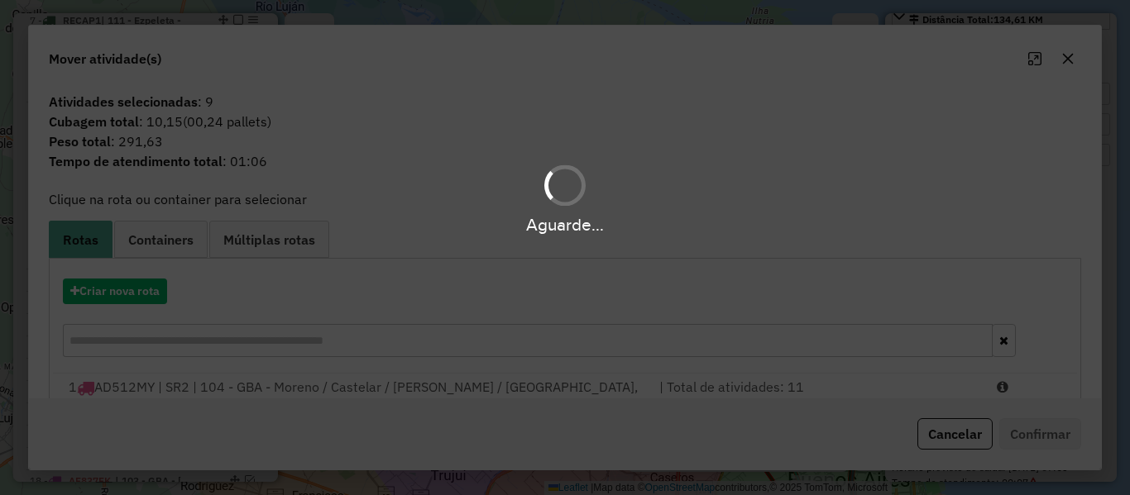
click at [170, 299] on hb-app "Aguarde... Pop-up bloqueado! Seu navegador bloqueou automáticamente a abertura …" at bounding box center [565, 247] width 1130 height 495
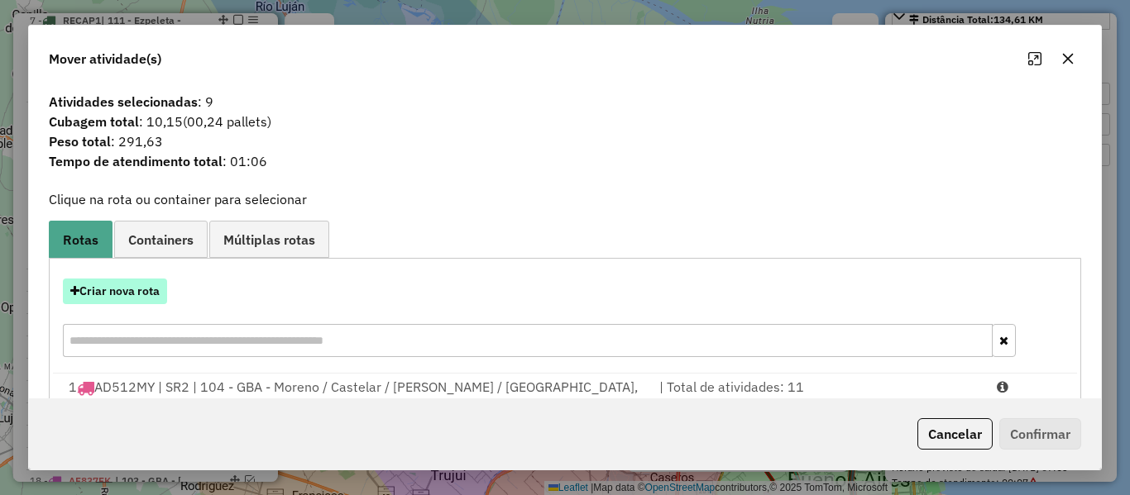
click at [167, 295] on button "Criar nova rota" at bounding box center [115, 292] width 104 height 26
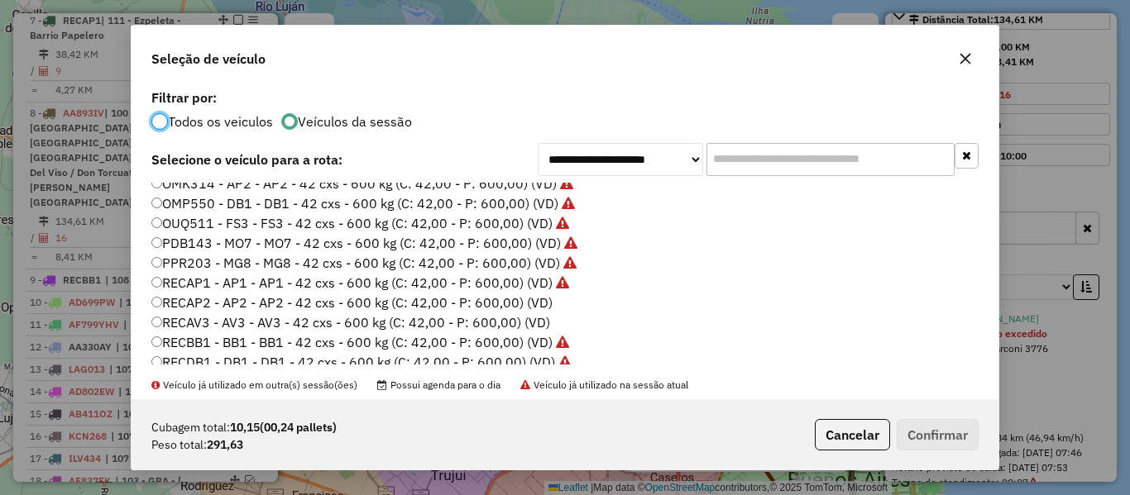
scroll to position [493, 0]
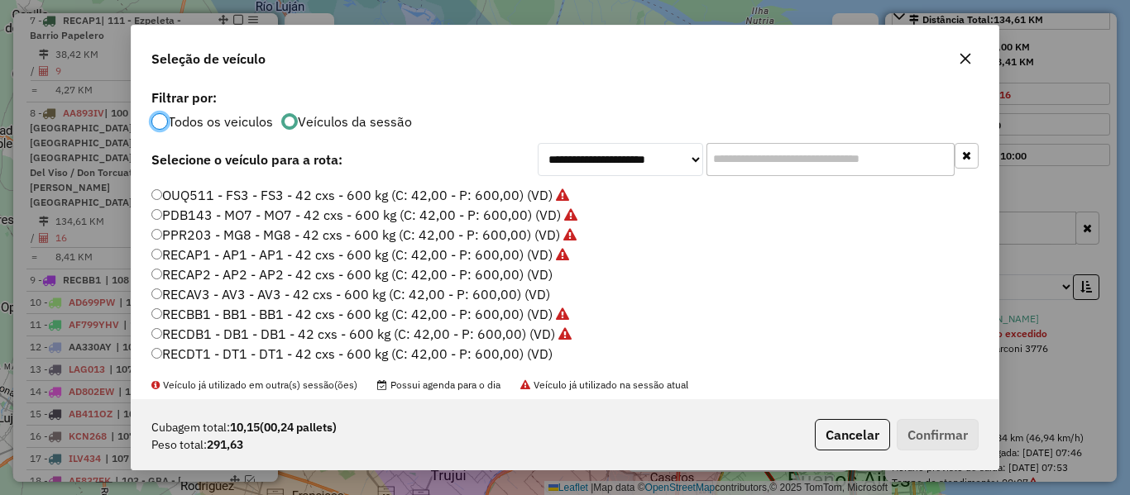
click at [519, 270] on label "RECAP2 - AP2 - AP2 - 42 cxs - 600 kg (C: 42,00 - P: 600,00) (VD)" at bounding box center [351, 275] width 401 height 20
click at [926, 423] on button "Confirmar" at bounding box center [938, 434] width 82 height 31
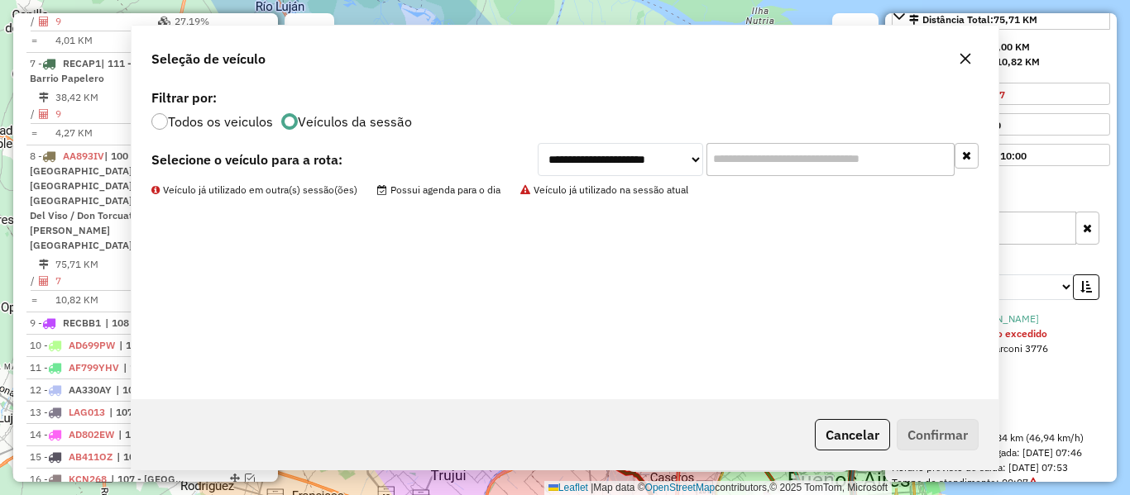
scroll to position [1389, 0]
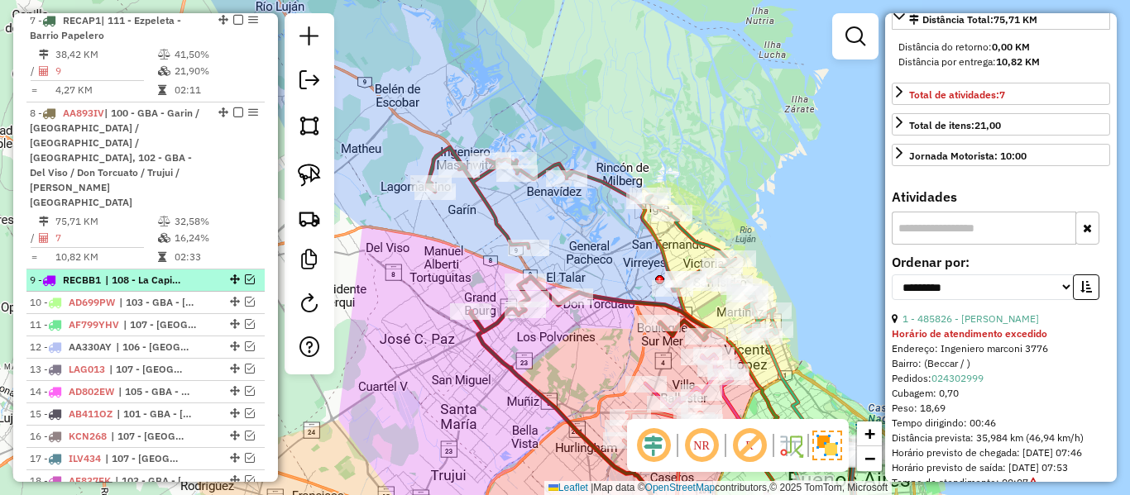
click at [137, 273] on span "| 108 - La Capillla - Florencia Vareia" at bounding box center [143, 280] width 76 height 15
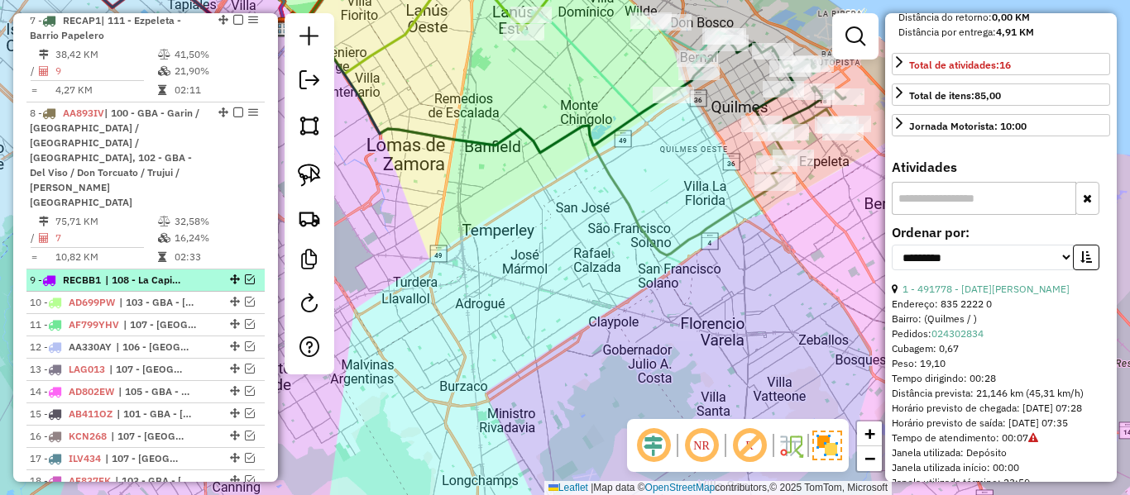
click at [251, 275] on div at bounding box center [233, 280] width 50 height 10
click at [245, 275] on em at bounding box center [250, 280] width 10 height 10
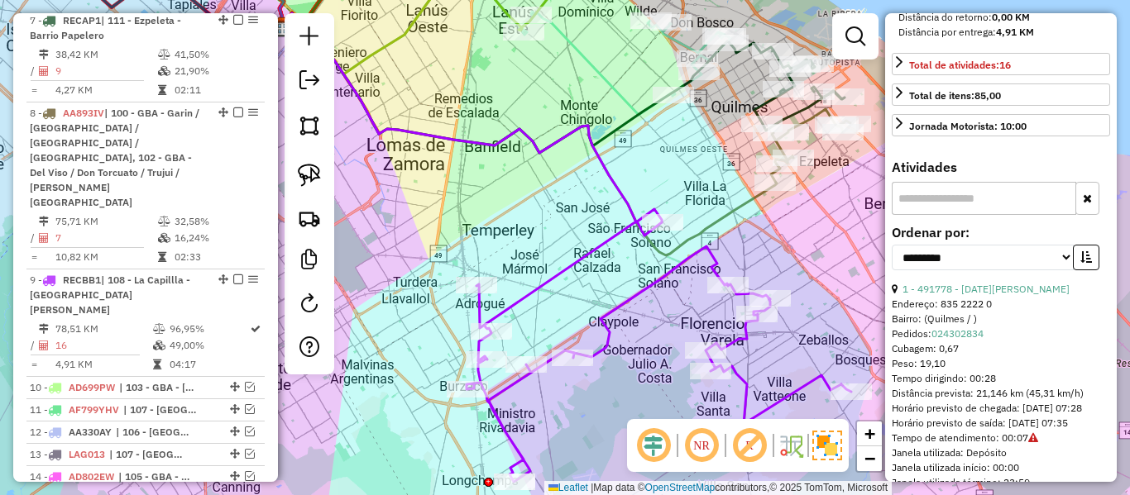
drag, startPoint x: 701, startPoint y: 306, endPoint x: 672, endPoint y: 230, distance: 81.4
click at [672, 230] on div "Janela de atendimento Grade de atendimento Capacidade Transportadoras Veículos …" at bounding box center [565, 247] width 1130 height 495
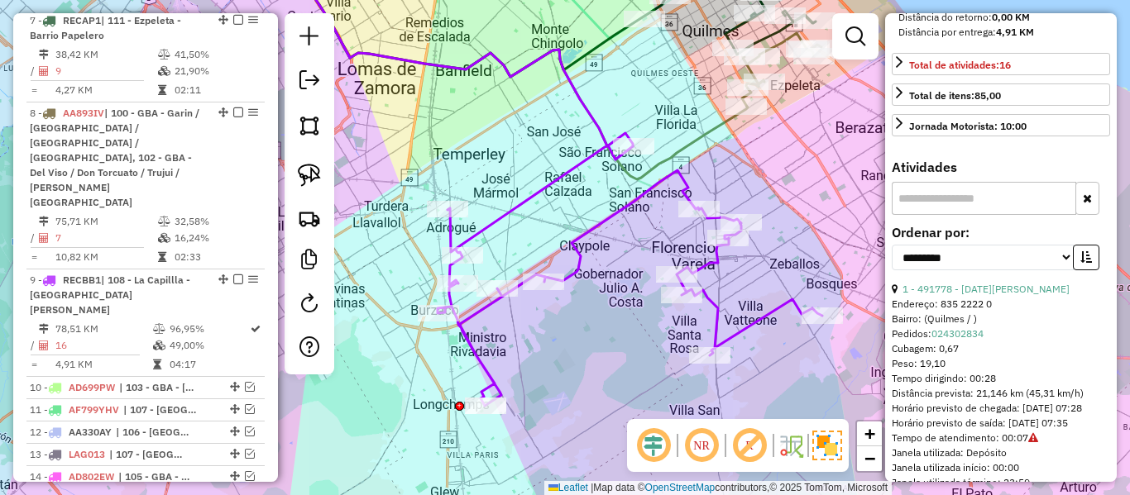
click at [635, 203] on icon at bounding box center [630, 276] width 385 height 261
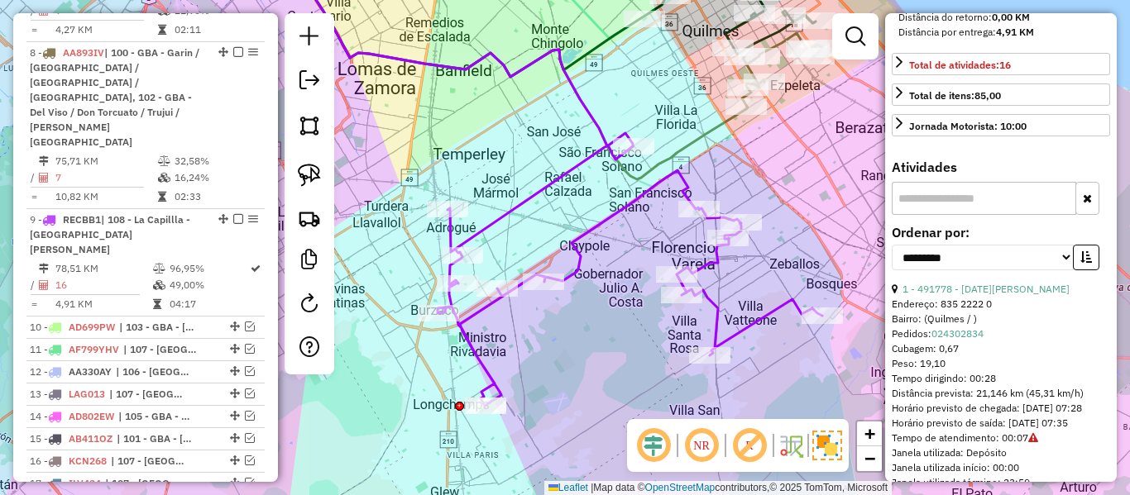
scroll to position [1512, 0]
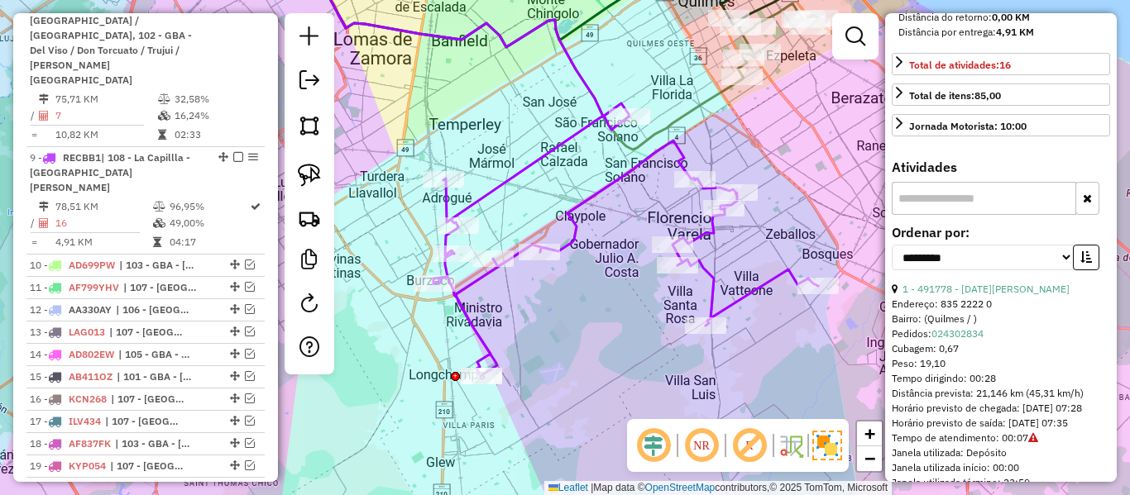
drag, startPoint x: 617, startPoint y: 266, endPoint x: 612, endPoint y: 189, distance: 77.1
click at [612, 189] on div "Janela de atendimento Grade de atendimento Capacidade Transportadoras Veículos …" at bounding box center [565, 247] width 1130 height 495
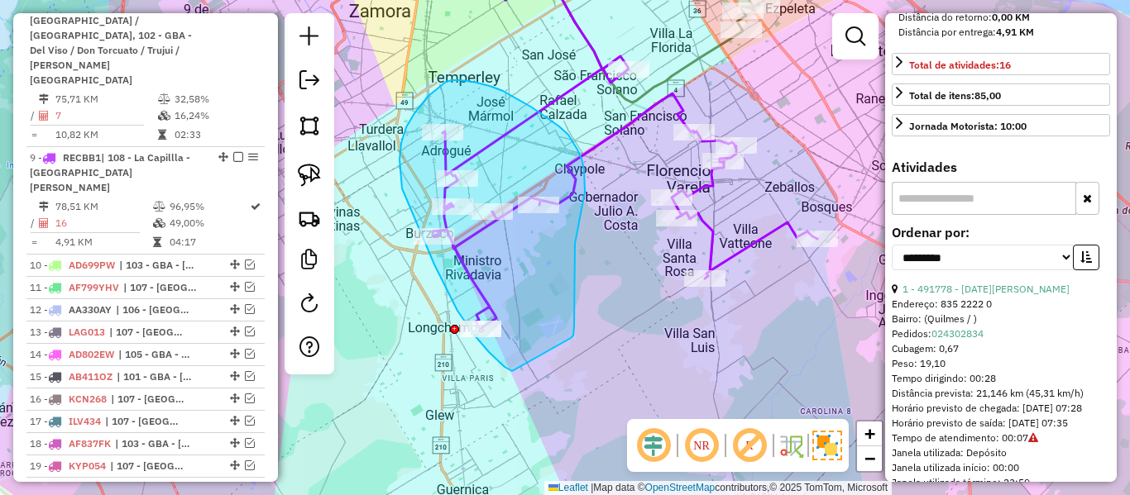
drag, startPoint x: 571, startPoint y: 338, endPoint x: 534, endPoint y: 380, distance: 55.7
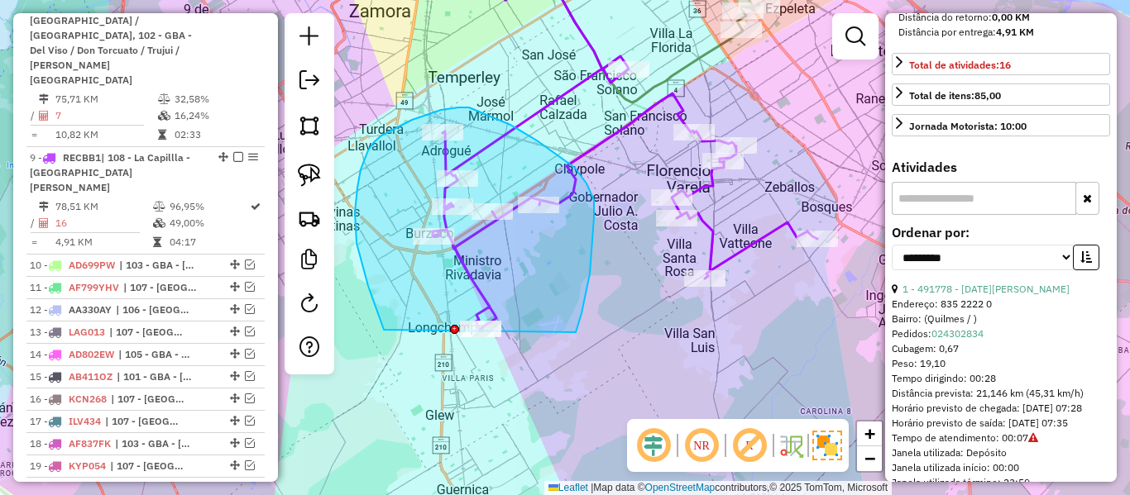
drag, startPoint x: 586, startPoint y: 184, endPoint x: 455, endPoint y: 417, distance: 267.7
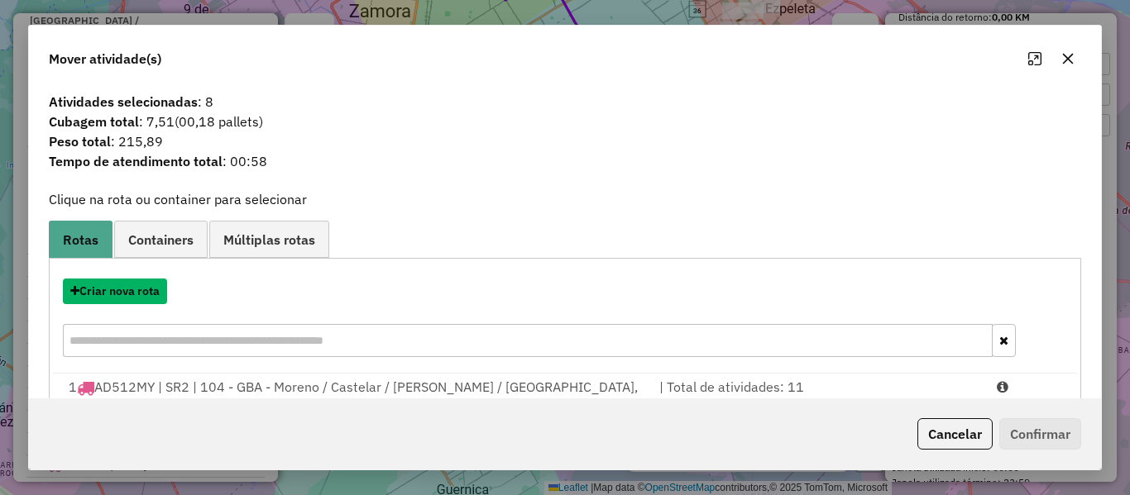
click at [147, 289] on button "Criar nova rota" at bounding box center [115, 292] width 104 height 26
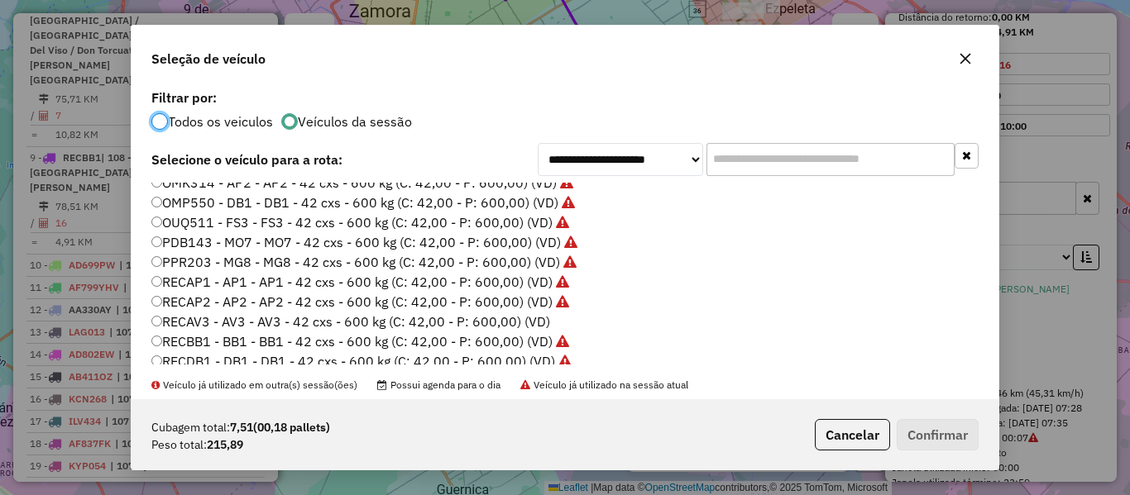
scroll to position [493, 0]
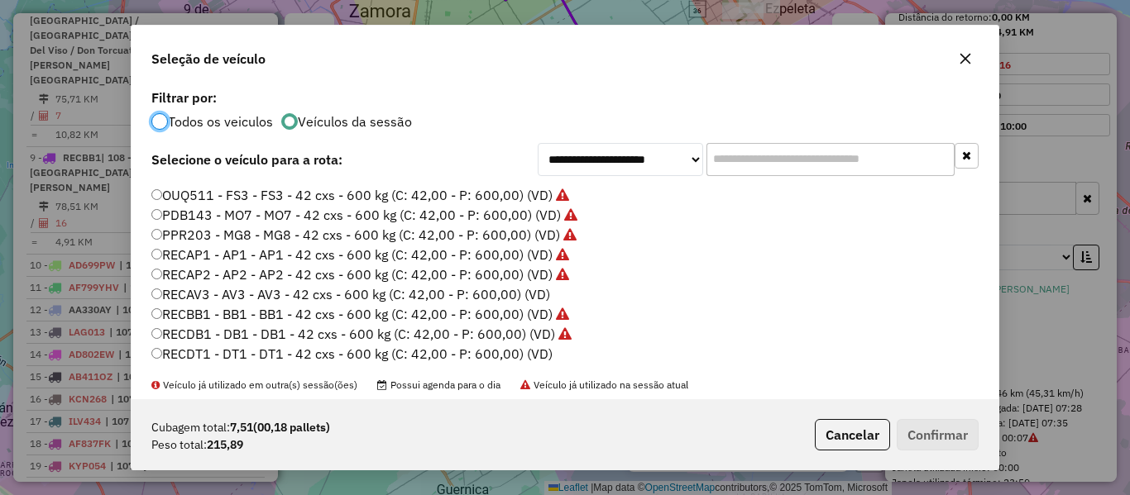
click at [540, 291] on label "RECAV3 - AV3 - AV3 - 42 cxs - 600 kg (C: 42,00 - P: 600,00) (VD)" at bounding box center [350, 295] width 399 height 20
drag, startPoint x: 1002, startPoint y: 425, endPoint x: 958, endPoint y: 439, distance: 46.8
click at [991, 434] on div "**********" at bounding box center [565, 247] width 1130 height 495
click at [949, 439] on button "Confirmar" at bounding box center [938, 434] width 82 height 31
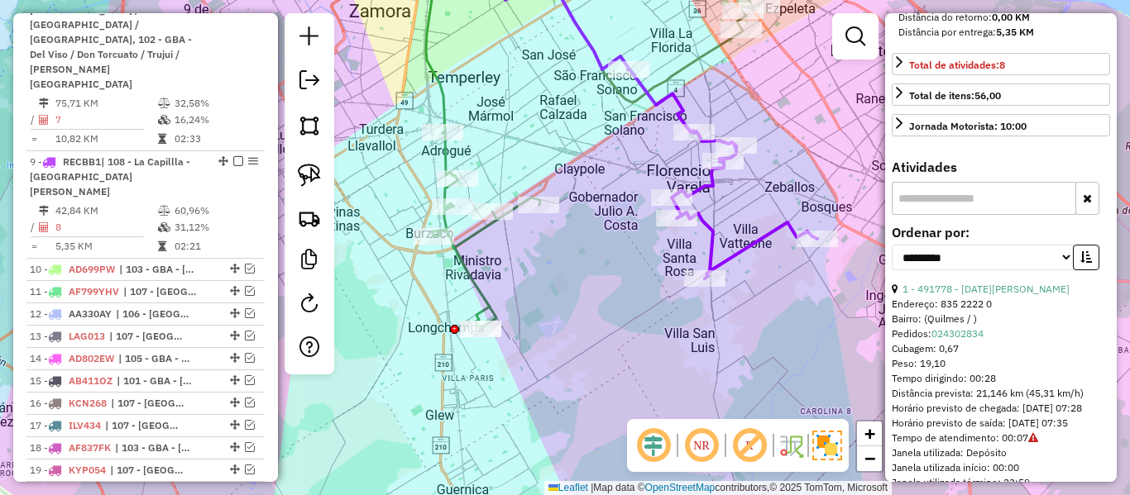
scroll to position [1512, 0]
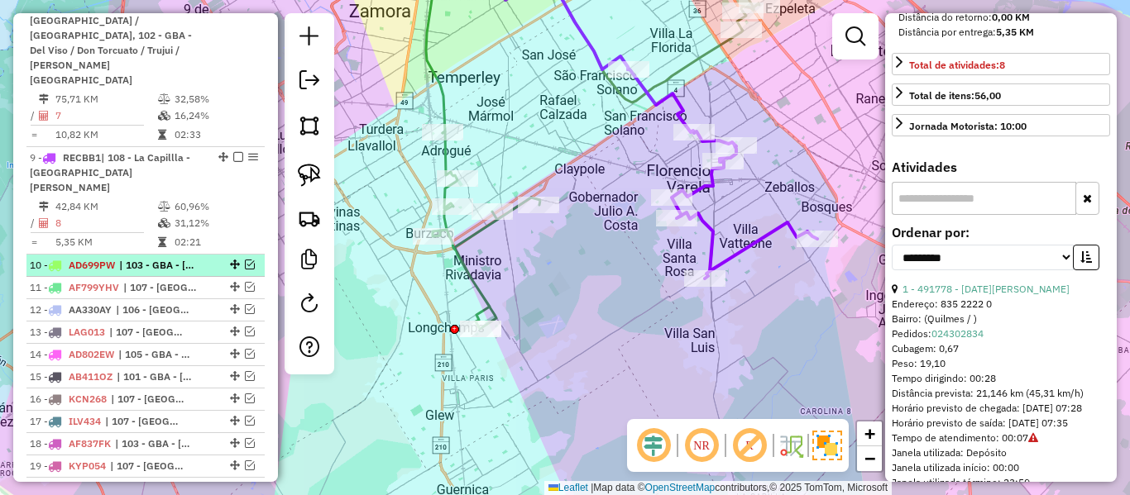
drag, startPoint x: 197, startPoint y: 110, endPoint x: 227, endPoint y: 112, distance: 29.9
click at [195, 258] on span "| 103 - GBA - Boulogne Sur / Villa Adelina / Villa Udaondo / Caseros" at bounding box center [157, 265] width 76 height 15
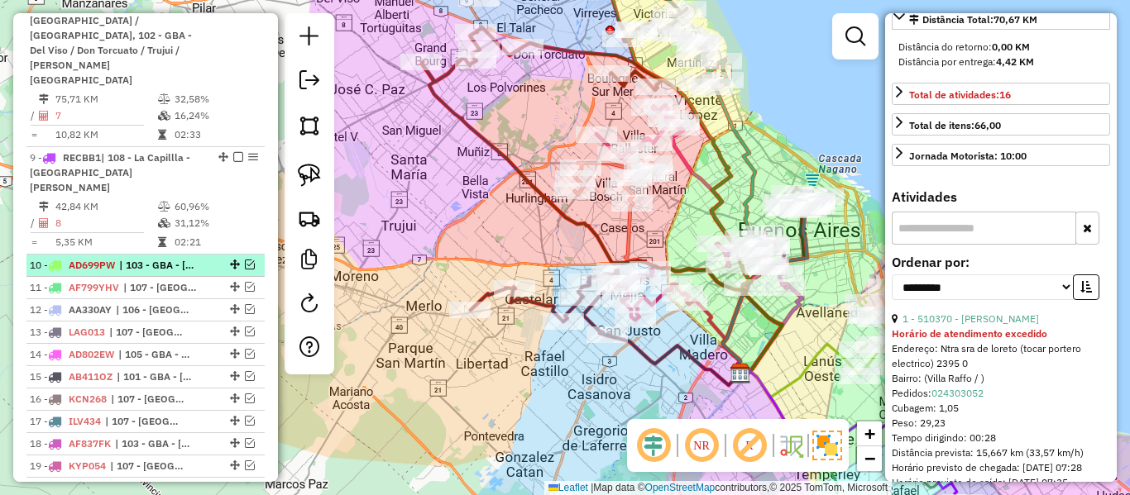
click at [248, 260] on em at bounding box center [250, 265] width 10 height 10
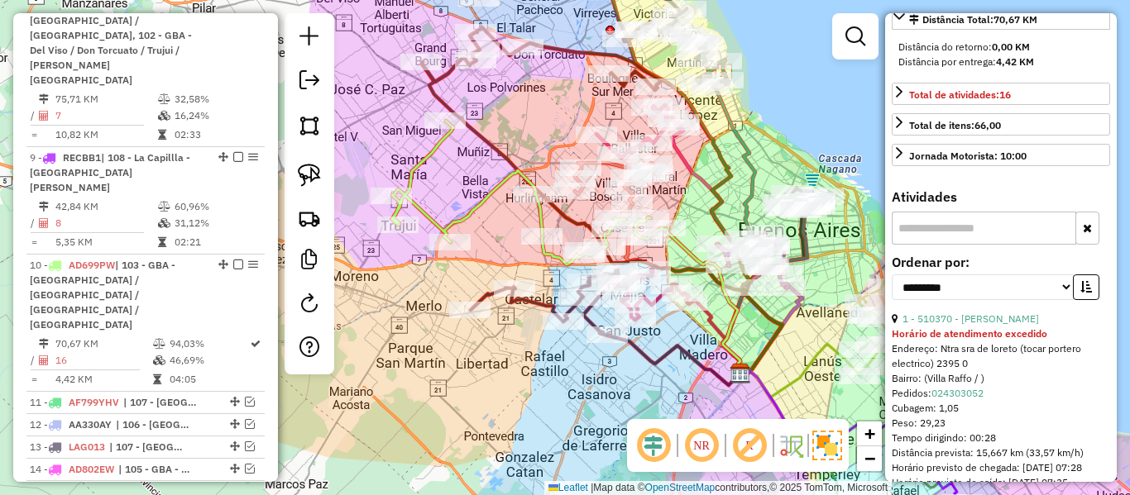
click at [484, 190] on icon at bounding box center [529, 193] width 274 height 144
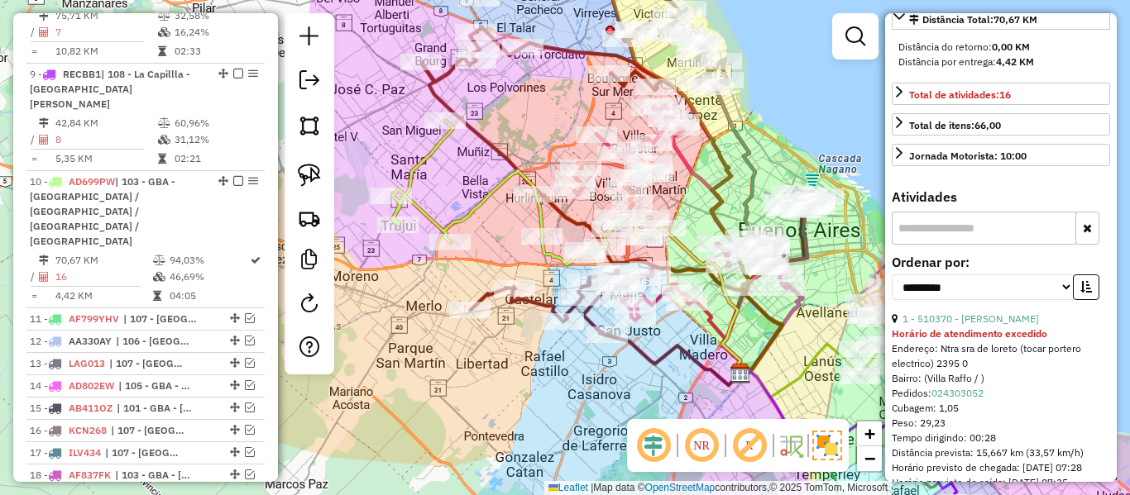
scroll to position [1604, 0]
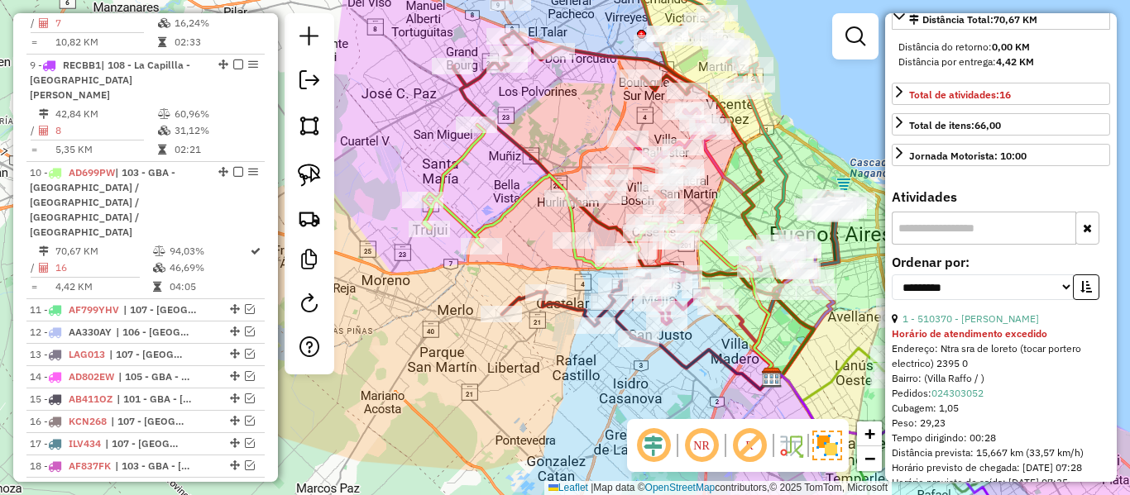
drag, startPoint x: 509, startPoint y: 234, endPoint x: 566, endPoint y: 247, distance: 57.8
click at [562, 247] on div "Janela de atendimento Grade de atendimento Capacidade Transportadoras Veículos …" at bounding box center [565, 247] width 1130 height 495
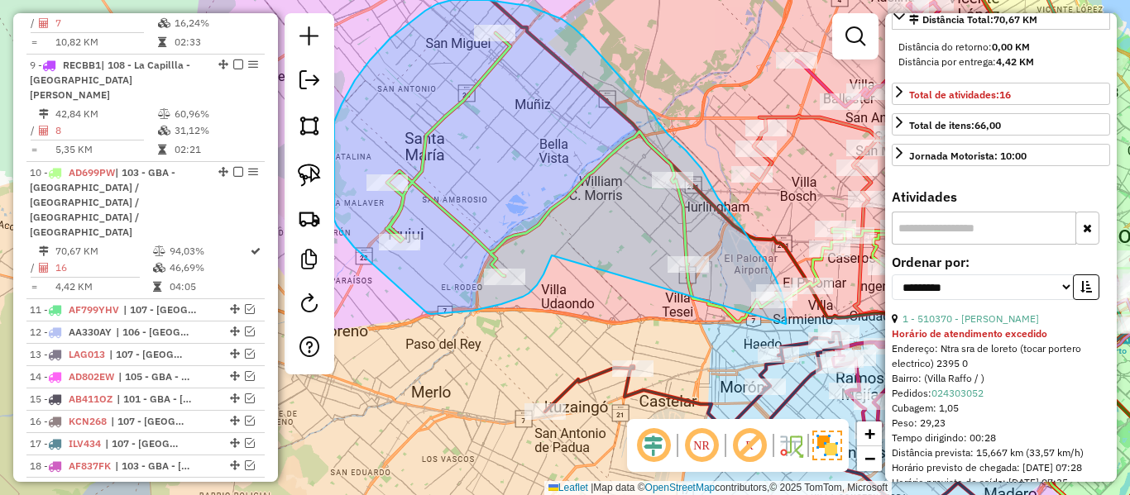
drag, startPoint x: 545, startPoint y: 270, endPoint x: 785, endPoint y: 330, distance: 247.3
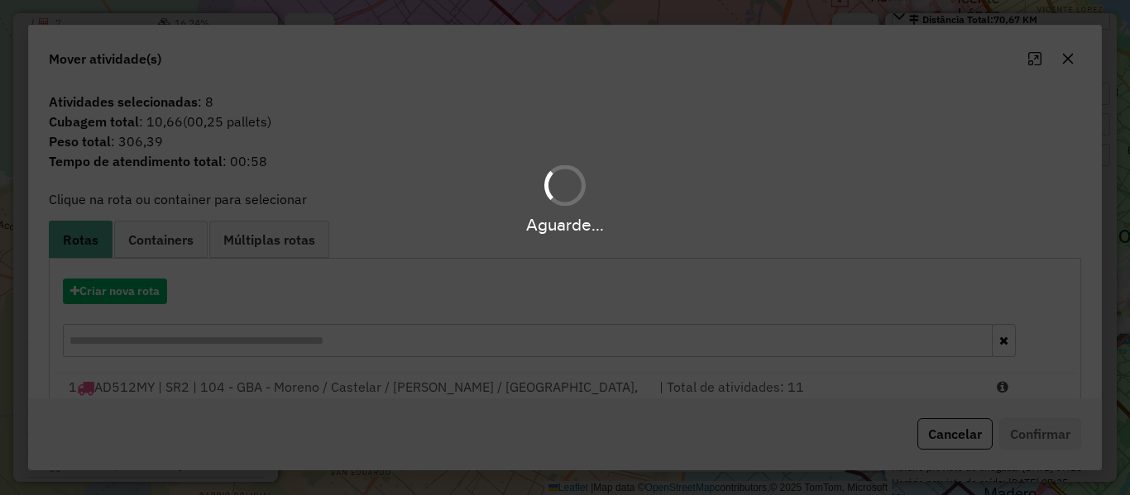
click at [142, 294] on div "Aguarde..." at bounding box center [565, 247] width 1130 height 495
click at [142, 294] on hb-app "Aguarde... Pop-up bloqueado! Seu navegador bloqueou automáticamente a abertura …" at bounding box center [565, 247] width 1130 height 495
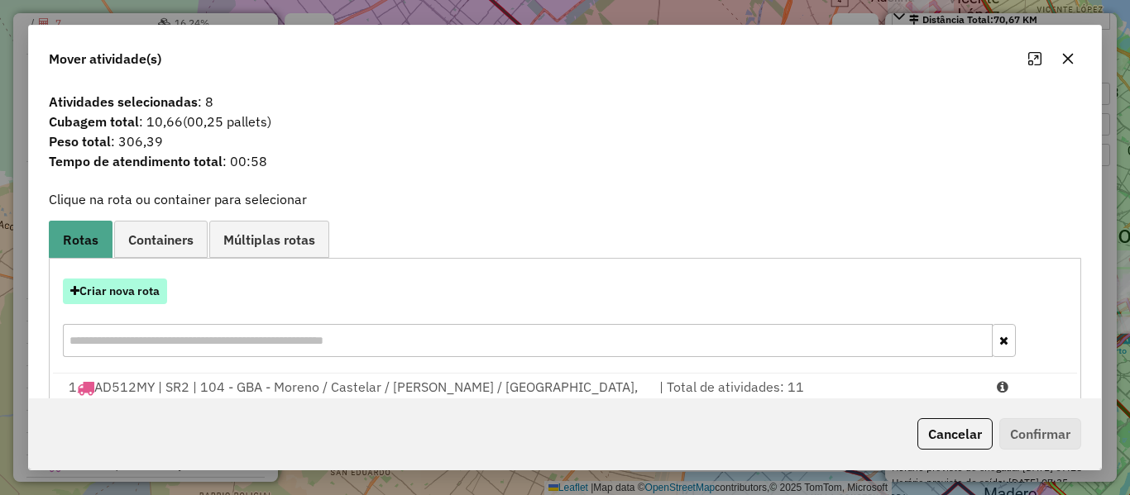
click at [138, 289] on button "Criar nova rota" at bounding box center [115, 292] width 104 height 26
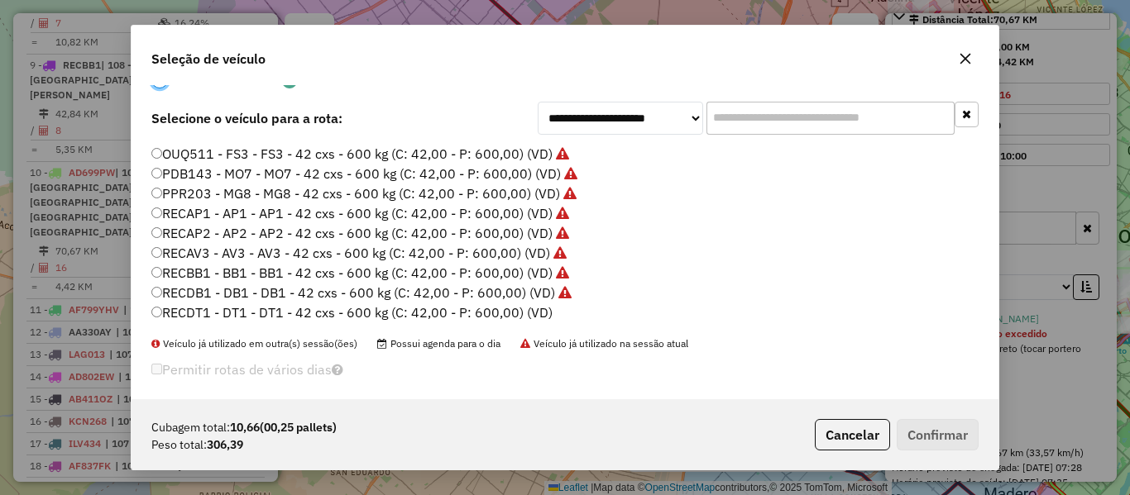
scroll to position [52, 0]
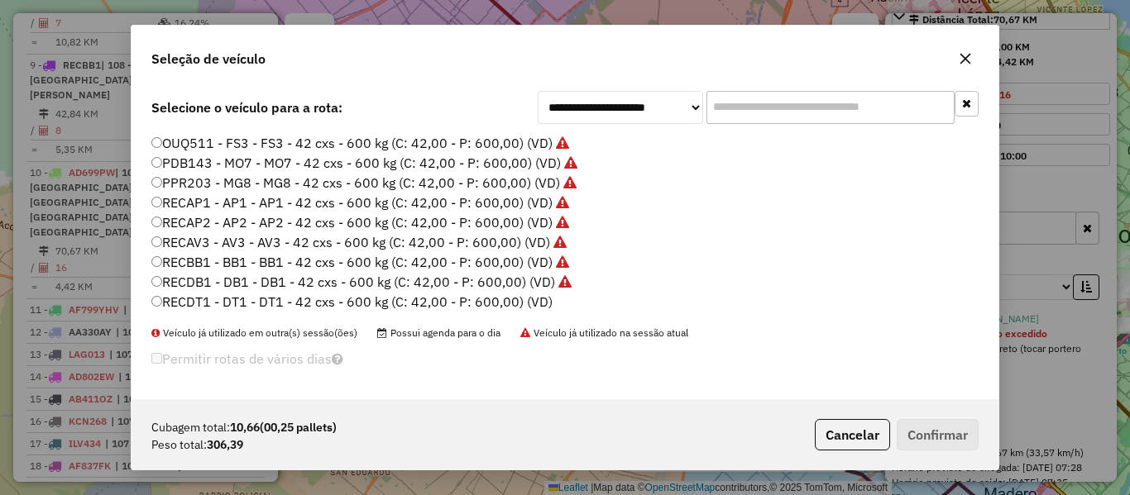
click at [529, 295] on label "RECDT1 - DT1 - DT1 - 42 cxs - 600 kg (C: 42,00 - P: 600,00) (VD)" at bounding box center [351, 302] width 401 height 20
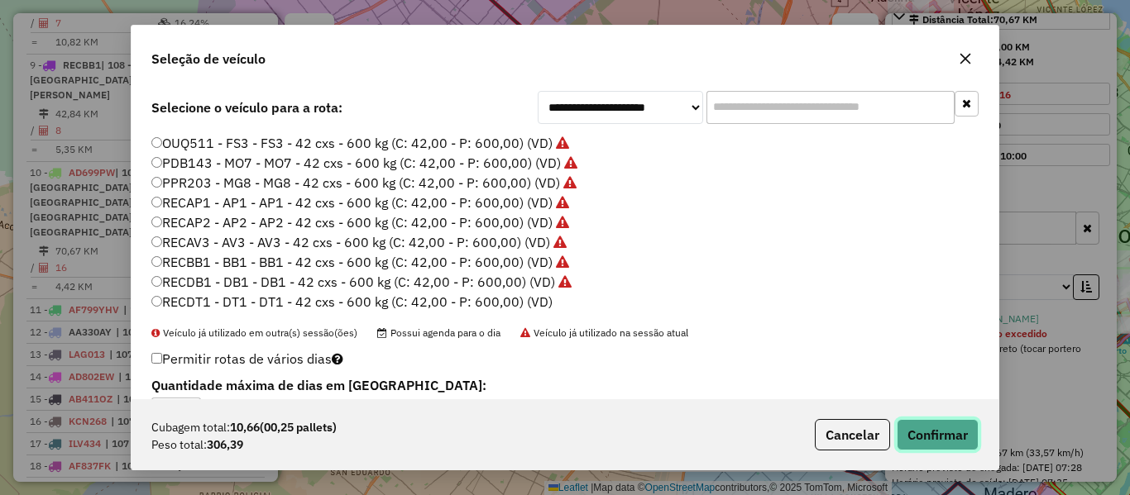
click at [929, 426] on button "Confirmar" at bounding box center [938, 434] width 82 height 31
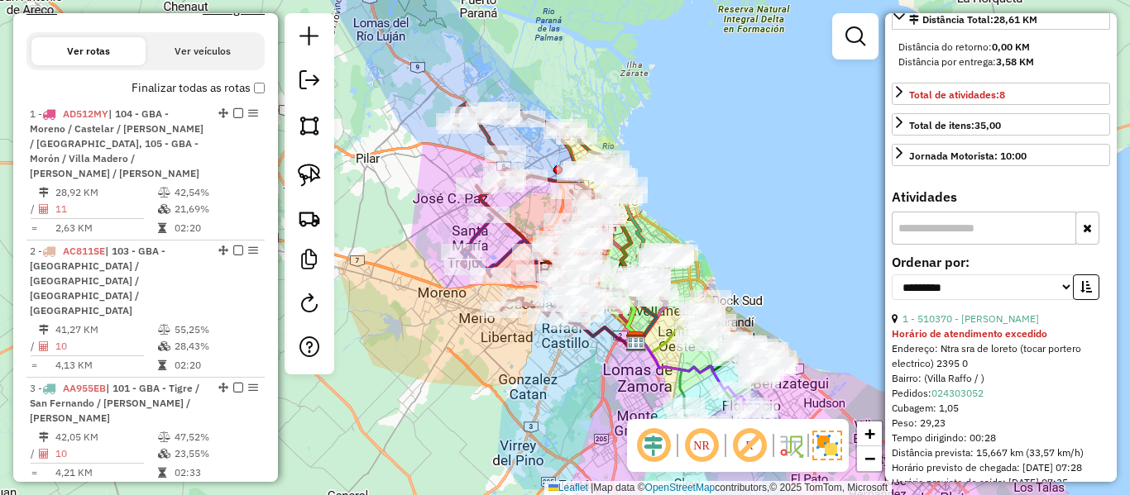
scroll to position [0, 0]
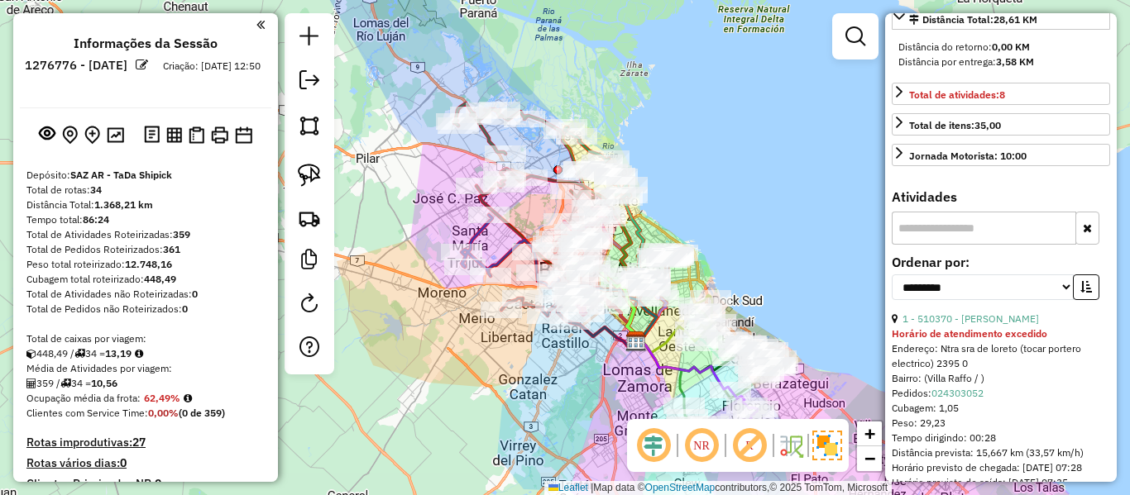
drag, startPoint x: 206, startPoint y: 356, endPoint x: 229, endPoint y: 203, distance: 153.9
click at [123, 131] on button at bounding box center [115, 134] width 24 height 22
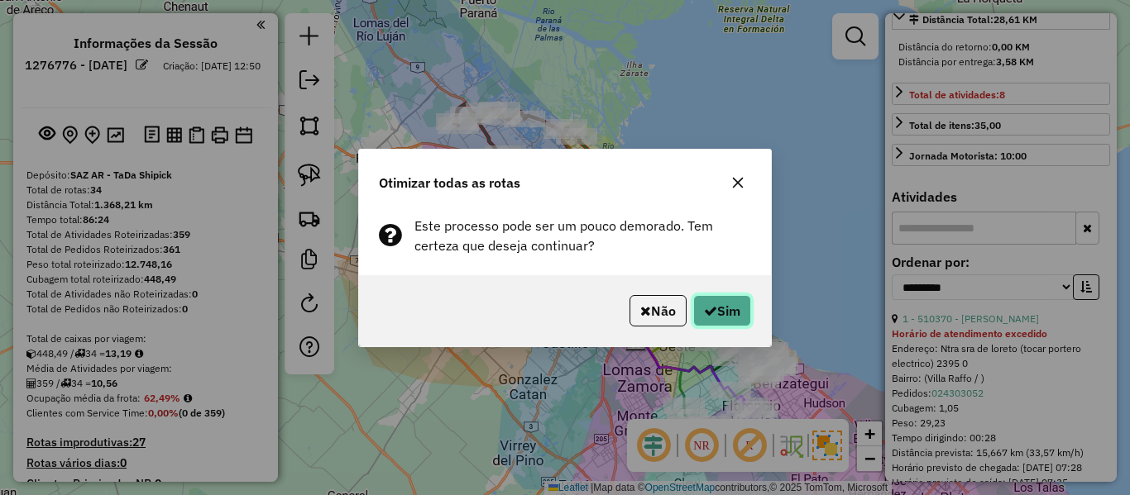
click at [733, 312] on button "Sim" at bounding box center [722, 310] width 58 height 31
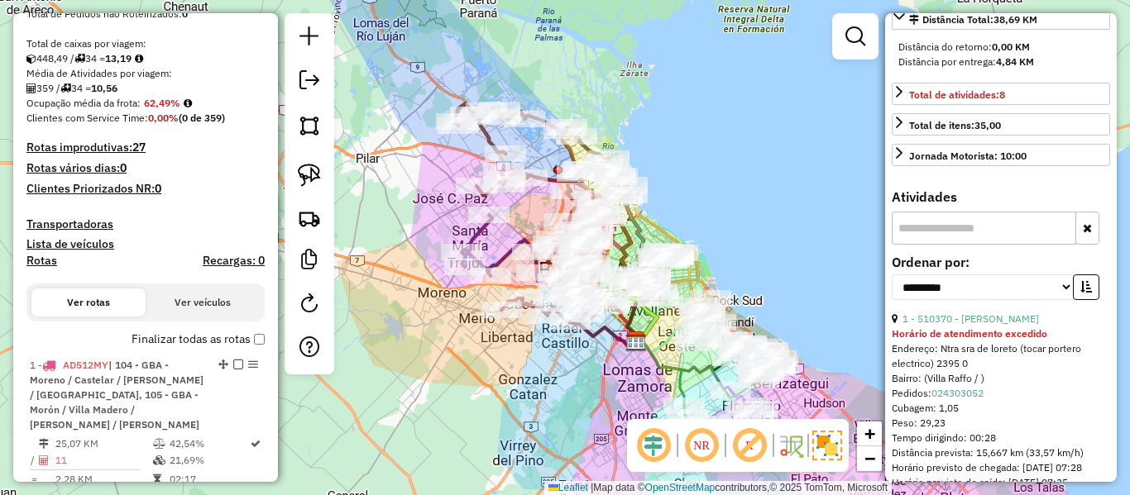
scroll to position [281, 0]
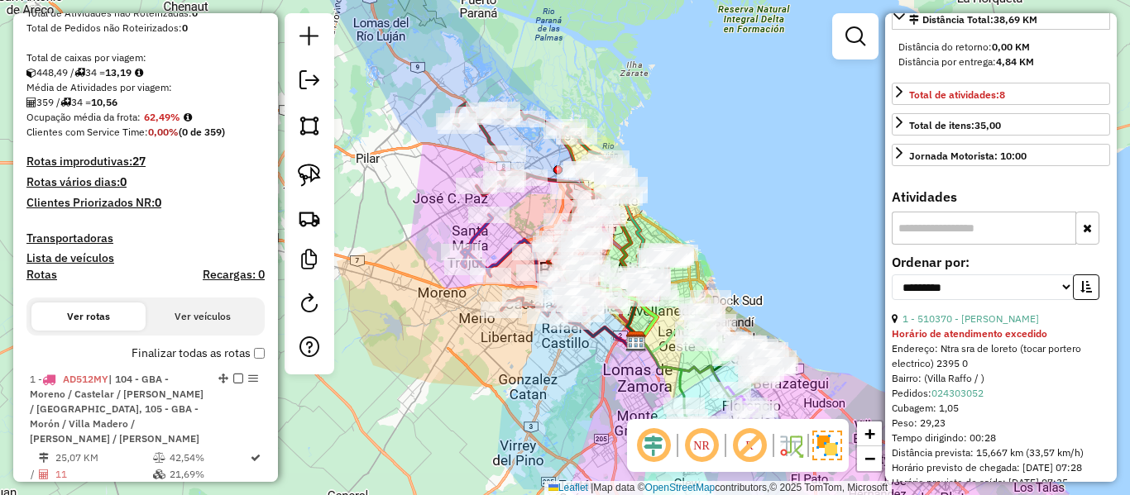
click at [186, 347] on label "Finalizar todas as rotas" at bounding box center [197, 353] width 133 height 17
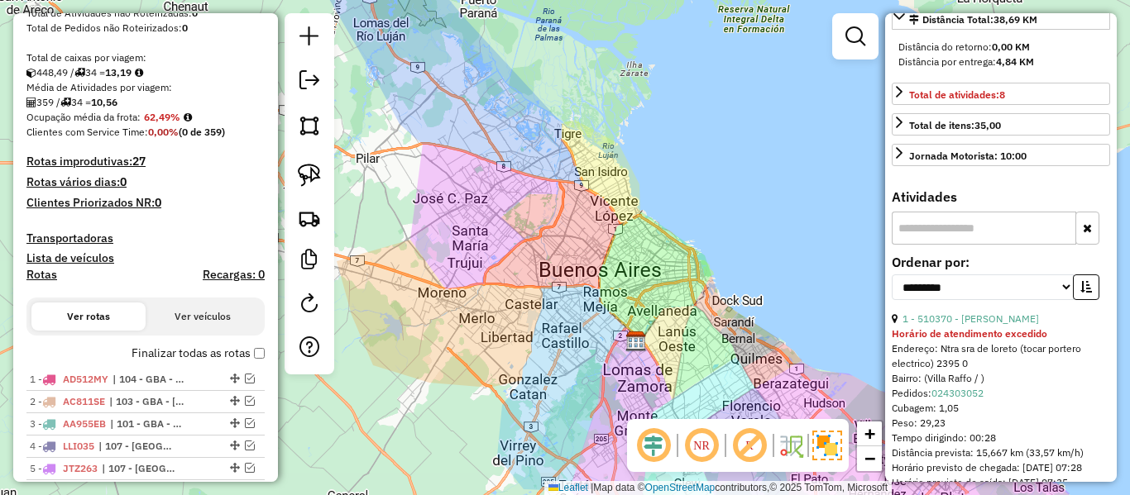
click at [184, 351] on label "Finalizar todas as rotas" at bounding box center [197, 353] width 133 height 17
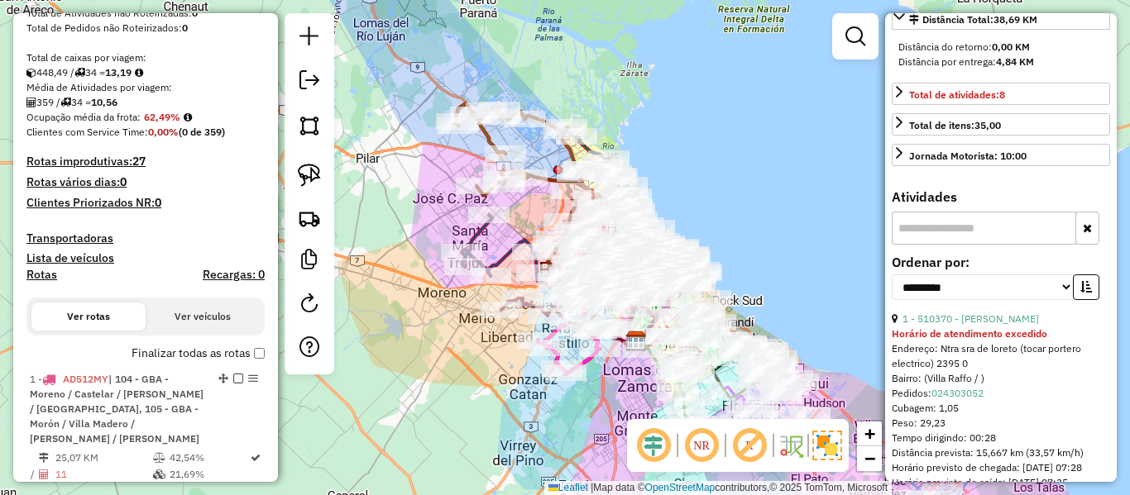
click at [50, 279] on h4 "Rotas" at bounding box center [41, 275] width 31 height 14
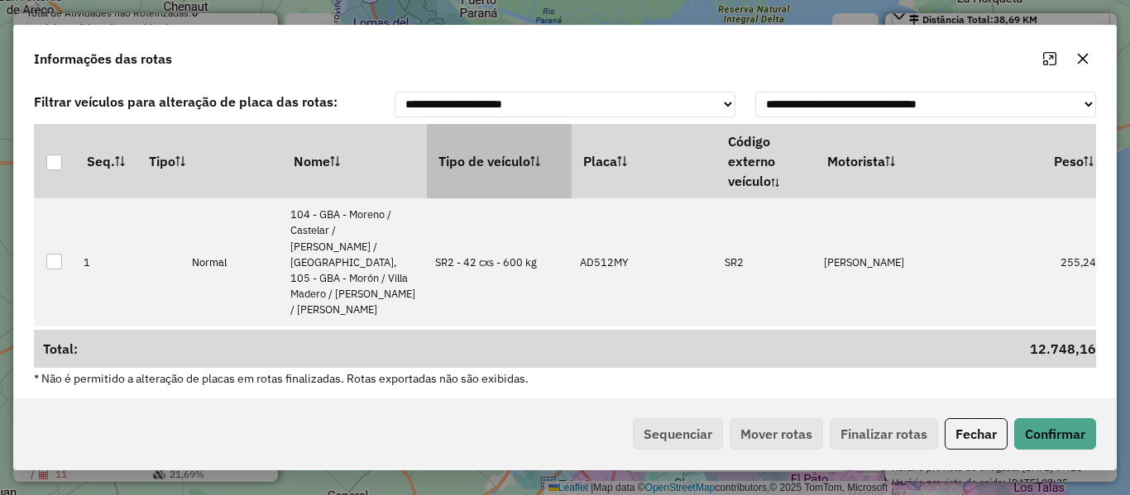
click at [496, 170] on th "Tipo de veículo" at bounding box center [499, 161] width 145 height 74
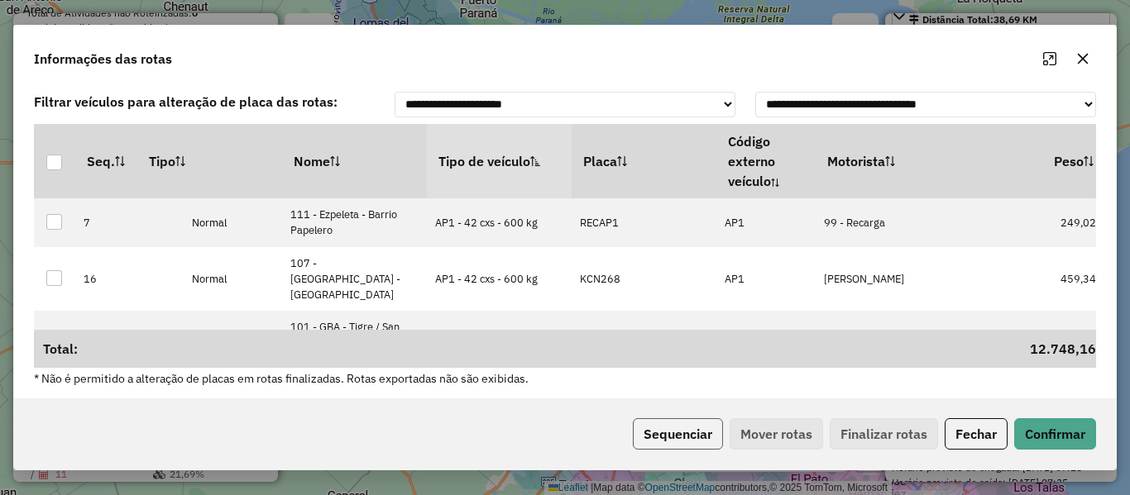
click at [685, 422] on button "Sequenciar" at bounding box center [678, 433] width 90 height 31
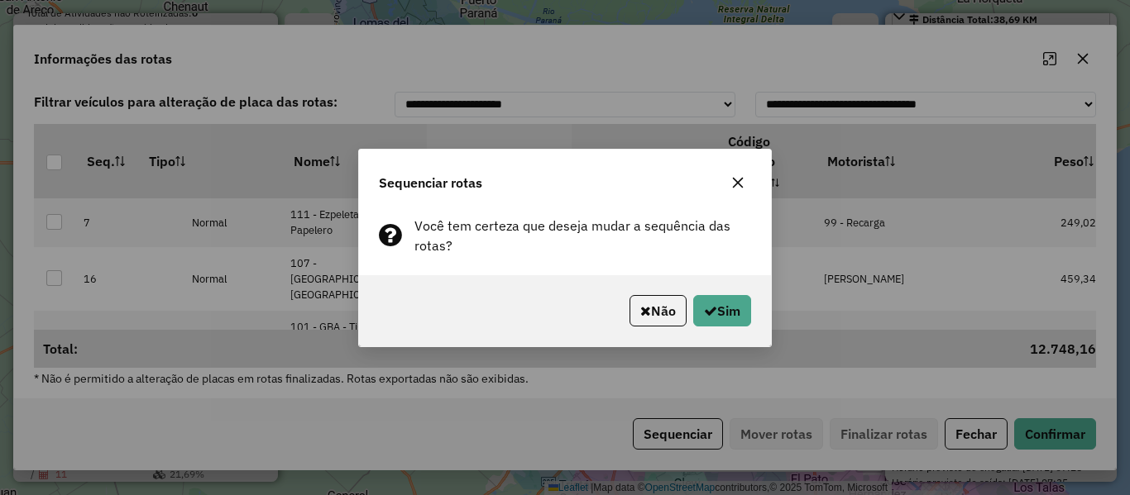
click at [705, 293] on div "Não Sim" at bounding box center [565, 310] width 412 height 71
click at [710, 314] on icon "button" at bounding box center [710, 310] width 13 height 13
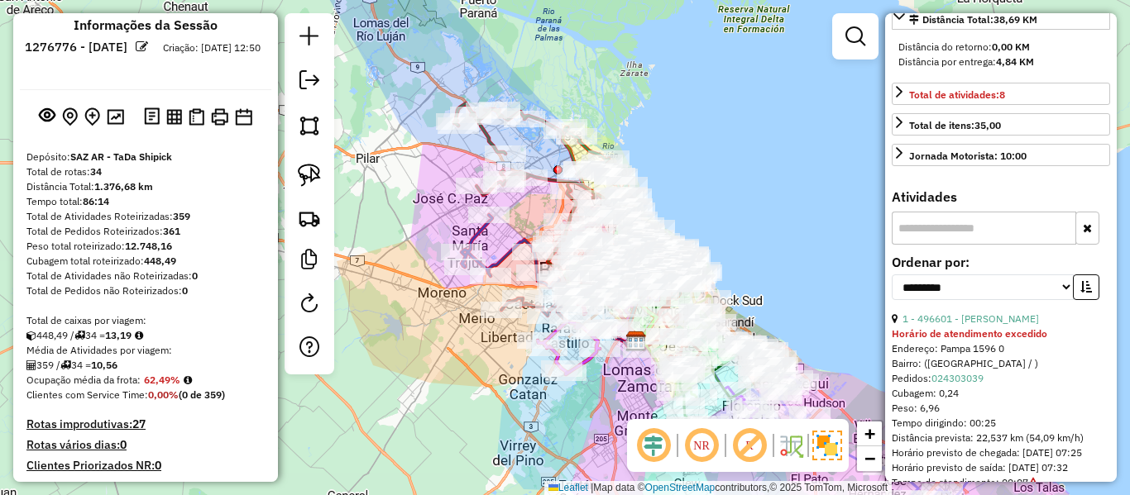
scroll to position [0, 0]
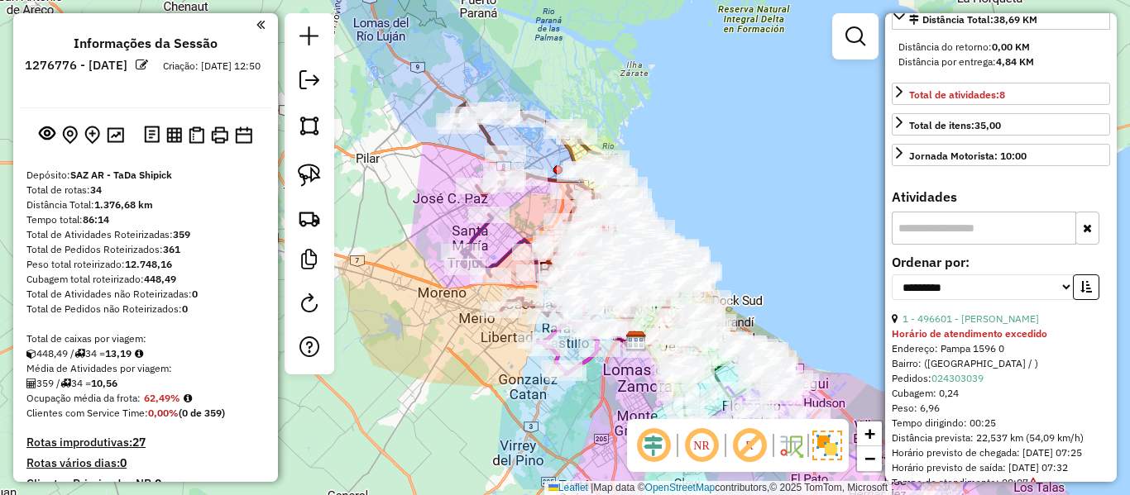
drag, startPoint x: 201, startPoint y: 414, endPoint x: 219, endPoint y: 265, distance: 150.0
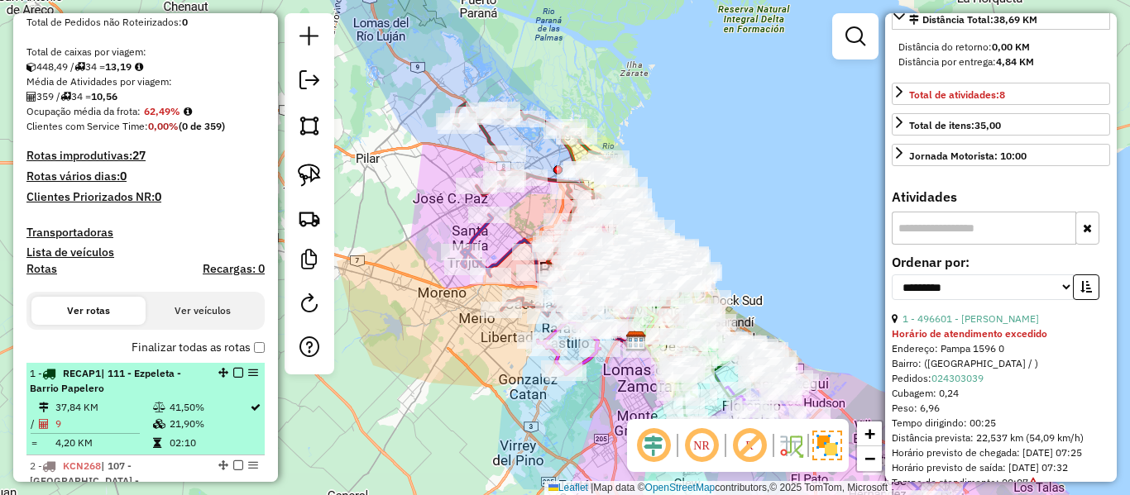
scroll to position [414, 0]
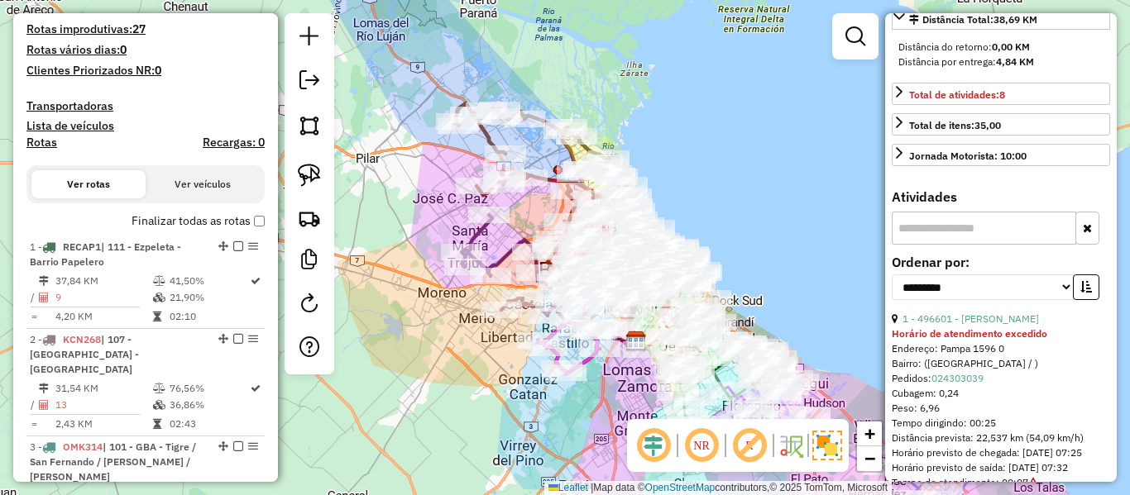
click at [213, 227] on label "Finalizar todas as rotas" at bounding box center [197, 221] width 133 height 17
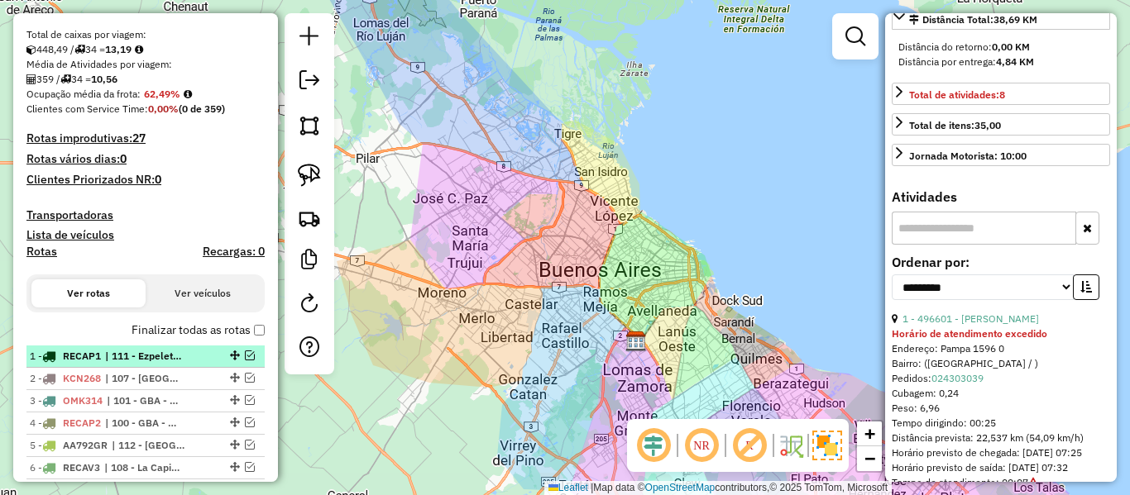
scroll to position [331, 0]
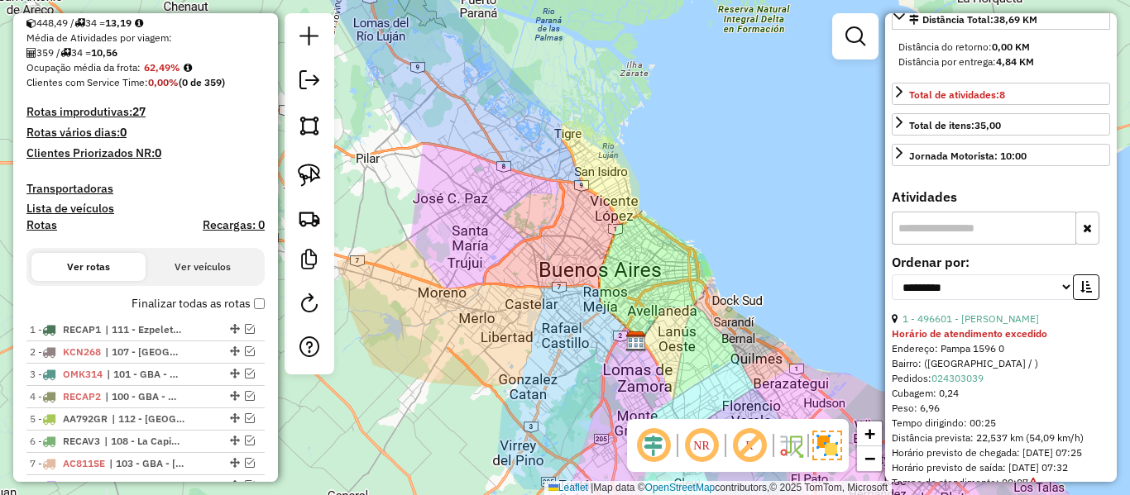
click at [175, 299] on label "Finalizar todas as rotas" at bounding box center [197, 303] width 133 height 17
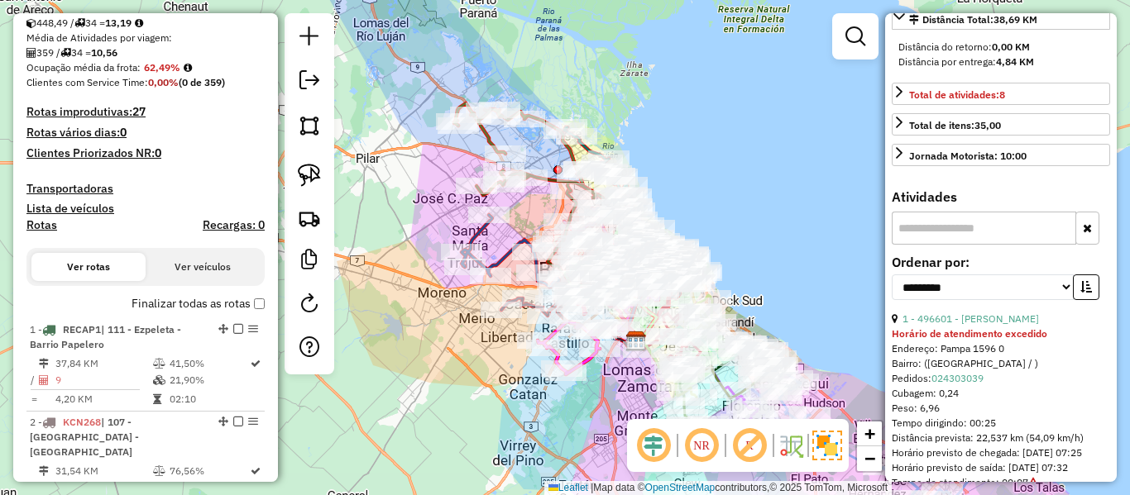
click at [41, 230] on h4 "Rotas" at bounding box center [41, 225] width 31 height 14
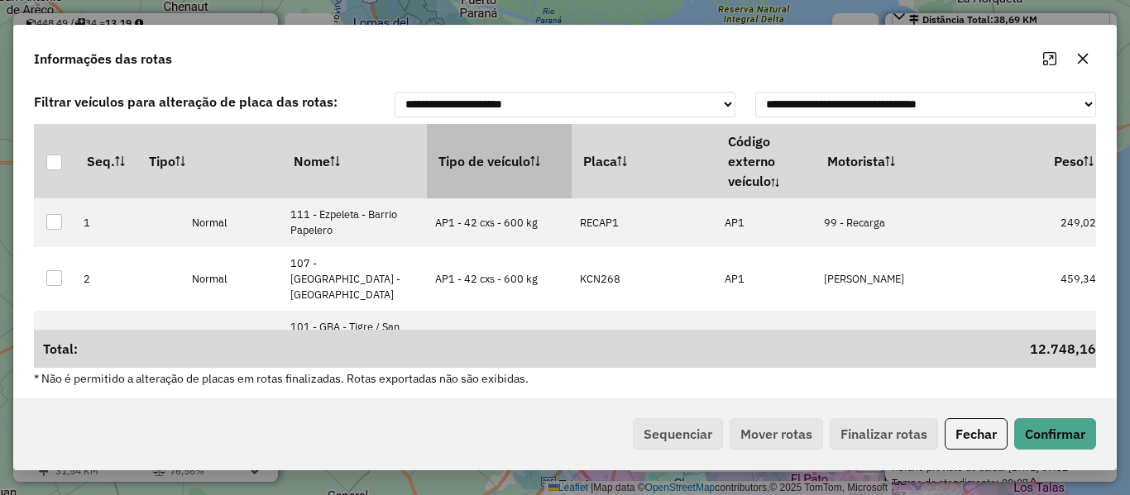
click at [439, 159] on th "Tipo de veículo" at bounding box center [499, 161] width 145 height 74
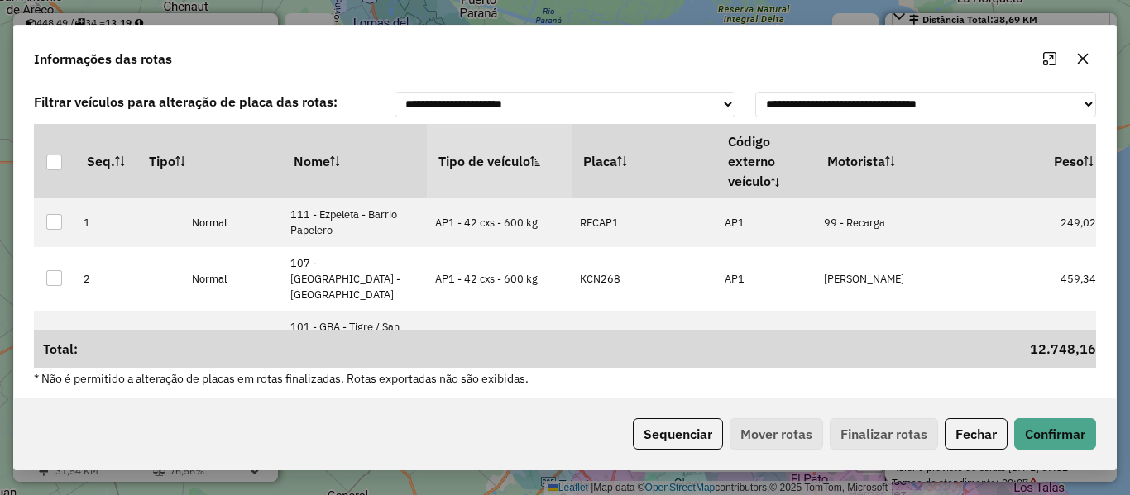
click at [479, 163] on th "Tipo de veículo" at bounding box center [499, 161] width 145 height 74
click at [479, 164] on th "Tipo de veículo" at bounding box center [499, 161] width 145 height 74
click at [676, 445] on button "Sequenciar" at bounding box center [678, 433] width 90 height 31
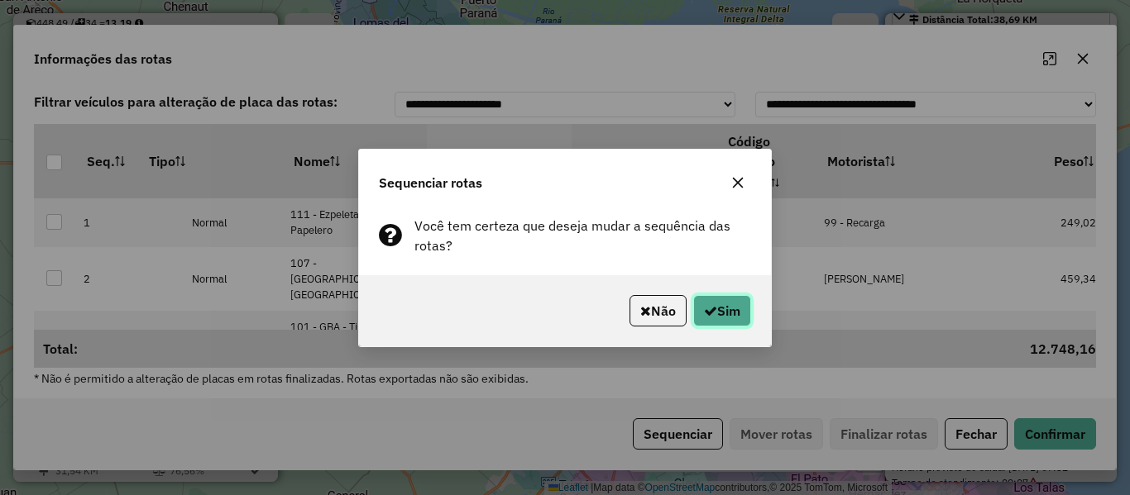
click at [719, 319] on button "Sim" at bounding box center [722, 310] width 58 height 31
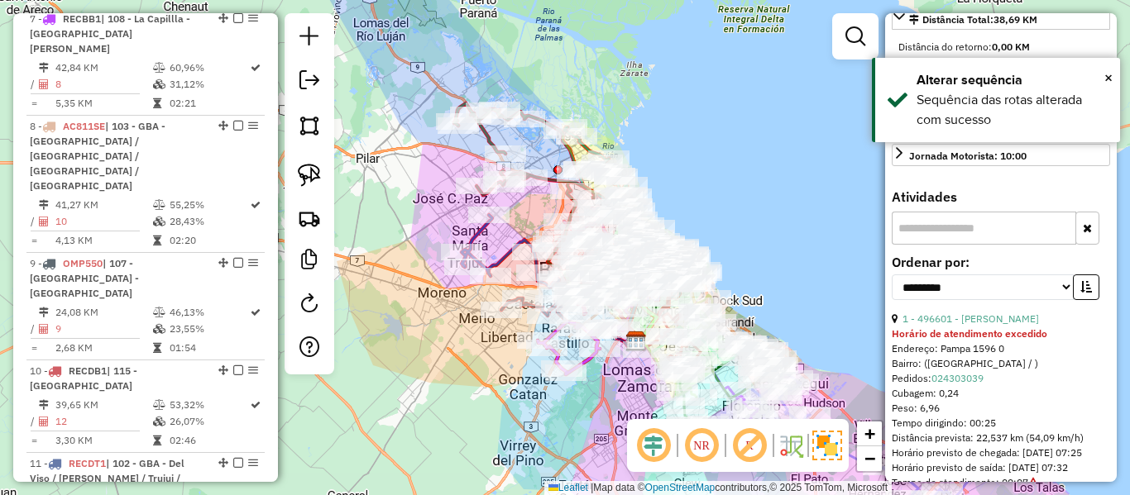
drag, startPoint x: 117, startPoint y: 409, endPoint x: 158, endPoint y: 280, distance: 134.4
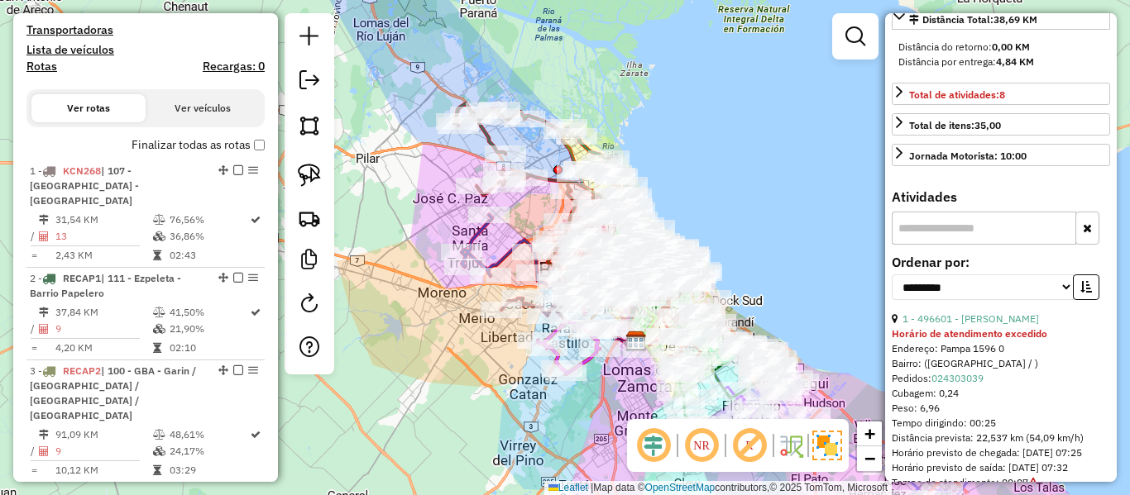
scroll to position [263, 0]
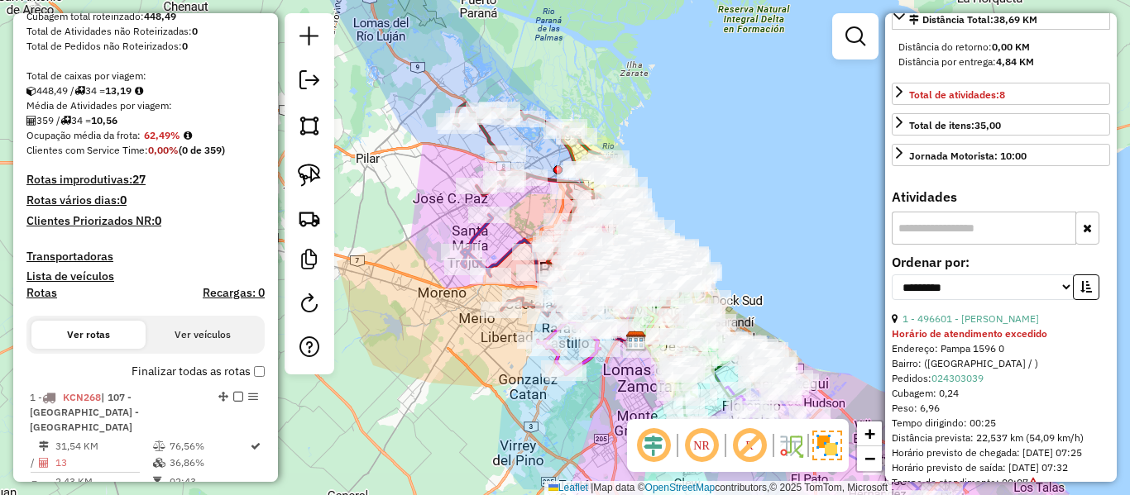
click at [202, 377] on label "Finalizar todas as rotas" at bounding box center [197, 371] width 133 height 17
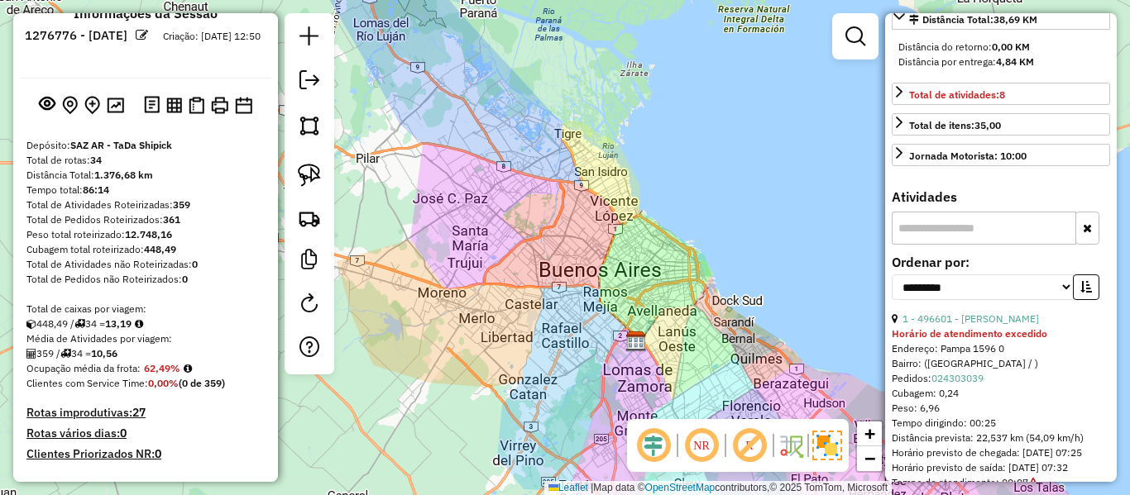
scroll to position [0, 0]
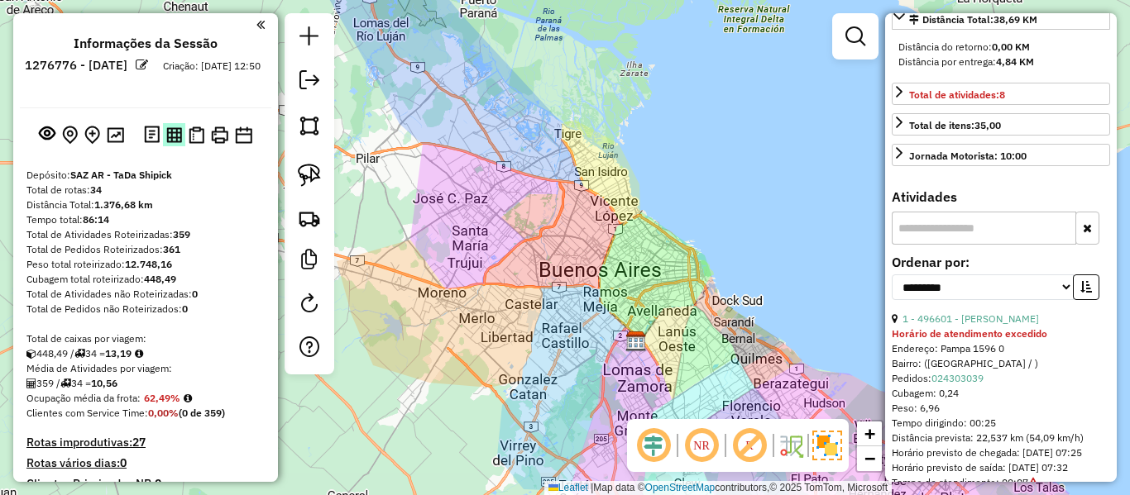
click at [181, 134] on button at bounding box center [174, 134] width 22 height 22
click at [197, 137] on img at bounding box center [197, 135] width 16 height 17
click at [220, 145] on button at bounding box center [220, 135] width 24 height 24
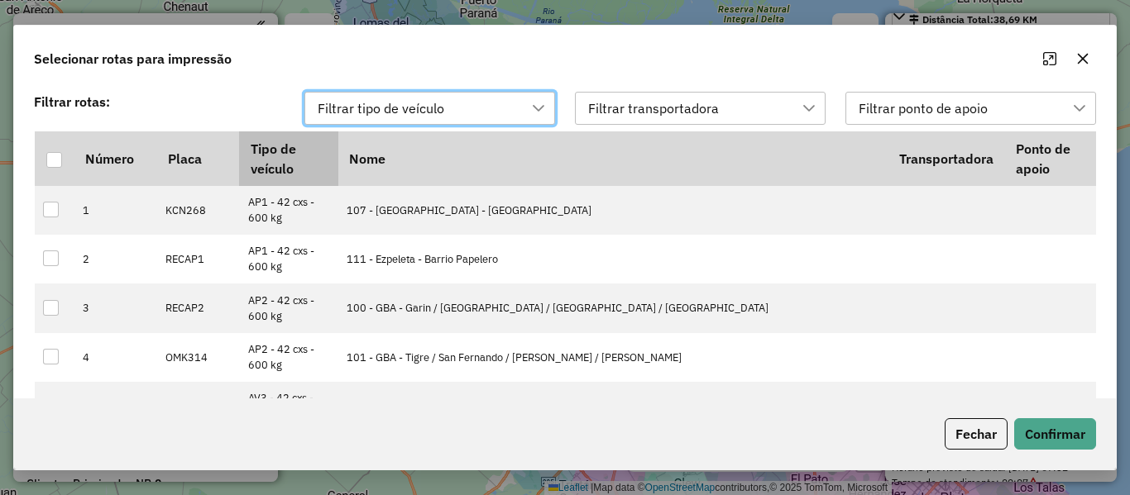
scroll to position [12, 75]
click at [46, 154] on div at bounding box center [54, 160] width 16 height 16
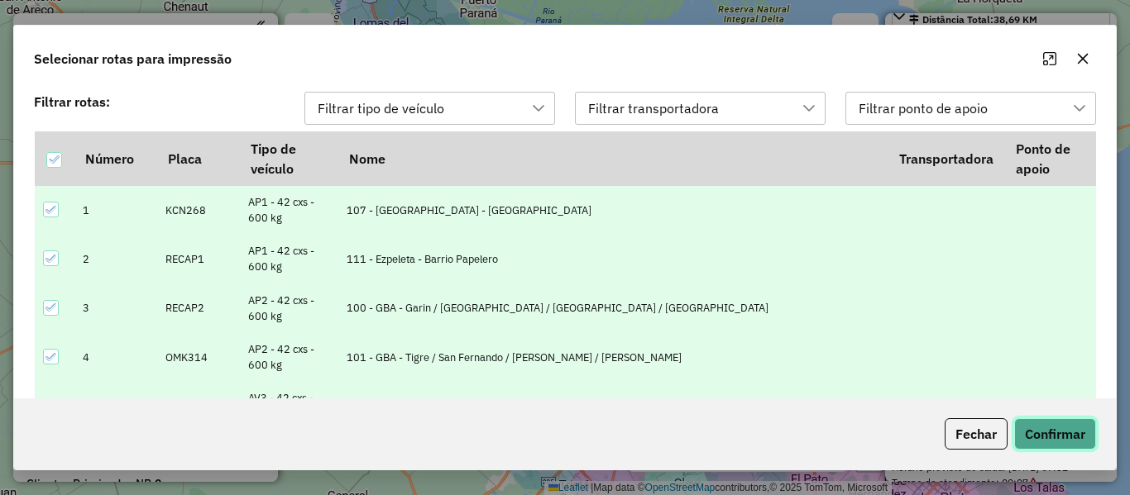
click at [1037, 439] on button "Confirmar" at bounding box center [1055, 433] width 82 height 31
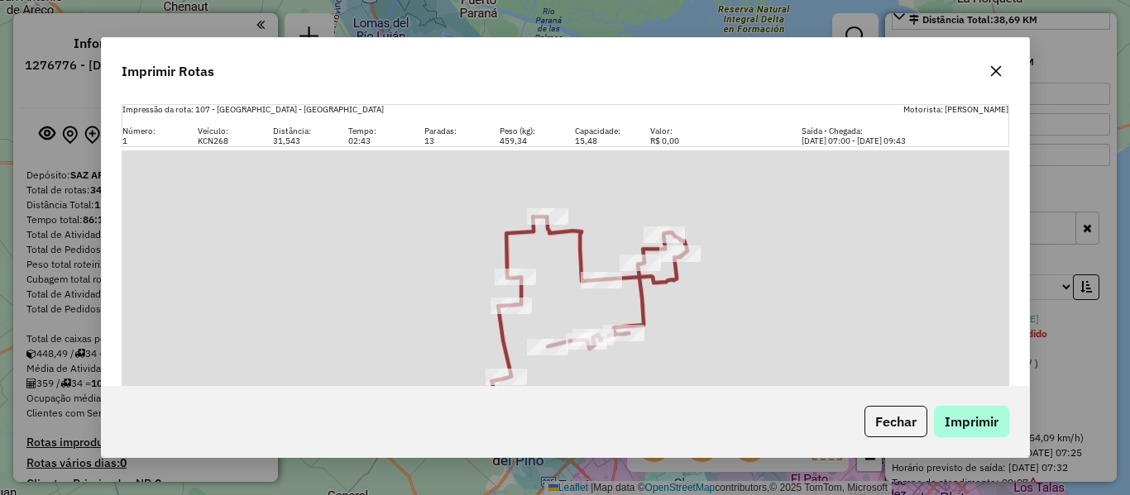
click at [950, 406] on div "Fechar Imprimir" at bounding box center [565, 421] width 927 height 71
click at [954, 411] on button "Imprimir" at bounding box center [971, 421] width 75 height 31
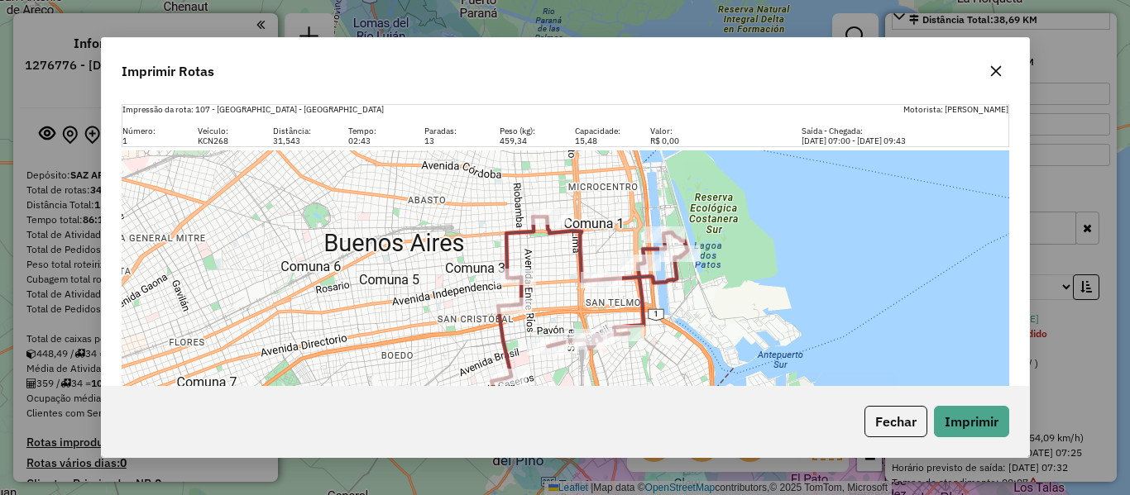
click at [991, 69] on icon "button" at bounding box center [995, 71] width 13 height 13
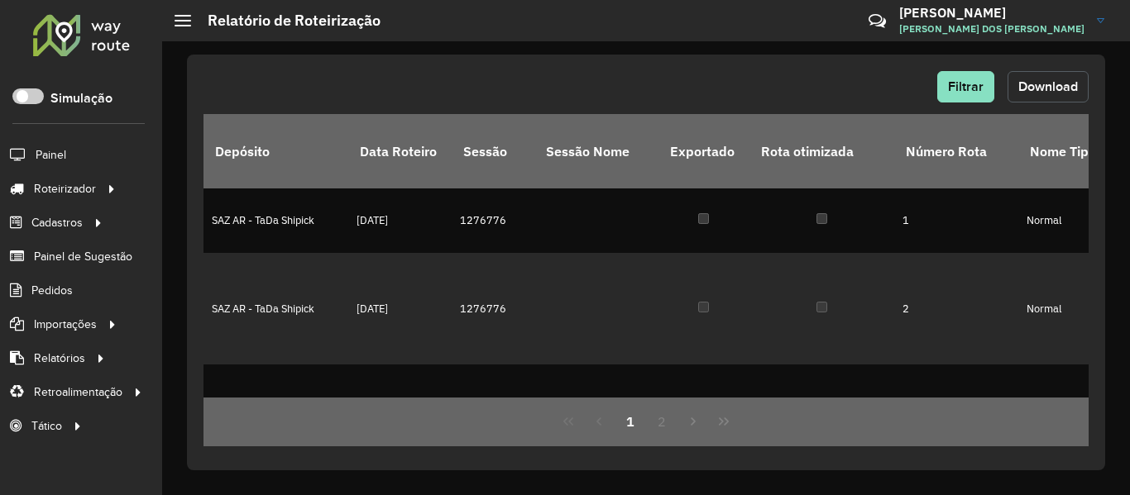
click at [1073, 97] on button "Download" at bounding box center [1047, 86] width 81 height 31
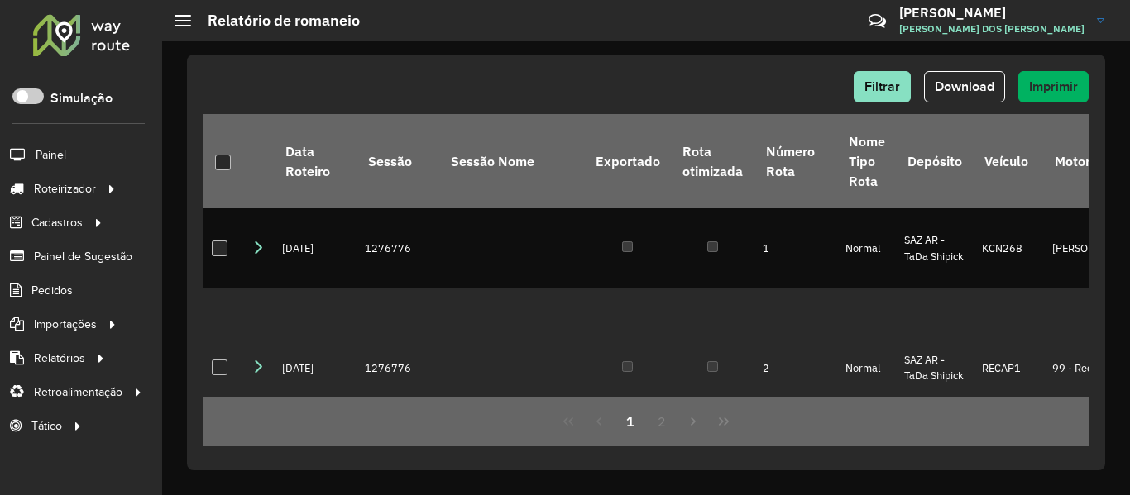
click at [982, 93] on span "Download" at bounding box center [965, 86] width 60 height 14
